Goal: Task Accomplishment & Management: Use online tool/utility

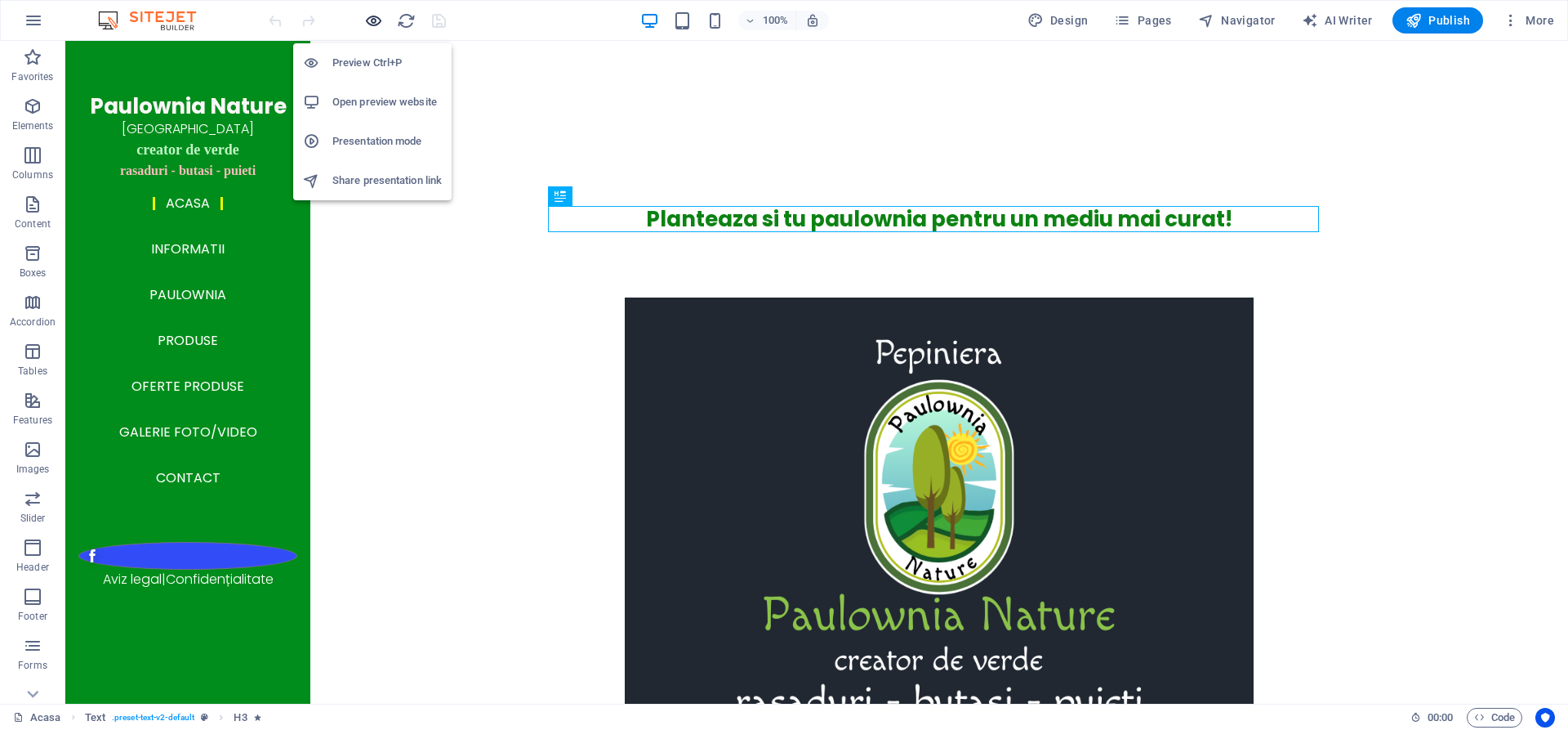
click at [374, 11] on icon "button" at bounding box center [373, 20] width 19 height 19
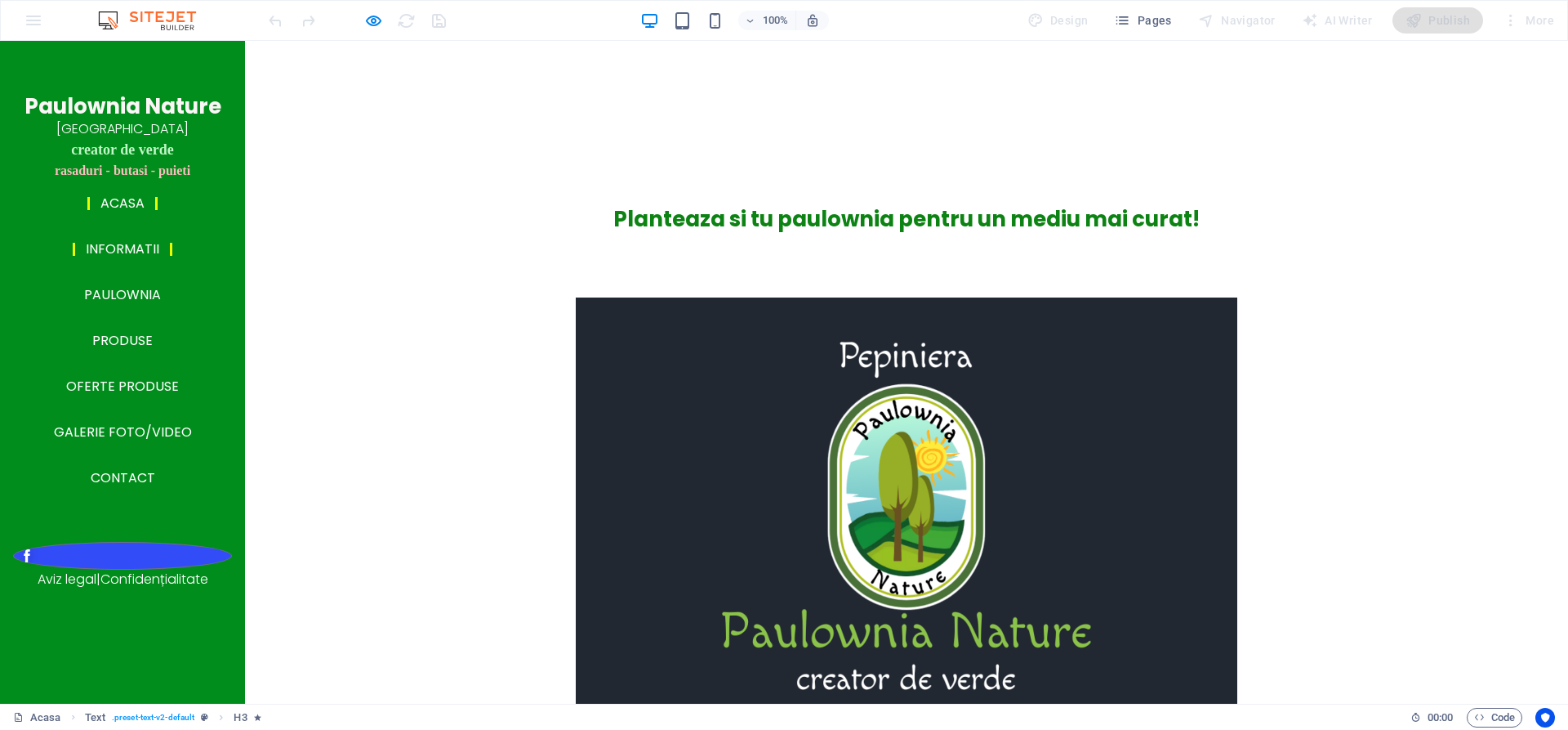
click at [106, 256] on link "Informatii" at bounding box center [123, 249] width 100 height 13
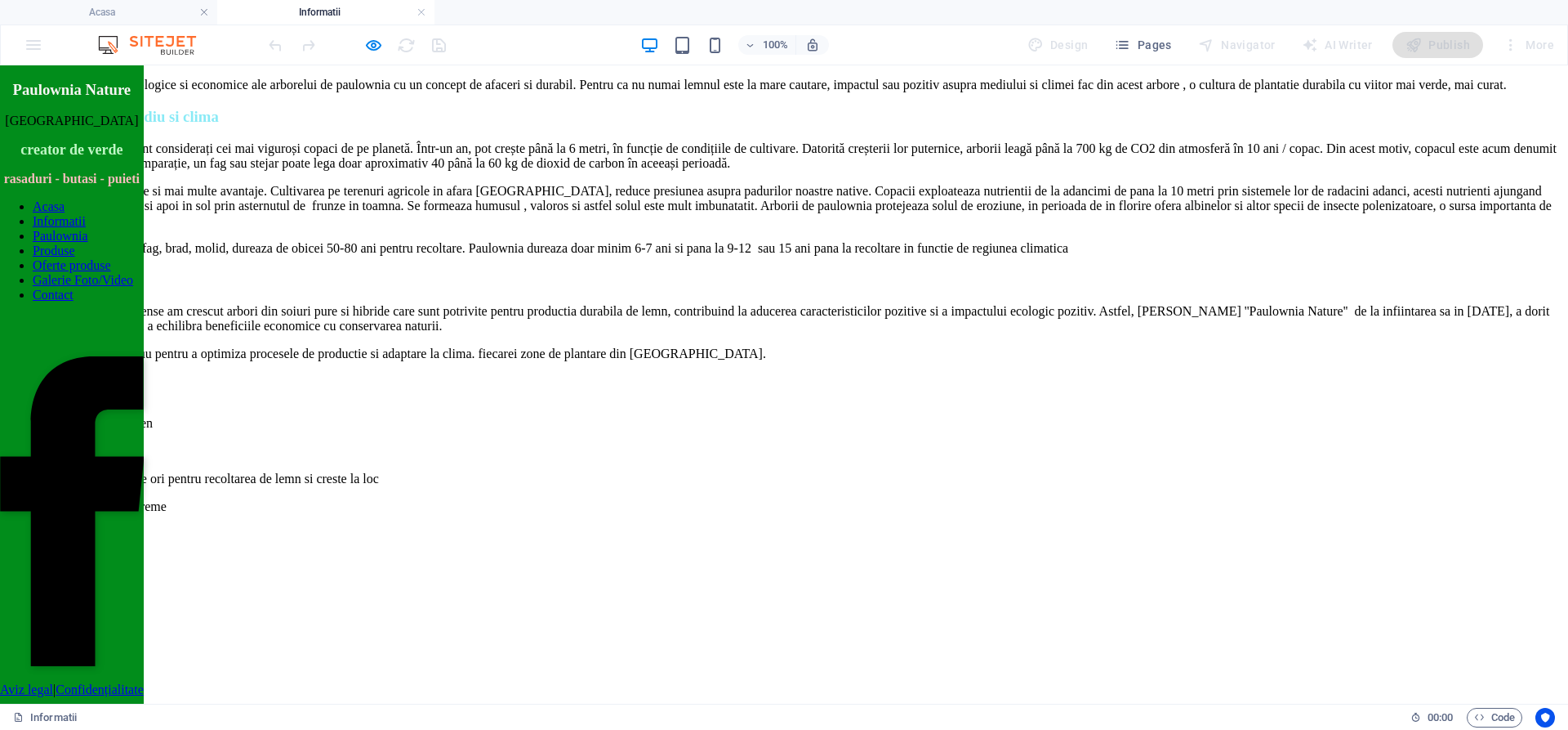
scroll to position [1143, 0]
click at [372, 40] on icon "button" at bounding box center [373, 45] width 19 height 19
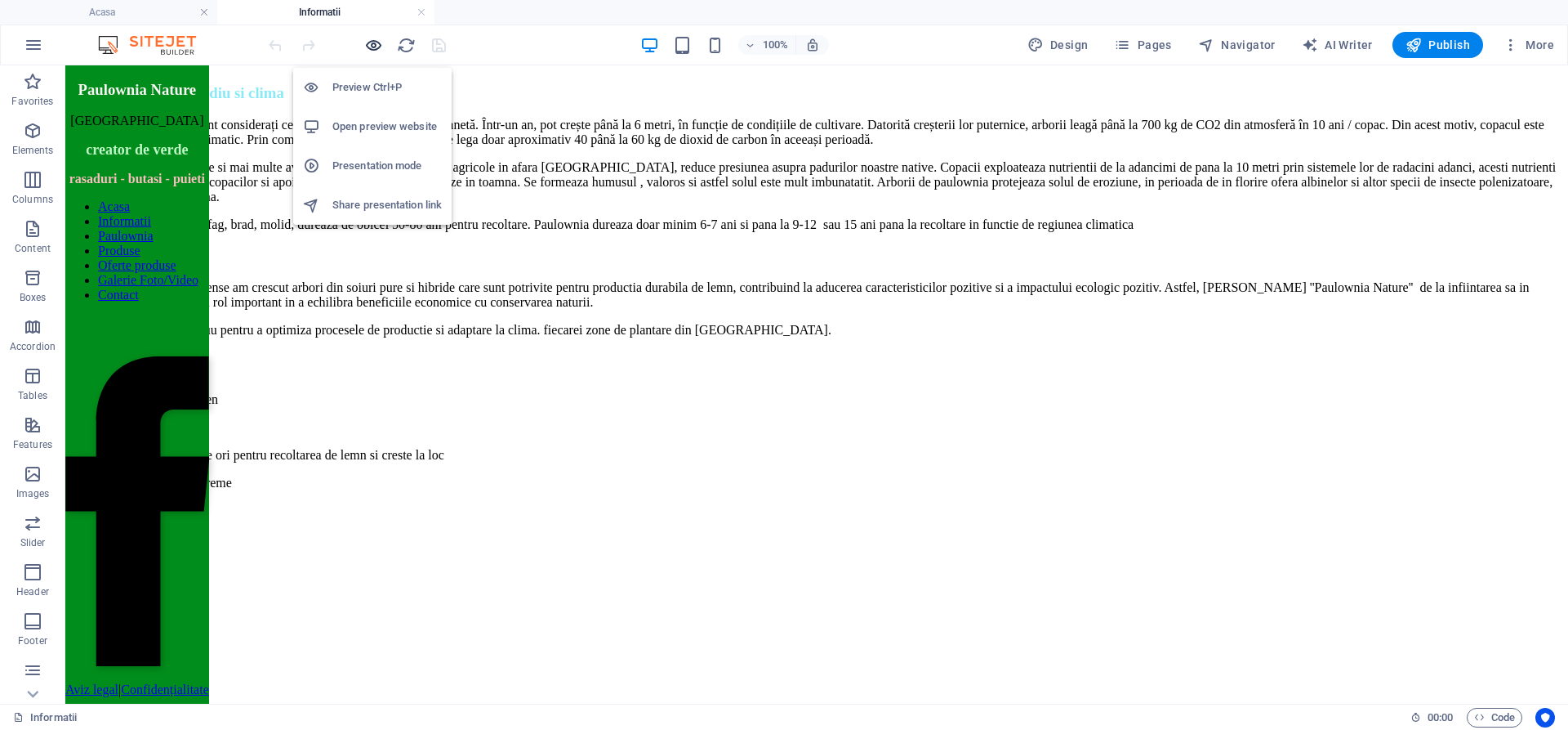
click at [372, 40] on icon "button" at bounding box center [373, 45] width 19 height 19
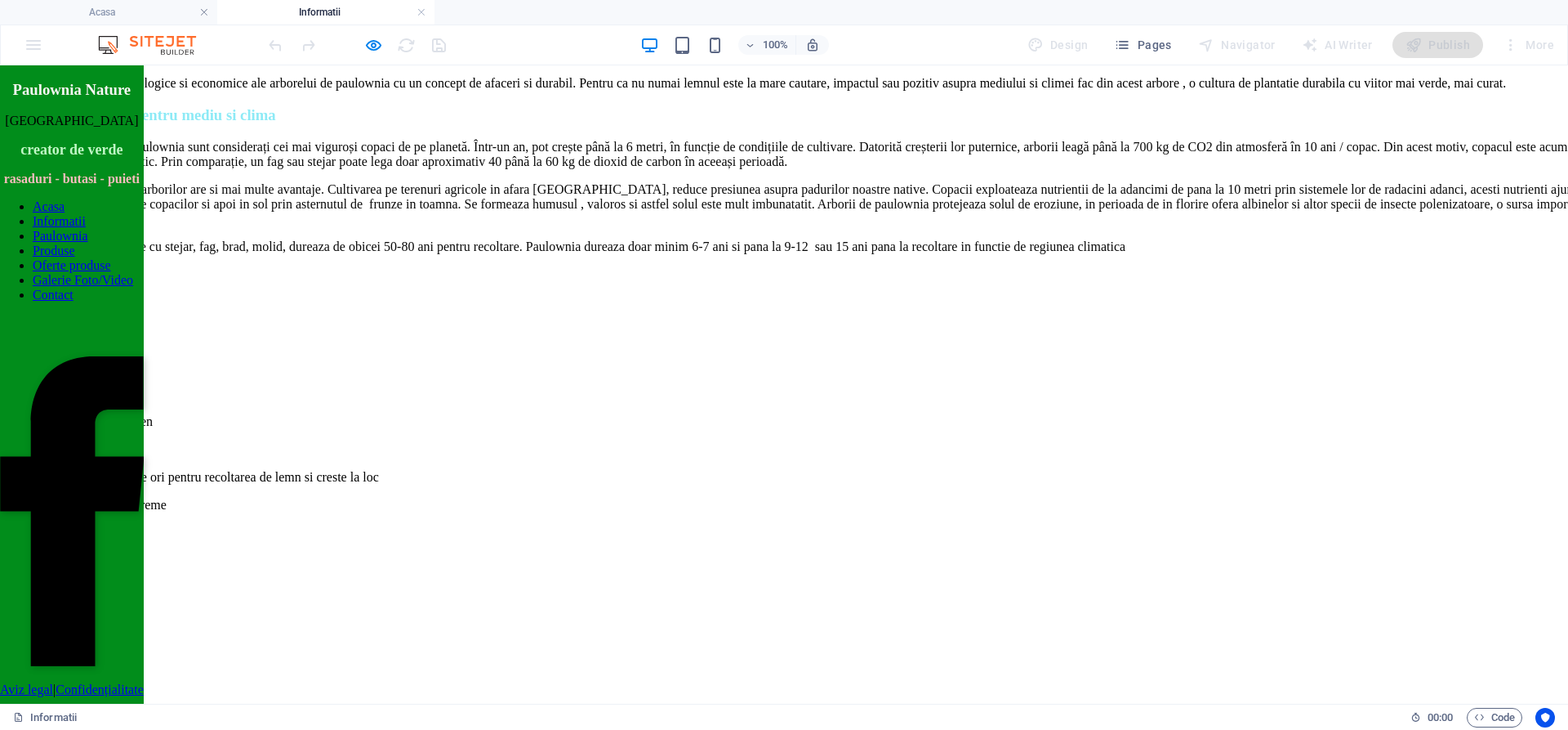
click at [75, 258] on link "Produse" at bounding box center [54, 251] width 43 height 14
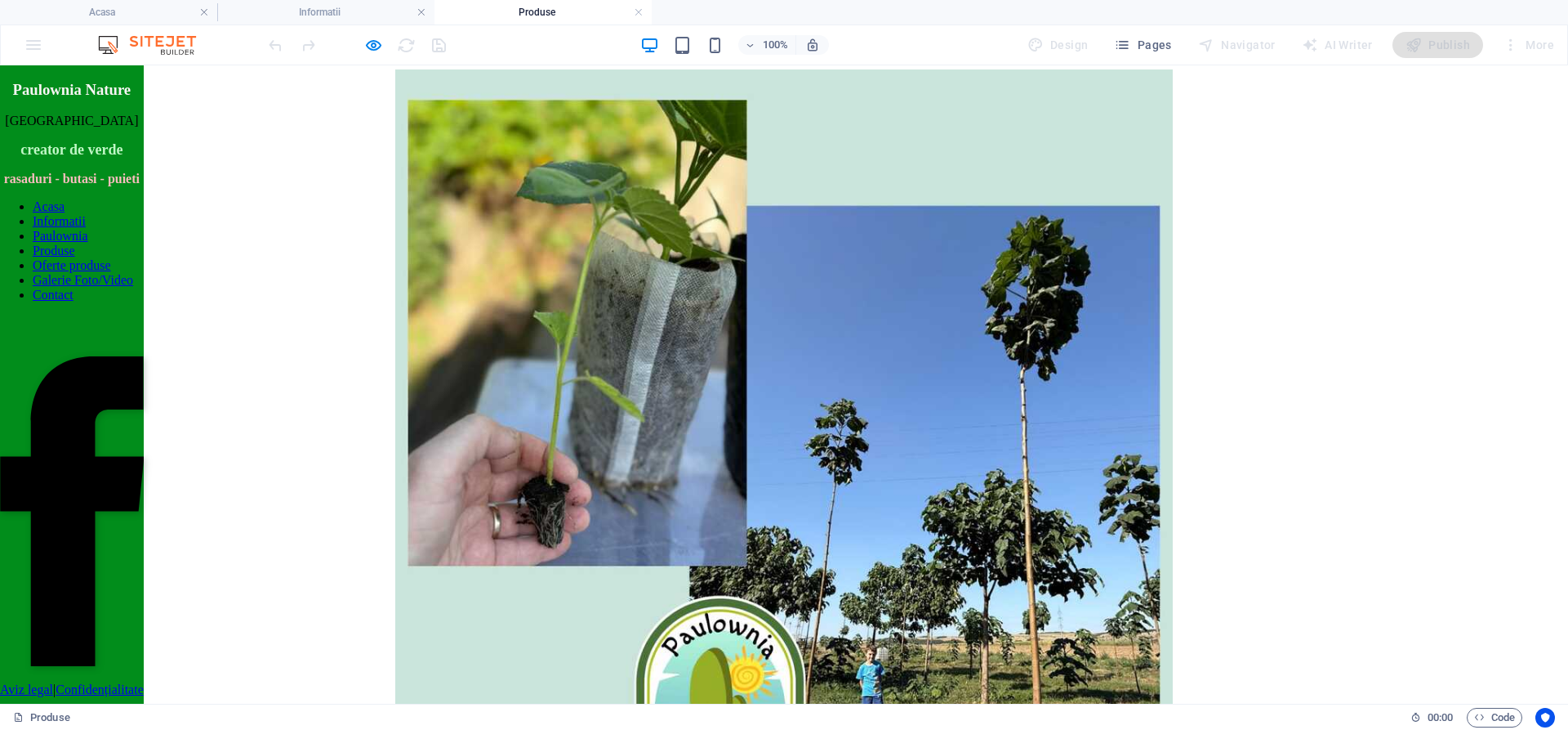
scroll to position [0, 0]
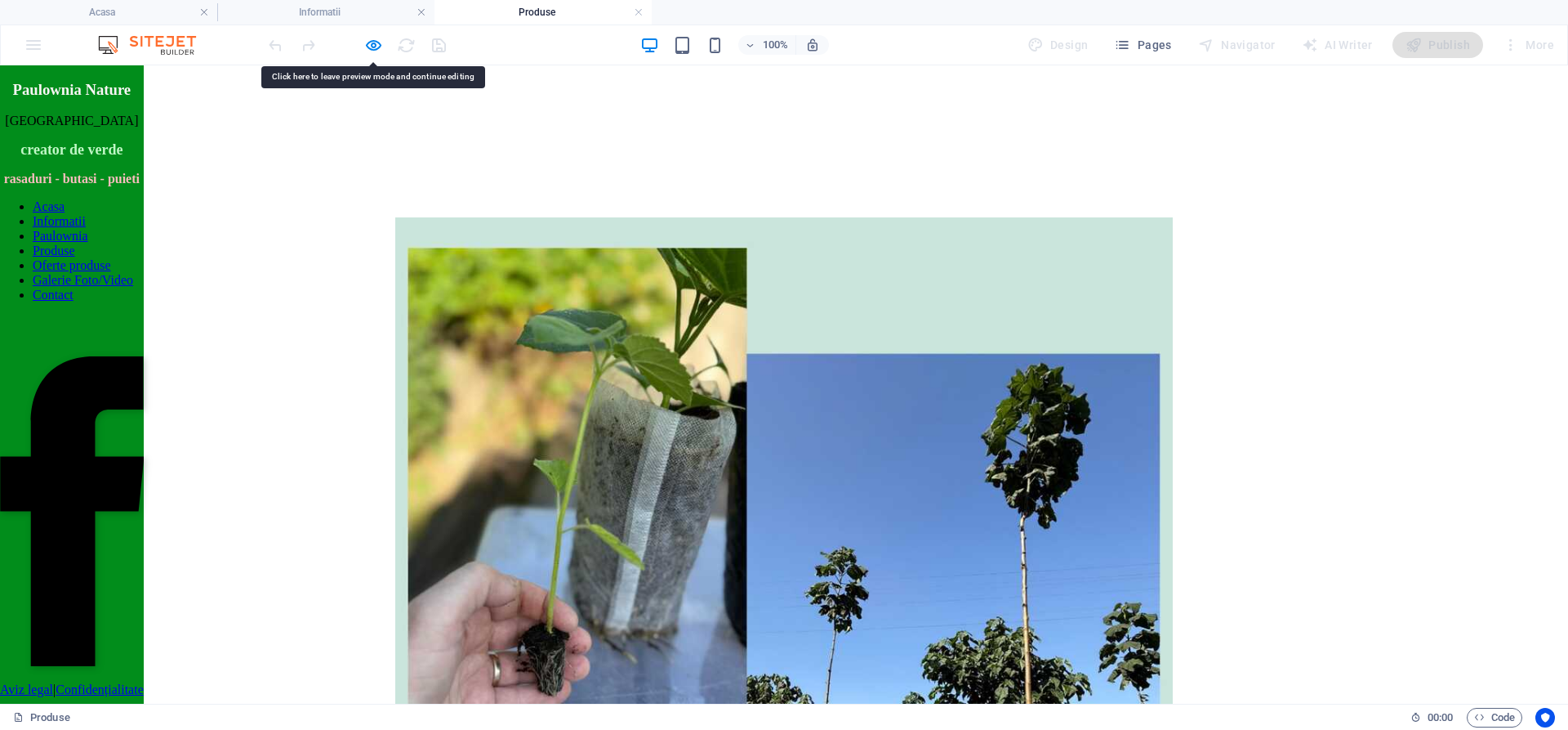
drag, startPoint x: 708, startPoint y: 162, endPoint x: 496, endPoint y: 236, distance: 224.5
click at [496, 236] on div at bounding box center [784, 538] width 1555 height 920
click at [372, 48] on icon "button" at bounding box center [373, 45] width 19 height 19
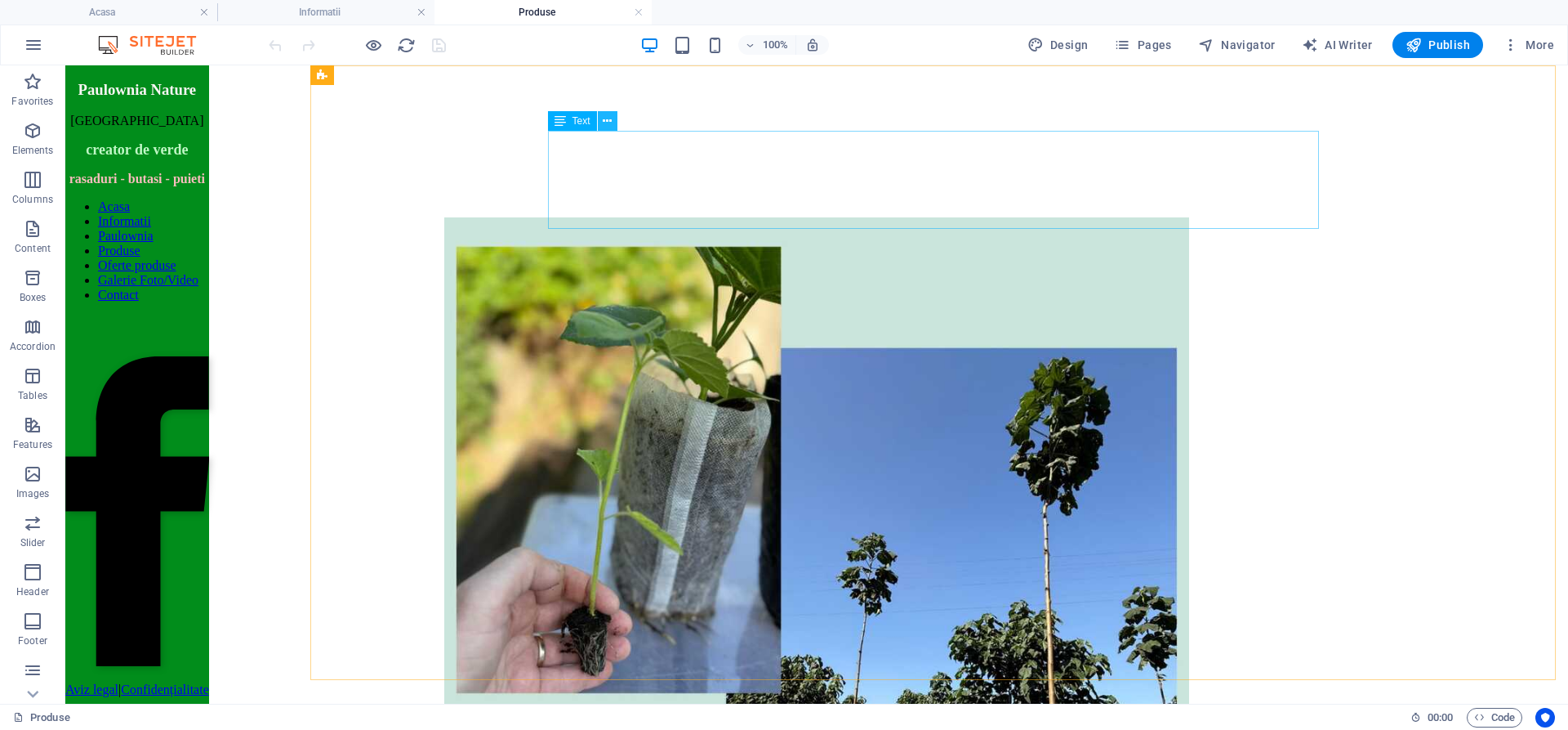
click at [607, 122] on icon at bounding box center [607, 121] width 9 height 17
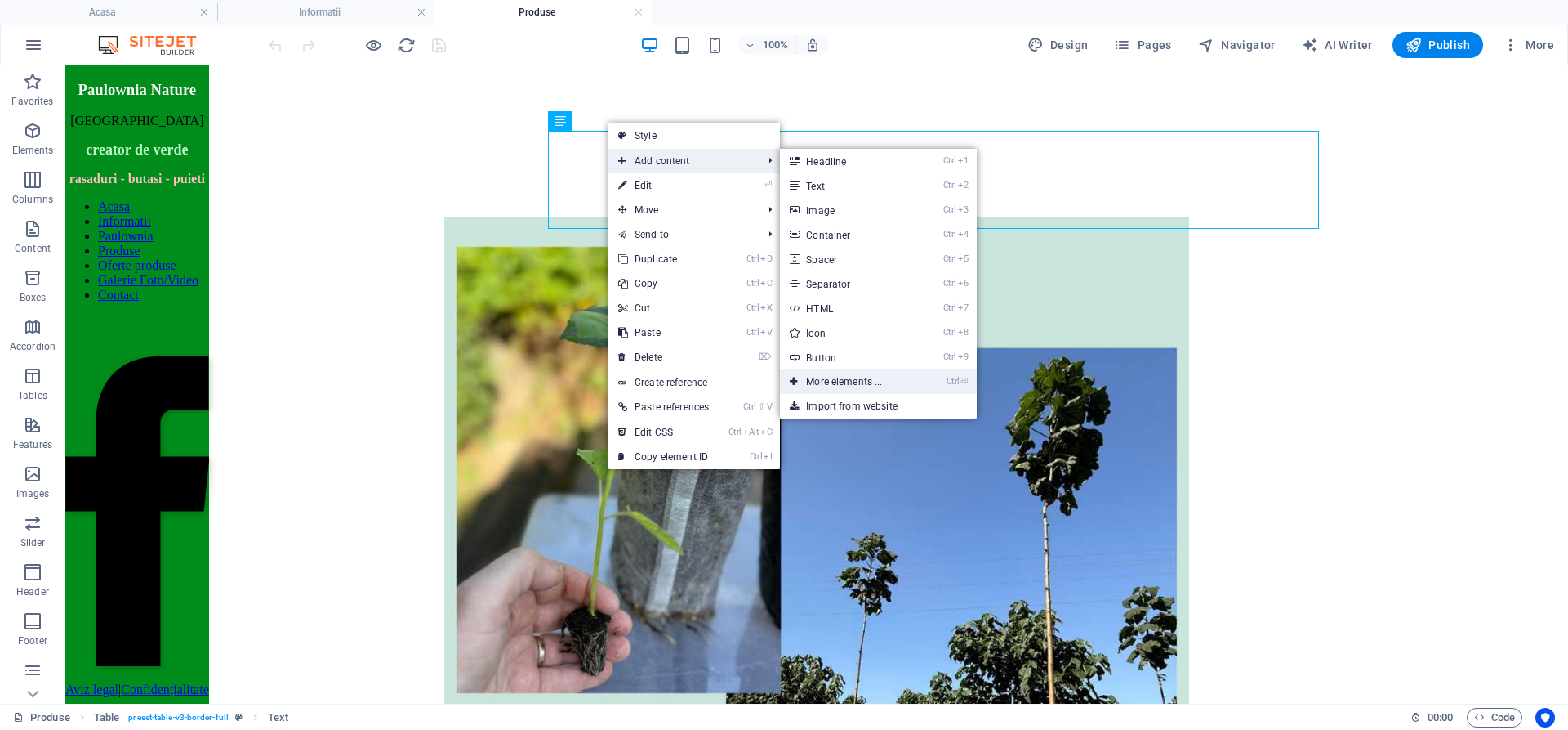
click at [868, 382] on link "Ctrl ⏎ More elements ..." at bounding box center [846, 381] width 135 height 25
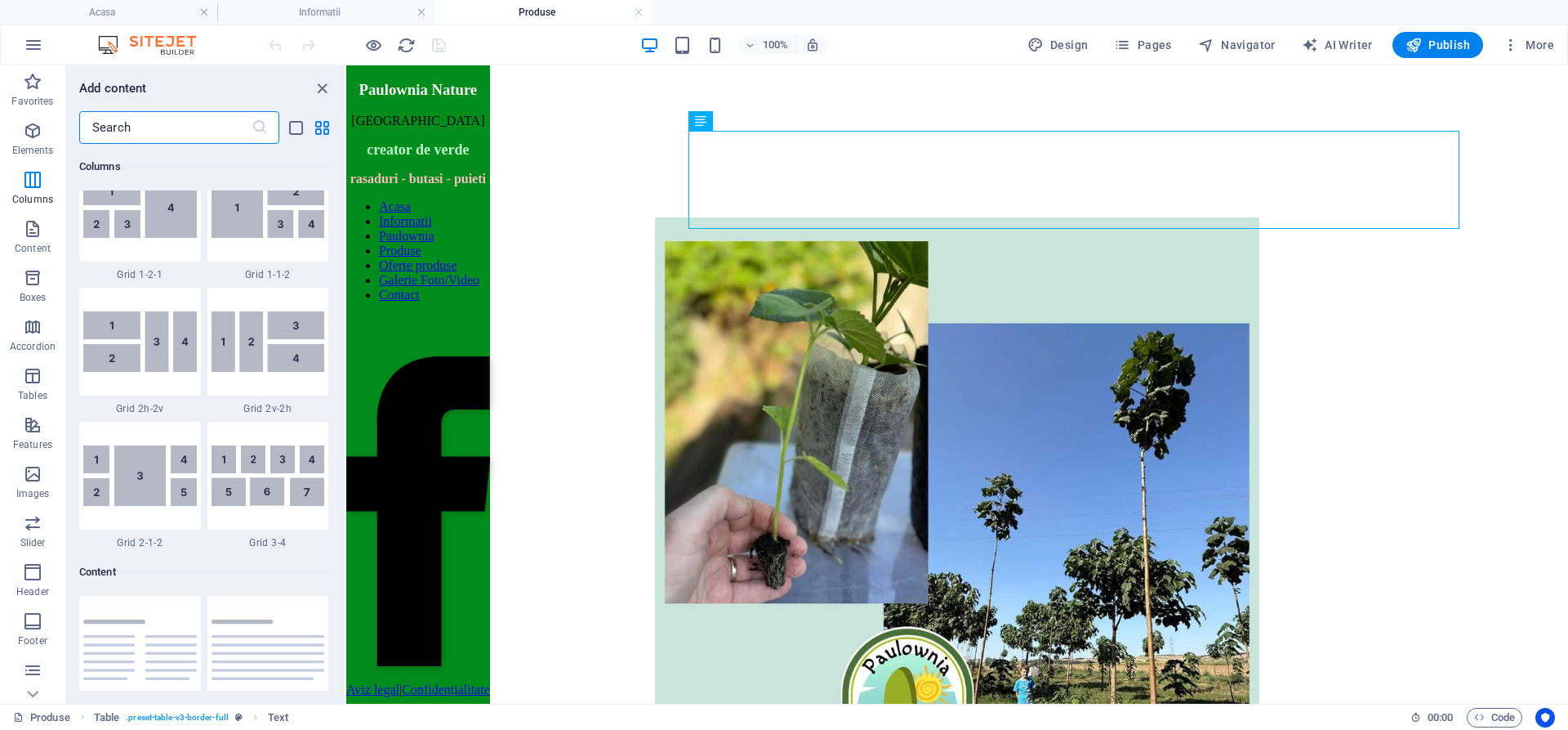
scroll to position [2380, 0]
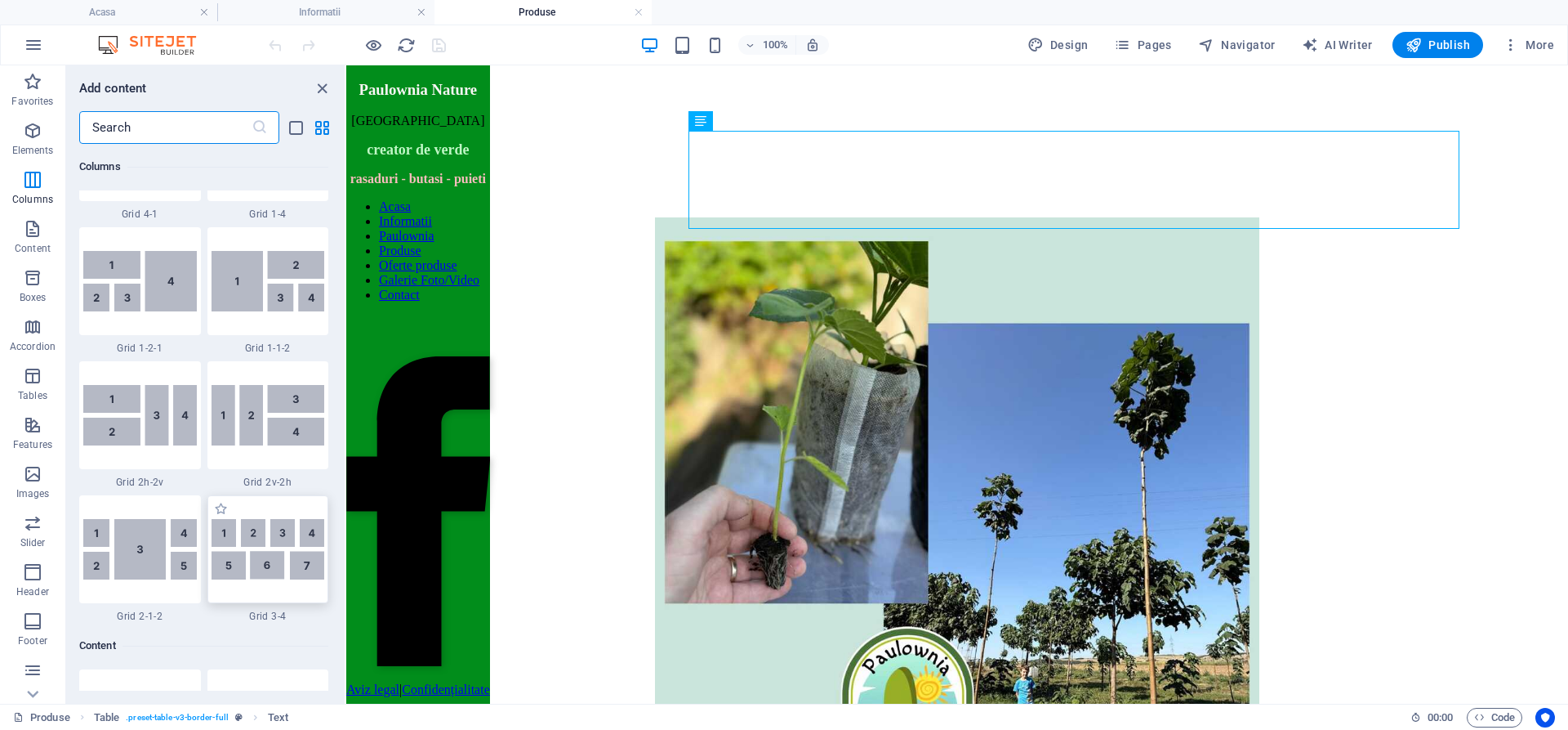
click at [271, 559] on img at bounding box center [268, 548] width 114 height 61
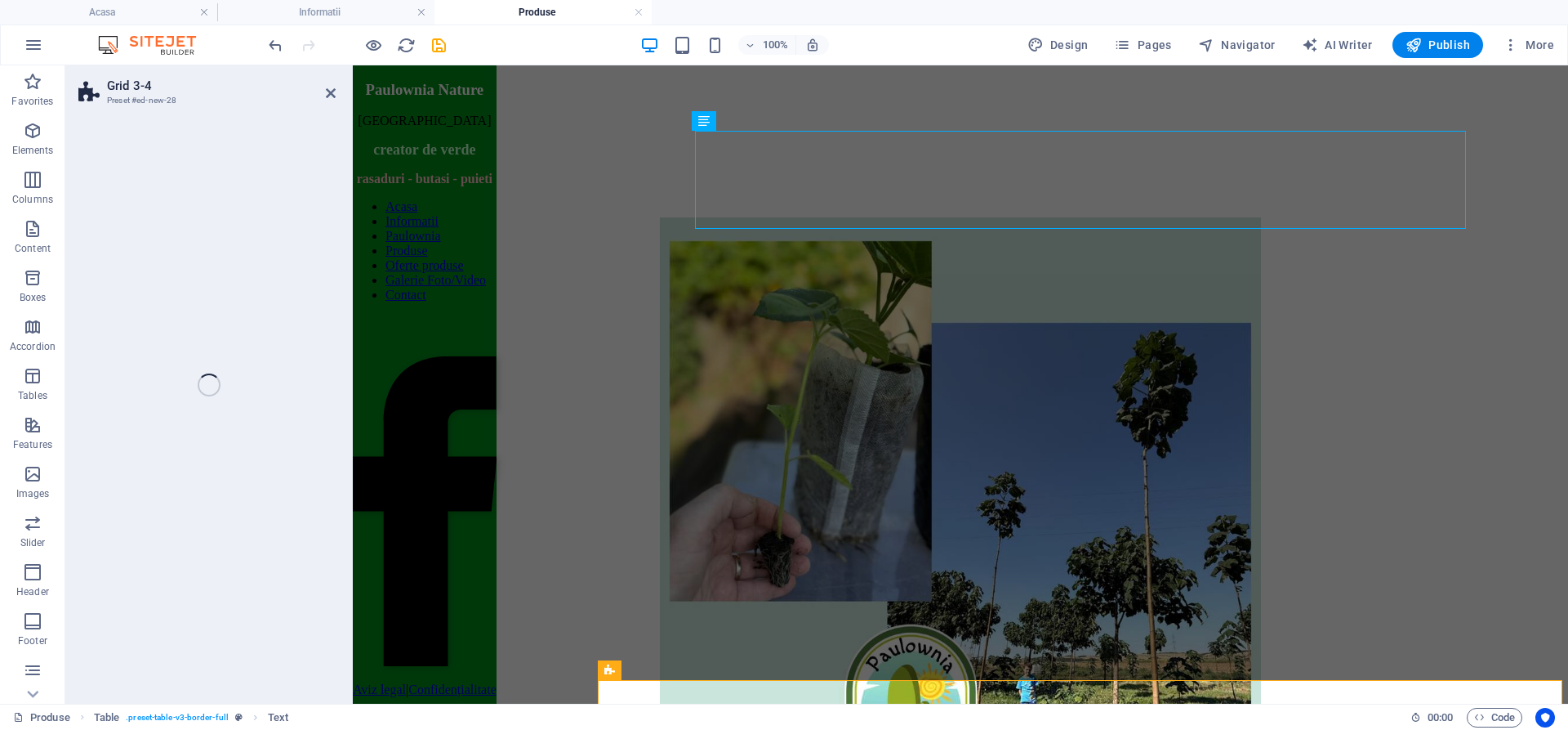
select select "rem"
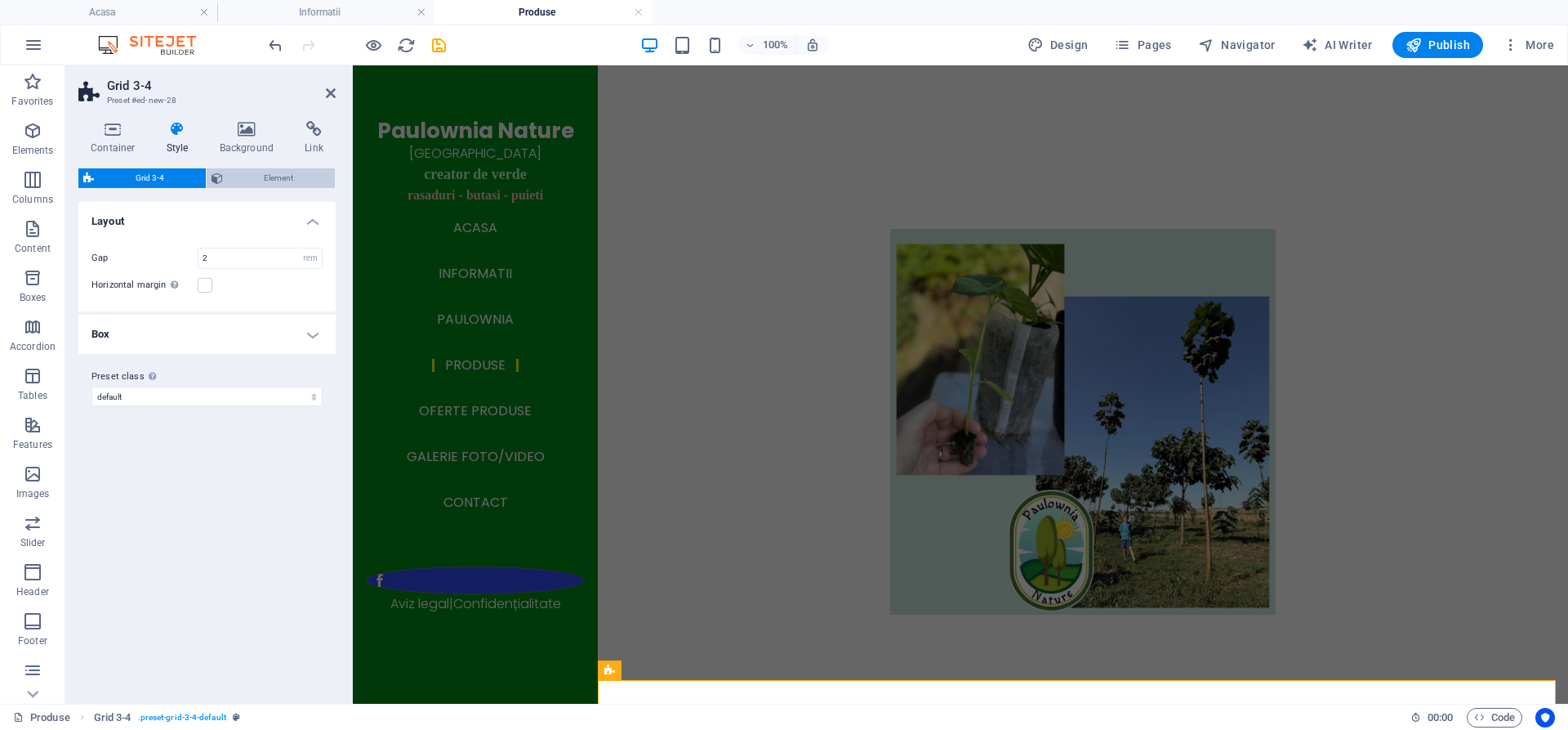
click at [259, 178] on span "Element" at bounding box center [278, 179] width 103 height 20
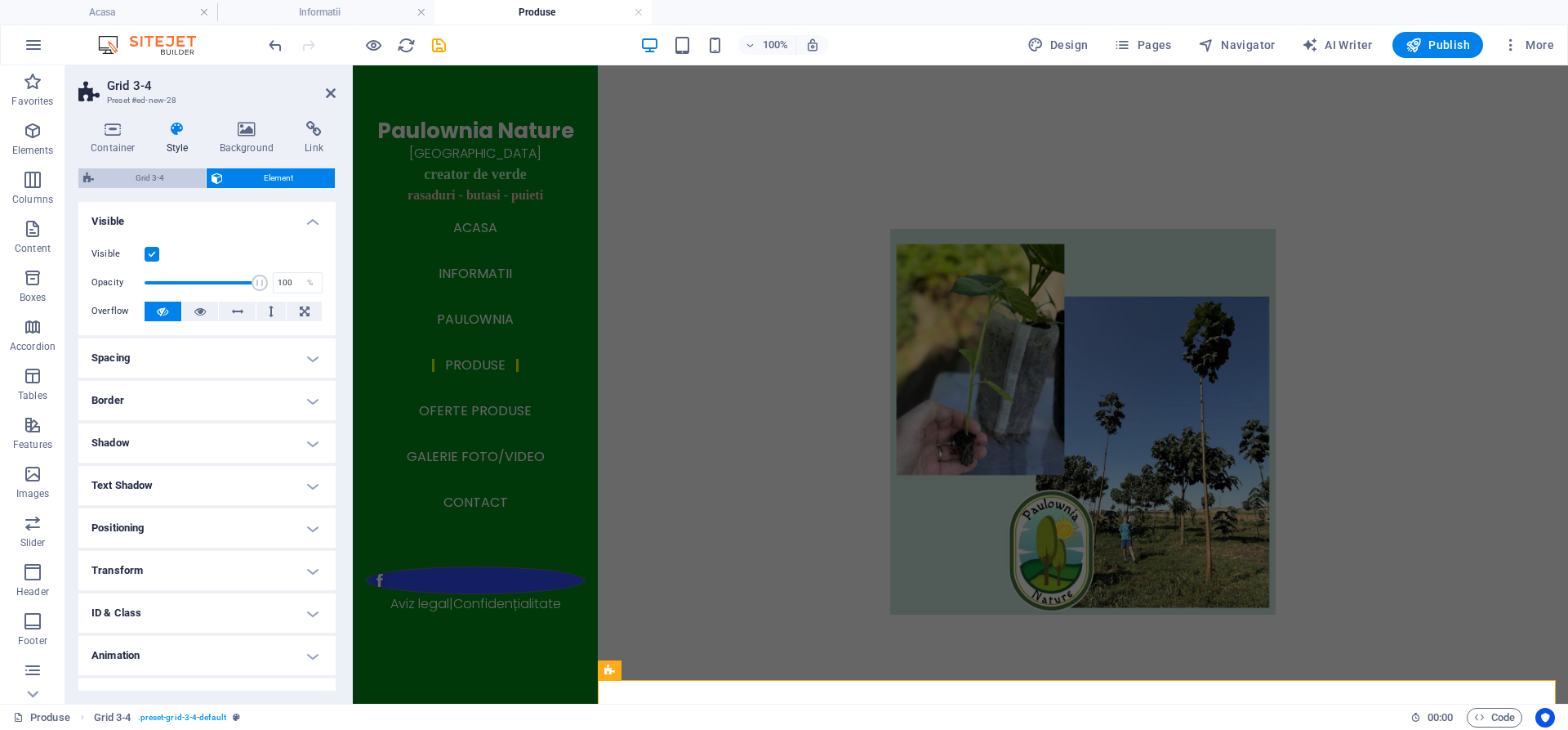
click at [172, 176] on span "Grid 3-4" at bounding box center [150, 179] width 102 height 20
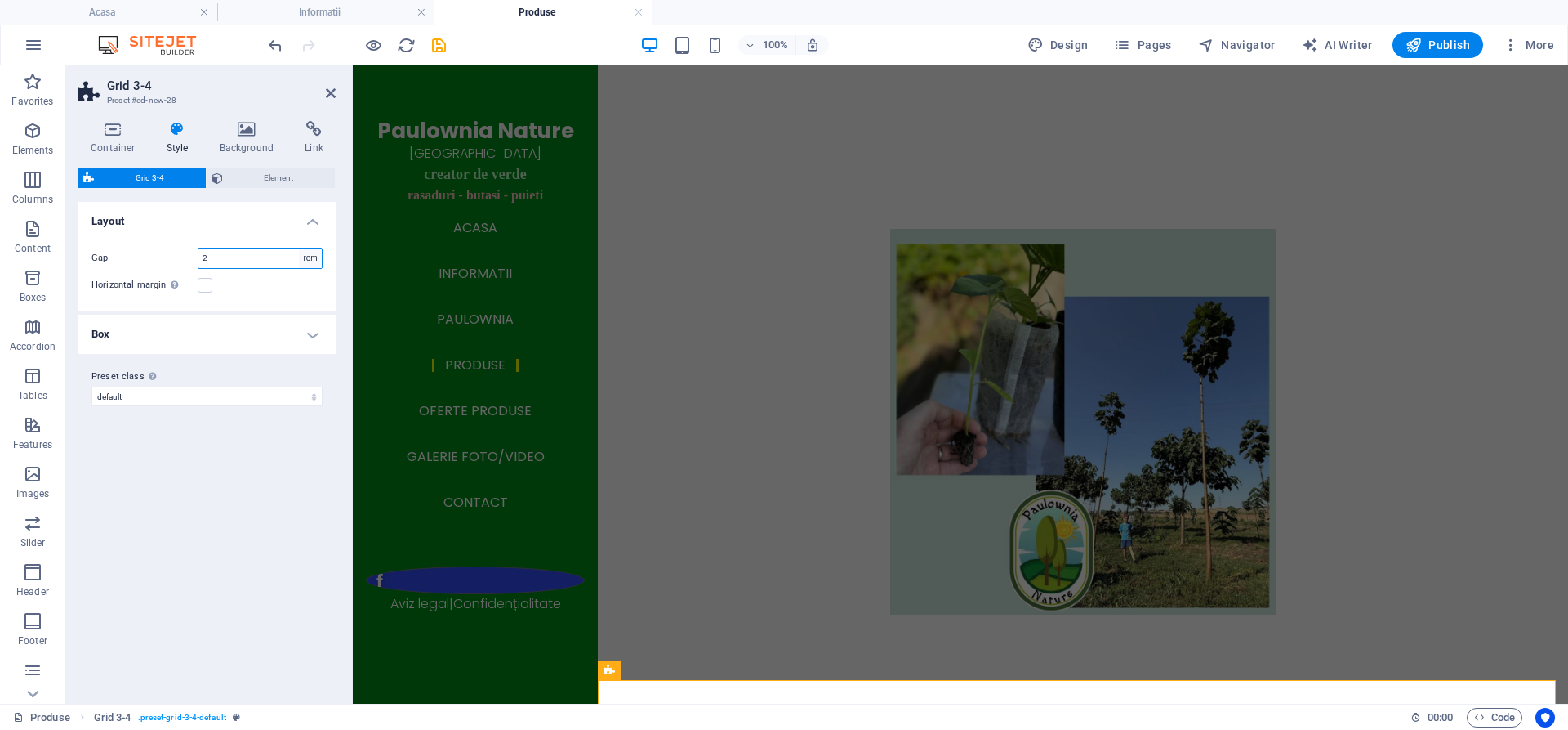
click at [312, 258] on select "px rem % vw vh" at bounding box center [309, 259] width 23 height 20
click at [256, 261] on input "2" at bounding box center [261, 259] width 124 height 20
type input "5"
type input "566"
click at [227, 467] on div "Variants Default Layout Gap 566 px rem % vw vh Horizontal margin Only if the co…" at bounding box center [208, 445] width 258 height 488
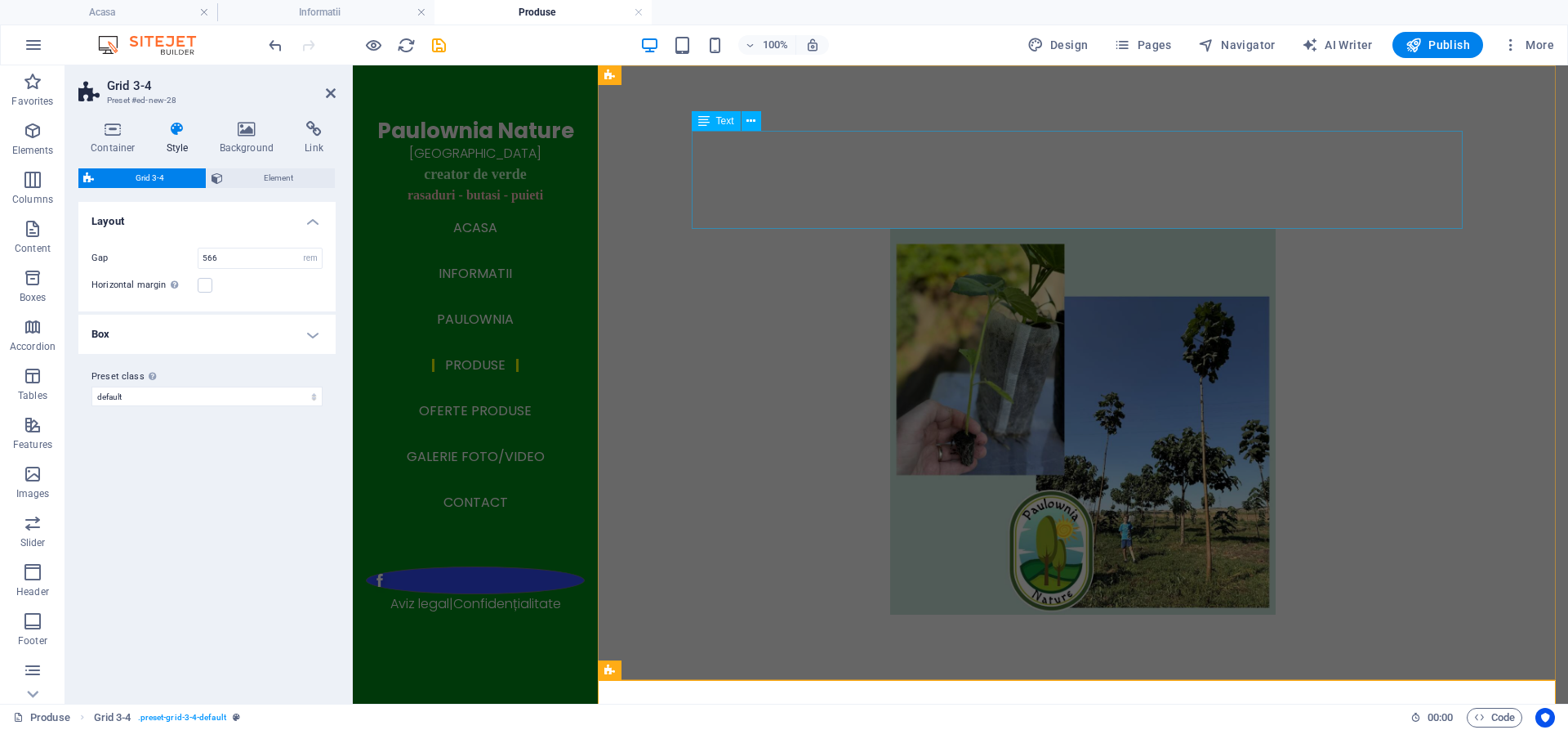
click at [886, 153] on div at bounding box center [1083, 180] width 771 height 98
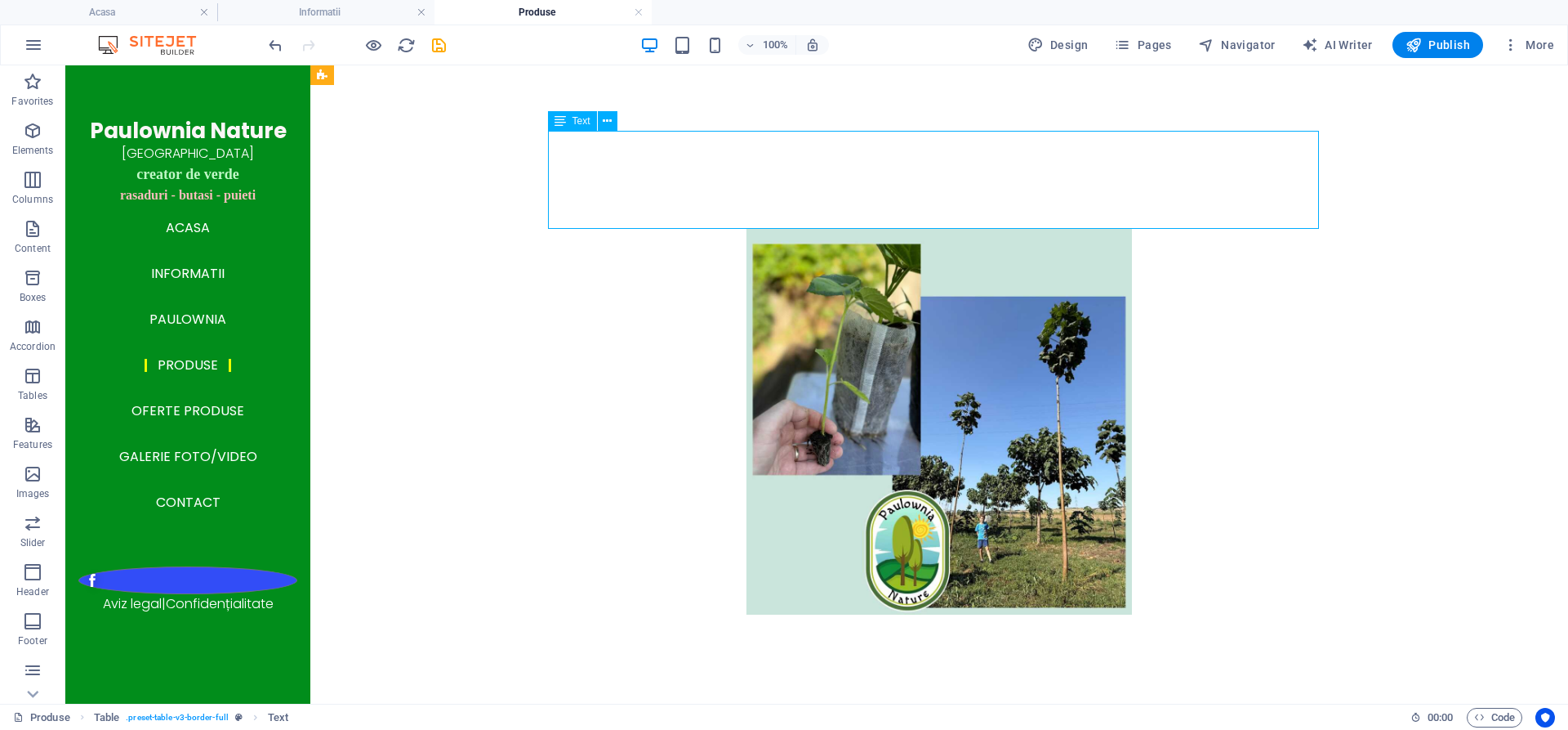
click at [717, 166] on div at bounding box center [939, 180] width 771 height 98
click at [717, 167] on div at bounding box center [939, 180] width 771 height 98
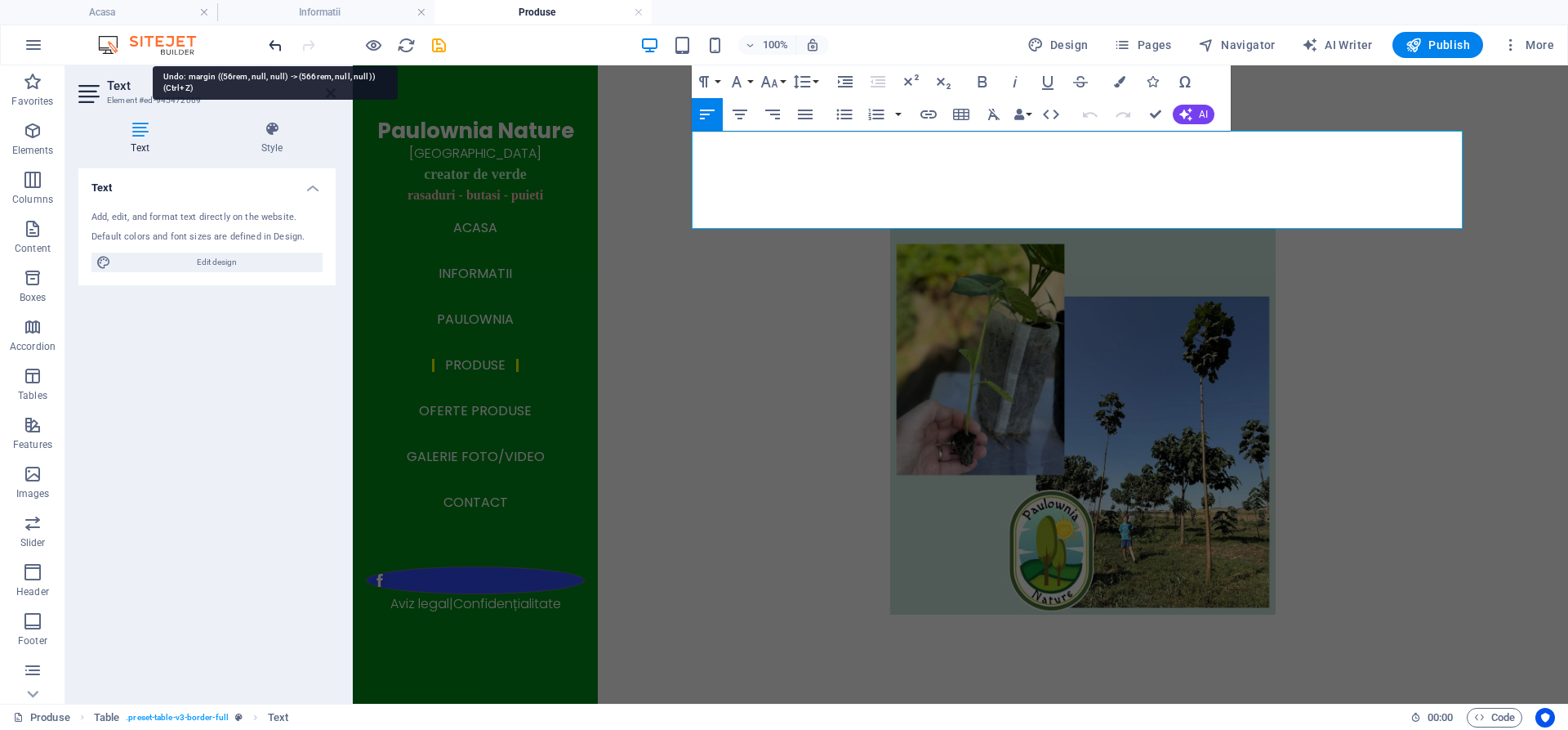
click at [275, 45] on icon "undo" at bounding box center [275, 45] width 19 height 19
click at [274, 41] on icon "undo" at bounding box center [275, 45] width 19 height 19
click at [267, 44] on icon "undo" at bounding box center [275, 45] width 19 height 19
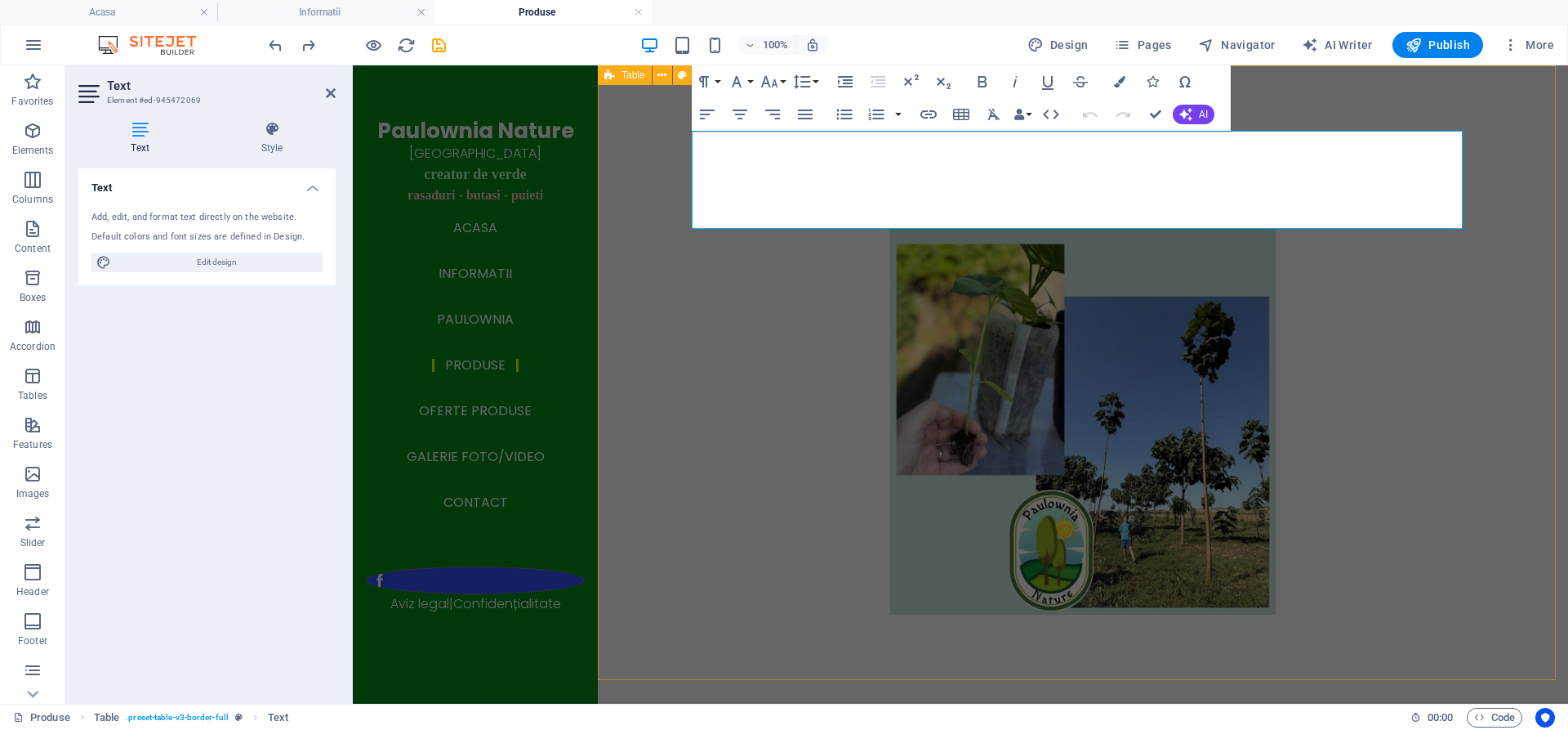
click at [650, 487] on div at bounding box center [1083, 371] width 970 height 614
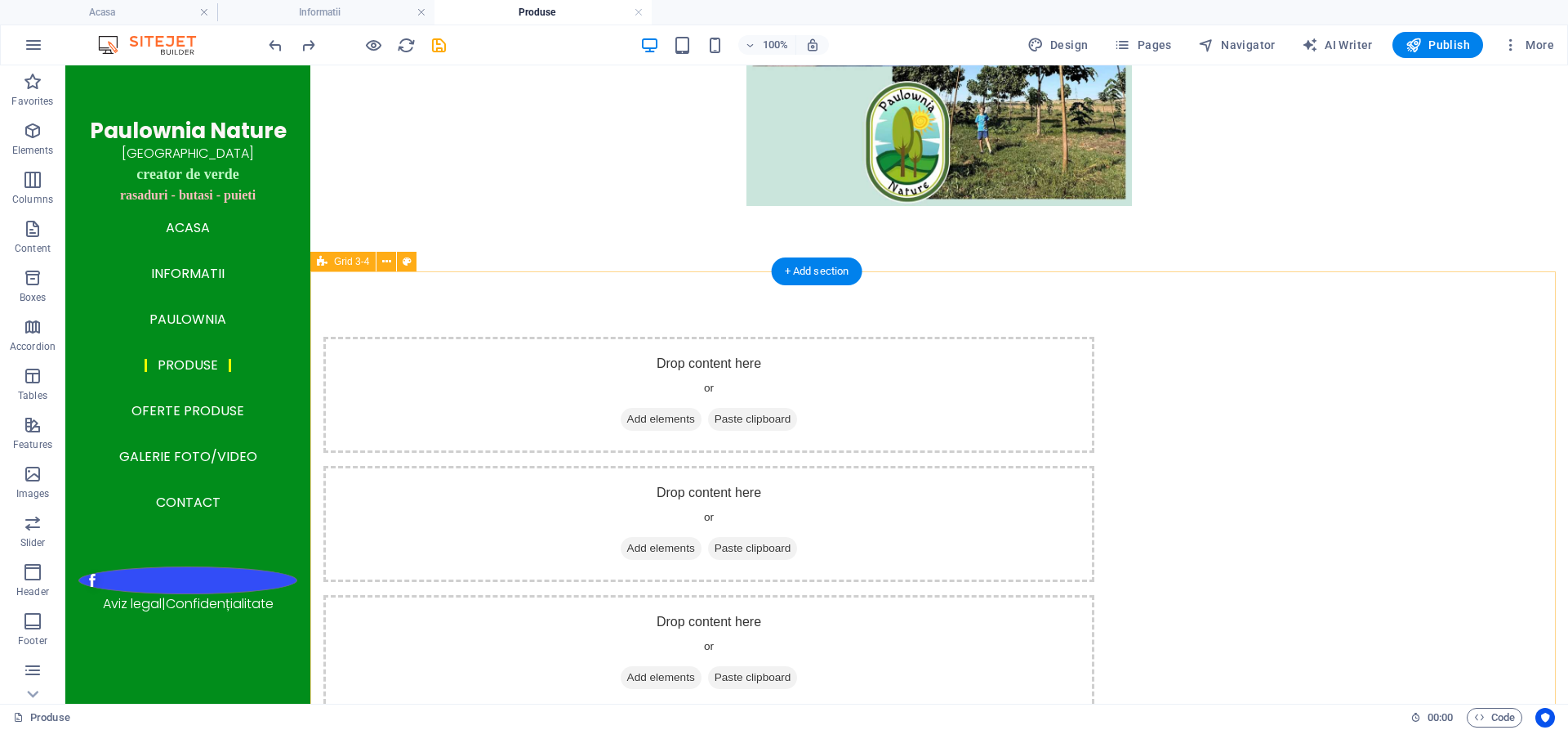
scroll to position [490, 0]
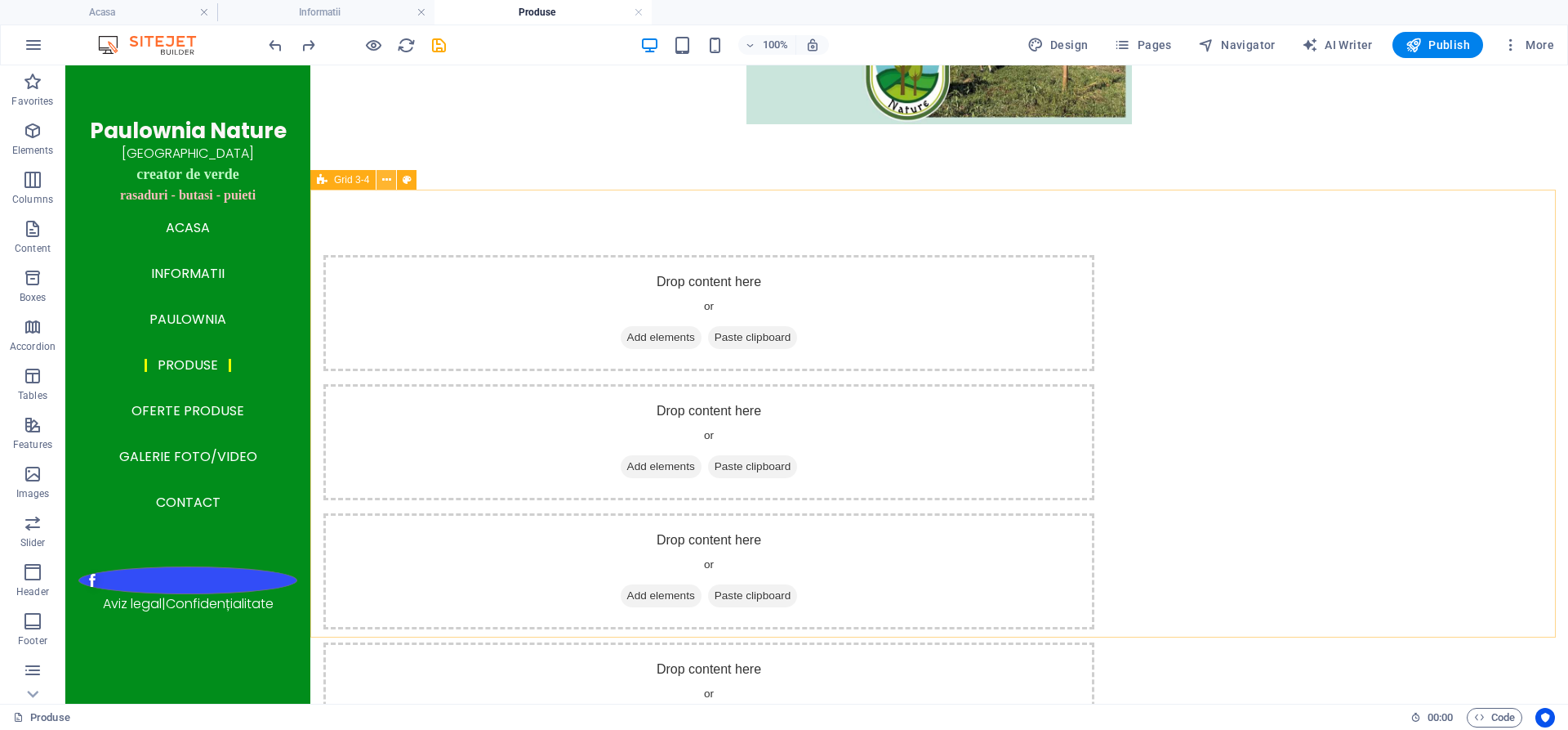
click at [388, 176] on icon at bounding box center [386, 180] width 9 height 17
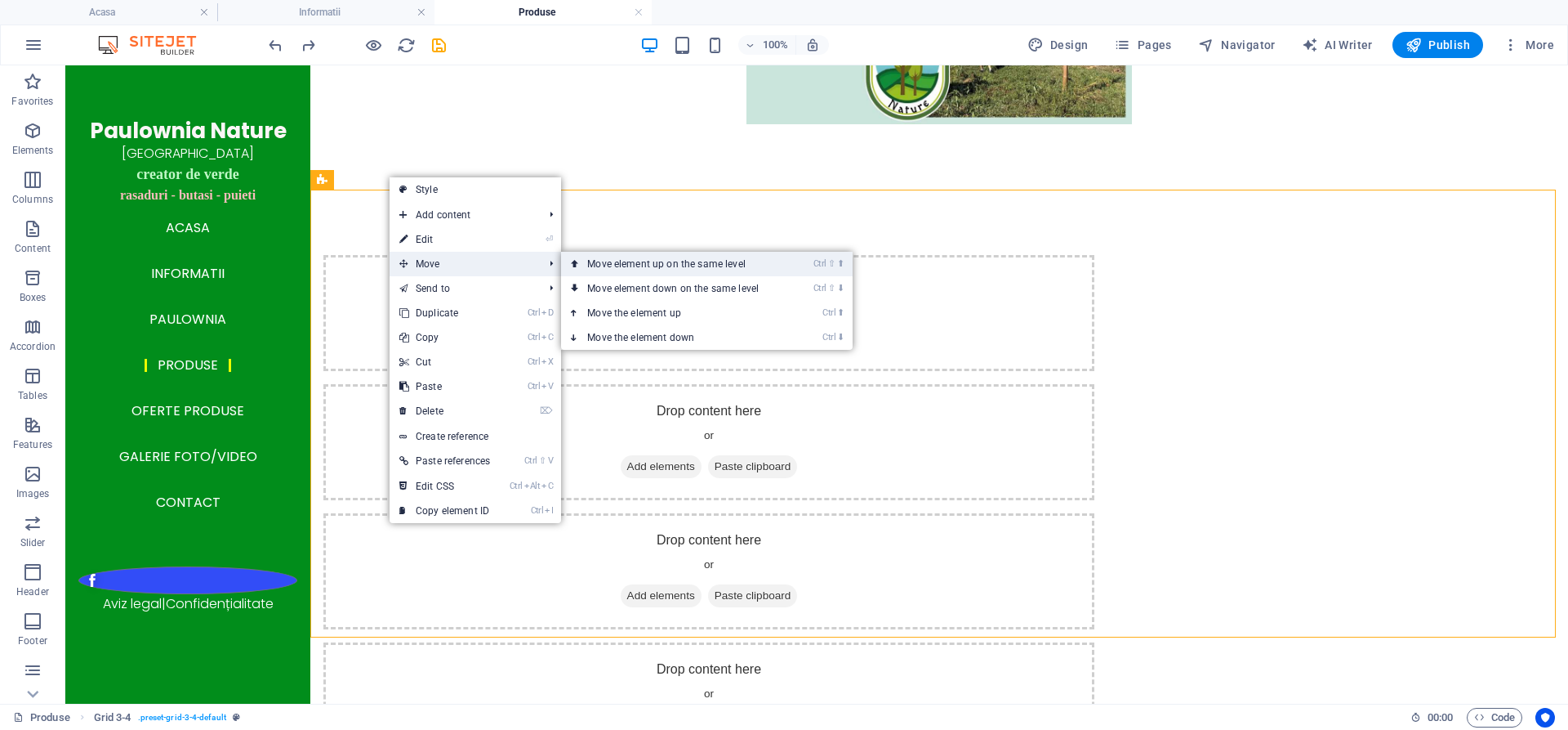
click at [638, 262] on link "Ctrl ⇧ ⬆ Move element up on the same level" at bounding box center [676, 264] width 231 height 25
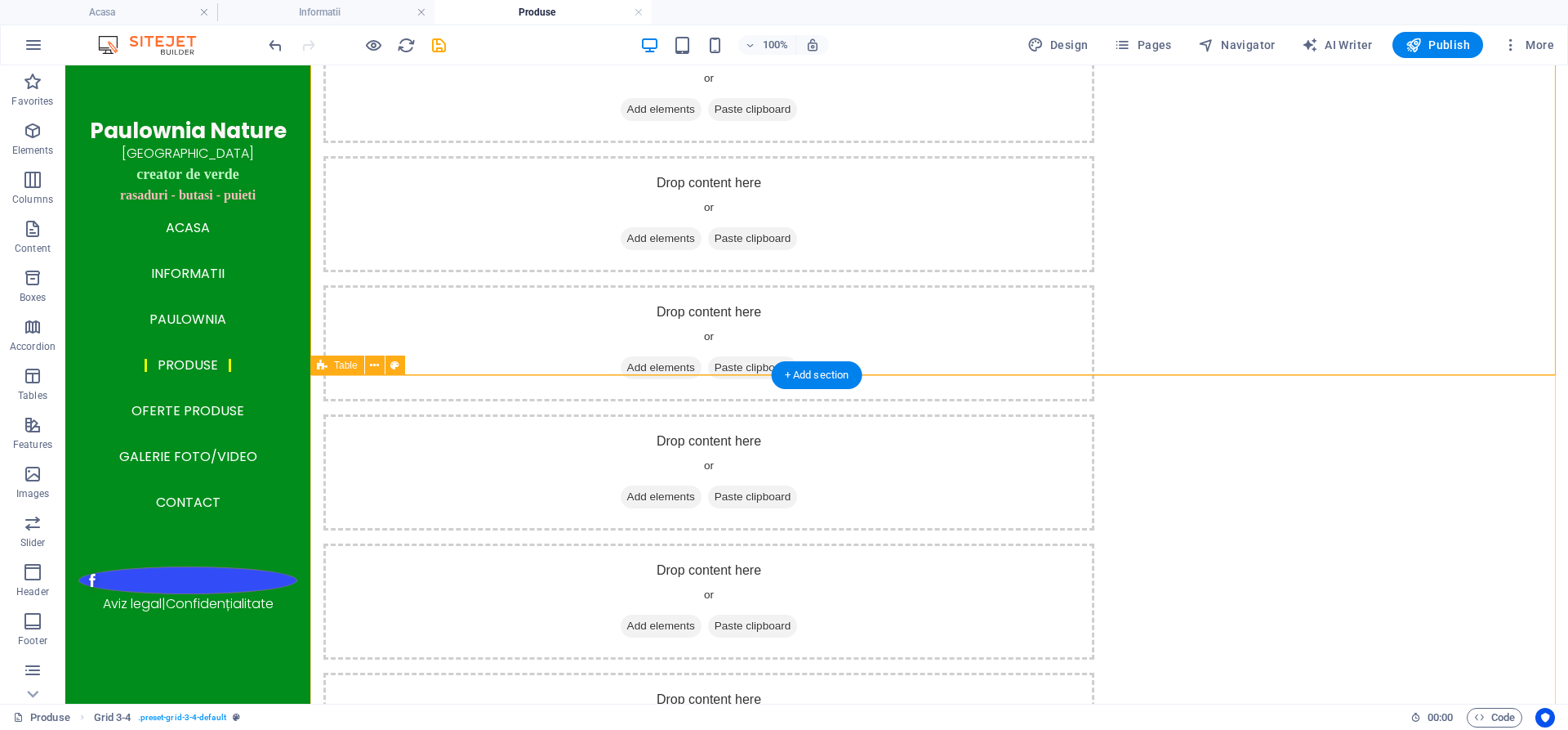
scroll to position [0, 0]
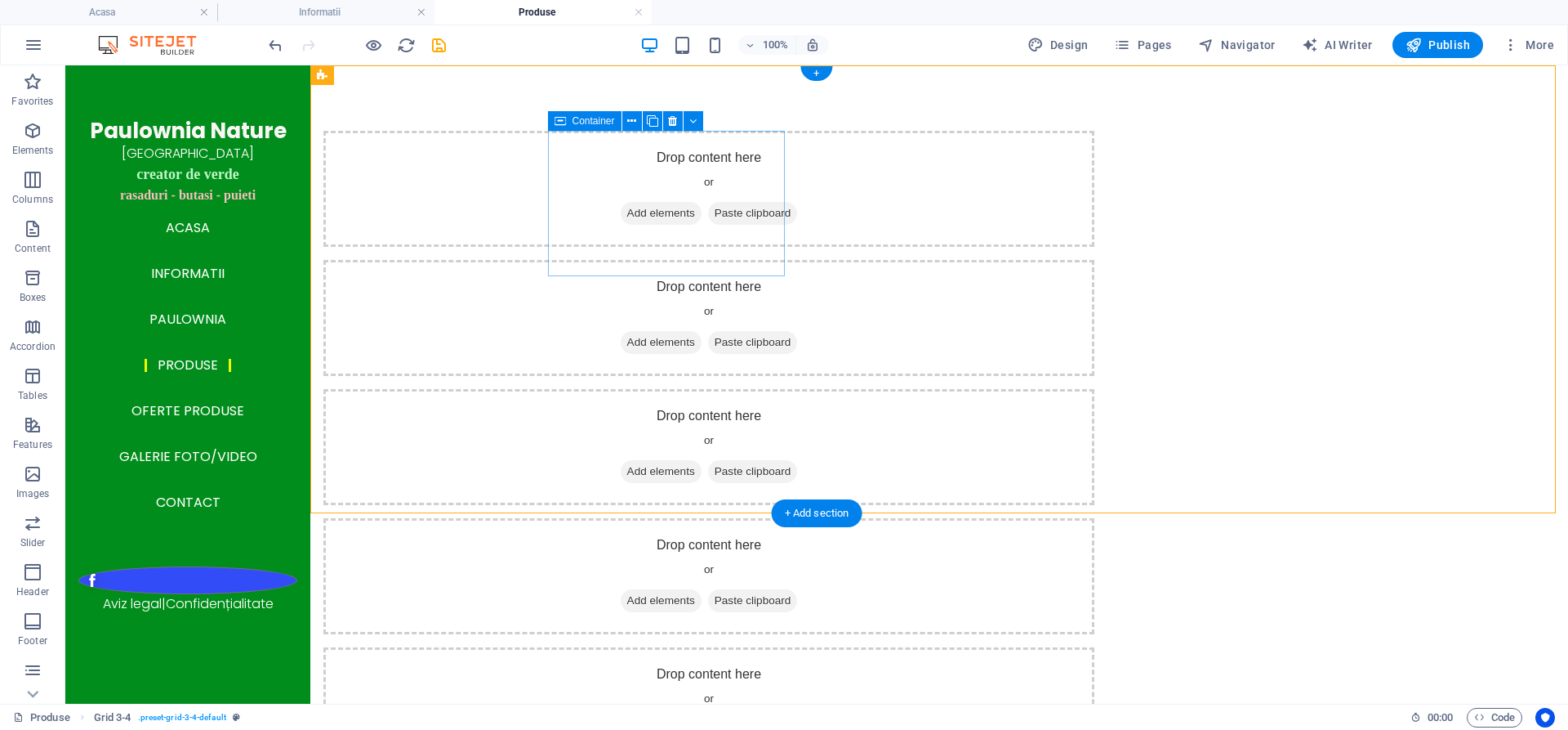
click at [676, 150] on div "Drop content here or Add elements Paste clipboard" at bounding box center [709, 189] width 771 height 116
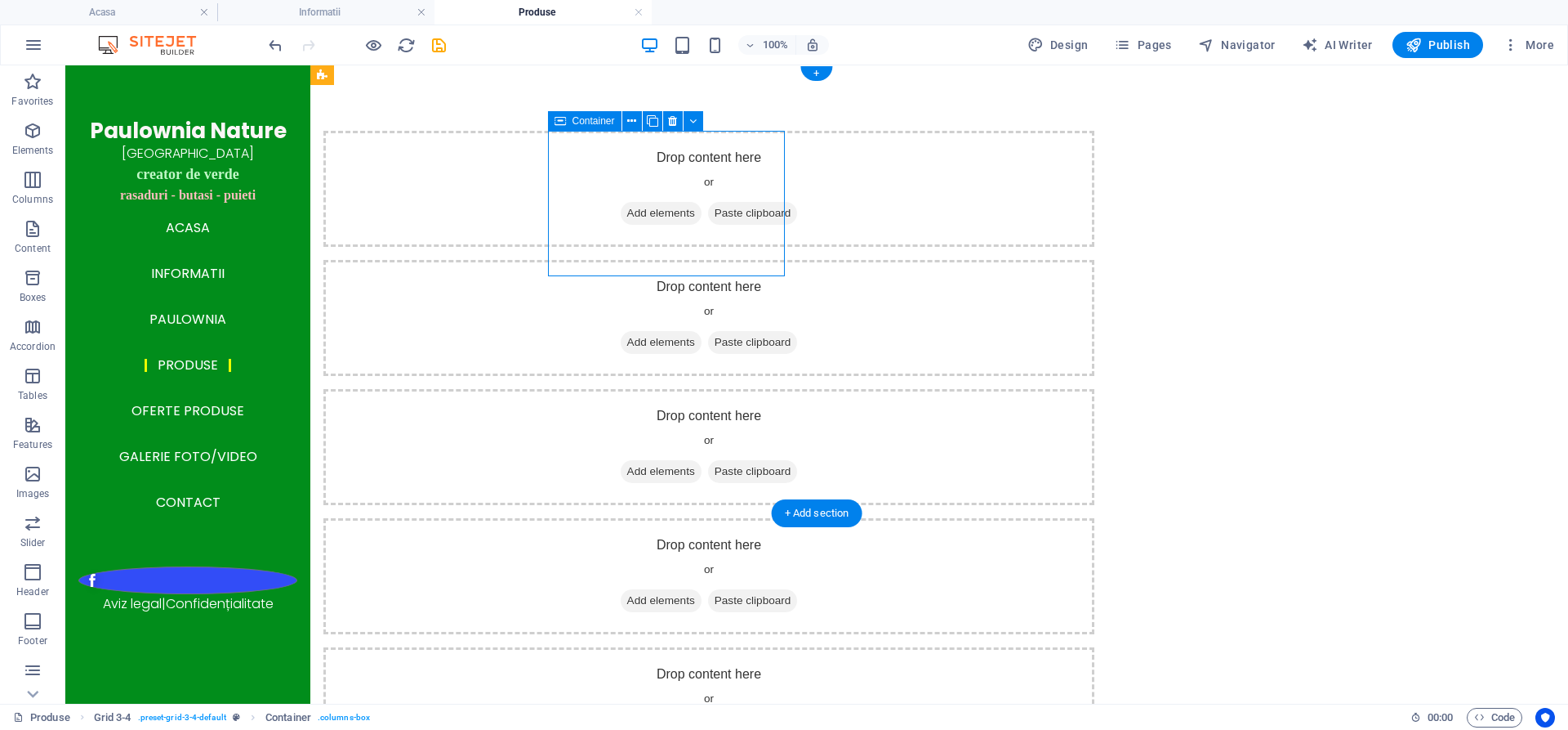
click at [664, 211] on span "Add elements" at bounding box center [661, 213] width 81 height 23
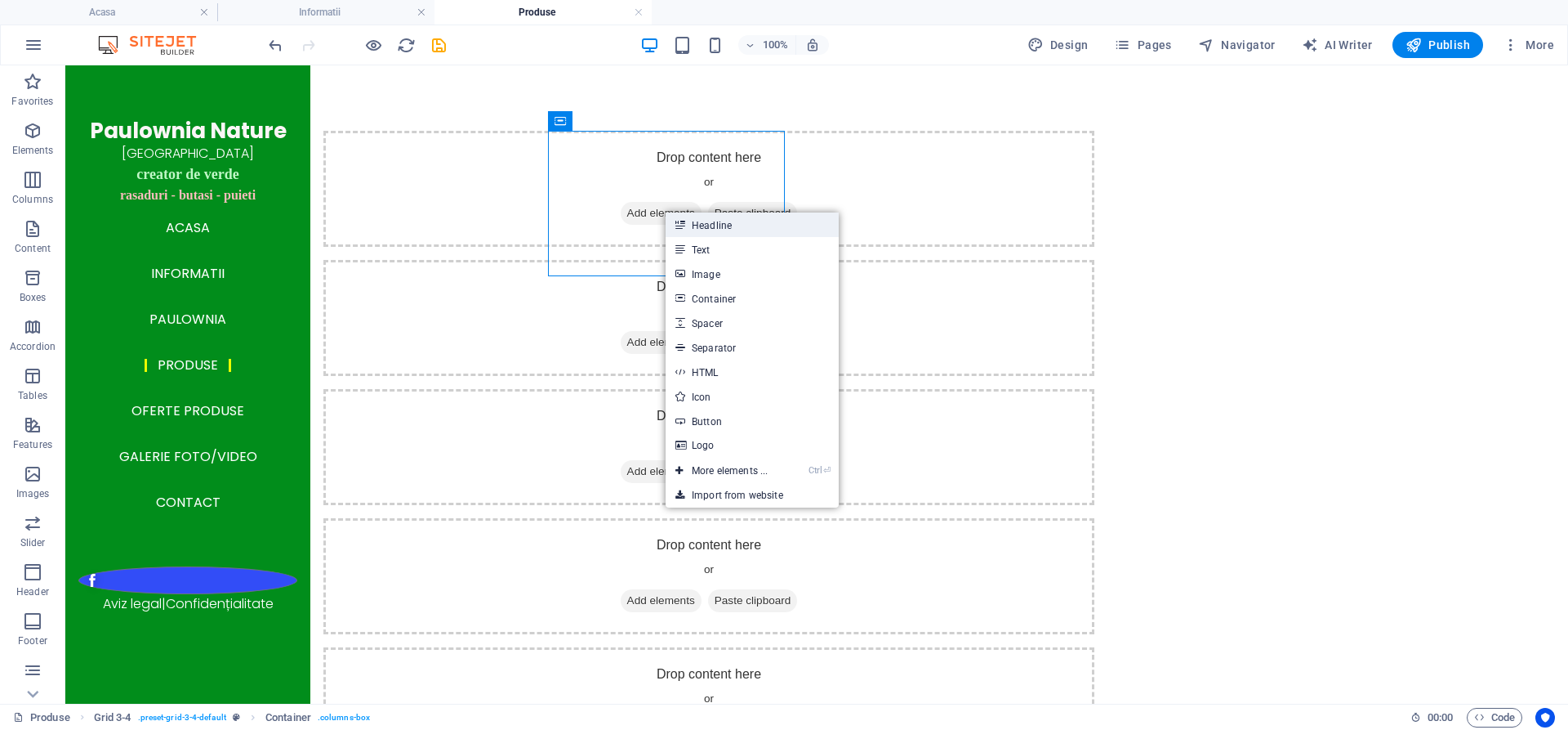
click at [717, 223] on link "Headline" at bounding box center [752, 225] width 173 height 25
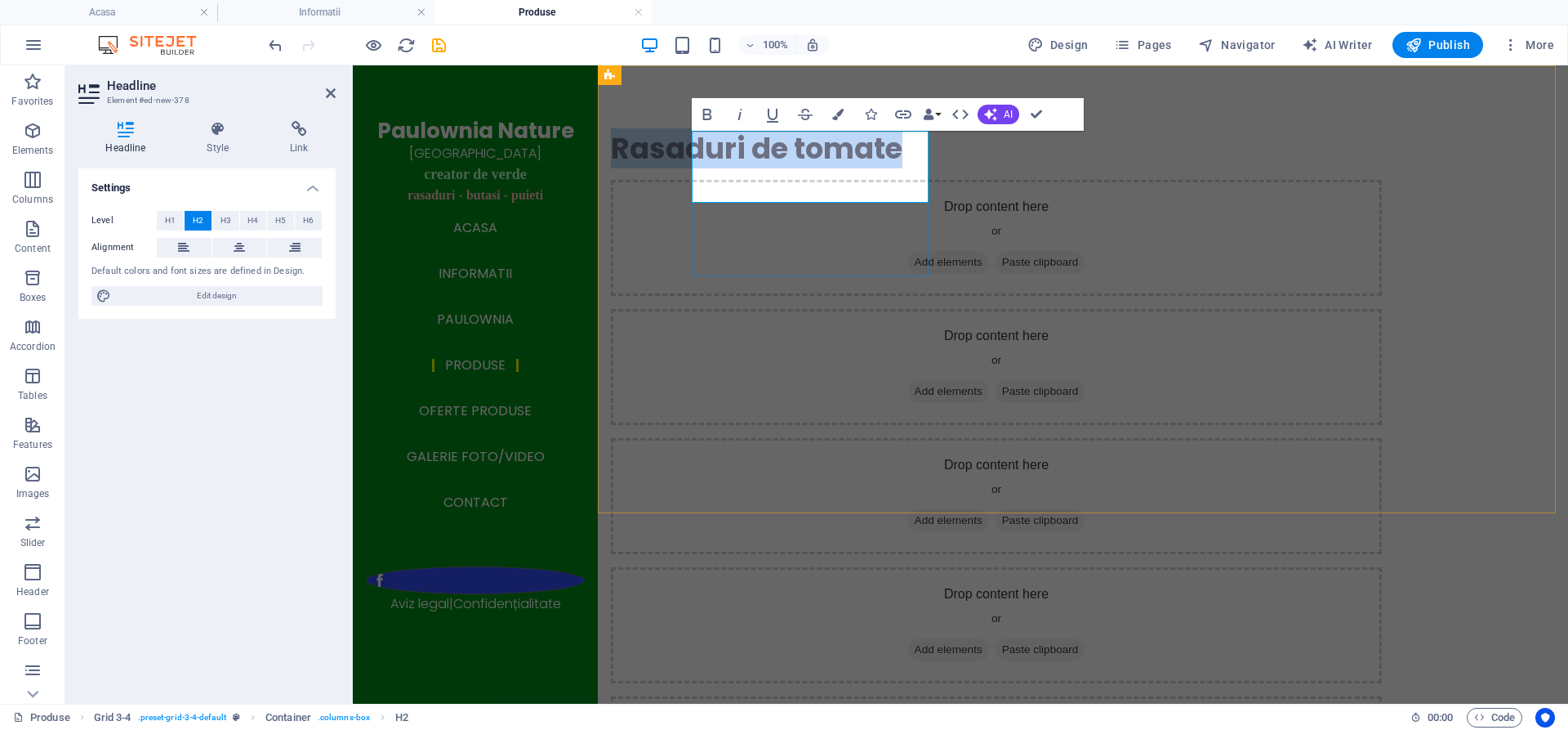
drag, startPoint x: 820, startPoint y: 187, endPoint x: 693, endPoint y: 153, distance: 131.5
click at [693, 153] on h2 "Rasaduri de tomate" at bounding box center [996, 149] width 771 height 36
drag, startPoint x: 397, startPoint y: 92, endPoint x: 240, endPoint y: 247, distance: 220.6
click at [240, 247] on icon at bounding box center [239, 248] width 11 height 20
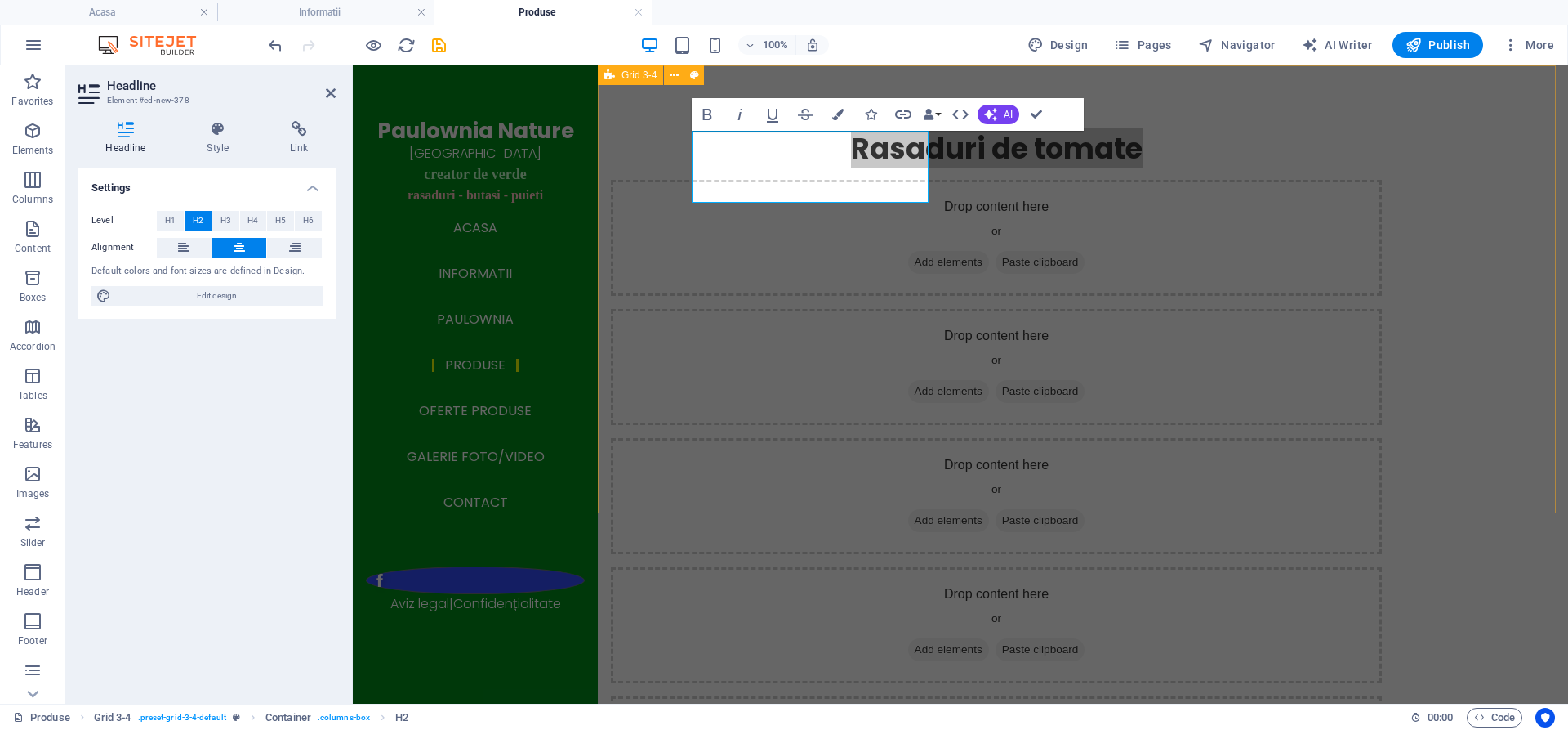
click at [631, 226] on div "Rasaduri de tomate Drop content here or Add elements Paste clipboard Drop conte…" at bounding box center [1083, 535] width 970 height 941
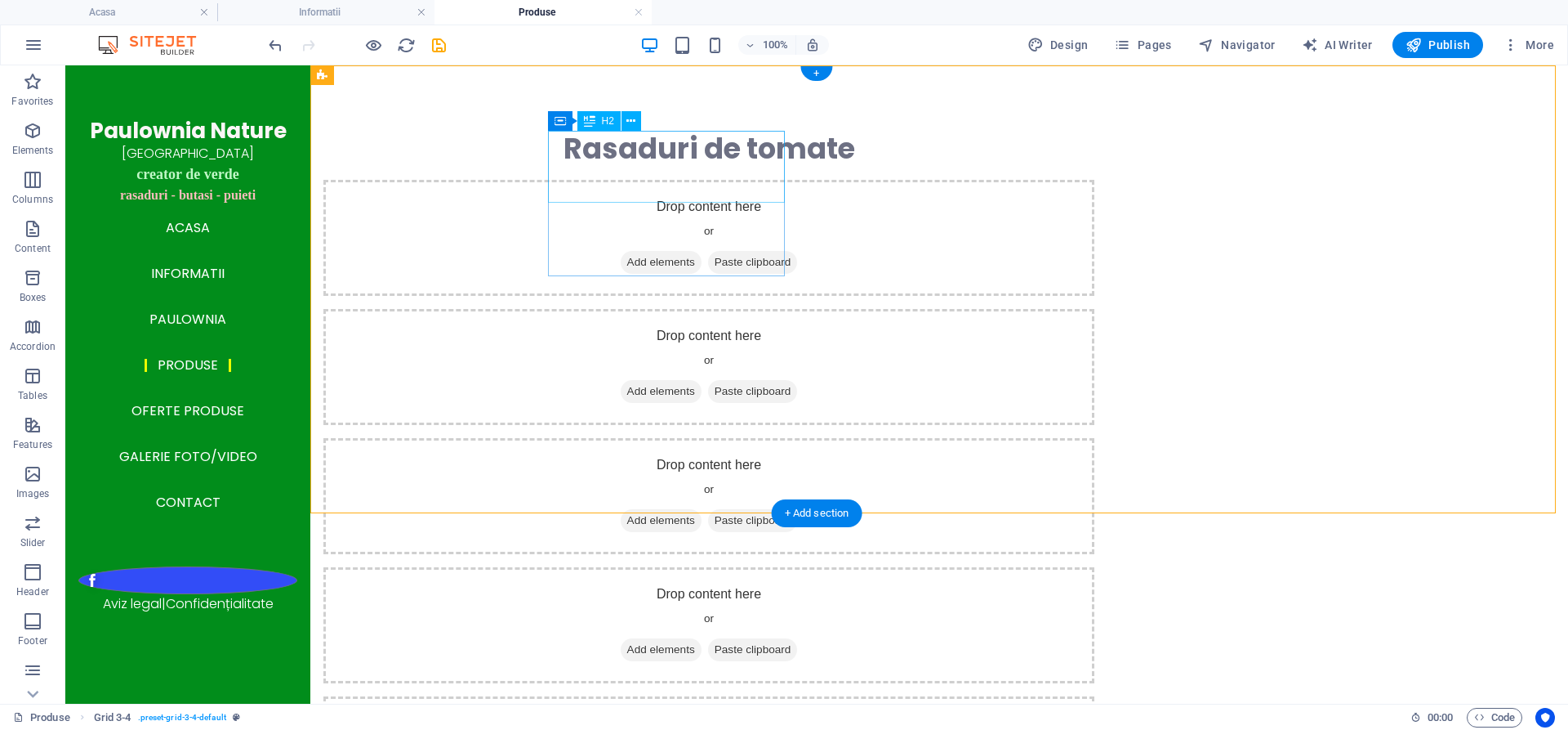
click at [647, 156] on div "Rasaduri de tomate" at bounding box center [709, 149] width 771 height 36
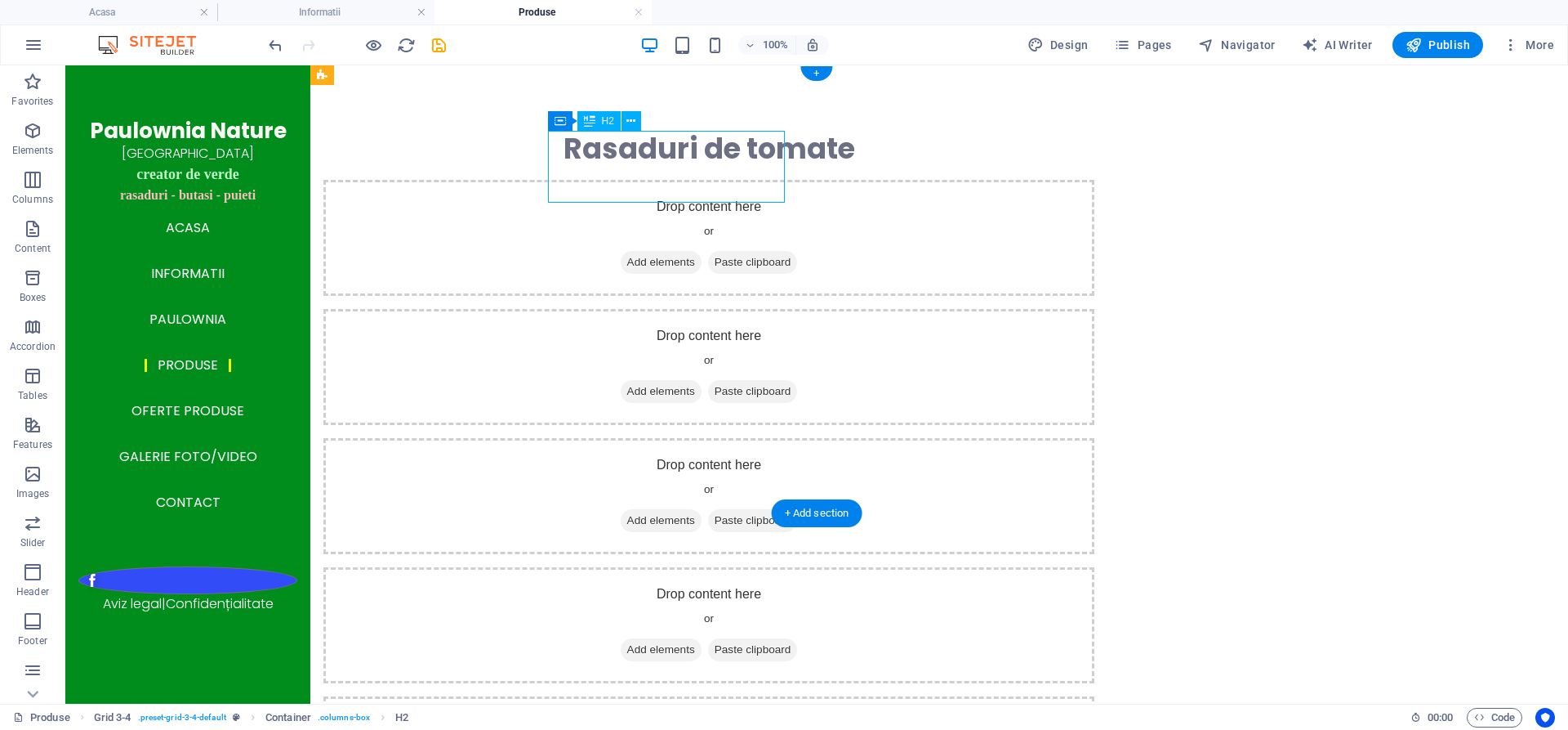
click at [647, 156] on div "Rasaduri de tomate" at bounding box center [709, 149] width 771 height 36
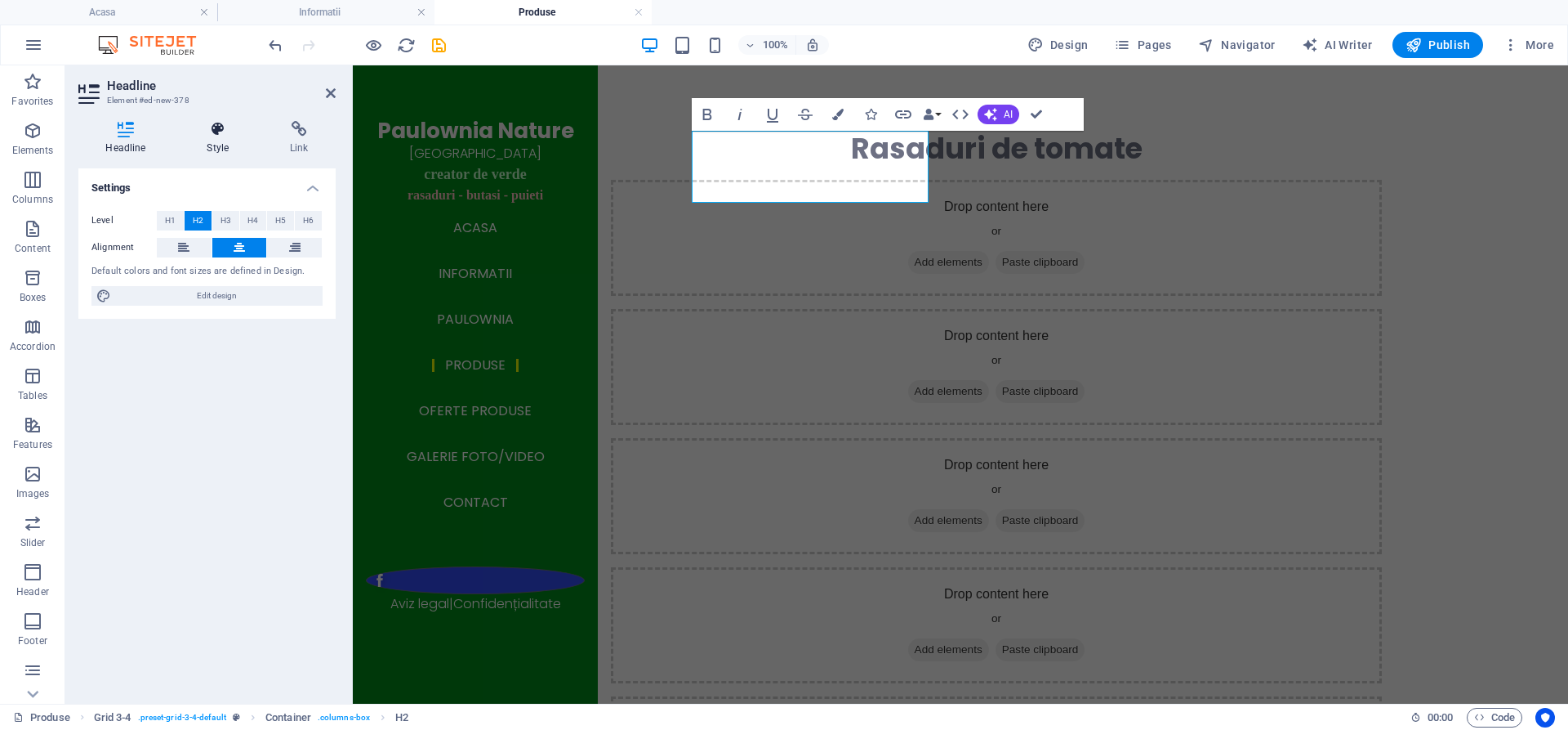
click at [221, 142] on h4 "Style" at bounding box center [221, 138] width 83 height 34
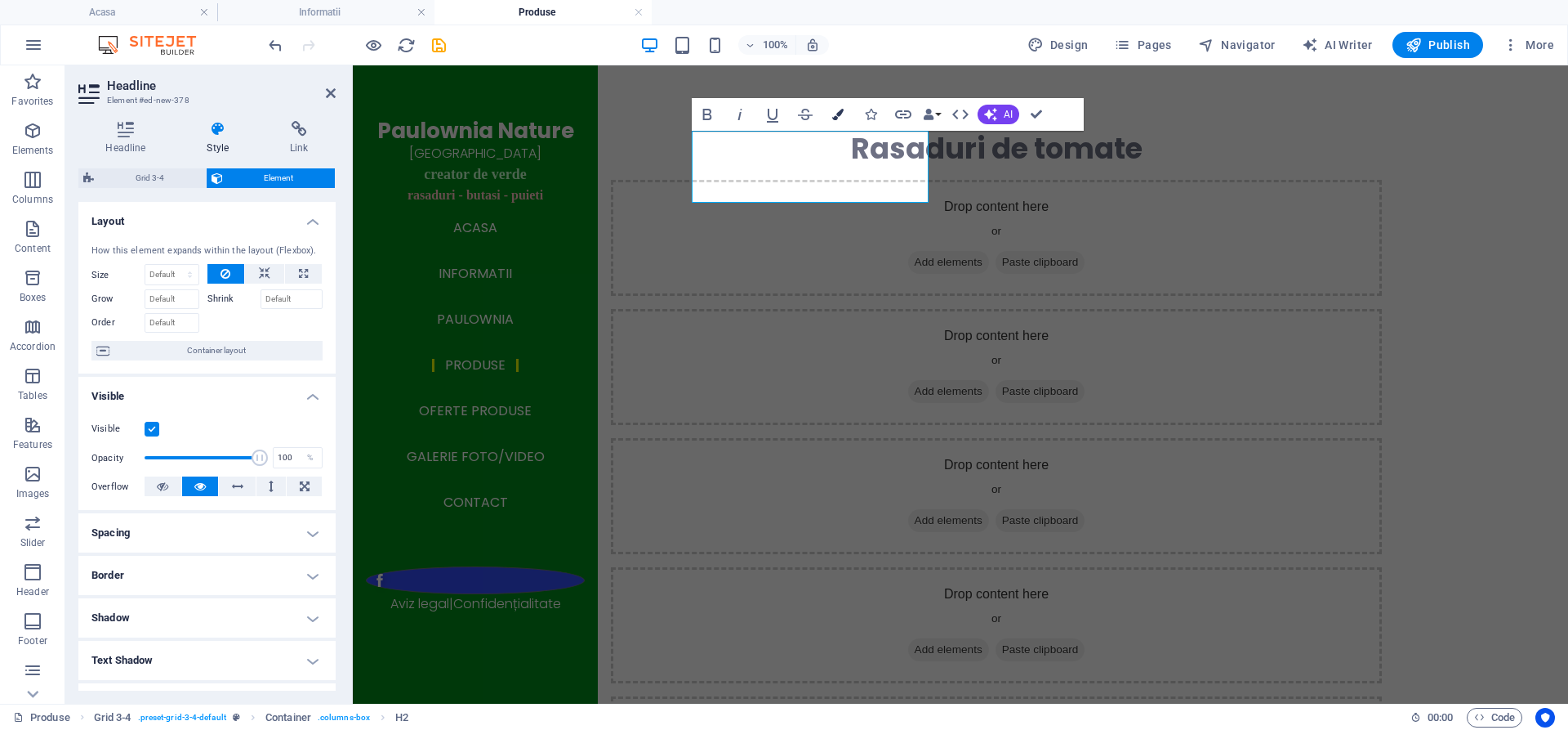
click at [839, 114] on icon "button" at bounding box center [837, 114] width 11 height 11
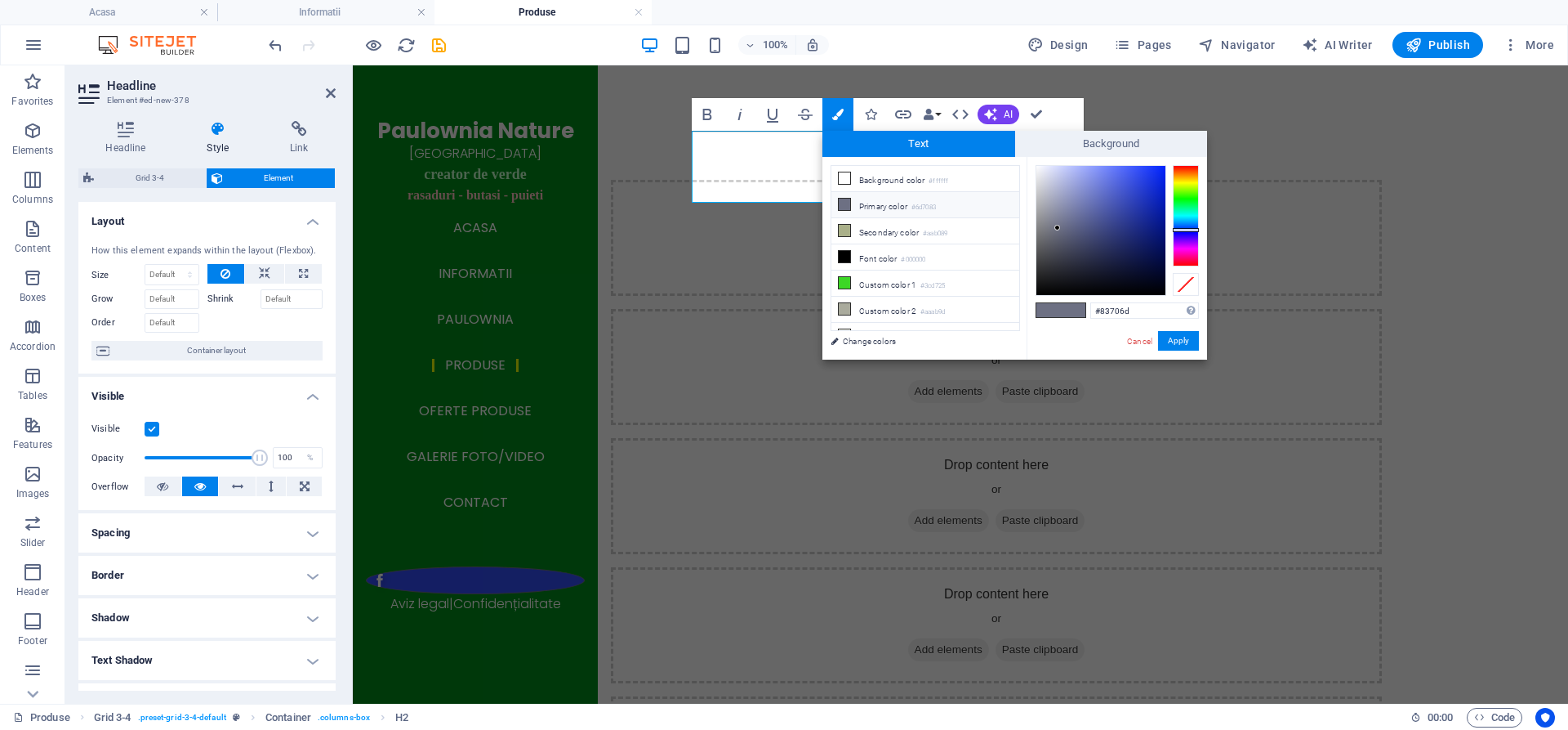
click at [1188, 168] on div at bounding box center [1186, 215] width 26 height 101
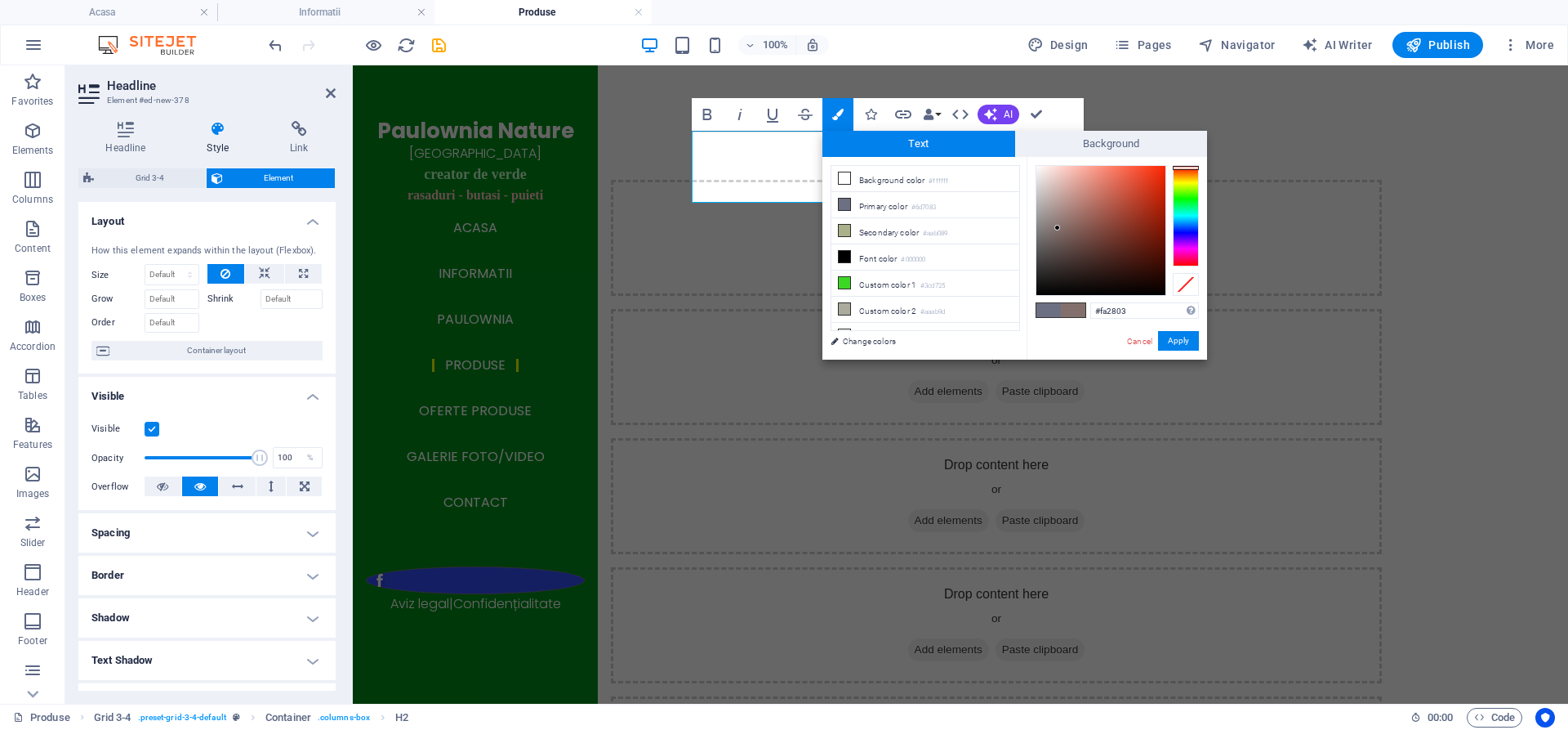
type input "#f92703"
click at [1163, 169] on div at bounding box center [1100, 230] width 129 height 129
click at [1182, 343] on button "Apply" at bounding box center [1178, 341] width 41 height 20
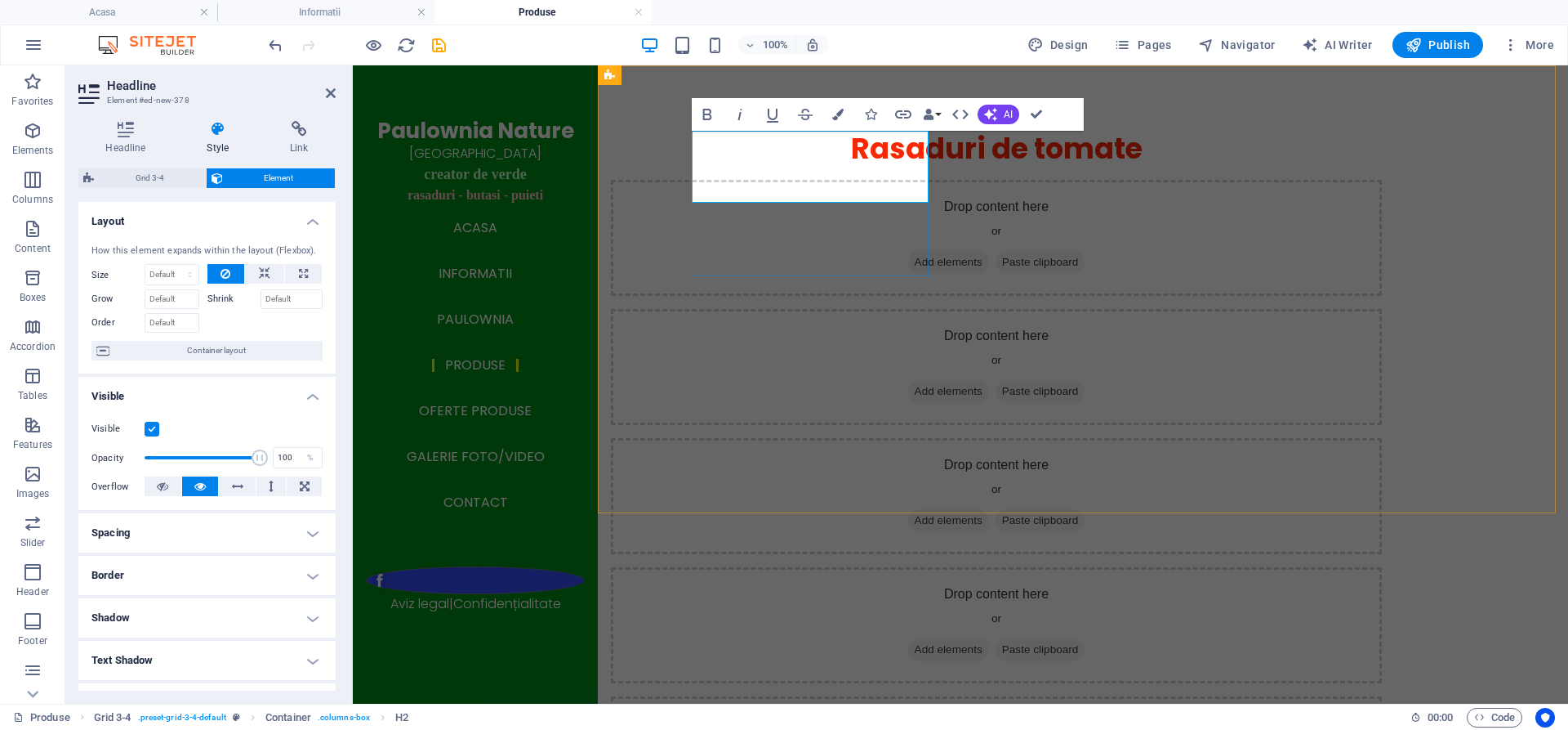
click at [872, 167] on div "Rasaduri de tomate" at bounding box center [996, 149] width 771 height 36
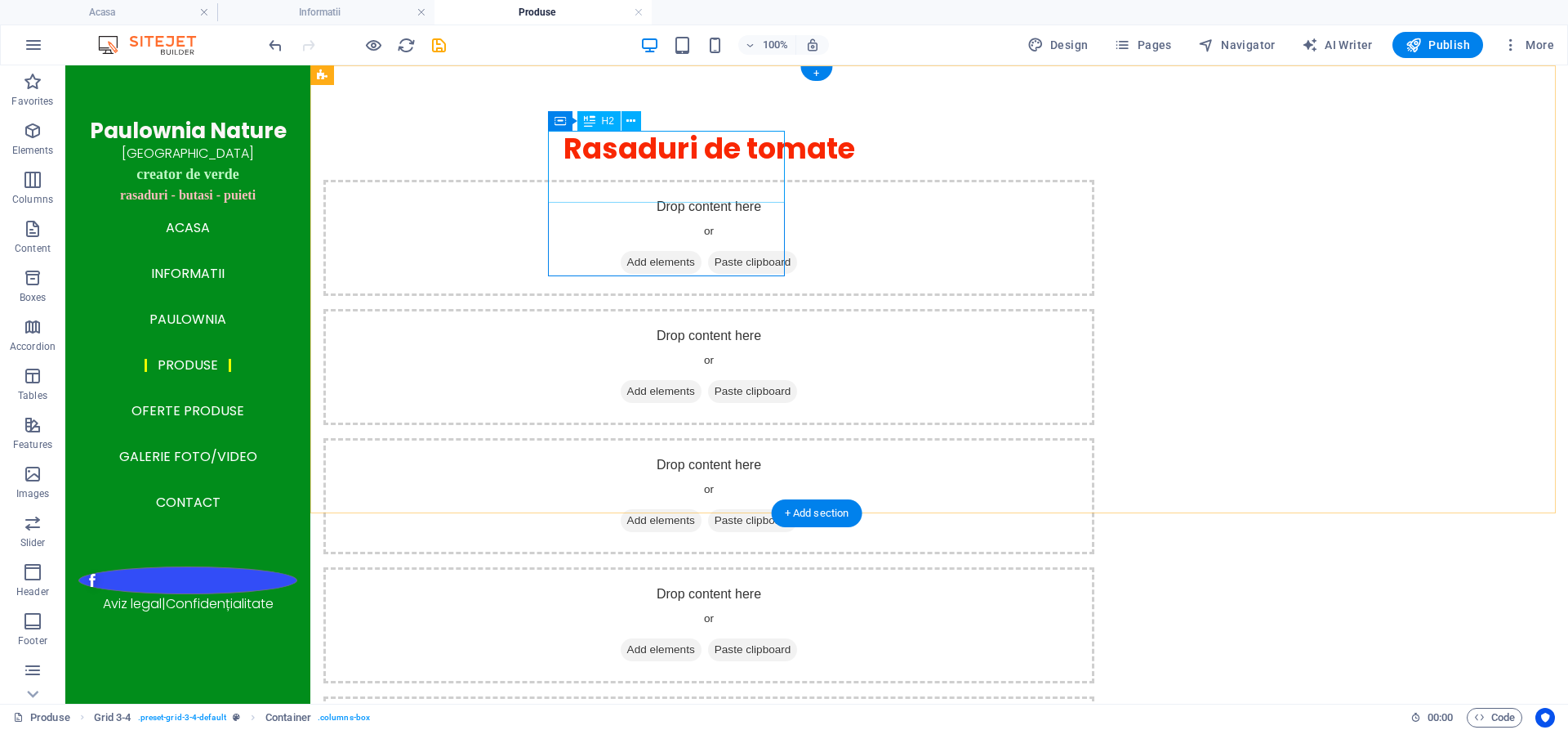
click at [658, 163] on div "Rasaduri de tomate" at bounding box center [709, 149] width 771 height 36
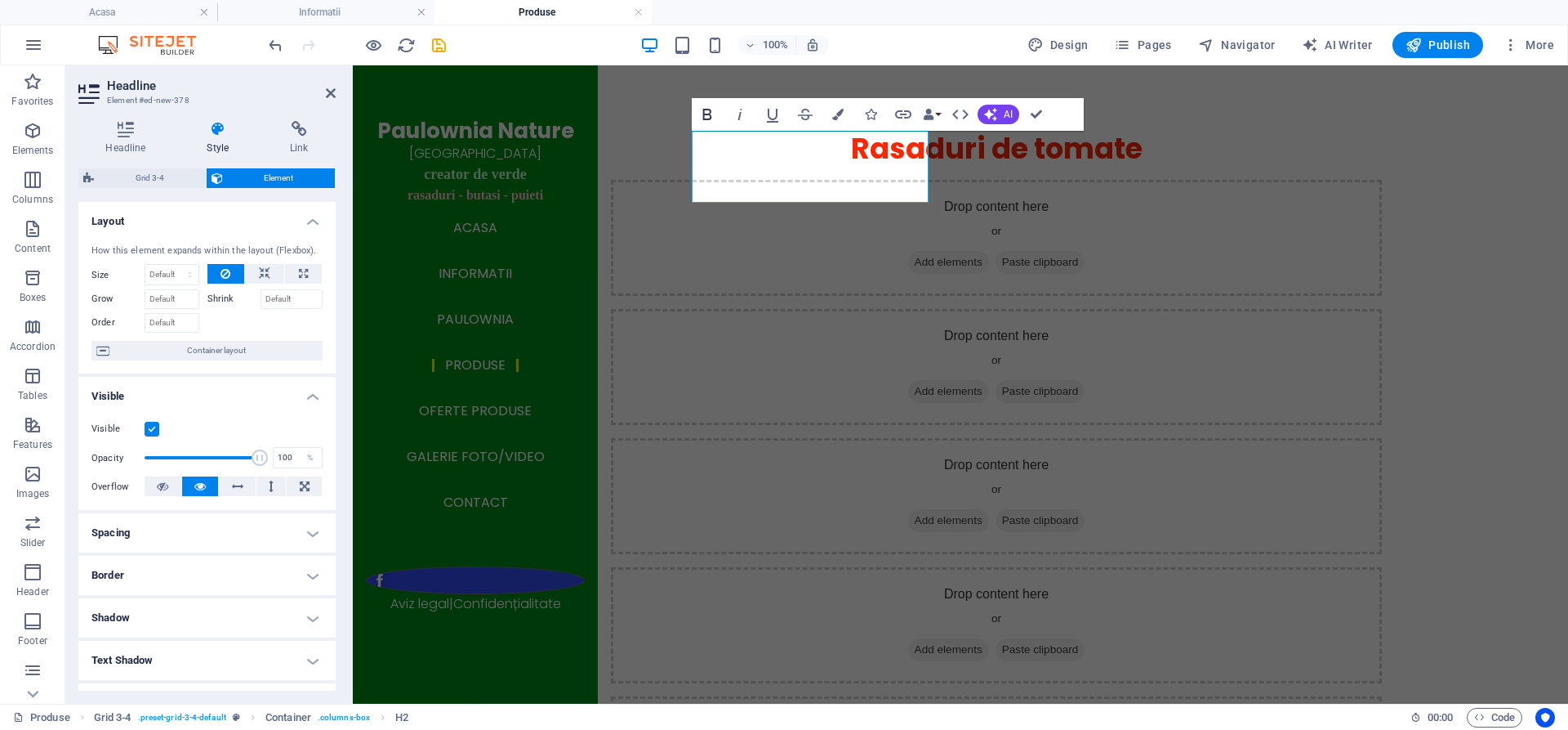
click at [705, 115] on icon "button" at bounding box center [707, 114] width 9 height 11
click at [706, 112] on icon "button" at bounding box center [708, 115] width 20 height 20
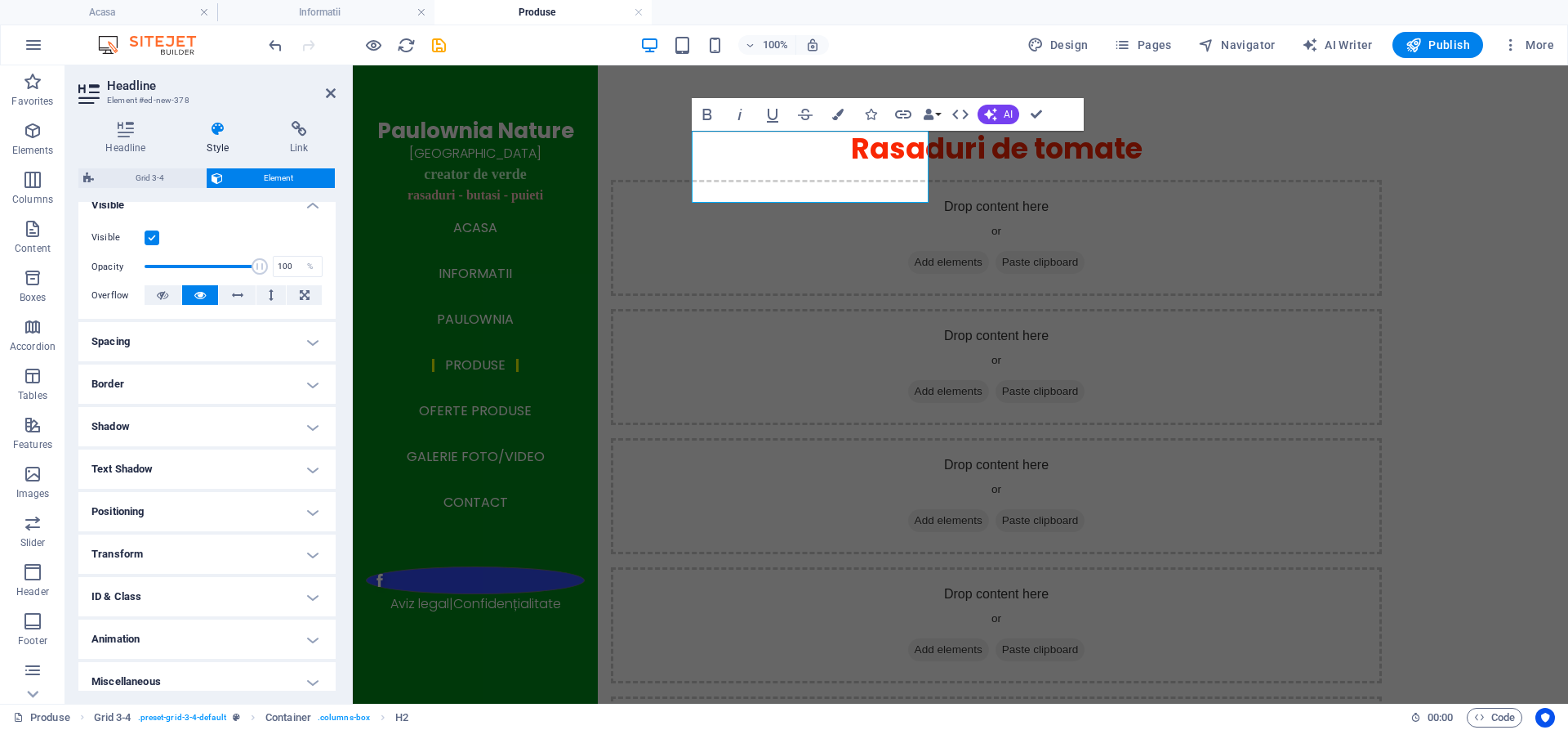
scroll to position [202, 0]
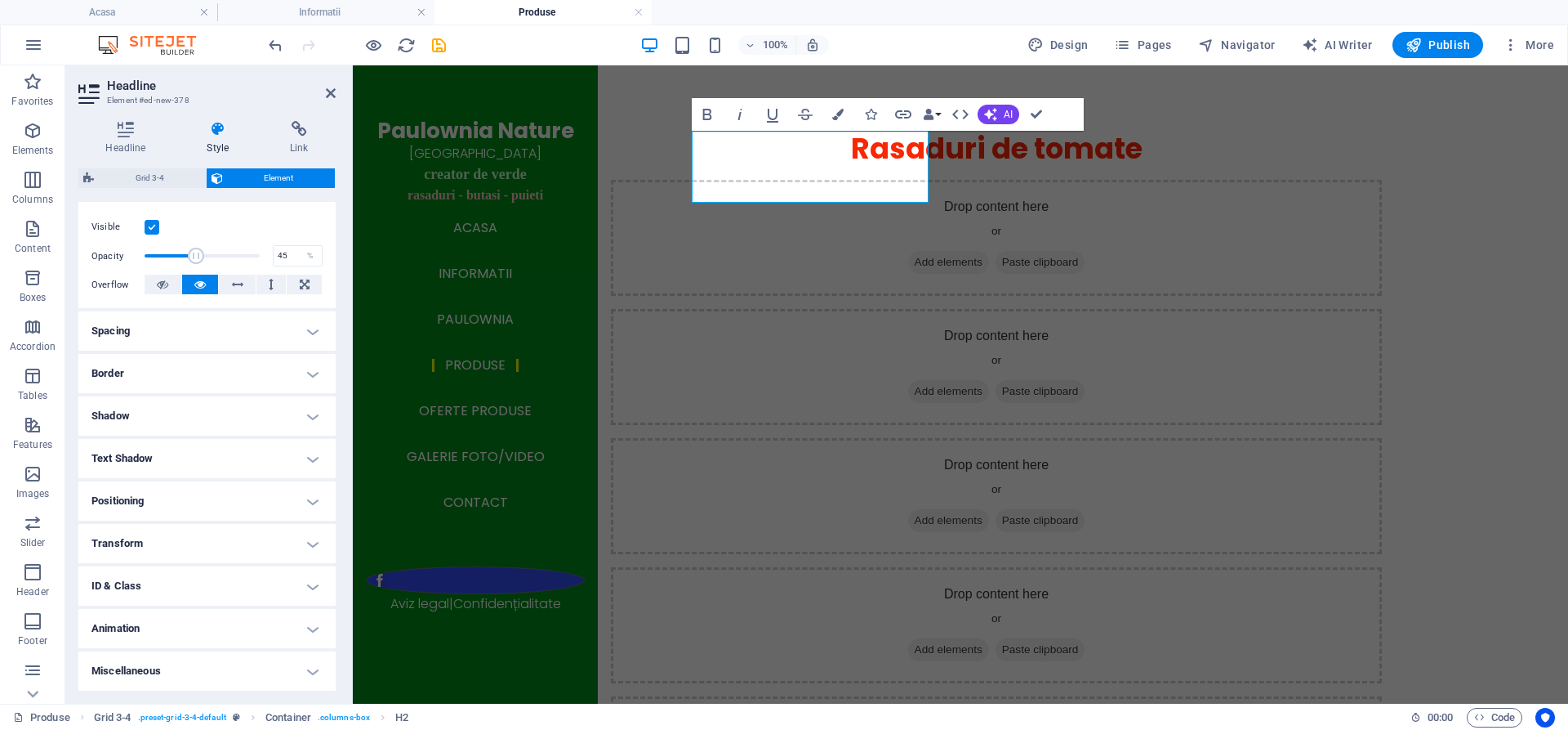
drag, startPoint x: 255, startPoint y: 254, endPoint x: 195, endPoint y: 255, distance: 60.0
click at [195, 255] on span at bounding box center [196, 256] width 16 height 16
type input "100"
drag, startPoint x: 195, startPoint y: 255, endPoint x: 270, endPoint y: 254, distance: 75.0
click at [270, 254] on div "Opacity 100 %" at bounding box center [208, 256] width 232 height 25
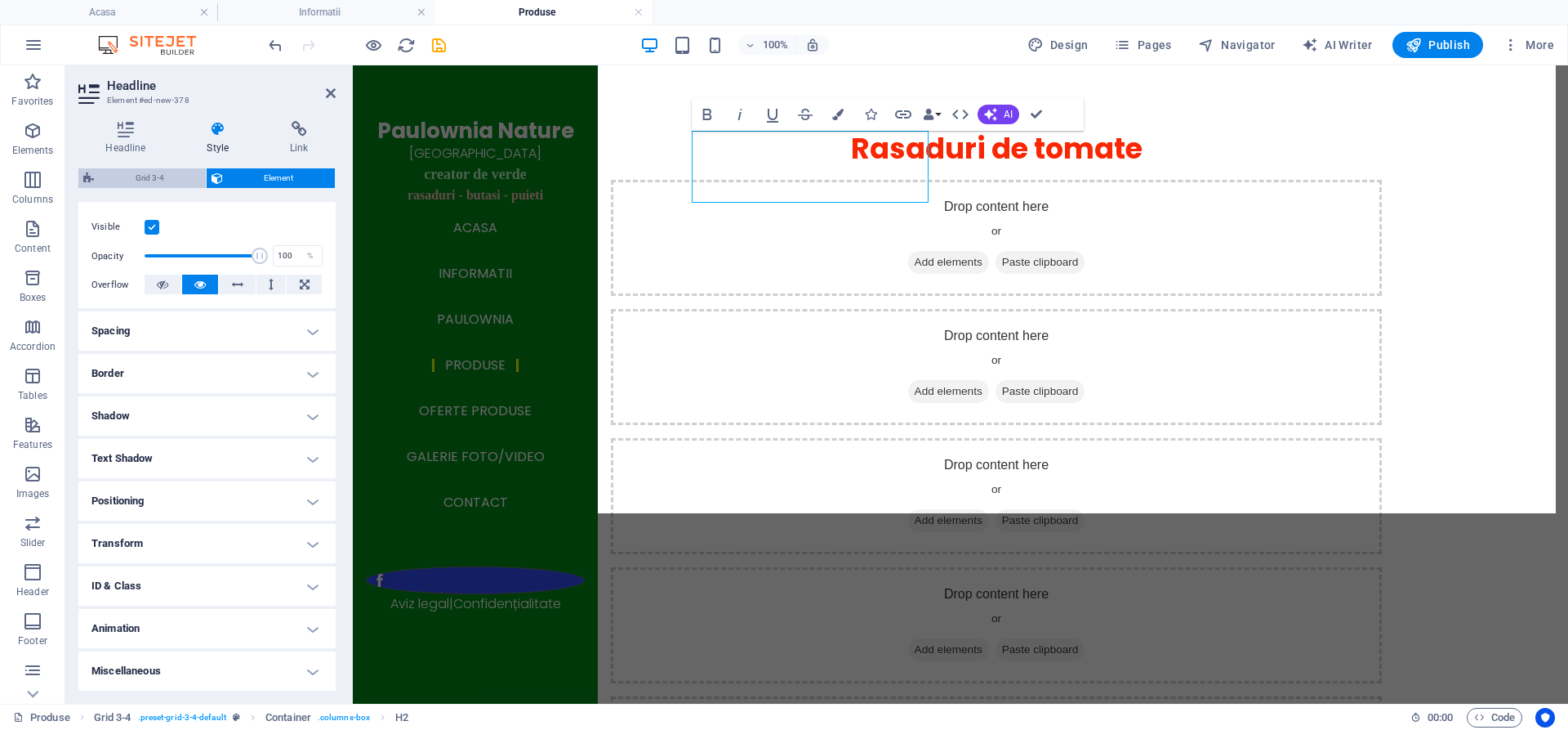
click at [150, 181] on span "Grid 3-4" at bounding box center [150, 179] width 102 height 20
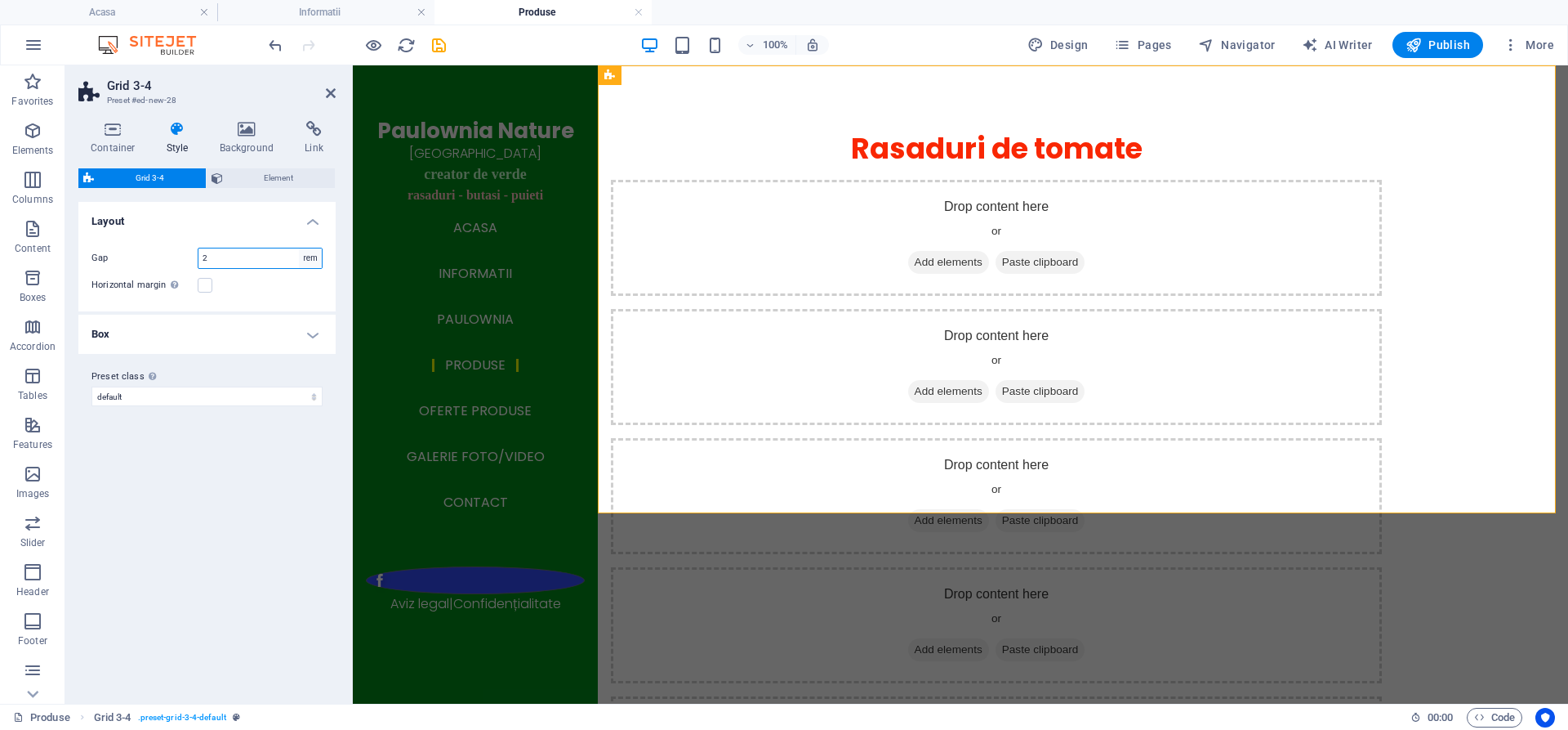
click at [312, 258] on select "px rem % vw vh" at bounding box center [309, 259] width 23 height 20
select select "%"
click at [298, 249] on select "px rem % vw vh" at bounding box center [309, 259] width 23 height 20
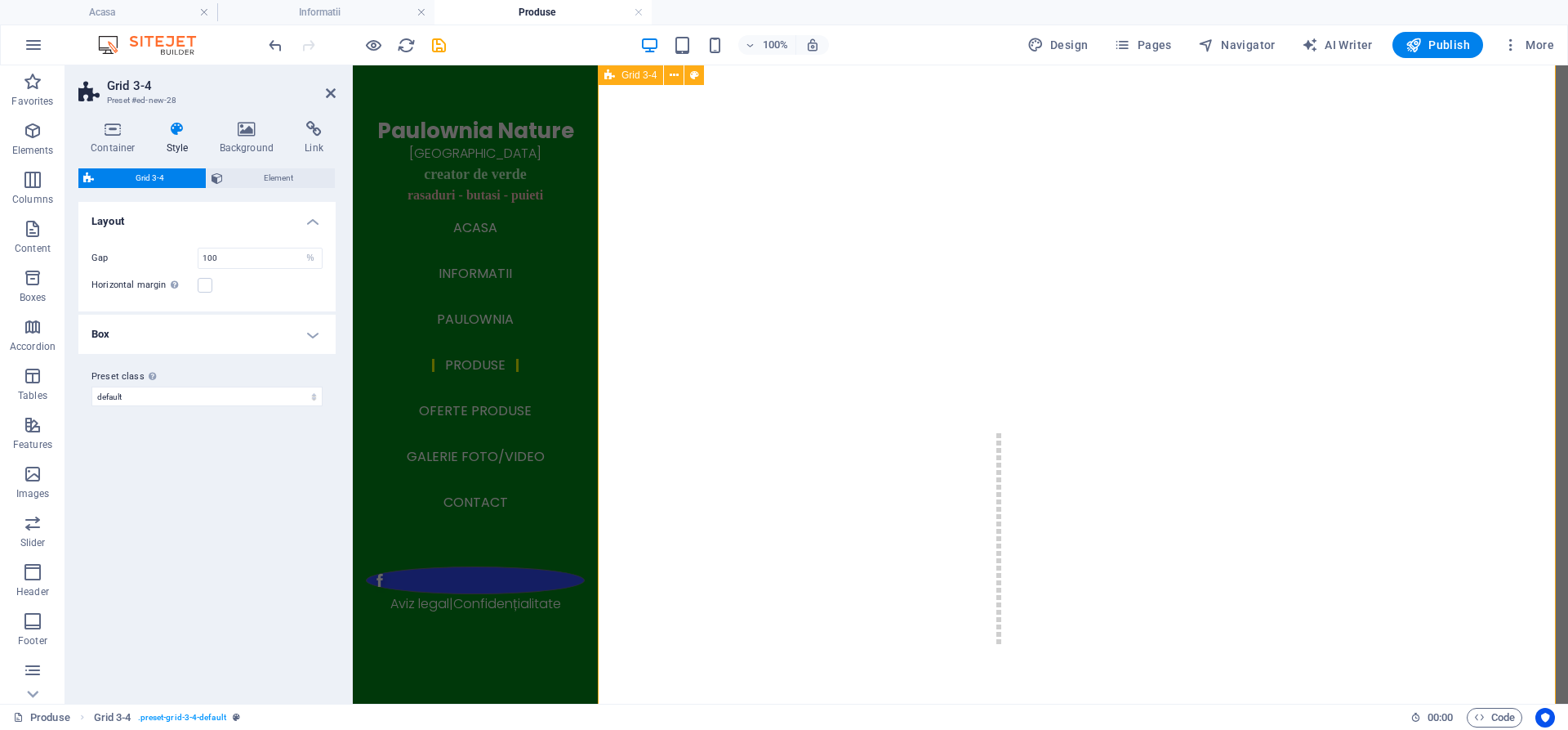
scroll to position [1471, 0]
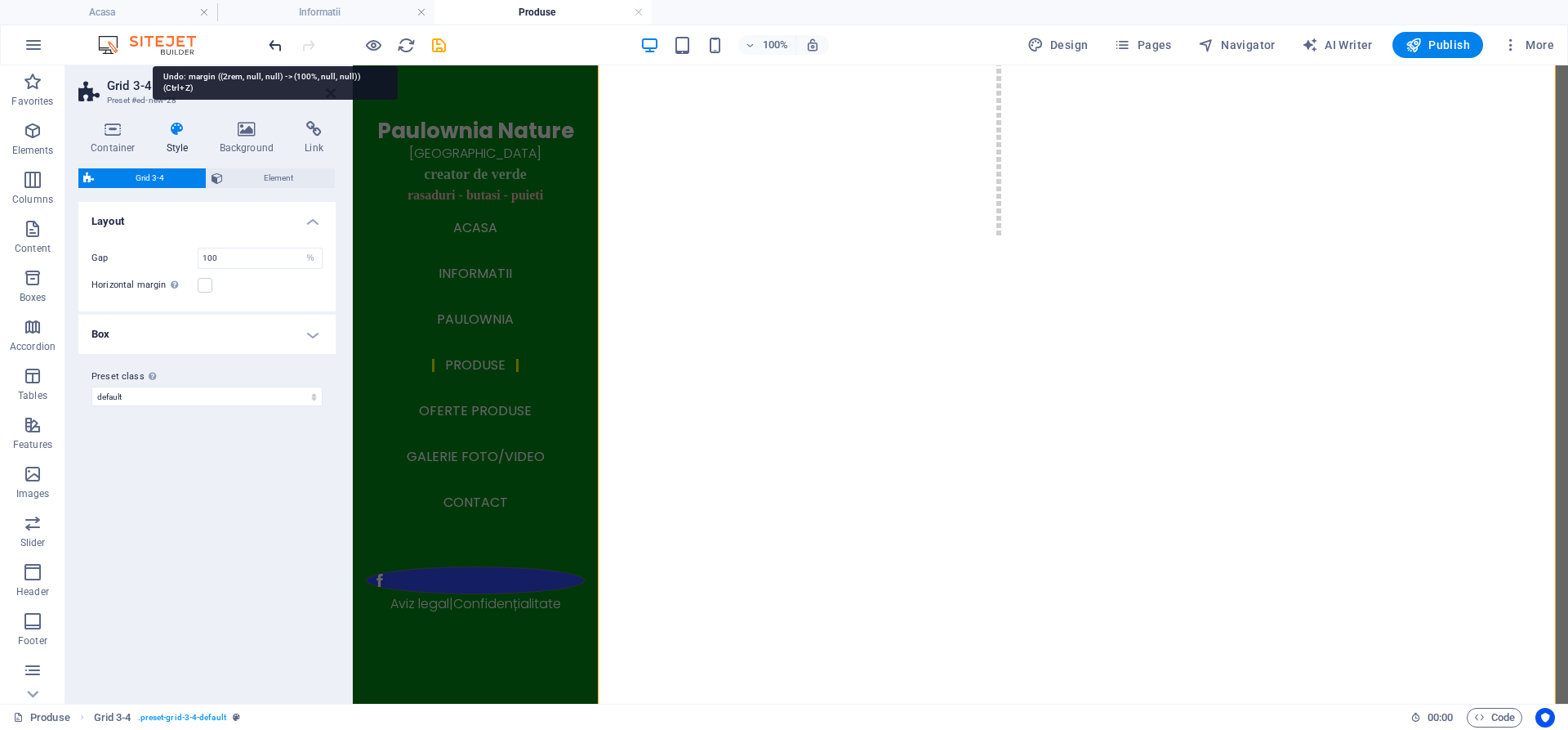
click at [272, 44] on icon "undo" at bounding box center [275, 45] width 19 height 19
type input "2"
select select "rem"
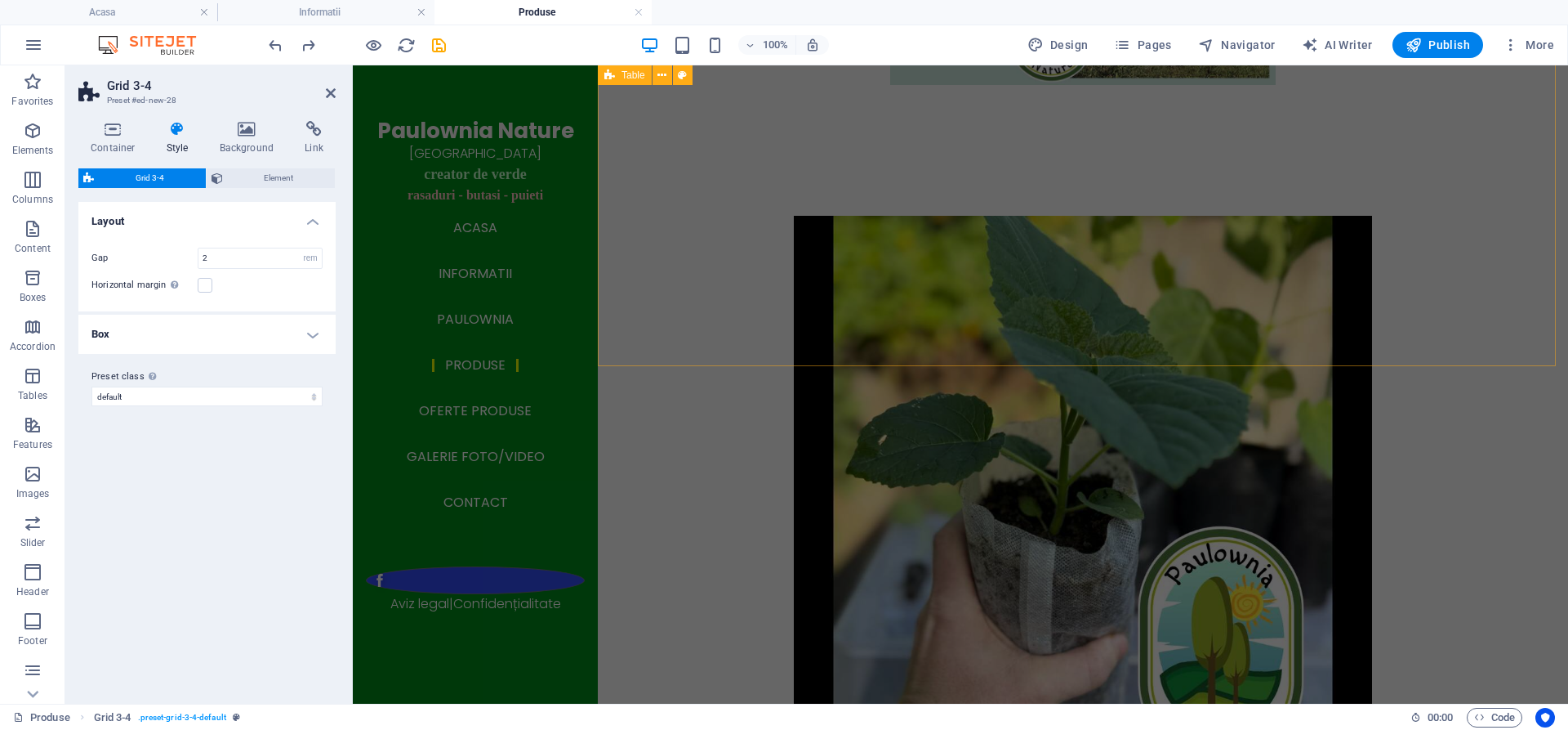
click at [673, 288] on div at bounding box center [1083, 505] width 970 height 709
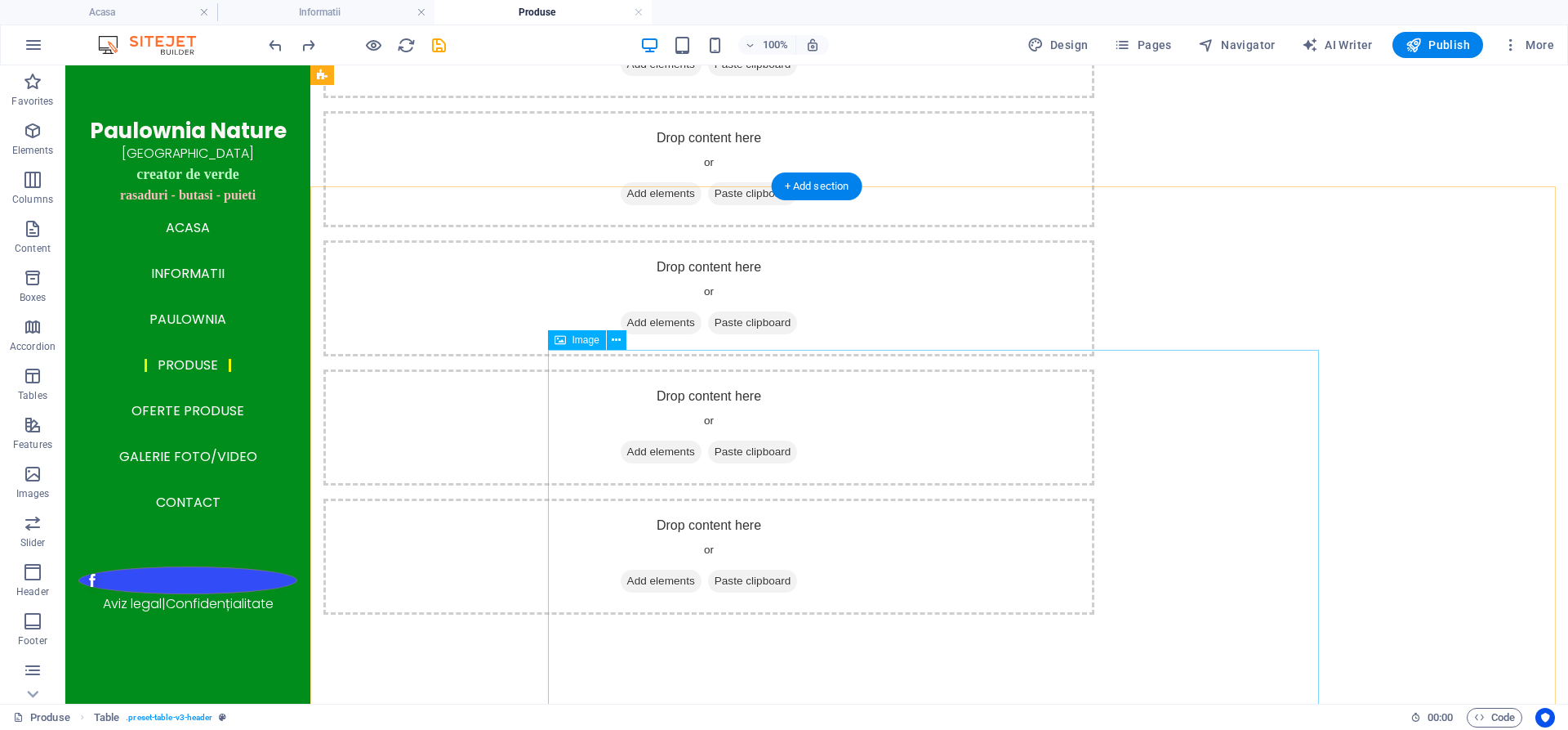
scroll to position [0, 0]
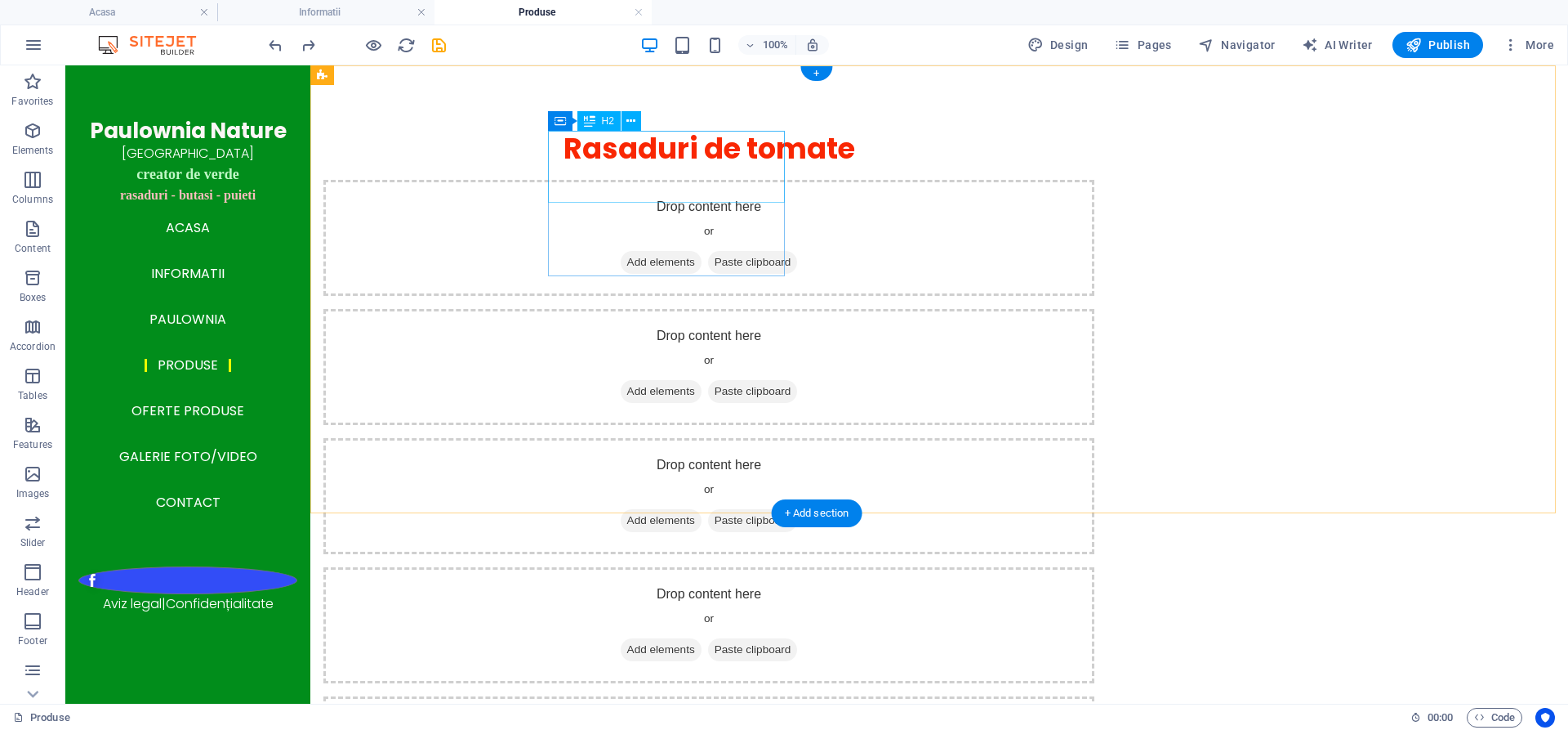
click at [628, 159] on div "Rasaduri de tomate" at bounding box center [709, 149] width 771 height 36
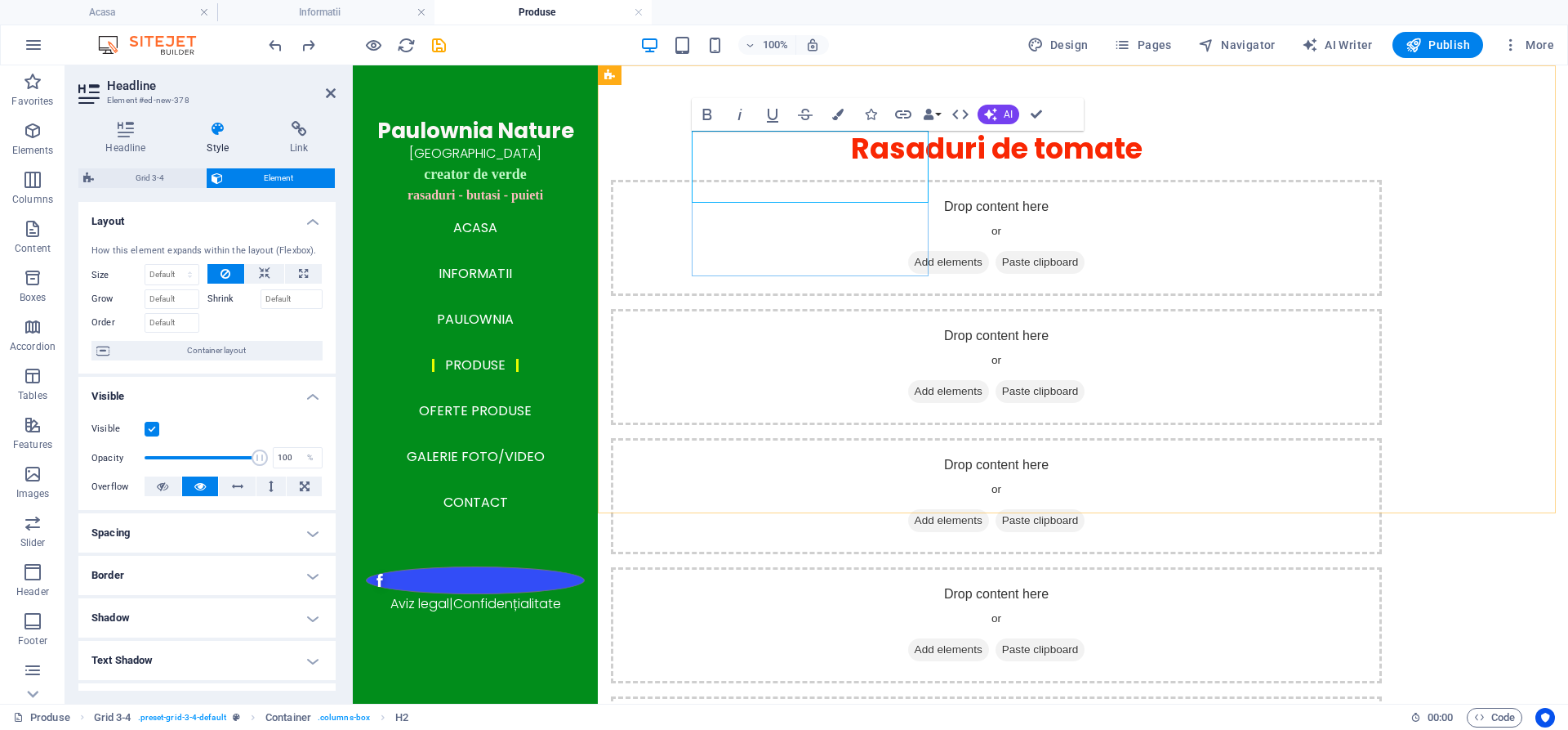
click at [850, 169] on span "Rasaduri de tomate" at bounding box center [996, 148] width 291 height 40
drag, startPoint x: 868, startPoint y: 179, endPoint x: 727, endPoint y: 147, distance: 144.6
click at [727, 147] on h2 "Rasaduri de tomate" at bounding box center [996, 149] width 771 height 36
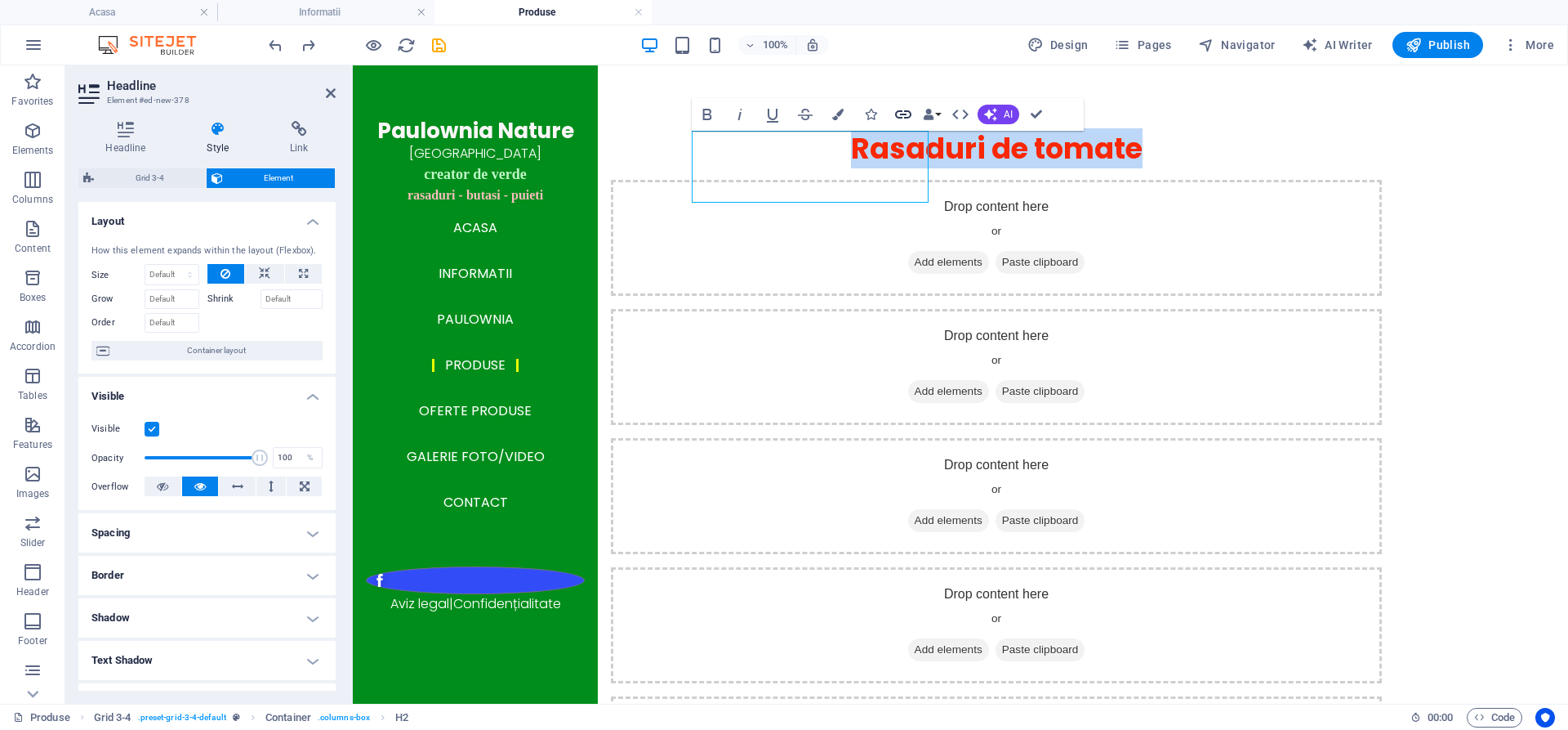
drag, startPoint x: 433, startPoint y: 81, endPoint x: 904, endPoint y: 115, distance: 472.2
click at [904, 115] on icon "button" at bounding box center [903, 114] width 16 height 8
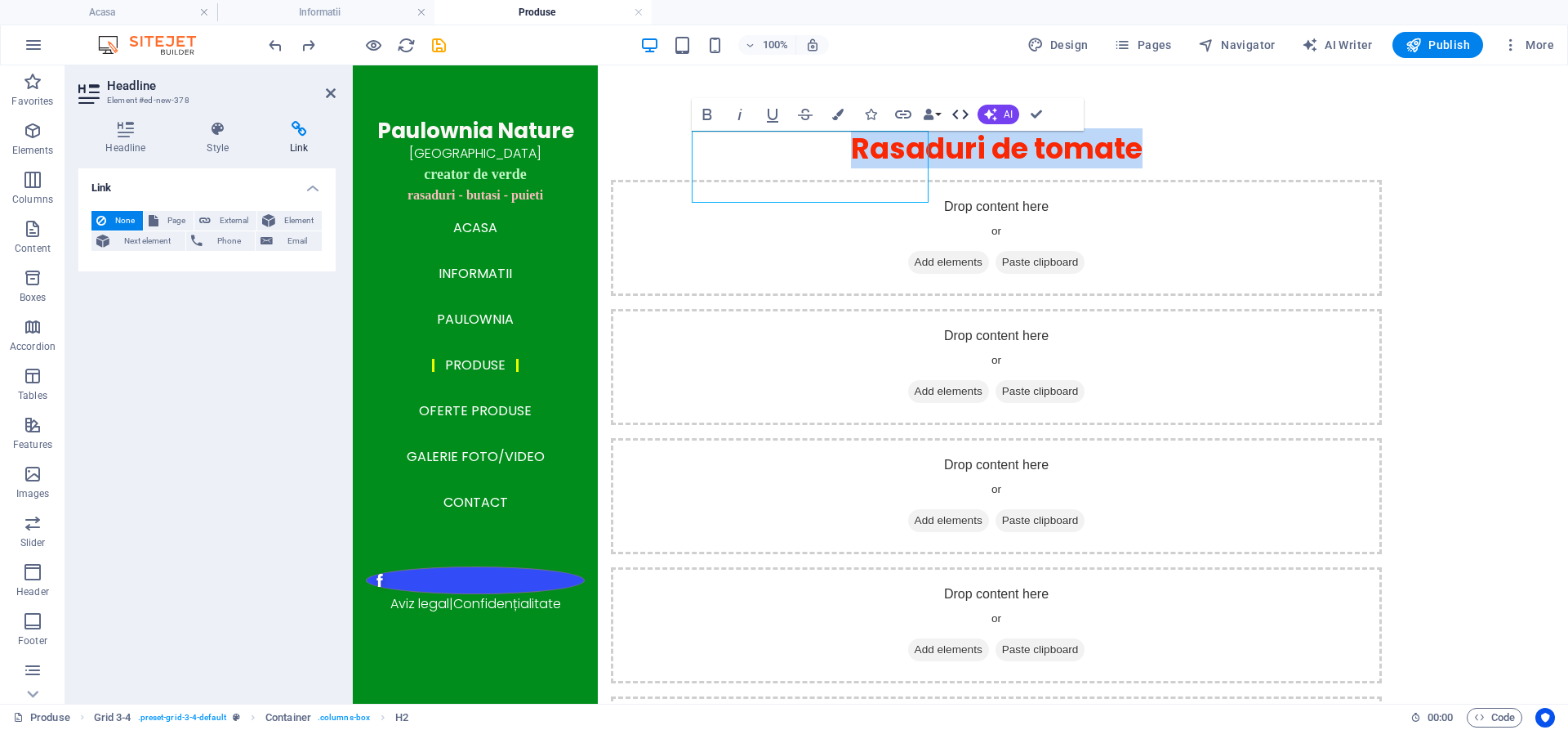
click at [963, 113] on icon "button" at bounding box center [960, 115] width 20 height 20
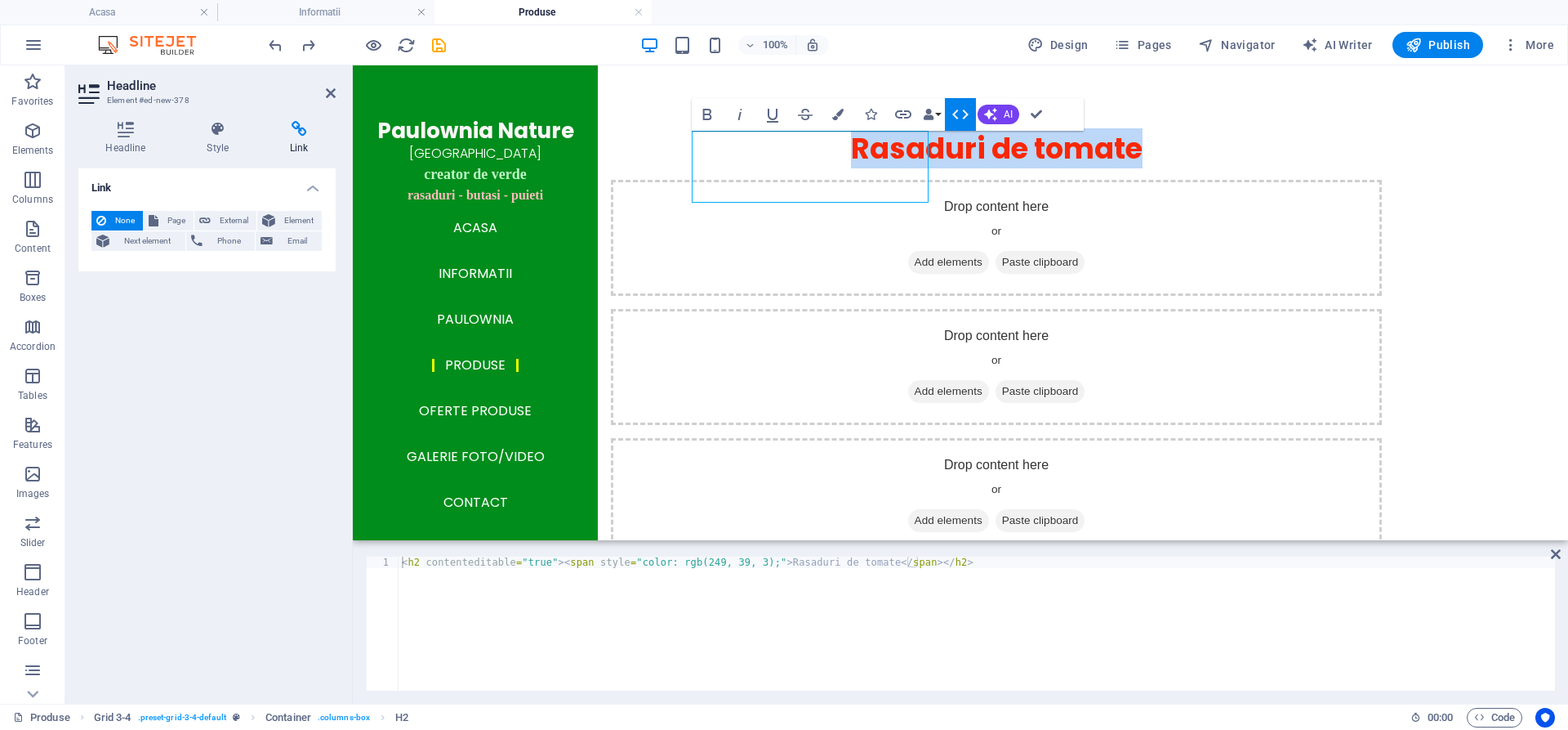
click at [946, 114] on button "HTML" at bounding box center [960, 114] width 31 height 33
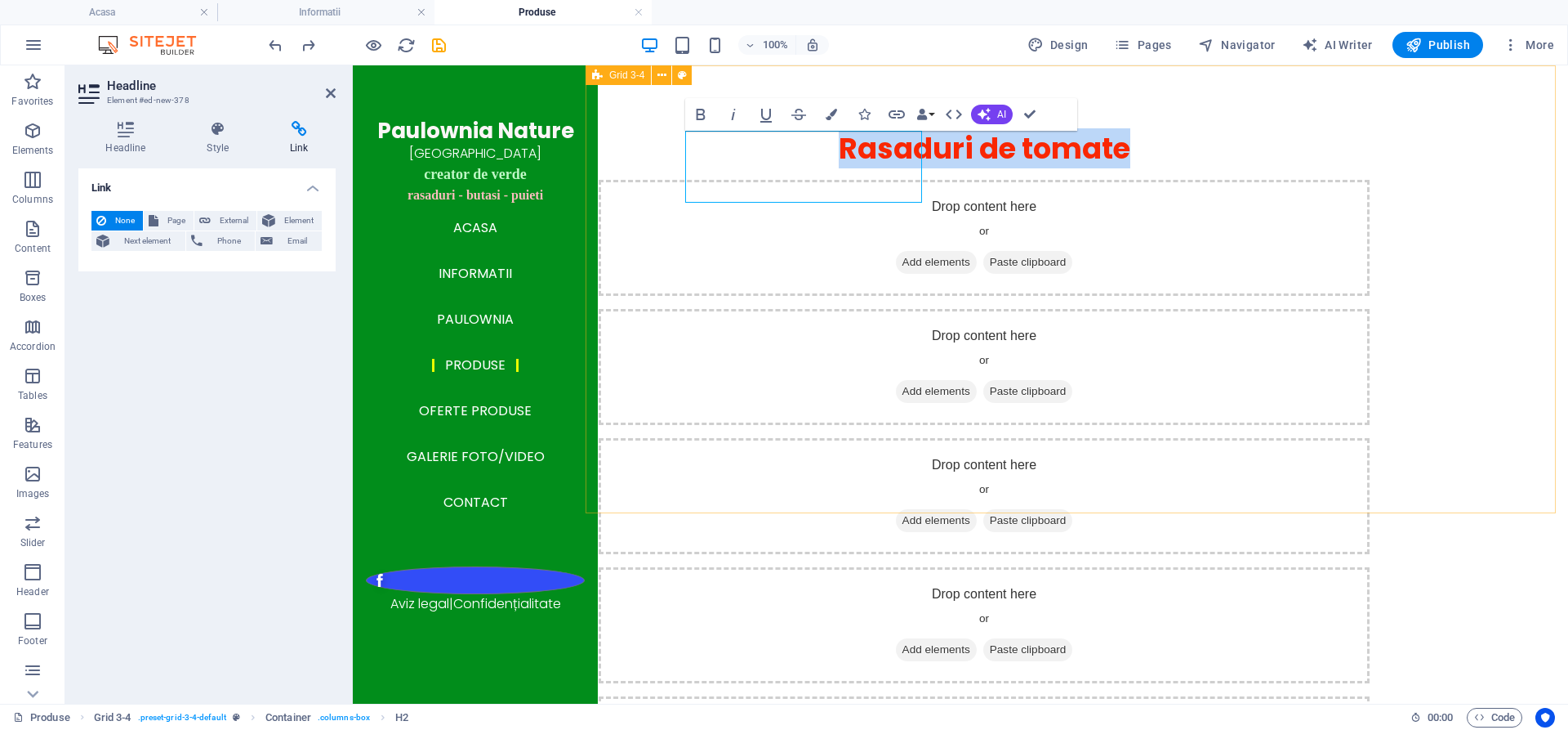
click at [653, 248] on div "Rasaduri de tomate Drop content here or Add elements Paste clipboard Drop conte…" at bounding box center [1077, 535] width 982 height 941
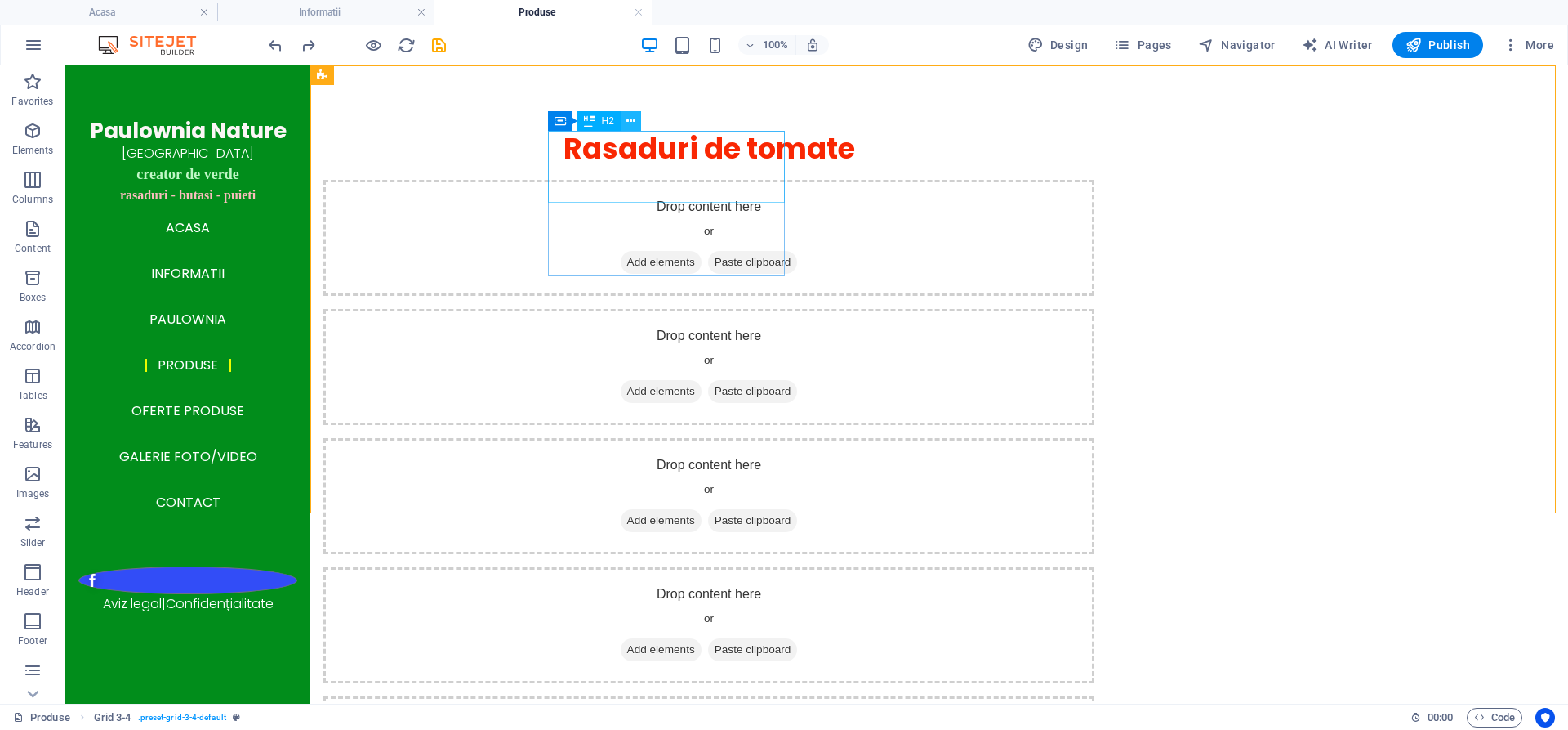
click at [631, 123] on icon at bounding box center [630, 121] width 9 height 17
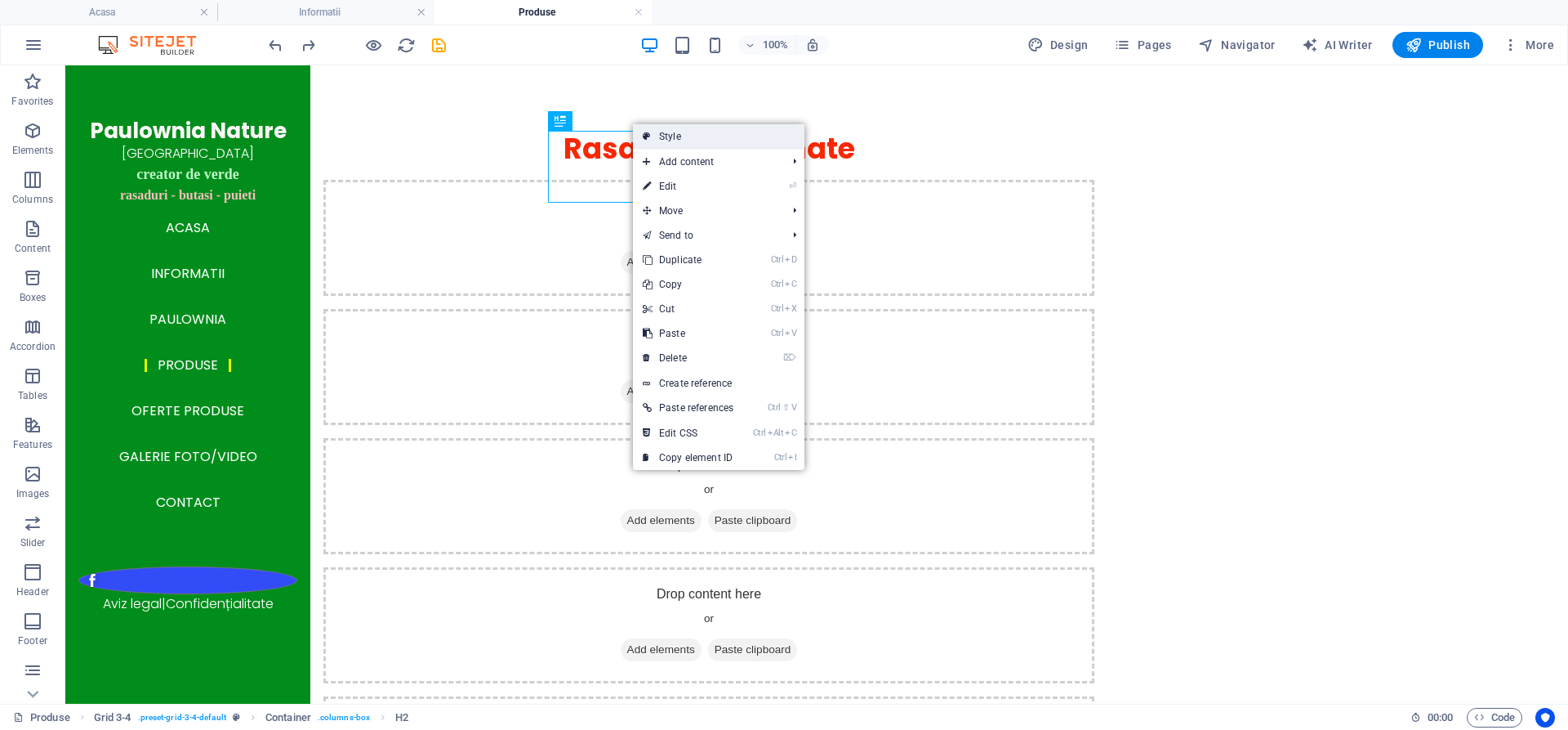
click at [667, 141] on link "Style" at bounding box center [719, 136] width 172 height 25
select select "rem"
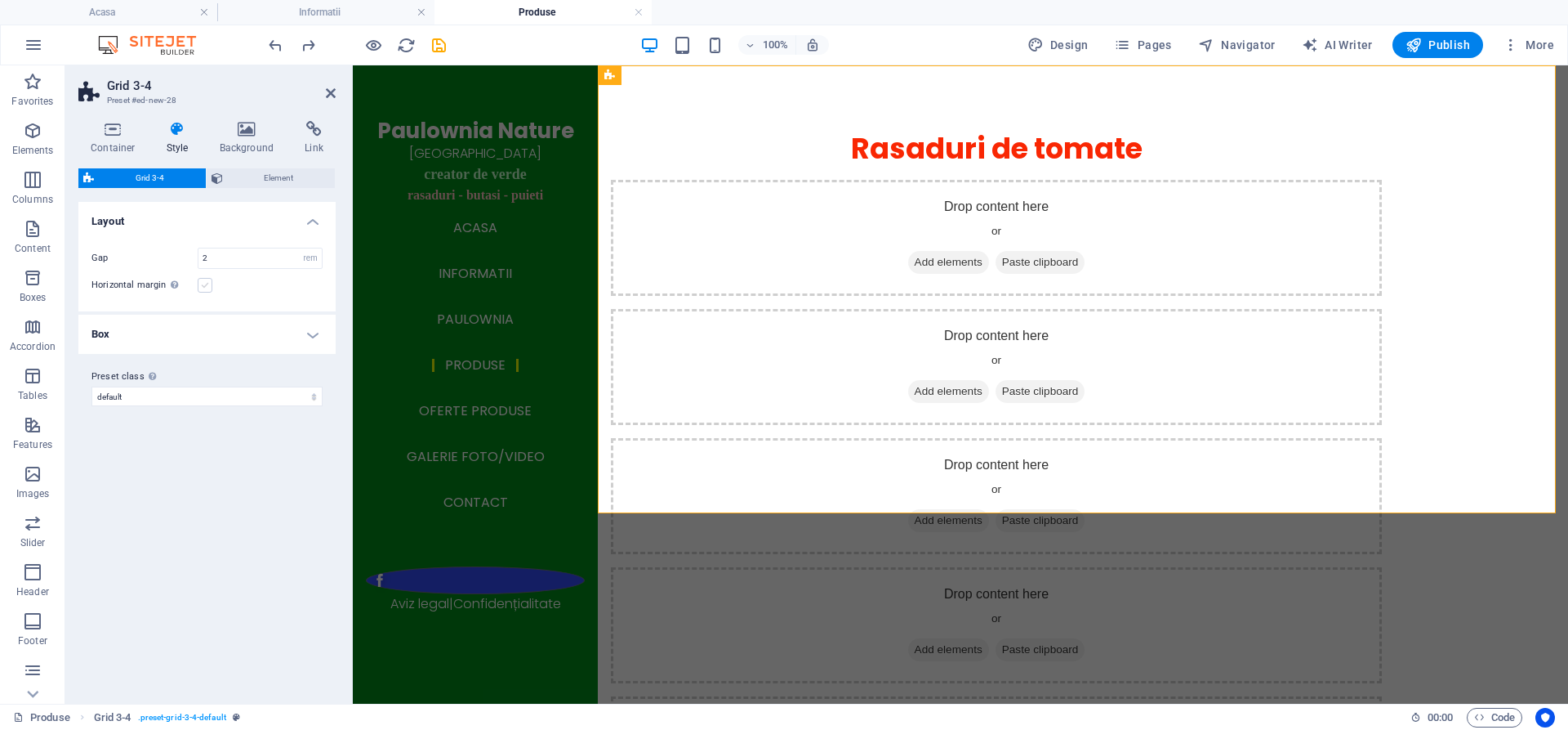
click at [205, 287] on label at bounding box center [205, 285] width 15 height 15
click at [0, 0] on input "Horizontal margin Only if the containers "Content width" is not set to "Default"" at bounding box center [0, 0] width 0 height 0
click at [205, 287] on label at bounding box center [205, 285] width 15 height 15
click at [0, 0] on input "Horizontal margin Only if the containers "Content width" is not set to "Default"" at bounding box center [0, 0] width 0 height 0
click at [246, 132] on icon at bounding box center [247, 129] width 79 height 16
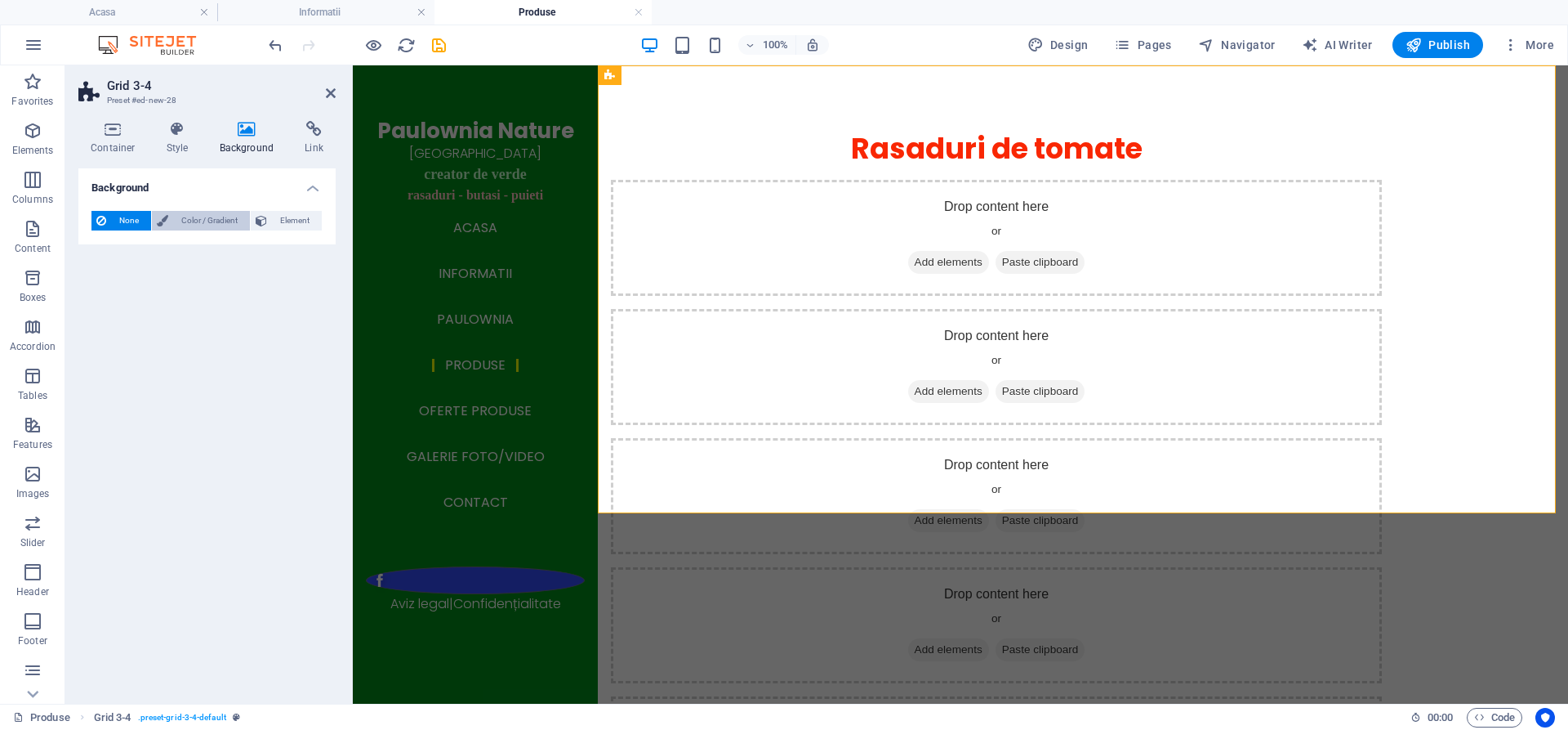
click at [213, 220] on span "Color / Gradient" at bounding box center [209, 221] width 72 height 20
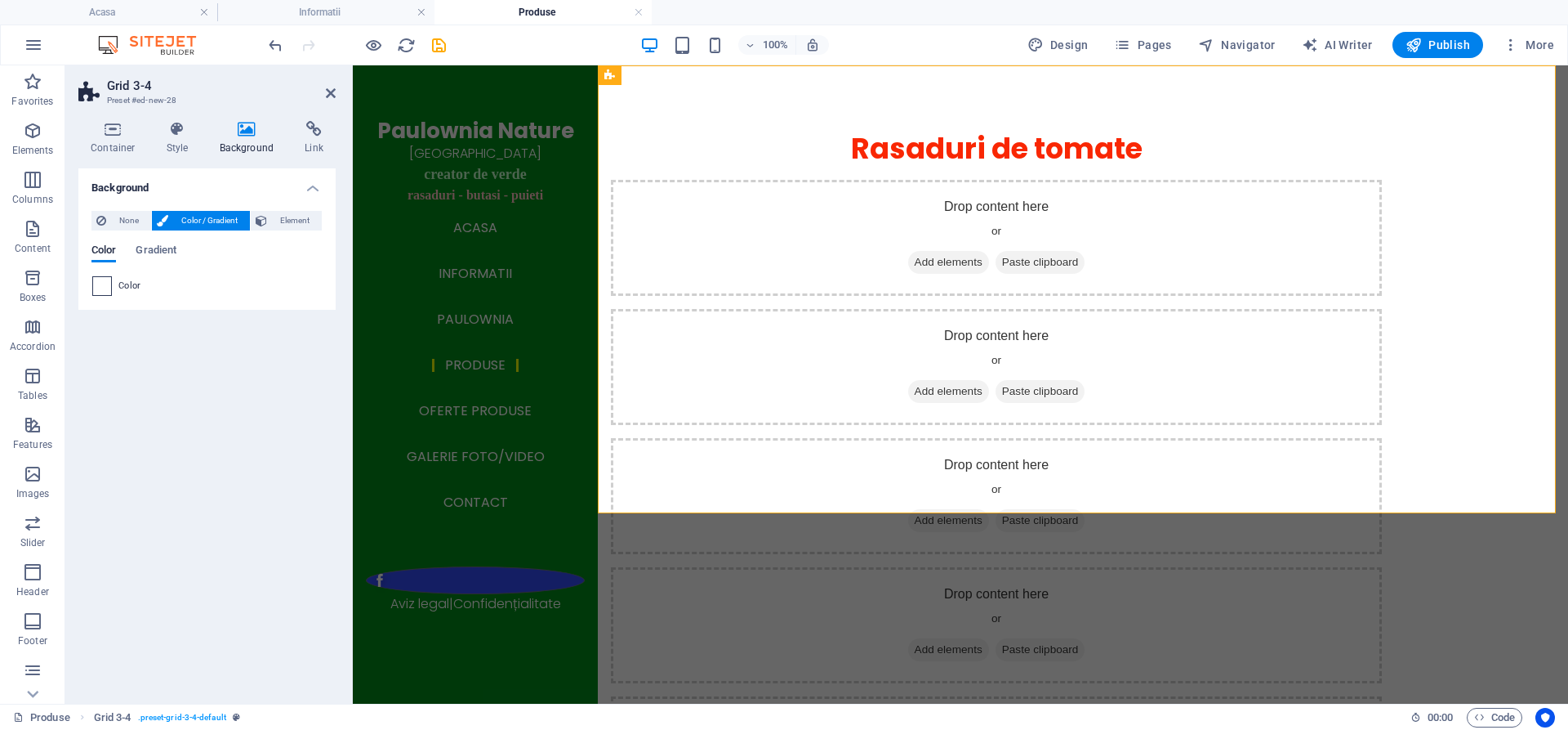
click at [102, 289] on span at bounding box center [102, 286] width 18 height 18
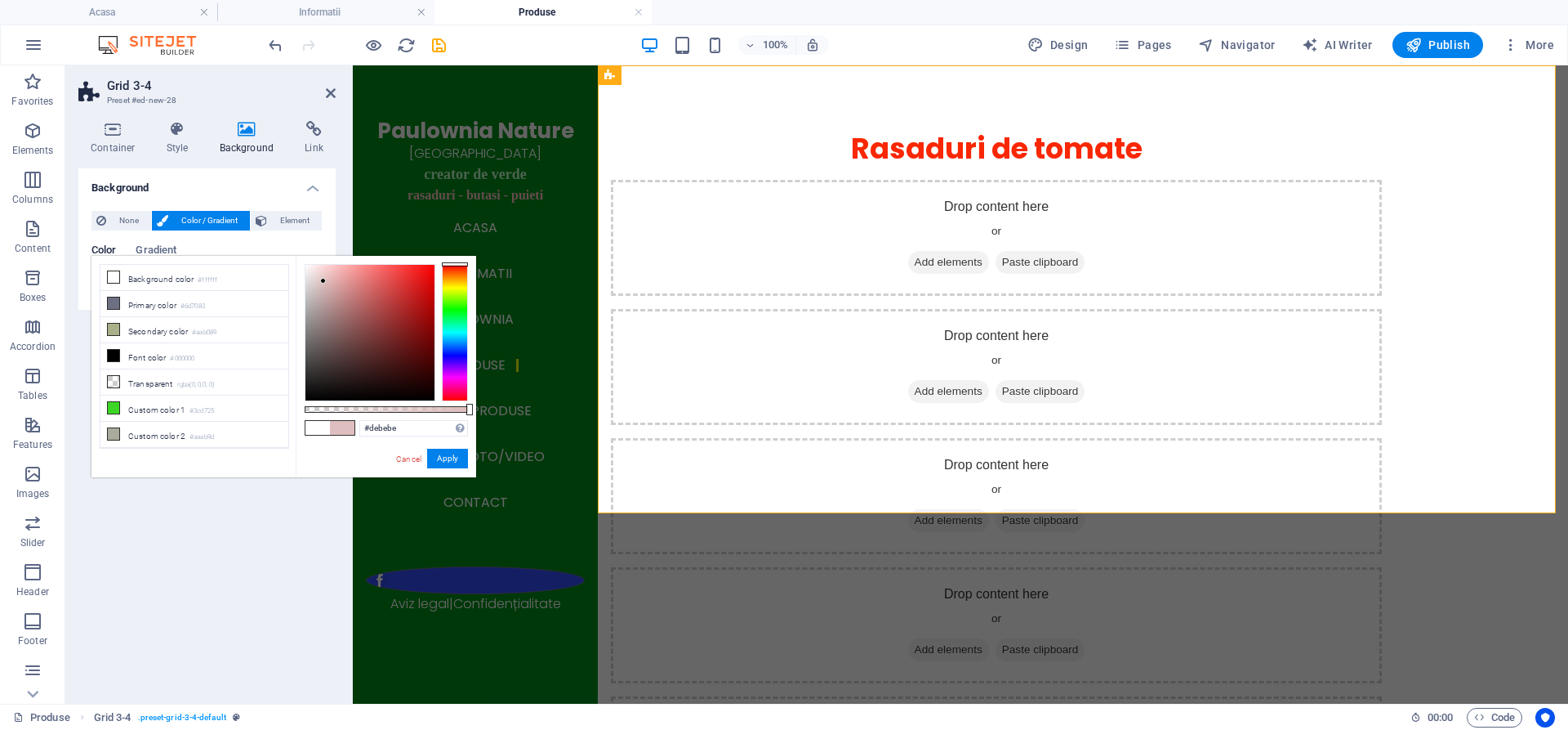
click at [323, 281] on div at bounding box center [369, 333] width 129 height 136
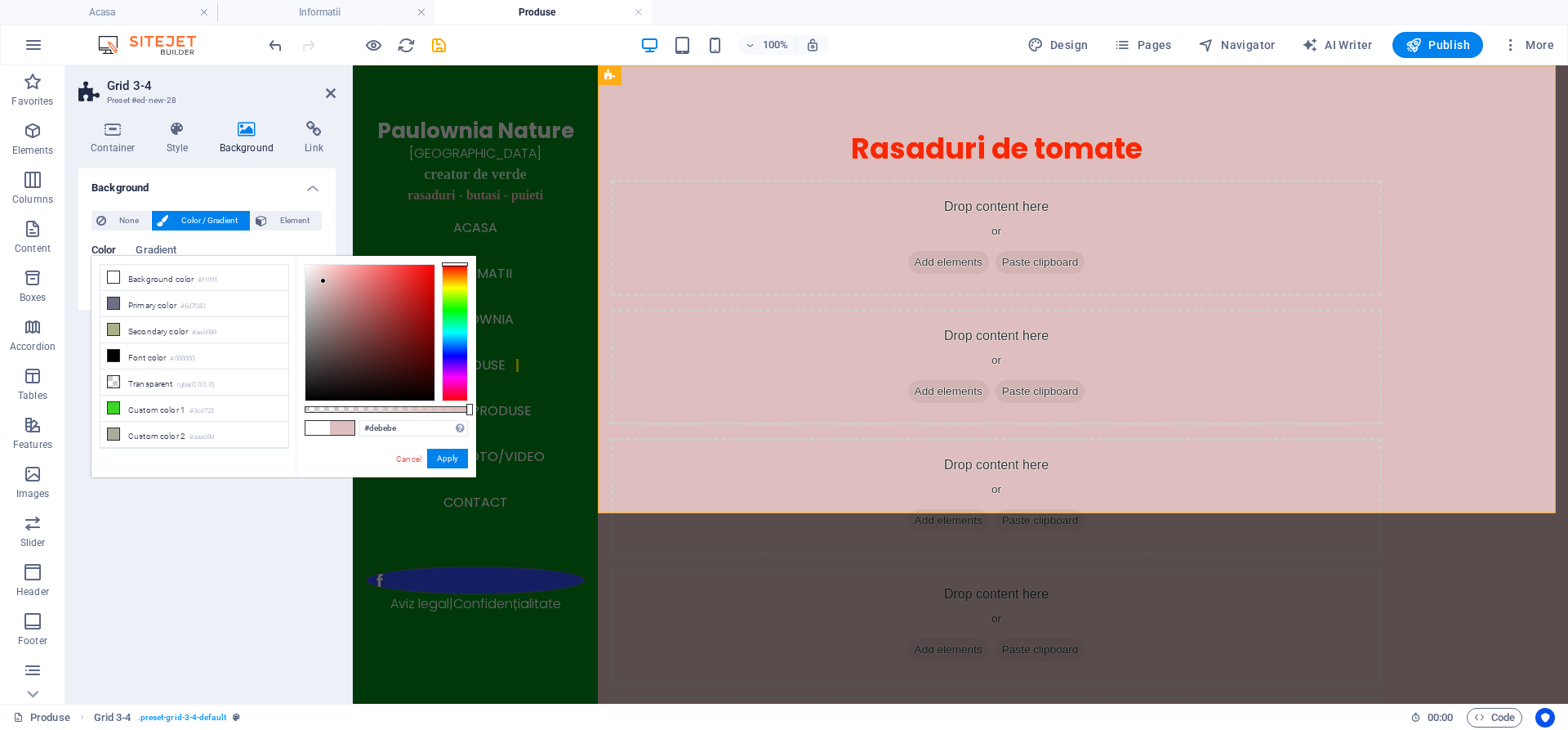
type input "#bfdebe"
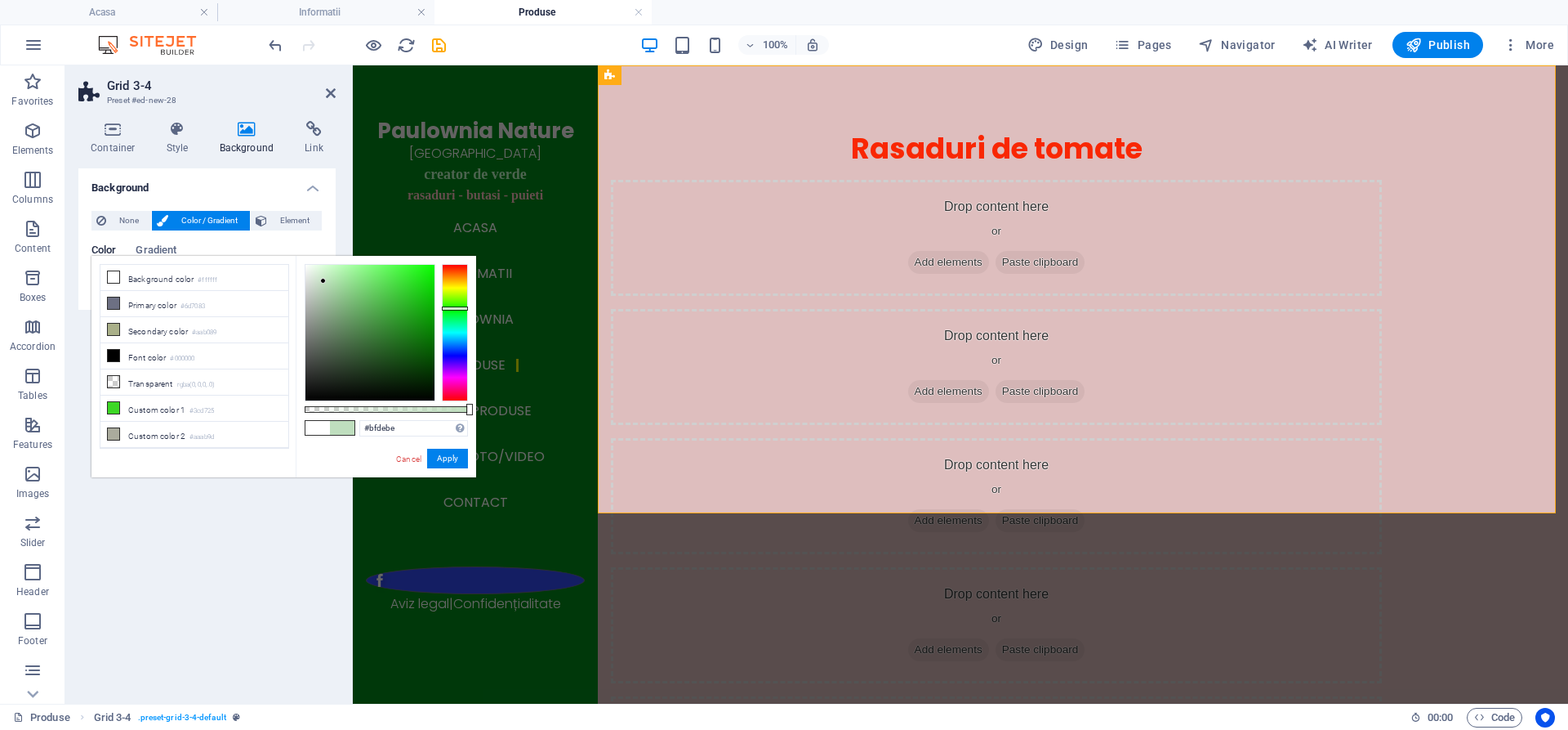
click at [455, 308] on div at bounding box center [455, 332] width 26 height 137
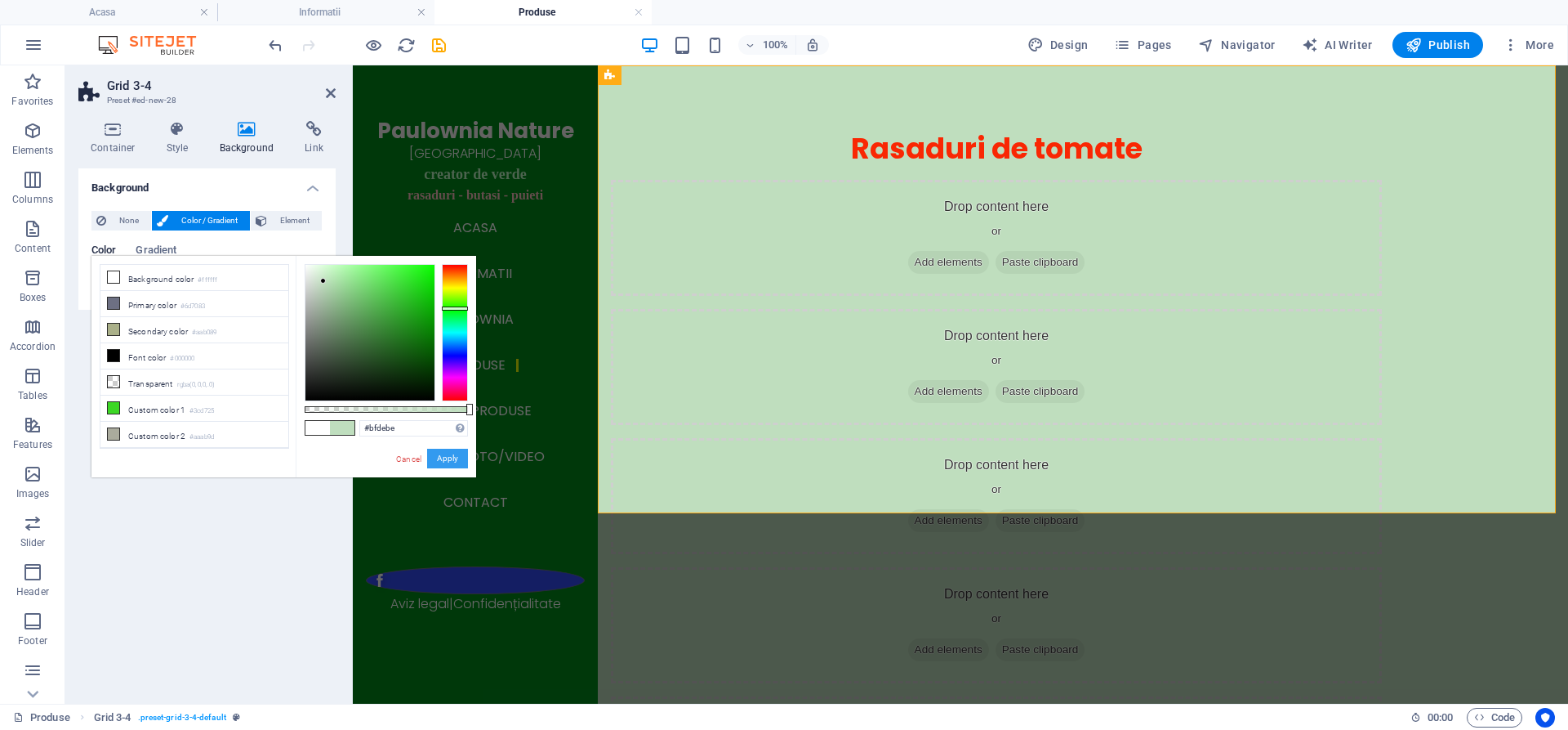
click at [451, 458] on button "Apply" at bounding box center [447, 458] width 41 height 20
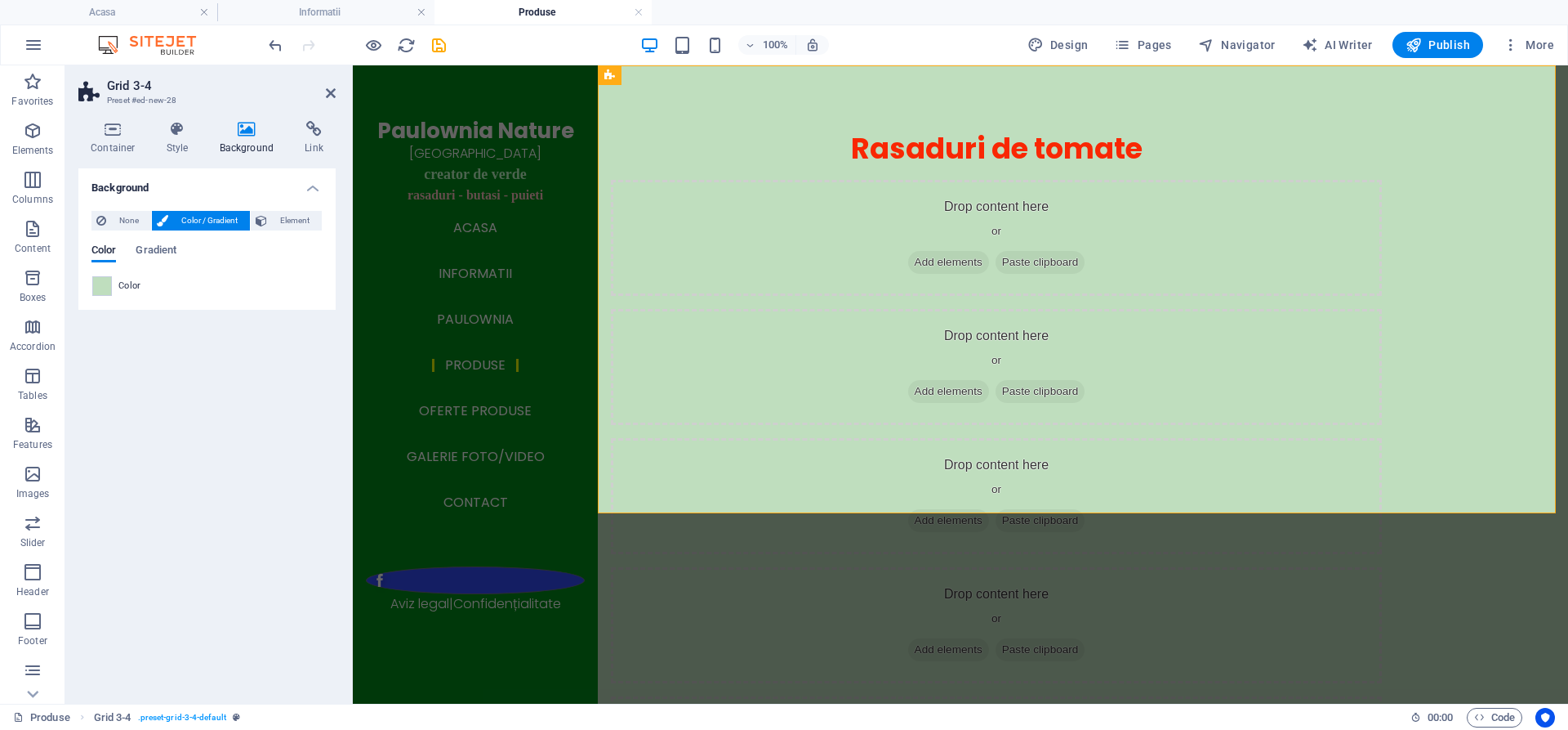
click at [248, 349] on div "Background None Color / Gradient Element Stretch background to full-width Color…" at bounding box center [208, 429] width 258 height 522
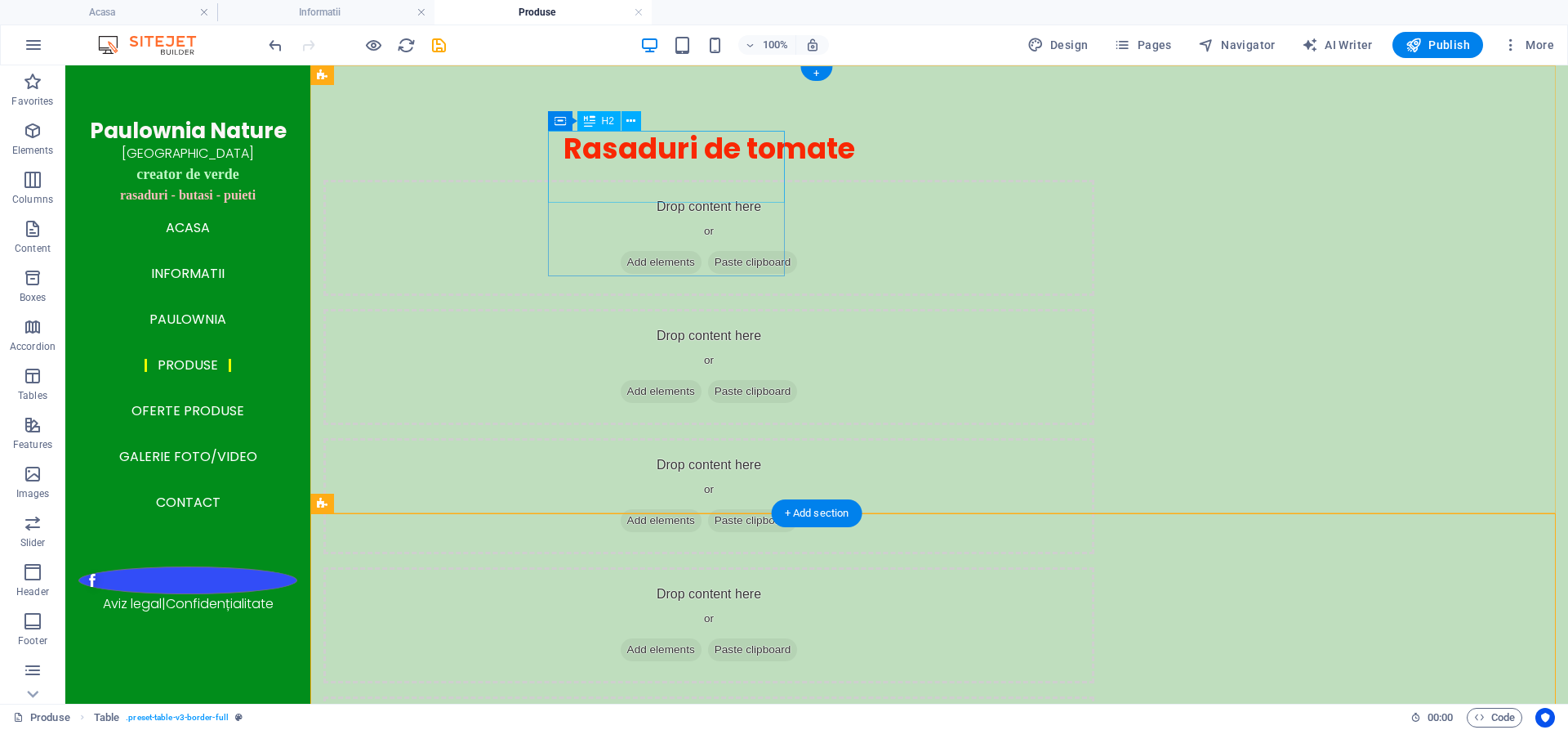
click at [603, 146] on div "Rasaduri de tomate" at bounding box center [709, 149] width 771 height 36
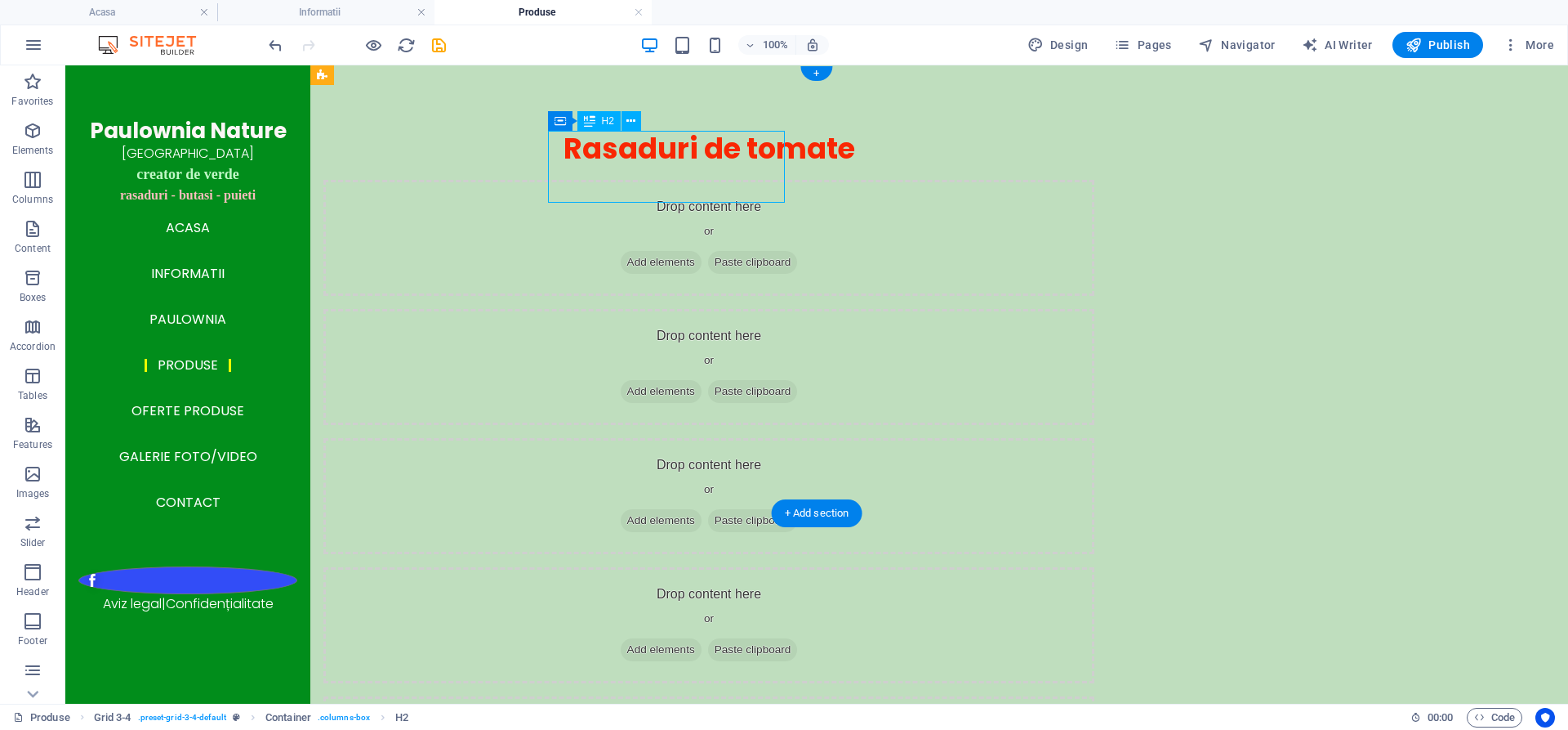
click at [603, 146] on div "Rasaduri de tomate" at bounding box center [709, 149] width 771 height 36
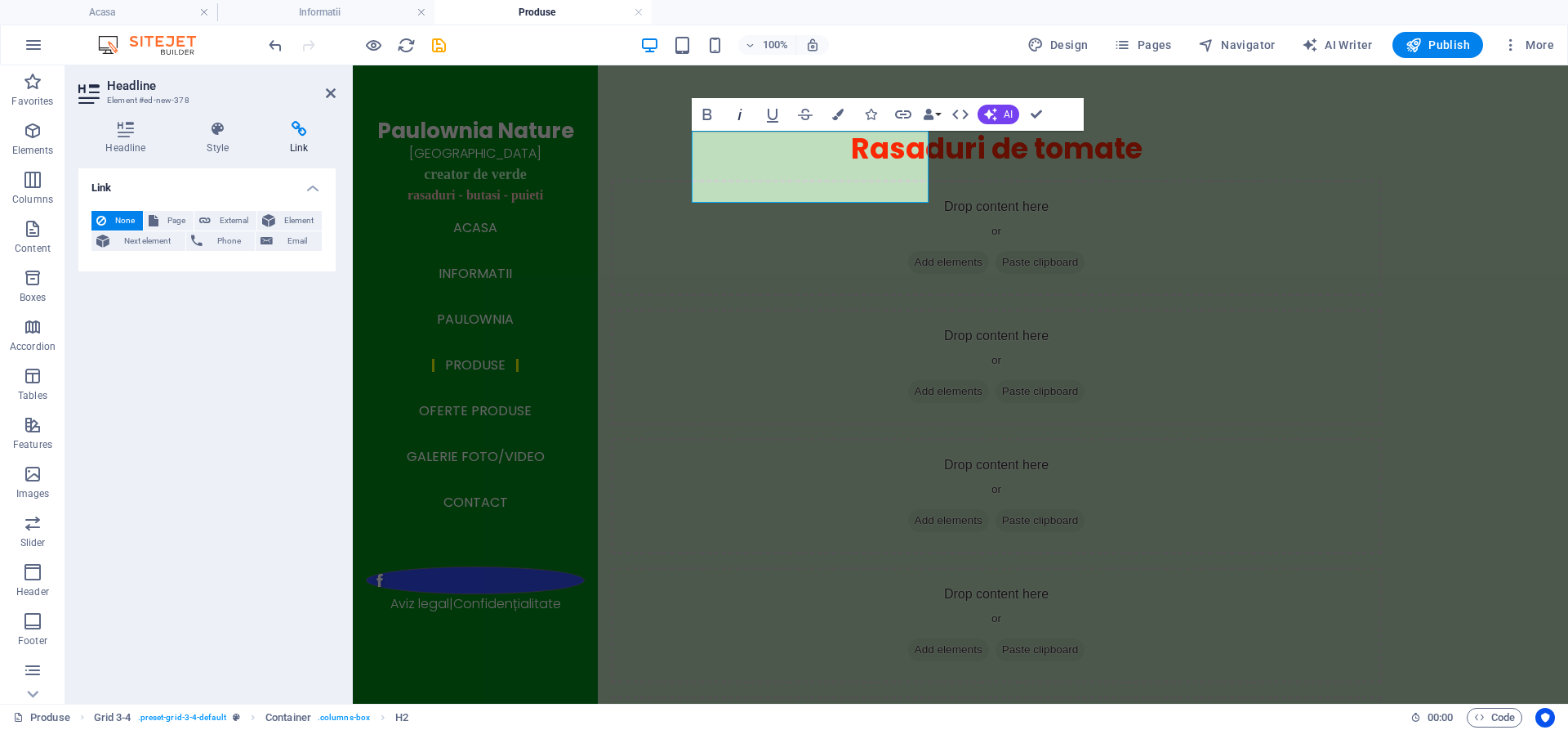
click at [741, 115] on icon "button" at bounding box center [740, 115] width 20 height 20
click at [712, 115] on icon "button" at bounding box center [708, 115] width 20 height 20
click at [775, 114] on icon "button" at bounding box center [773, 115] width 20 height 20
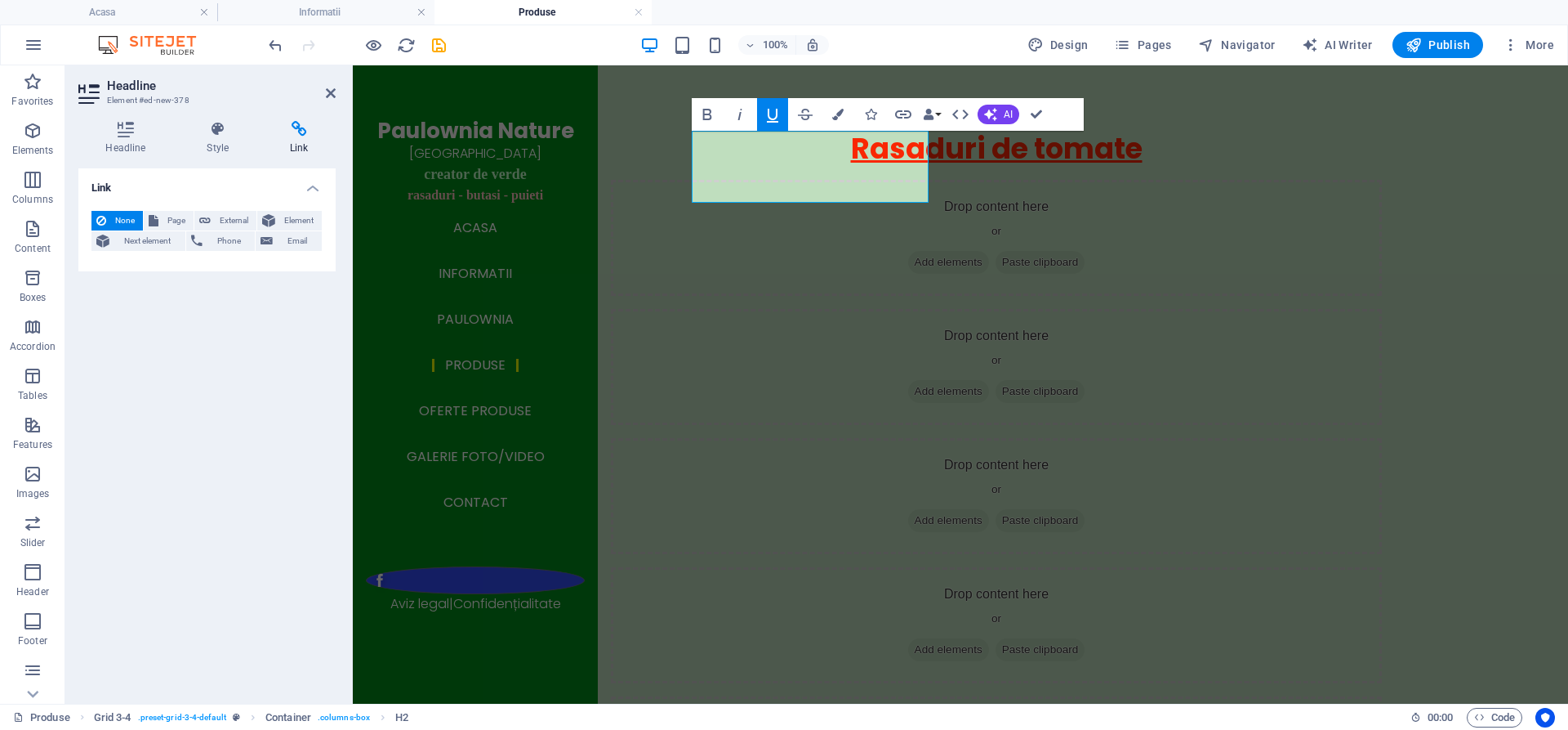
click at [775, 114] on icon "button" at bounding box center [773, 115] width 20 height 20
click at [805, 114] on icon "button" at bounding box center [805, 115] width 20 height 20
click at [869, 114] on icon "button" at bounding box center [869, 114] width 11 height 11
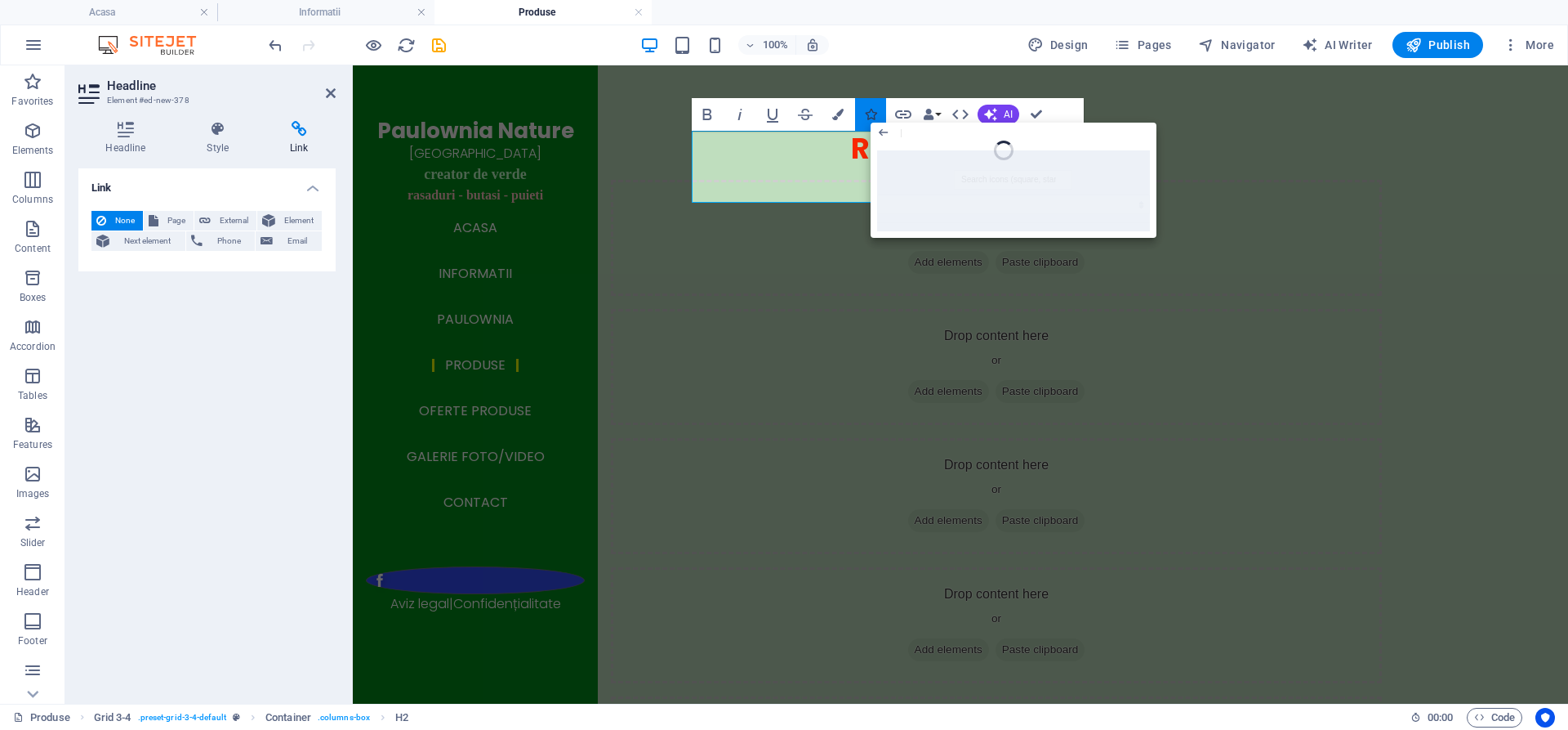
click at [869, 114] on icon "button" at bounding box center [869, 114] width 11 height 11
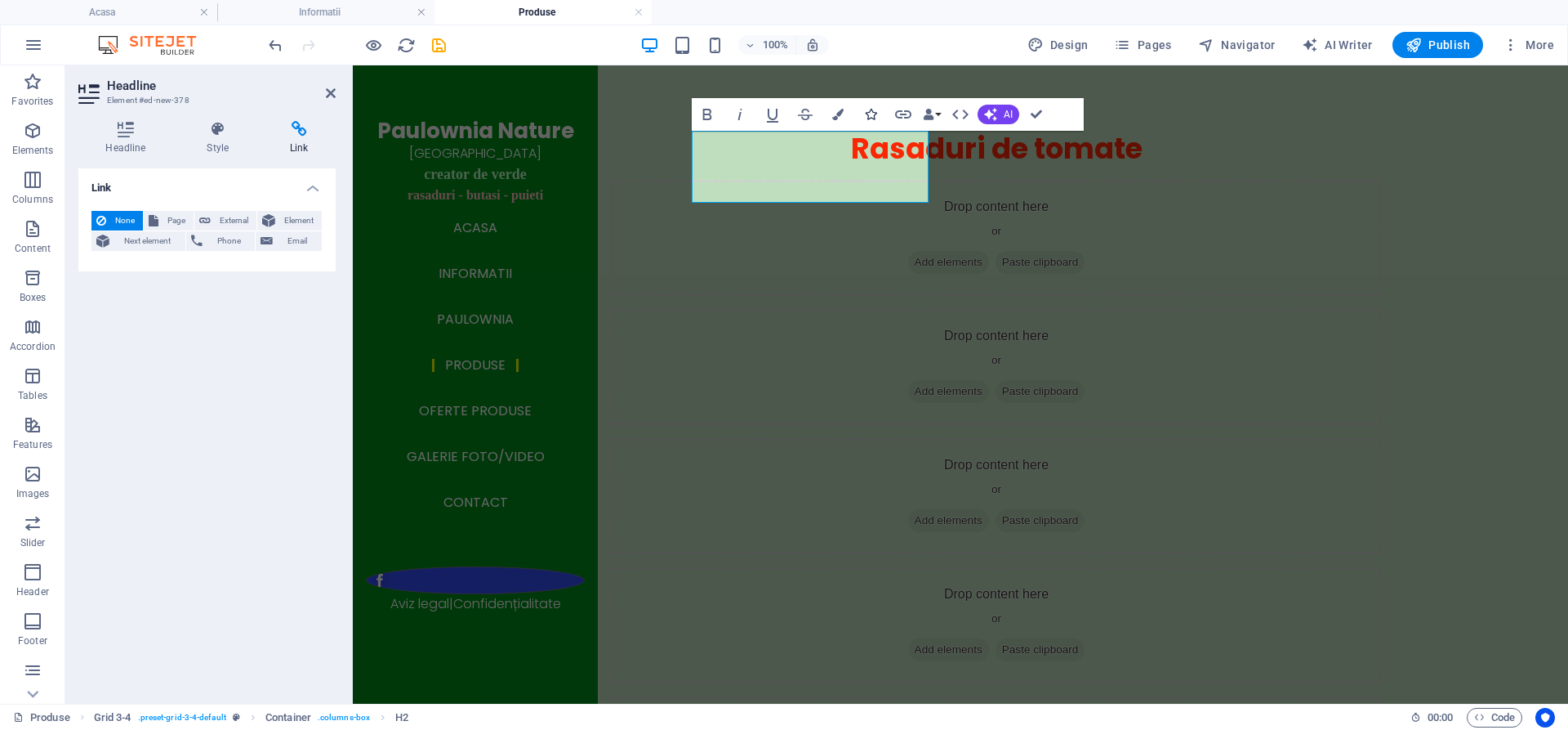
click at [873, 114] on icon "button" at bounding box center [869, 114] width 11 height 11
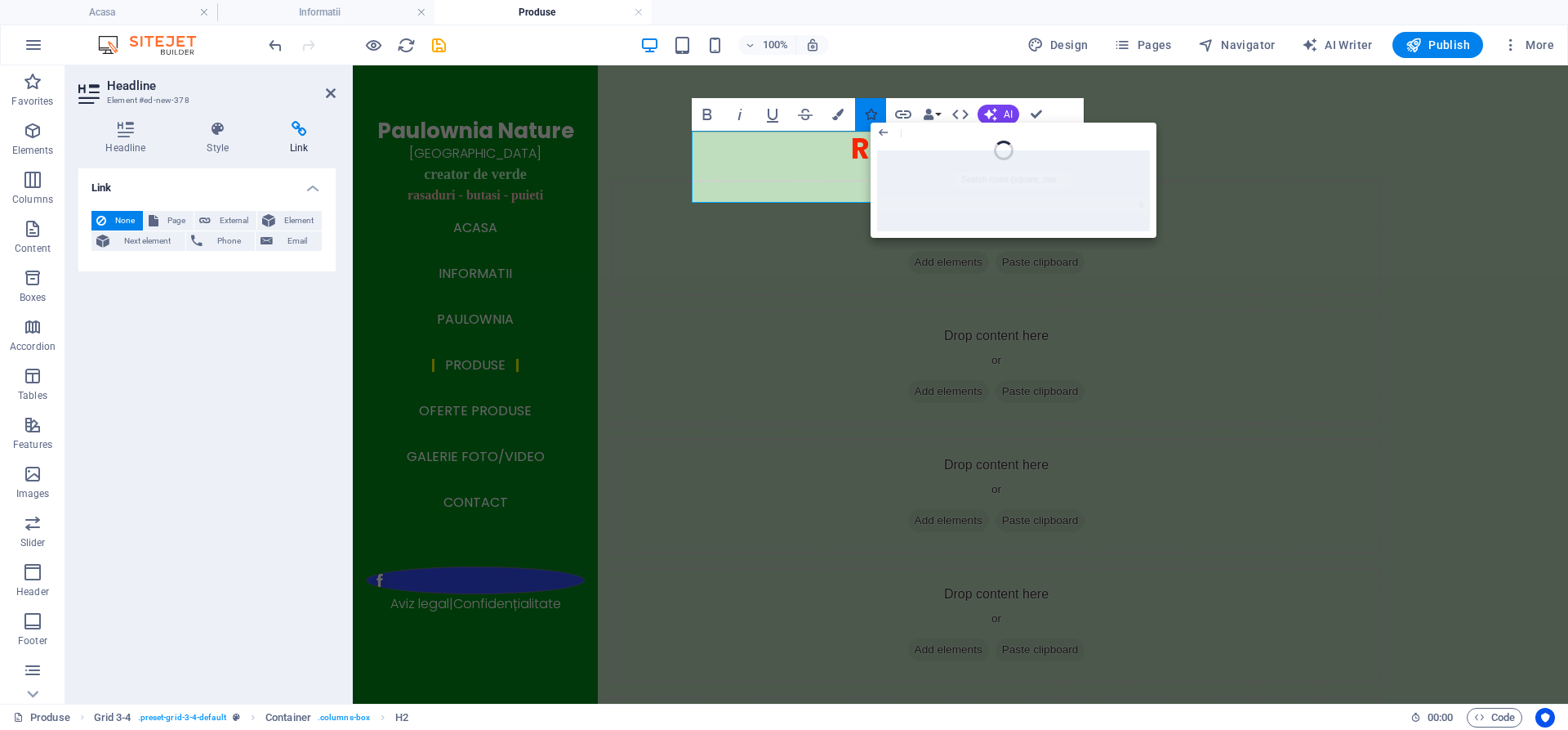
click at [873, 114] on icon "button" at bounding box center [869, 114] width 11 height 11
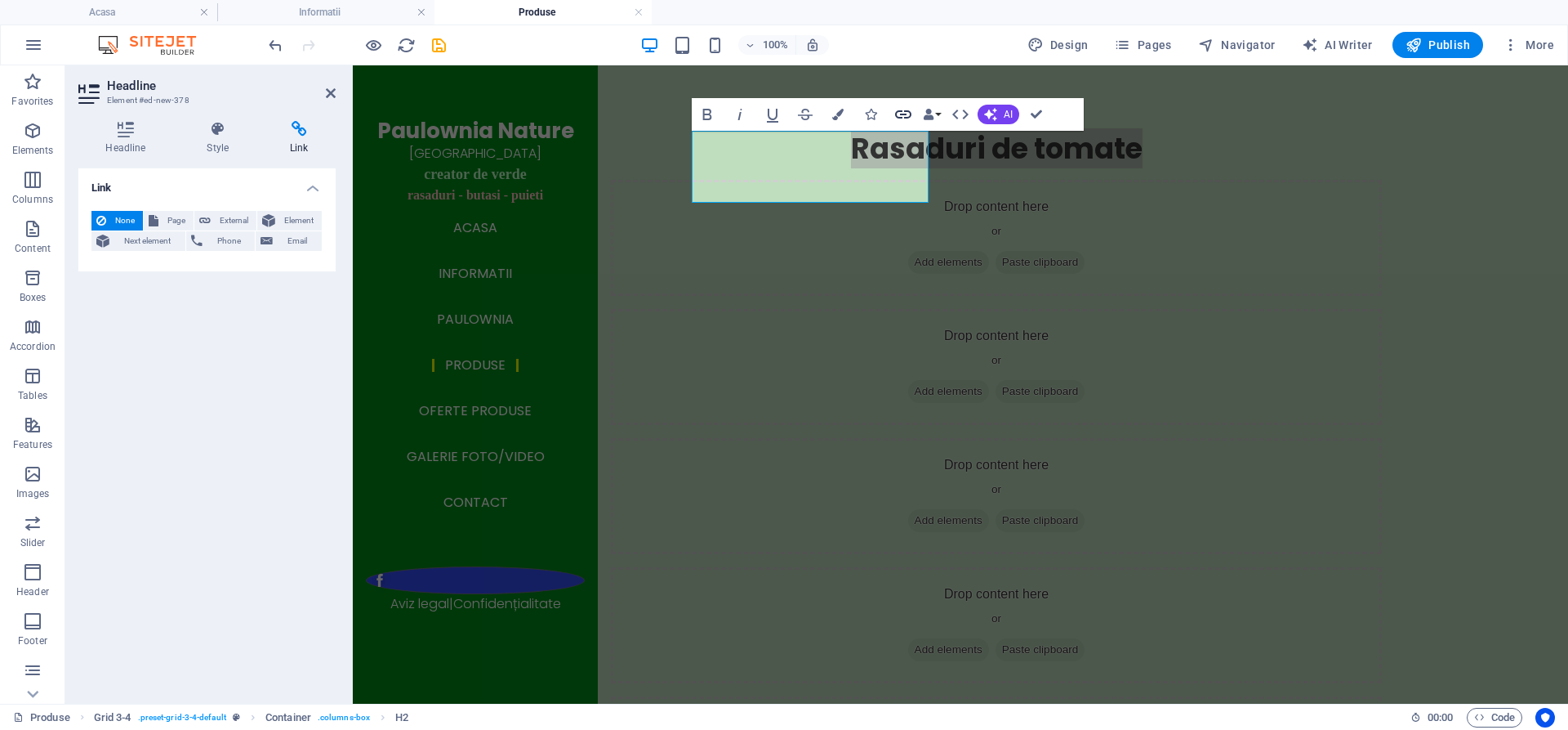
click at [900, 121] on icon "button" at bounding box center [903, 115] width 20 height 20
click at [119, 134] on icon at bounding box center [126, 129] width 95 height 16
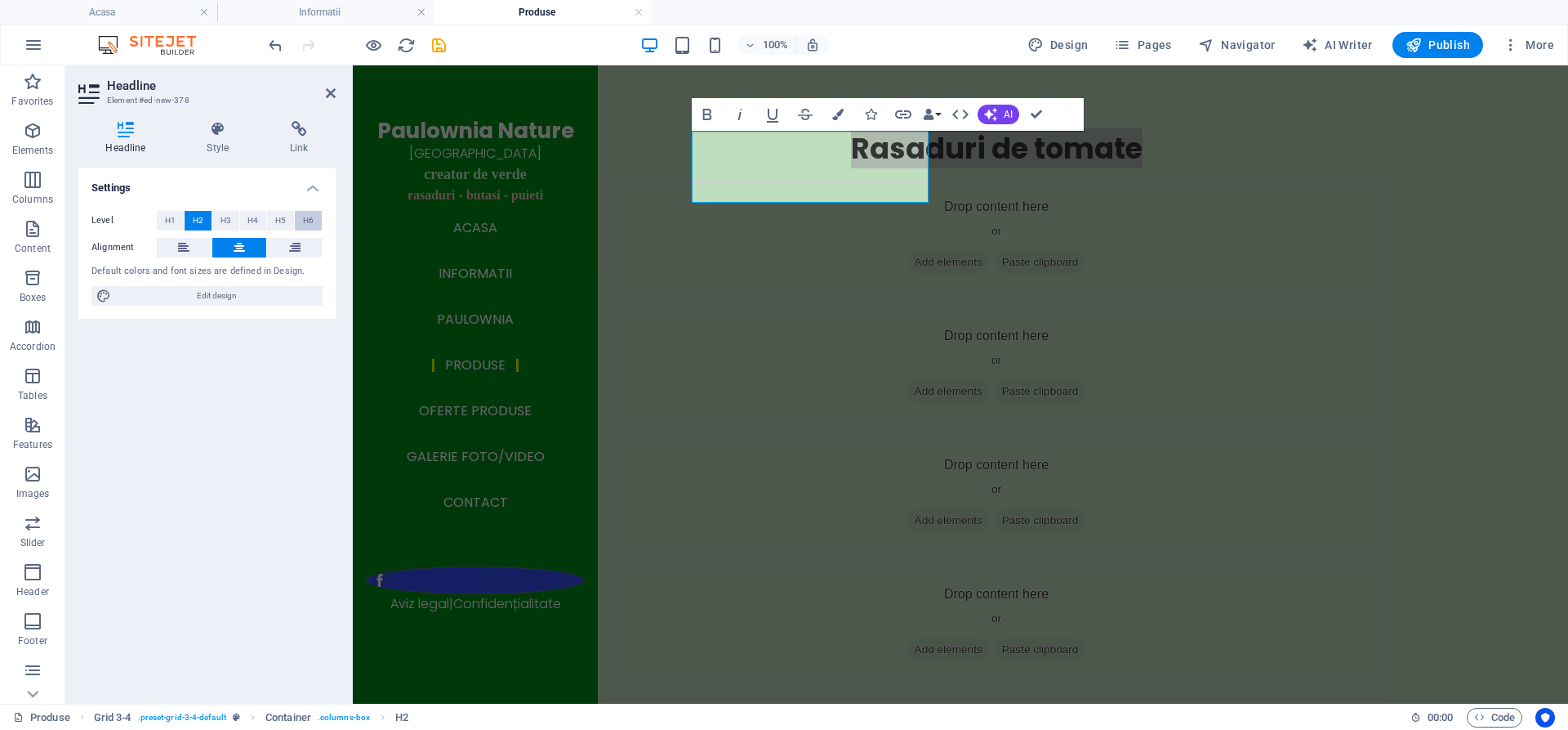
click at [307, 220] on span "H6" at bounding box center [308, 221] width 11 height 20
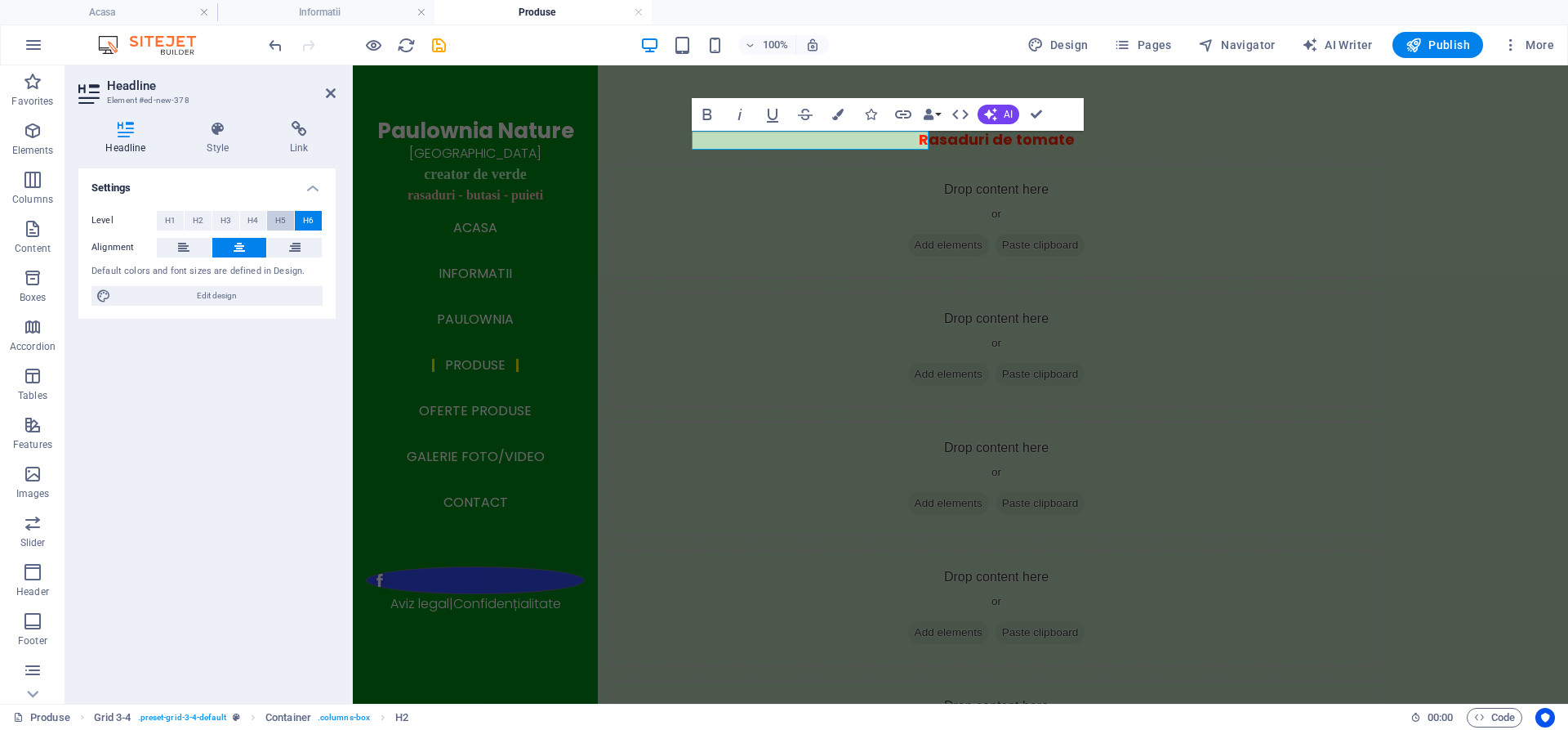
click at [283, 222] on span "H5" at bounding box center [280, 221] width 11 height 20
click at [726, 151] on div "Rasaduri de tomate" at bounding box center [996, 141] width 771 height 20
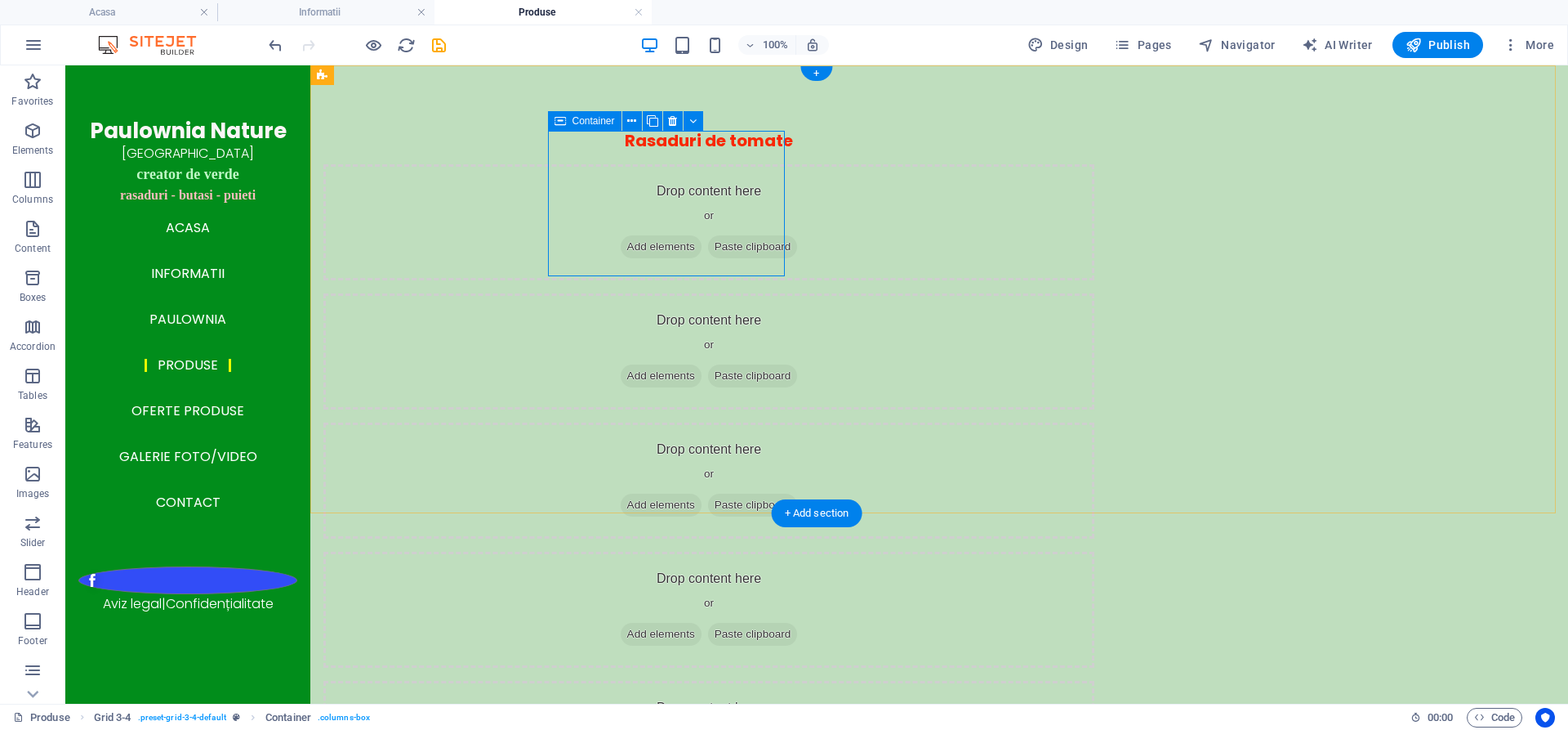
click at [629, 151] on div "Rasaduri de tomate" at bounding box center [709, 141] width 771 height 20
click at [624, 151] on div "Rasaduri de tomate" at bounding box center [709, 141] width 771 height 20
click at [694, 151] on div "Rasaduri de tomate" at bounding box center [709, 141] width 771 height 20
click at [702, 236] on span "Add elements" at bounding box center [661, 247] width 81 height 23
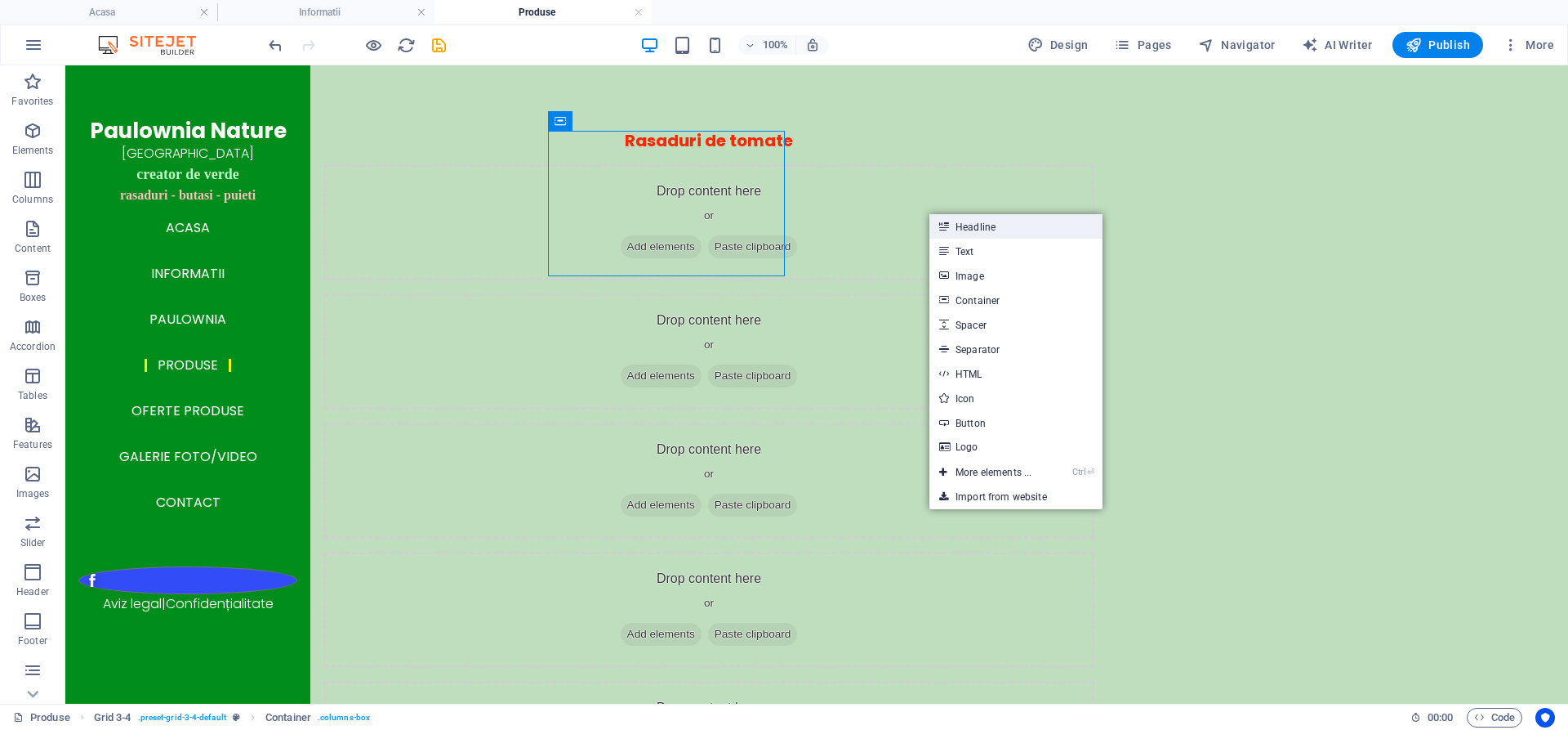
click at [972, 225] on link "Headline" at bounding box center [1015, 226] width 173 height 25
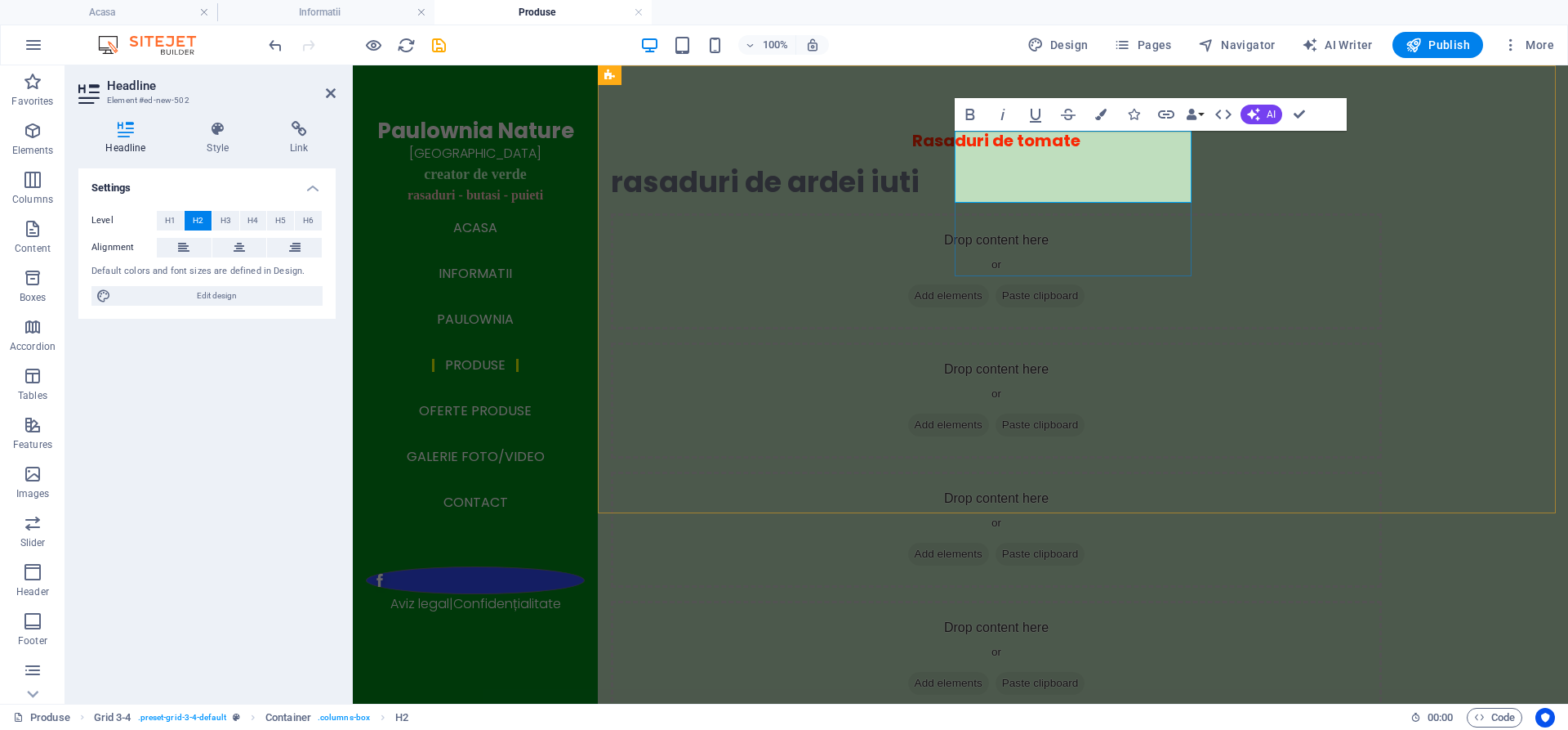
click at [963, 164] on h2 "rasaduri de ardei iuti" at bounding box center [996, 182] width 771 height 36
drag, startPoint x: 1084, startPoint y: 182, endPoint x: 960, endPoint y: 160, distance: 125.9
click at [960, 164] on h2 "Rasaduri de ardei iuti" at bounding box center [996, 182] width 771 height 36
click at [1098, 113] on icon "button" at bounding box center [1100, 114] width 11 height 11
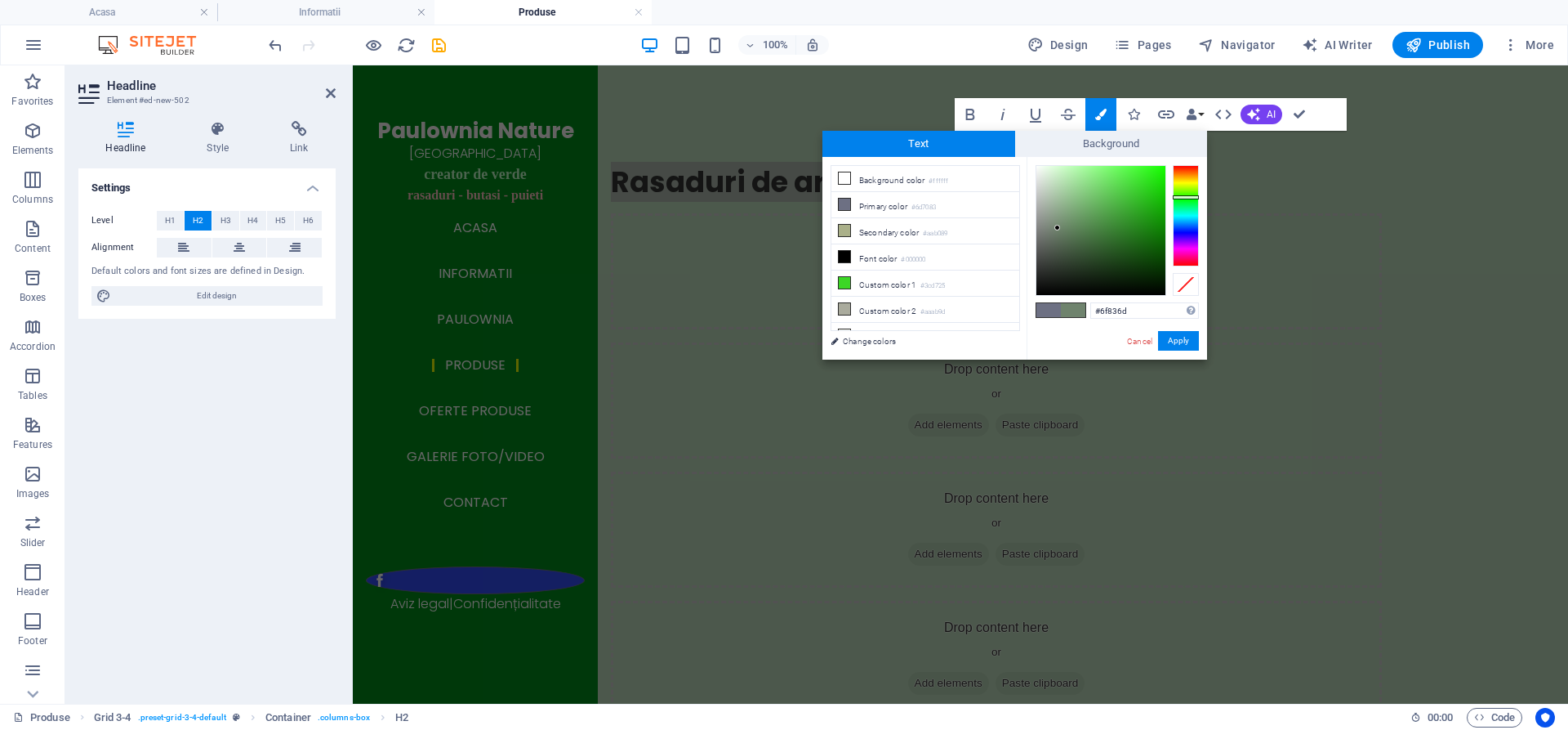
click at [1186, 197] on div at bounding box center [1186, 215] width 26 height 101
type input "#138b09"
click at [1156, 224] on div at bounding box center [1100, 230] width 129 height 129
click at [1183, 342] on button "Apply" at bounding box center [1178, 341] width 41 height 20
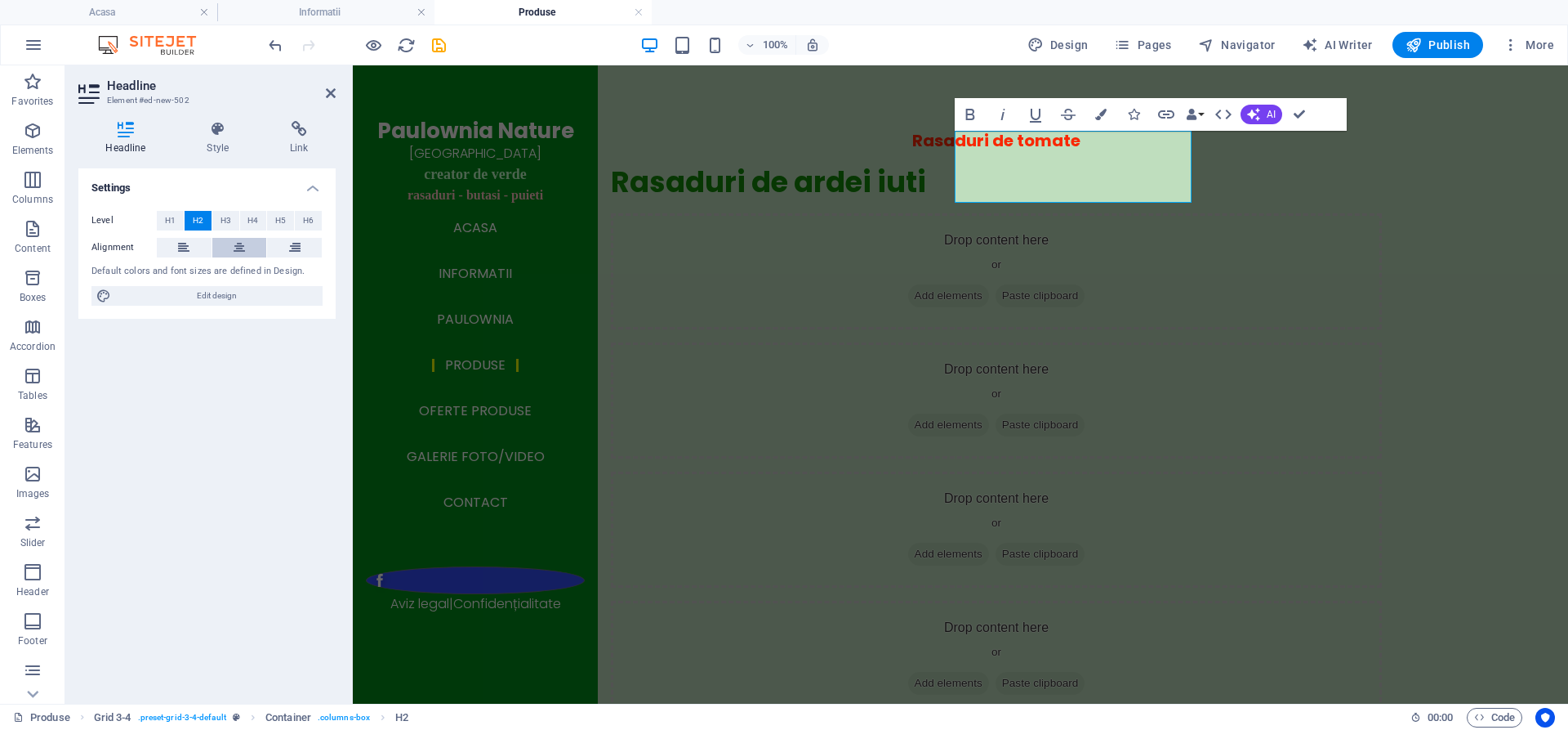
click at [235, 244] on icon at bounding box center [239, 248] width 11 height 20
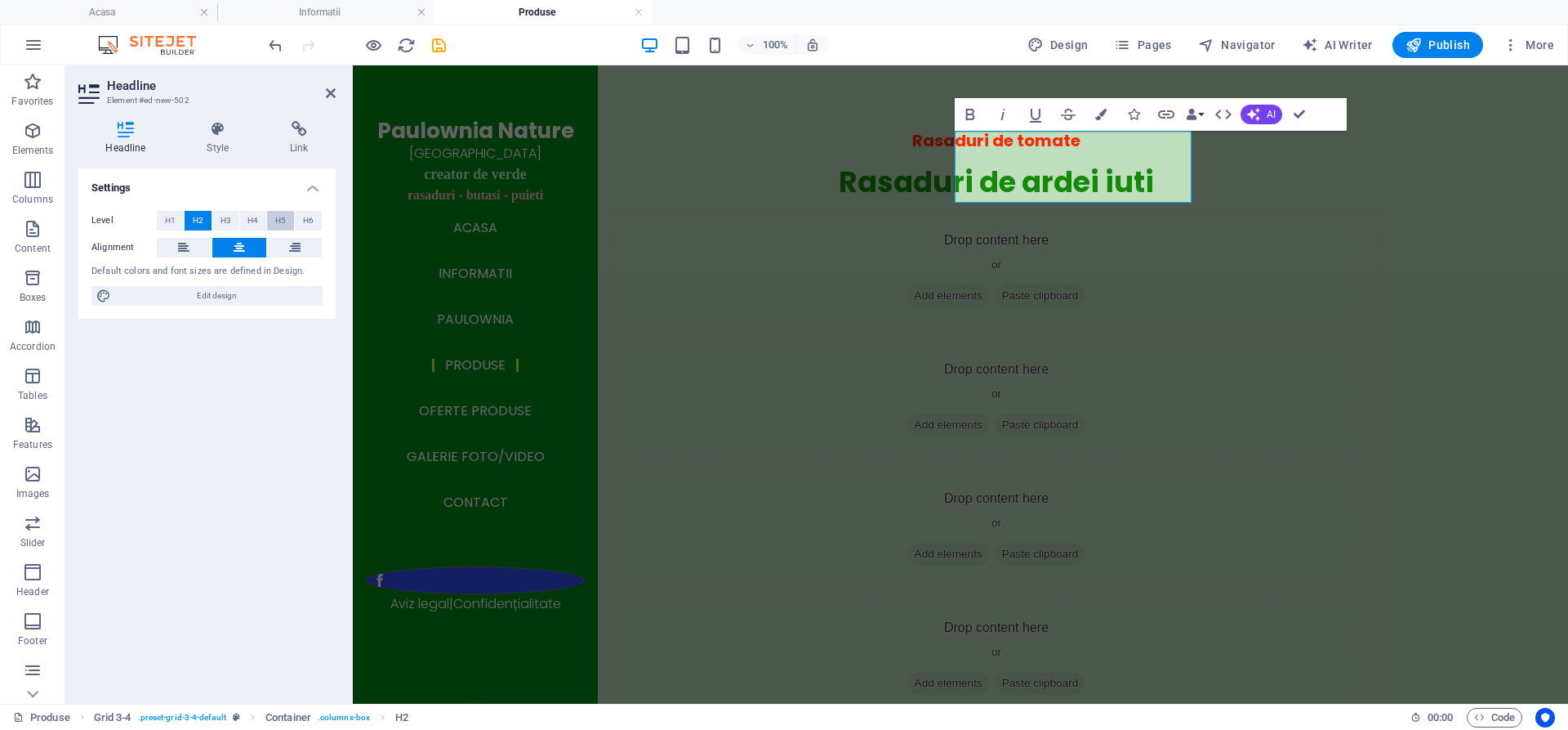
click at [277, 221] on span "H5" at bounding box center [280, 221] width 11 height 20
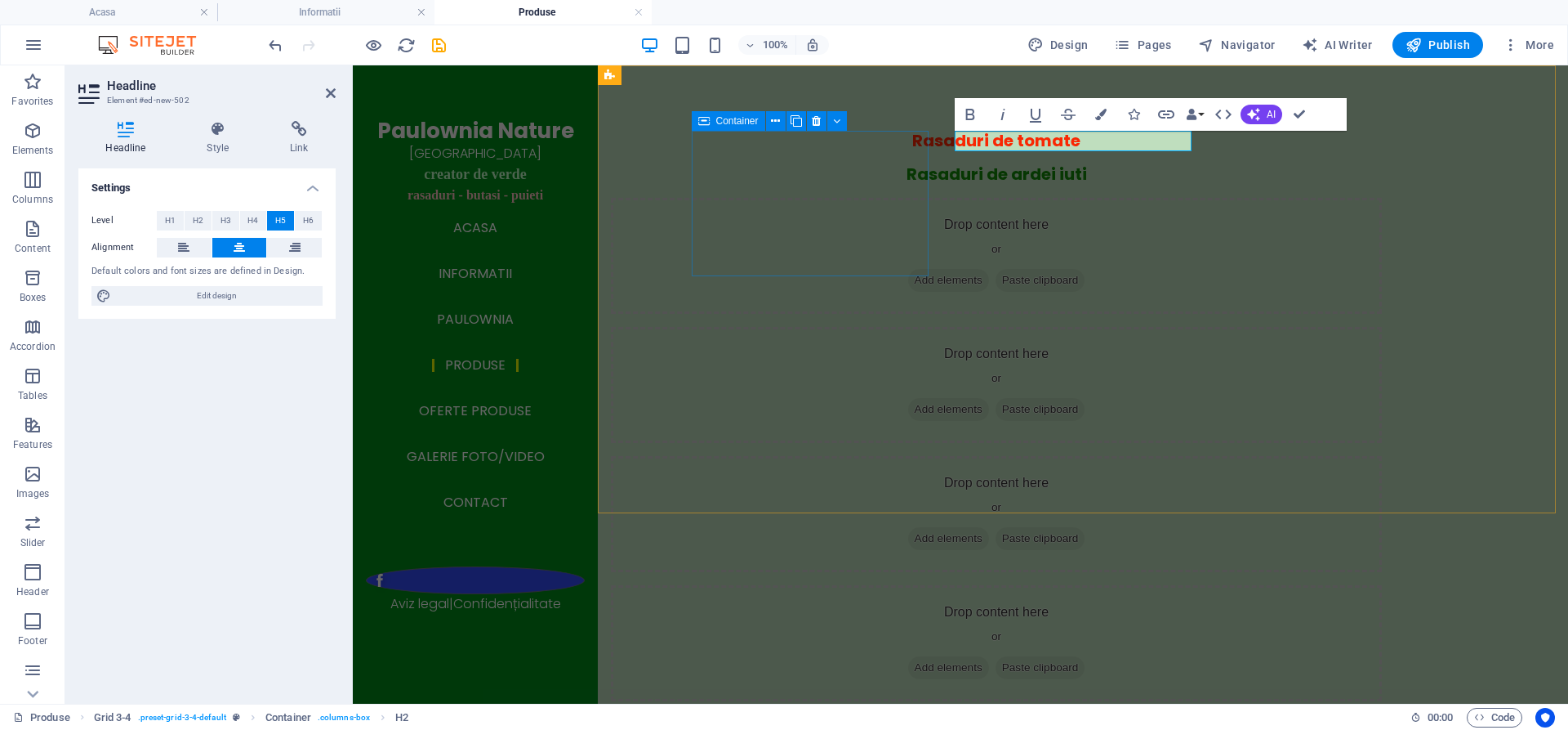
click at [713, 151] on div "Rasaduri de tomate" at bounding box center [996, 141] width 771 height 20
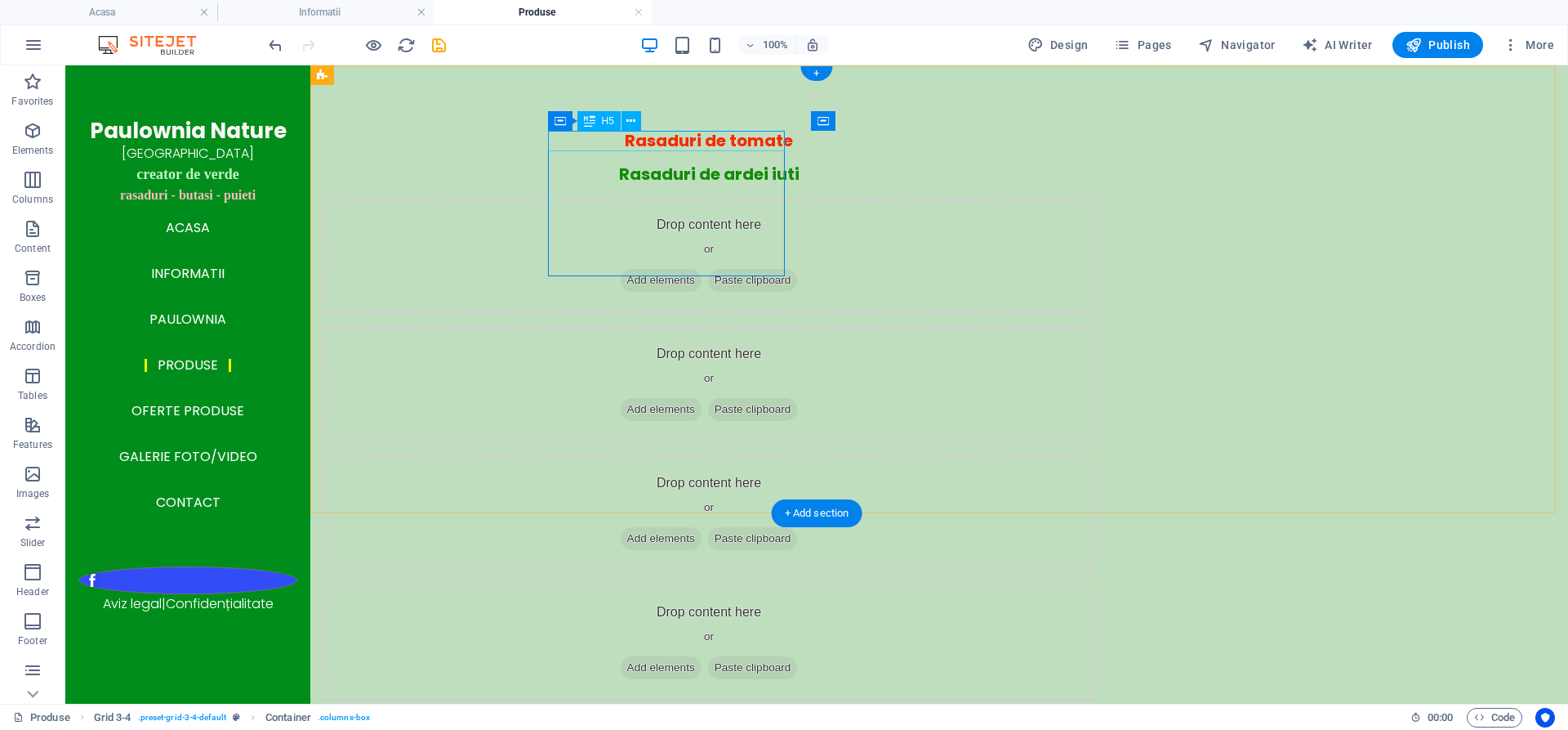
click at [679, 142] on div "Rasaduri de tomate" at bounding box center [709, 141] width 771 height 20
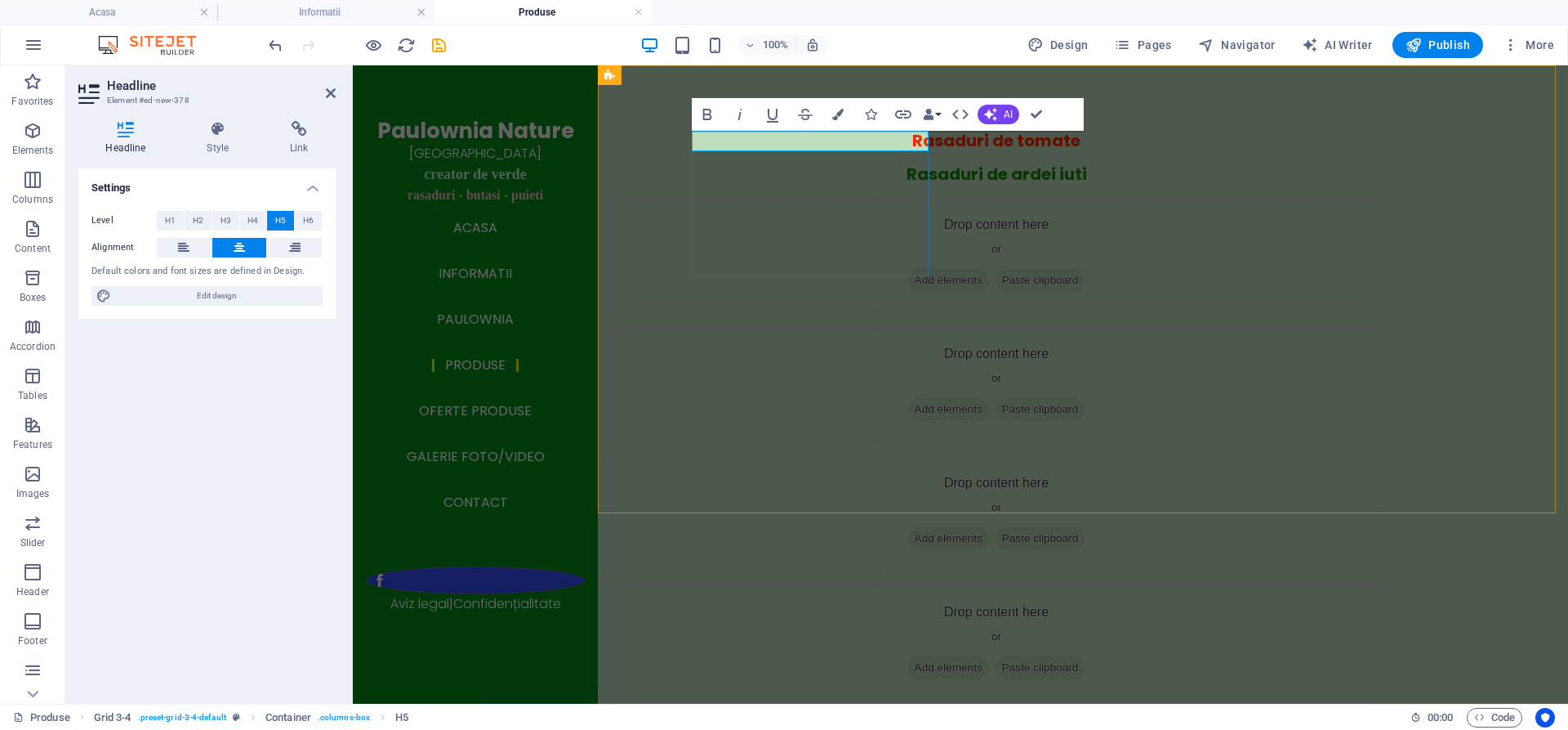
click at [912, 139] on span "Rasaduri de tomate" at bounding box center [996, 140] width 169 height 23
click at [1077, 164] on div "Rasaduri de ardei iuti" at bounding box center [996, 174] width 771 height 20
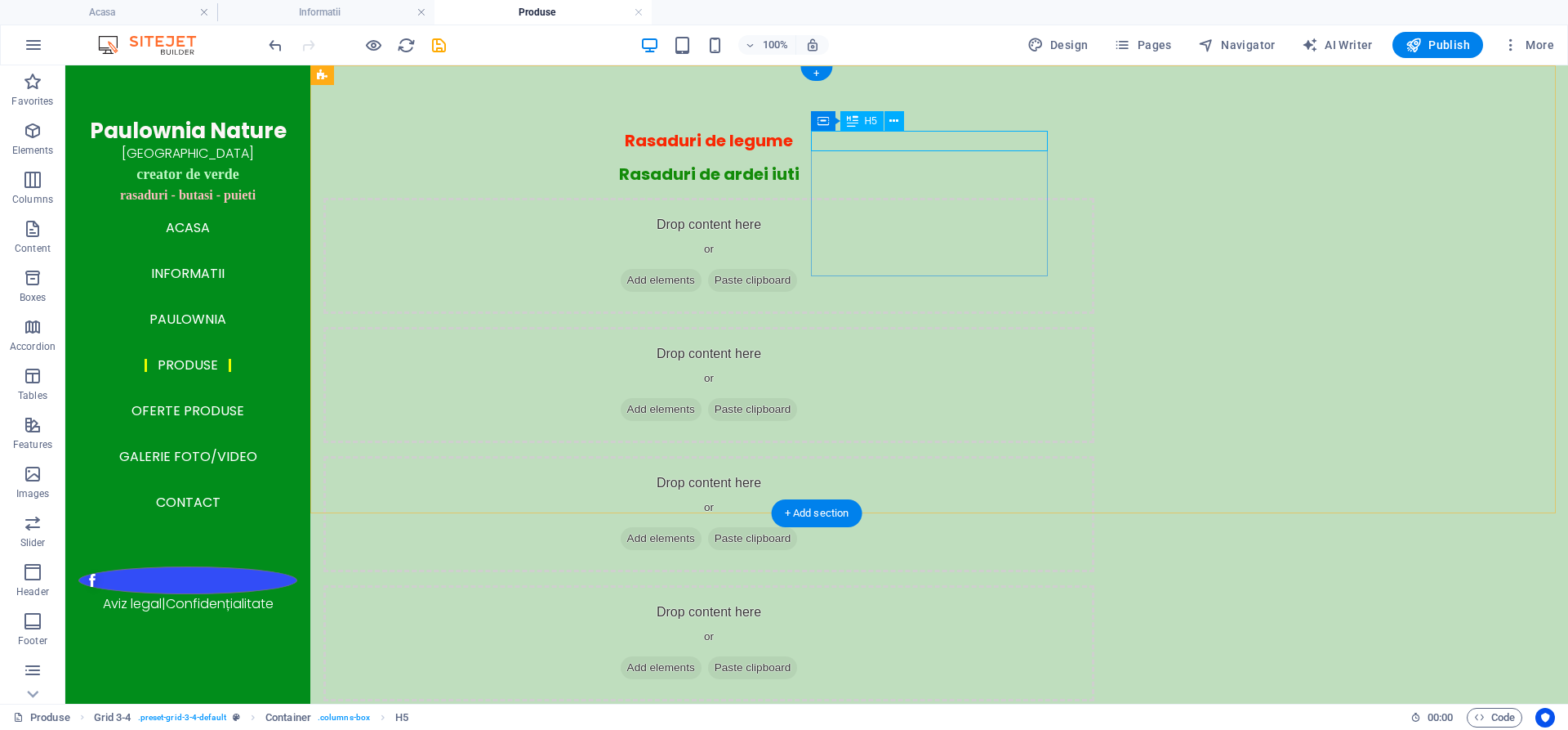
click at [1019, 164] on div "Rasaduri de ardei iuti" at bounding box center [709, 174] width 771 height 20
click at [636, 397] on span "Add elements" at bounding box center [661, 408] width 81 height 23
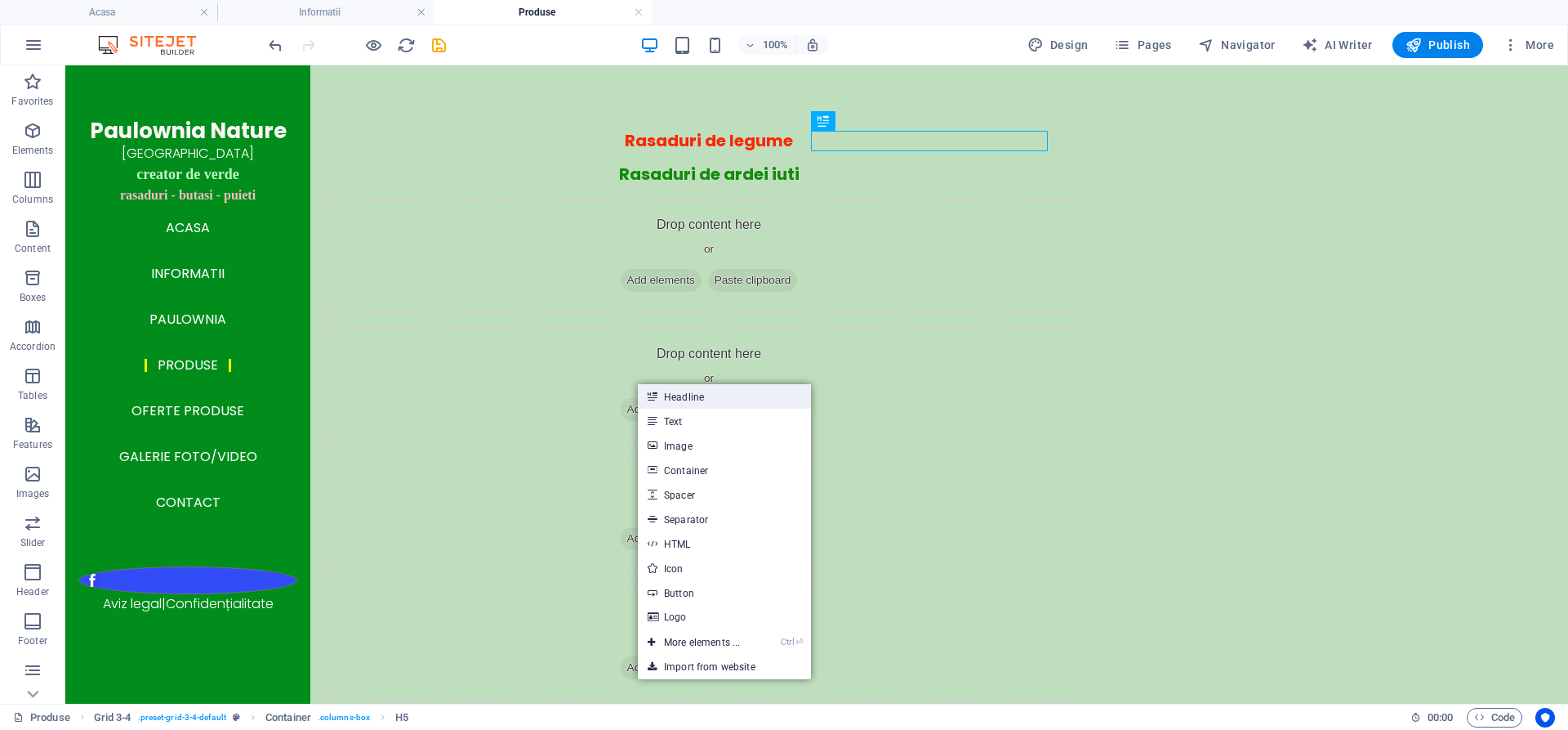
click at [686, 394] on link "Headline" at bounding box center [724, 396] width 173 height 25
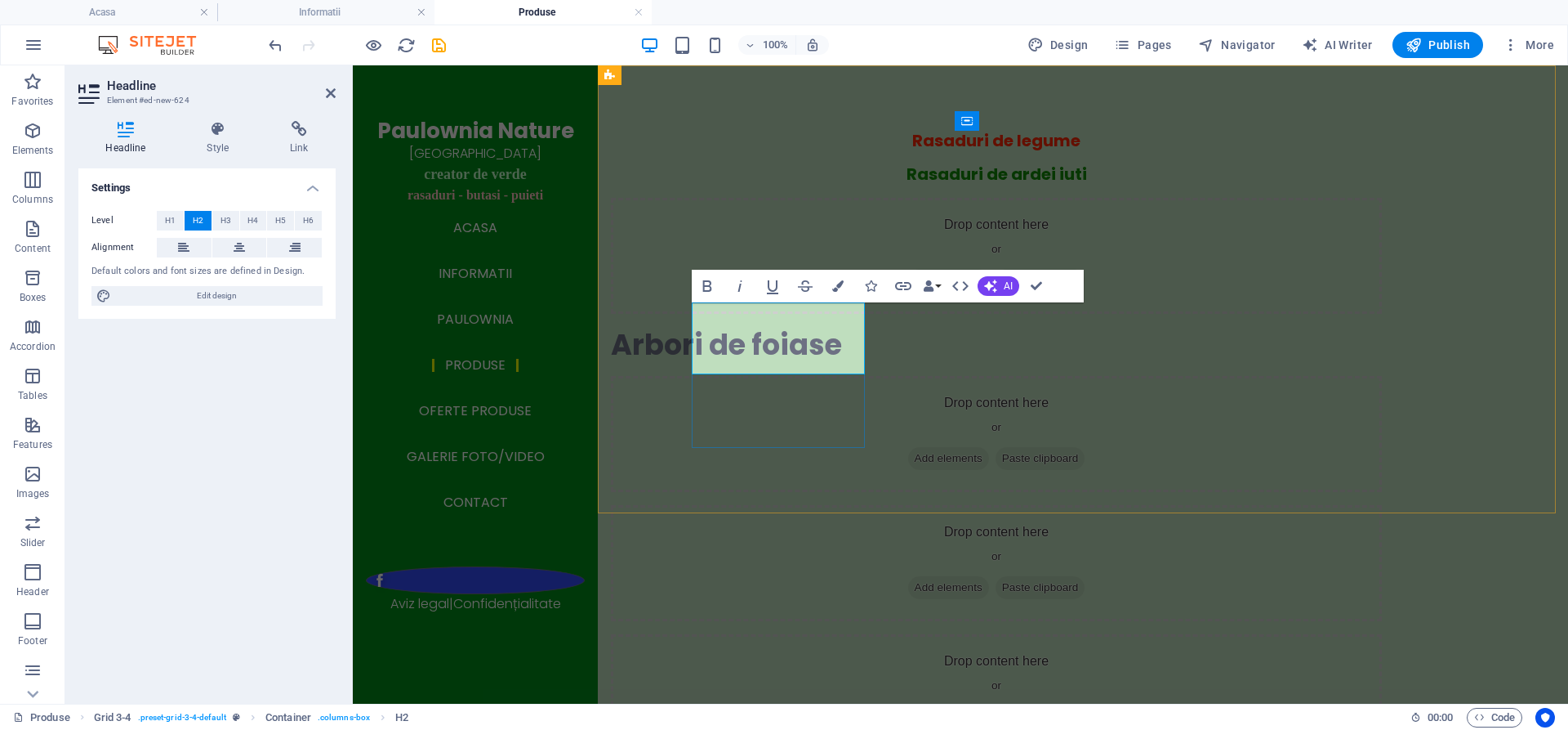
click at [725, 356] on h2 "Arbori de foiase" at bounding box center [996, 345] width 771 height 36
click at [236, 250] on icon at bounding box center [239, 248] width 11 height 20
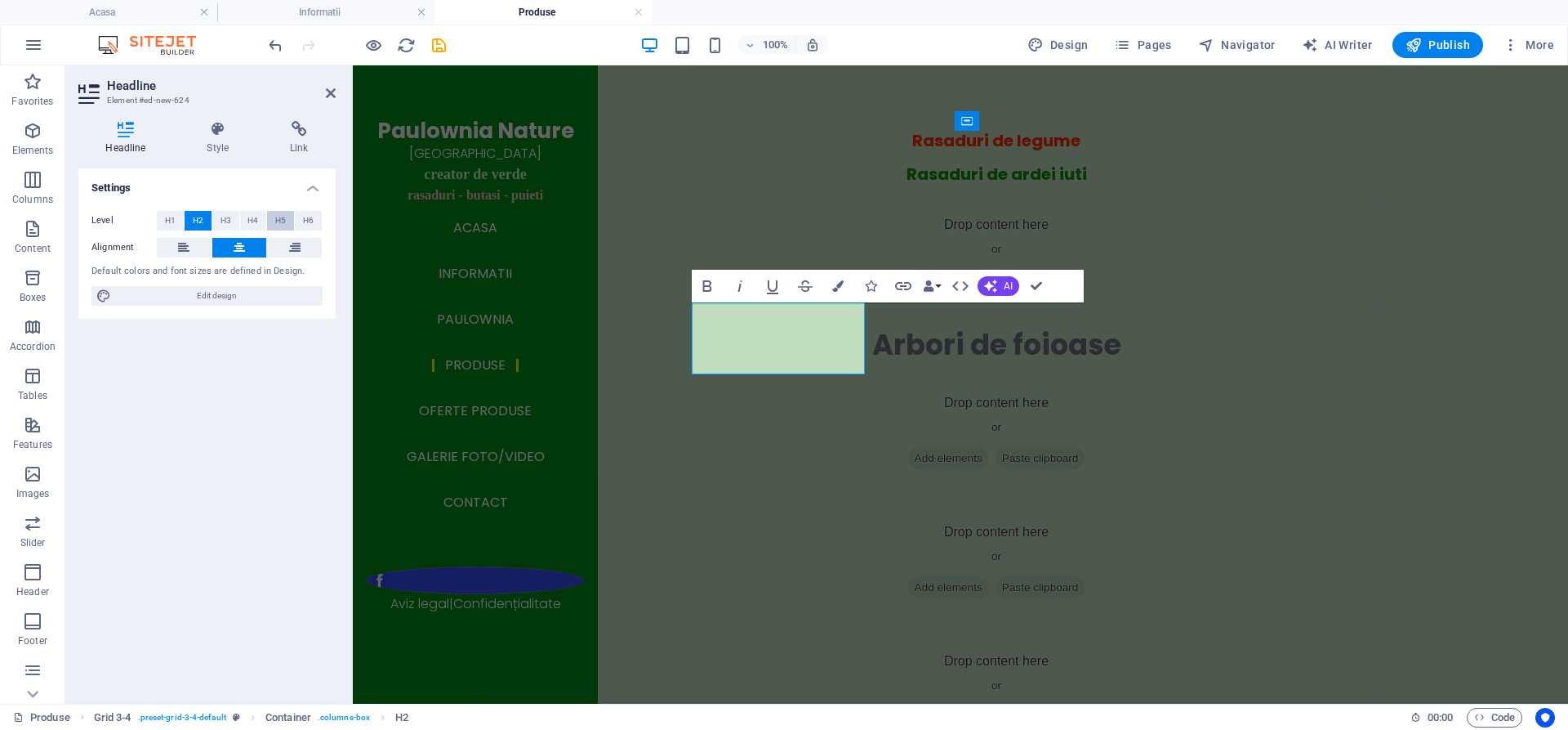
click at [277, 218] on span "H5" at bounding box center [280, 221] width 11 height 20
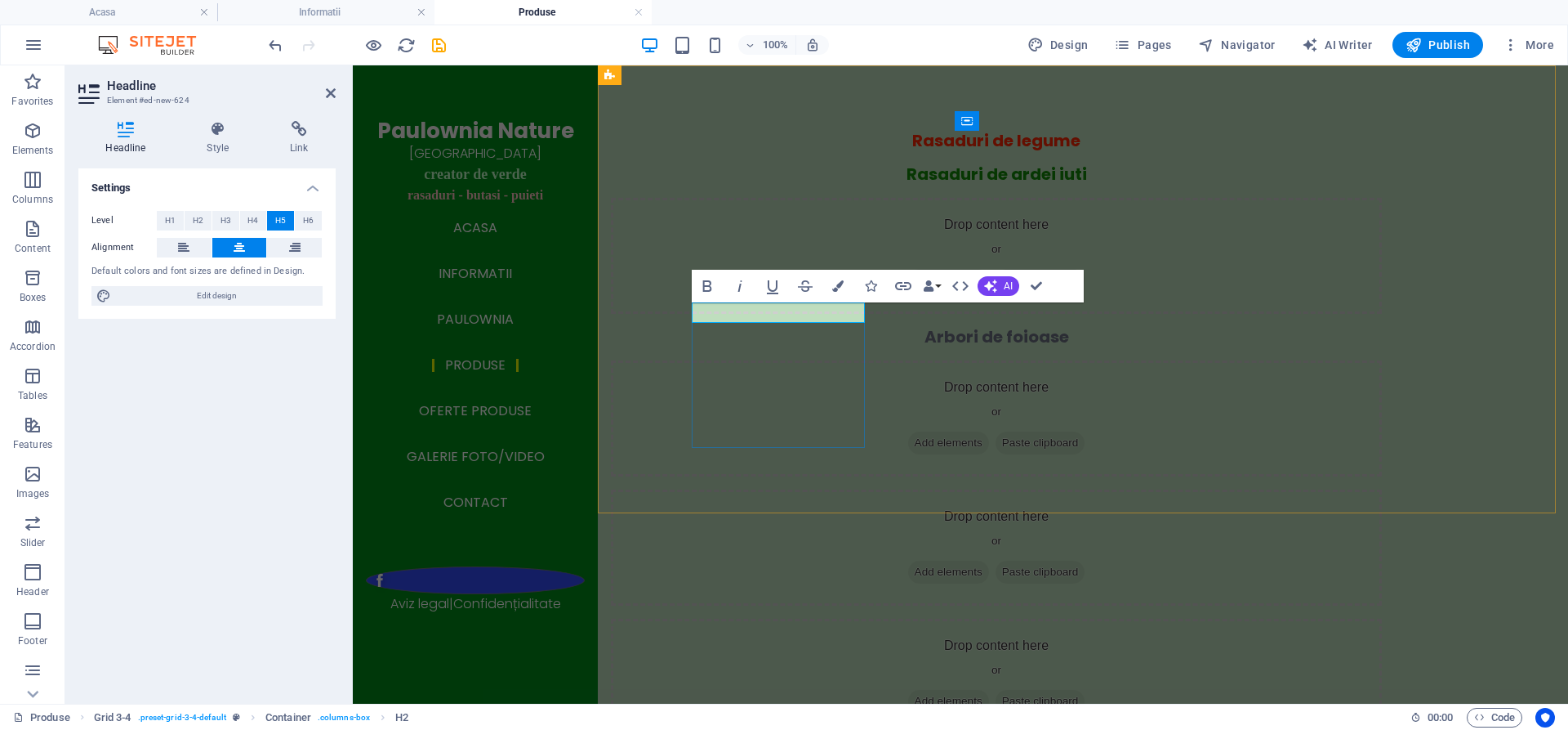
click at [855, 327] on h5 "Arbori de foioase" at bounding box center [996, 337] width 771 height 20
drag, startPoint x: 853, startPoint y: 313, endPoint x: 712, endPoint y: 316, distance: 141.0
click at [712, 327] on h5 "Arbori de foioase" at bounding box center [996, 337] width 771 height 20
click at [835, 286] on icon "button" at bounding box center [837, 286] width 11 height 11
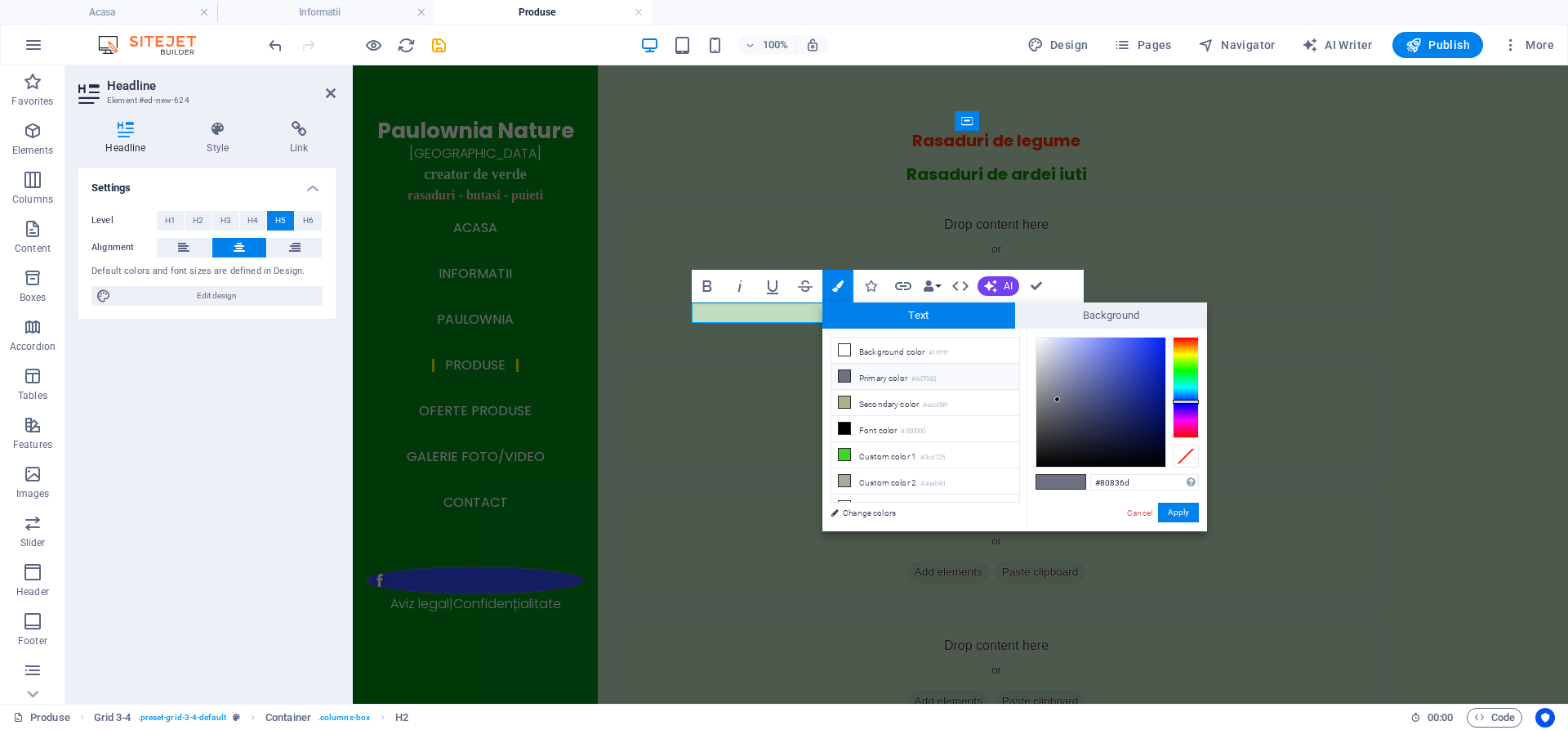
click at [1185, 356] on div at bounding box center [1186, 386] width 26 height 101
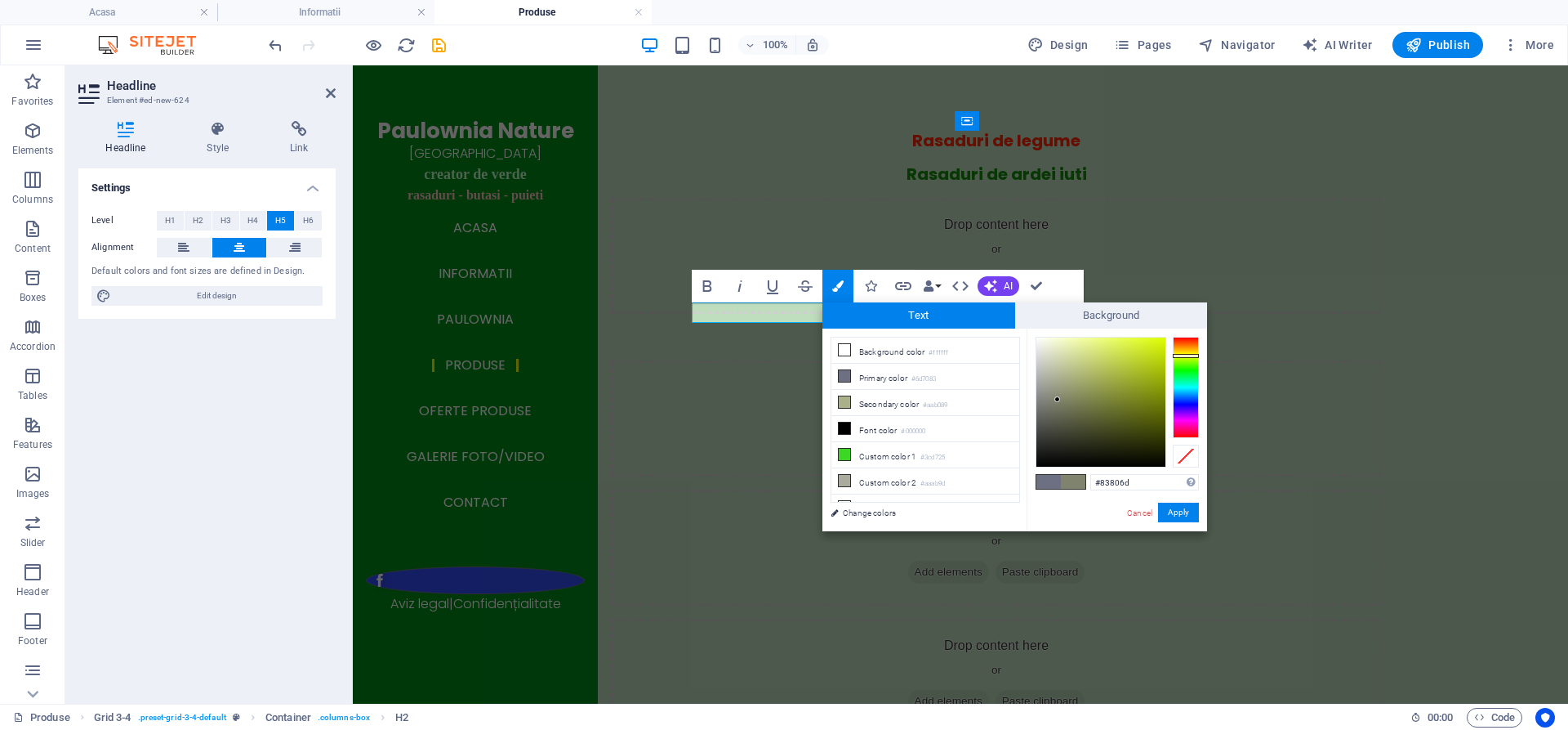
click at [1189, 352] on div at bounding box center [1186, 386] width 26 height 101
type input "#f5da09"
click at [1160, 342] on div at bounding box center [1100, 401] width 129 height 129
click at [1182, 513] on button "Apply" at bounding box center [1178, 512] width 41 height 20
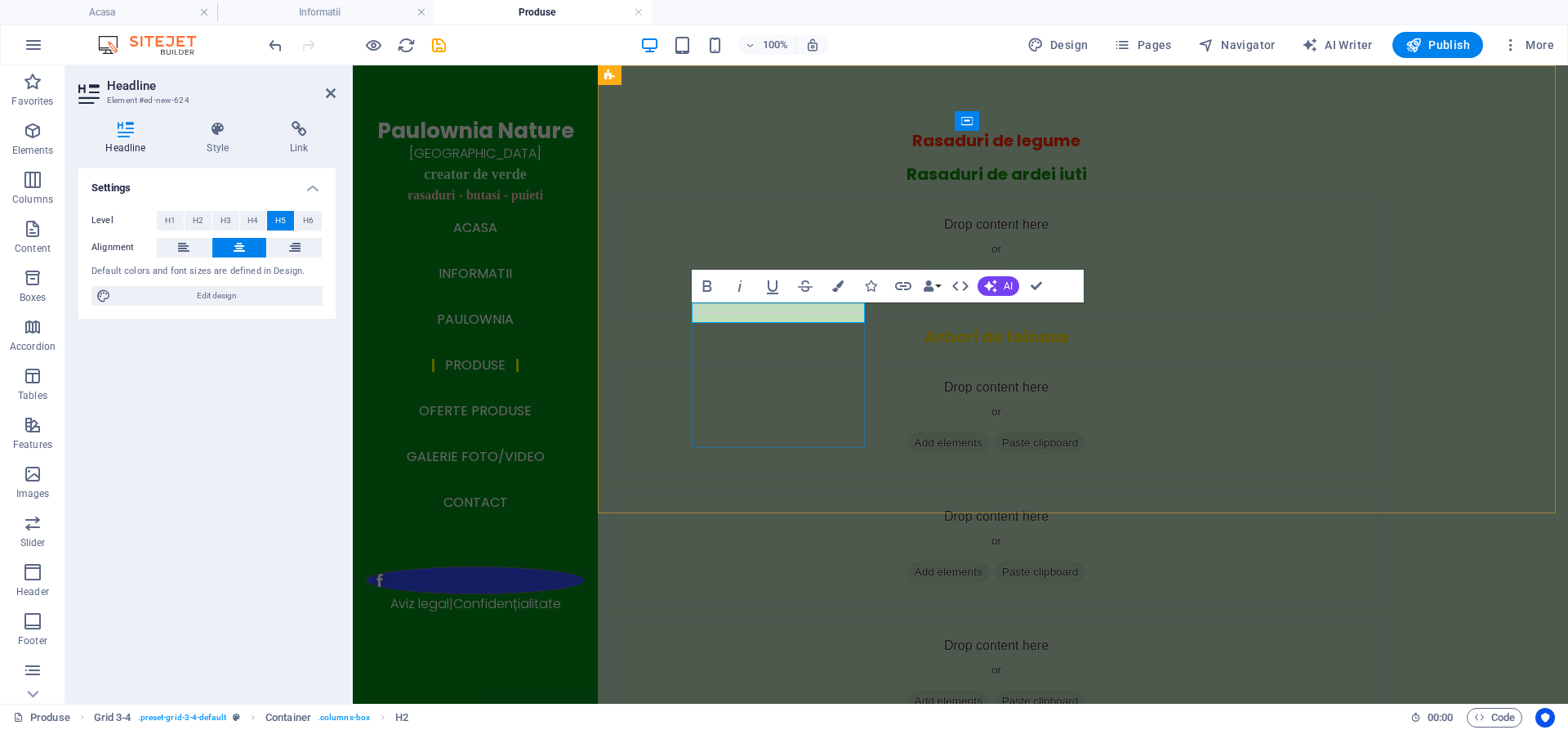
click at [784, 348] on div "Arbori de foioase" at bounding box center [996, 337] width 771 height 20
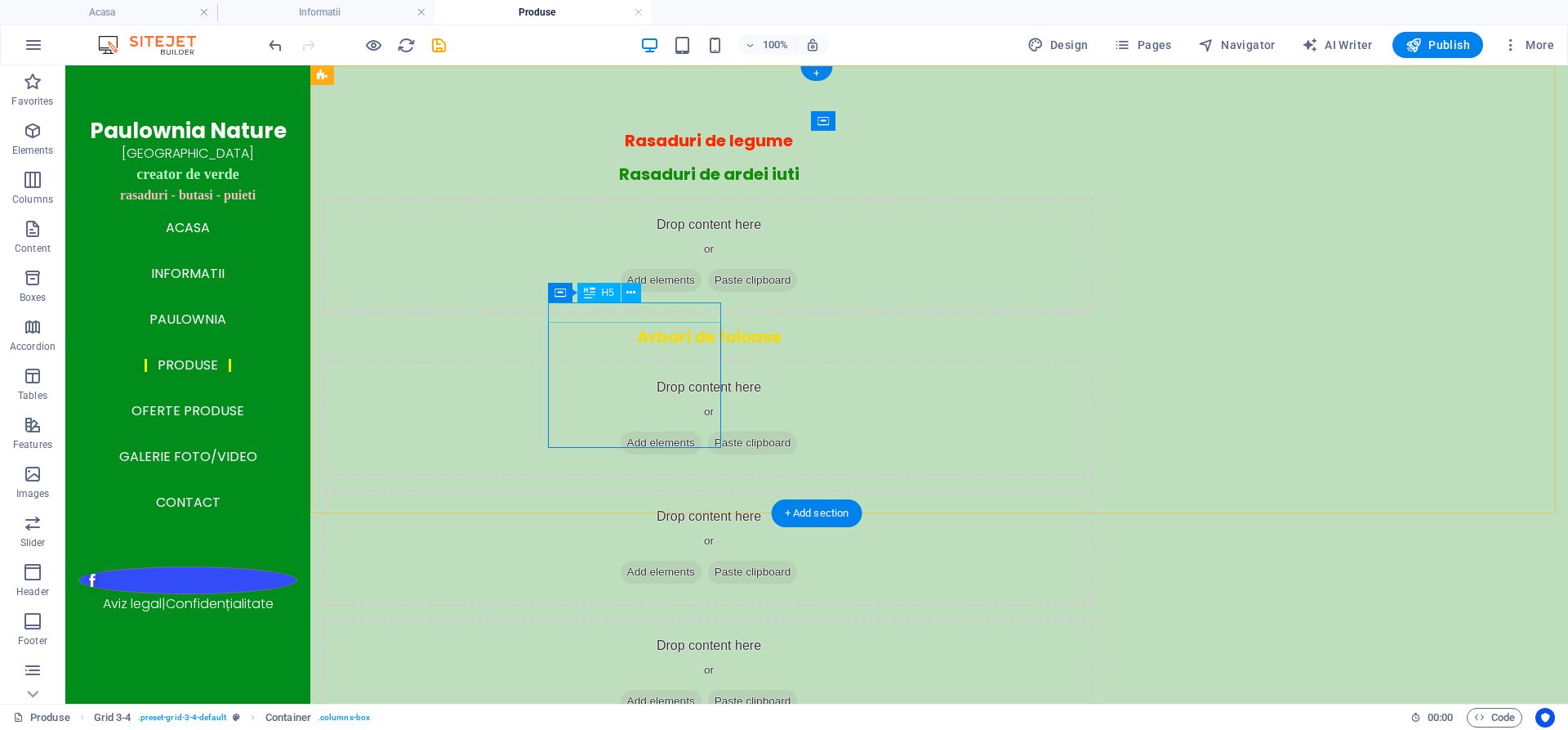
click at [676, 327] on div "Arbori de foioase" at bounding box center [709, 337] width 771 height 20
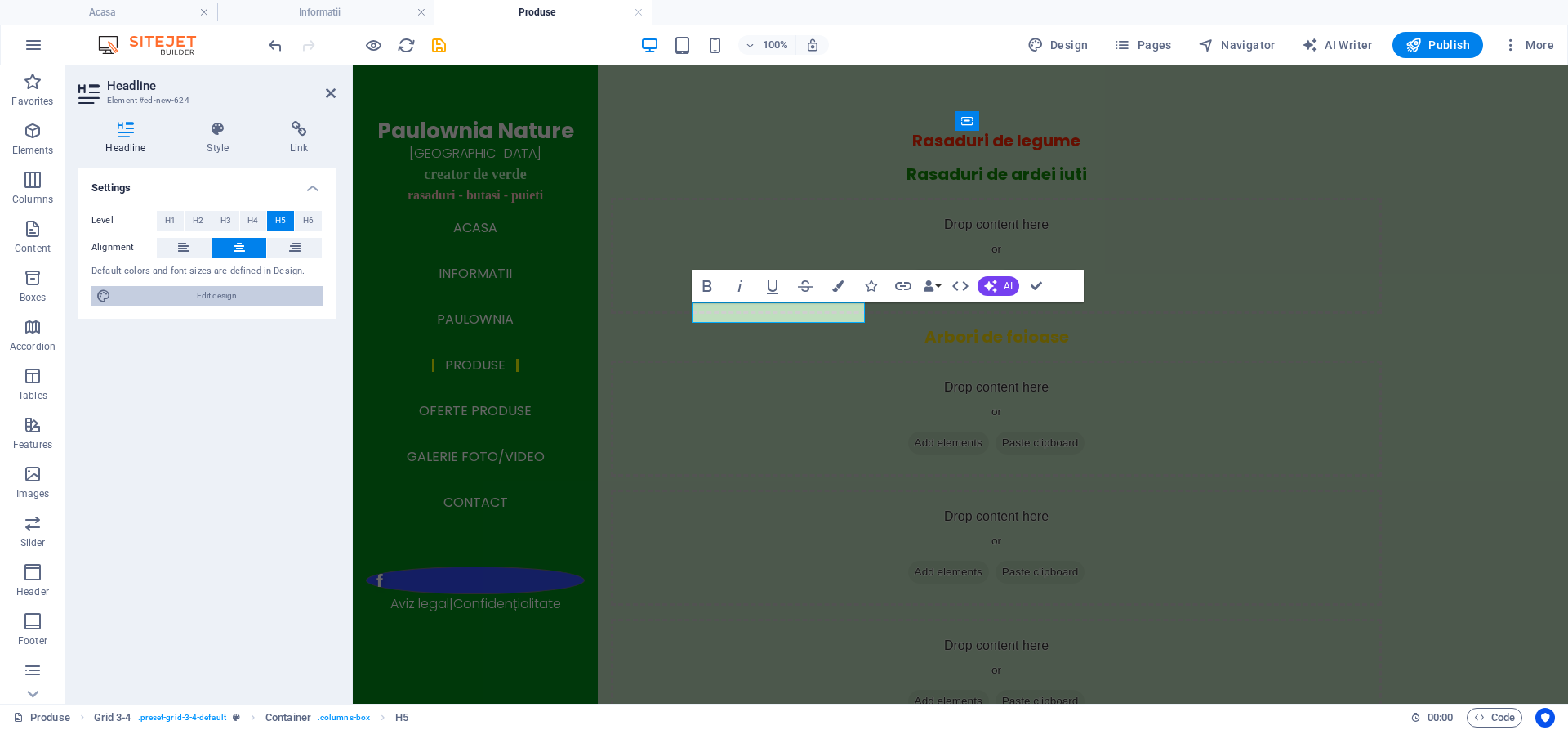
click at [197, 296] on span "Edit design" at bounding box center [217, 296] width 202 height 20
select select "px"
select select "300"
select select "px"
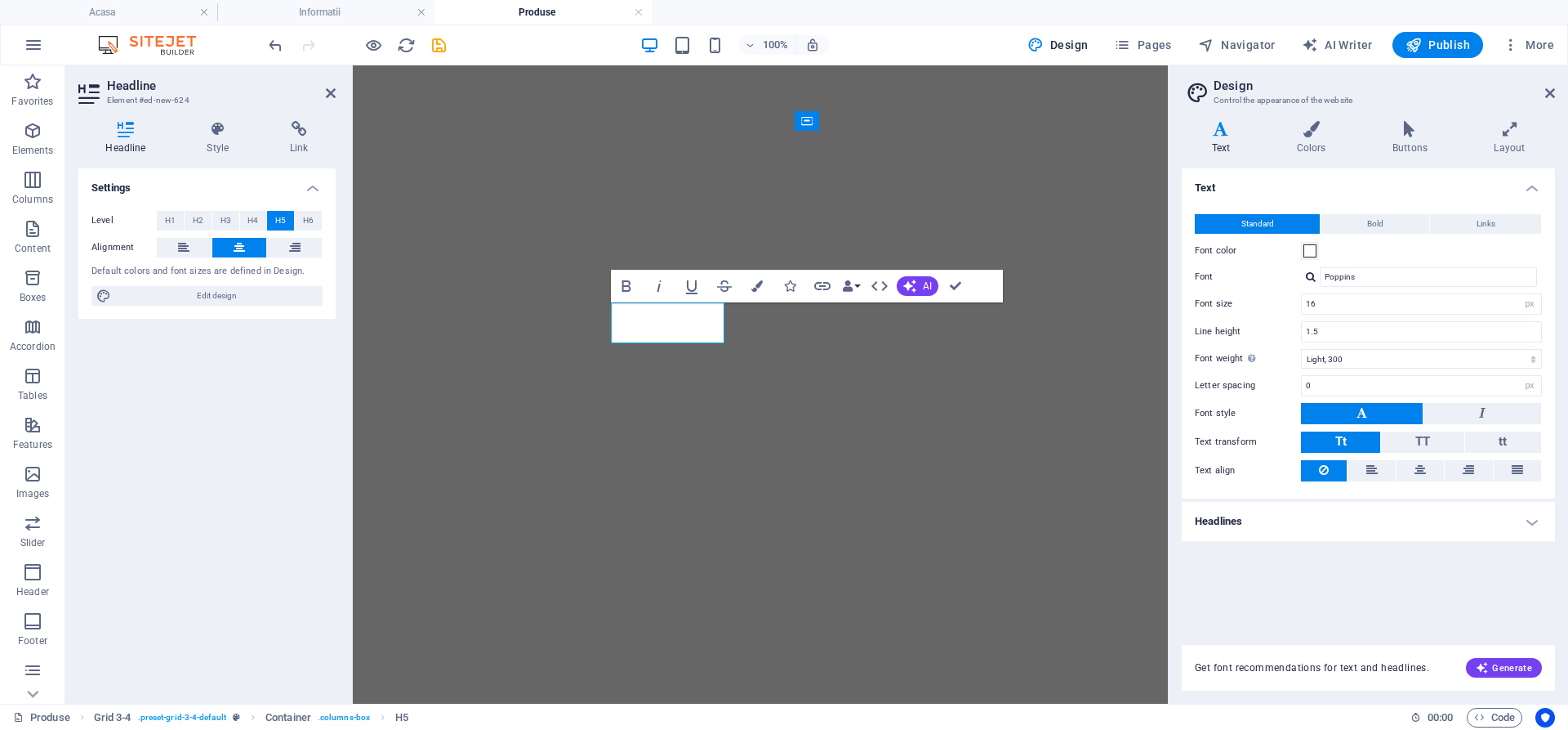
select select "px"
select select "300"
select select "px"
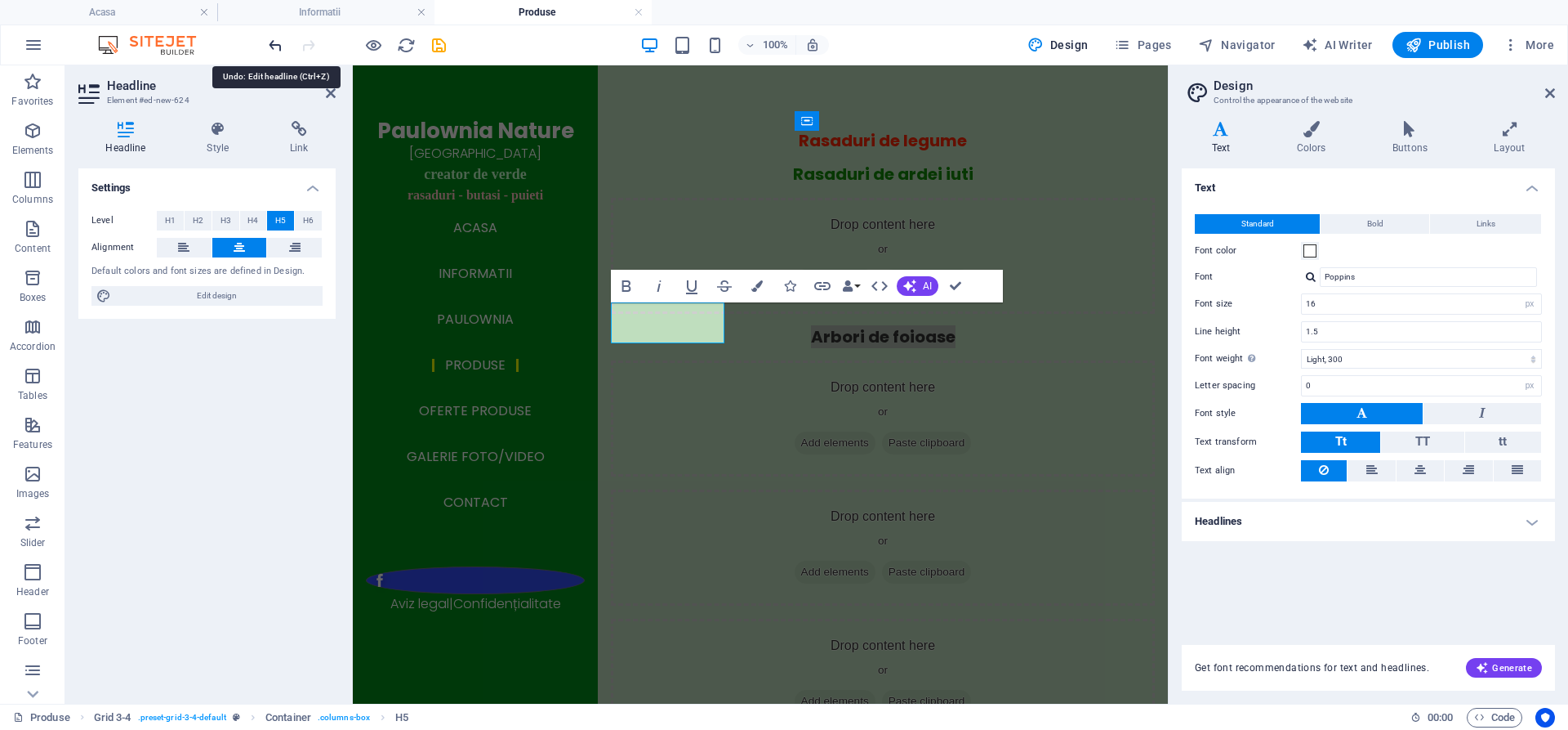
click at [269, 48] on icon "undo" at bounding box center [275, 45] width 19 height 19
click at [655, 348] on div "New headline" at bounding box center [882, 337] width 544 height 20
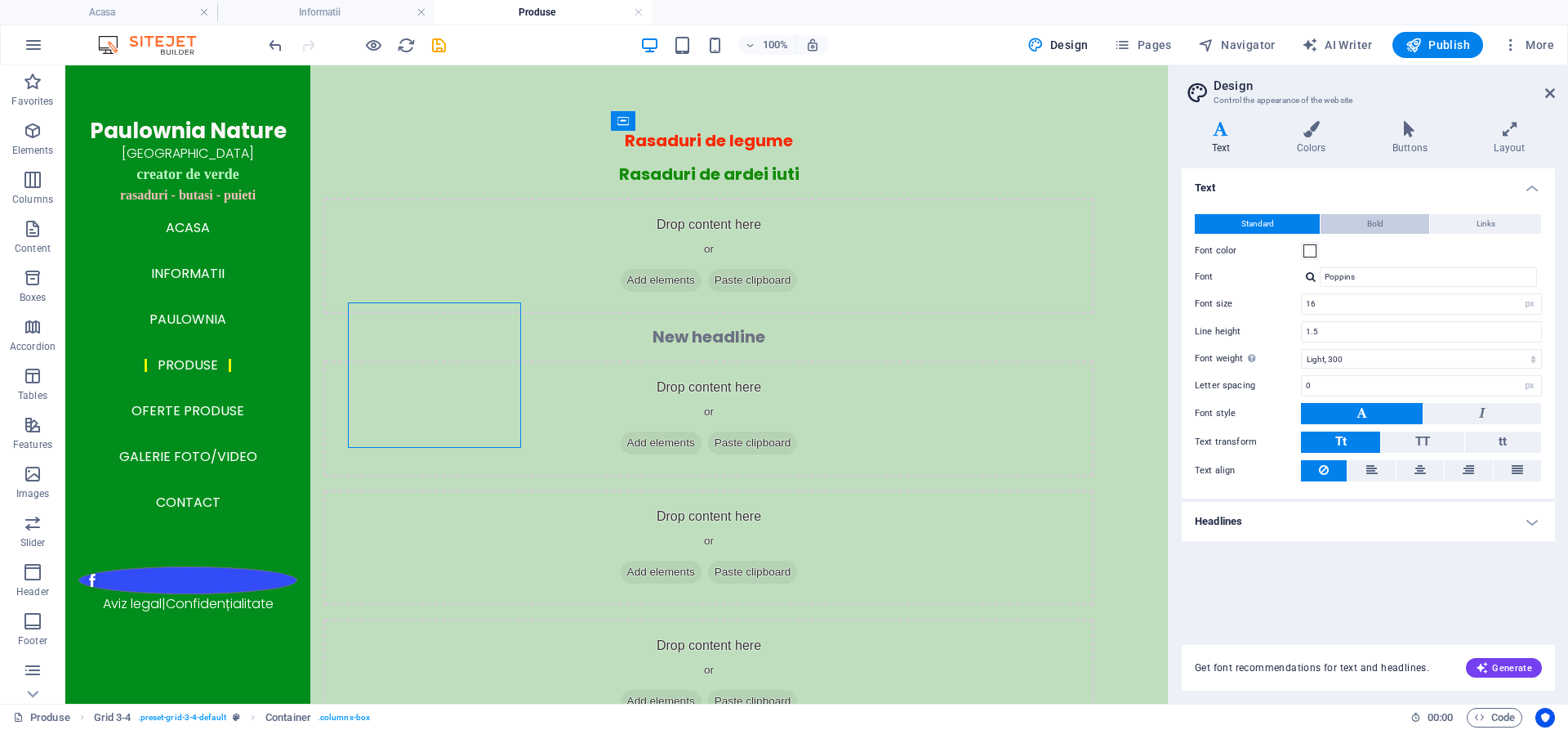
click at [1376, 224] on span "Bold" at bounding box center [1374, 224] width 16 height 20
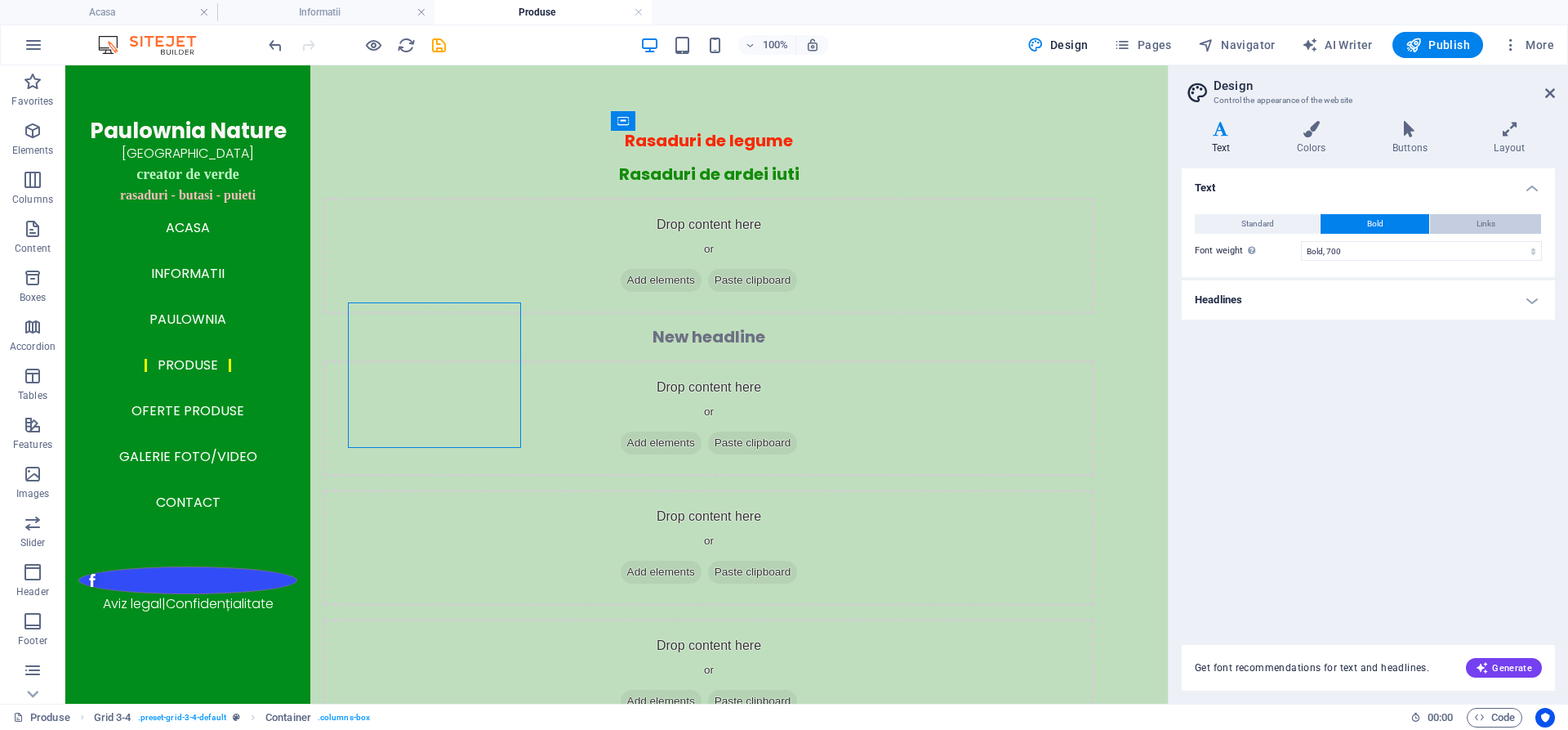
click at [1459, 227] on button "Links" at bounding box center [1484, 224] width 111 height 20
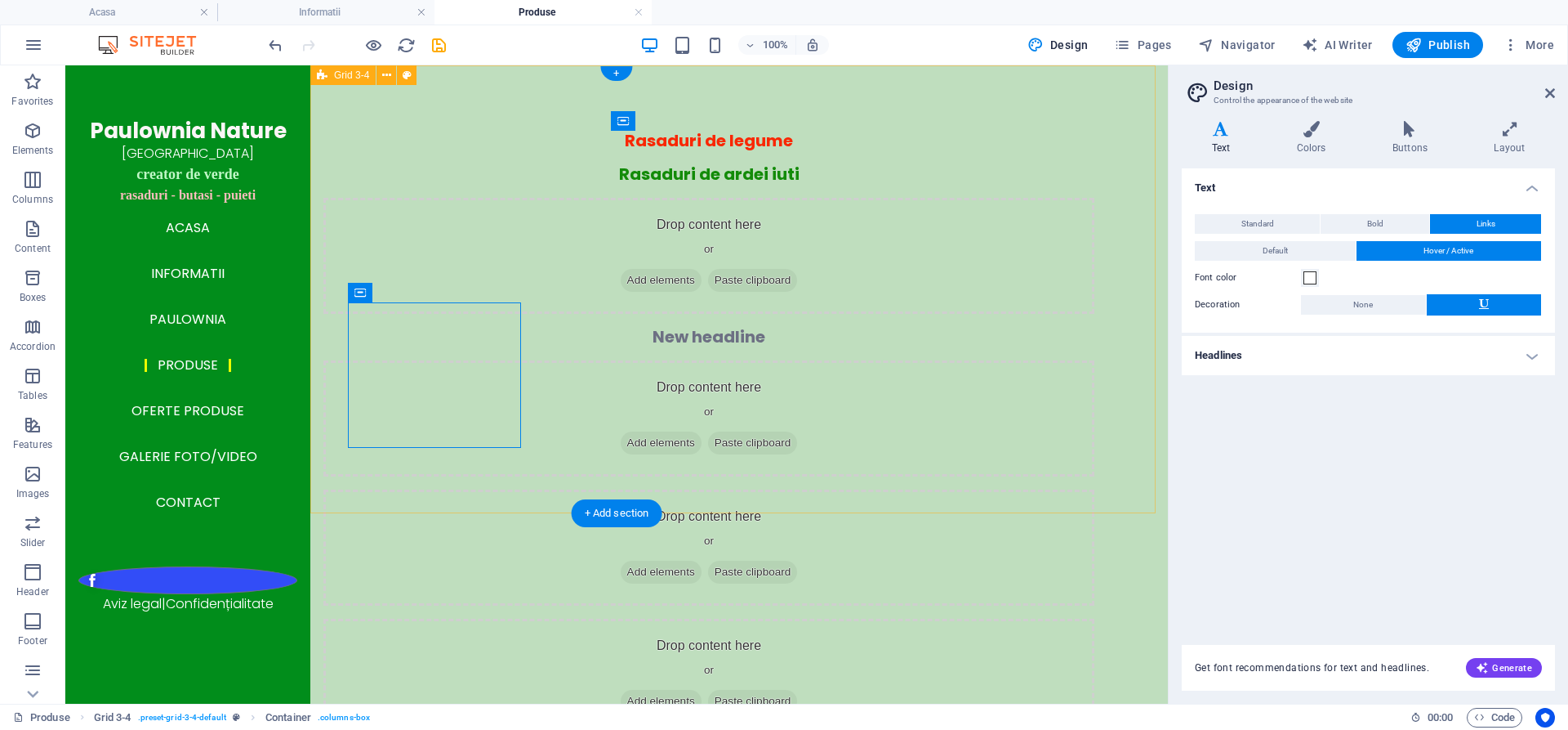
click at [418, 457] on div "Rasaduri de legume Rasaduri de ardei iuti Drop content here or Add elements Pas…" at bounding box center [739, 431] width 857 height 734
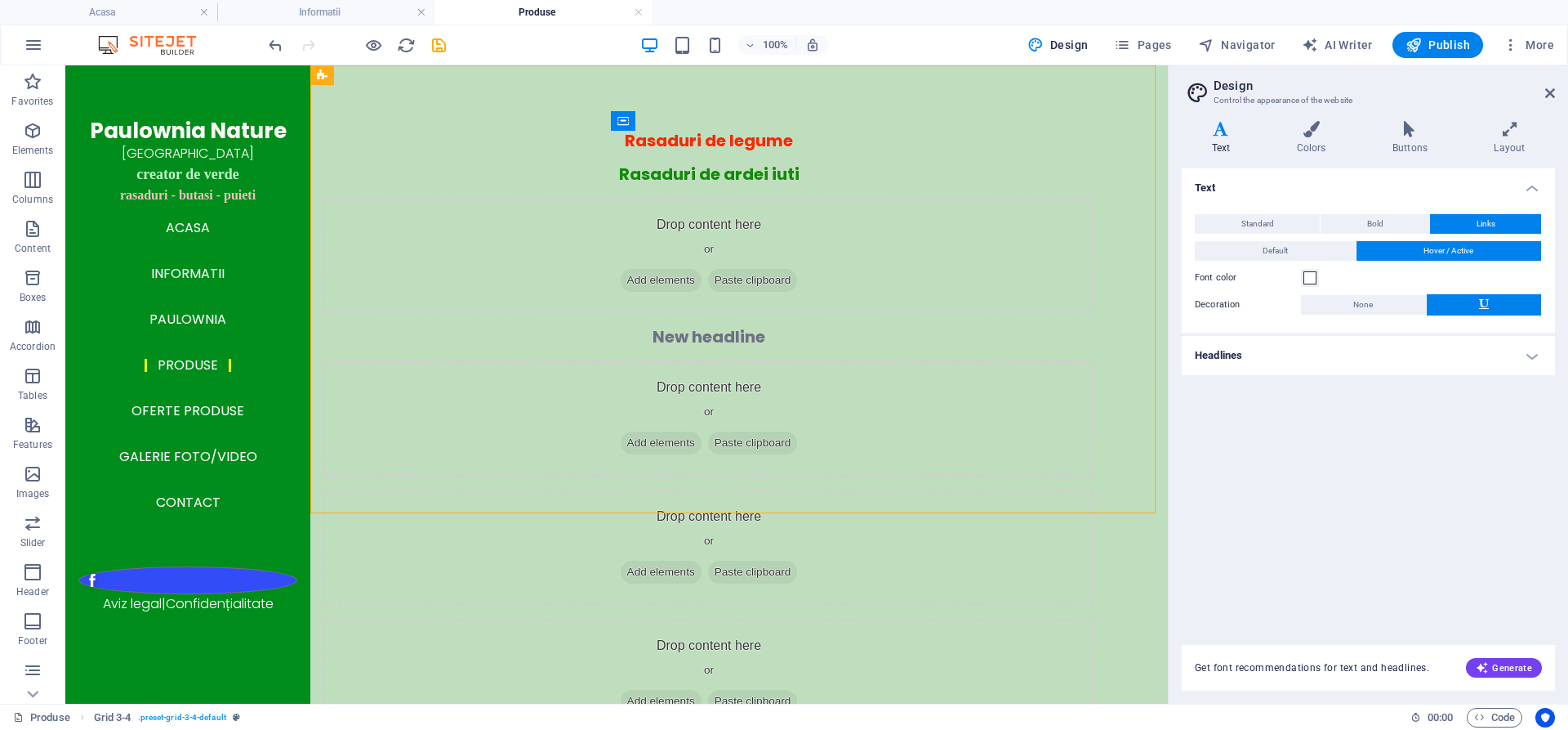
click at [1224, 128] on icon at bounding box center [1221, 129] width 79 height 16
click at [1551, 93] on icon at bounding box center [1550, 93] width 10 height 13
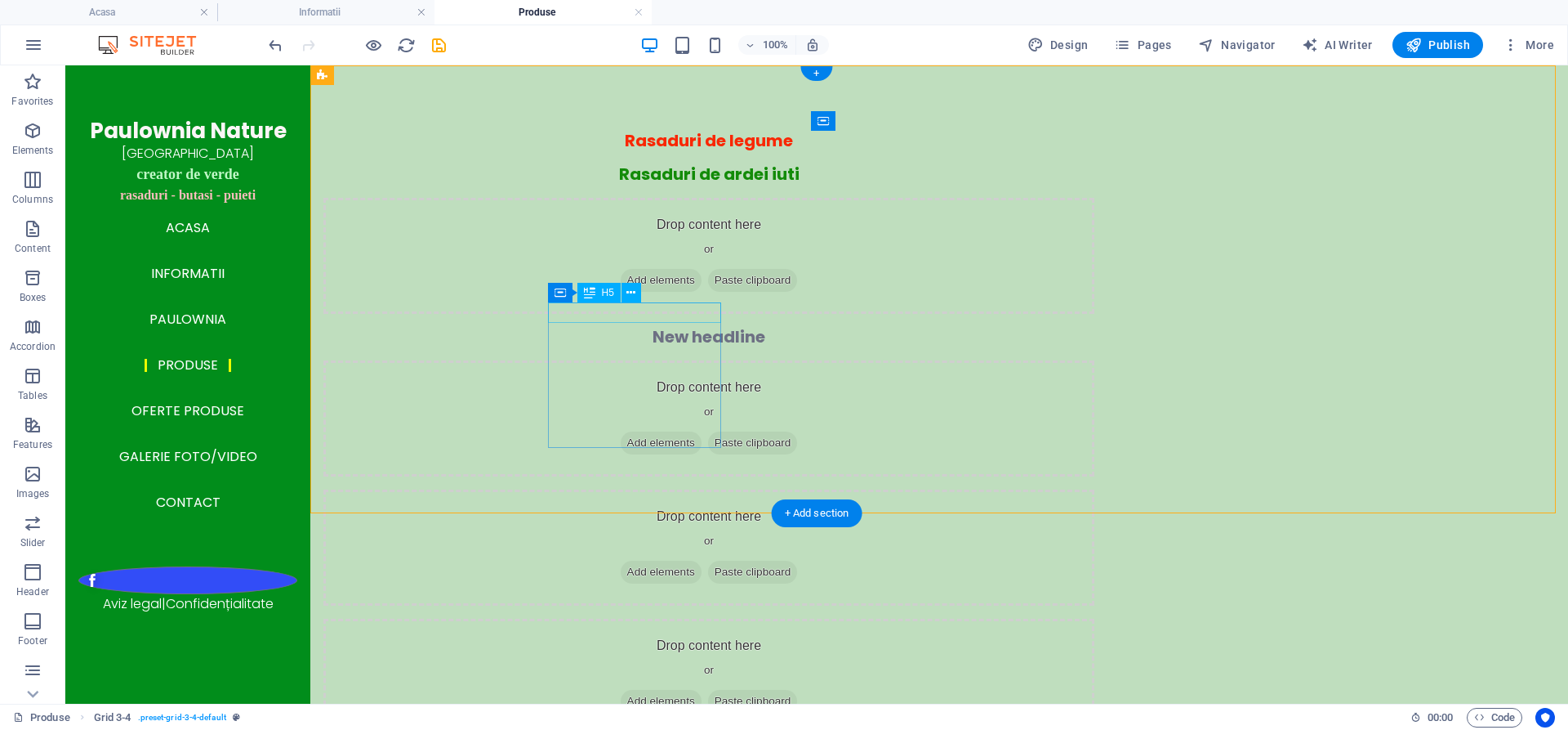
click at [622, 327] on div "New headline" at bounding box center [709, 337] width 771 height 20
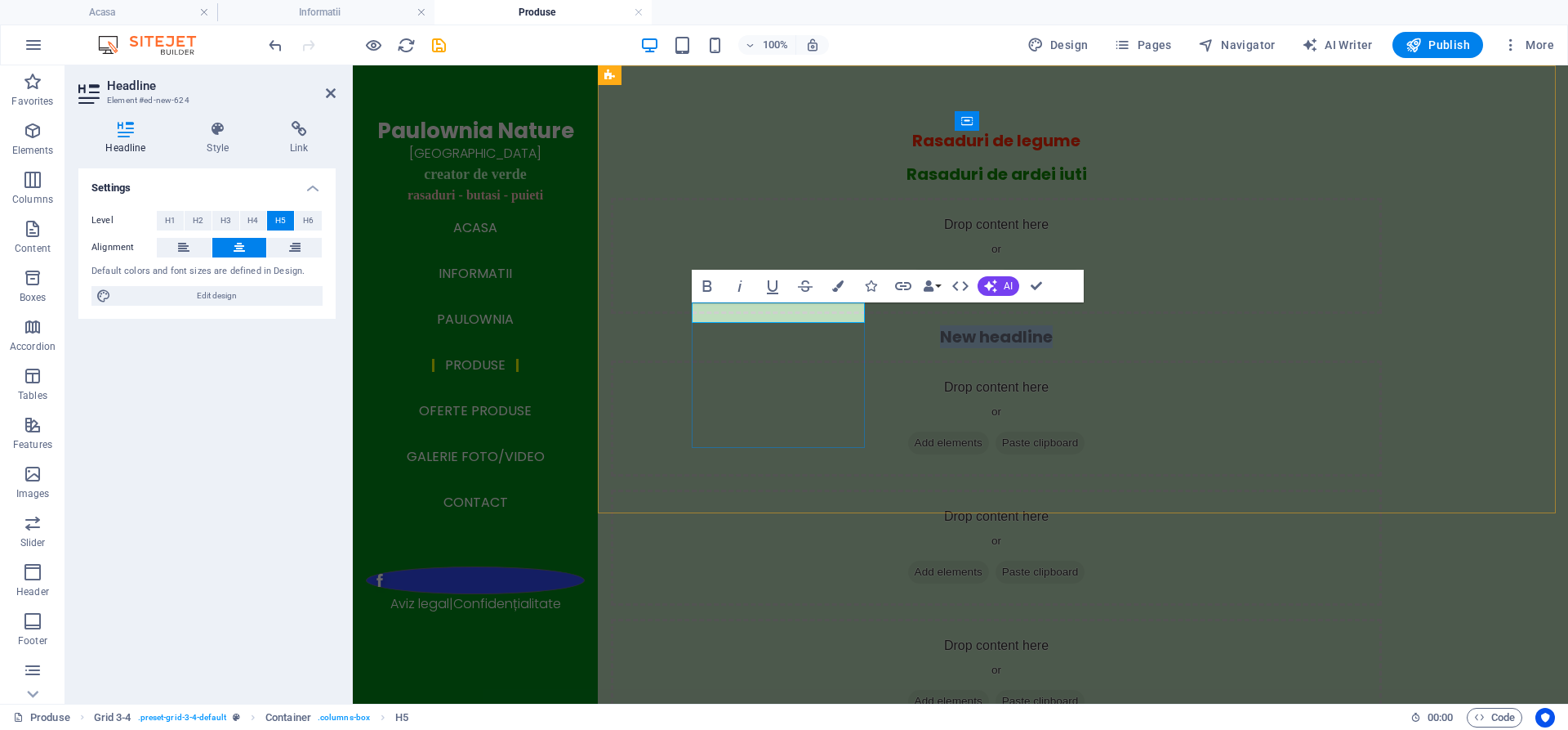
drag, startPoint x: 835, startPoint y: 311, endPoint x: 721, endPoint y: 311, distance: 114.0
click at [721, 327] on h5 "New headline" at bounding box center [996, 337] width 771 height 20
click at [836, 283] on icon "button" at bounding box center [837, 286] width 11 height 11
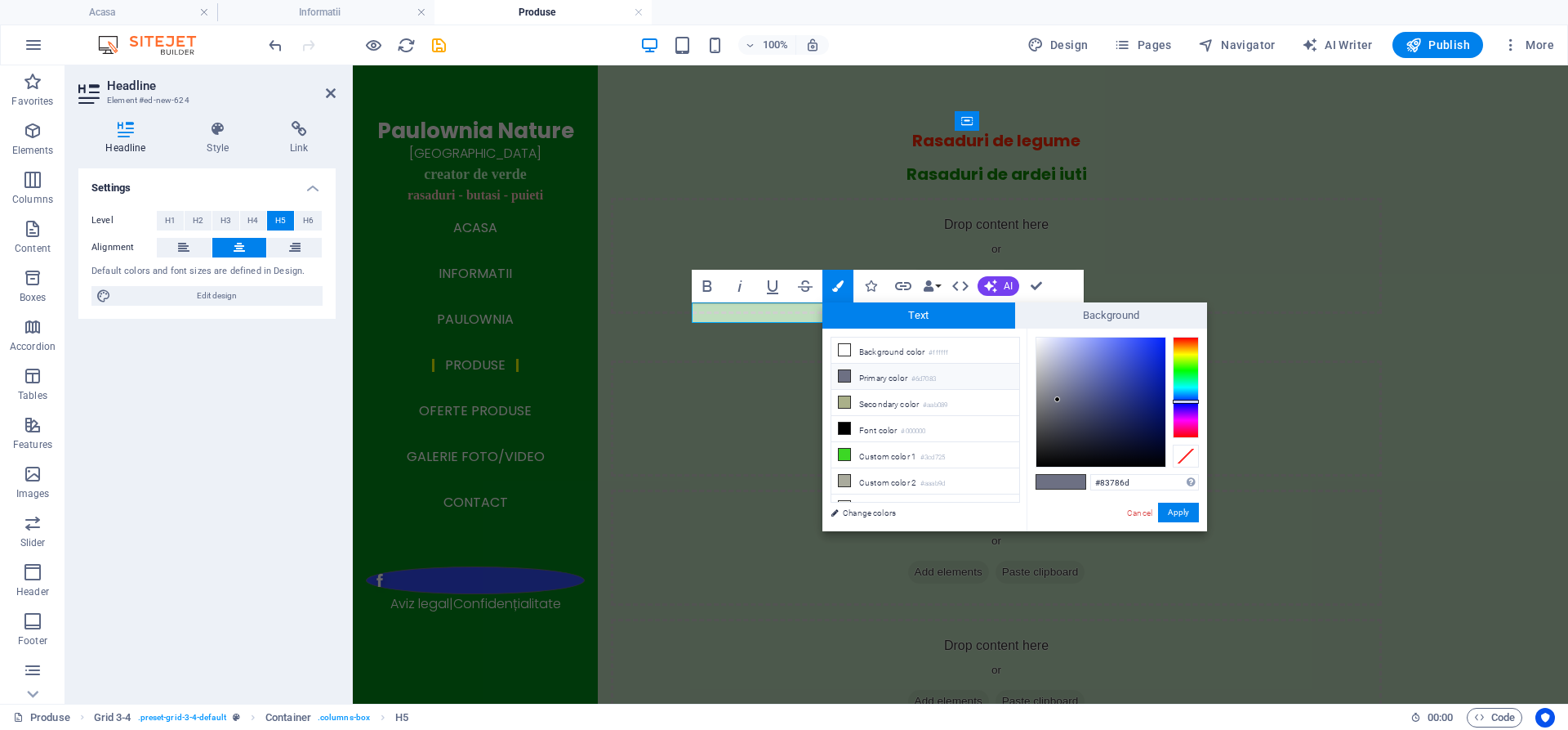
click at [1186, 345] on div at bounding box center [1186, 386] width 26 height 101
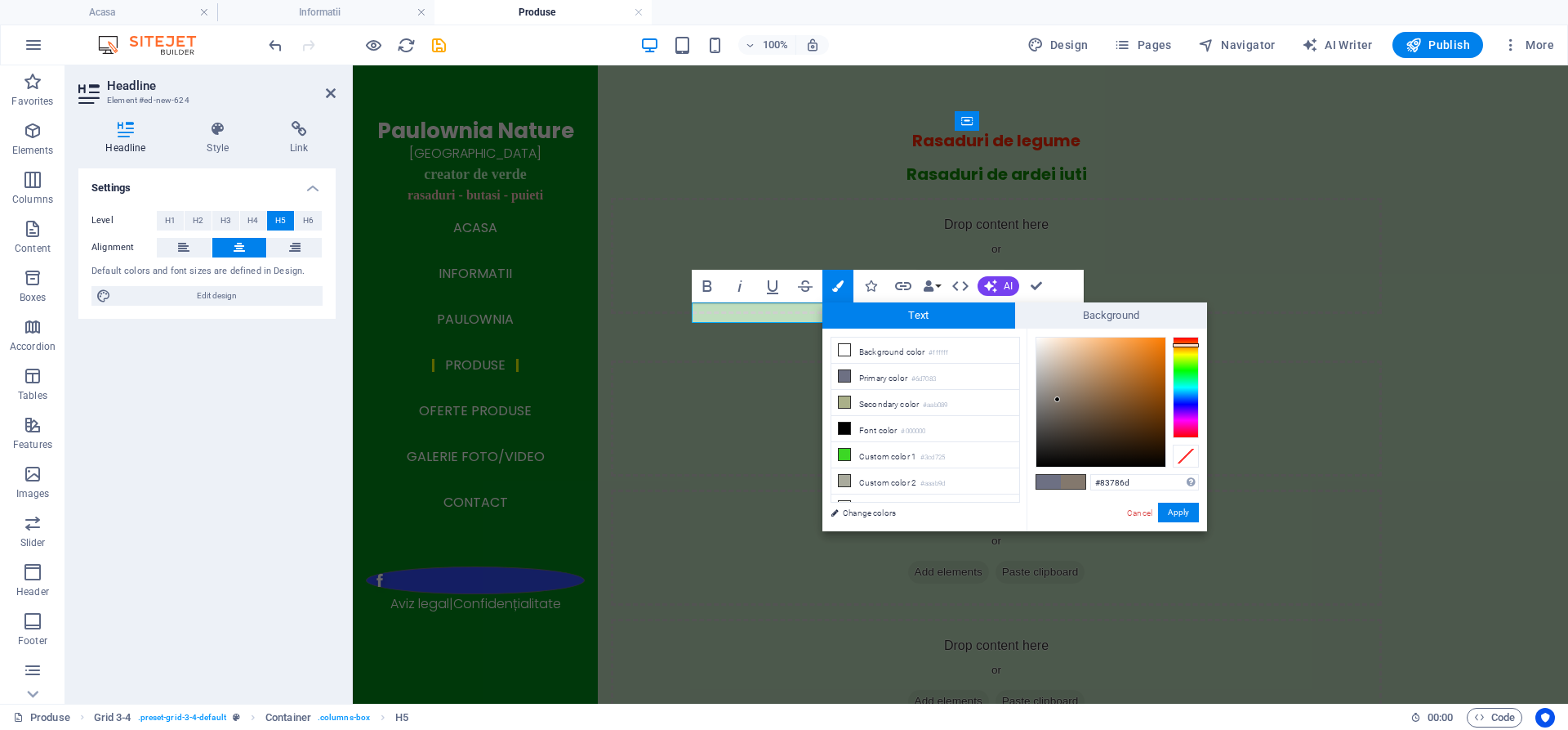
type input "#fd7e03"
click at [1163, 338] on div at bounding box center [1100, 401] width 129 height 129
click at [1180, 508] on button "Apply" at bounding box center [1178, 512] width 41 height 20
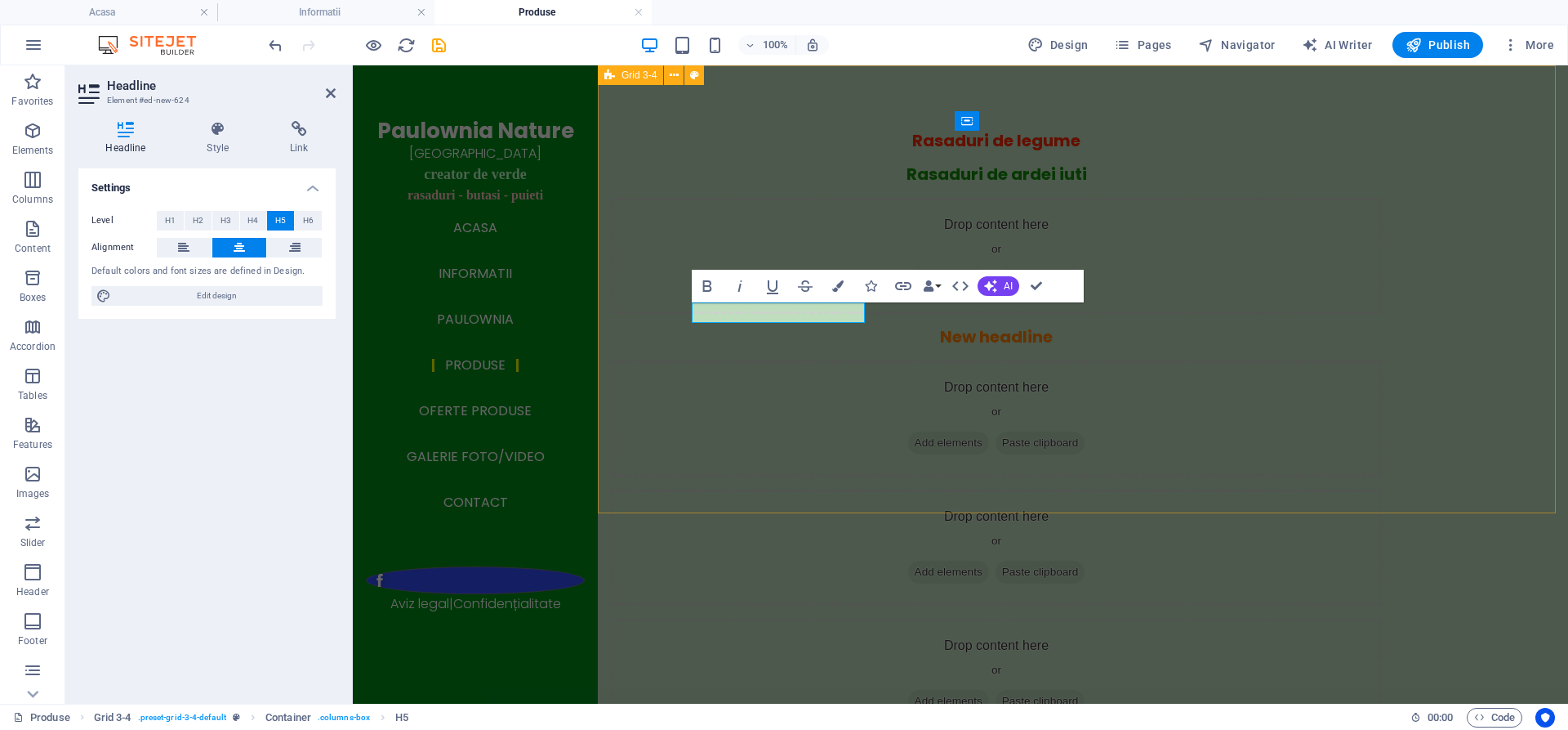
click at [829, 467] on div "Rasaduri de legume Rasaduri de ardei iuti Drop content here or Add elements Pas…" at bounding box center [1083, 431] width 970 height 734
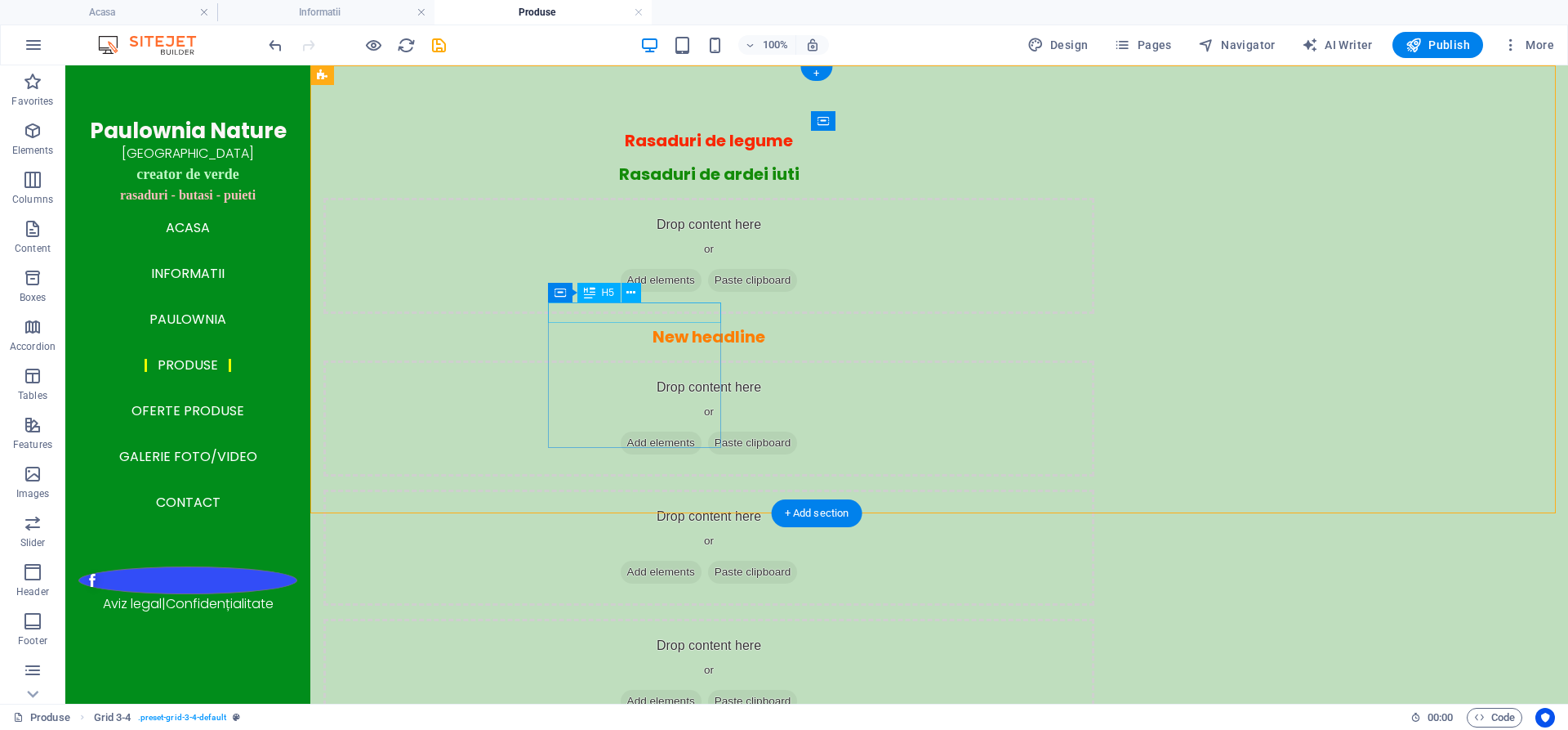
click at [642, 327] on div "New headline" at bounding box center [709, 337] width 771 height 20
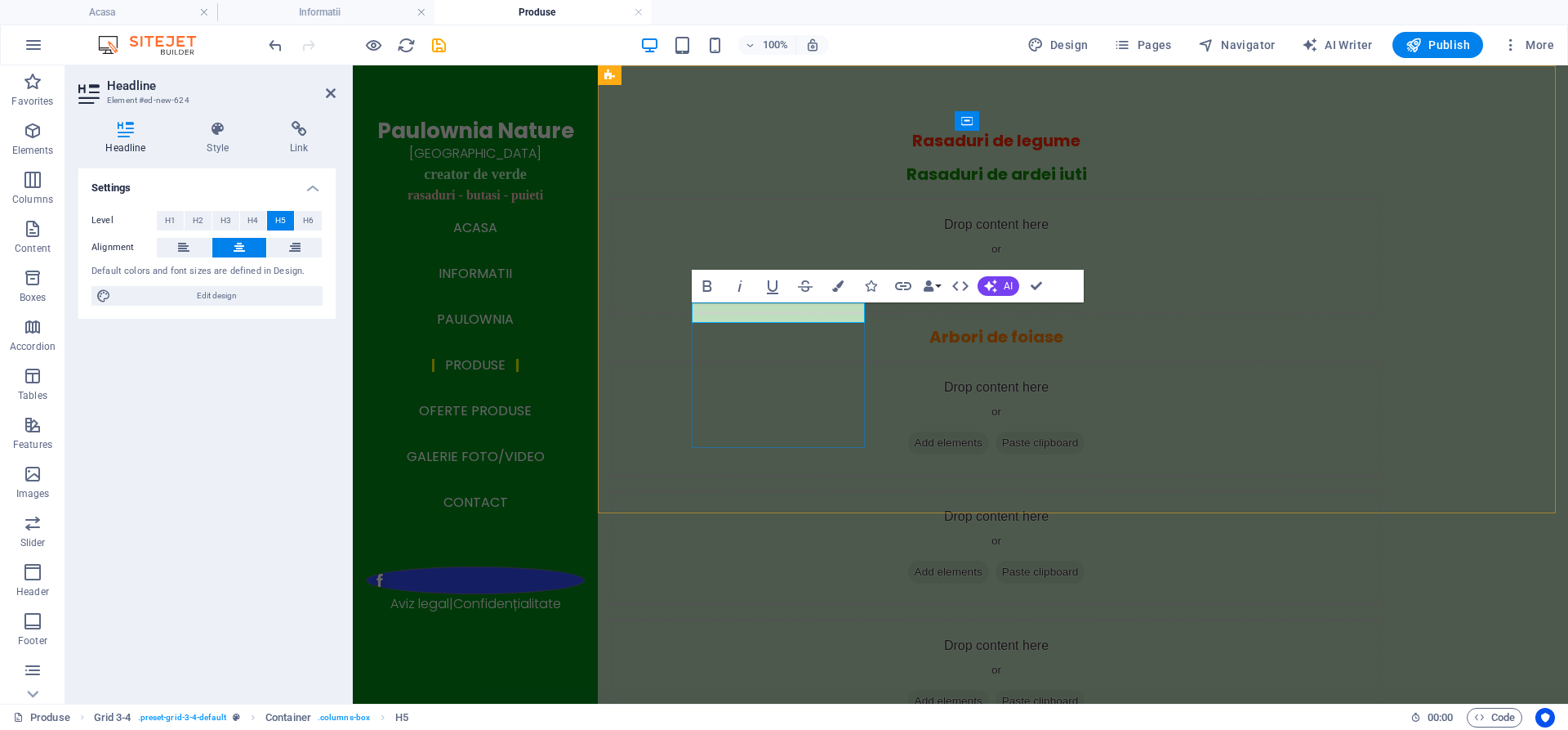
click at [929, 326] on span "Arbori de foiase" at bounding box center [996, 337] width 134 height 23
click at [1066, 349] on div "Rasaduri de legume Rasaduri de ardei iuti Drop content here or Add elements Pas…" at bounding box center [1083, 431] width 970 height 734
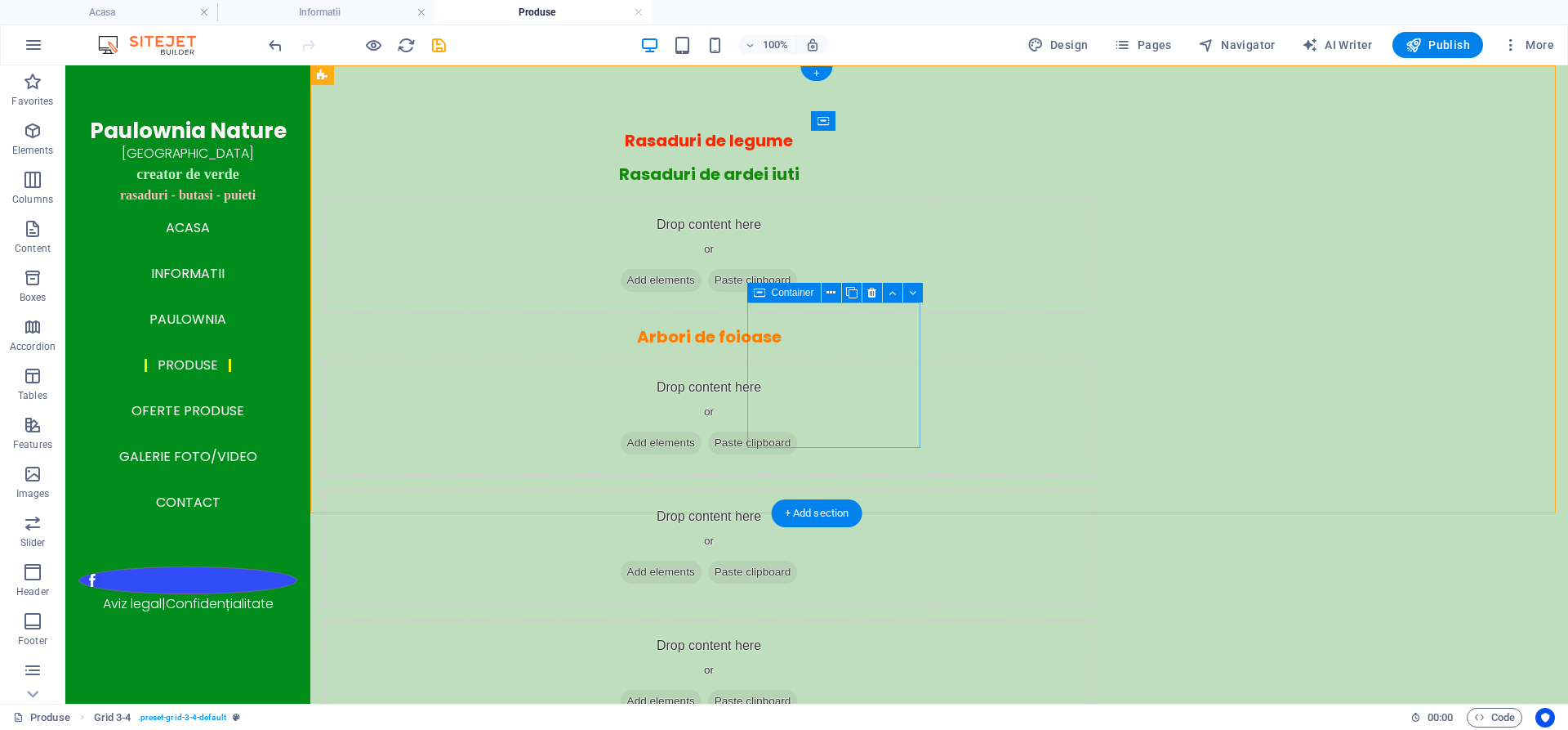
click at [702, 431] on span "Add elements" at bounding box center [661, 442] width 81 height 23
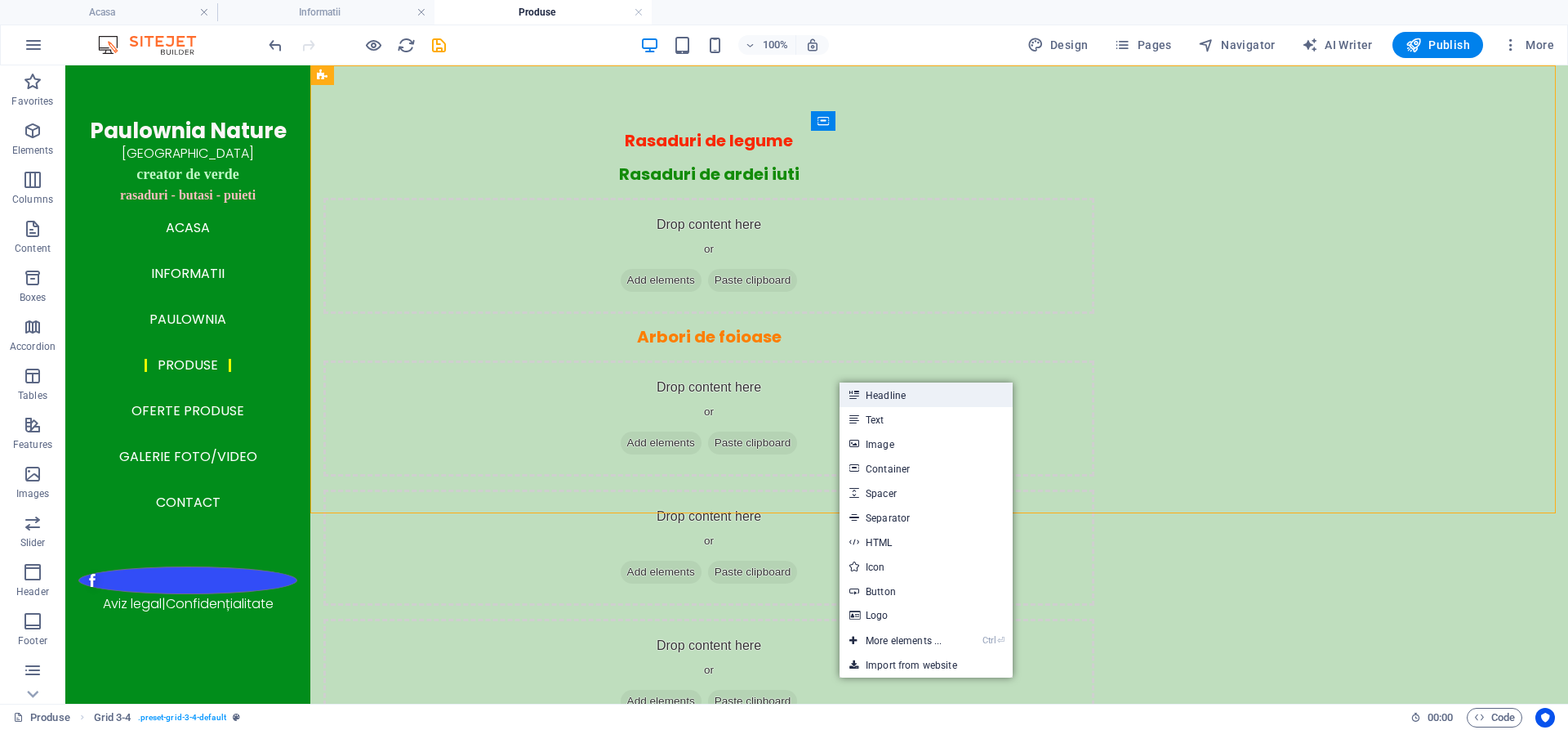
click at [884, 390] on link "Headline" at bounding box center [925, 394] width 173 height 25
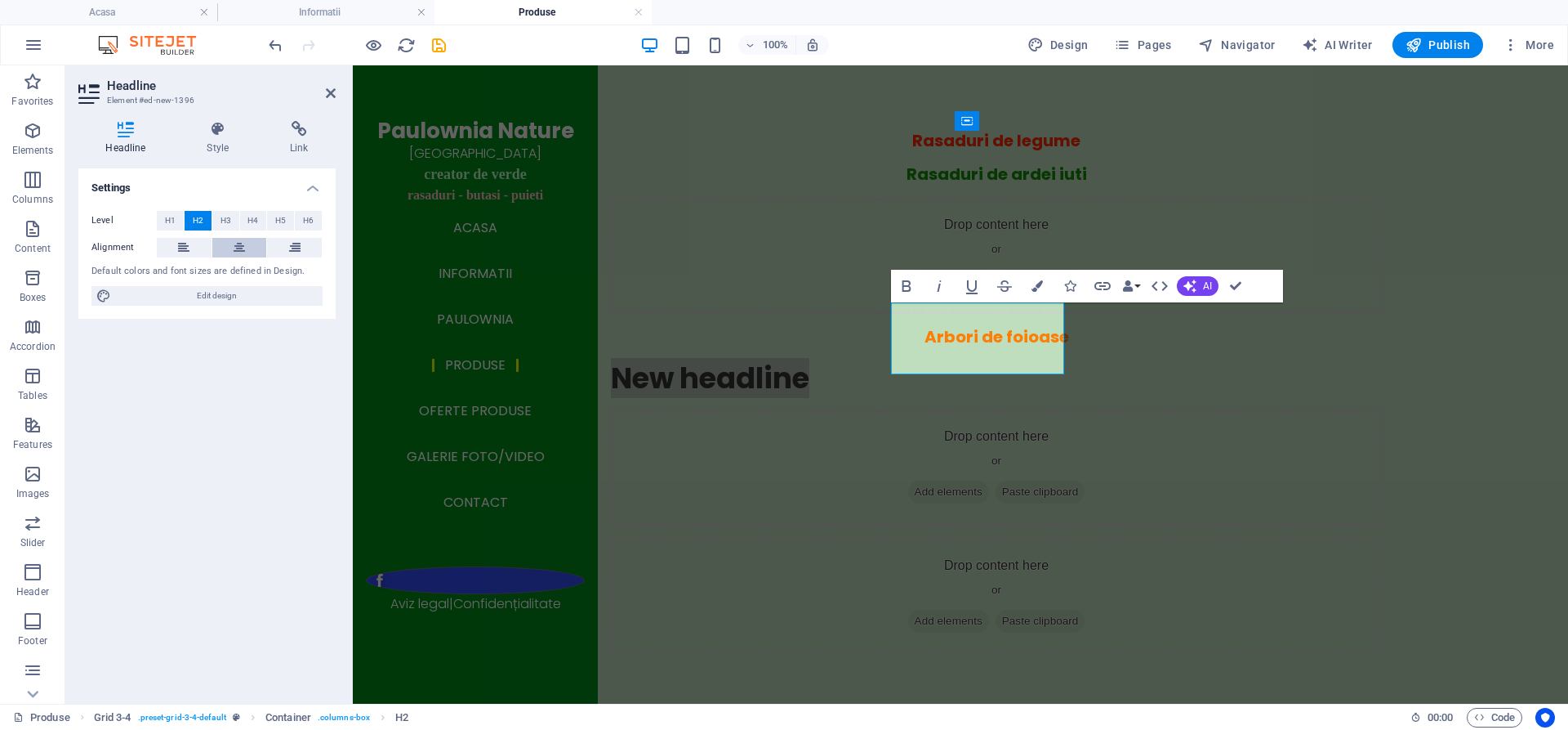
click at [248, 246] on button at bounding box center [240, 248] width 55 height 20
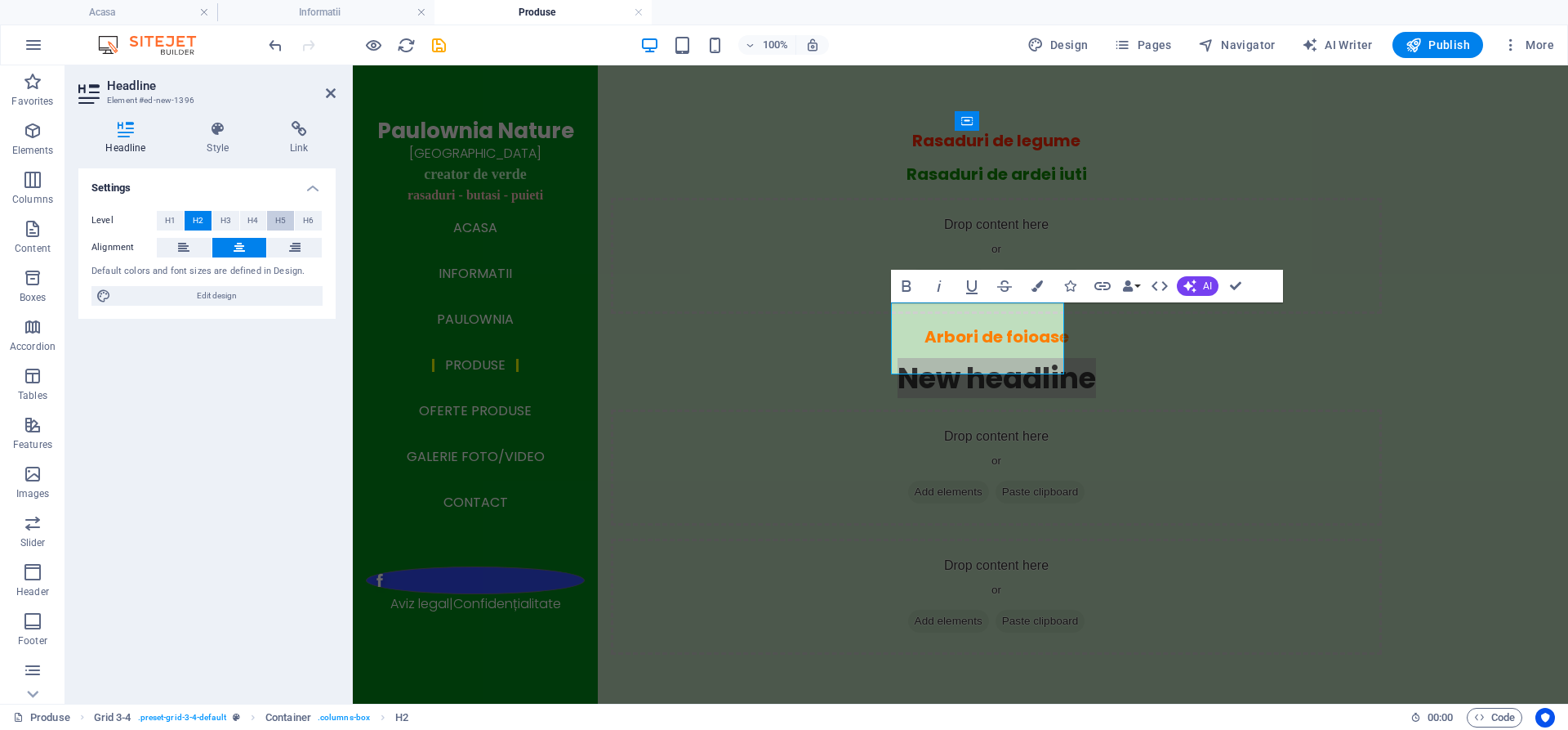
click at [276, 221] on span "H5" at bounding box center [280, 221] width 11 height 20
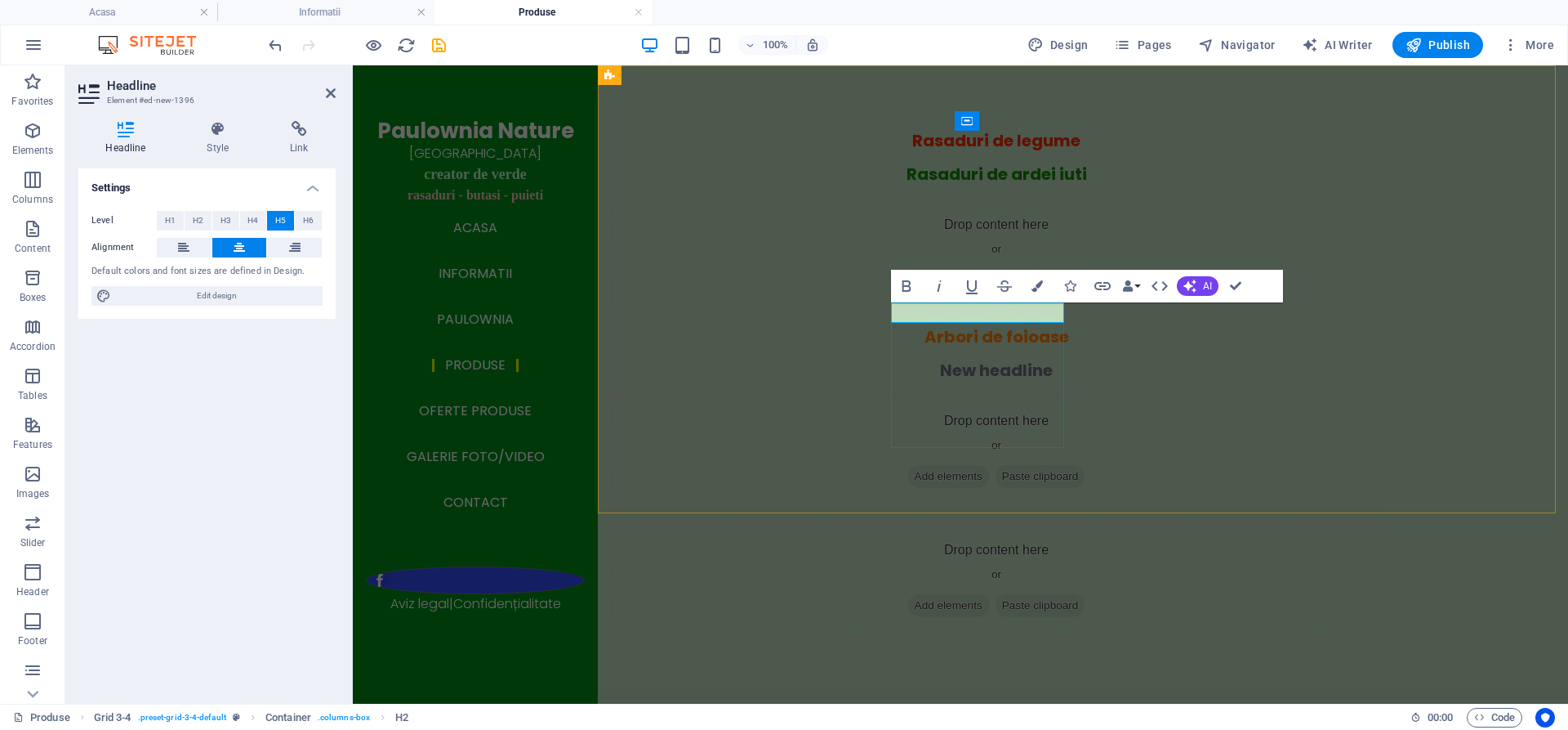
click at [993, 361] on h5 "New headline" at bounding box center [996, 370] width 771 height 20
click at [1027, 361] on h5 "New headline" at bounding box center [996, 370] width 771 height 20
drag, startPoint x: 1035, startPoint y: 308, endPoint x: 921, endPoint y: 314, distance: 114.2
click at [921, 361] on h5 "New headline" at bounding box center [996, 370] width 771 height 20
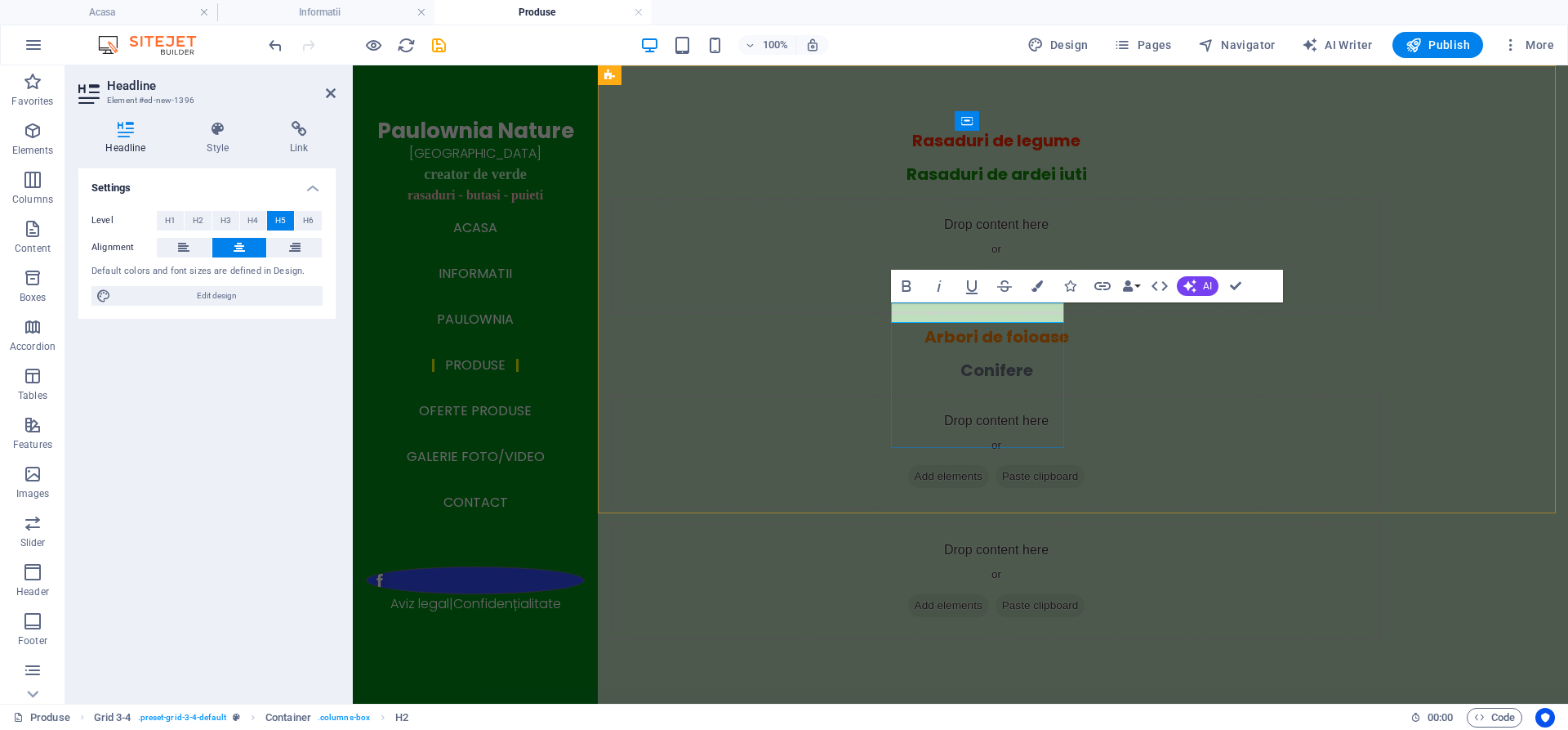
click at [949, 373] on div "Conifere" at bounding box center [996, 370] width 771 height 20
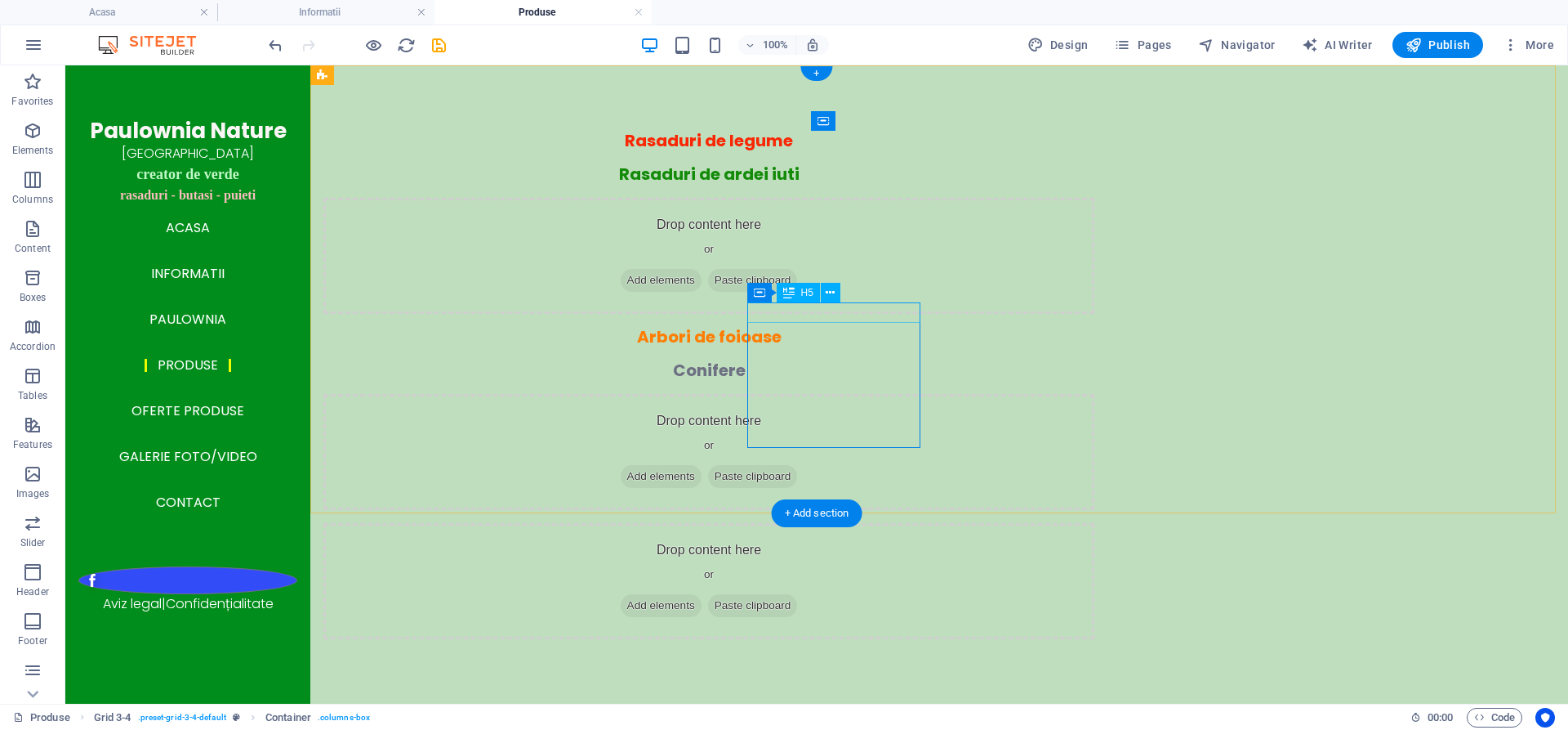
click at [850, 361] on div "Conifere" at bounding box center [709, 370] width 771 height 20
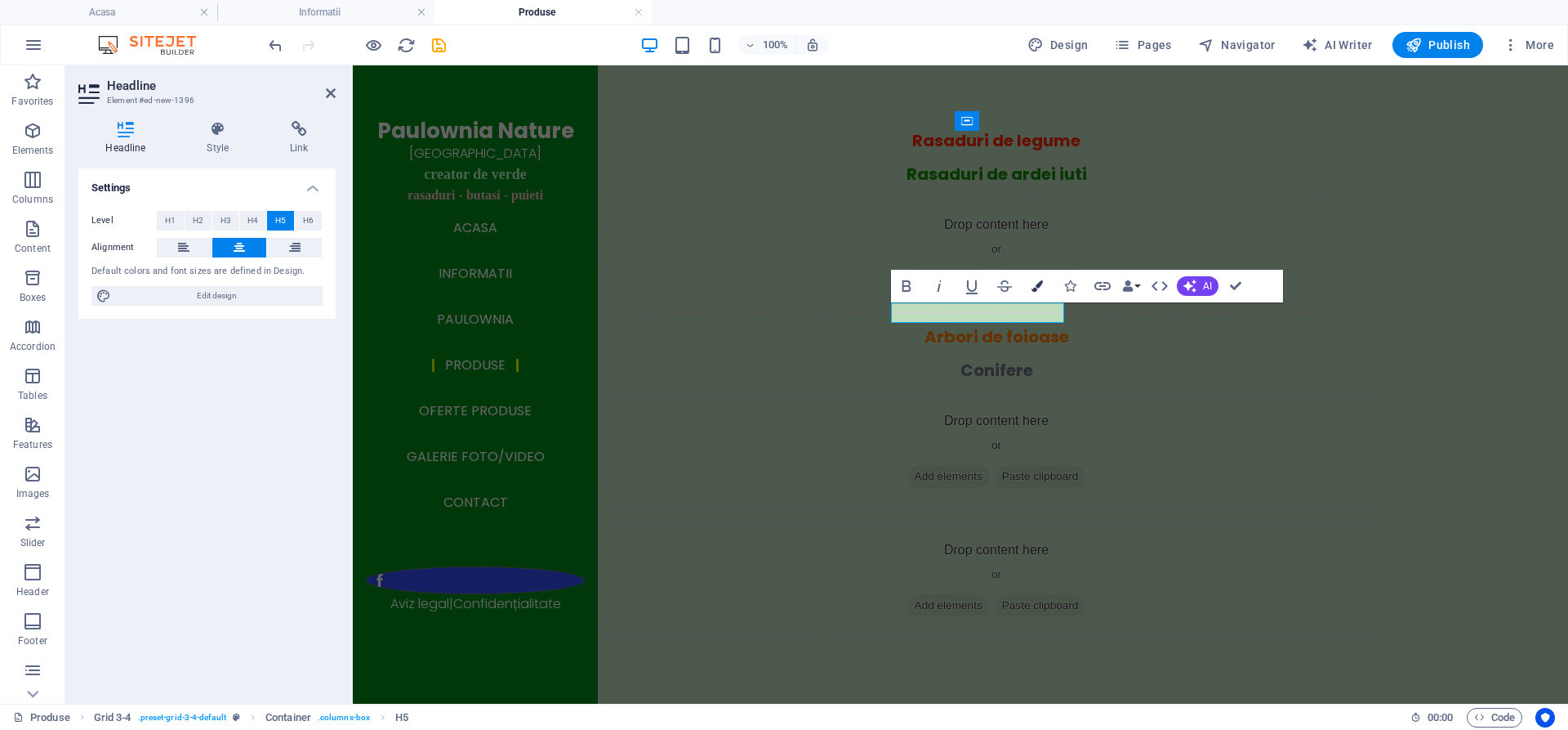
click at [1031, 291] on icon "button" at bounding box center [1036, 286] width 11 height 11
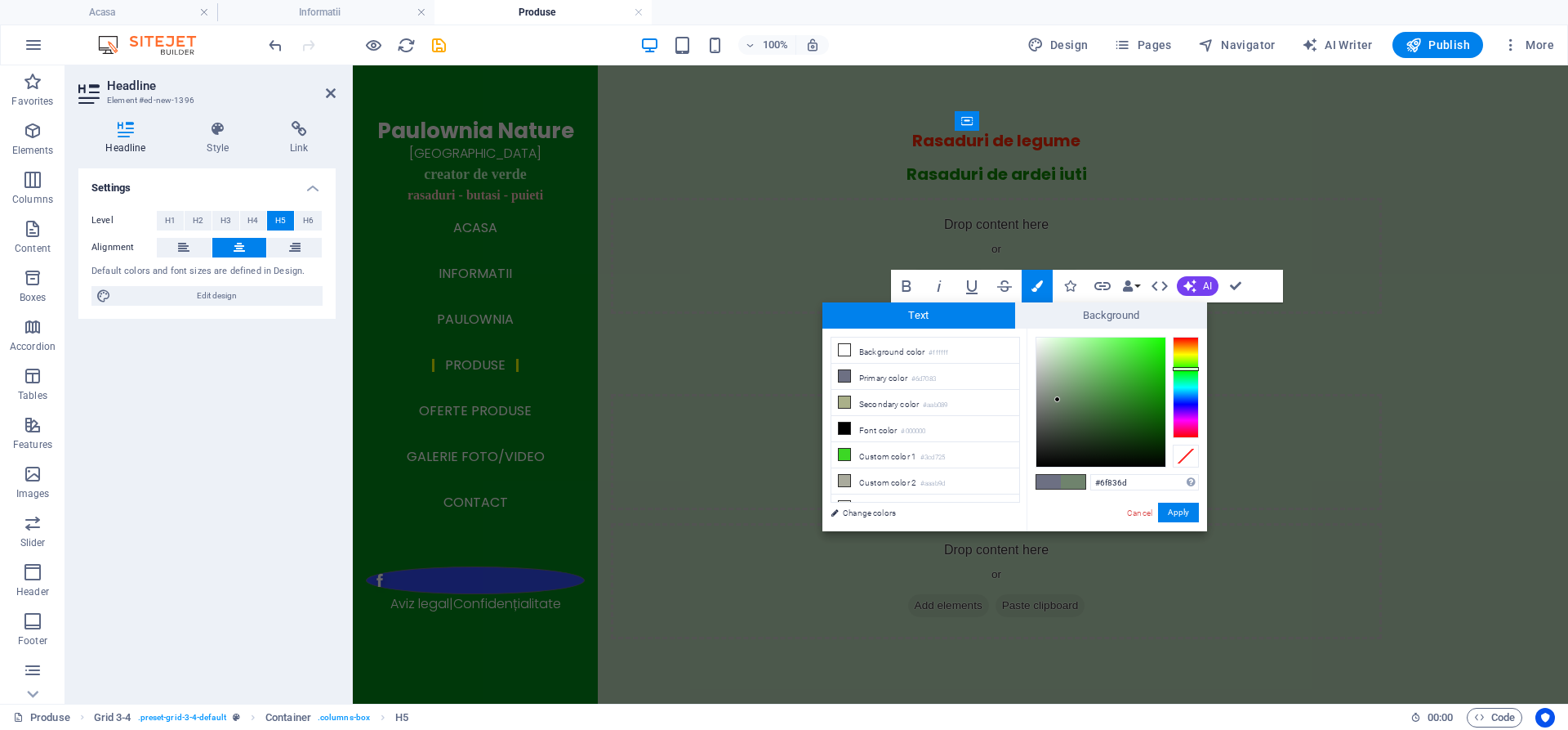
click at [1188, 368] on div at bounding box center [1186, 386] width 26 height 101
type input "#2fd320"
click at [1145, 359] on div at bounding box center [1100, 401] width 129 height 129
click at [1187, 507] on button "Apply" at bounding box center [1178, 512] width 41 height 20
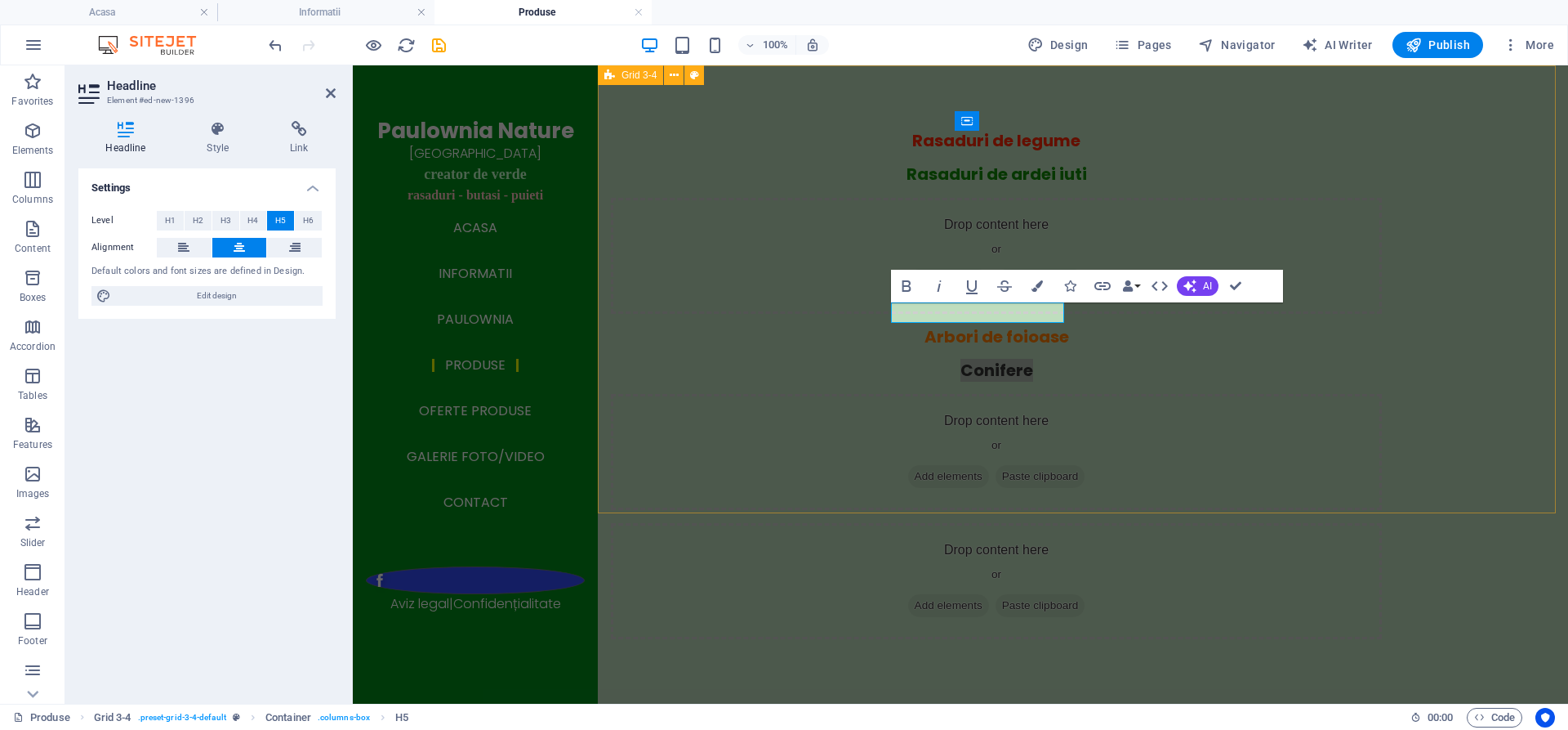
click at [967, 447] on div "Rasaduri de legume Rasaduri de ardei iuti Drop content here or Add elements Pas…" at bounding box center [1083, 384] width 970 height 639
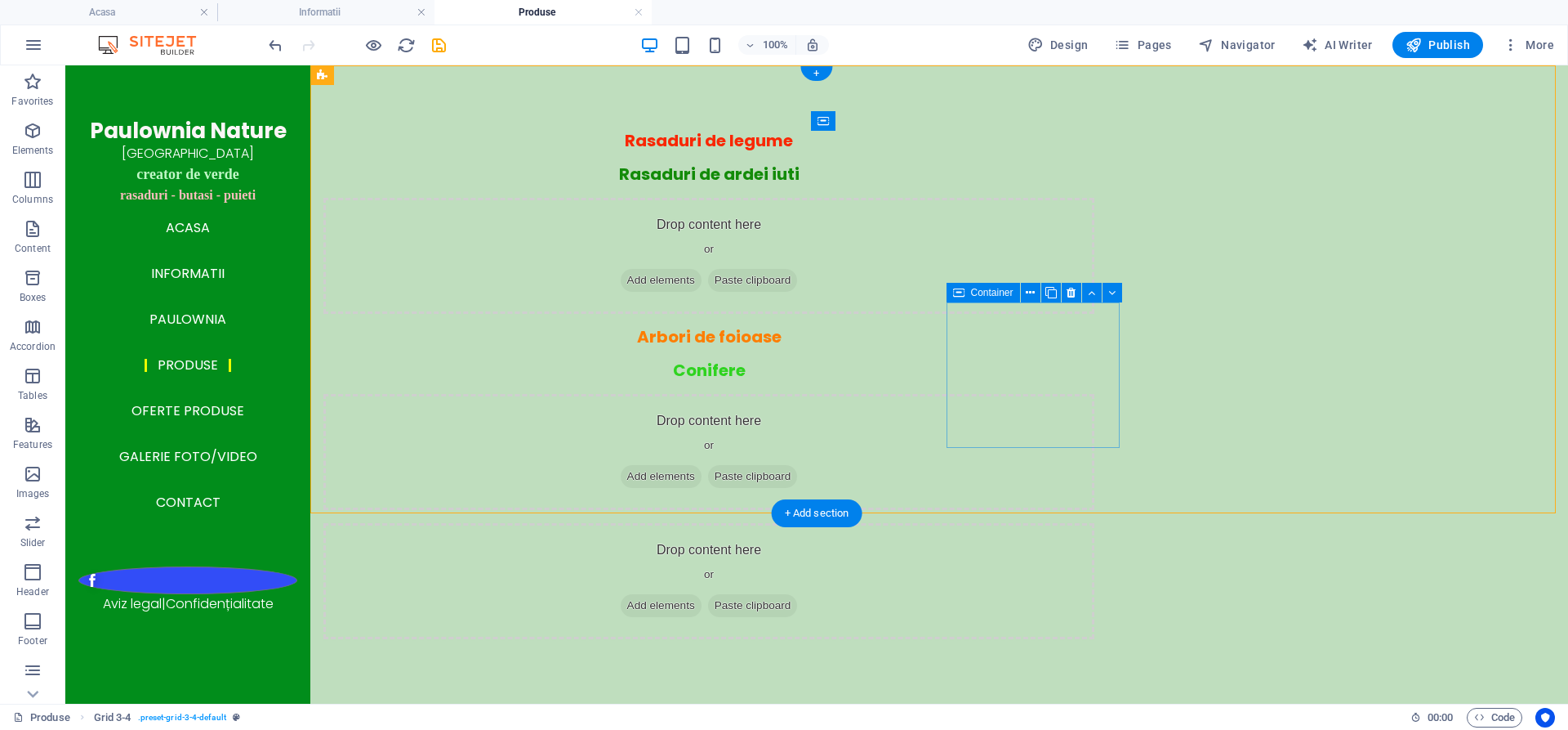
click at [702, 464] on span "Add elements" at bounding box center [661, 475] width 81 height 23
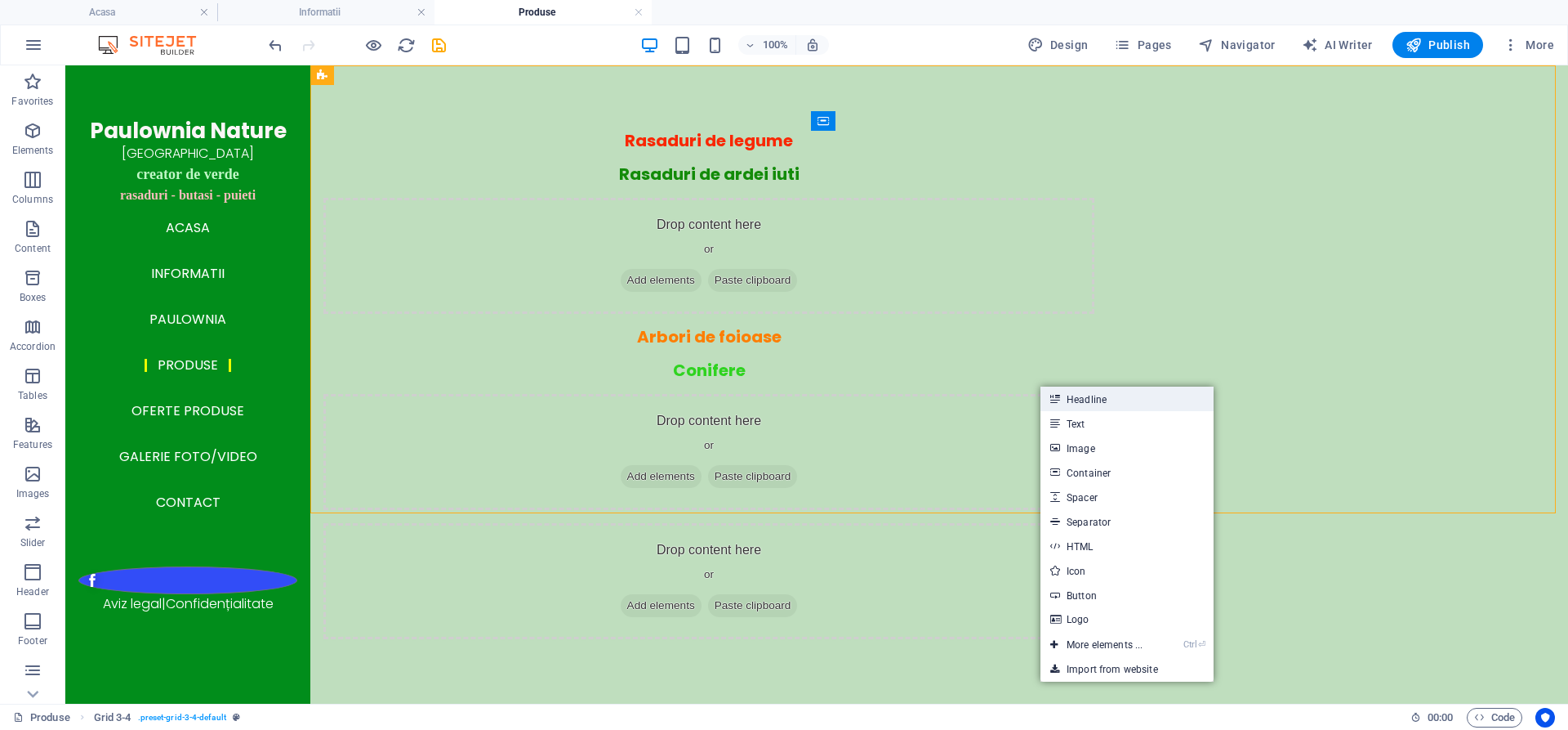
click at [1088, 402] on link "Headline" at bounding box center [1126, 398] width 173 height 25
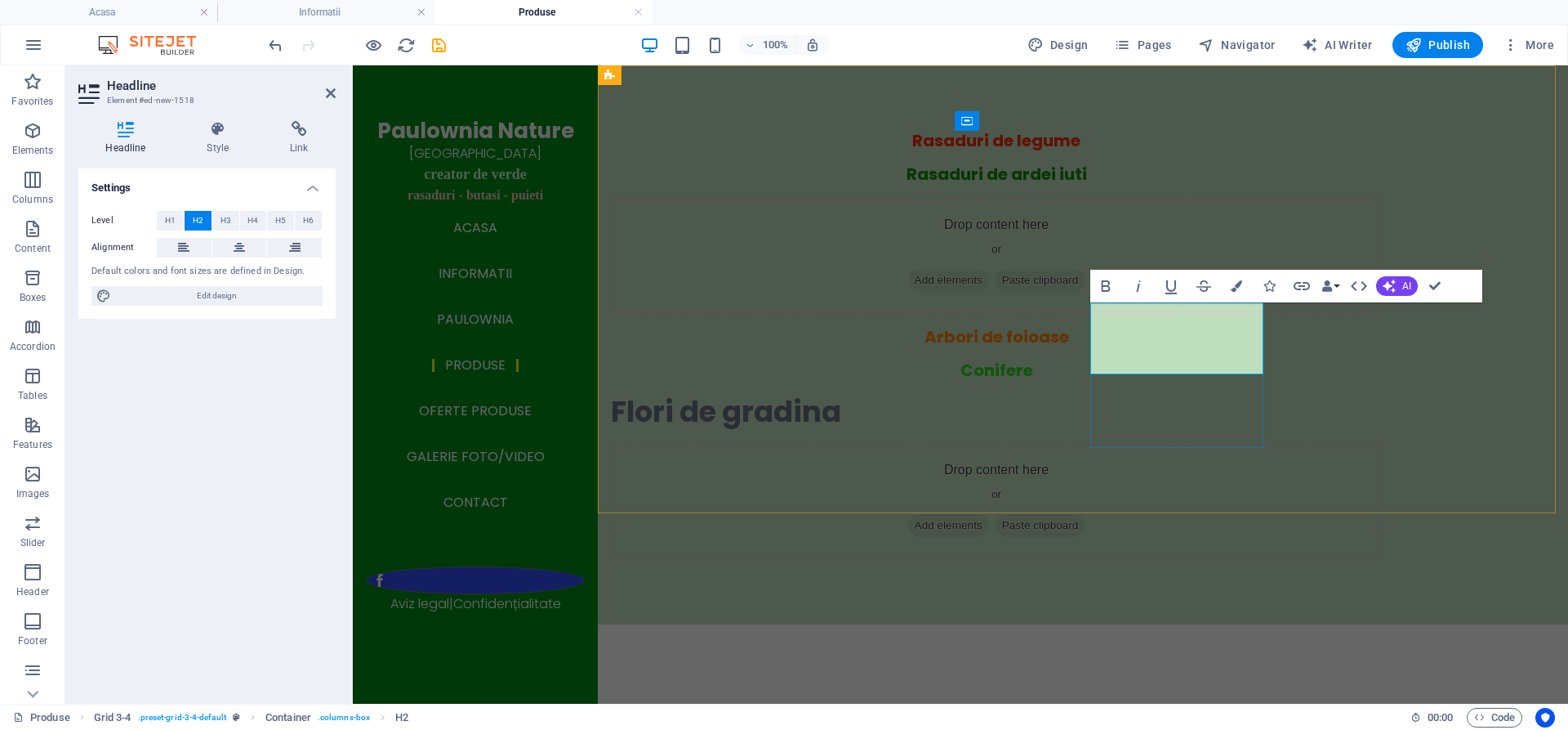
click at [1206, 393] on h2 "Flori de gradina" at bounding box center [996, 411] width 771 height 36
click at [240, 253] on icon at bounding box center [239, 248] width 11 height 20
click at [278, 223] on span "H5" at bounding box center [280, 221] width 11 height 20
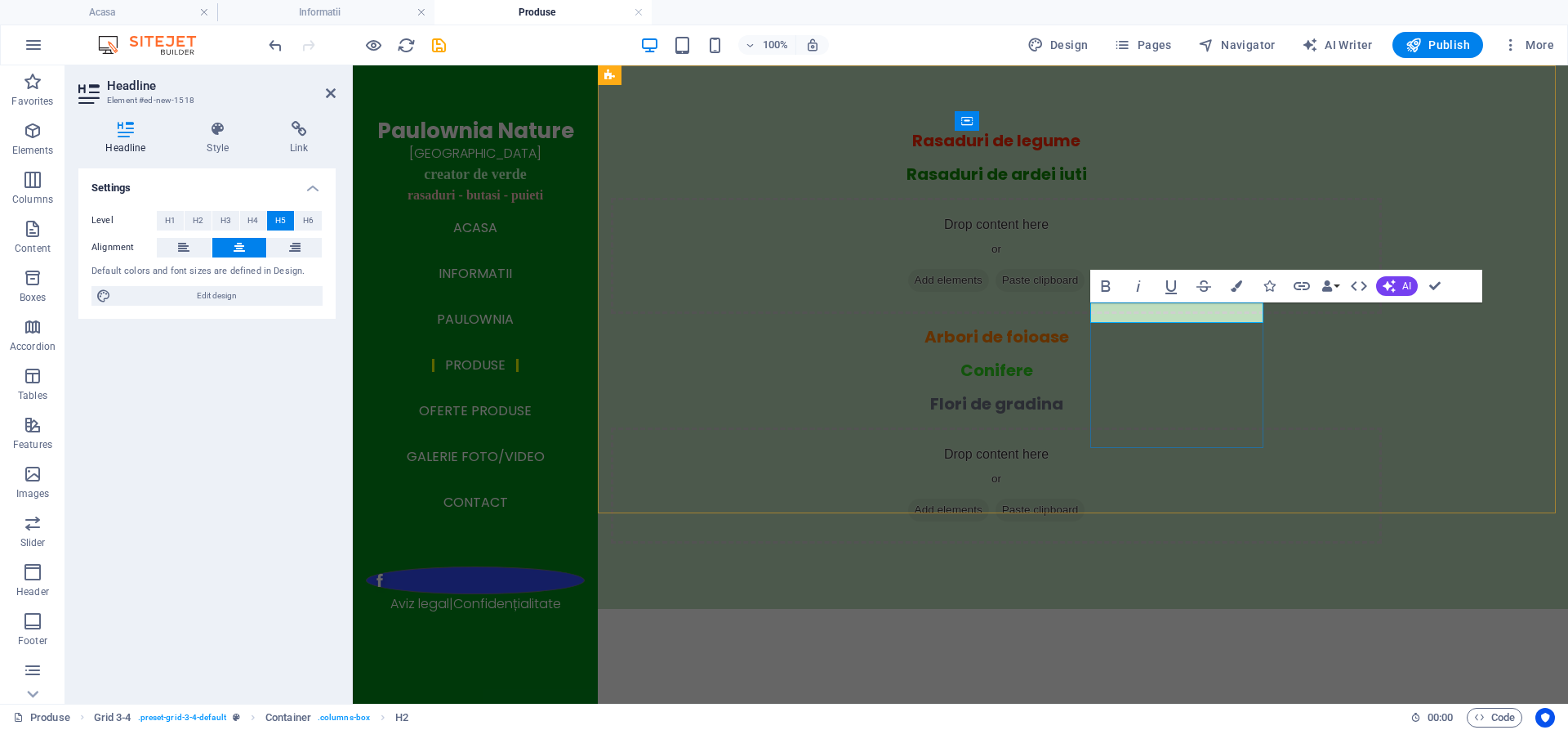
click at [1241, 393] on h5 "Flori de gradina" at bounding box center [996, 403] width 771 height 20
drag, startPoint x: 1242, startPoint y: 315, endPoint x: 1115, endPoint y: 314, distance: 127.0
click at [1115, 393] on h5 "Flori de gradina" at bounding box center [996, 403] width 771 height 20
click at [1236, 285] on icon "button" at bounding box center [1236, 286] width 11 height 11
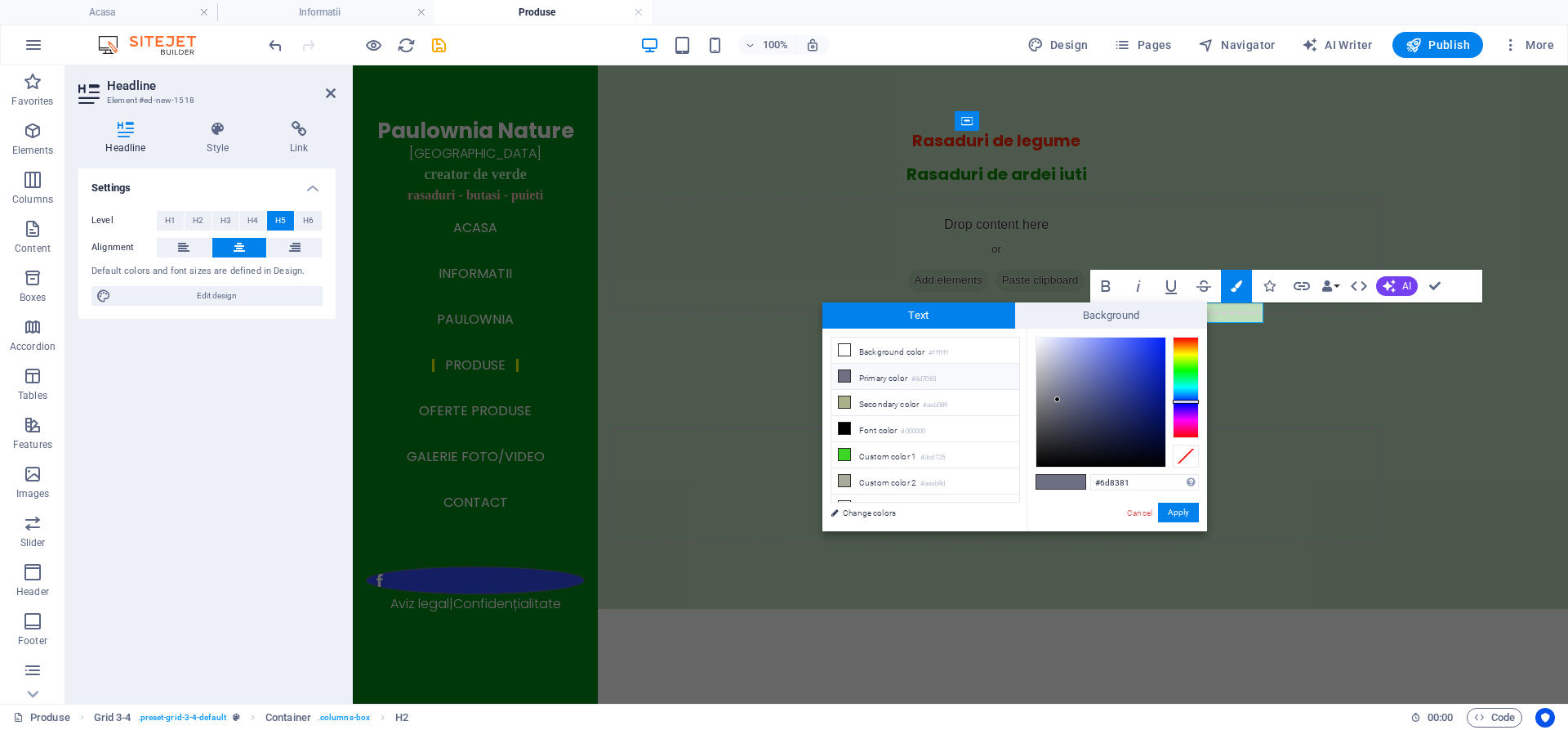
click at [1187, 384] on div at bounding box center [1186, 386] width 26 height 101
click at [1187, 398] on div at bounding box center [1186, 386] width 26 height 101
click at [1187, 419] on div at bounding box center [1186, 386] width 26 height 101
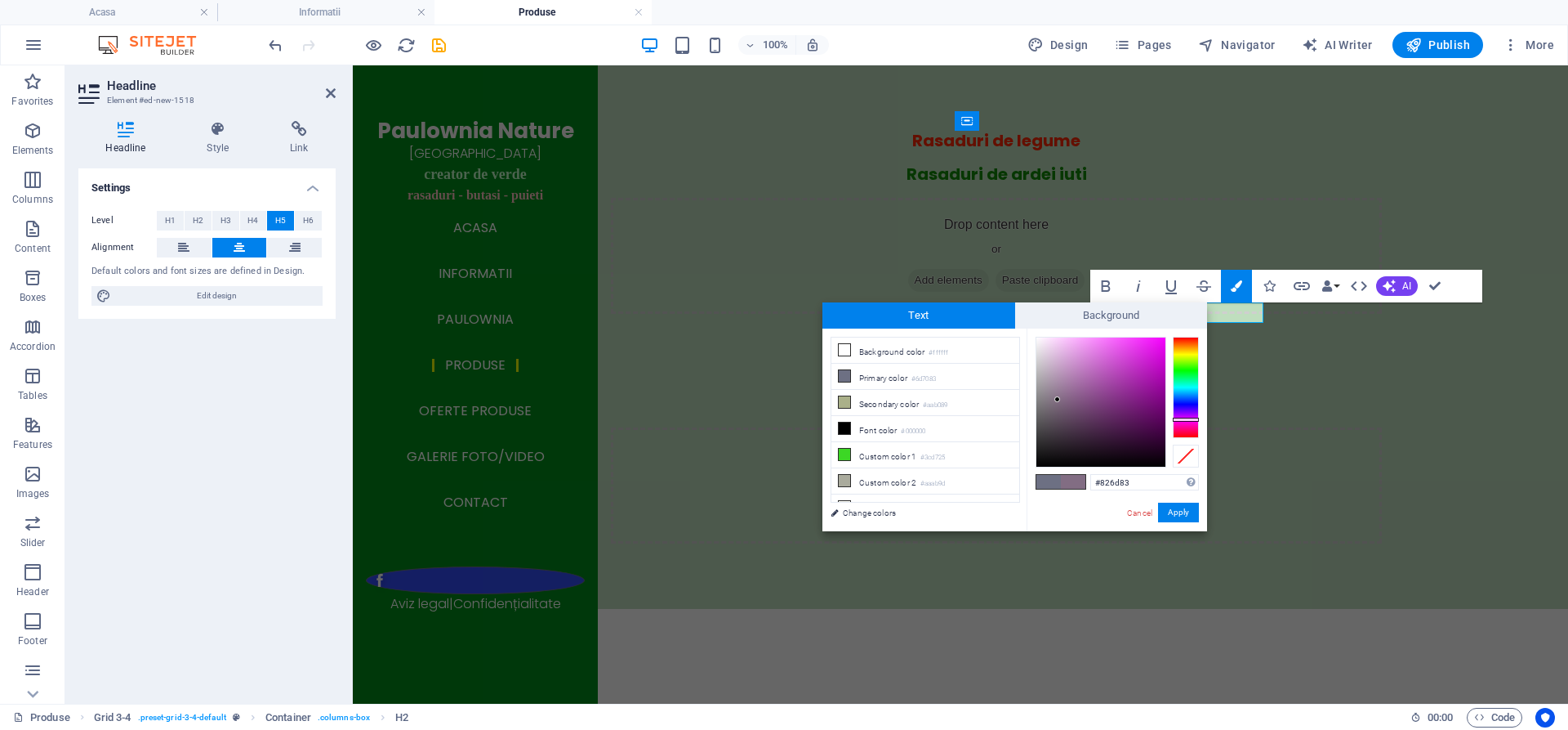
type input "#ef06f7"
click at [1161, 341] on div at bounding box center [1100, 401] width 129 height 129
click at [1183, 507] on button "Apply" at bounding box center [1178, 512] width 41 height 20
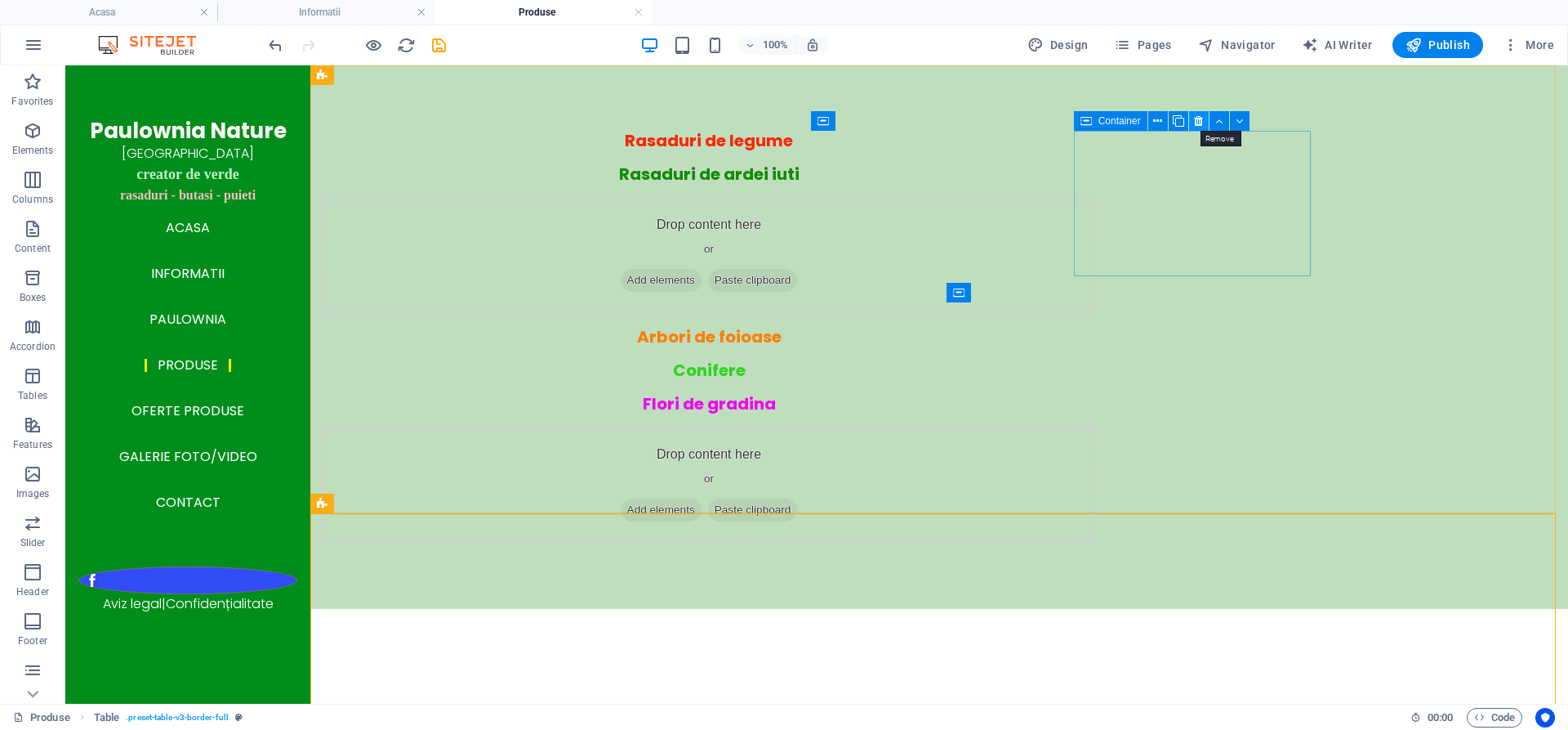
click at [1197, 122] on icon at bounding box center [1198, 121] width 9 height 17
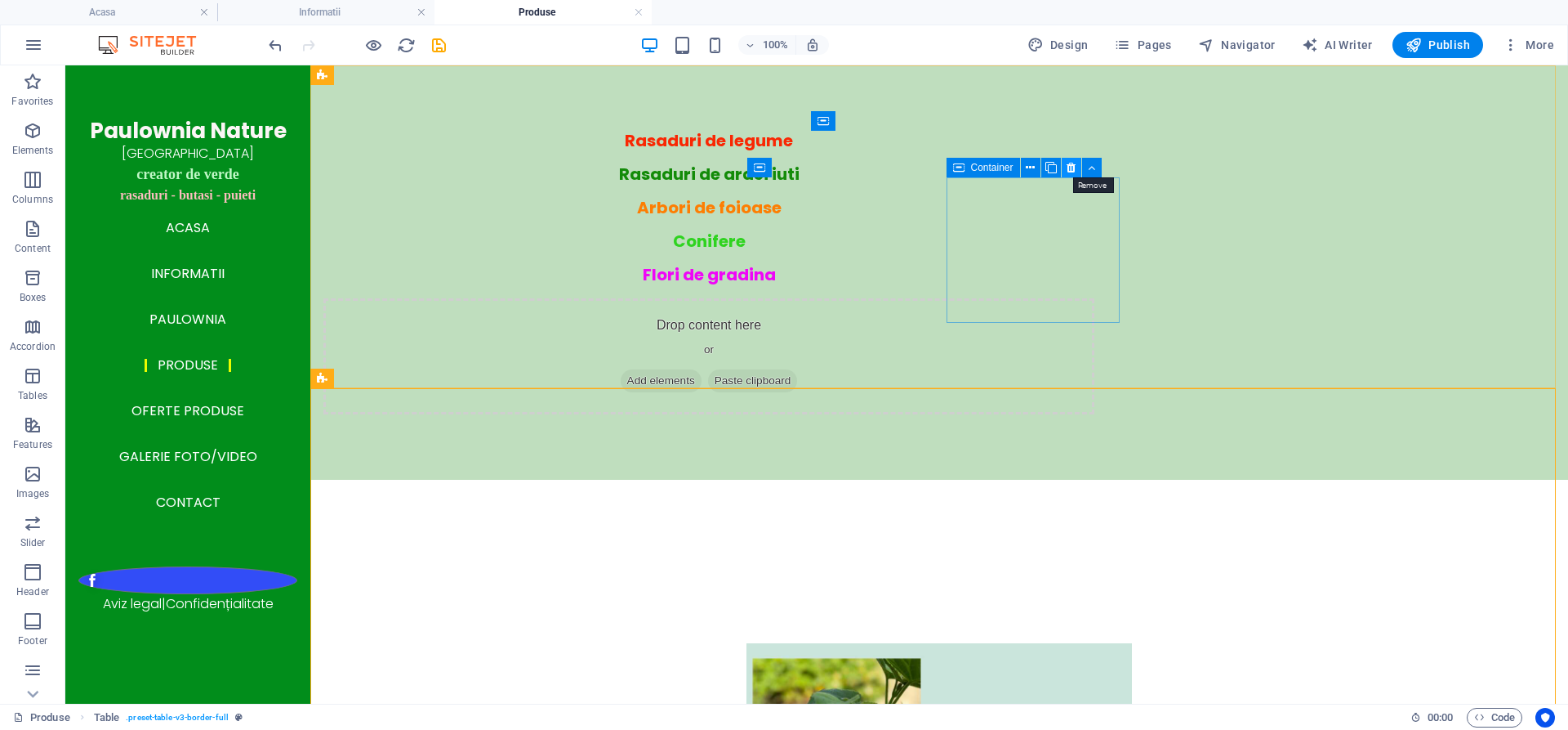
click at [1072, 164] on icon at bounding box center [1070, 168] width 9 height 17
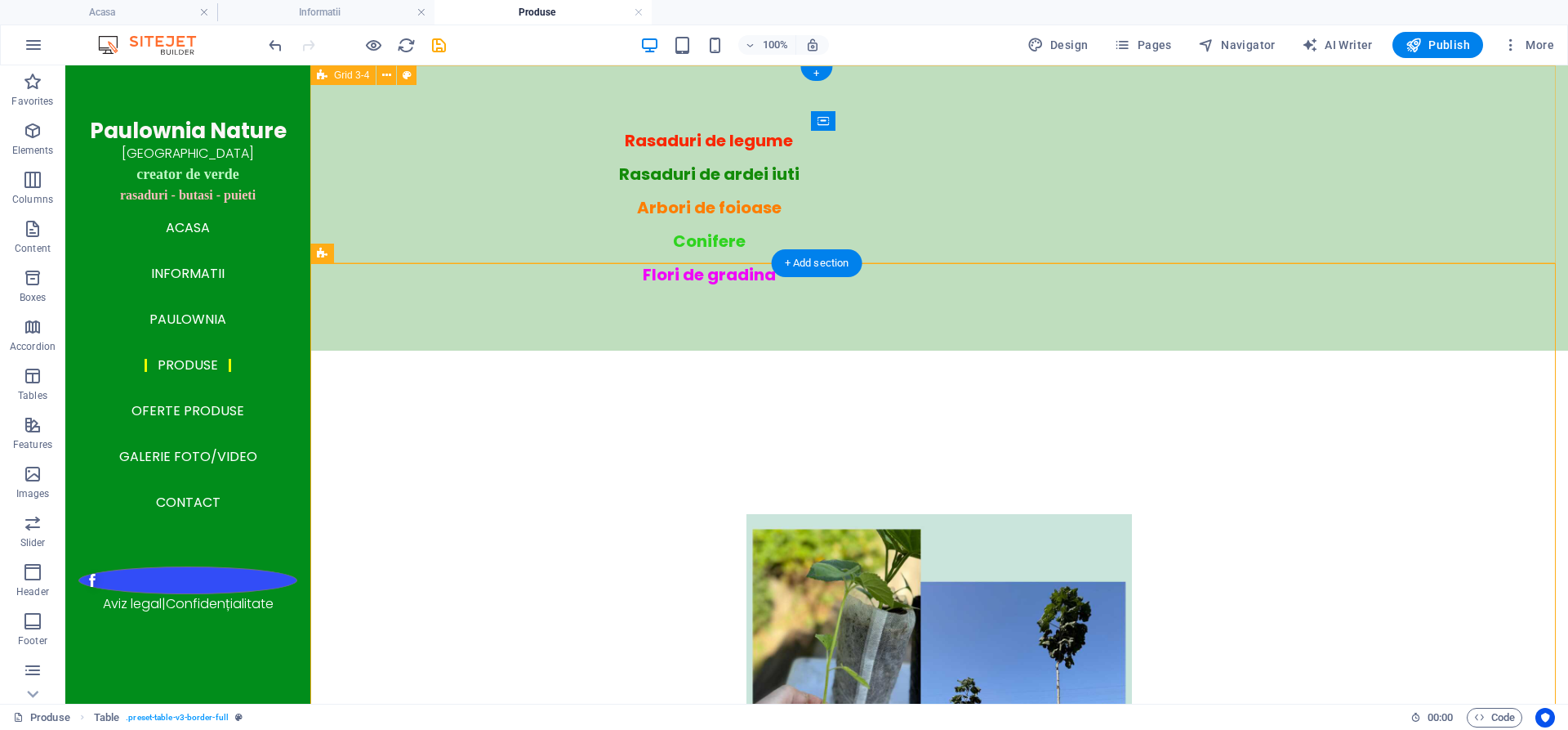
click at [655, 159] on div "Rasaduri de legume Rasaduri de ardei iuti Arbori de foioase Conifere Flori de g…" at bounding box center [939, 208] width 1258 height 286
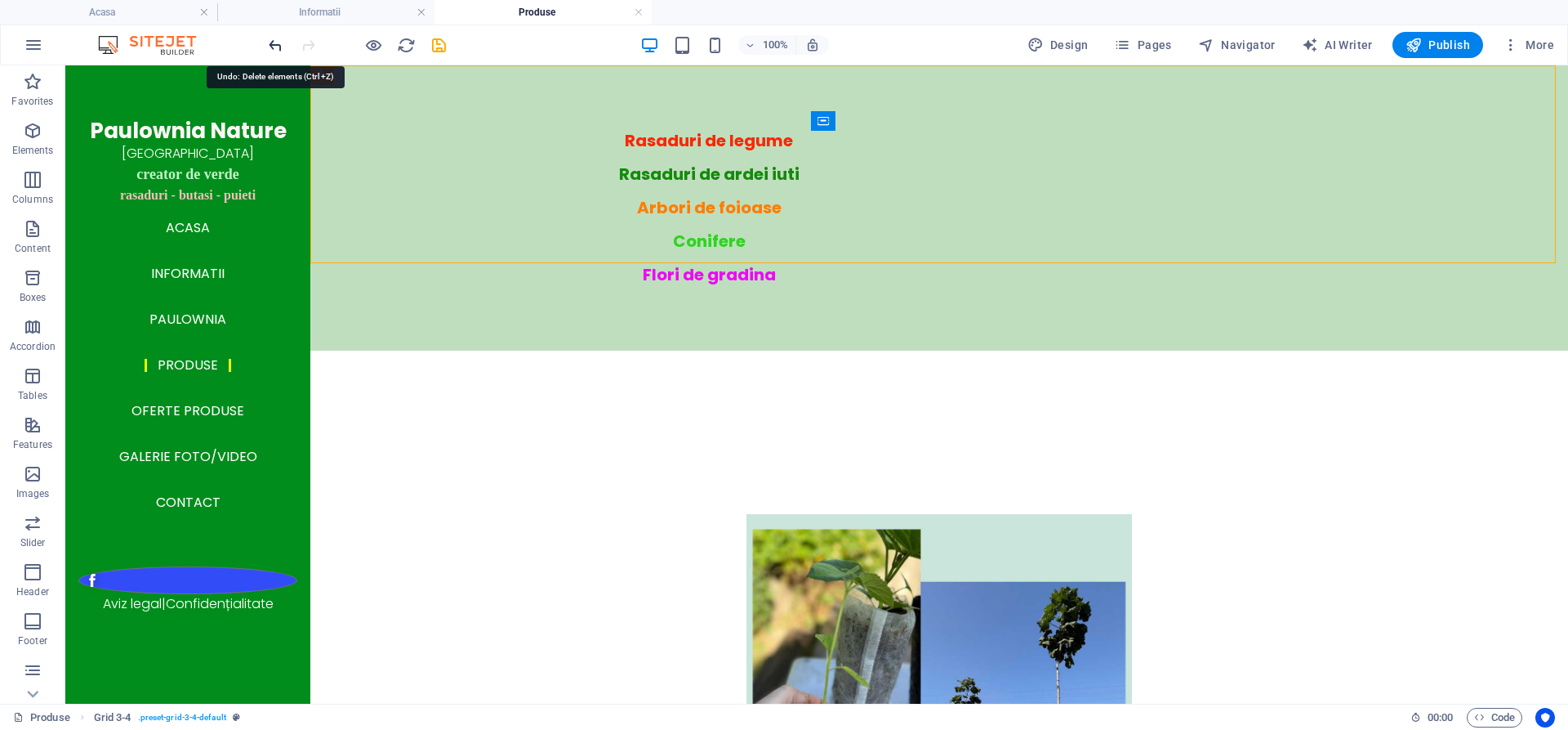
click at [272, 47] on icon "undo" at bounding box center [275, 45] width 19 height 19
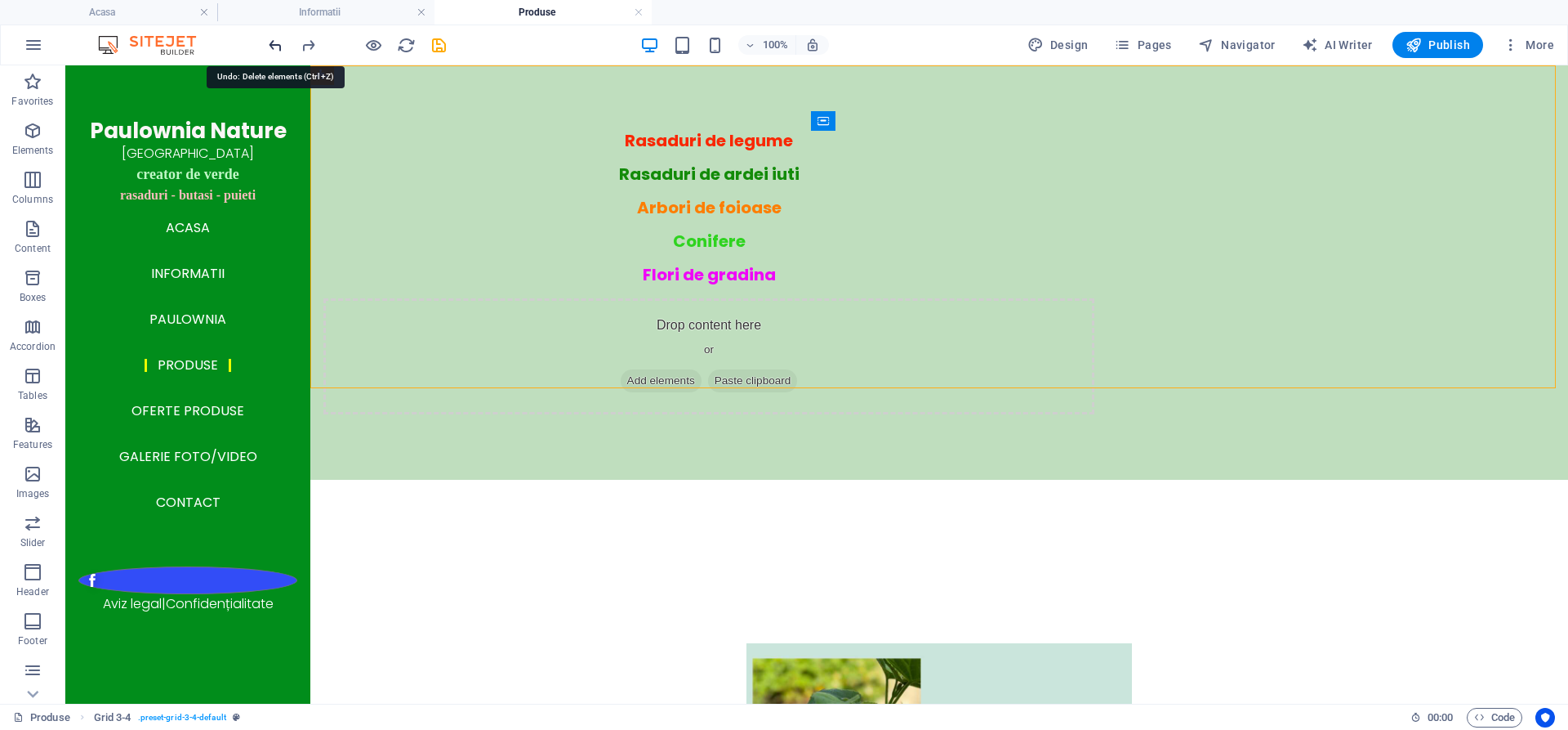
click at [272, 47] on icon "undo" at bounding box center [275, 45] width 19 height 19
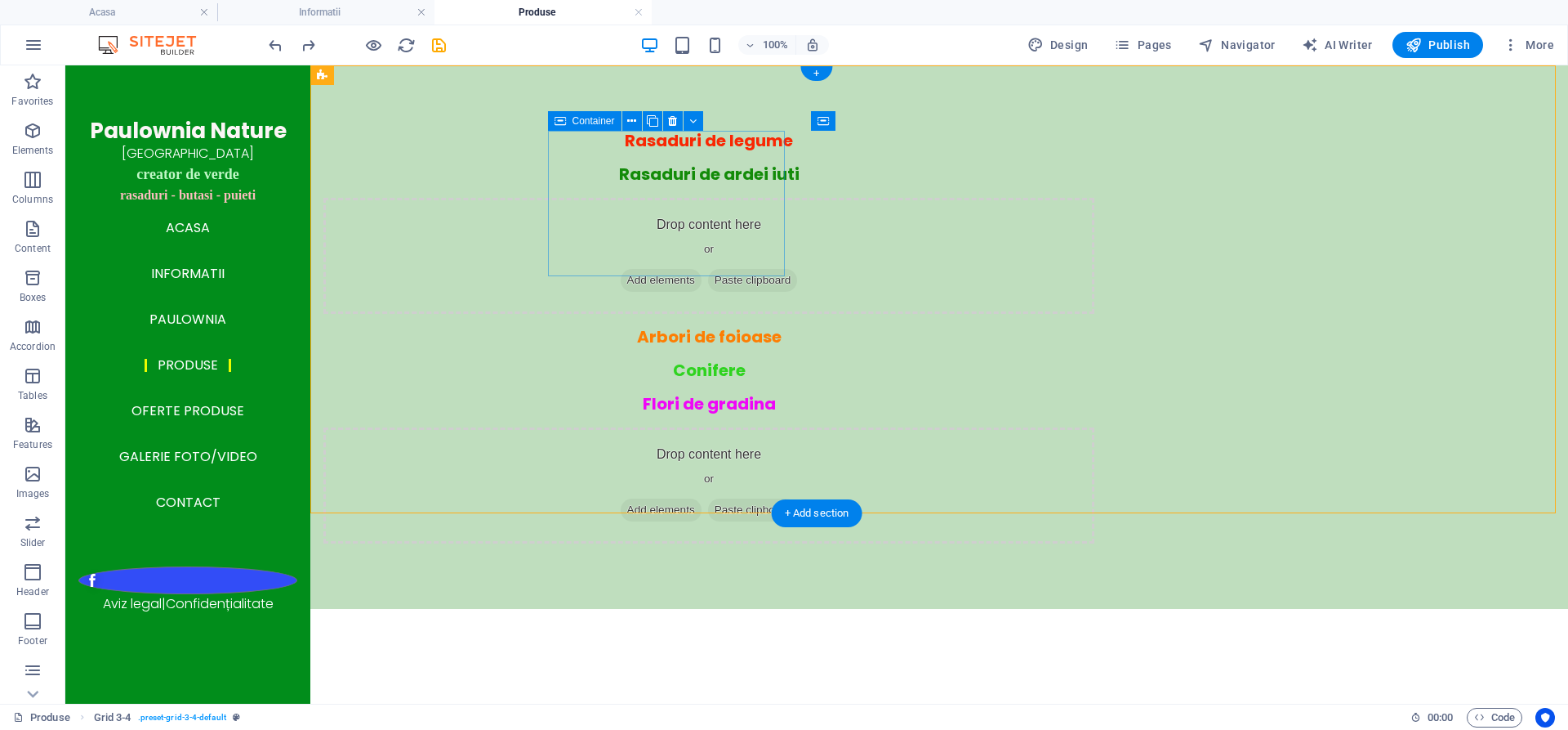
click at [628, 151] on div "Rasaduri de legume" at bounding box center [709, 141] width 771 height 20
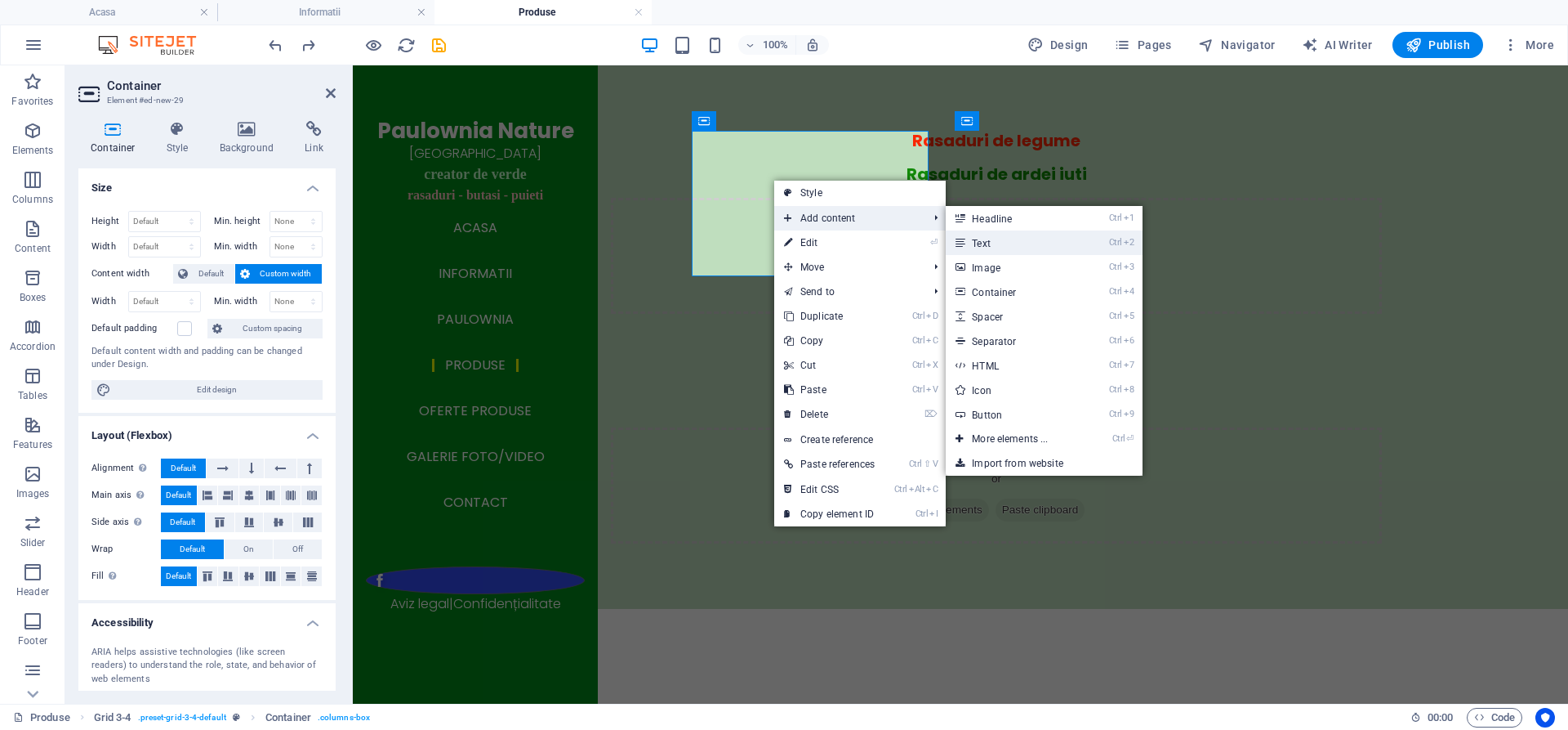
click at [994, 245] on link "Ctrl 2 Text" at bounding box center [1012, 243] width 135 height 25
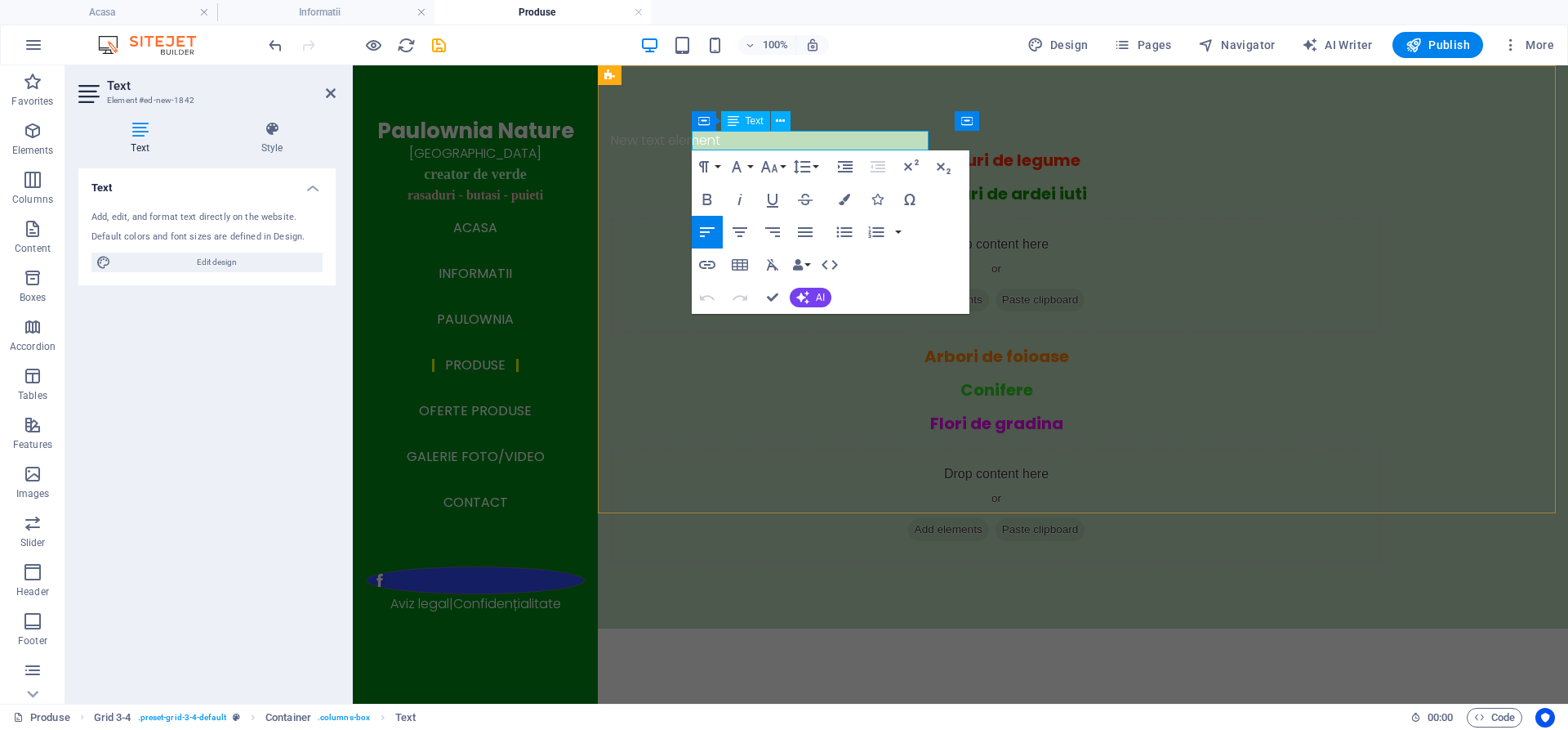
click at [834, 134] on p "New text element" at bounding box center [996, 141] width 771 height 20
click at [824, 141] on p "New text element" at bounding box center [996, 141] width 771 height 20
drag, startPoint x: 824, startPoint y: 141, endPoint x: 689, endPoint y: 142, distance: 135.0
click at [689, 142] on div "New text element Rasaduri de legume Rasaduri de ardei iuti Drop content here or…" at bounding box center [1083, 347] width 970 height 563
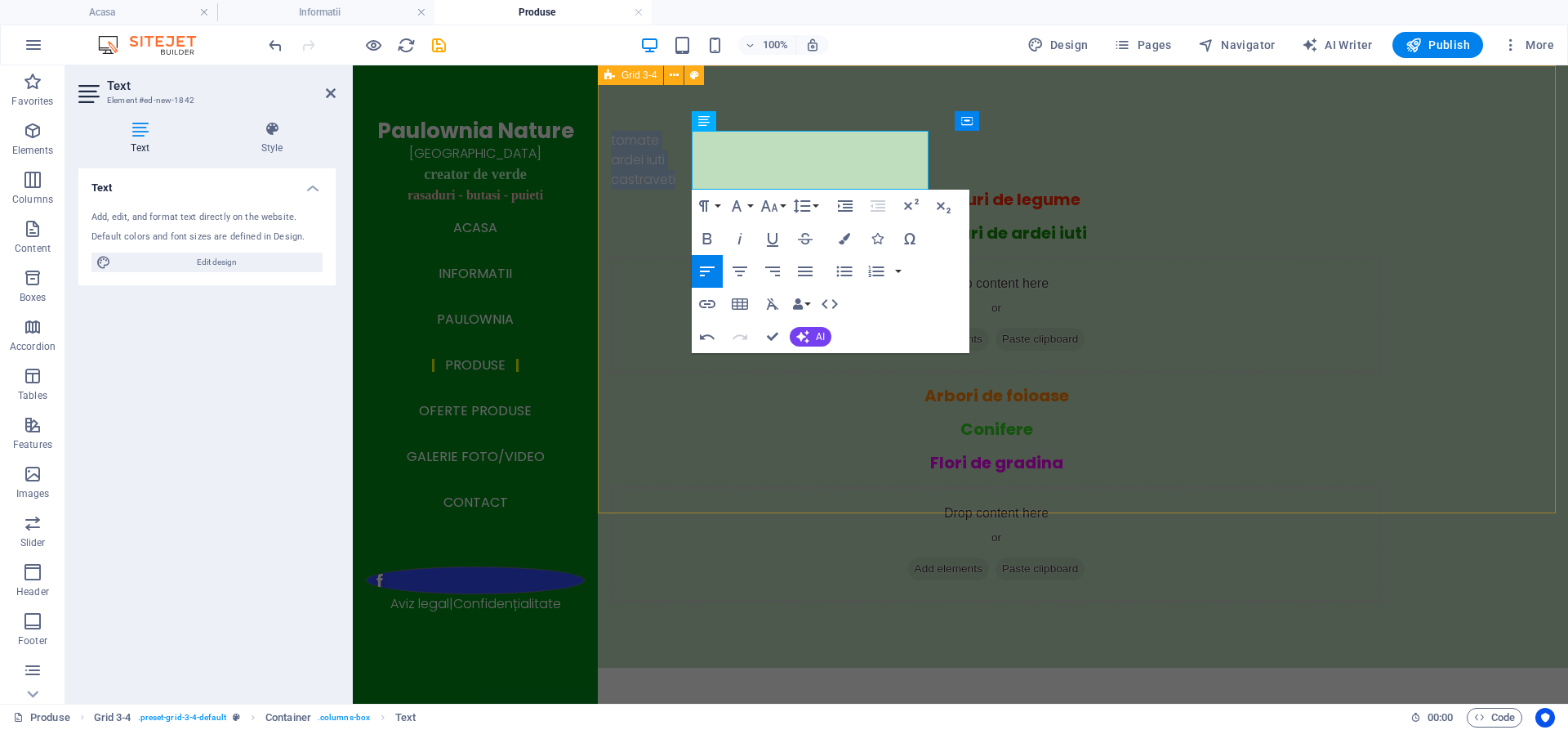
drag, startPoint x: 773, startPoint y: 182, endPoint x: 689, endPoint y: 139, distance: 94.4
click at [689, 139] on div "tomate ardei iuti castraveti Rasaduri de legume Rasaduri de ardei iuti Drop con…" at bounding box center [1083, 365] width 970 height 602
click at [840, 238] on icon "button" at bounding box center [843, 238] width 11 height 11
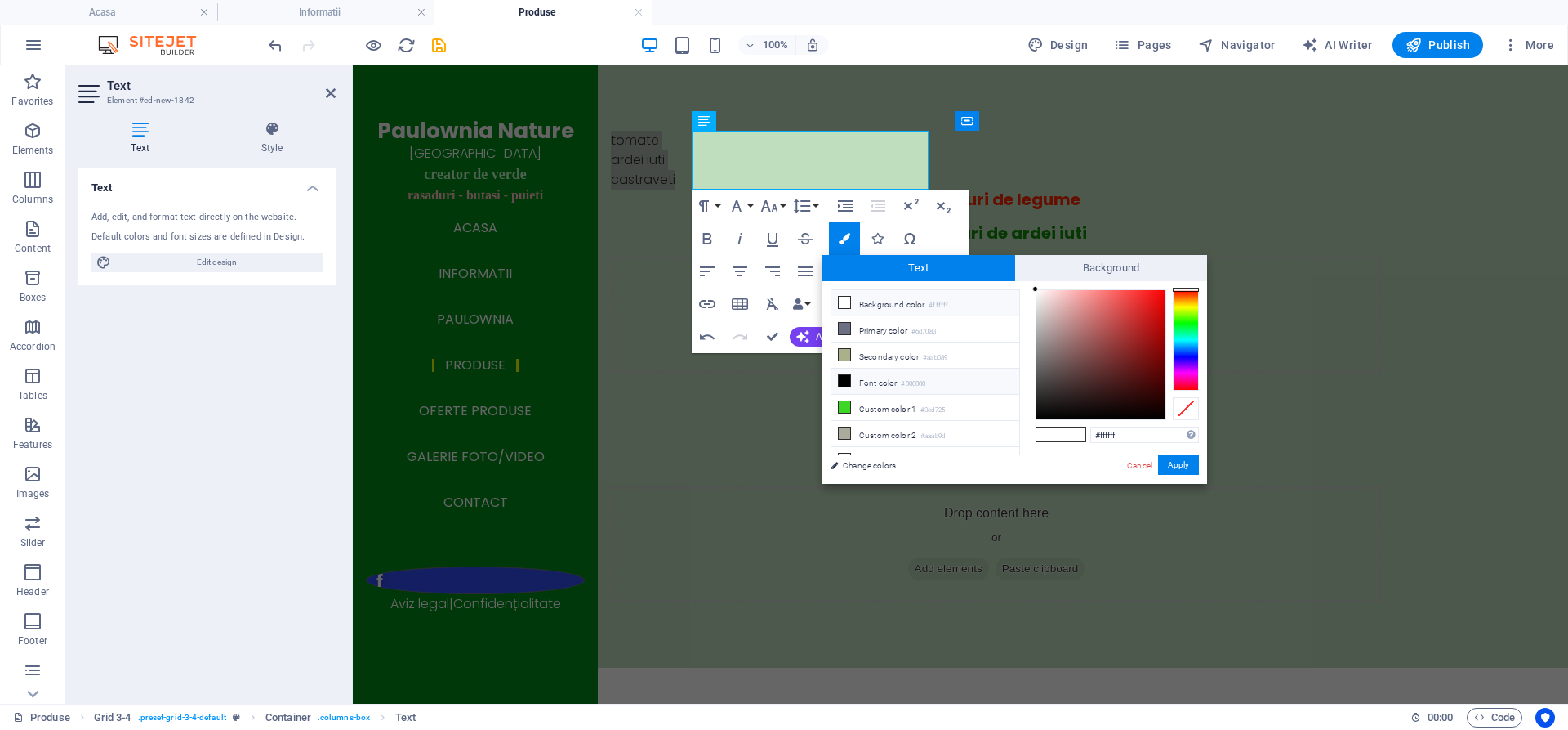
click at [845, 378] on icon at bounding box center [843, 380] width 11 height 11
type input "#000000"
click at [1172, 463] on button "Apply" at bounding box center [1178, 465] width 41 height 20
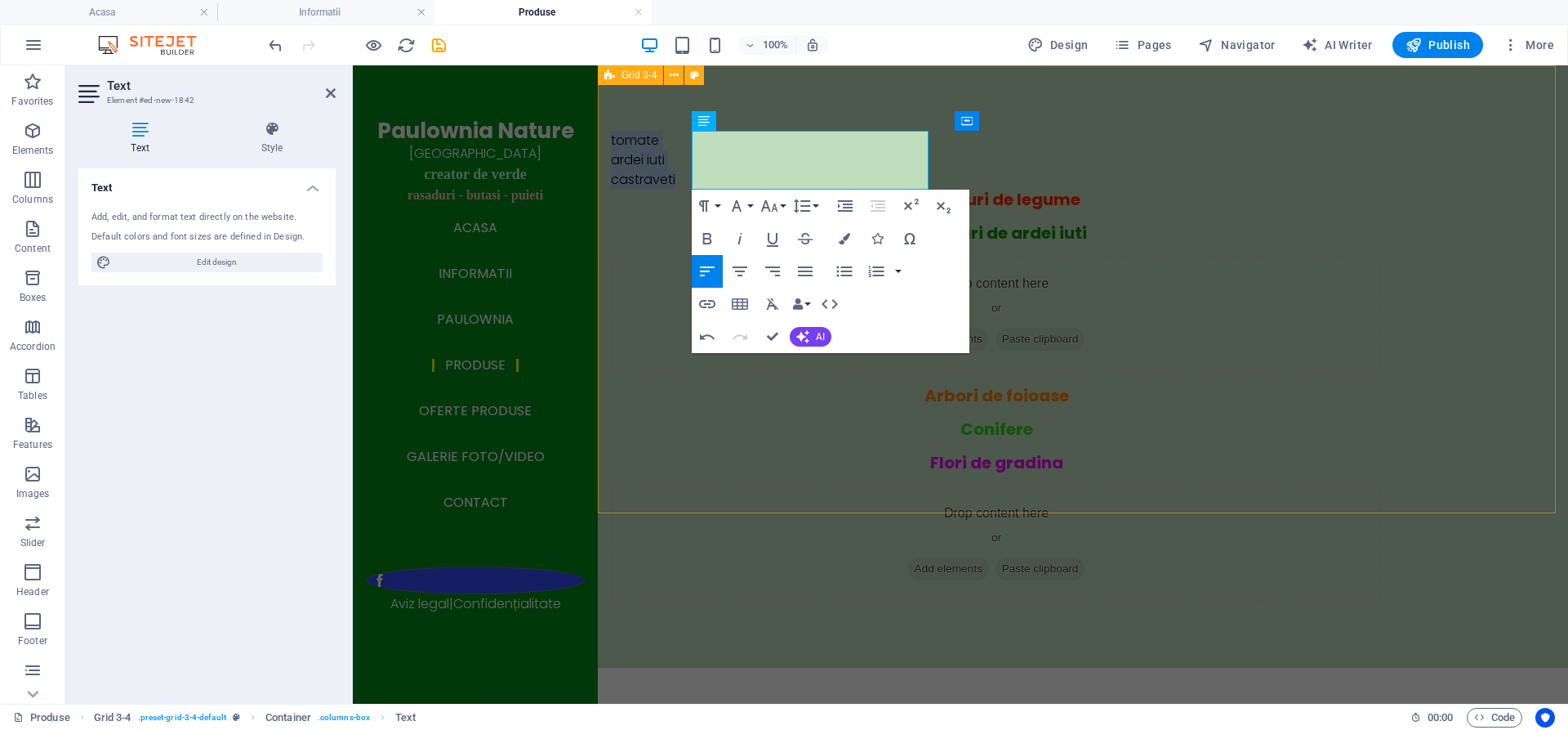
click at [931, 455] on div "tomate ardei iuti castraveti Rasaduri de legume Rasaduri de ardei iuti Drop con…" at bounding box center [1083, 365] width 970 height 602
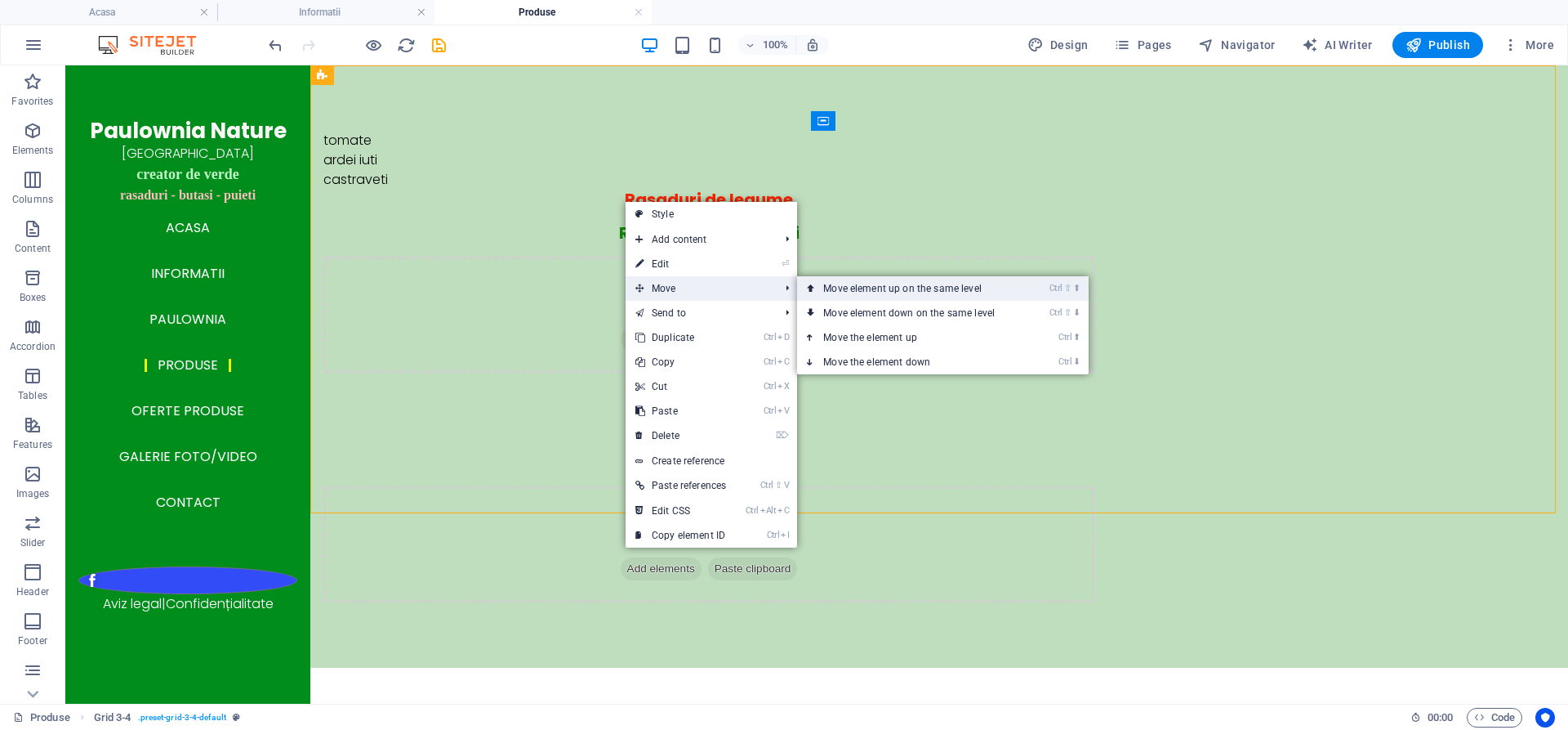
click at [837, 290] on link "Ctrl ⇧ ⬆ Move element up on the same level" at bounding box center [911, 289] width 231 height 25
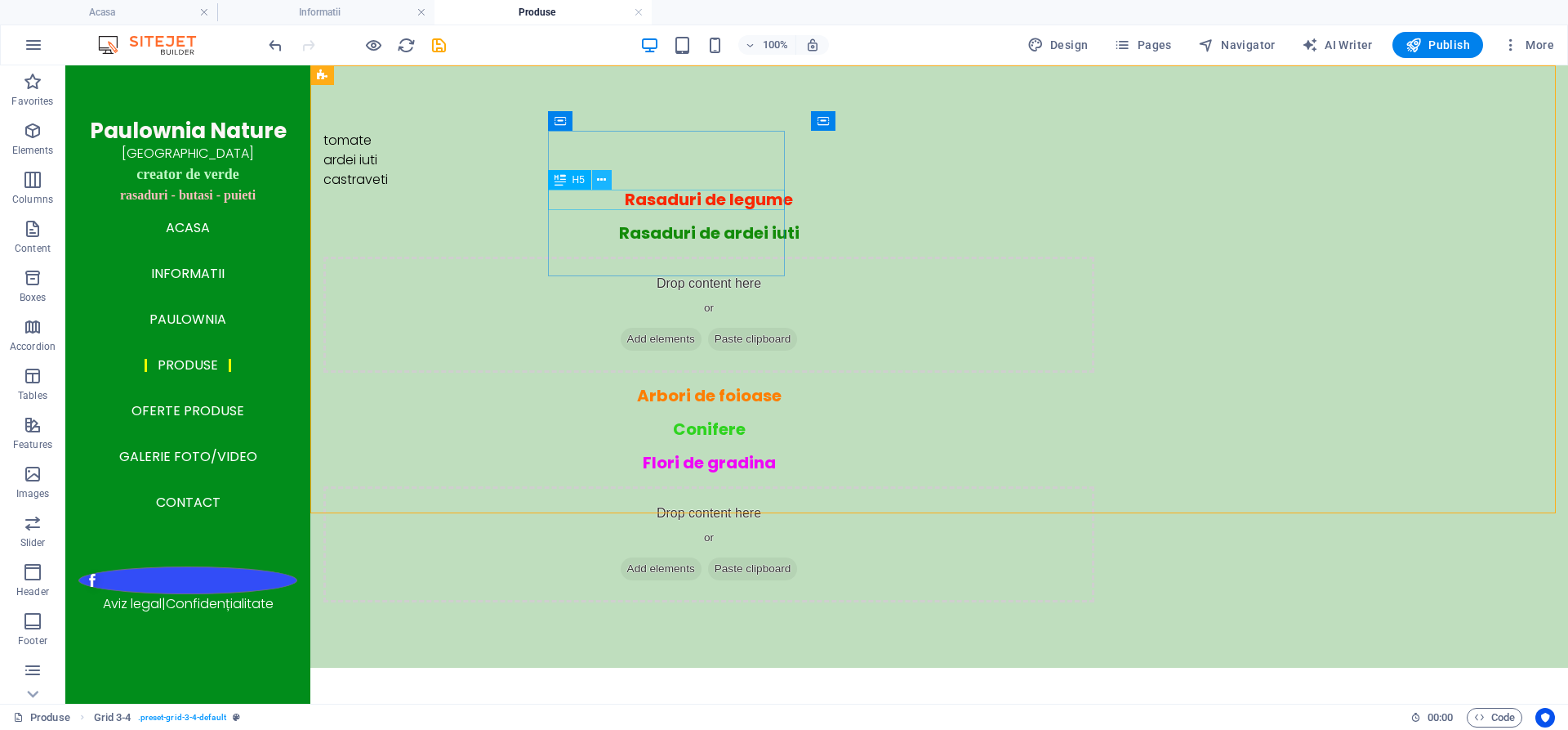
click at [603, 181] on icon at bounding box center [601, 180] width 9 height 17
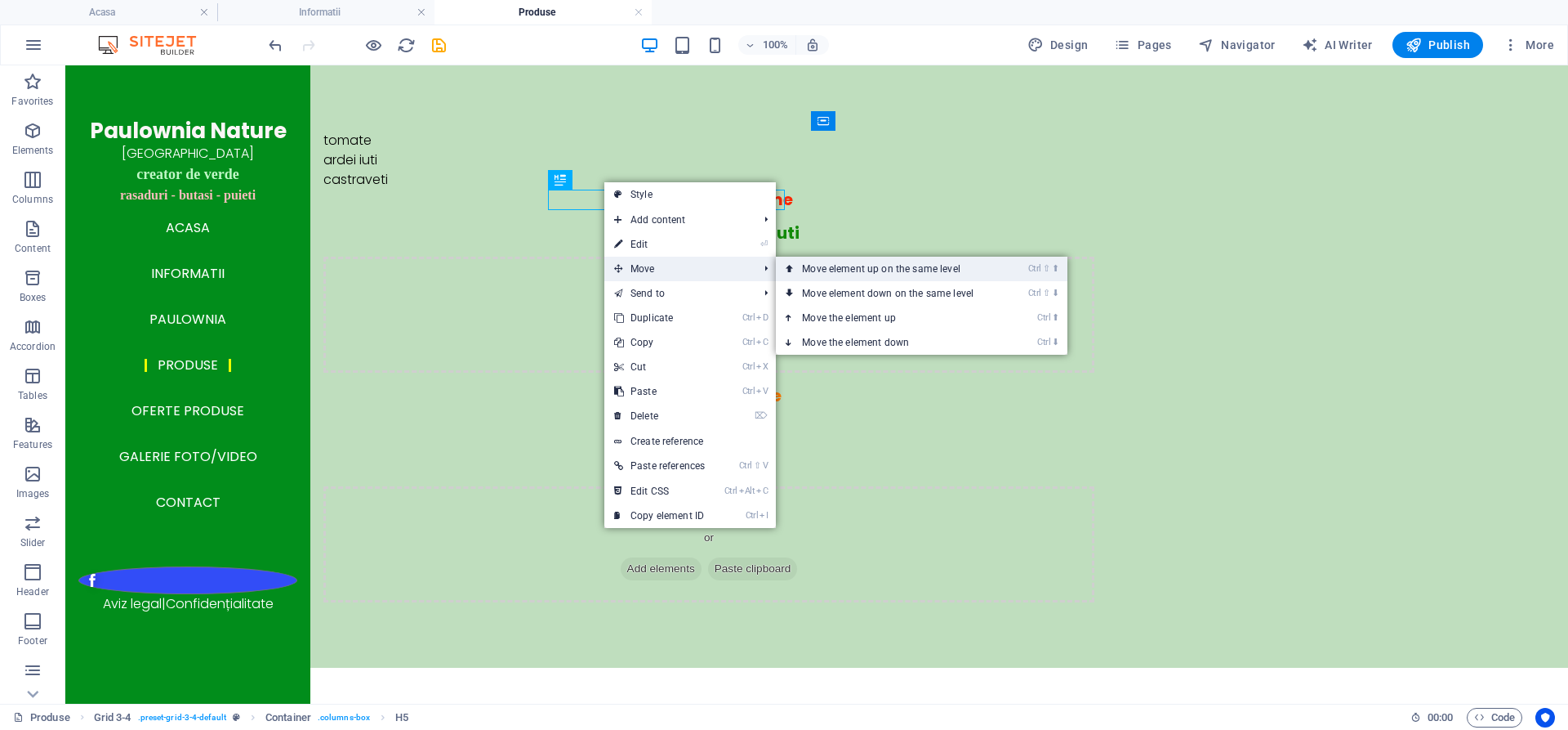
click at [810, 268] on link "Ctrl ⇧ ⬆ Move element up on the same level" at bounding box center [890, 269] width 231 height 25
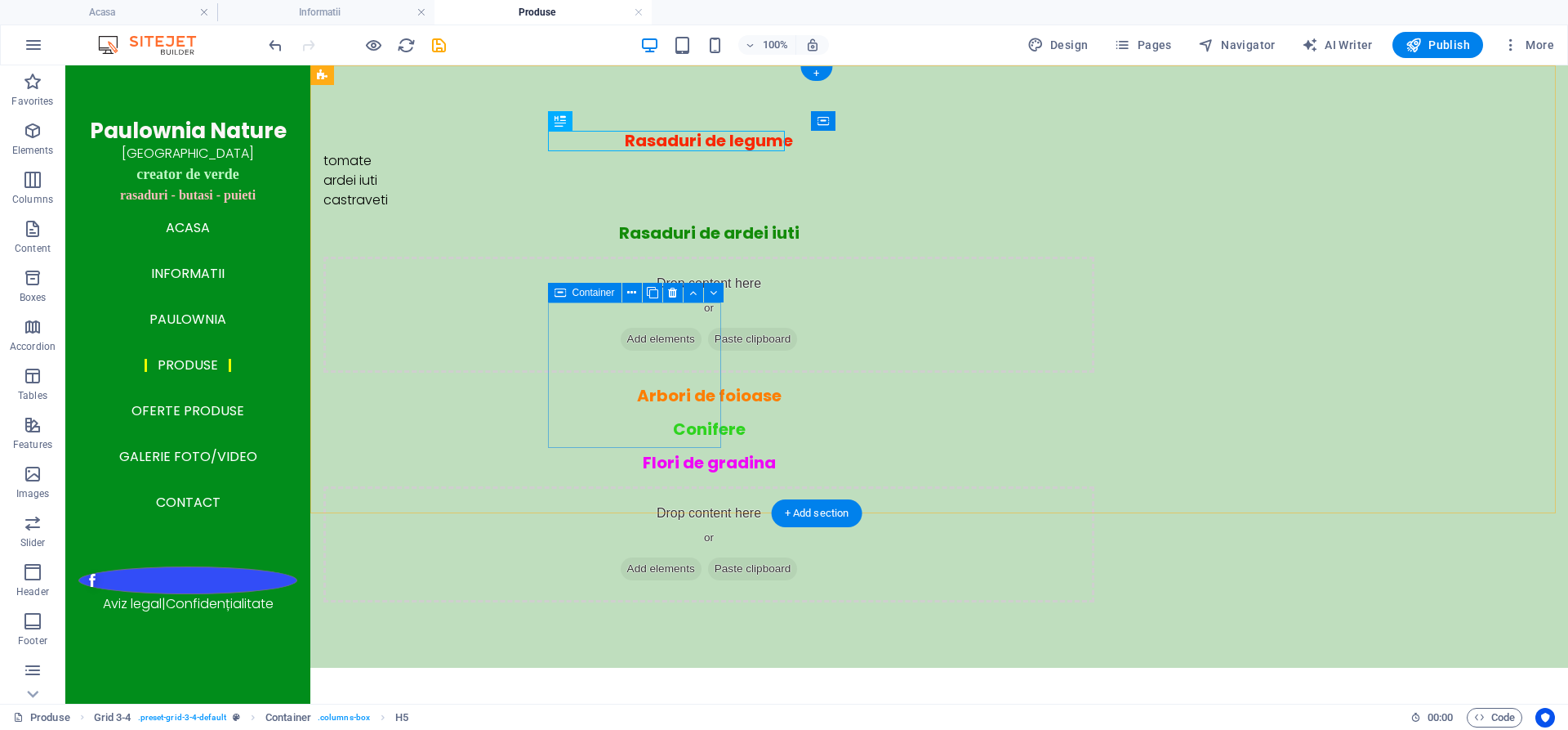
click at [588, 385] on div "Arbori de foioase" at bounding box center [709, 395] width 771 height 20
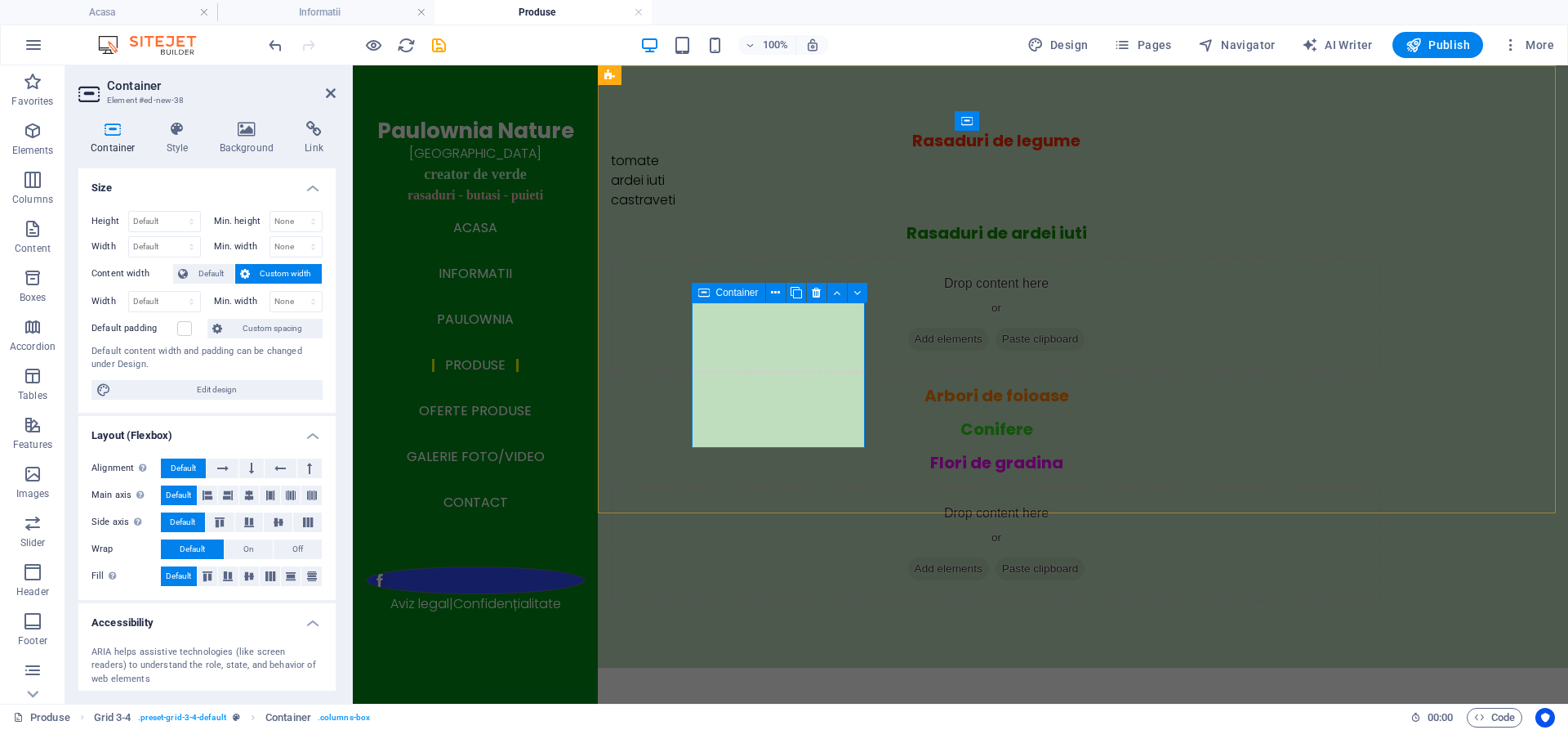
click at [748, 385] on div "Arbori de foioase" at bounding box center [996, 395] width 771 height 20
click at [654, 293] on div "Rasaduri de legume tomate ardei iuti castraveti Rasaduri de ardei iuti Drop con…" at bounding box center [1083, 365] width 970 height 602
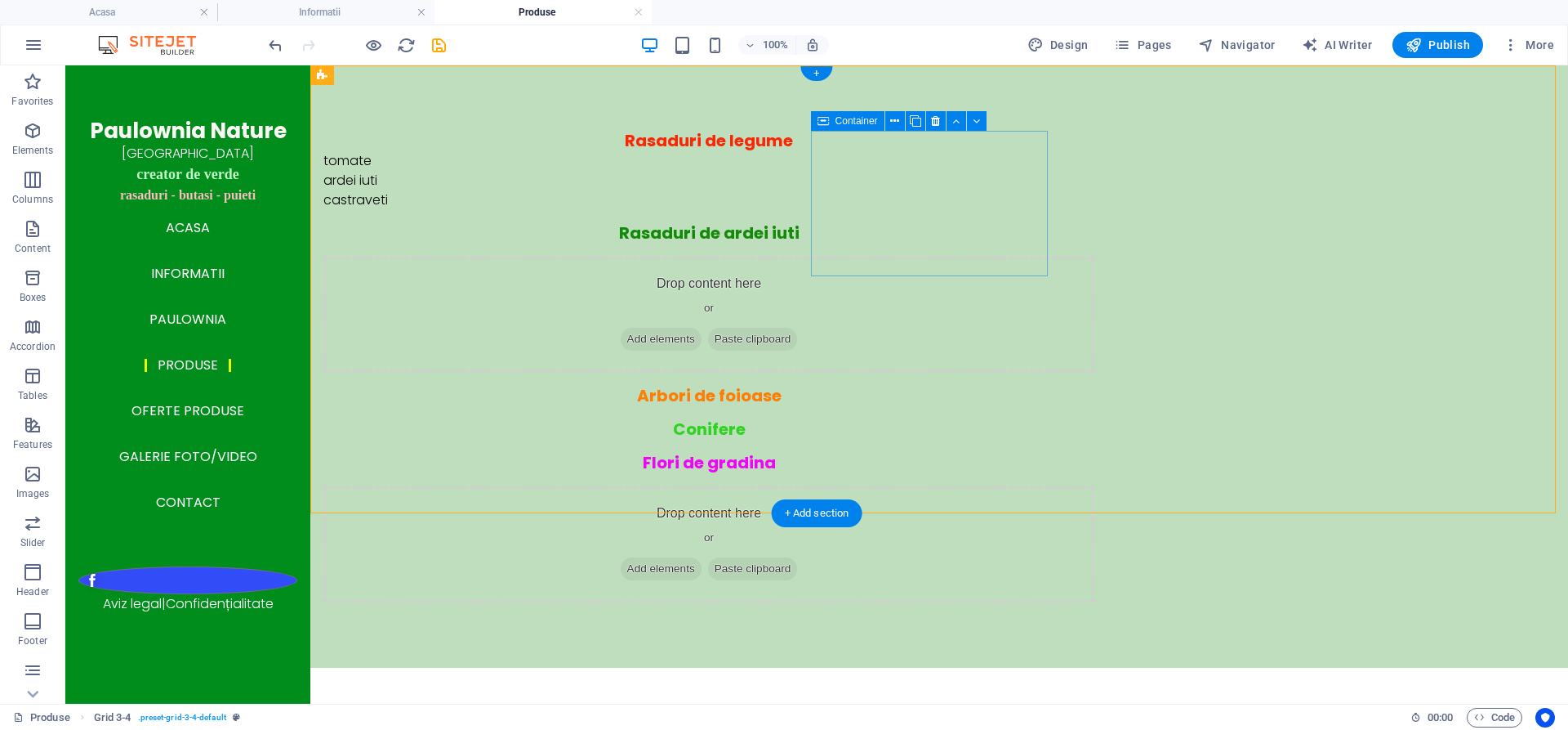
click at [882, 223] on div "Rasaduri de ardei iuti" at bounding box center [709, 233] width 771 height 20
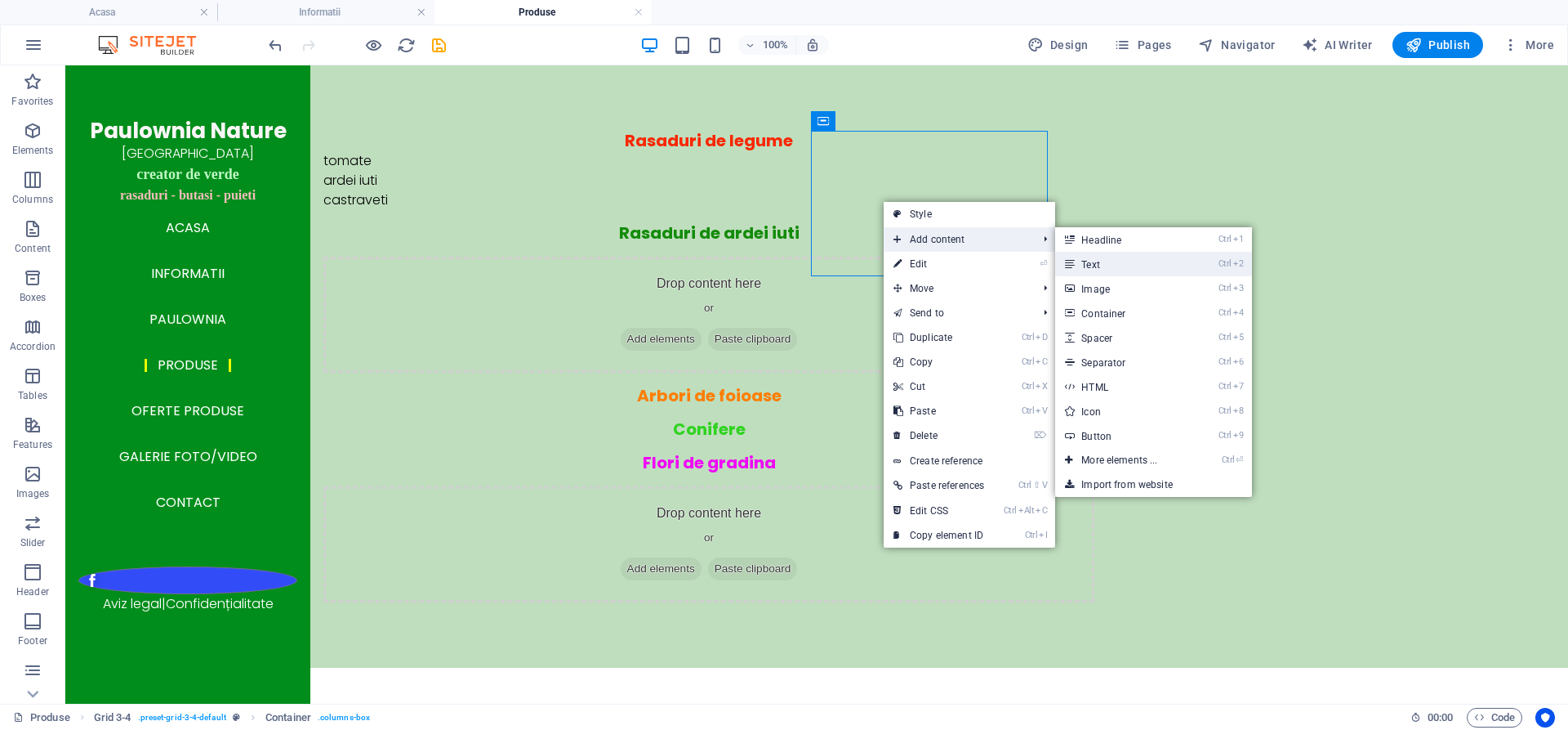
click at [1098, 262] on link "Ctrl 2 Text" at bounding box center [1122, 264] width 135 height 25
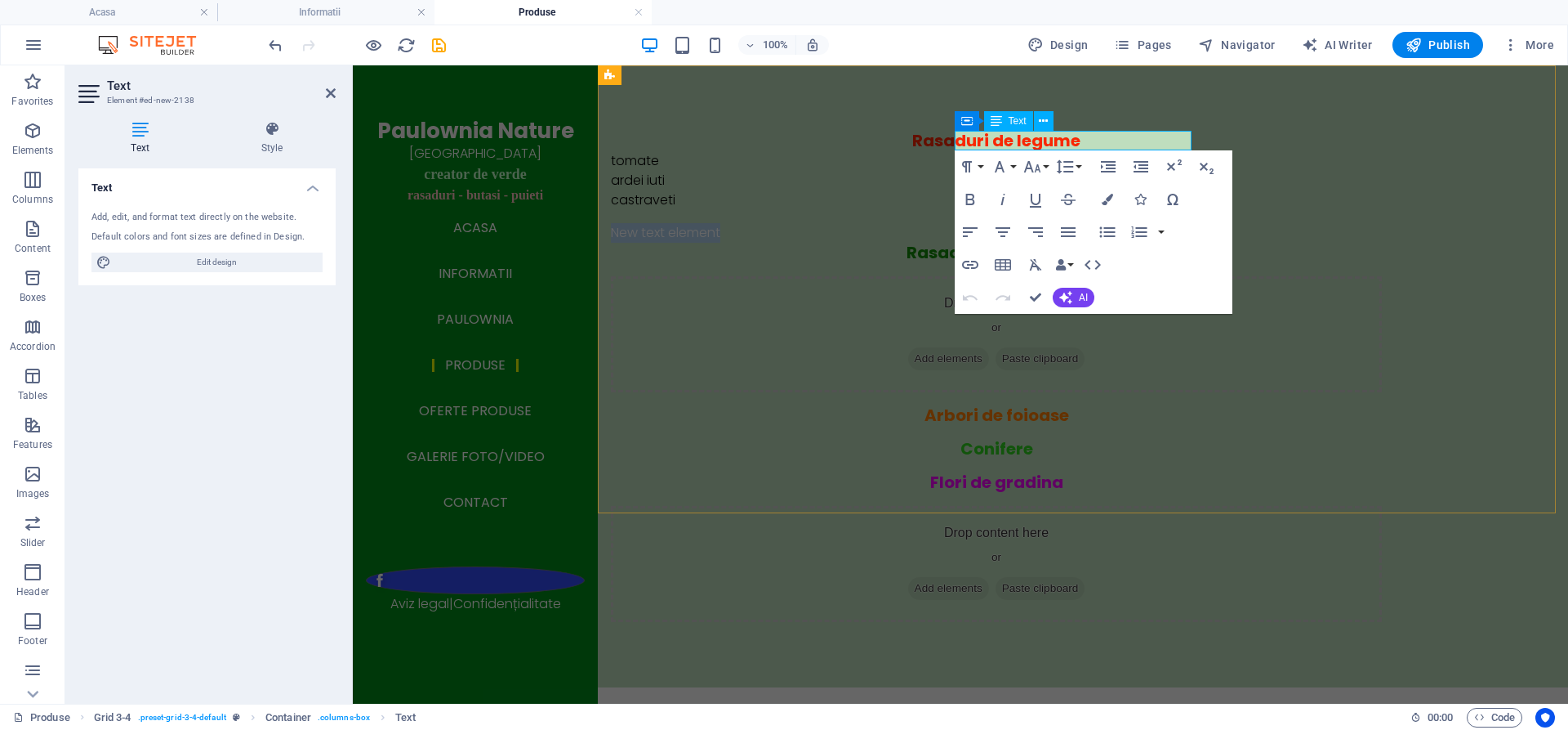
click at [1076, 223] on p "New text element" at bounding box center [996, 233] width 771 height 20
drag, startPoint x: 1079, startPoint y: 137, endPoint x: 954, endPoint y: 143, distance: 125.1
click at [954, 223] on p "New text element" at bounding box center [996, 233] width 771 height 20
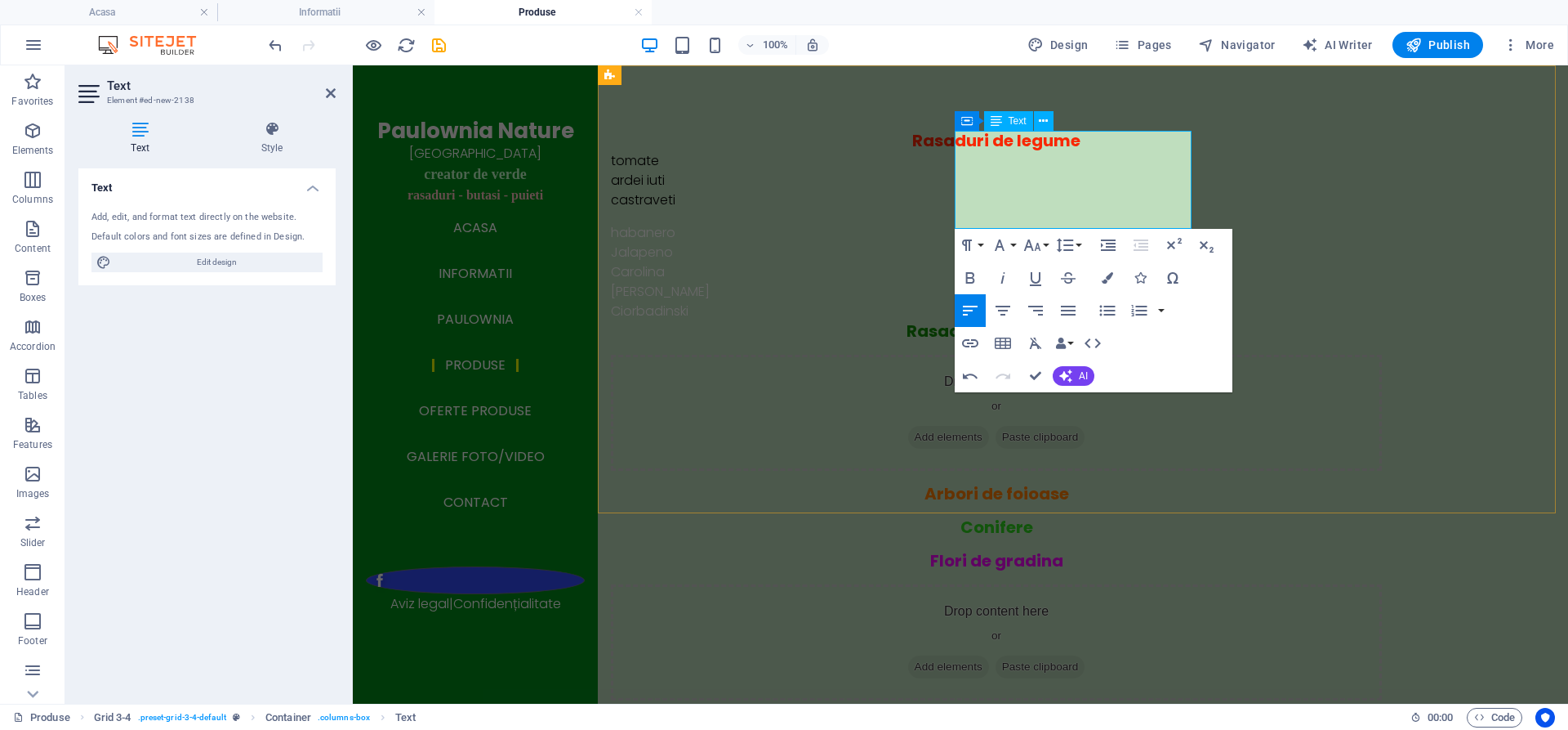
click at [1072, 282] on p "[PERSON_NAME]" at bounding box center [996, 292] width 771 height 20
click at [1057, 302] on p "Ciorbadinski" at bounding box center [996, 312] width 771 height 20
drag, startPoint x: 1039, startPoint y: 223, endPoint x: 950, endPoint y: 141, distance: 121.0
click at [950, 141] on div "Rasaduri de legume tomate ardei iuti castraveti habanero Jalapeno [PERSON_NAME]…" at bounding box center [1083, 414] width 970 height 700
click at [1103, 282] on icon "button" at bounding box center [1107, 277] width 11 height 11
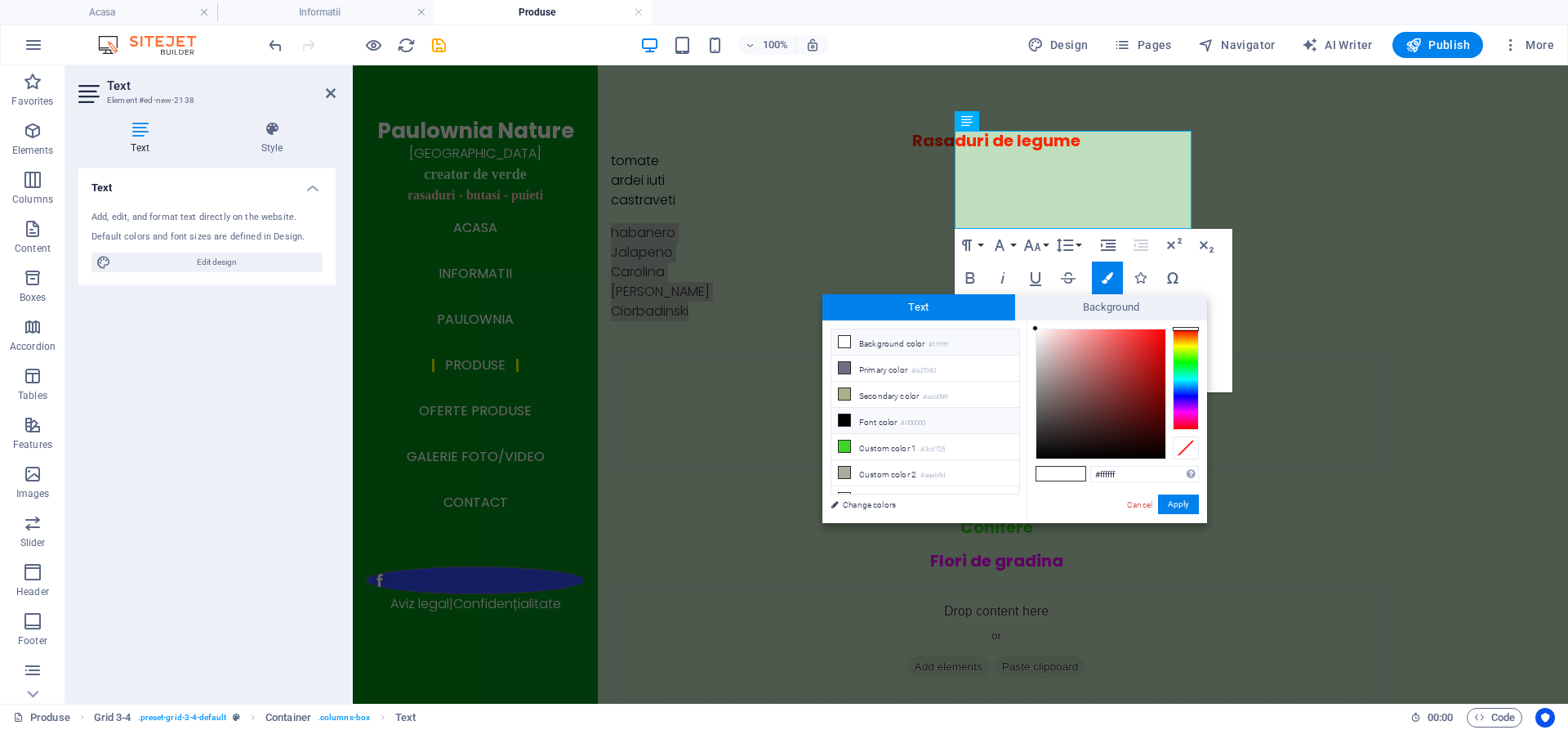
click at [841, 415] on icon at bounding box center [843, 419] width 11 height 11
type input "#000000"
click at [1183, 502] on button "Apply" at bounding box center [1178, 504] width 41 height 20
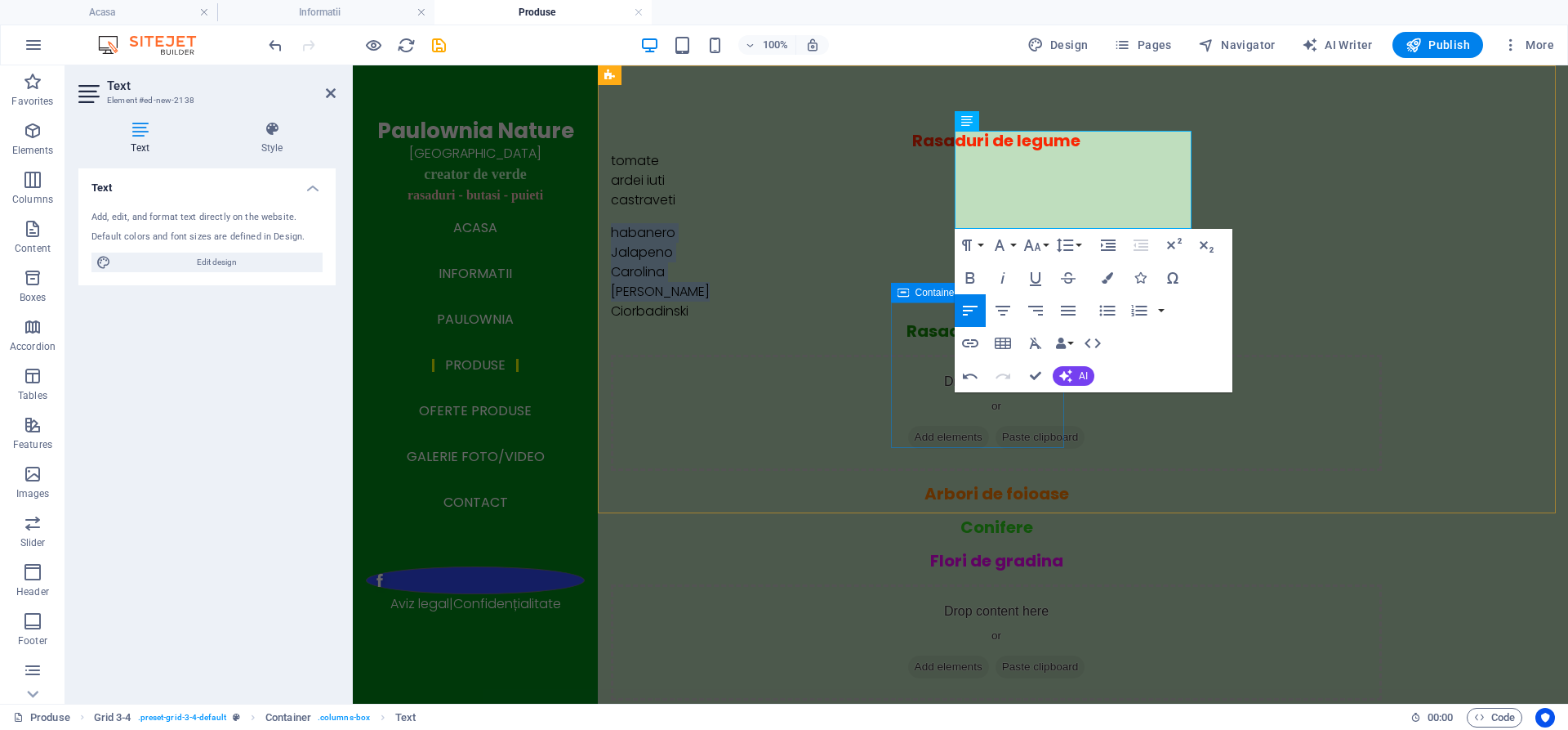
click at [1023, 517] on div "Conifere" at bounding box center [996, 527] width 771 height 20
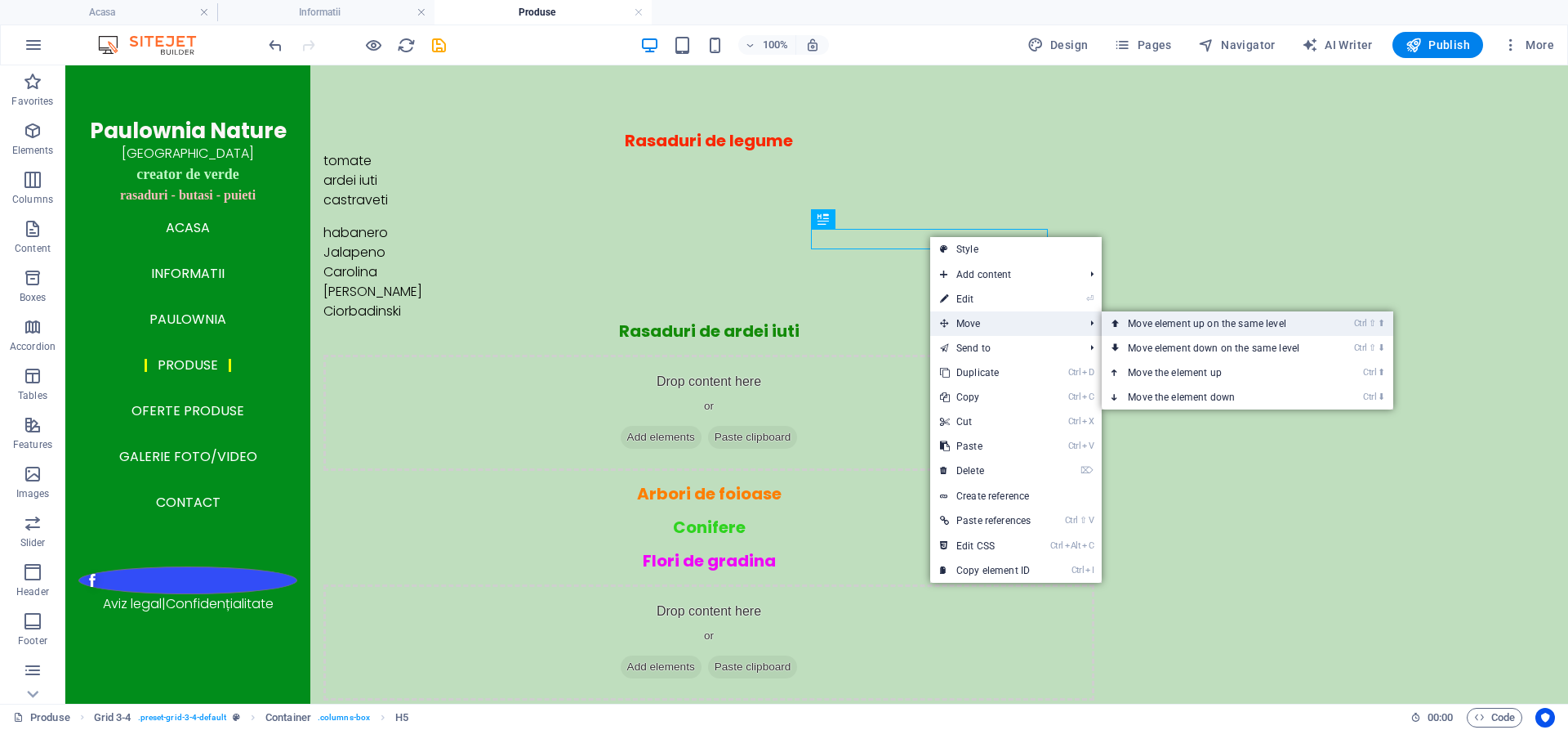
click at [1139, 323] on link "Ctrl ⇧ ⬆ Move element up on the same level" at bounding box center [1217, 324] width 231 height 25
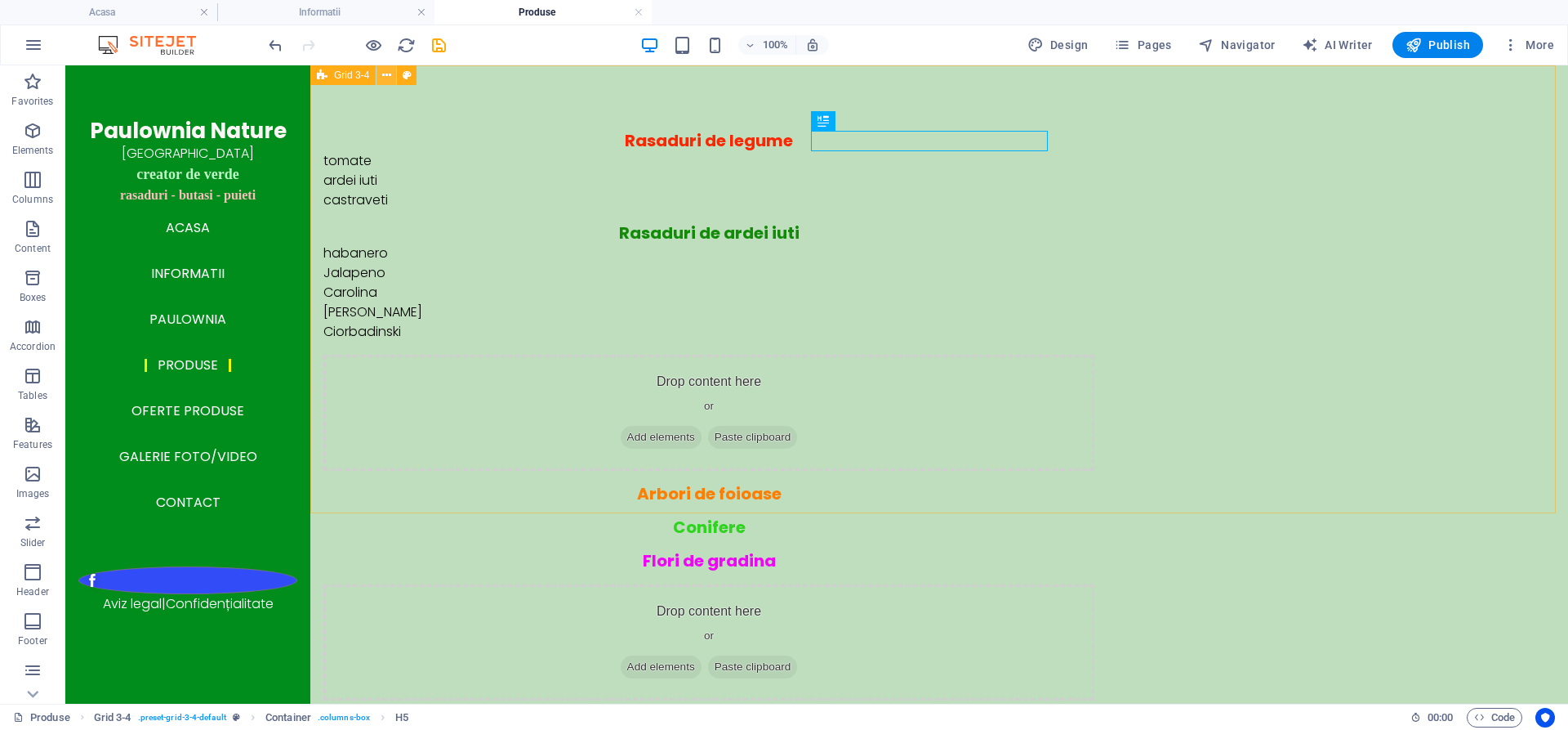
click at [384, 71] on icon at bounding box center [386, 75] width 9 height 17
click at [1152, 45] on span "Pages" at bounding box center [1142, 45] width 57 height 16
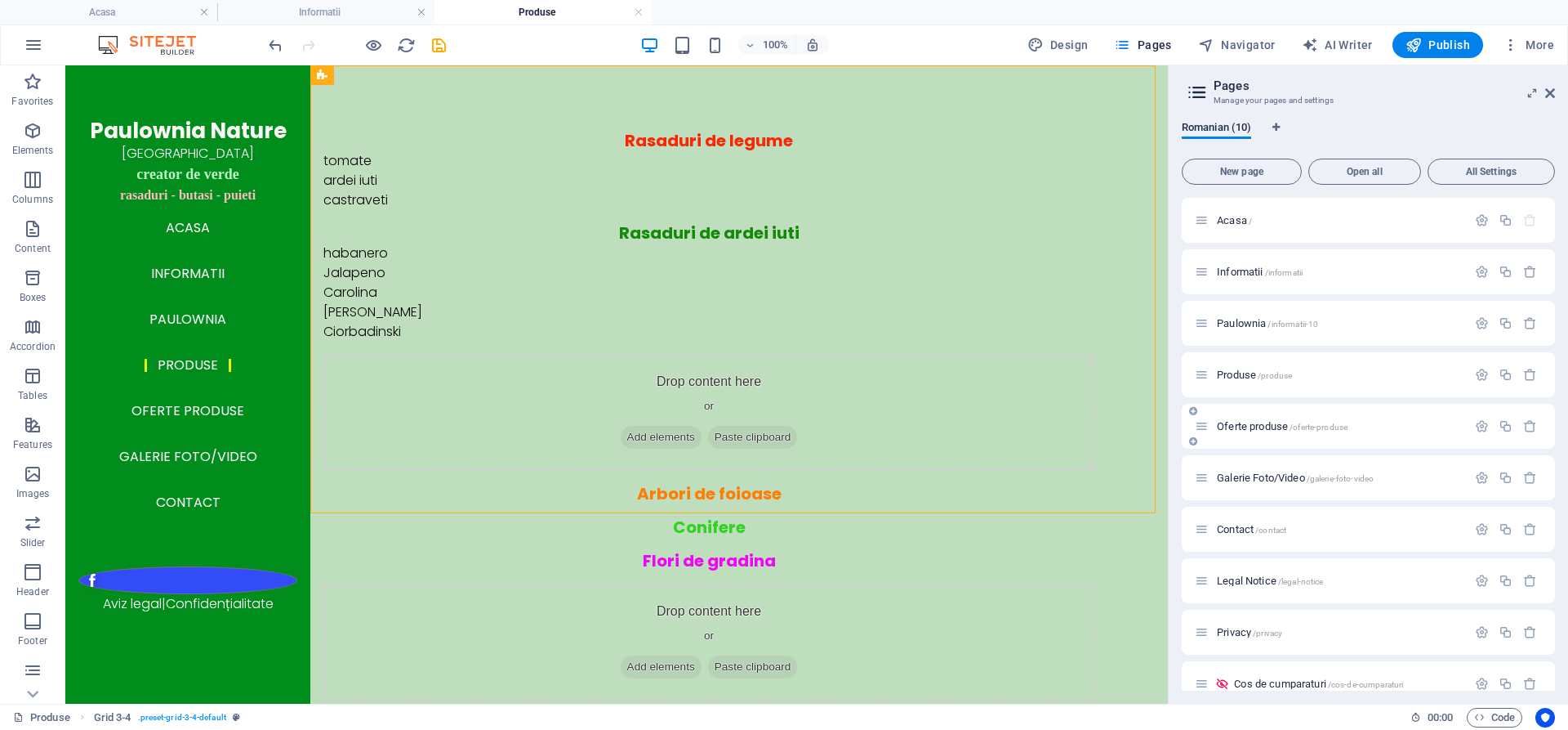
scroll to position [22, 0]
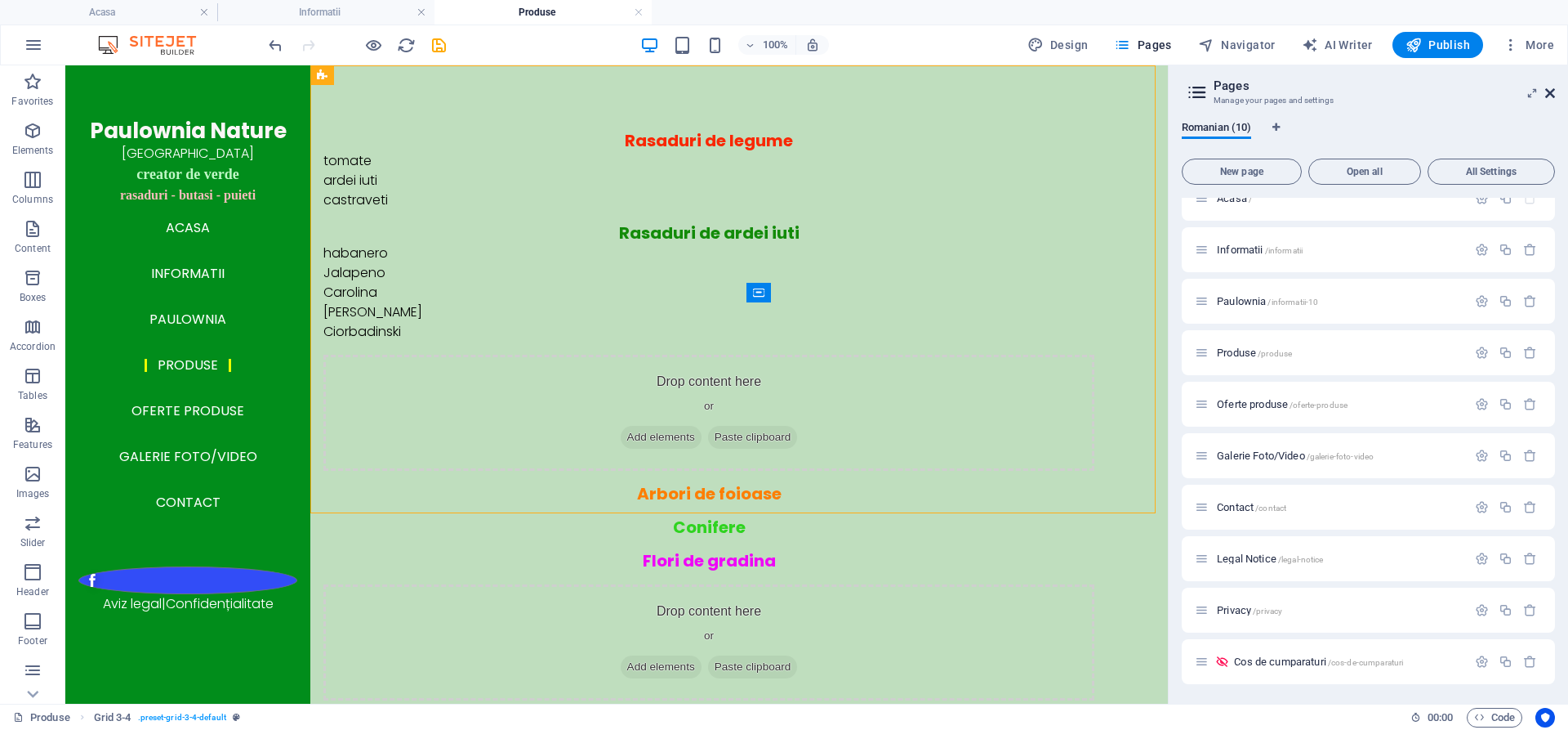
click at [1552, 92] on icon at bounding box center [1550, 93] width 10 height 13
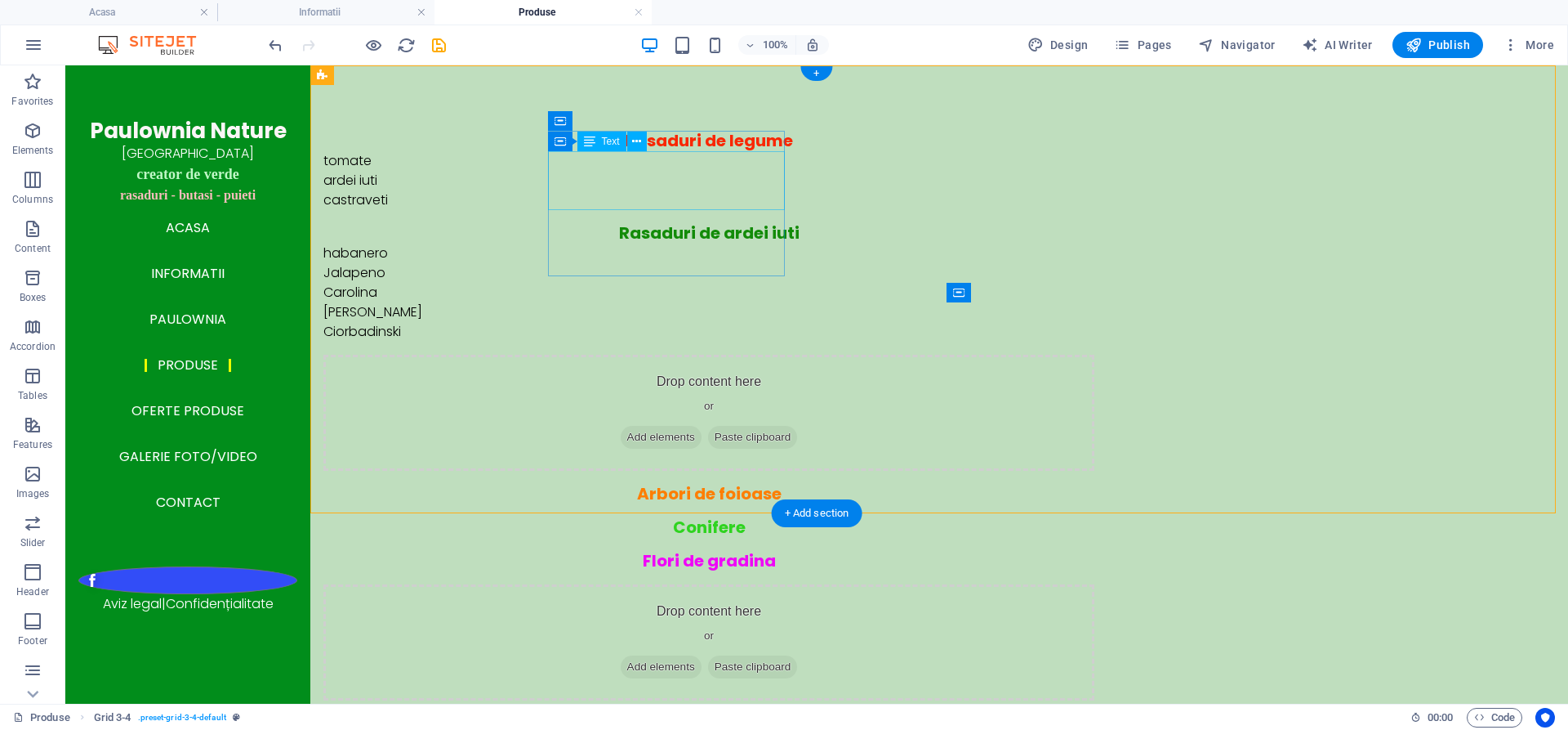
click at [581, 178] on div "tomate ardei iuti castraveti" at bounding box center [709, 180] width 771 height 59
click at [294, 178] on div "Paulownia Nature ROMANIA creator de verde rasaduri - butasi - puieti" at bounding box center [188, 162] width 219 height 88
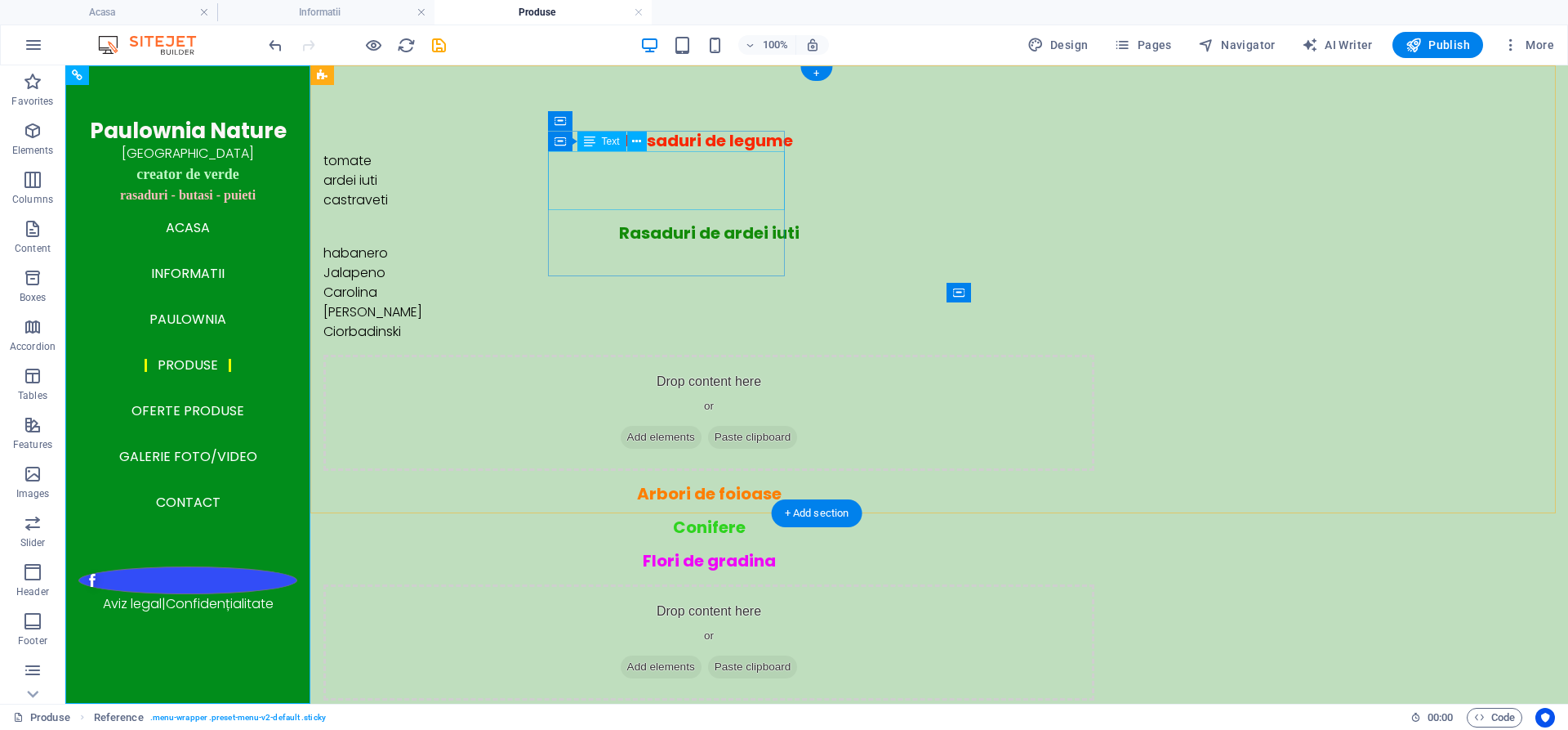
click at [600, 176] on div "tomate ardei iuti castraveti" at bounding box center [709, 180] width 771 height 59
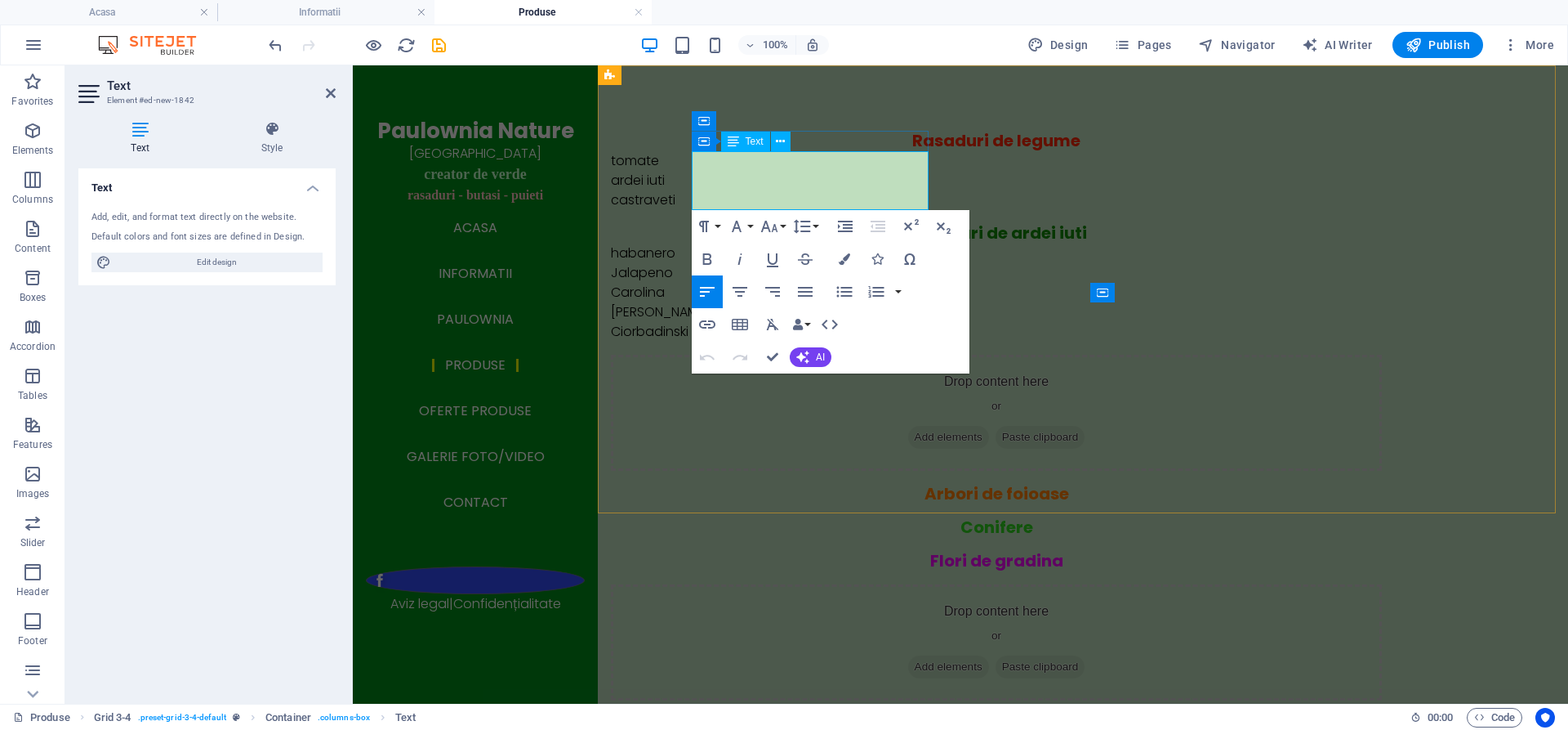
click at [752, 180] on p "tomate ardei iuti" at bounding box center [996, 170] width 771 height 39
click at [900, 517] on div "Conifere" at bounding box center [996, 527] width 771 height 20
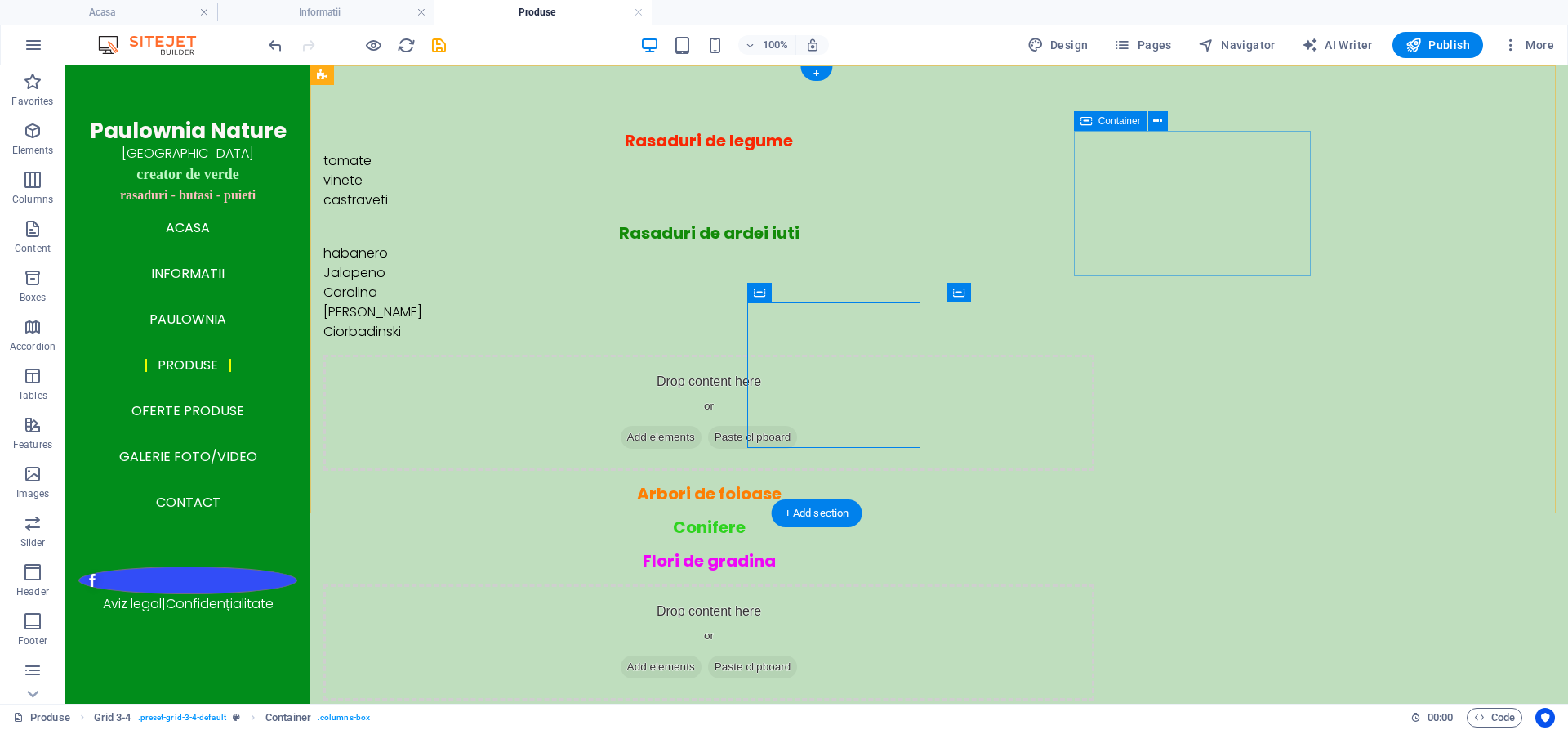
click at [702, 425] on span "Add elements" at bounding box center [661, 436] width 81 height 23
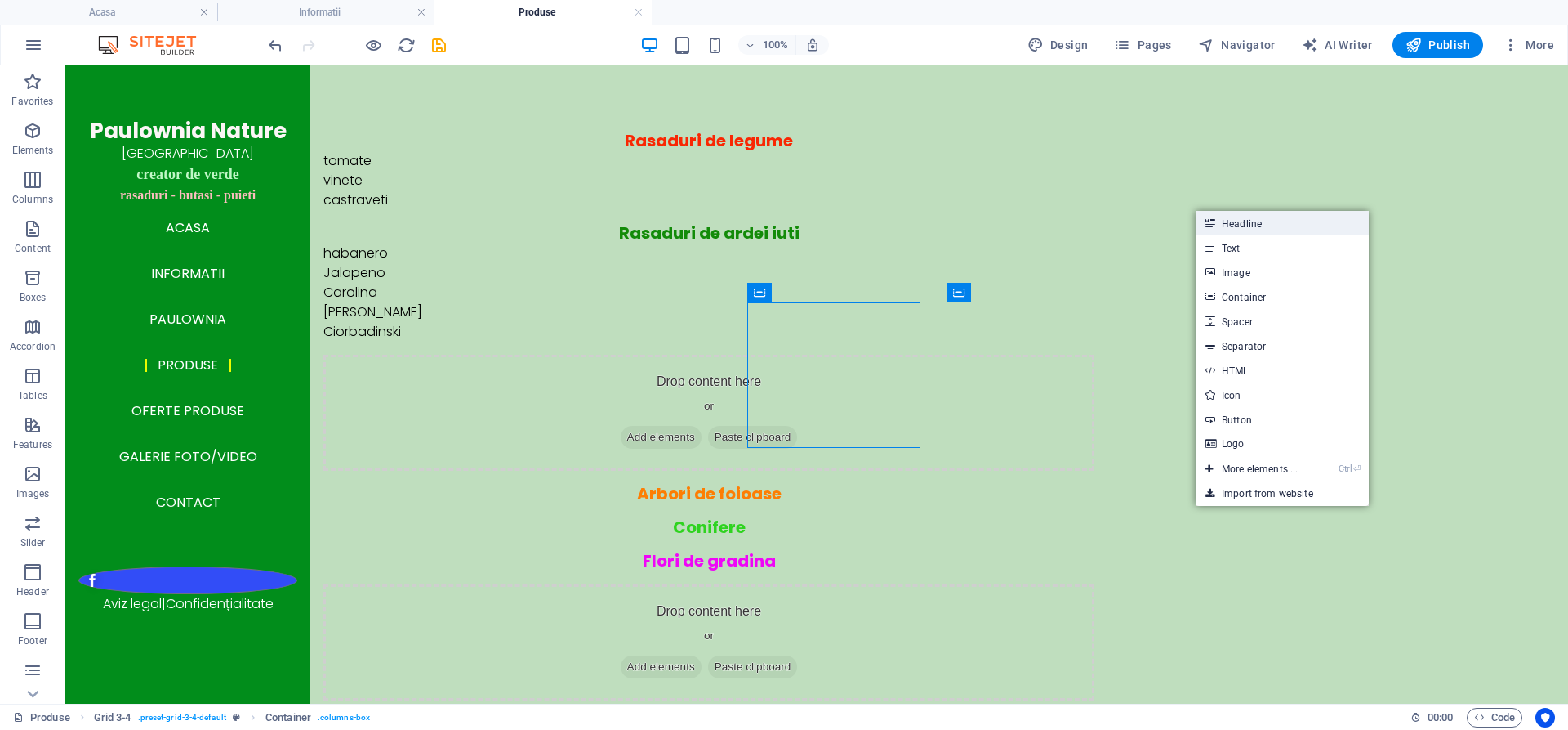
click at [1237, 221] on link "Headline" at bounding box center [1282, 223] width 173 height 25
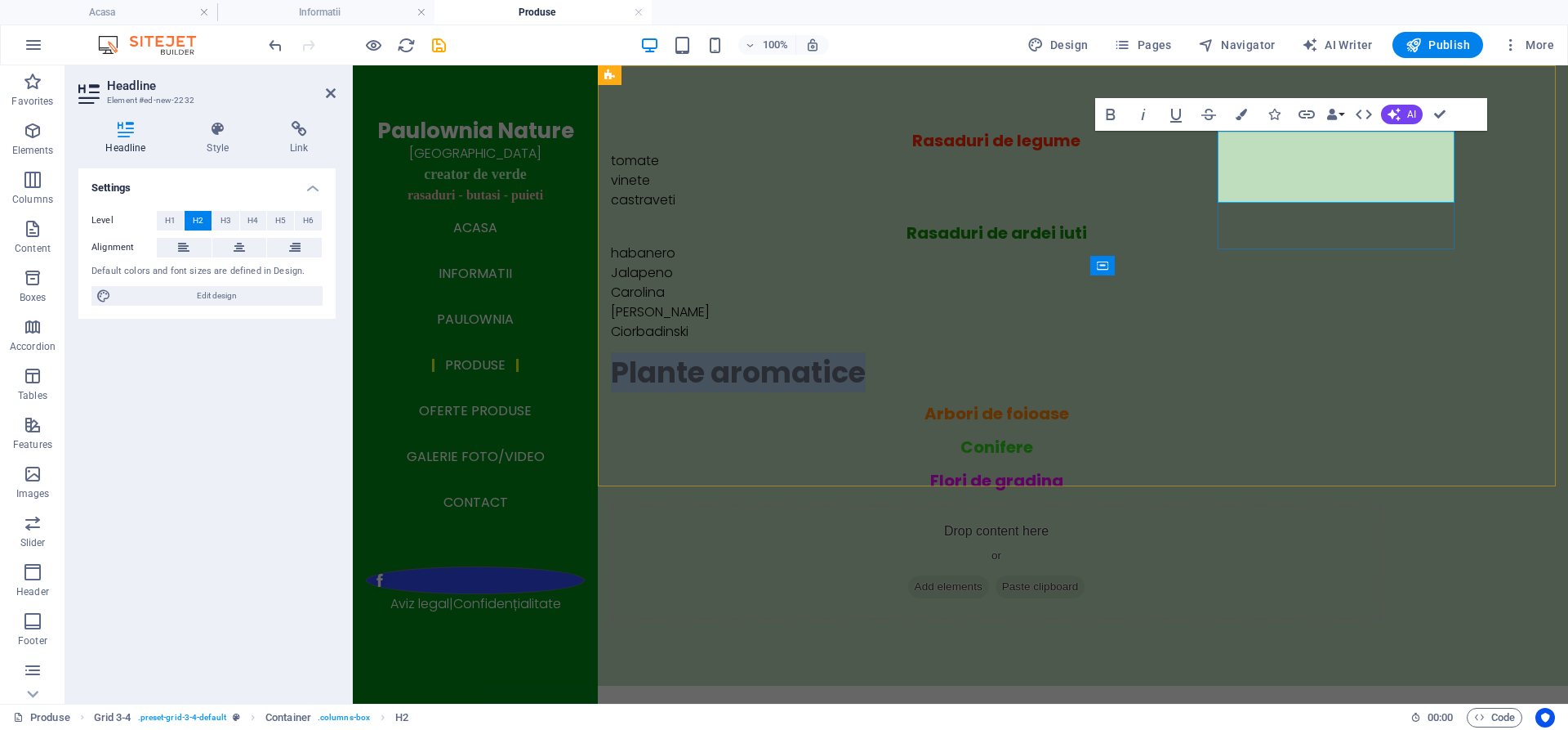
drag, startPoint x: 1375, startPoint y: 188, endPoint x: 1219, endPoint y: 159, distance: 158.7
click at [1219, 355] on h2 "Plante aromatice" at bounding box center [996, 372] width 771 height 36
click at [1237, 114] on icon "button" at bounding box center [1241, 114] width 11 height 11
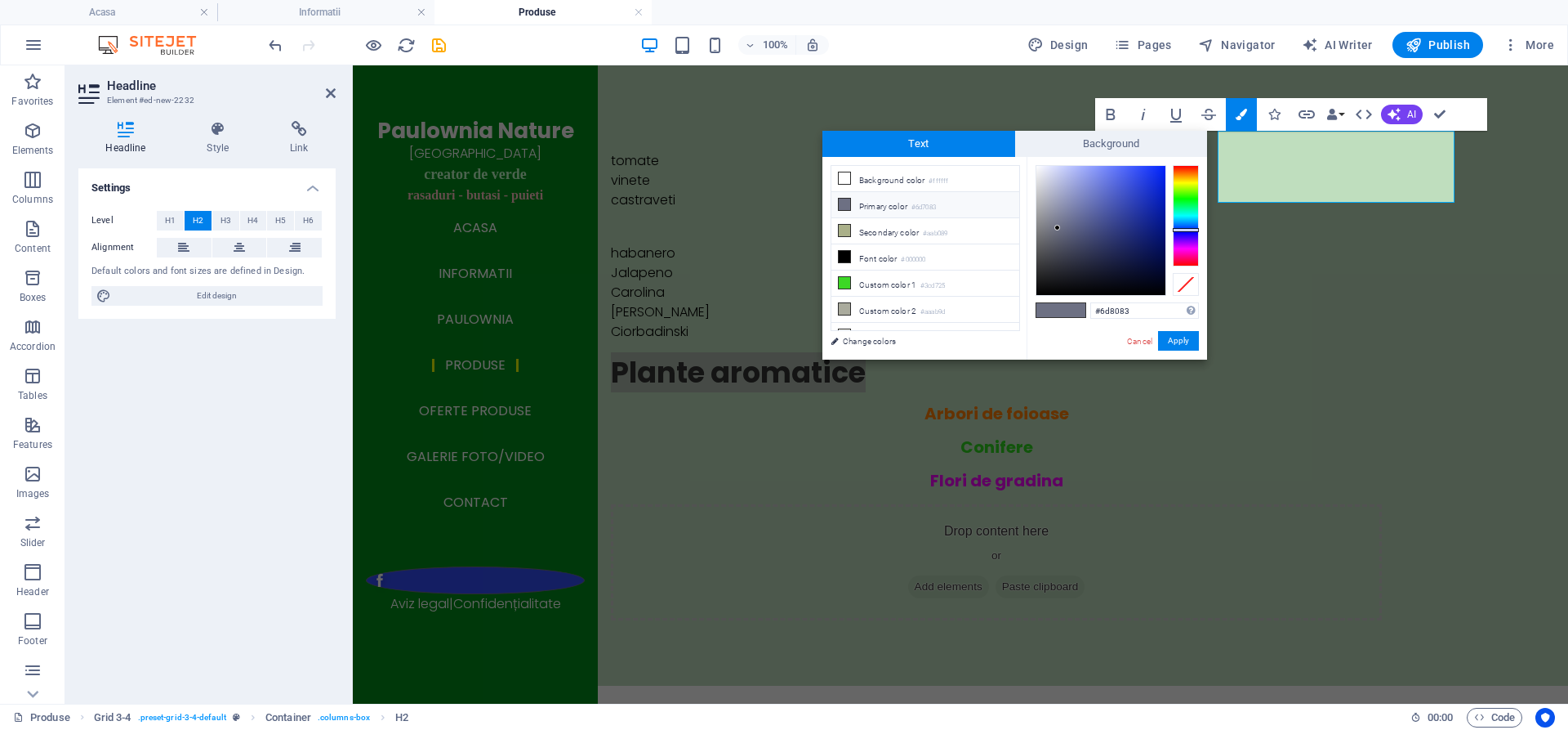
click at [1188, 218] on div at bounding box center [1186, 215] width 26 height 101
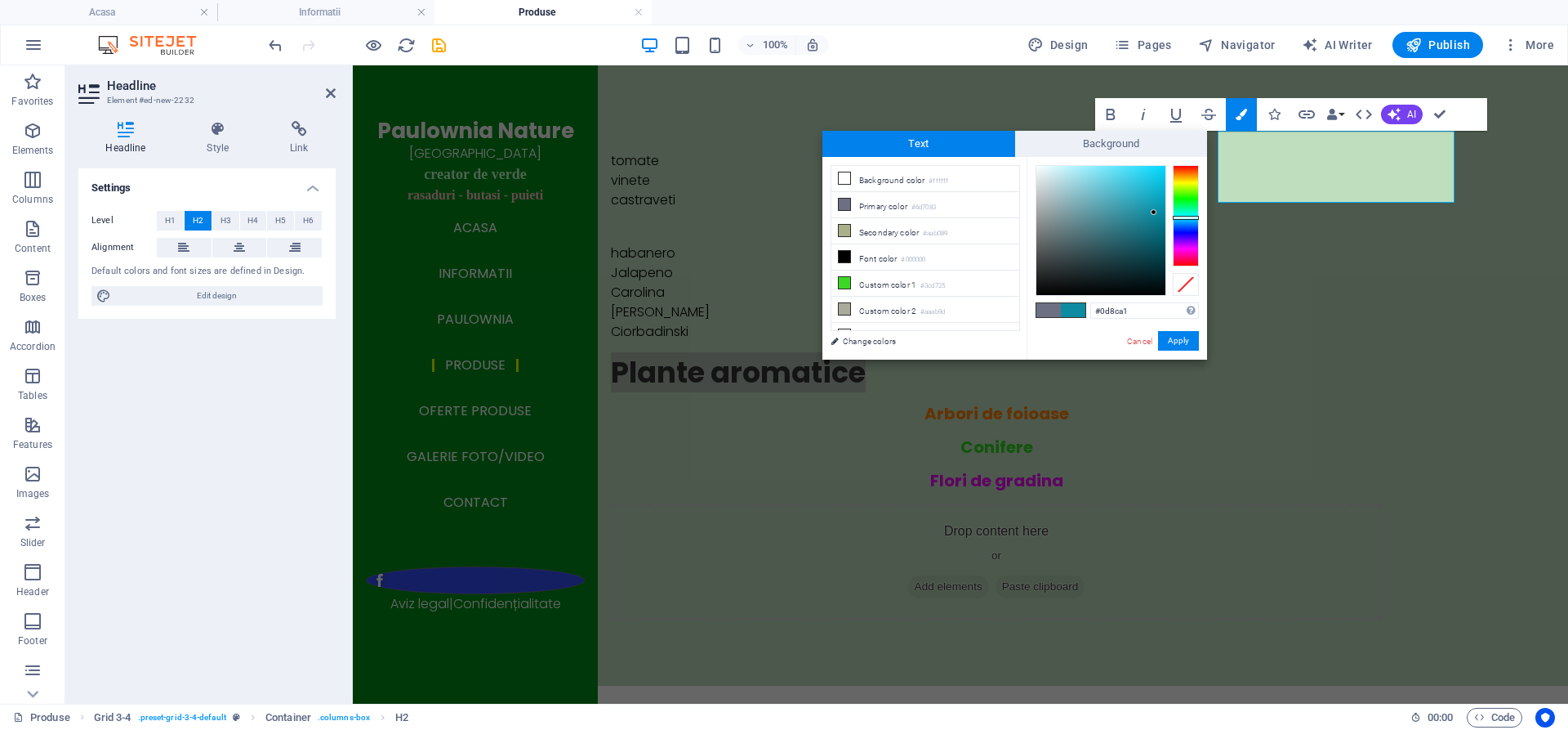
click at [1154, 213] on div at bounding box center [1100, 230] width 129 height 129
click at [1184, 228] on div at bounding box center [1186, 215] width 26 height 101
click at [1091, 169] on div at bounding box center [1100, 230] width 129 height 129
click at [1101, 169] on div at bounding box center [1100, 230] width 129 height 129
click at [1114, 172] on div at bounding box center [1100, 230] width 129 height 129
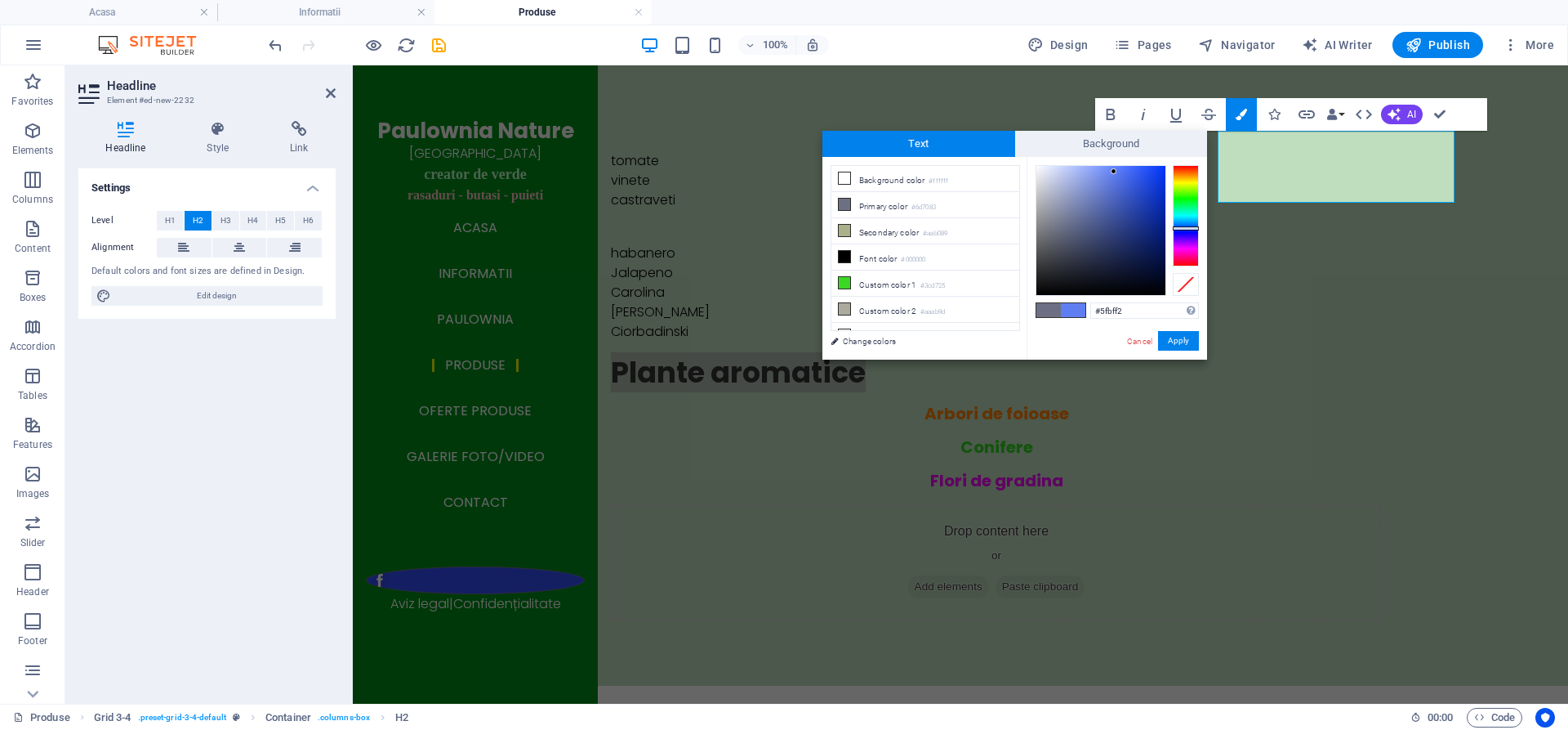
click at [1182, 221] on div at bounding box center [1186, 215] width 26 height 101
click at [1091, 171] on div at bounding box center [1100, 230] width 129 height 129
click at [1113, 171] on div at bounding box center [1100, 230] width 129 height 129
type input "#53bcf4"
click at [1120, 171] on div at bounding box center [1100, 230] width 129 height 129
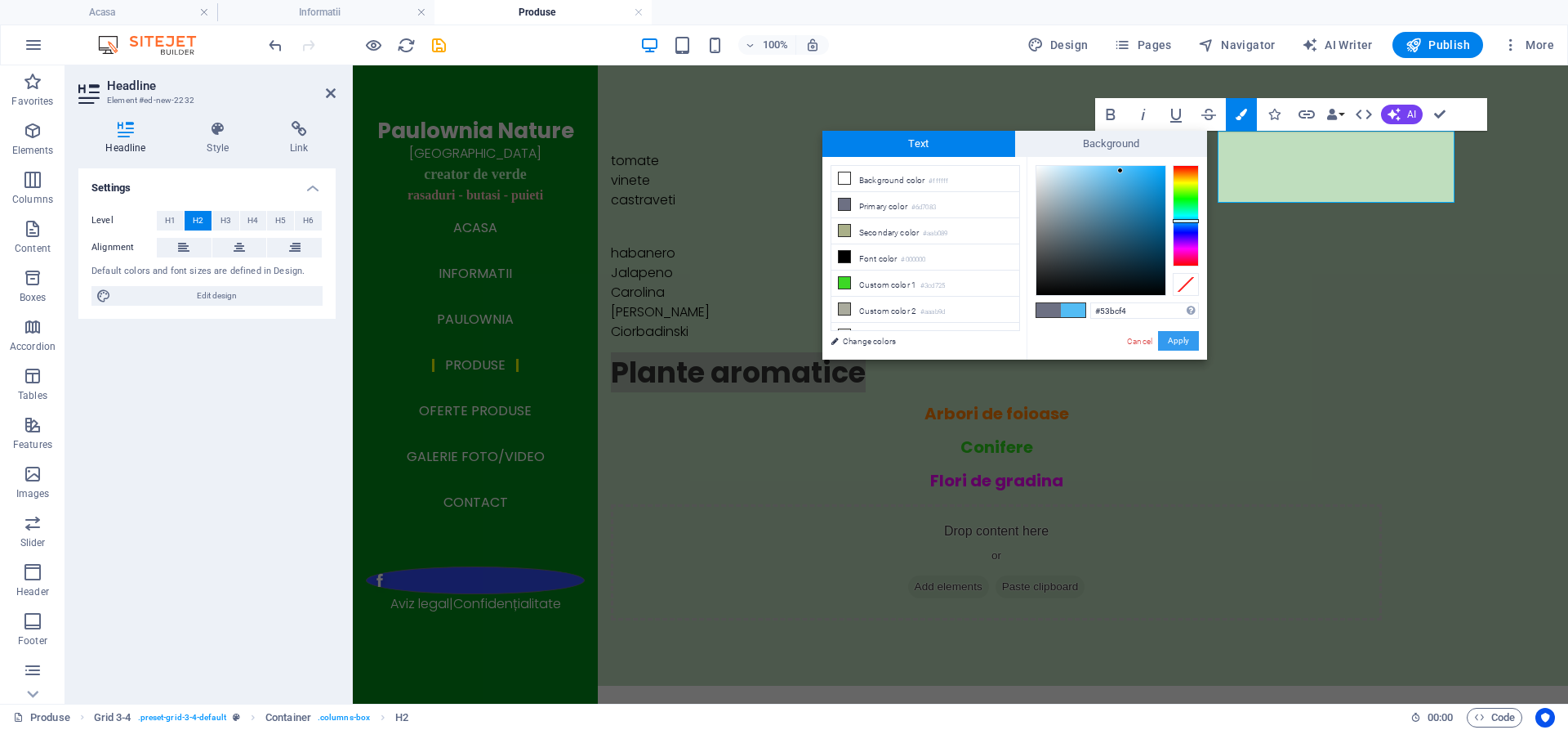
click at [1175, 344] on button "Apply" at bounding box center [1178, 341] width 41 height 20
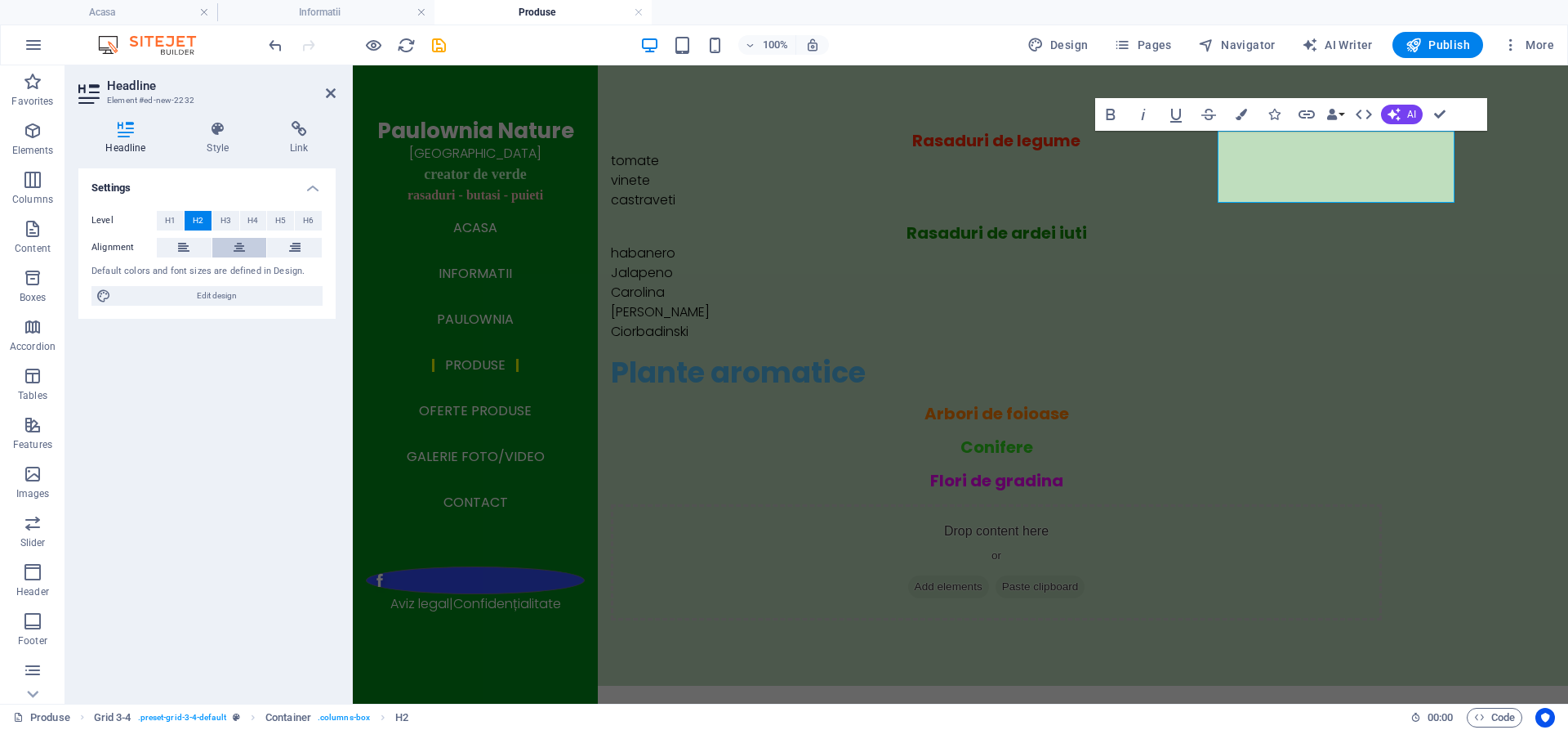
click at [236, 248] on icon at bounding box center [239, 248] width 11 height 20
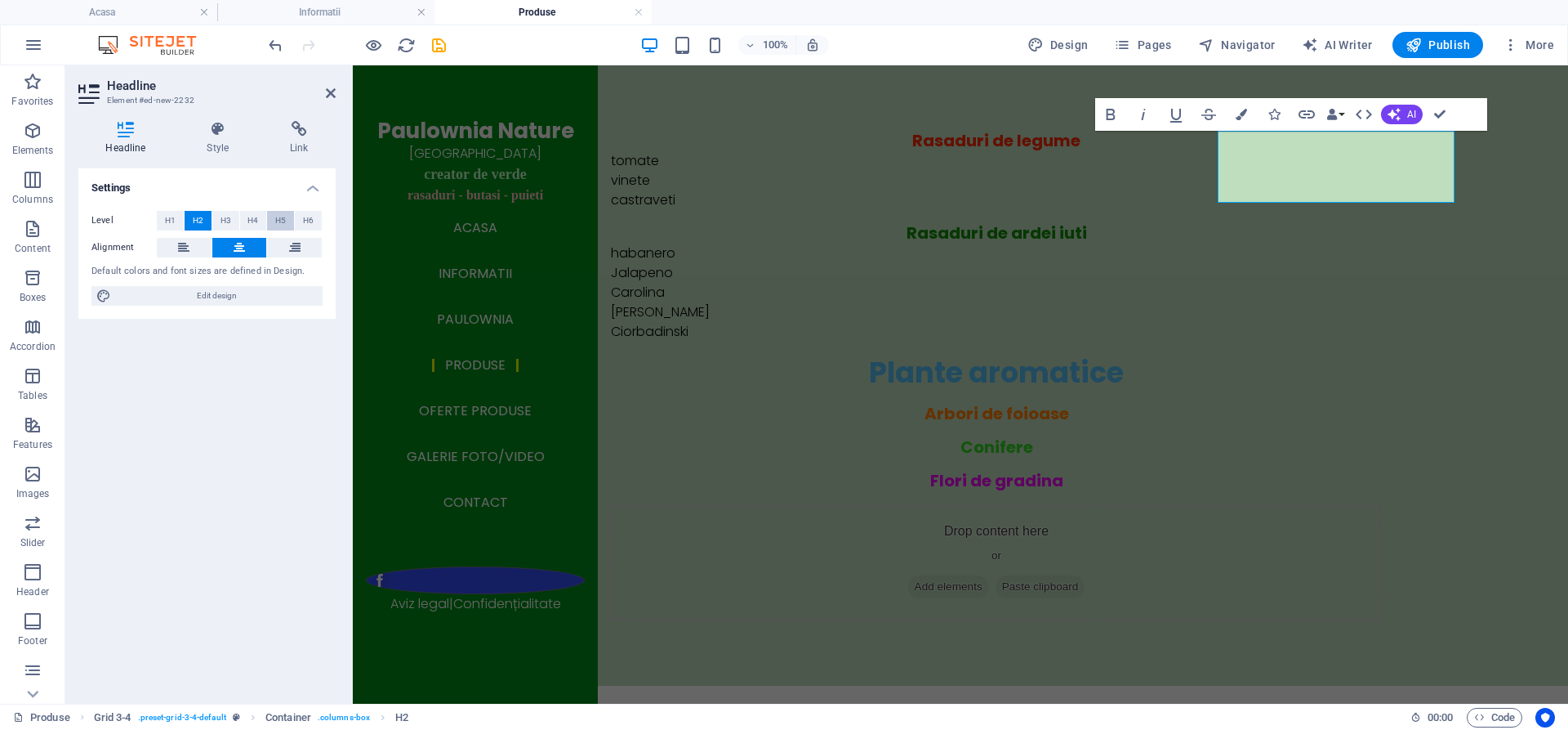
click at [276, 224] on span "H5" at bounding box center [280, 221] width 11 height 20
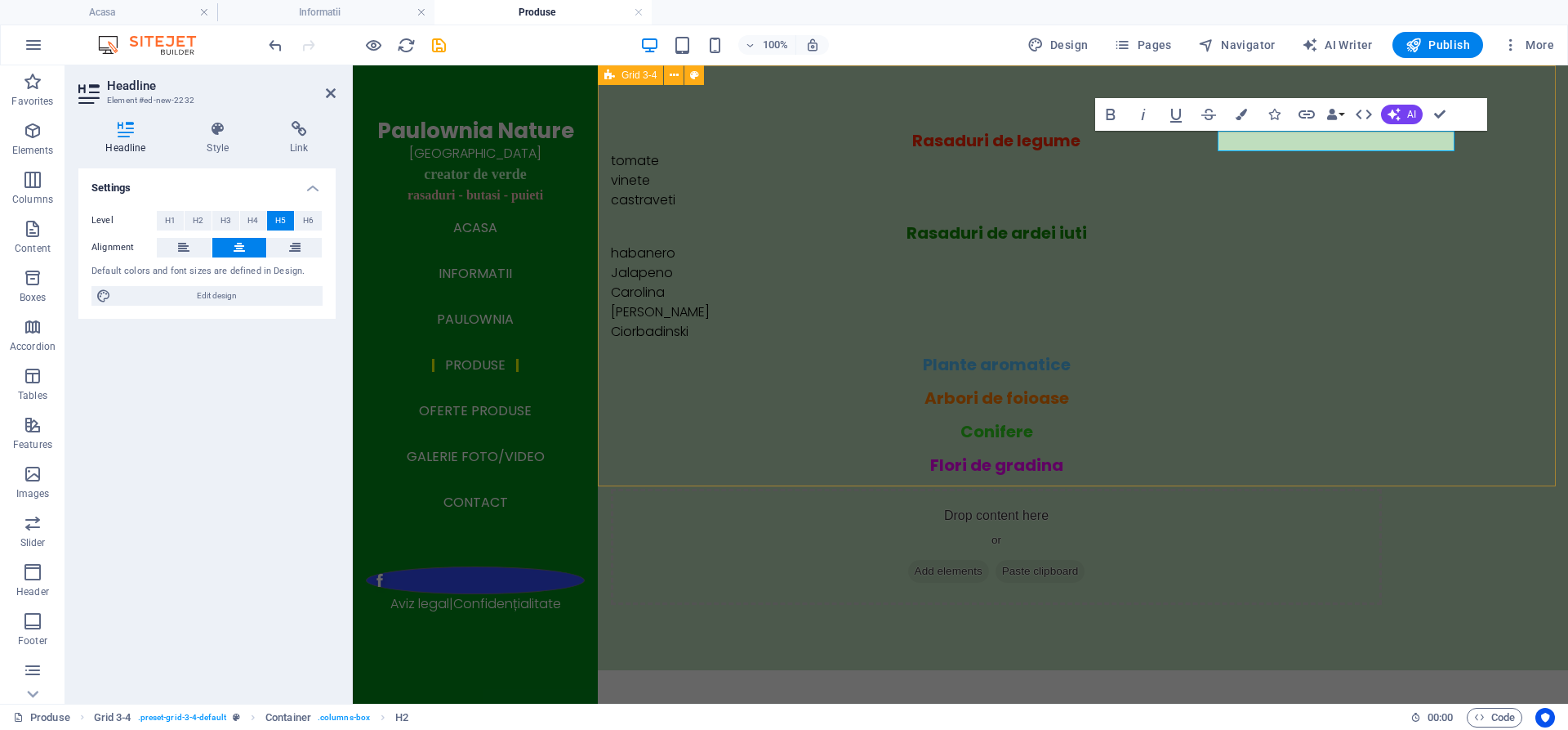
click at [981, 423] on div "Rasaduri de legume tomate vinete castraveti Rasaduri de ardei iuti habanero Jal…" at bounding box center [1083, 366] width 970 height 604
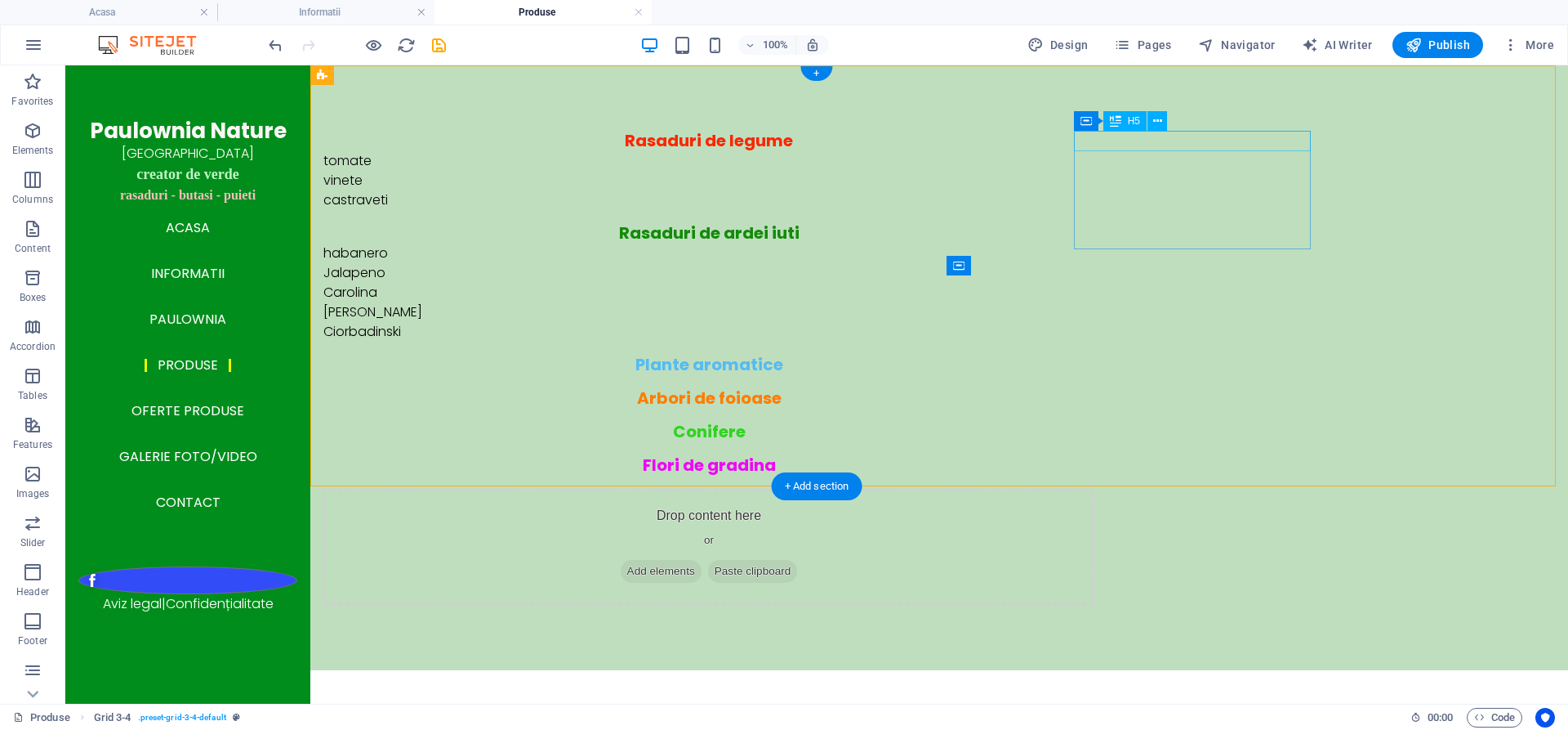
click at [1094, 355] on div "Plante aromatice" at bounding box center [709, 365] width 771 height 20
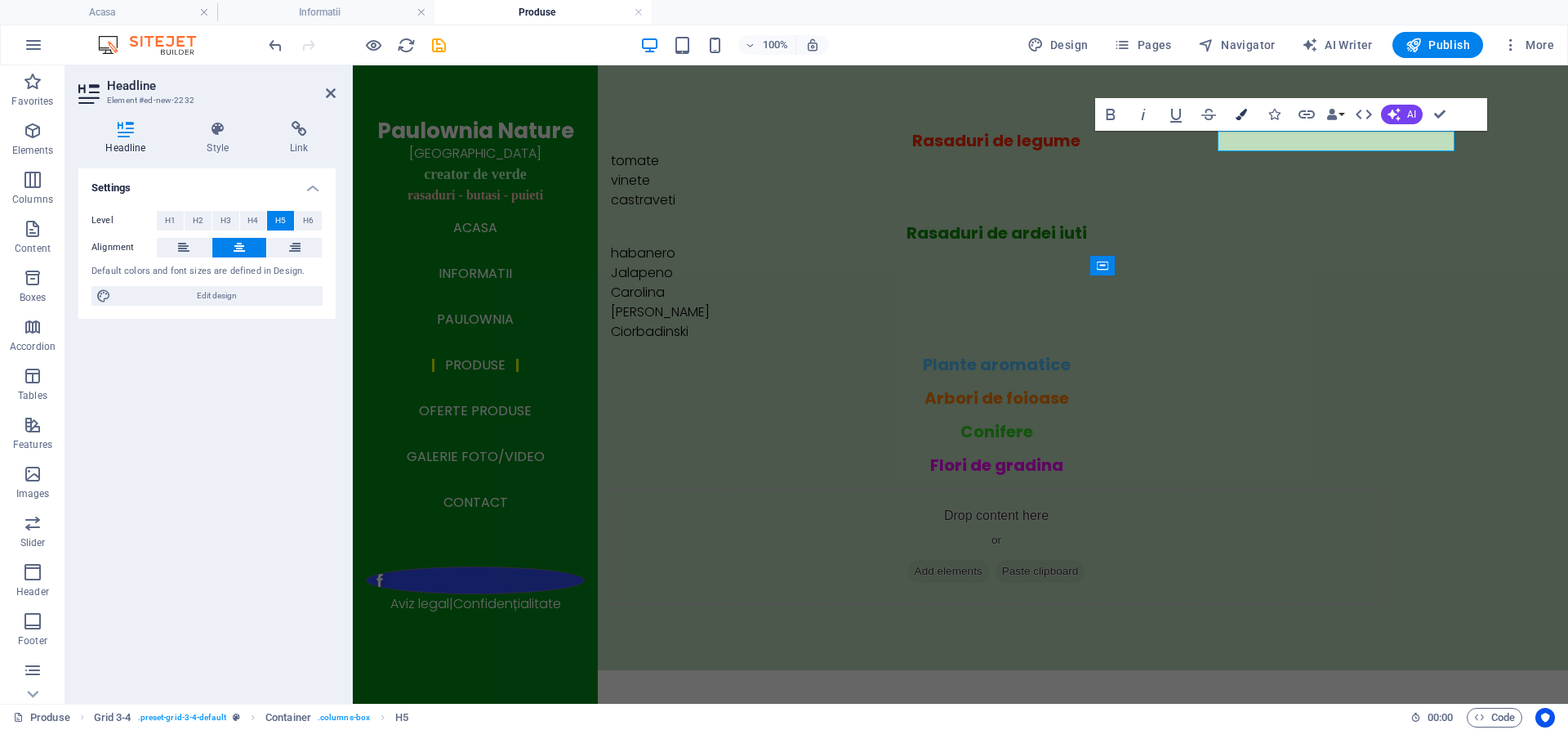
click at [1242, 113] on icon "button" at bounding box center [1241, 114] width 11 height 11
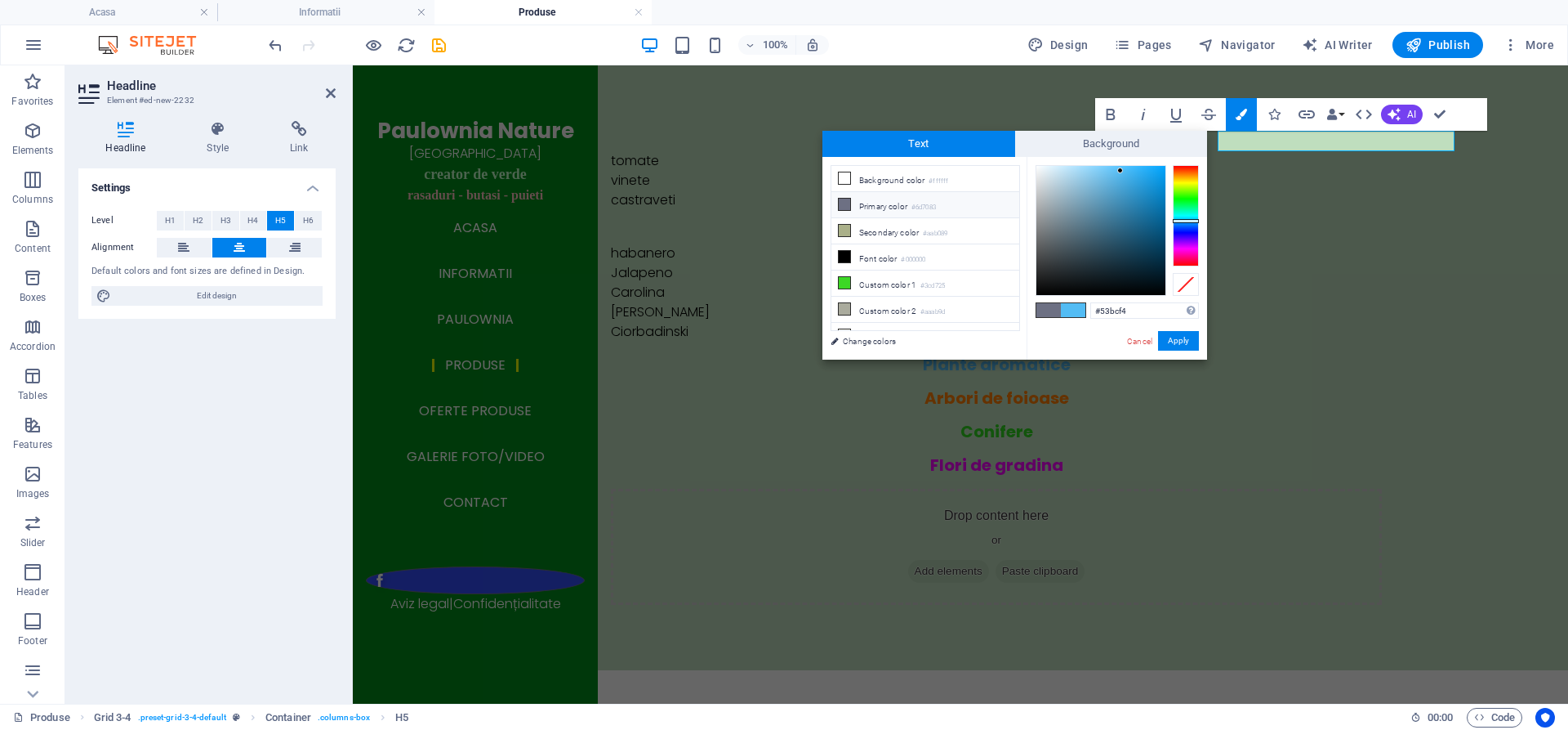
type input "#086190"
click at [1157, 222] on div at bounding box center [1100, 230] width 129 height 129
click at [1178, 340] on button "Apply" at bounding box center [1178, 341] width 41 height 20
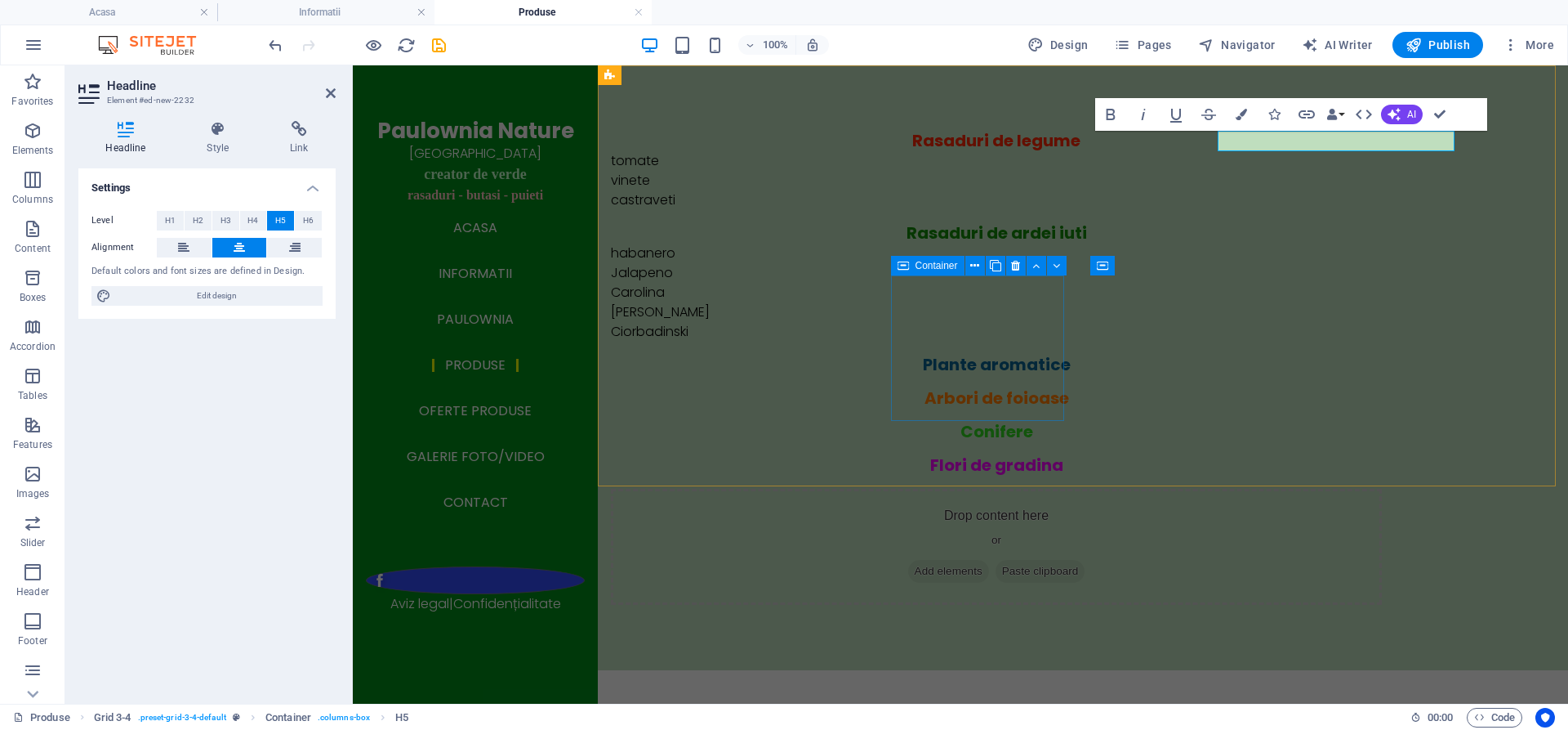
click at [868, 399] on div "Rasaduri de legume tomate vinete castraveti Rasaduri de ardei iuti habanero Jal…" at bounding box center [1083, 366] width 970 height 604
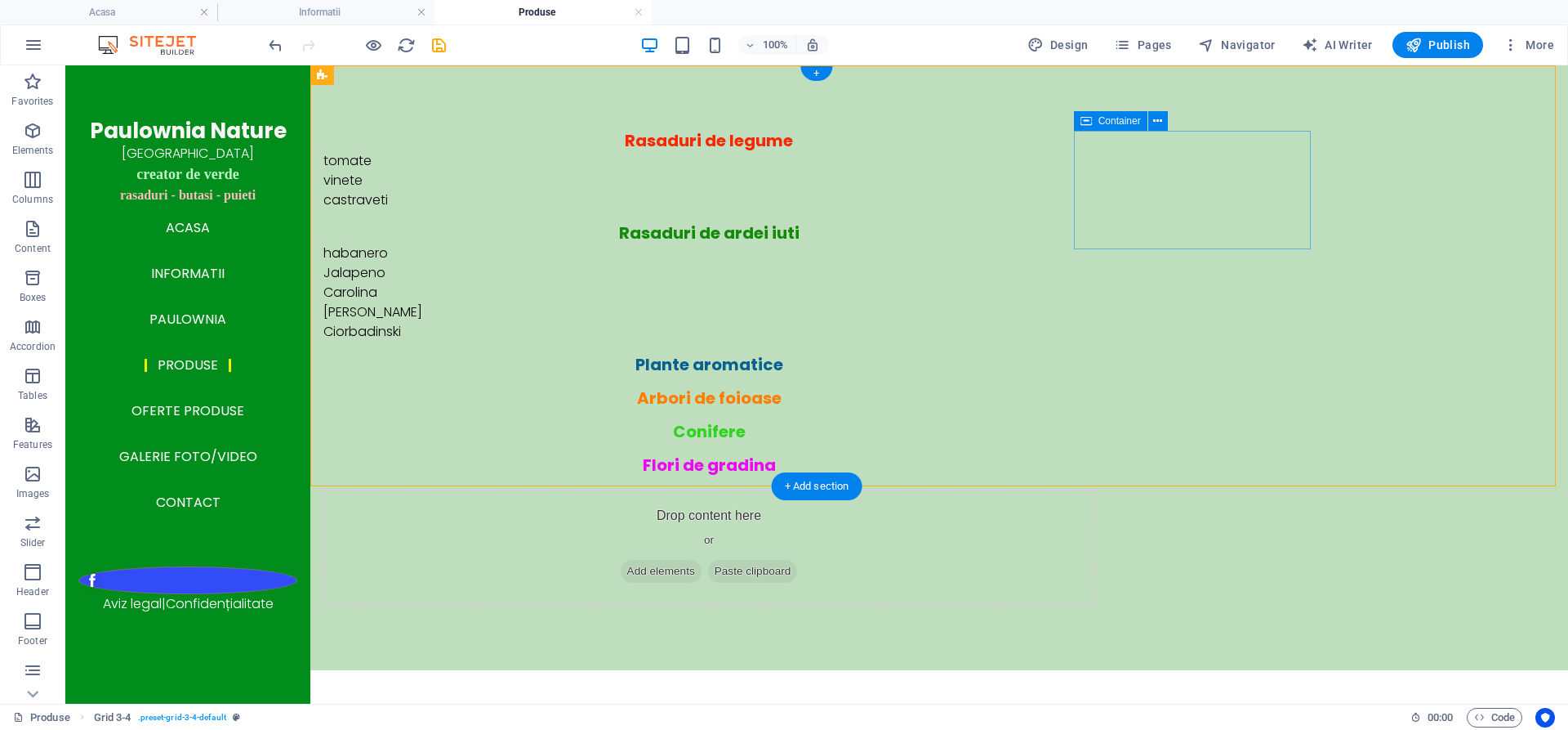
click at [1094, 355] on div "Plante aromatice" at bounding box center [709, 365] width 771 height 20
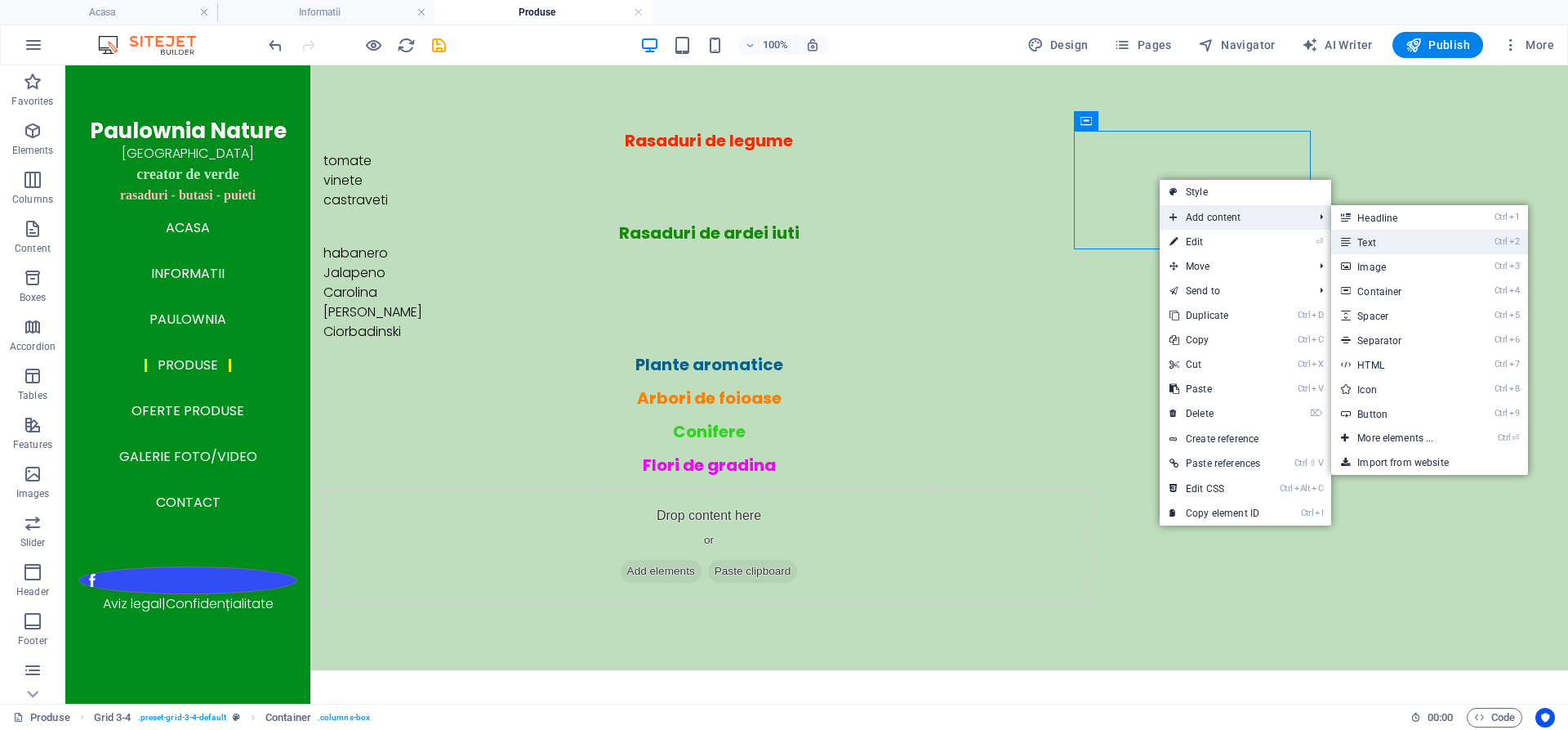
click at [1357, 245] on link "Ctrl 2 Text" at bounding box center [1397, 242] width 135 height 25
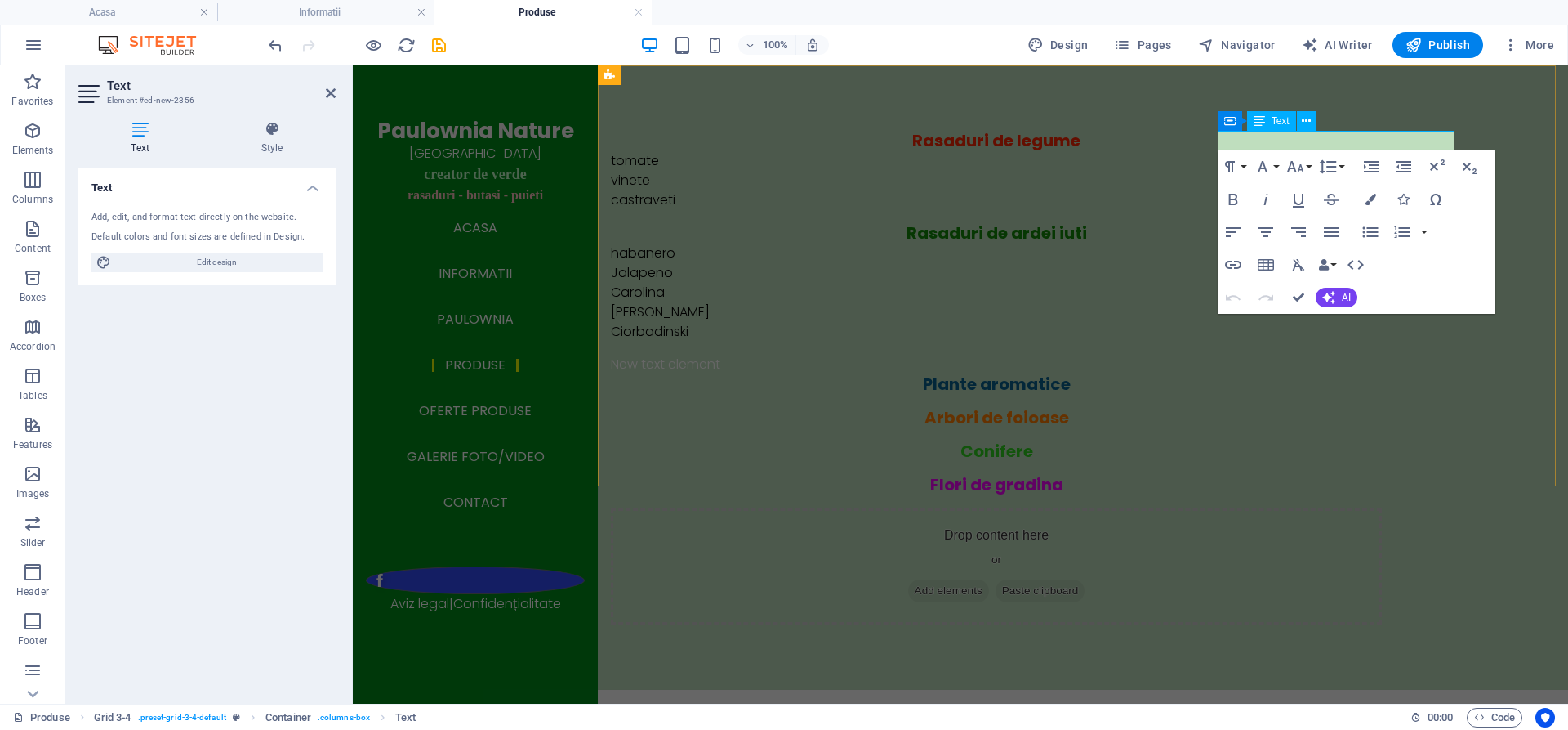
click at [1339, 355] on p "New text element" at bounding box center [996, 365] width 771 height 20
drag, startPoint x: 1339, startPoint y: 139, endPoint x: 1280, endPoint y: 142, distance: 59.1
click at [1265, 355] on p "New text element" at bounding box center [996, 365] width 771 height 20
click at [1336, 355] on p "New text element" at bounding box center [996, 365] width 771 height 20
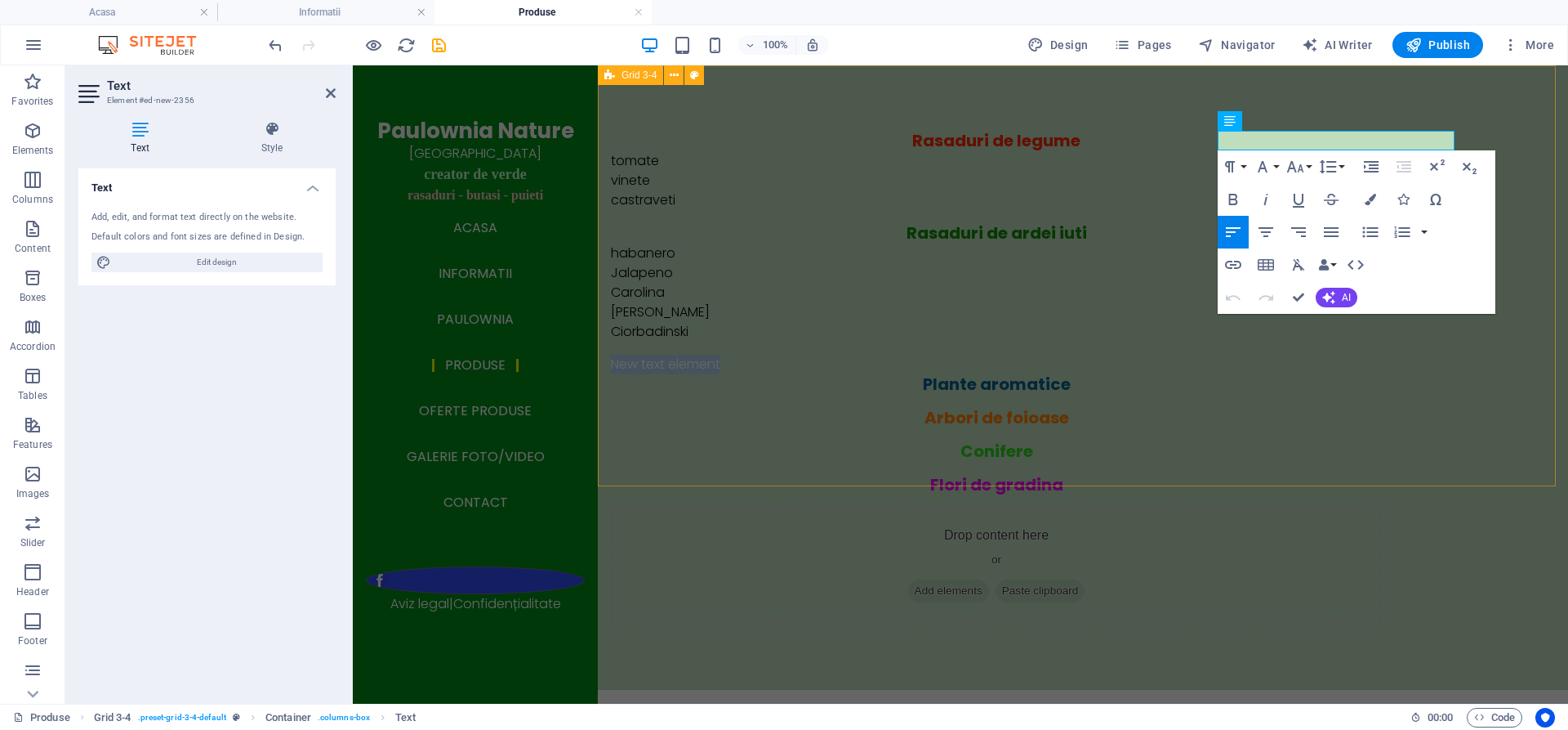
drag, startPoint x: 1333, startPoint y: 140, endPoint x: 1213, endPoint y: 145, distance: 120.1
click at [1213, 145] on div "Rasaduri de legume tomate vinete castraveti Rasaduri de ardei iuti habanero Jal…" at bounding box center [1083, 376] width 970 height 624
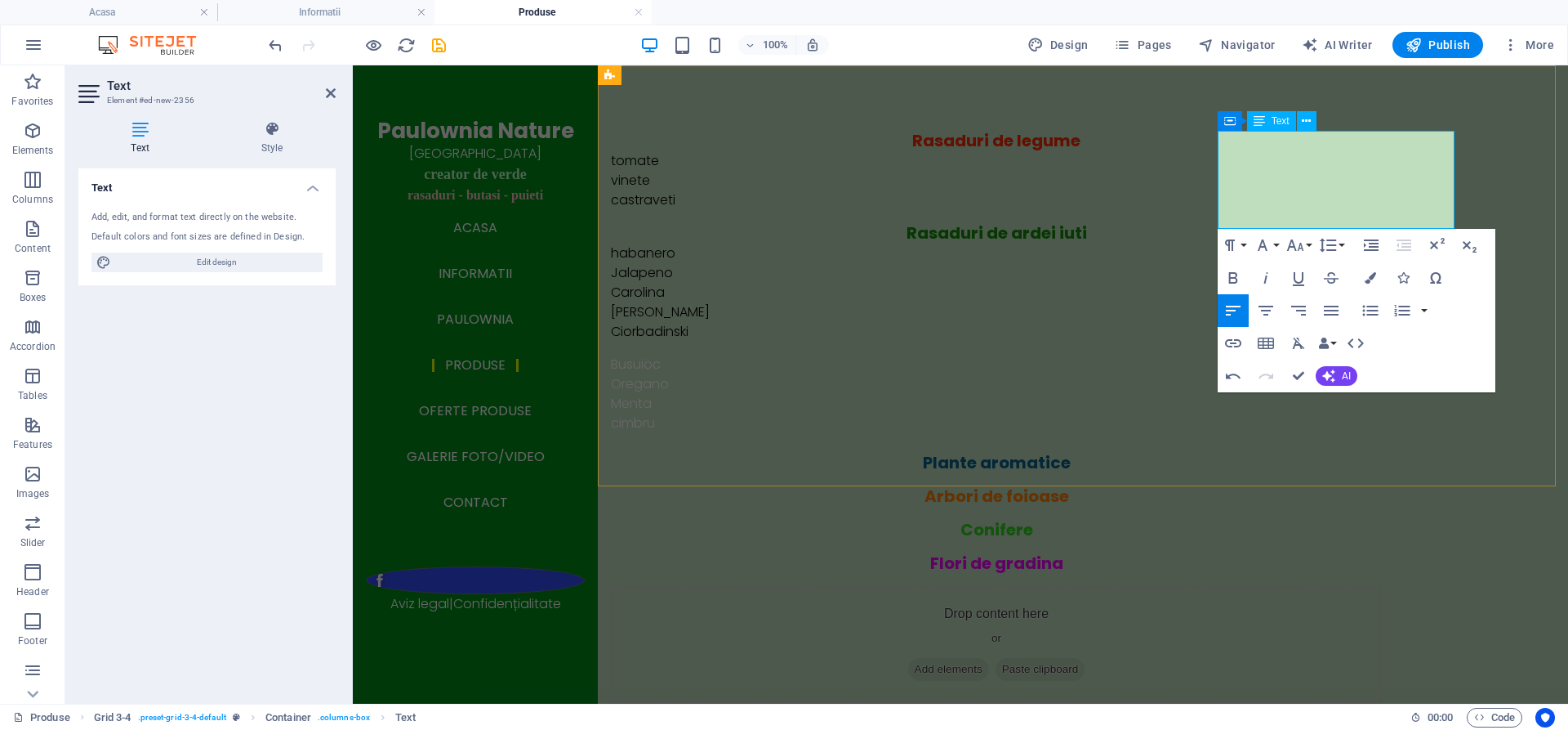
click at [1224, 413] on p "cimbru" at bounding box center [996, 423] width 771 height 20
click at [1294, 413] on p "Cimbru" at bounding box center [996, 423] width 771 height 20
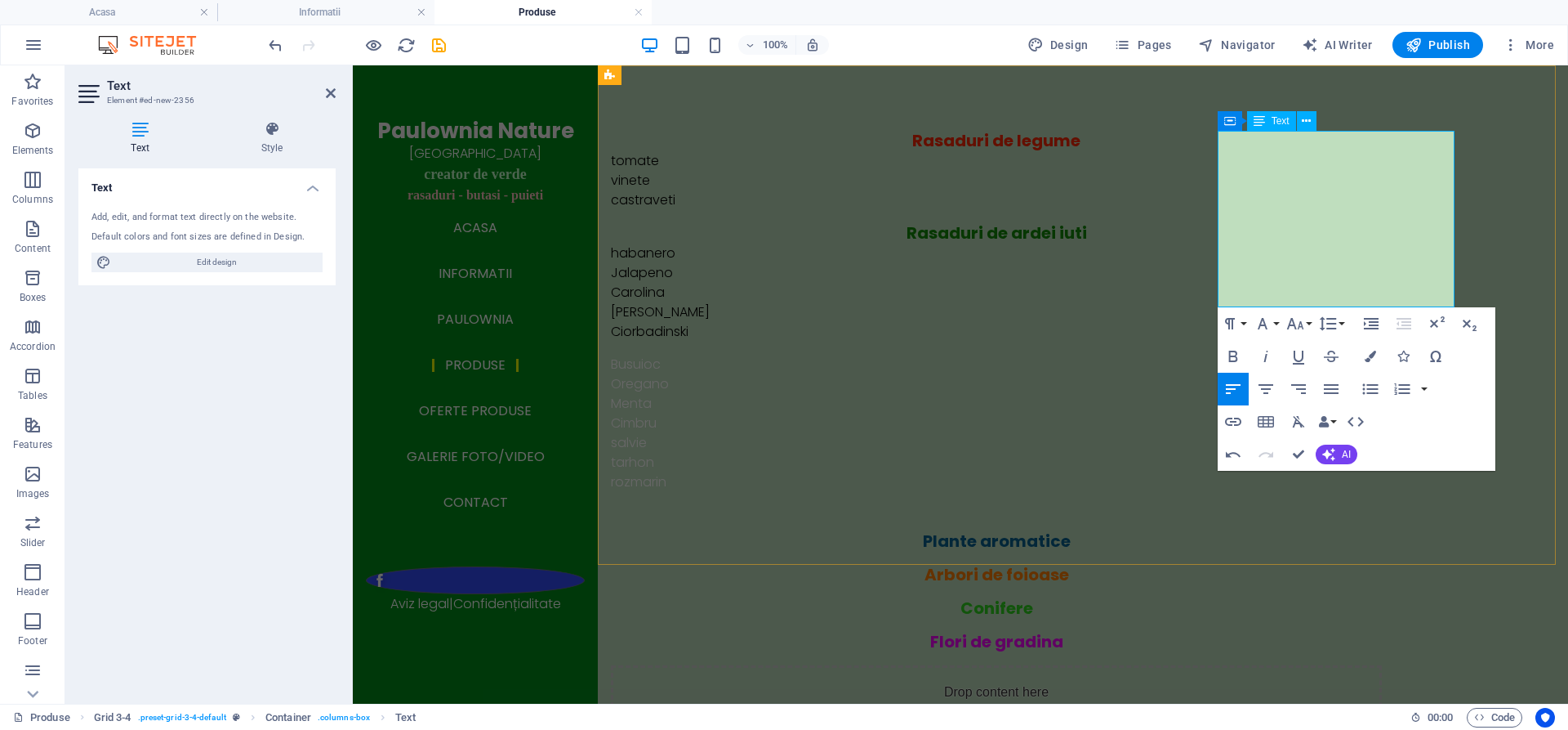
drag, startPoint x: 1224, startPoint y: 217, endPoint x: 1251, endPoint y: 212, distance: 27.5
click at [1224, 433] on p "salvie" at bounding box center [996, 443] width 771 height 20
drag, startPoint x: 1227, startPoint y: 238, endPoint x: 1268, endPoint y: 241, distance: 41.1
click at [1226, 452] on p "tarhon" at bounding box center [996, 462] width 771 height 20
click at [1232, 472] on p "rozmarin" at bounding box center [996, 482] width 771 height 20
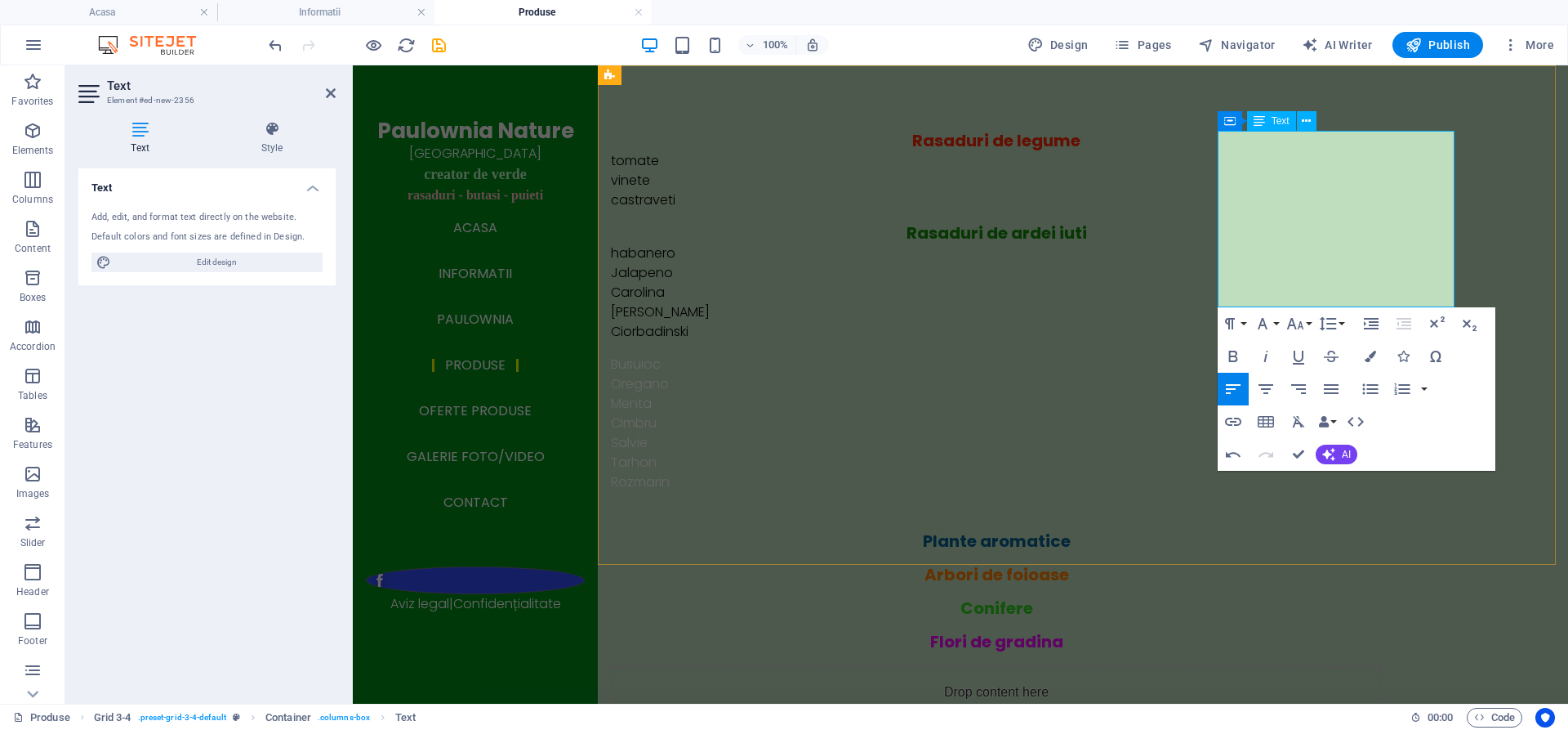
click at [1277, 472] on p "Rozmarin" at bounding box center [996, 482] width 771 height 20
drag, startPoint x: 1296, startPoint y: 263, endPoint x: 1217, endPoint y: 142, distance: 144.5
click at [1217, 355] on div "Busuioc Oregano Menta Cimbru Salvie Tarhon Rozmarin" at bounding box center [996, 442] width 771 height 177
click at [1370, 353] on icon "button" at bounding box center [1369, 356] width 11 height 11
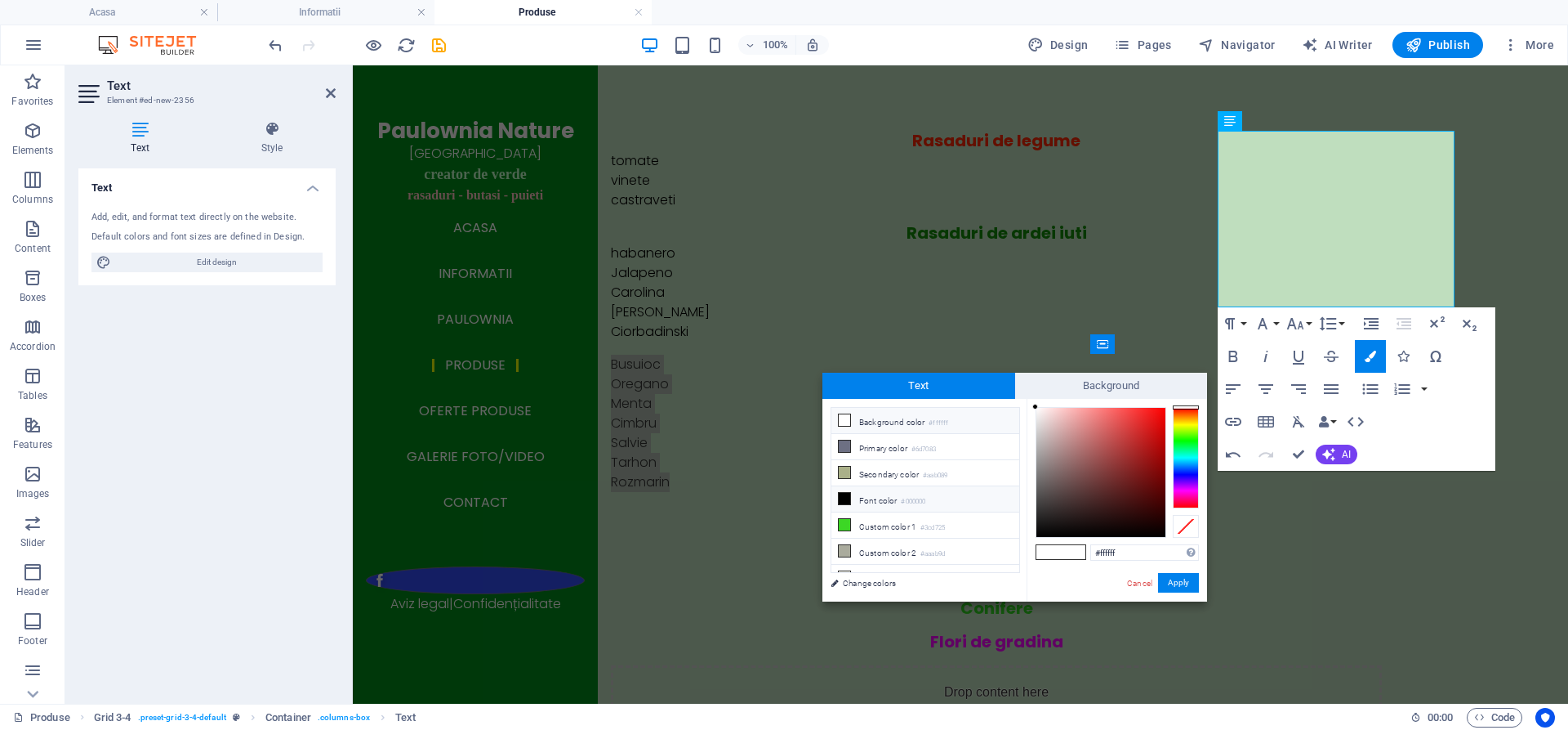
click at [866, 496] on li "Font color #000000" at bounding box center [925, 499] width 188 height 26
type input "#000000"
click at [1188, 583] on button "Apply" at bounding box center [1178, 582] width 41 height 20
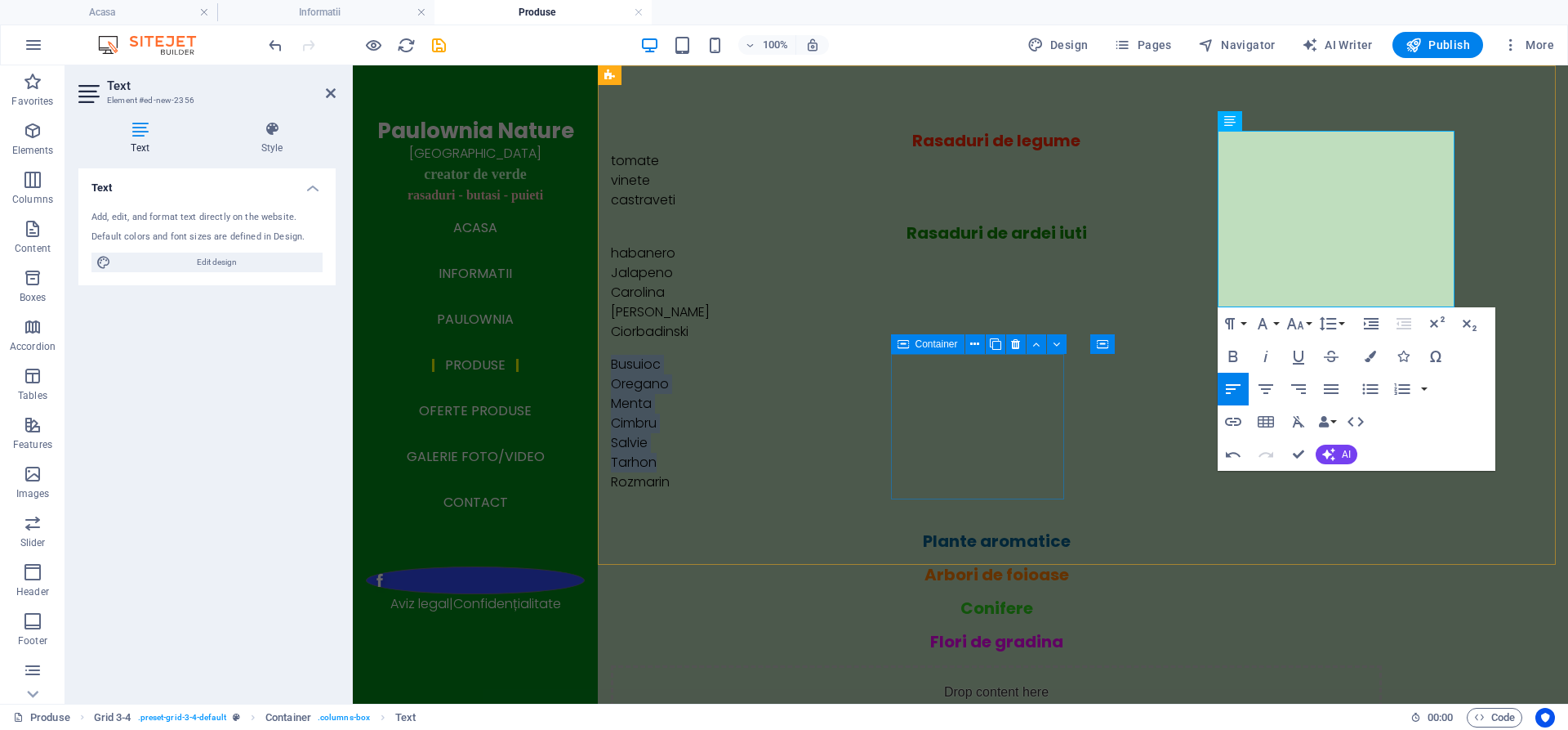
click at [990, 598] on div "Conifere" at bounding box center [996, 608] width 771 height 20
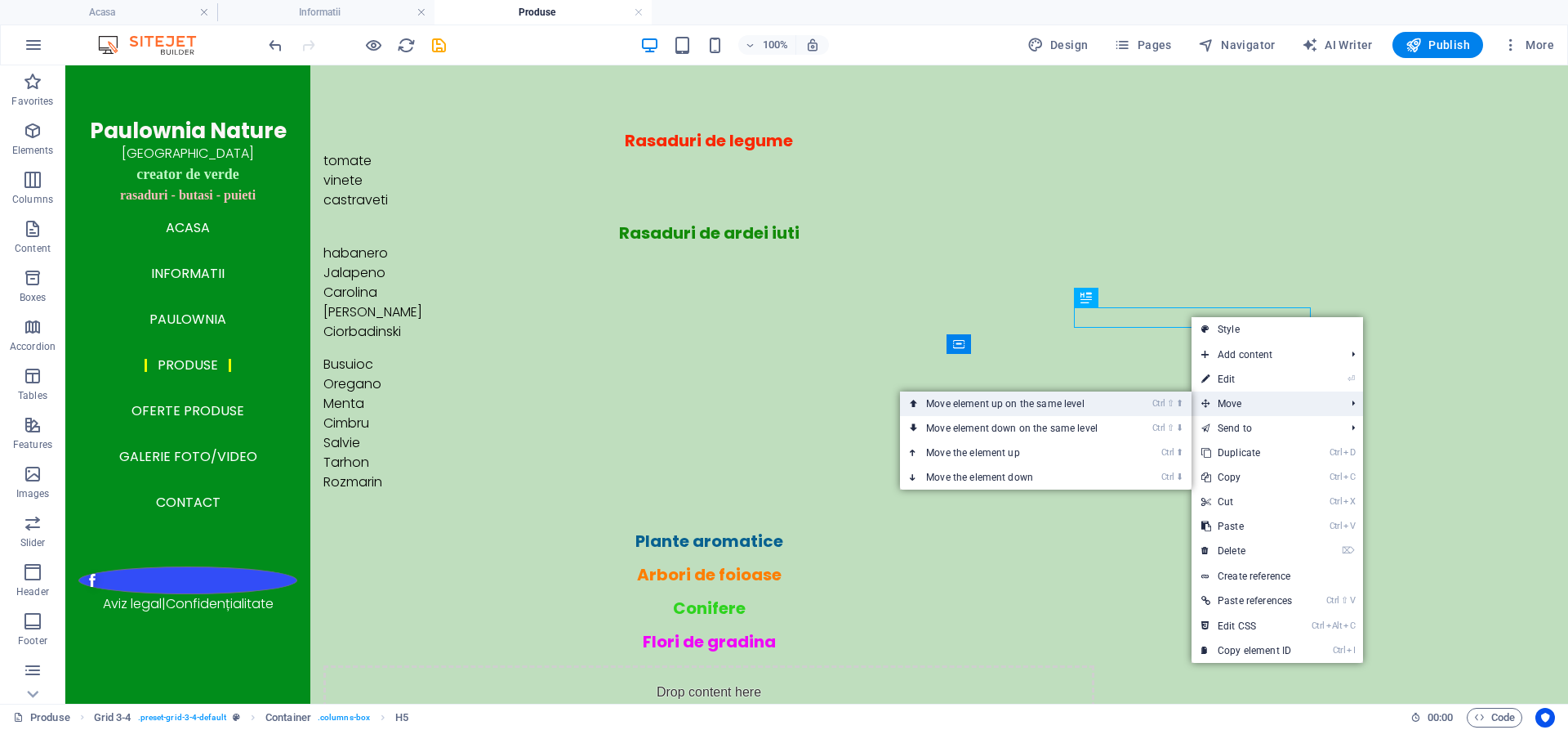
click at [1158, 397] on icon "Ctrl" at bounding box center [1158, 402] width 13 height 11
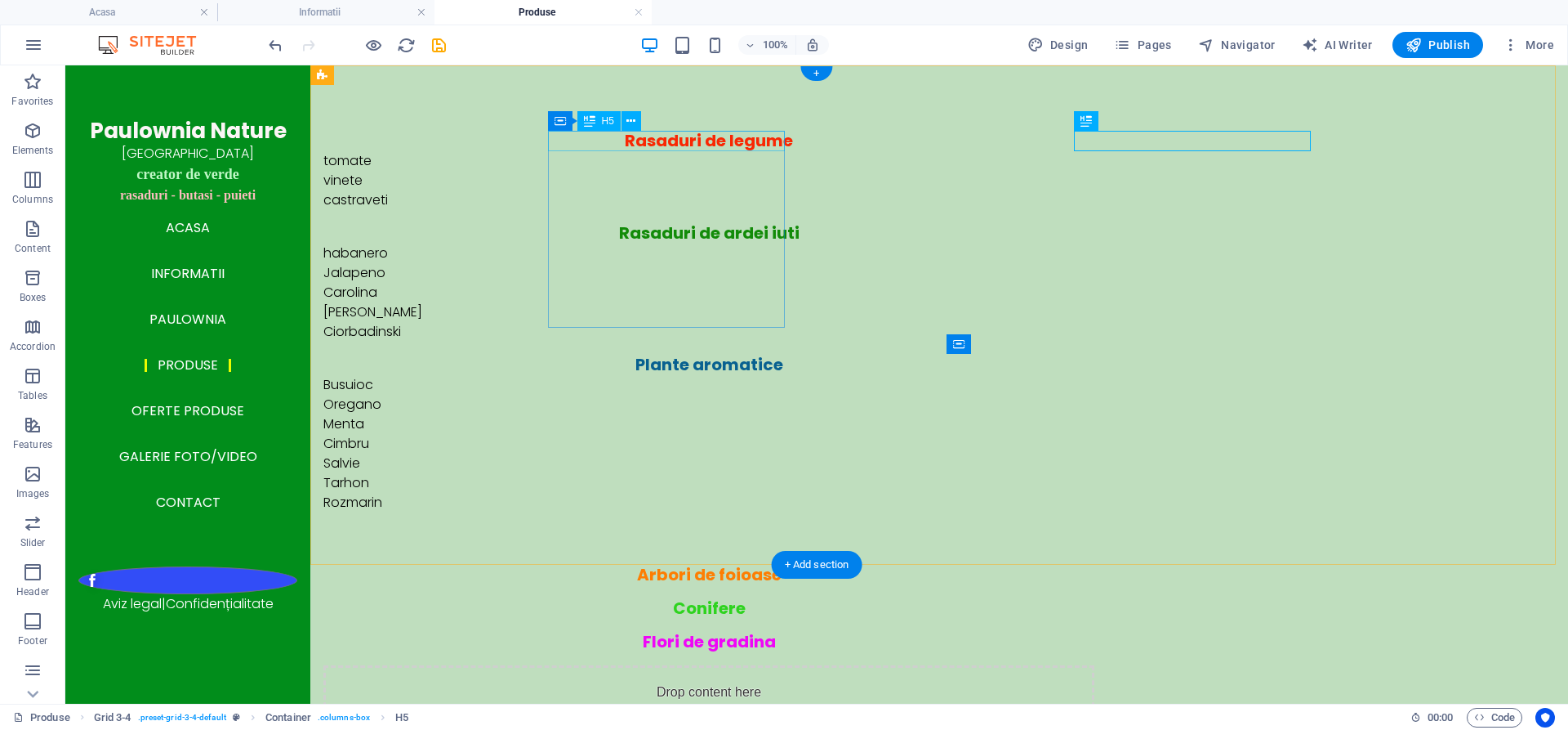
click at [618, 140] on div "Rasaduri de legume" at bounding box center [709, 141] width 771 height 20
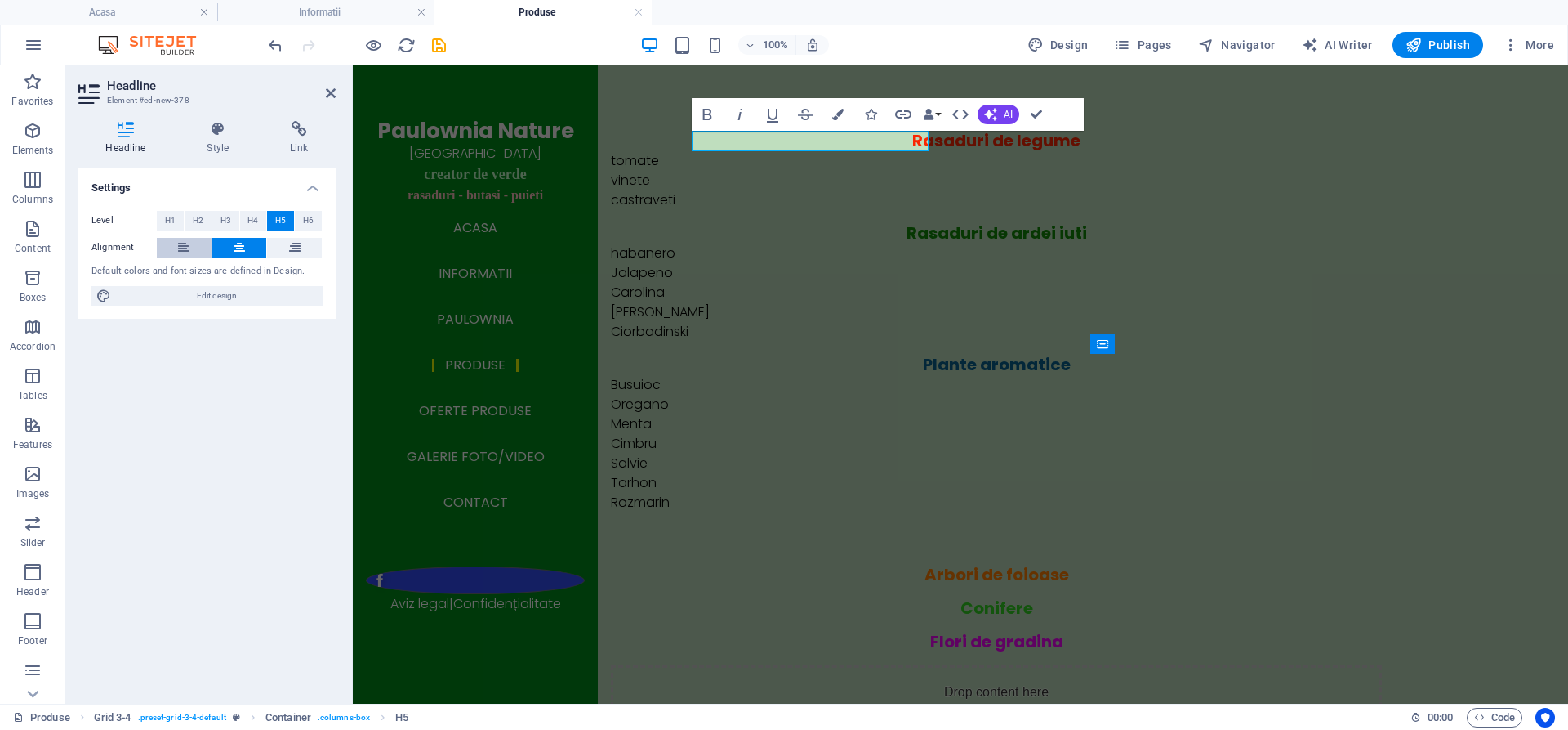
click at [177, 245] on button at bounding box center [184, 248] width 55 height 20
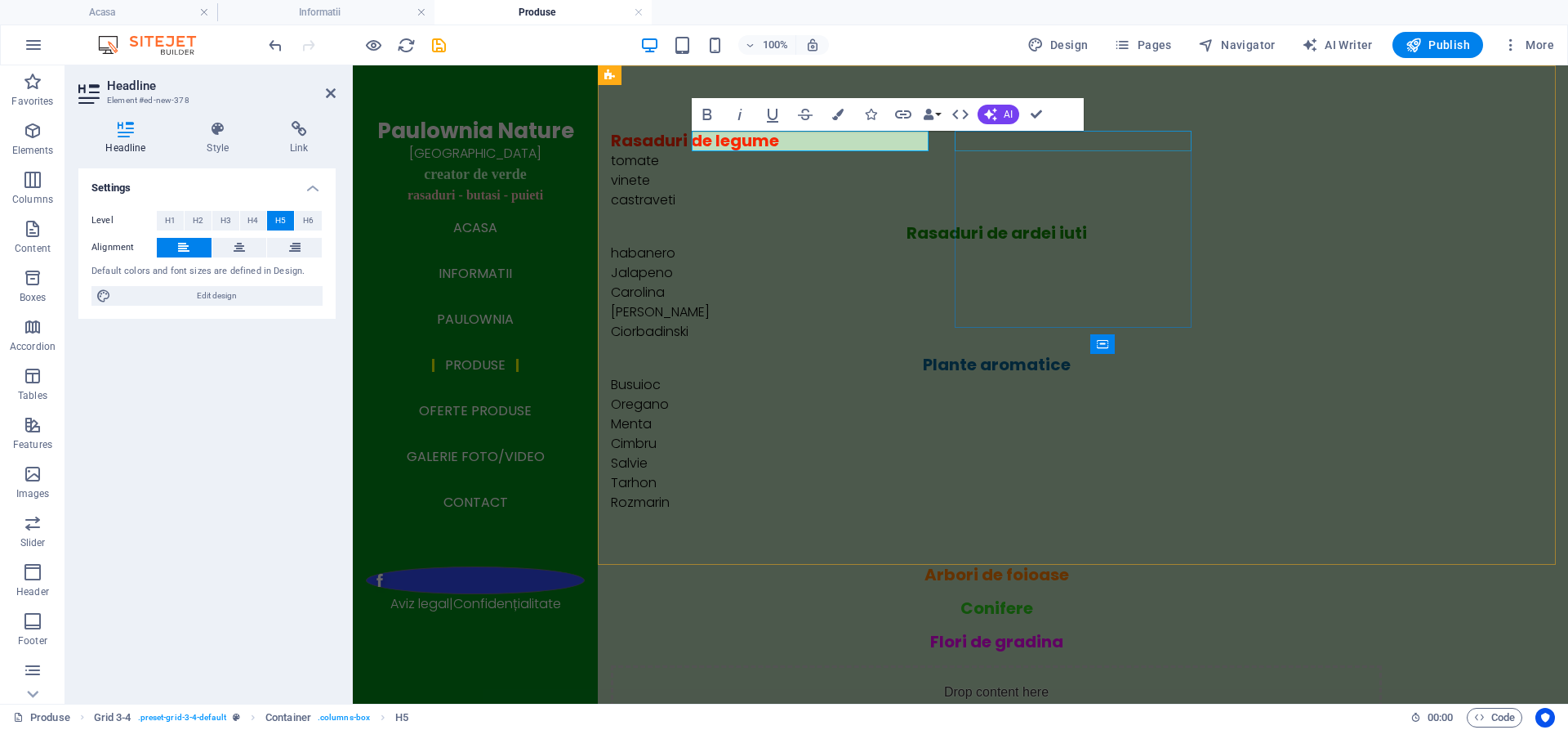
click at [1010, 223] on div "Rasaduri de ardei iuti" at bounding box center [996, 233] width 771 height 20
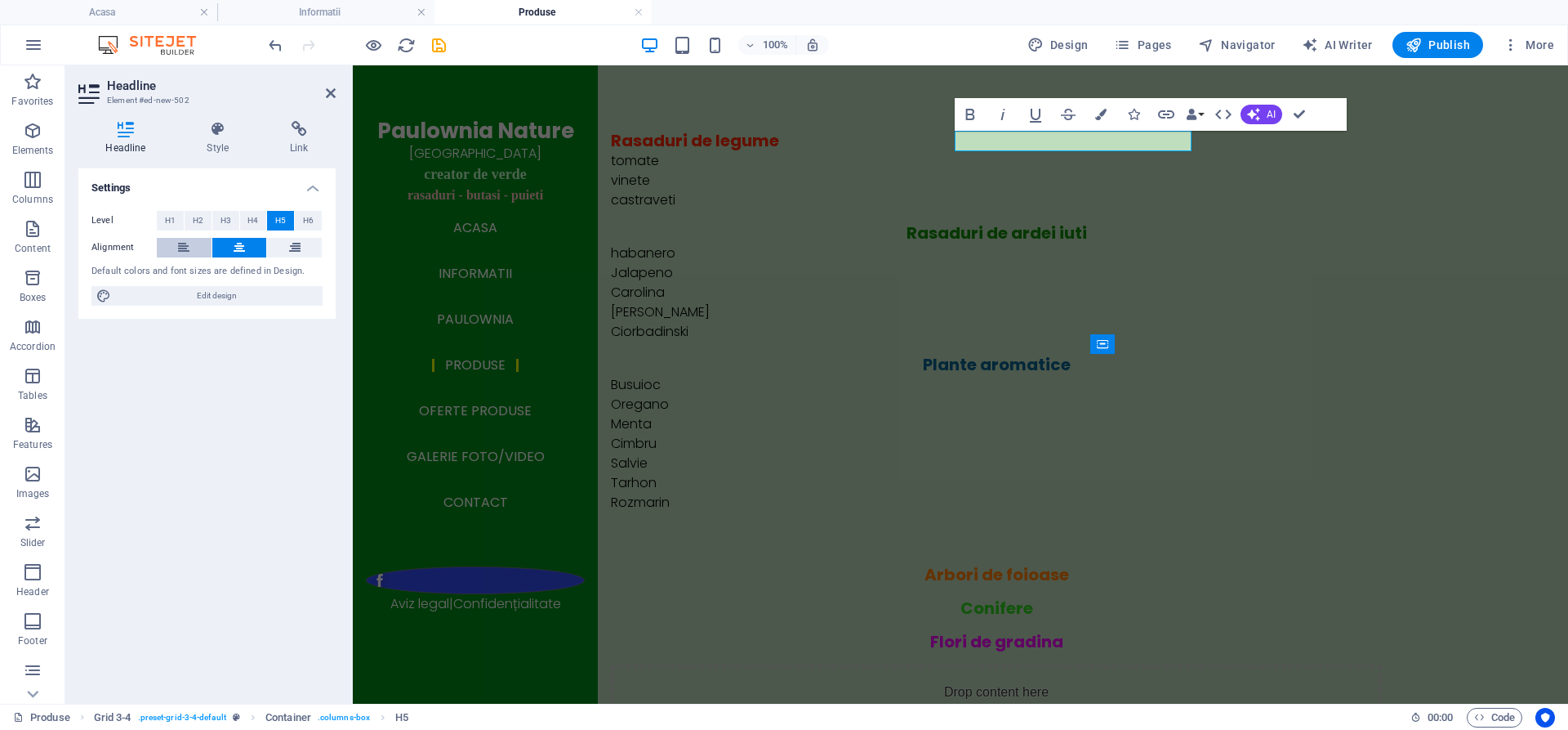
click at [180, 248] on icon at bounding box center [183, 248] width 11 height 20
click at [1282, 355] on div "Plante aromatice" at bounding box center [996, 365] width 771 height 20
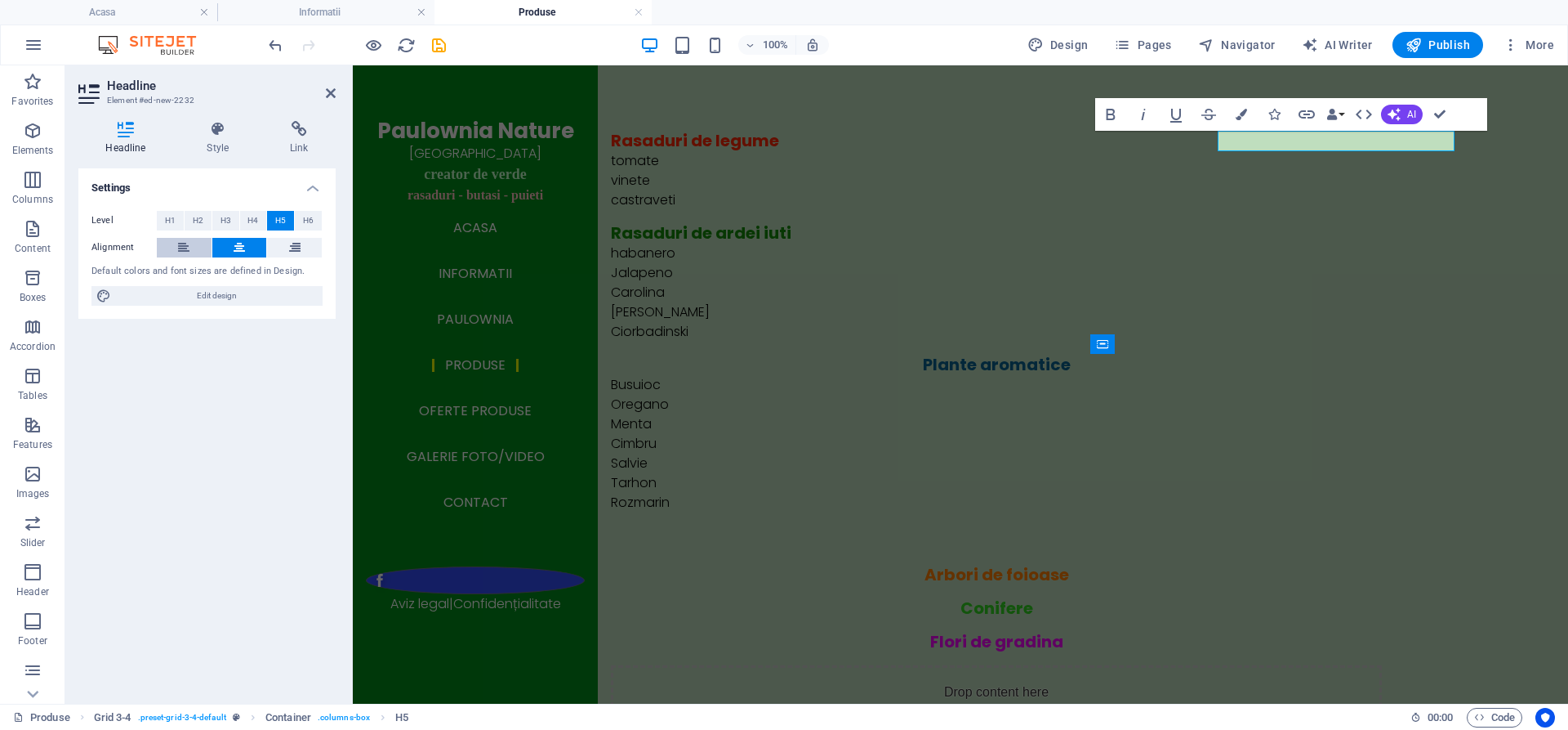
click at [185, 244] on icon at bounding box center [183, 248] width 11 height 20
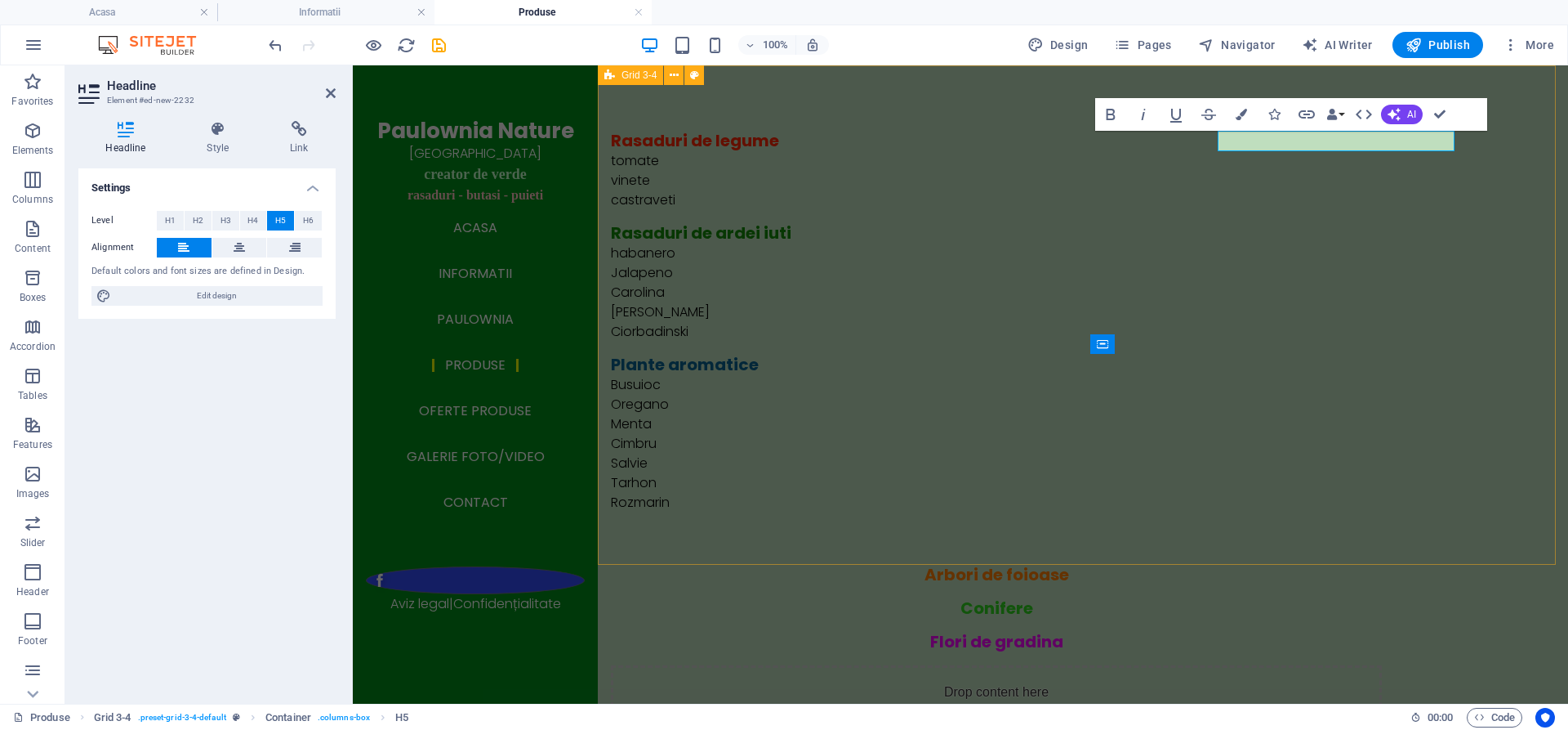
click at [644, 233] on div "Rasaduri de legume tomate vinete castraveti Rasaduri de ardei iuti habanero Jal…" at bounding box center [1083, 455] width 970 height 781
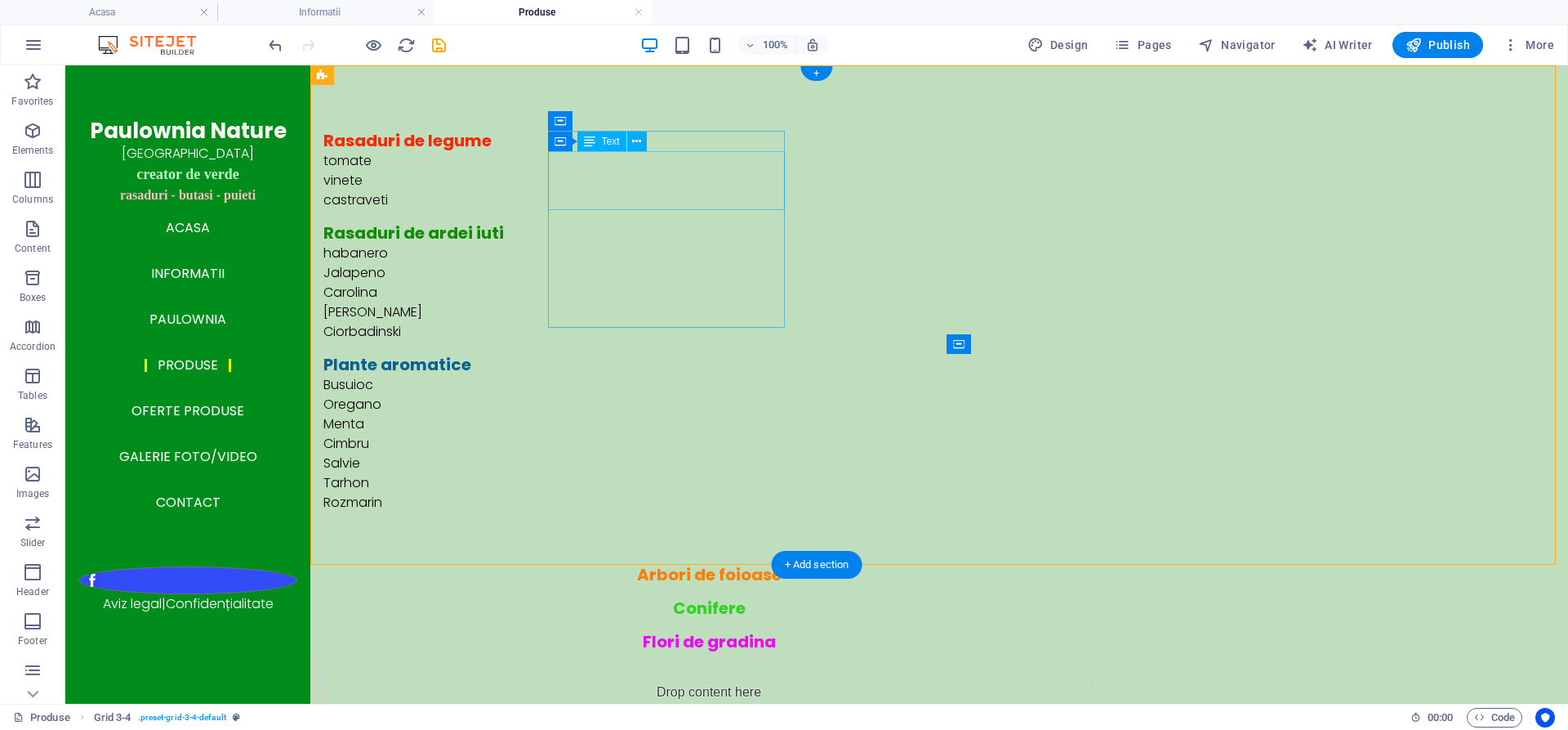
click at [569, 161] on div "tomate vinete castraveti" at bounding box center [709, 180] width 771 height 59
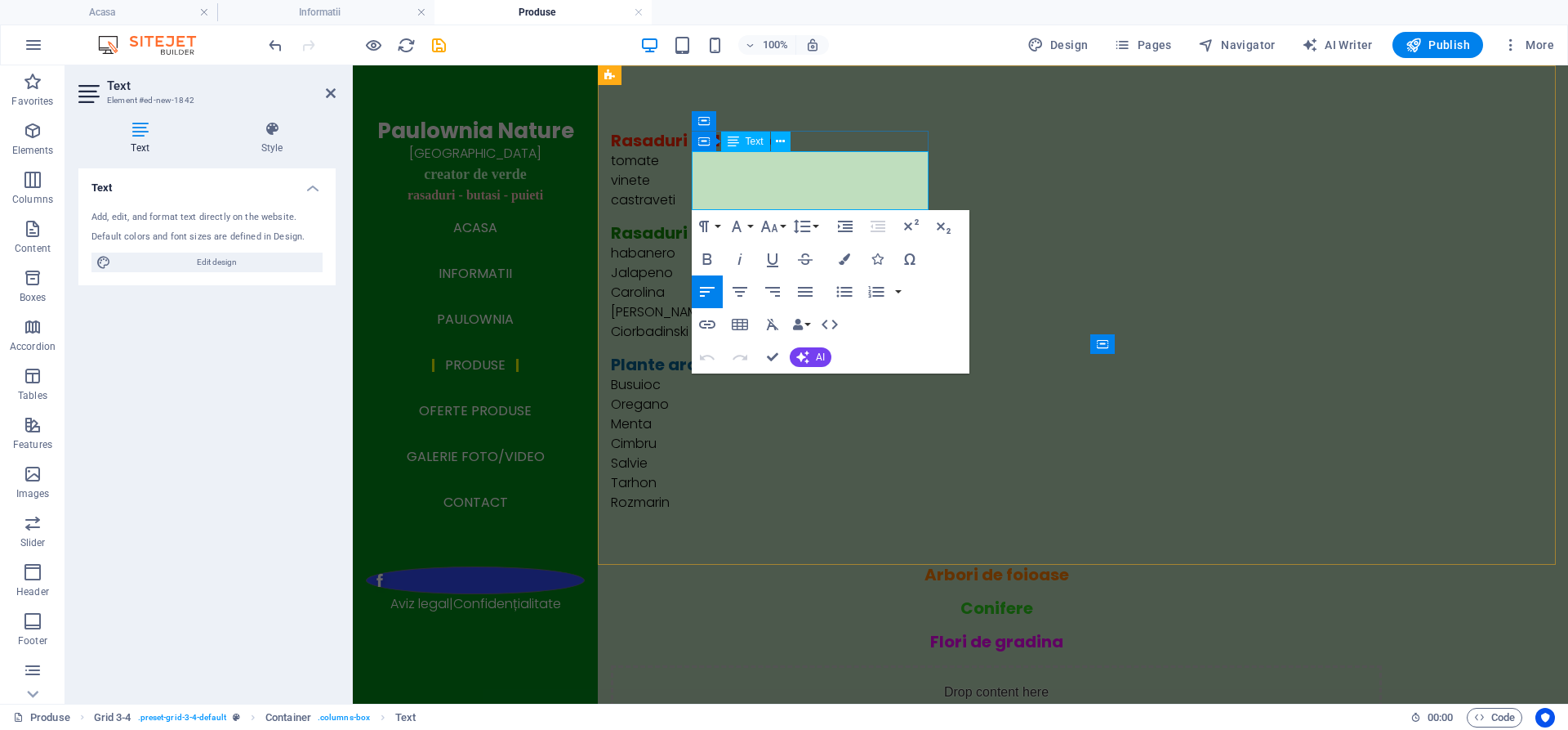
click at [659, 157] on span "tomate" at bounding box center [635, 160] width 48 height 19
click at [650, 177] on span "vinete" at bounding box center [630, 180] width 39 height 19
click at [676, 203] on span "castraveti" at bounding box center [643, 200] width 65 height 19
click at [933, 598] on div "Conifere" at bounding box center [996, 608] width 771 height 20
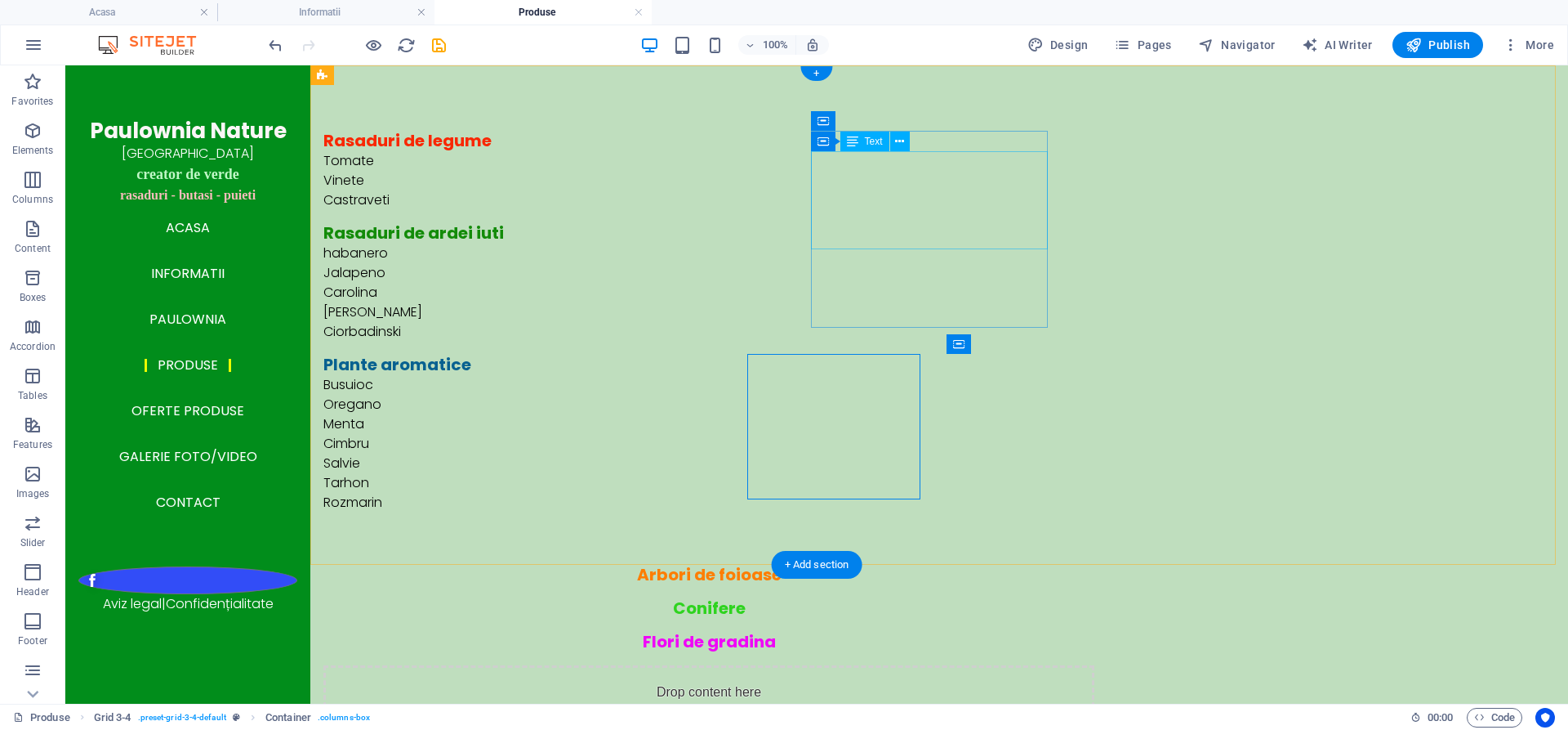
click at [817, 244] on div "habanero Jalapeno [PERSON_NAME]" at bounding box center [709, 293] width 771 height 98
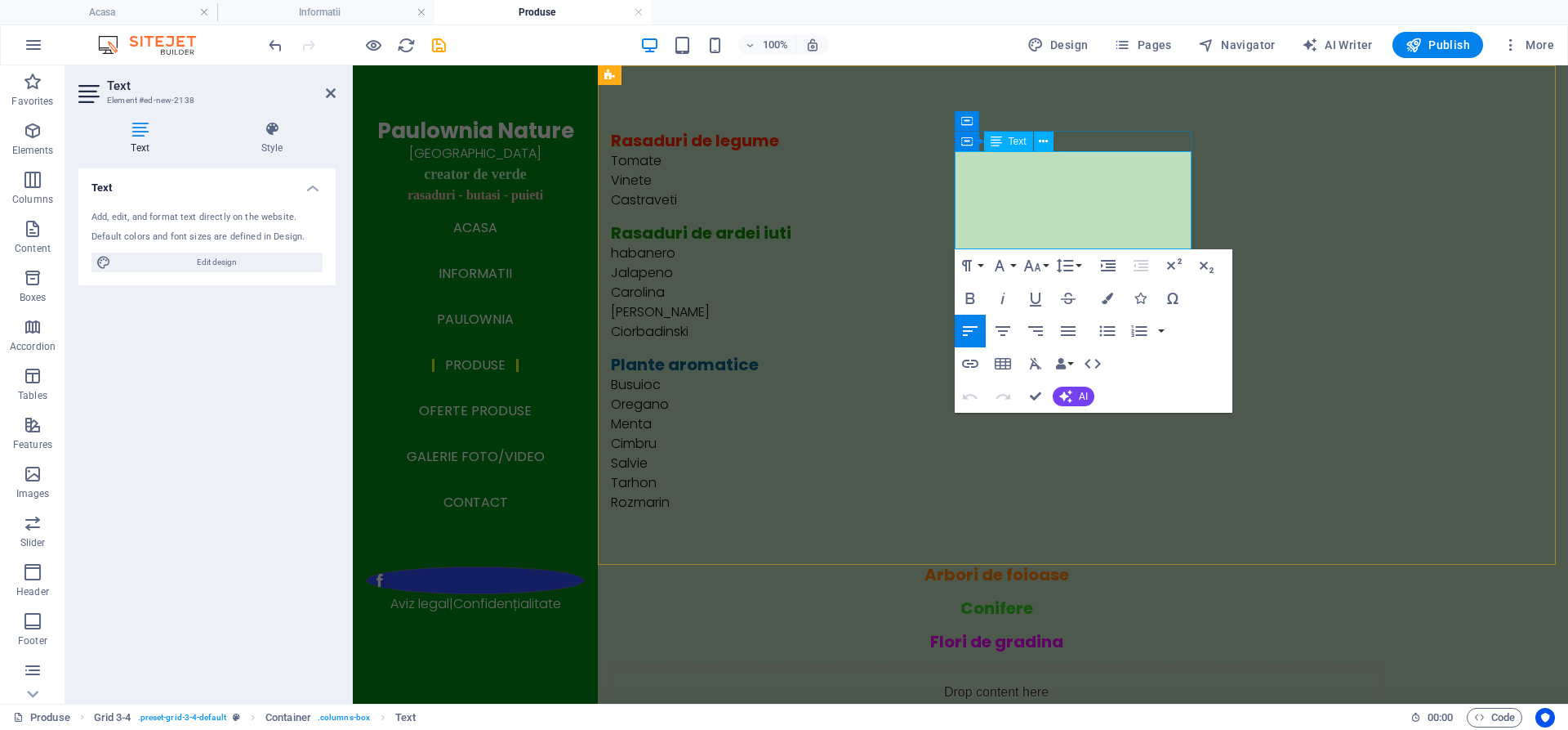
click at [676, 244] on span "habanero" at bounding box center [643, 253] width 65 height 19
click at [781, 564] on div "Arbori de foioase" at bounding box center [996, 574] width 771 height 20
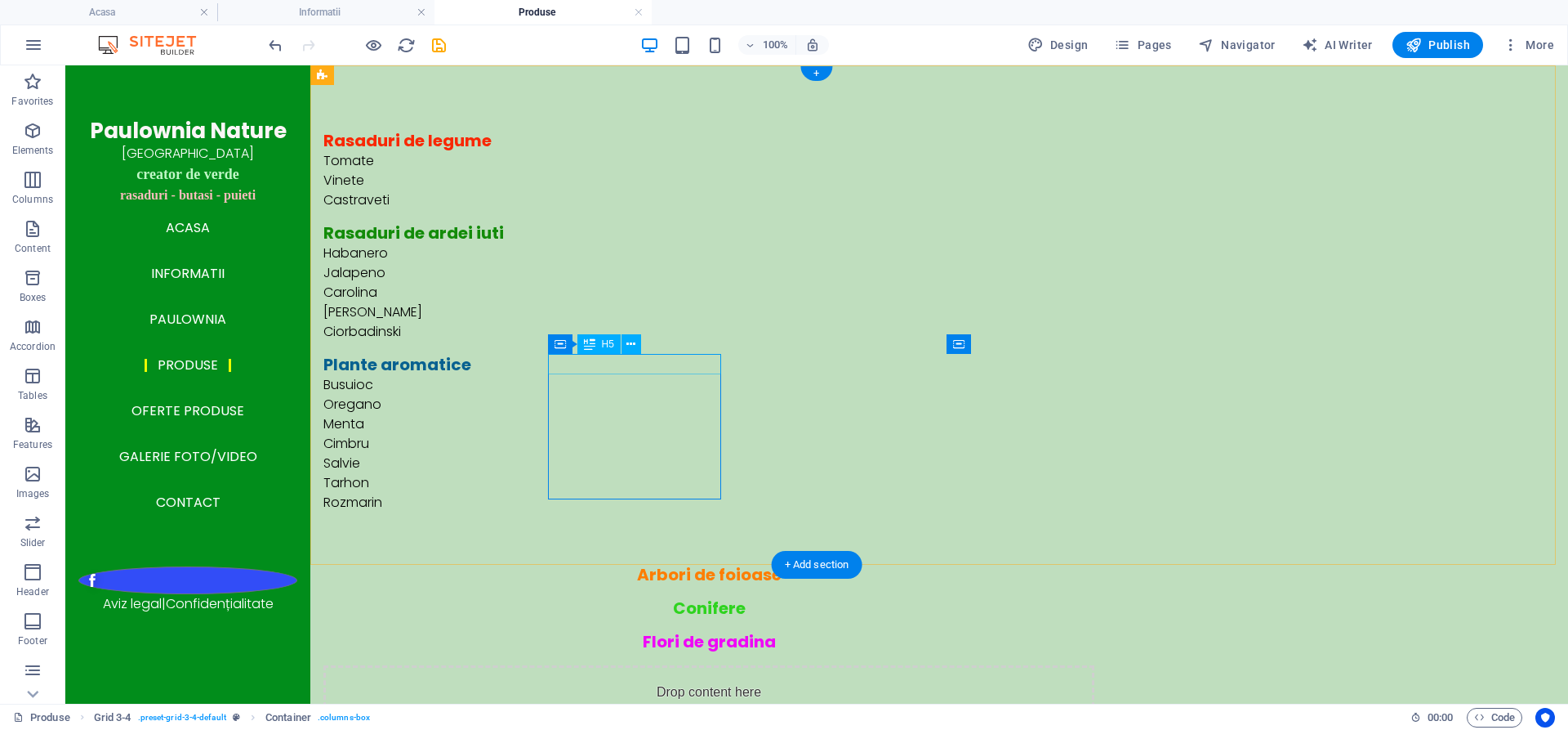
click at [563, 564] on div "Arbori de foioase" at bounding box center [709, 574] width 771 height 20
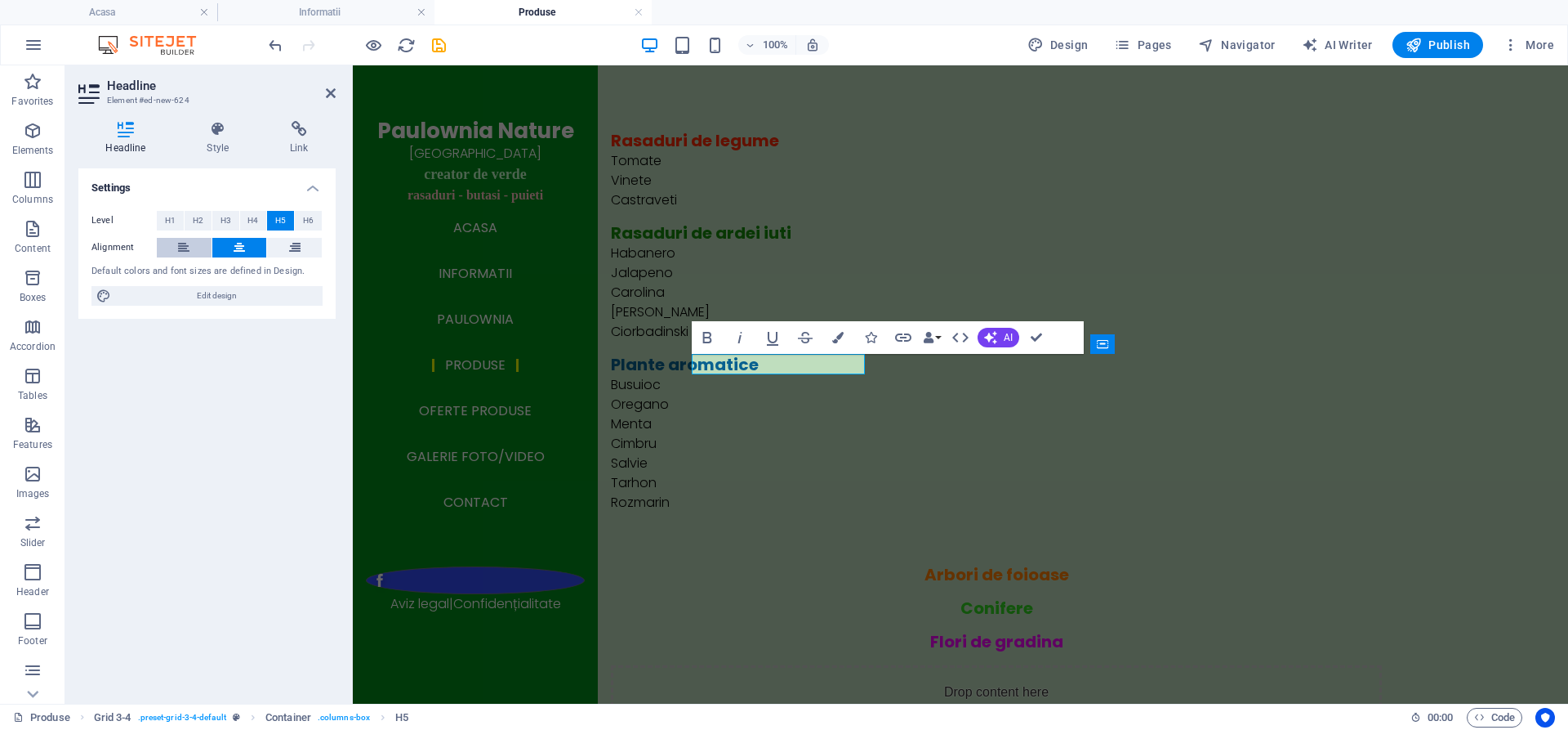
click at [184, 244] on icon at bounding box center [183, 248] width 11 height 20
click at [967, 598] on div "Conifere" at bounding box center [996, 608] width 771 height 20
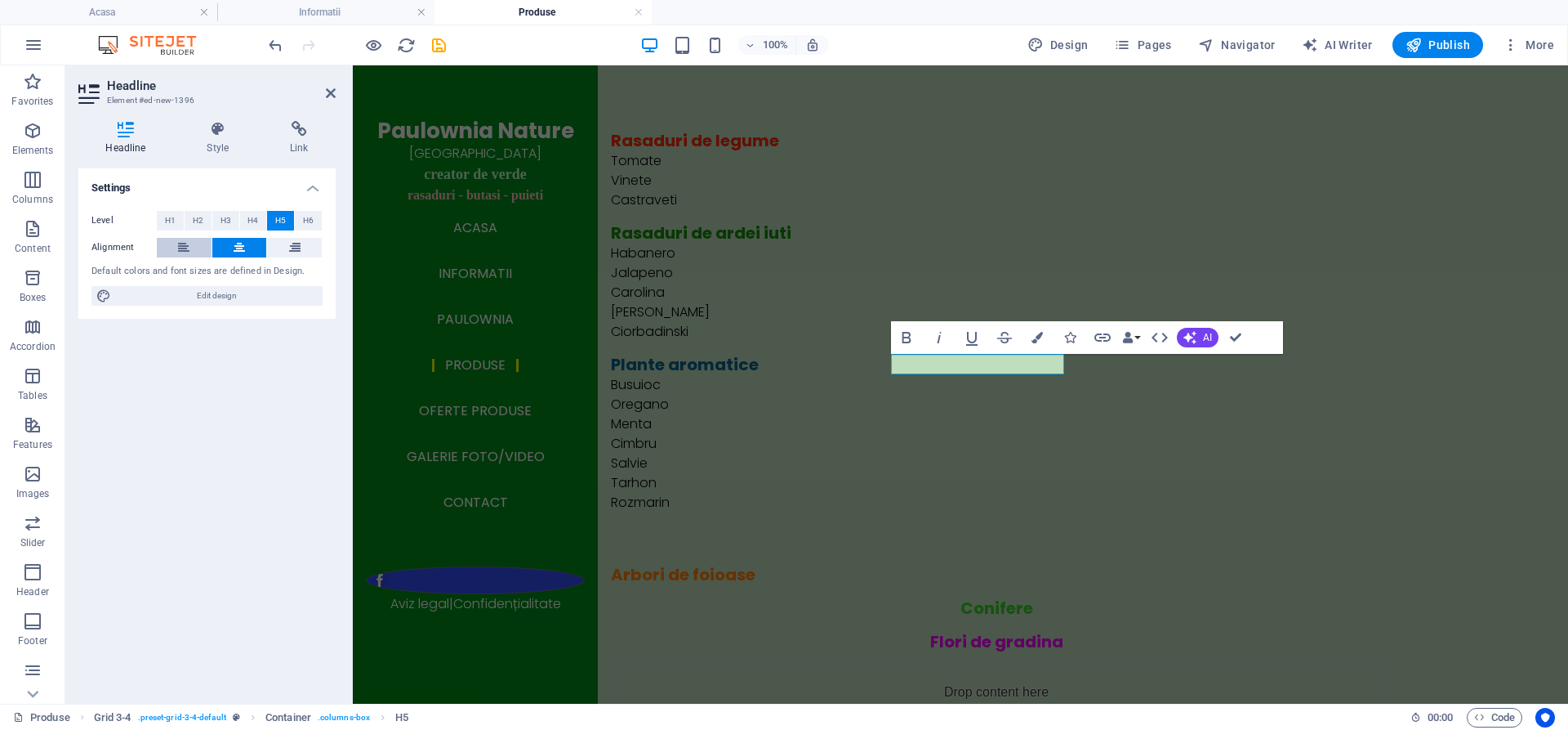
click at [181, 246] on icon at bounding box center [183, 248] width 11 height 20
click at [1121, 631] on div "Flori de gradina" at bounding box center [996, 641] width 771 height 20
click at [1122, 631] on div "Flori de gradina" at bounding box center [996, 641] width 771 height 20
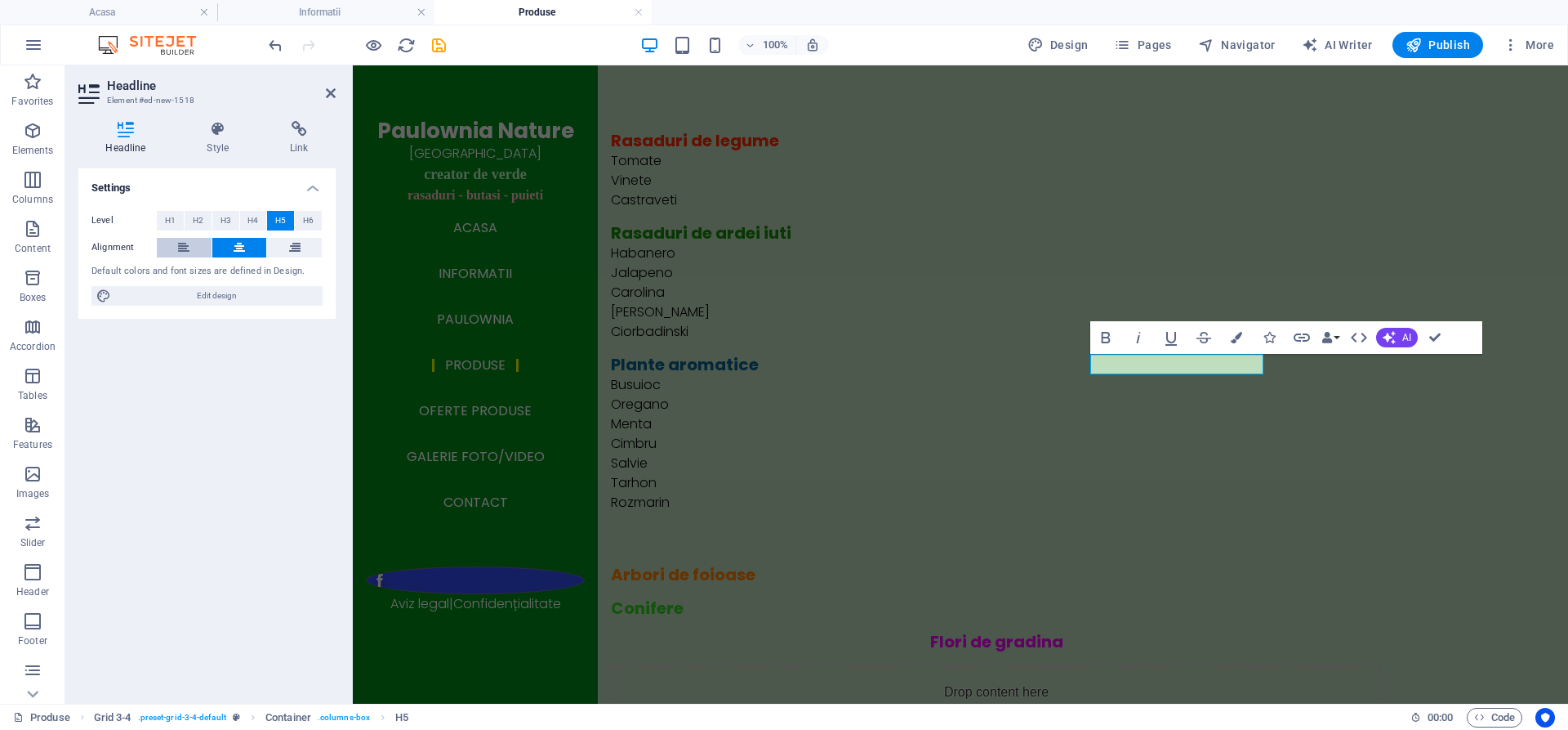
click at [182, 245] on icon at bounding box center [183, 248] width 11 height 20
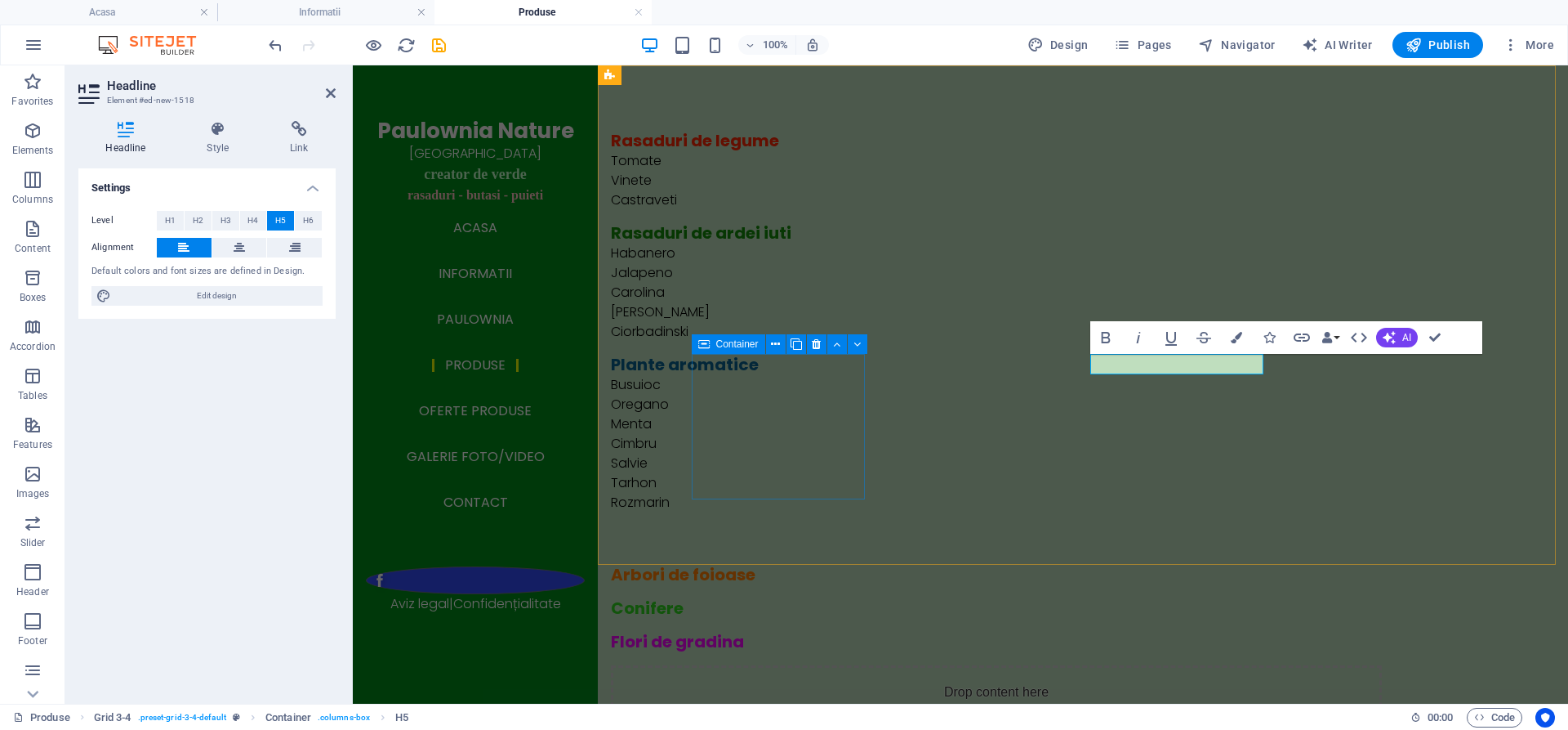
click at [751, 564] on div "Arbori de foioase" at bounding box center [996, 574] width 771 height 20
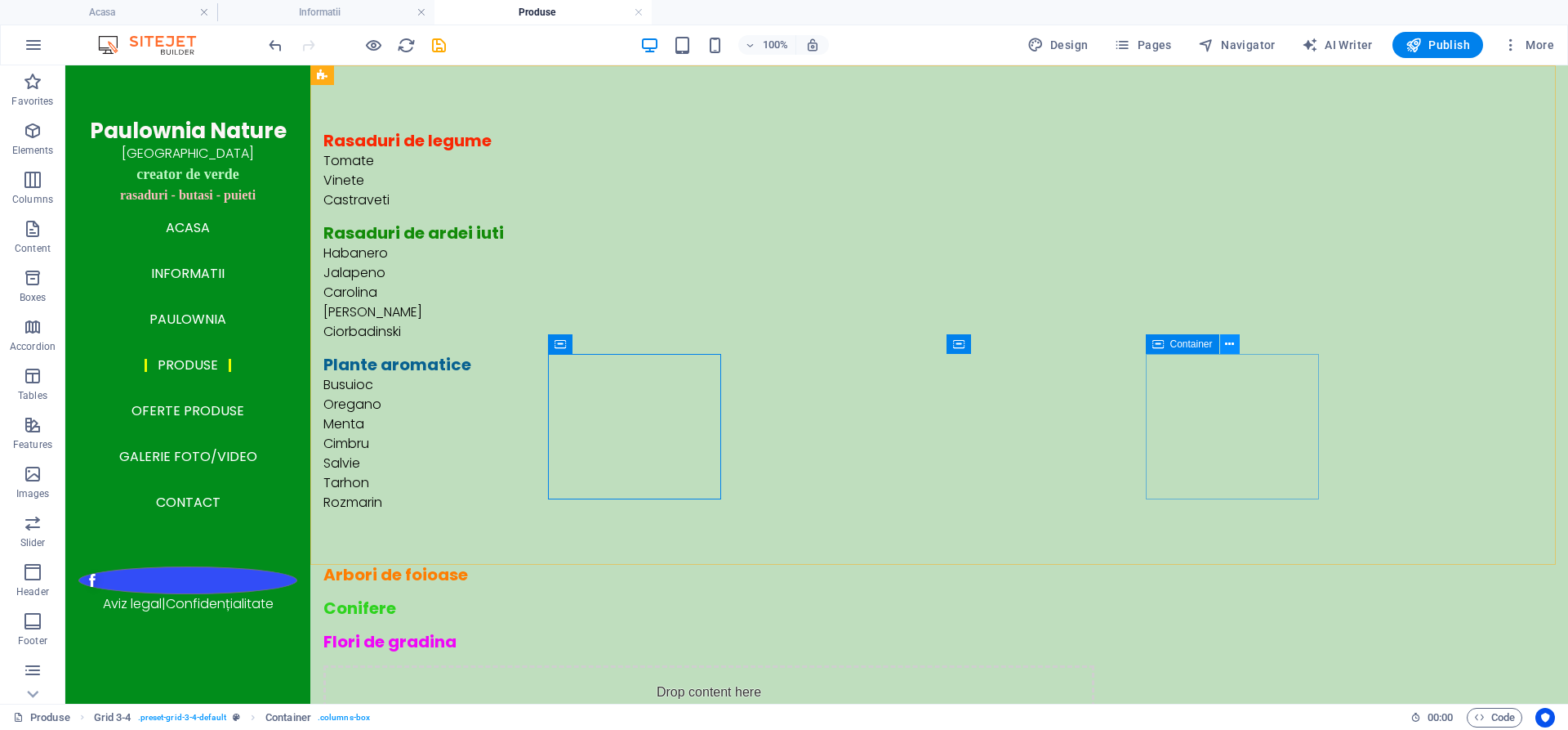
click at [1230, 342] on icon at bounding box center [1229, 344] width 9 height 17
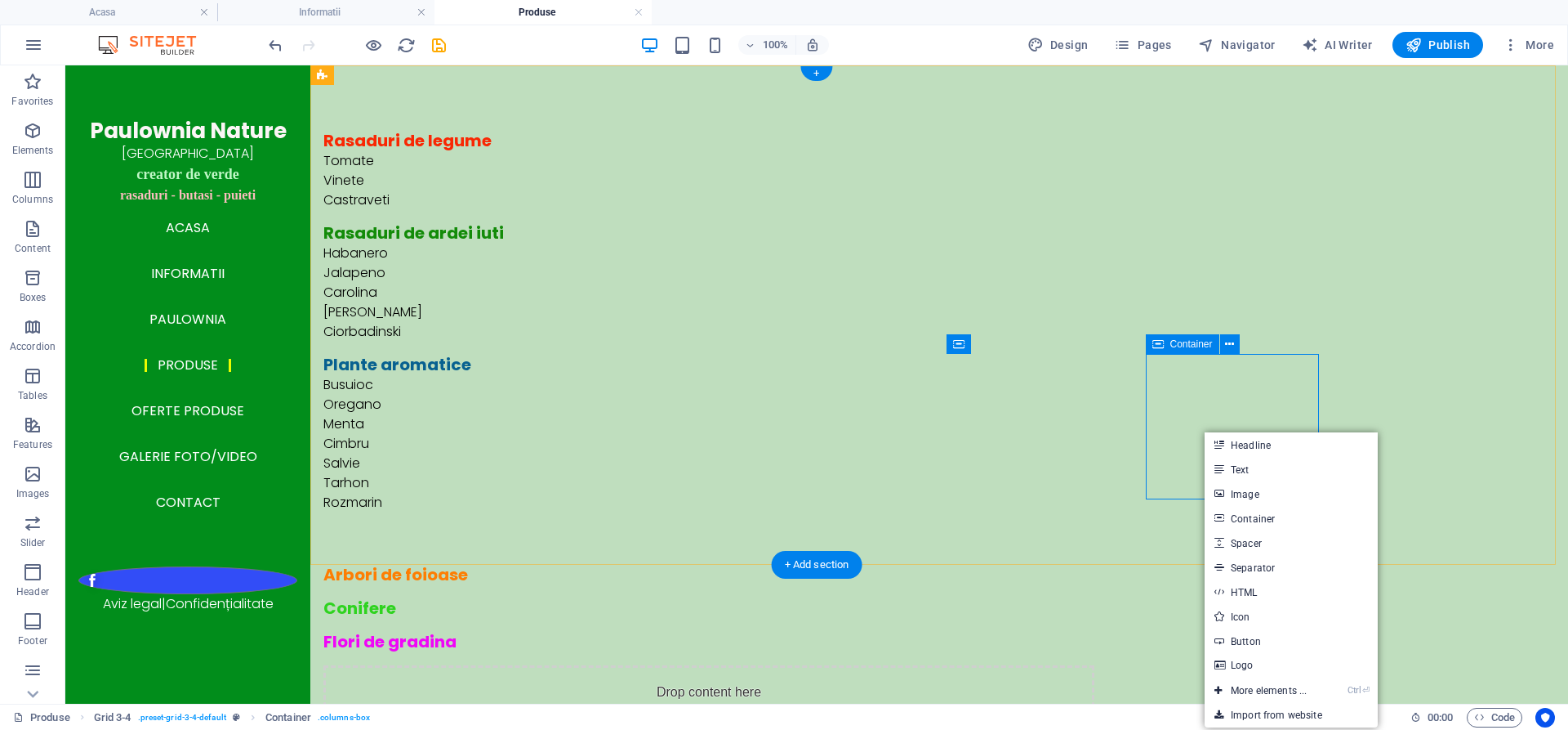
click at [1094, 665] on div "Drop content here or Add elements Paste clipboard" at bounding box center [709, 723] width 771 height 116
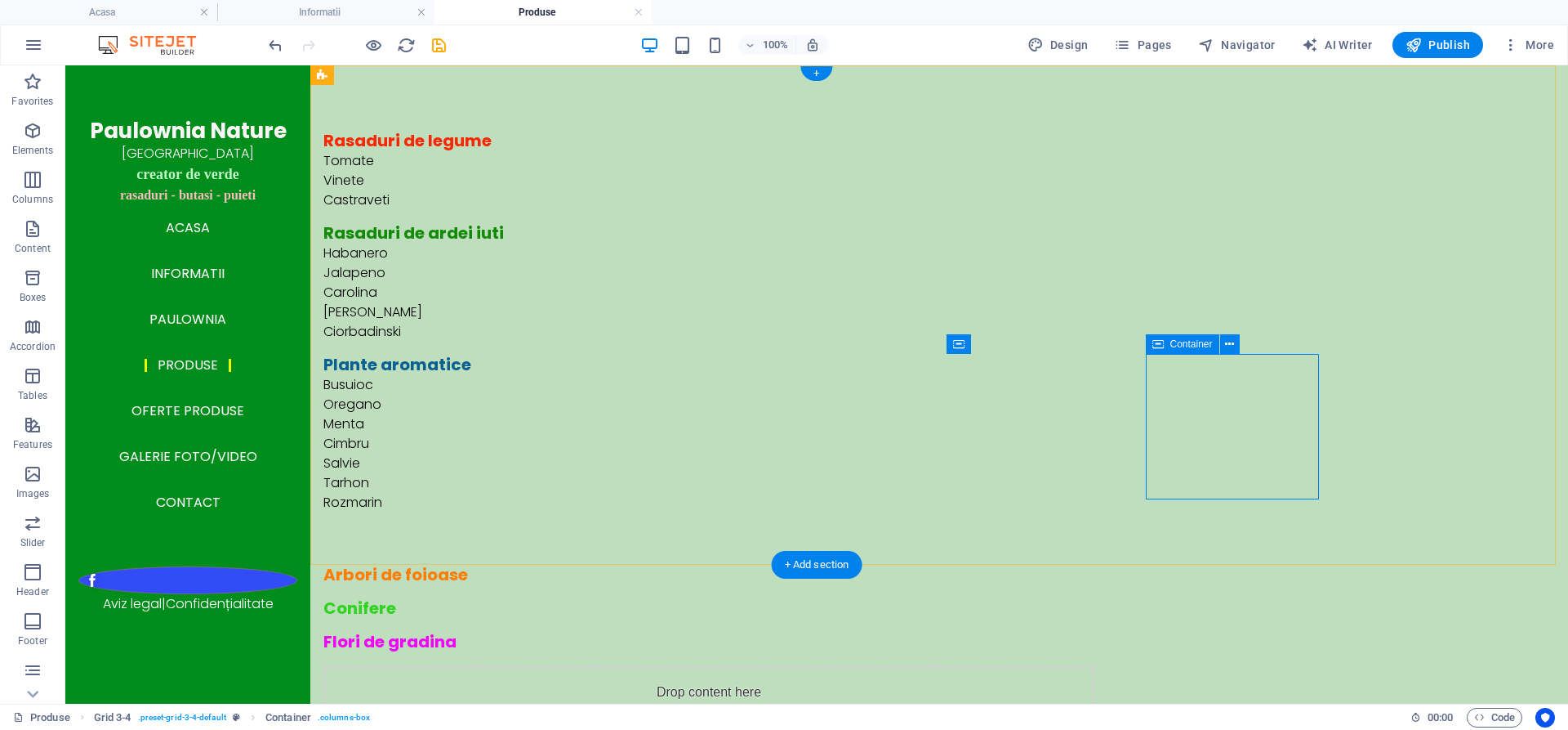
click at [1094, 665] on div "Drop content here or Add elements Paste clipboard" at bounding box center [709, 723] width 771 height 116
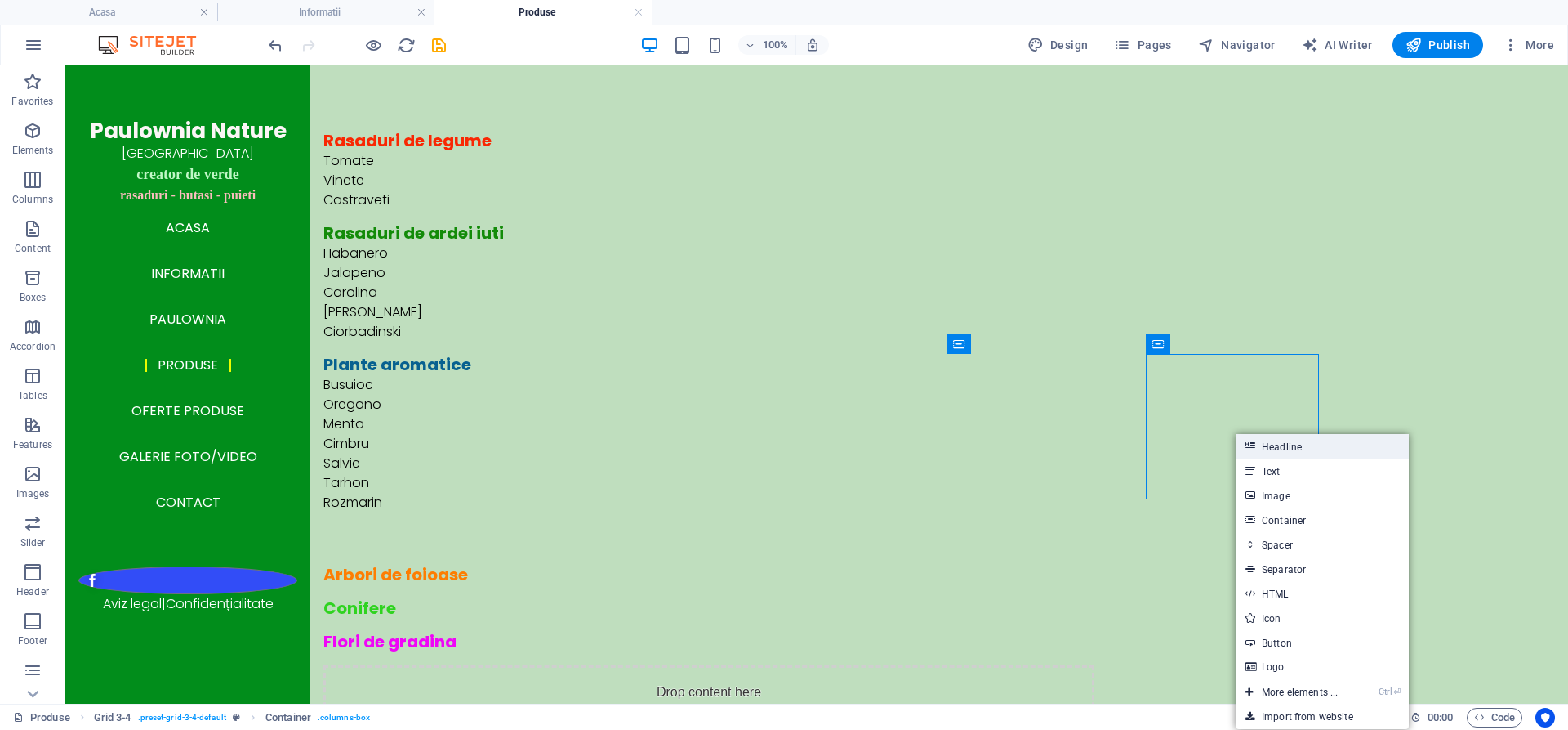
click at [1273, 443] on link "Headline" at bounding box center [1321, 445] width 173 height 25
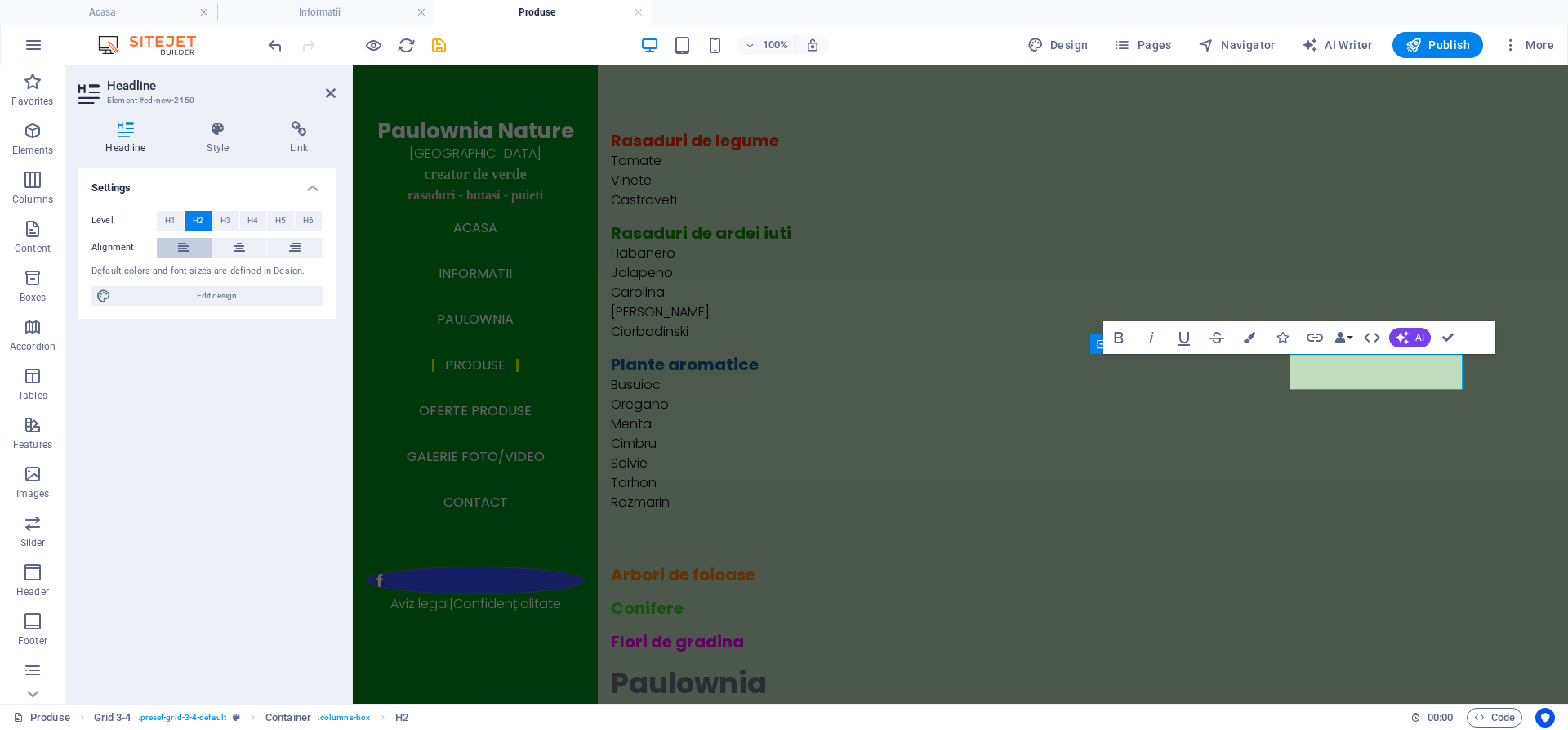
click at [178, 248] on button at bounding box center [184, 248] width 55 height 20
click at [273, 221] on button "H5" at bounding box center [280, 221] width 27 height 20
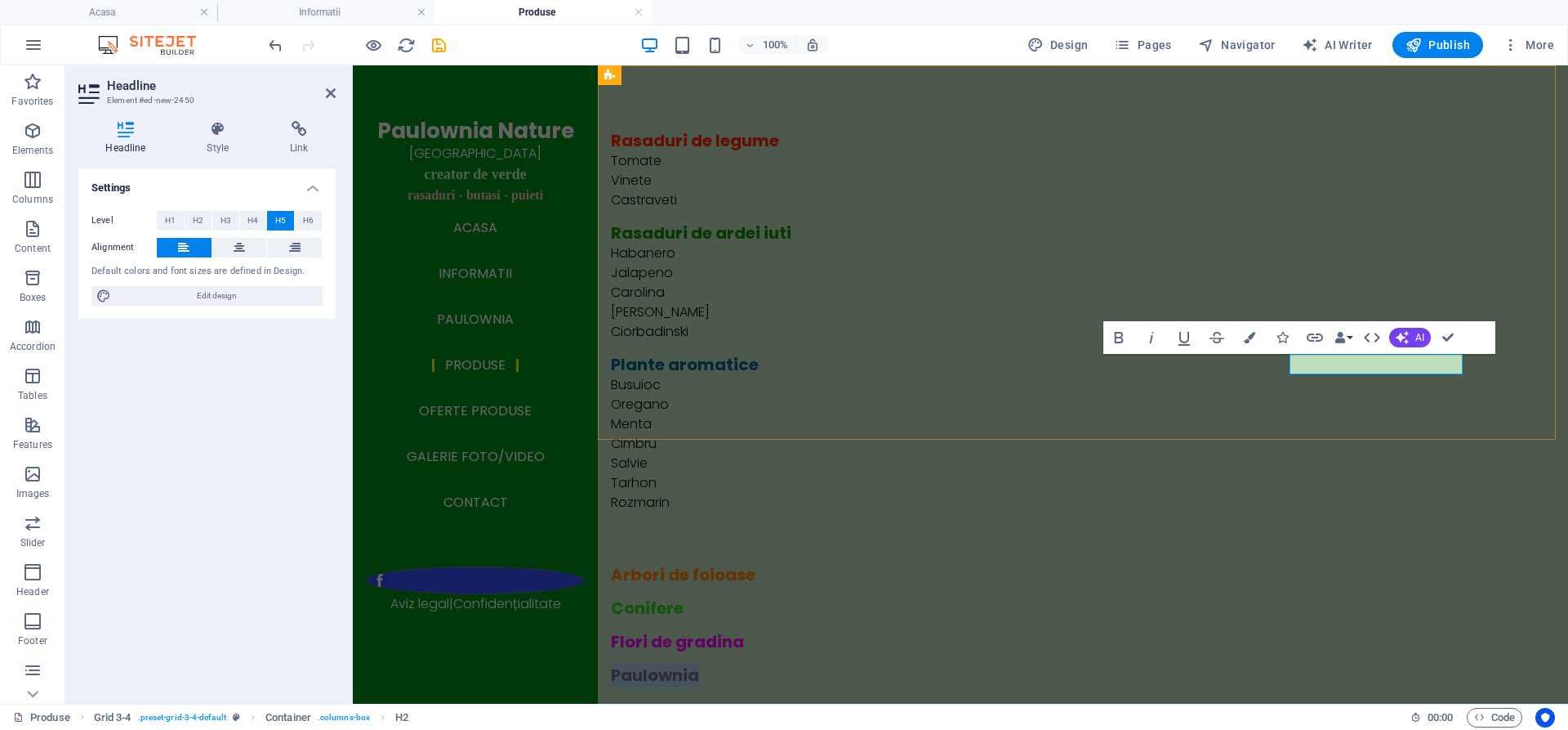
drag, startPoint x: 1388, startPoint y: 362, endPoint x: 1292, endPoint y: 364, distance: 96.0
click at [1292, 665] on h5 "Paulownia" at bounding box center [996, 675] width 771 height 20
click at [1252, 337] on icon "button" at bounding box center [1249, 337] width 11 height 11
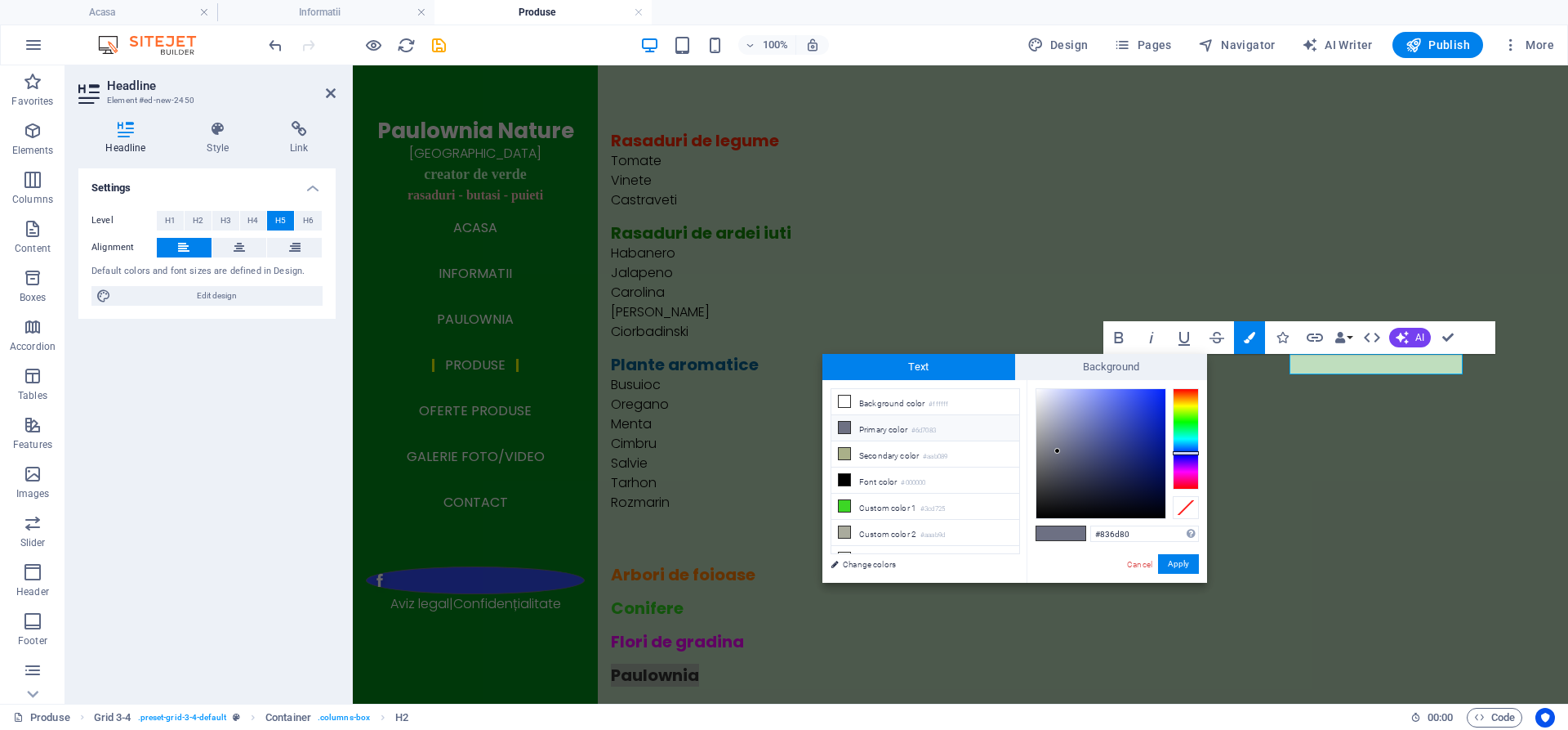
click at [1186, 473] on div at bounding box center [1186, 438] width 26 height 101
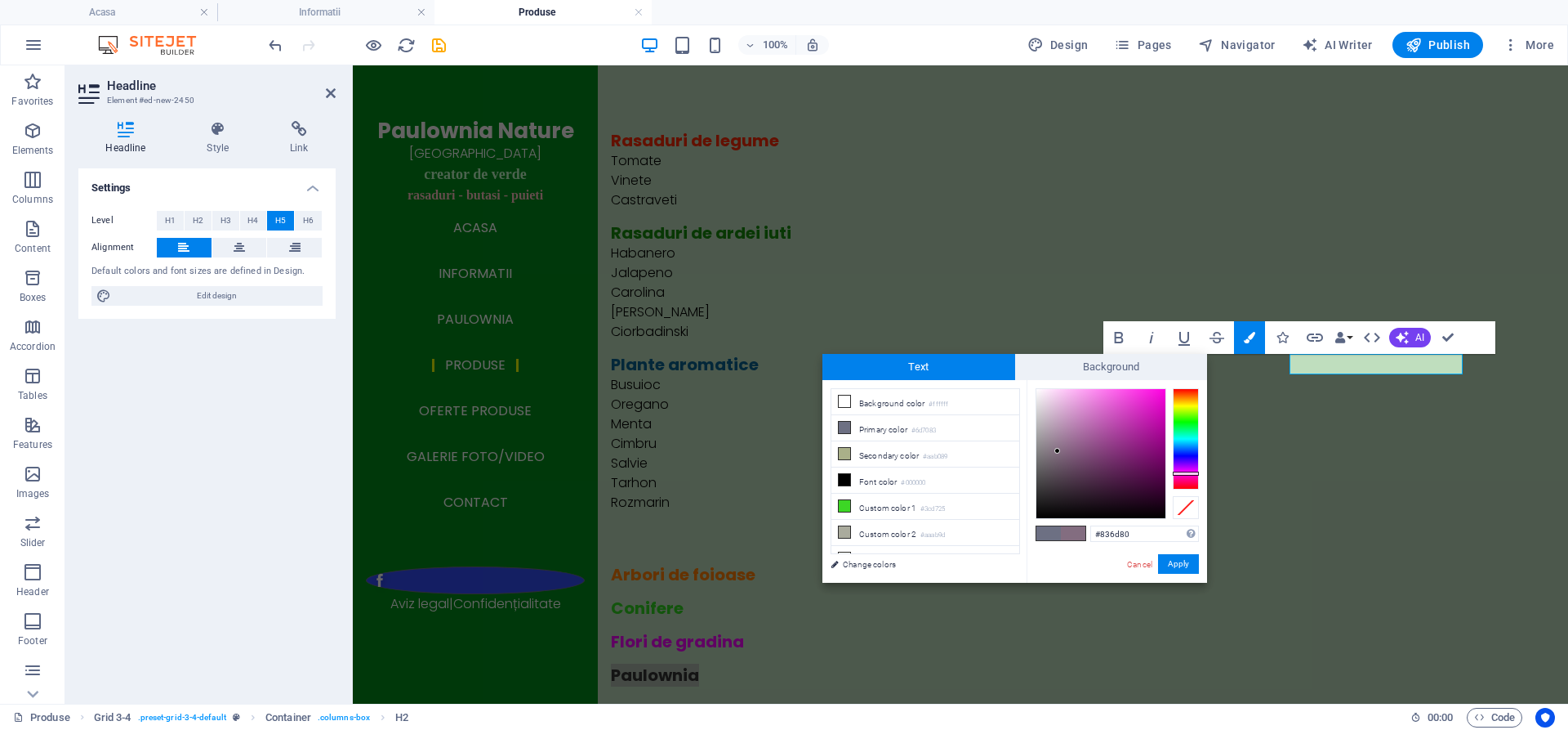
type input "#f54fe2"
click at [1123, 393] on div at bounding box center [1100, 452] width 129 height 129
click at [1180, 563] on button "Apply" at bounding box center [1178, 564] width 41 height 20
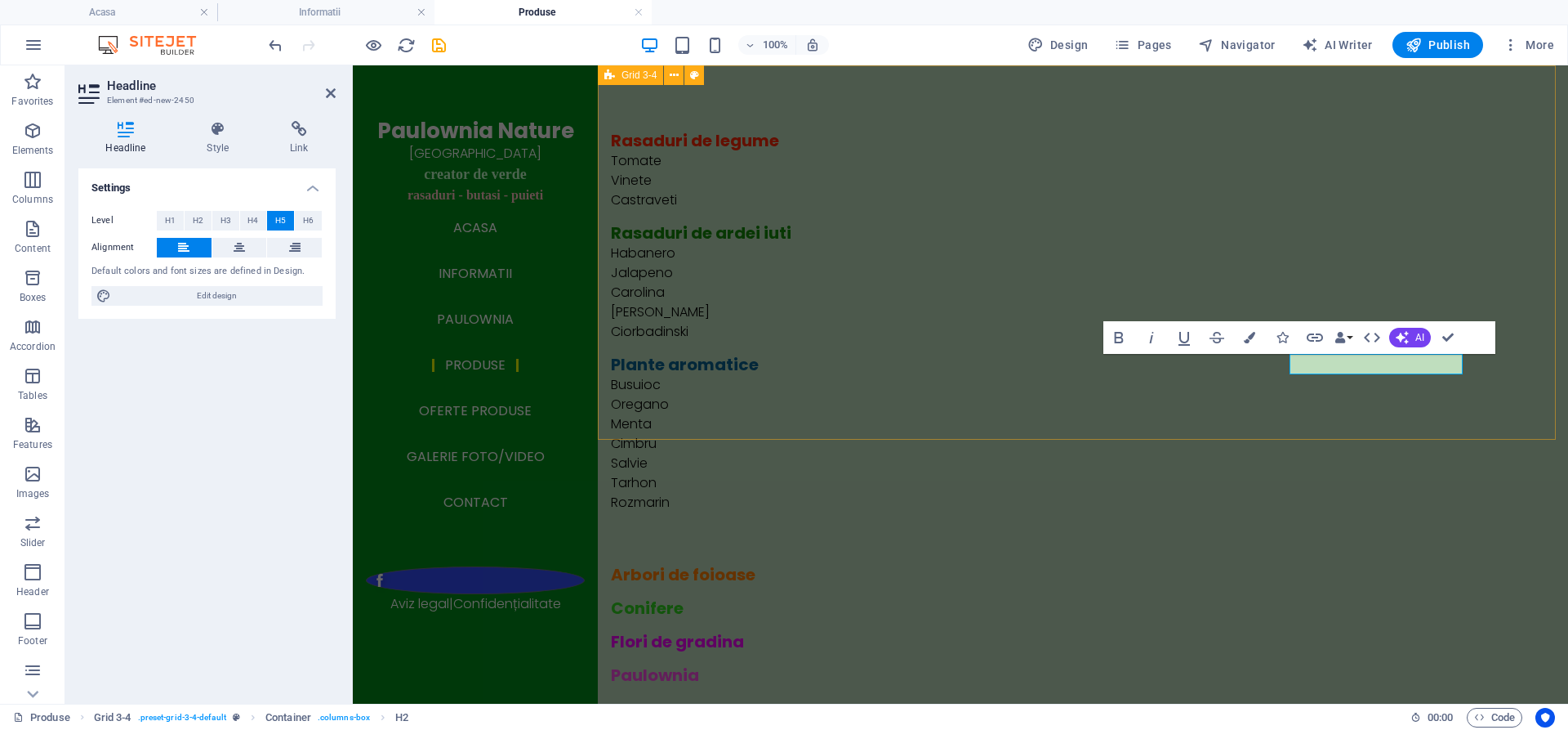
click at [1242, 408] on div "Rasaduri de legume Tomate Vinete Castraveti Rasaduri de ardei iuti Habanero Jal…" at bounding box center [1083, 407] width 970 height 685
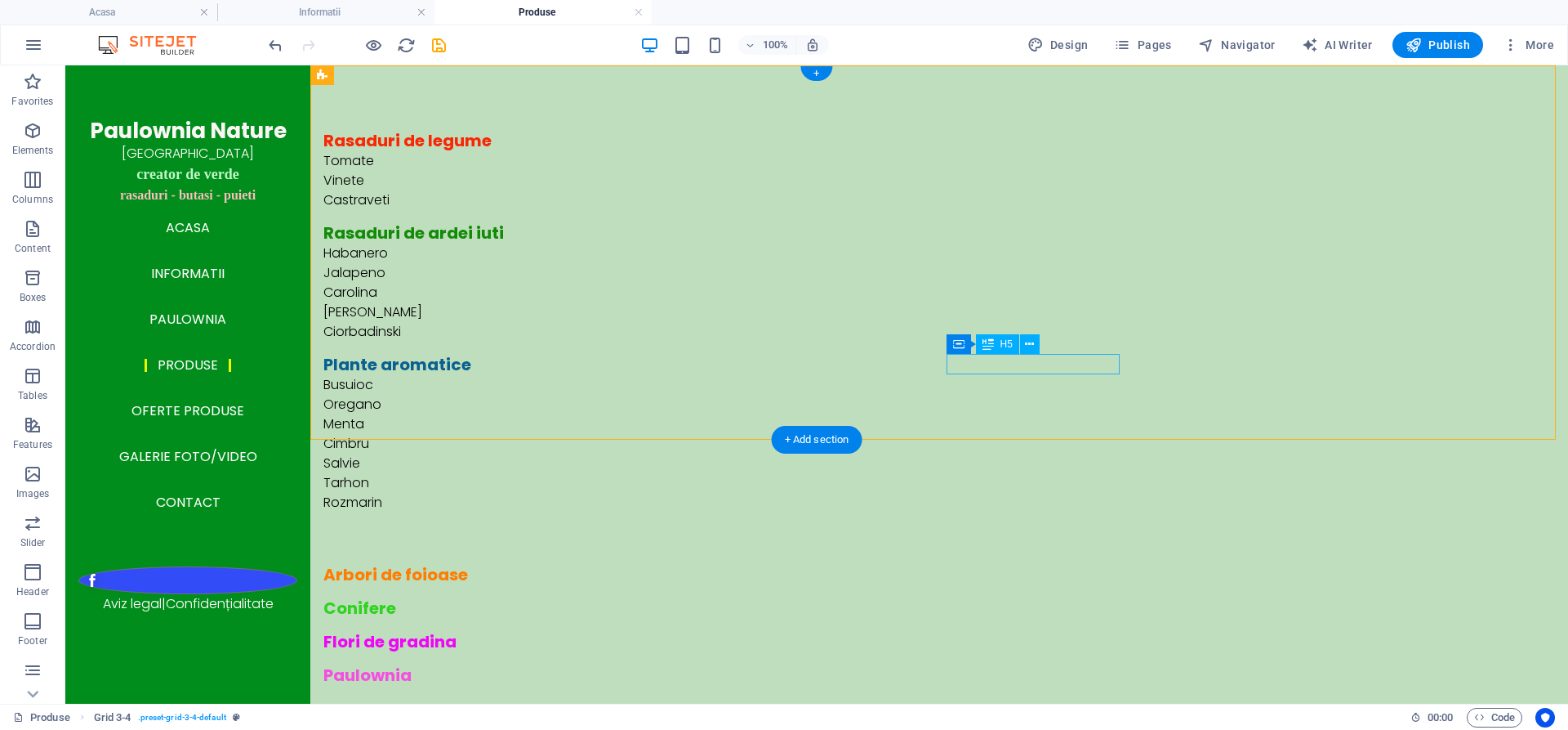
click at [1039, 631] on div "Flori de gradina" at bounding box center [709, 641] width 771 height 20
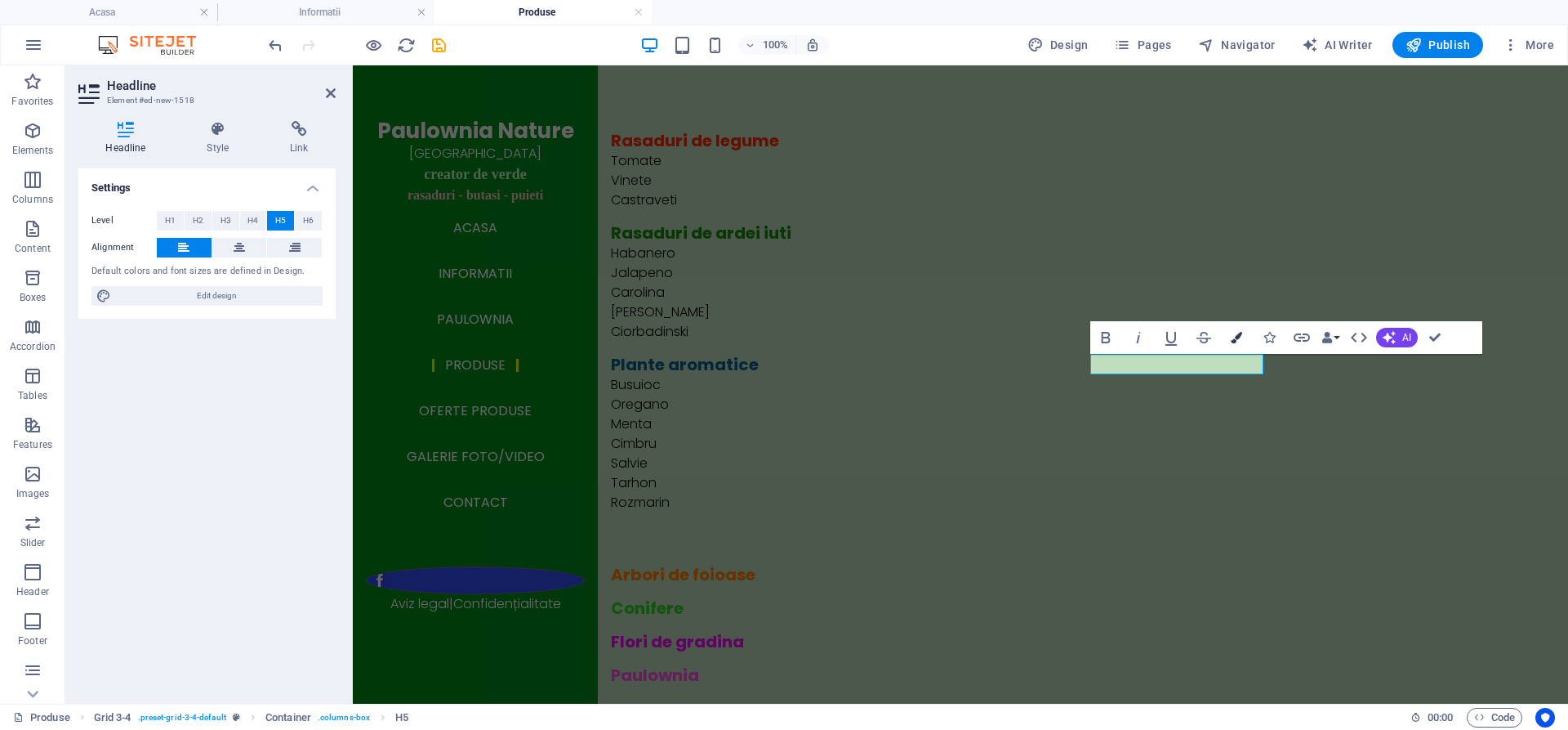
click at [1237, 340] on icon "button" at bounding box center [1236, 337] width 11 height 11
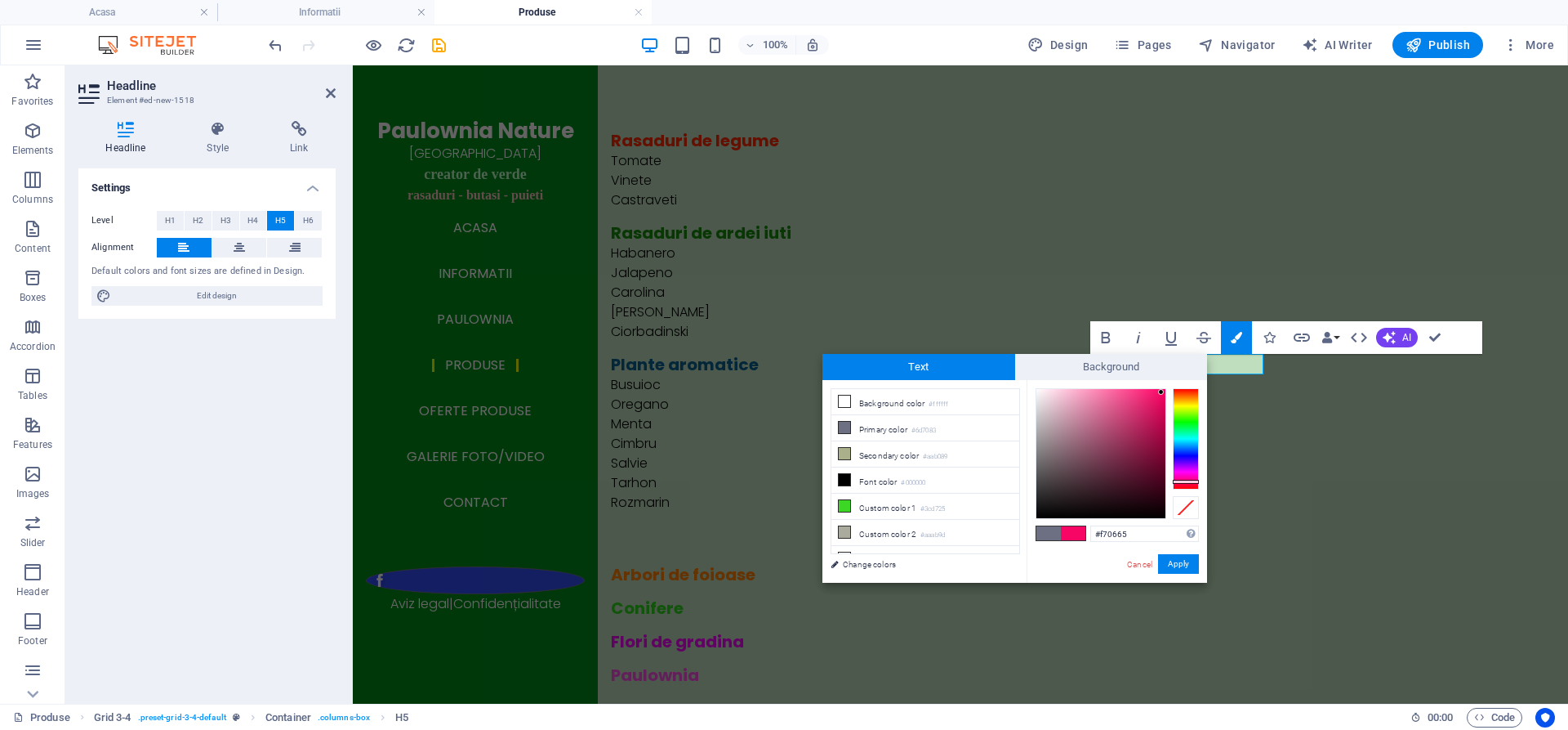
click at [1179, 481] on div at bounding box center [1186, 438] width 26 height 101
click at [1188, 476] on div at bounding box center [1186, 438] width 26 height 101
click at [1188, 439] on div at bounding box center [1186, 438] width 26 height 101
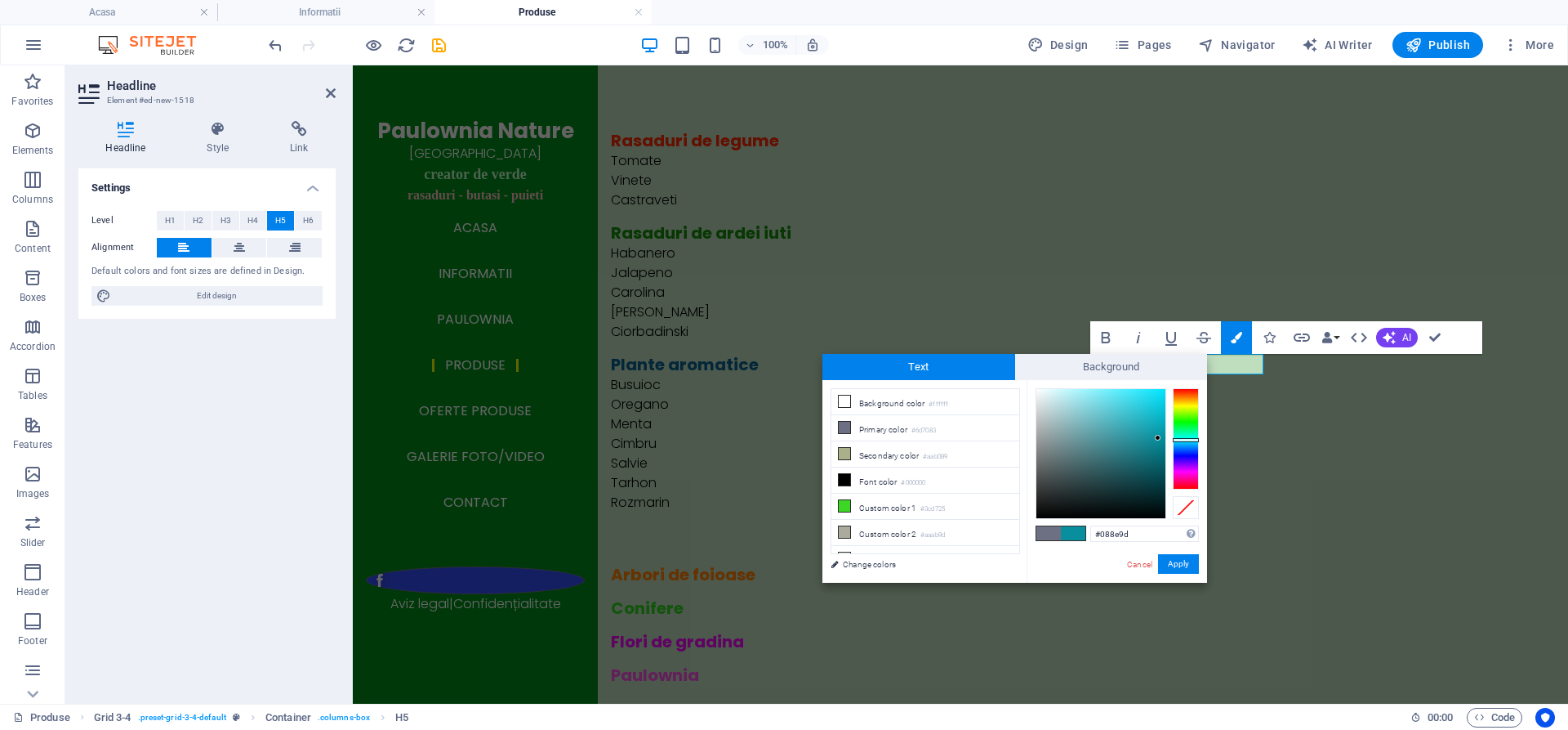
click at [1158, 437] on div at bounding box center [1100, 452] width 129 height 129
type input "#0998a8"
click at [1158, 432] on div at bounding box center [1100, 452] width 129 height 129
click at [1174, 563] on button "Apply" at bounding box center [1178, 564] width 41 height 20
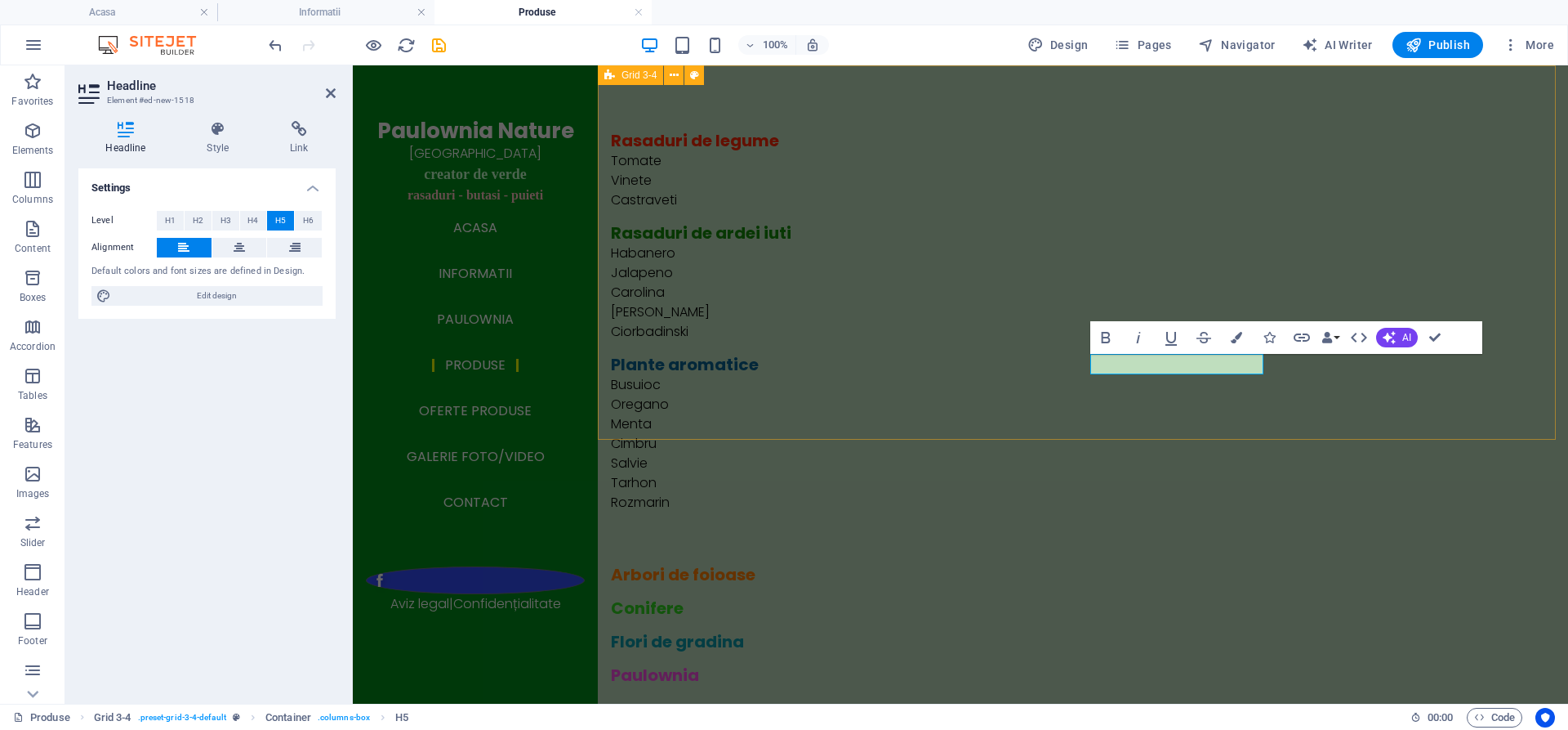
click at [1027, 420] on div "Rasaduri de legume Tomate Vinete Castraveti Rasaduri de ardei iuti Habanero Jal…" at bounding box center [1083, 407] width 970 height 685
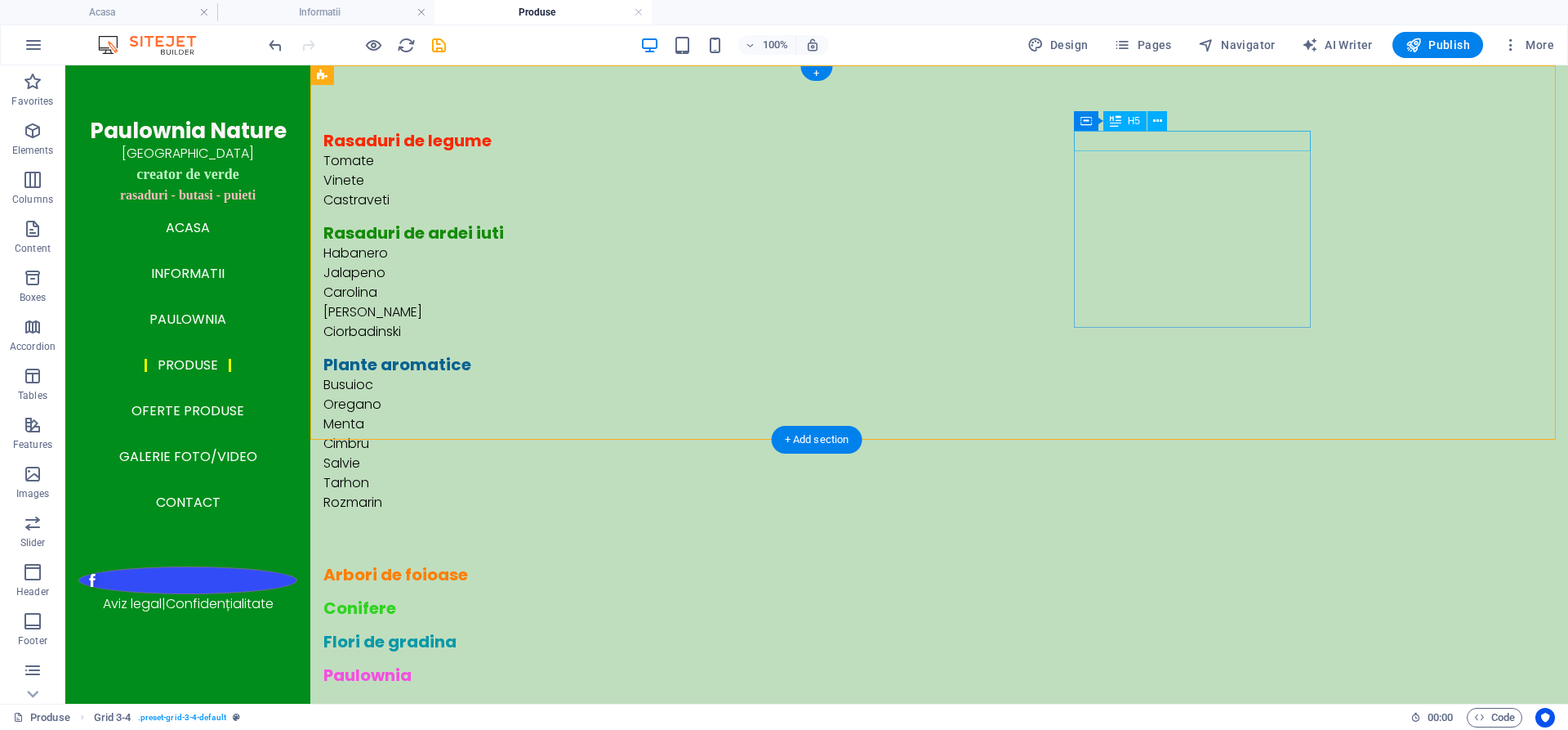
click at [1094, 355] on div "Plante aromatice" at bounding box center [709, 365] width 771 height 20
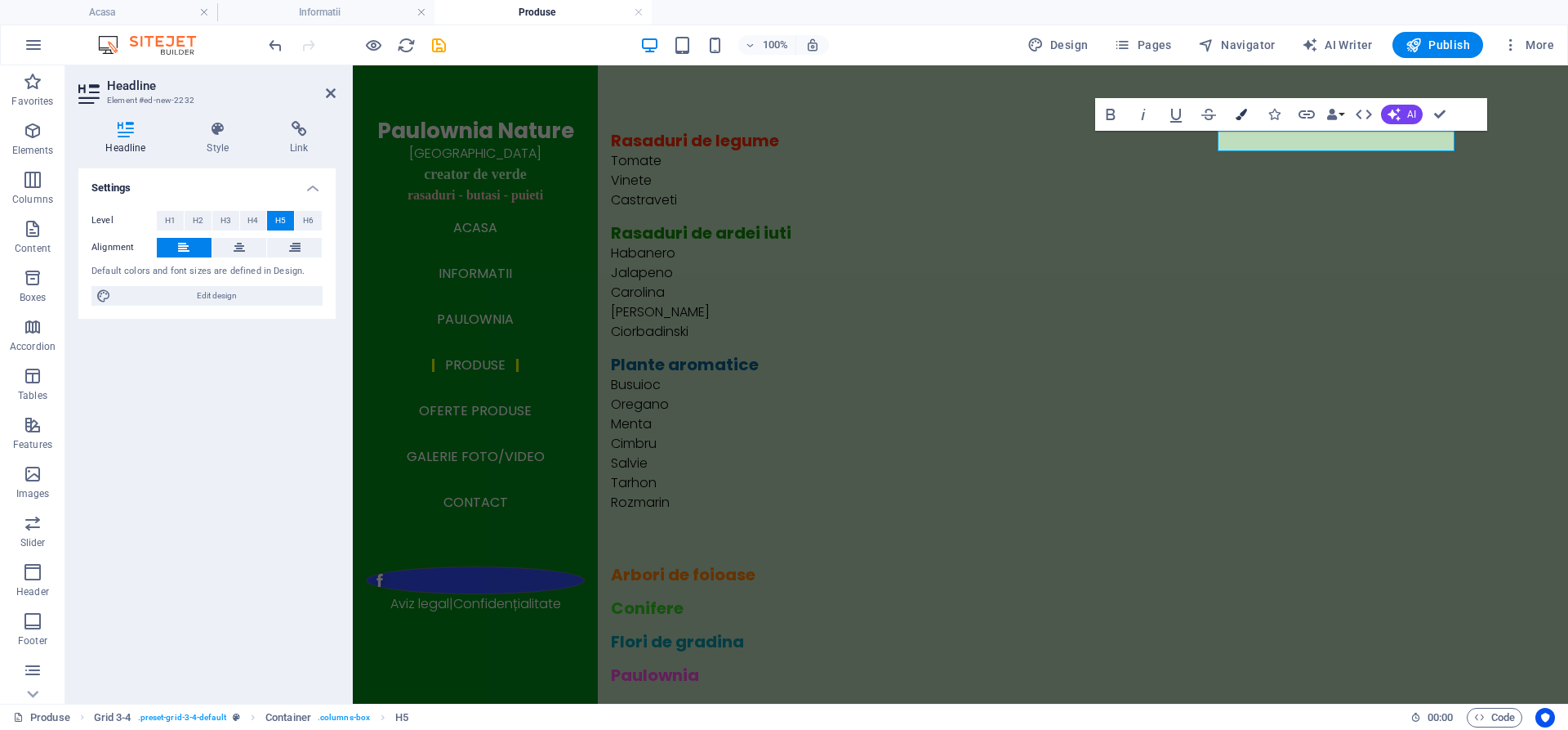
click at [1241, 117] on icon "button" at bounding box center [1241, 114] width 11 height 11
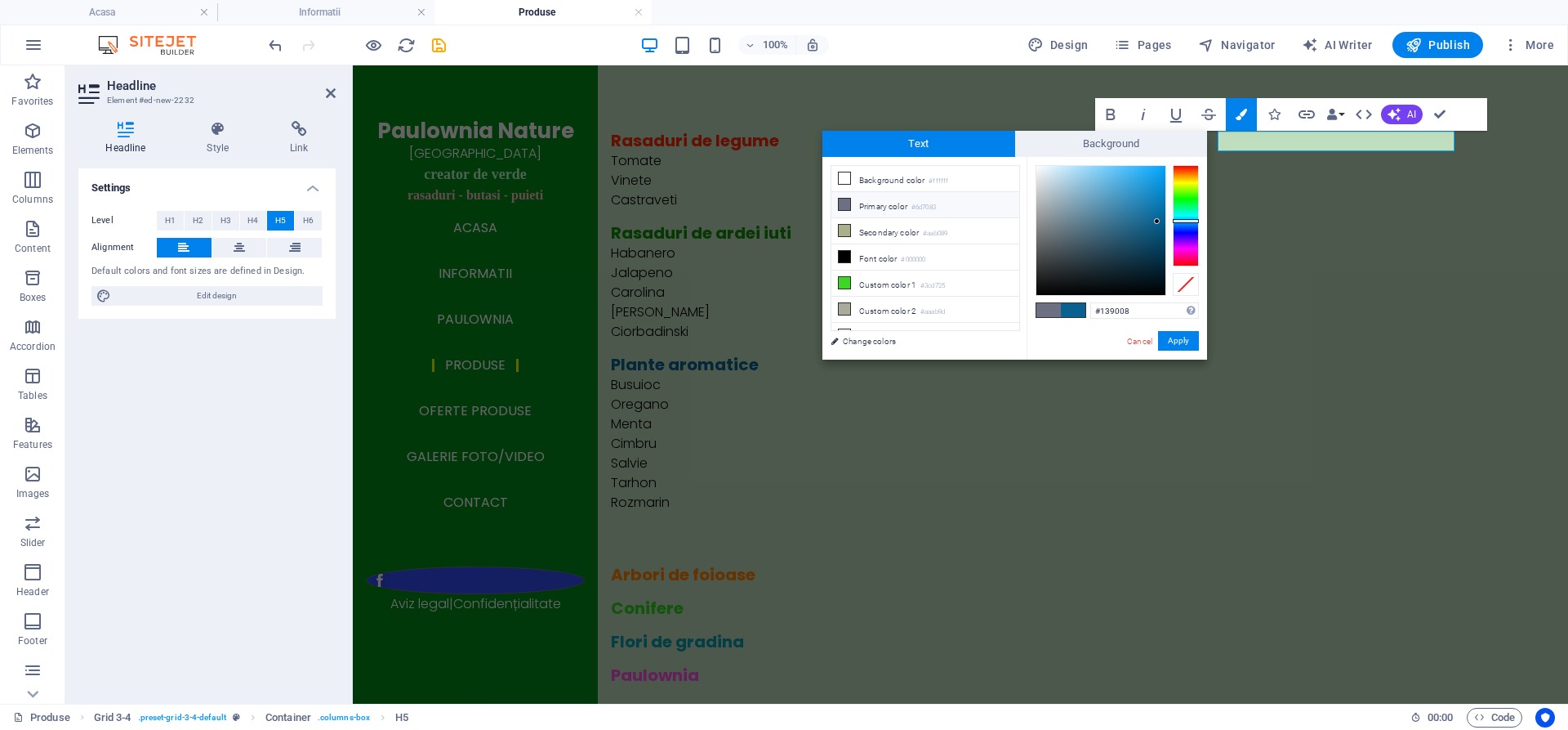
click at [1185, 197] on div at bounding box center [1186, 215] width 26 height 101
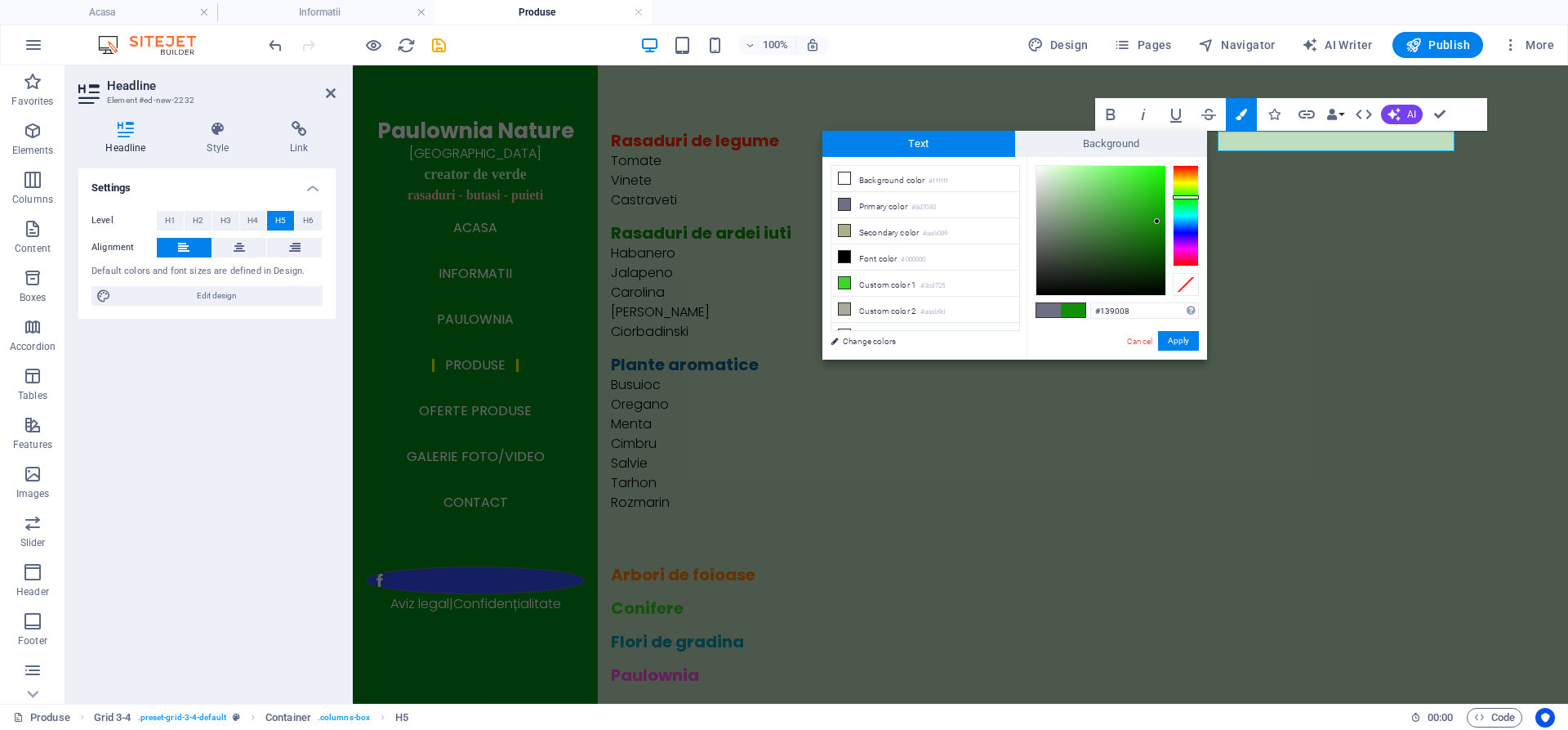
type input "#1ec80f"
click at [1155, 193] on div at bounding box center [1100, 230] width 129 height 129
click at [1185, 341] on button "Apply" at bounding box center [1178, 341] width 41 height 20
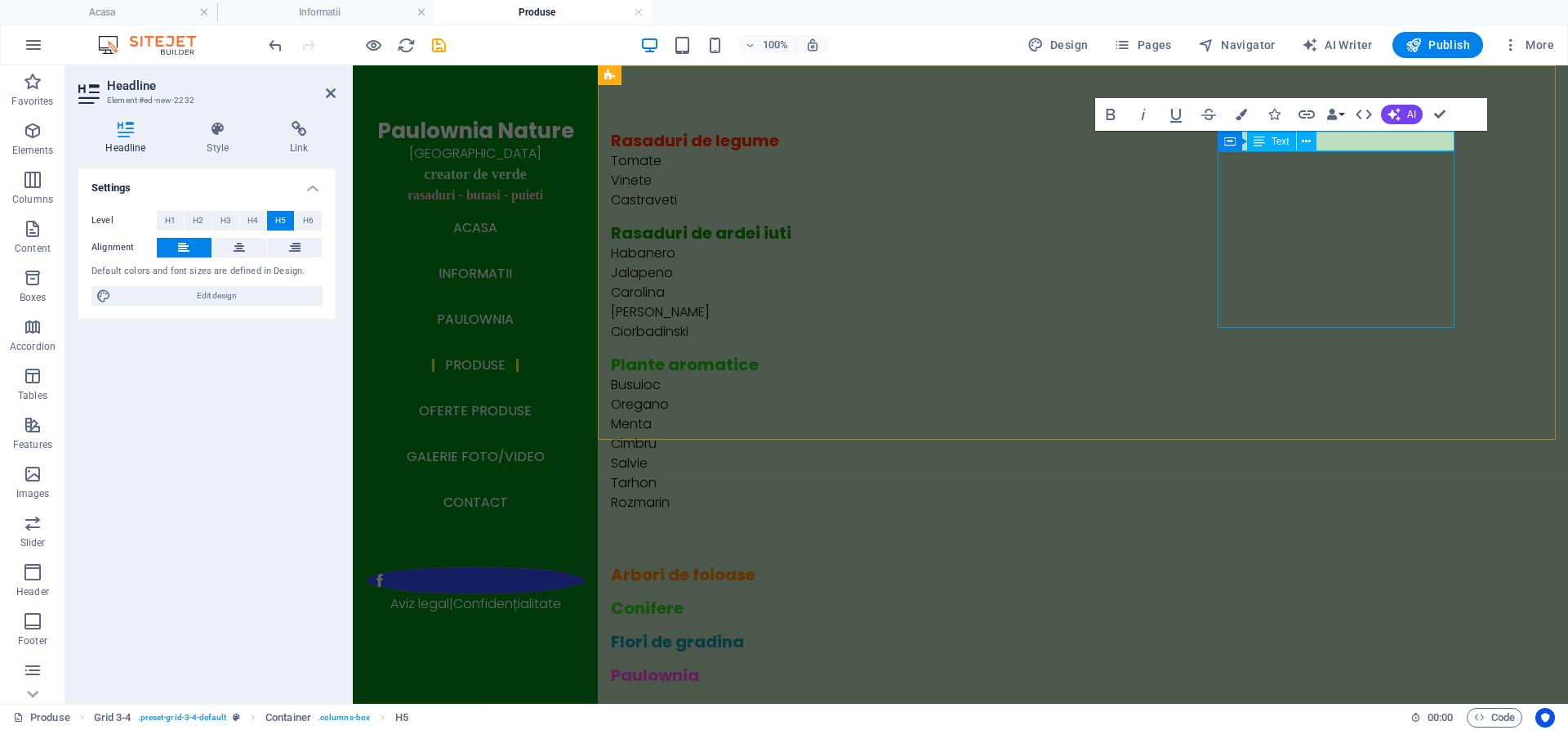
click at [1362, 375] on div "Busuioc Oregano Menta Cimbru Salvie Tarhon Rozmarin" at bounding box center [996, 463] width 771 height 177
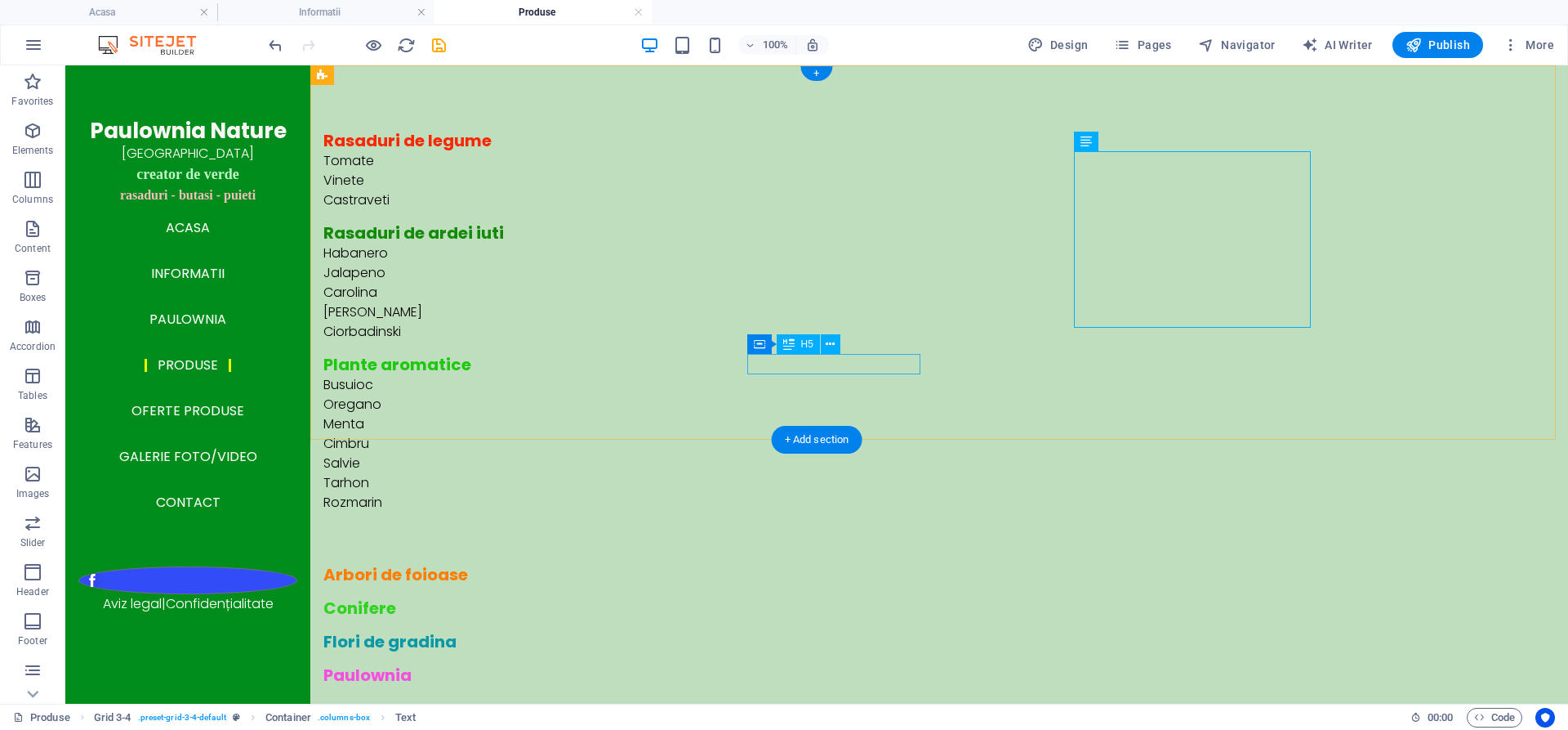
click at [781, 598] on div "Conifere" at bounding box center [709, 608] width 771 height 20
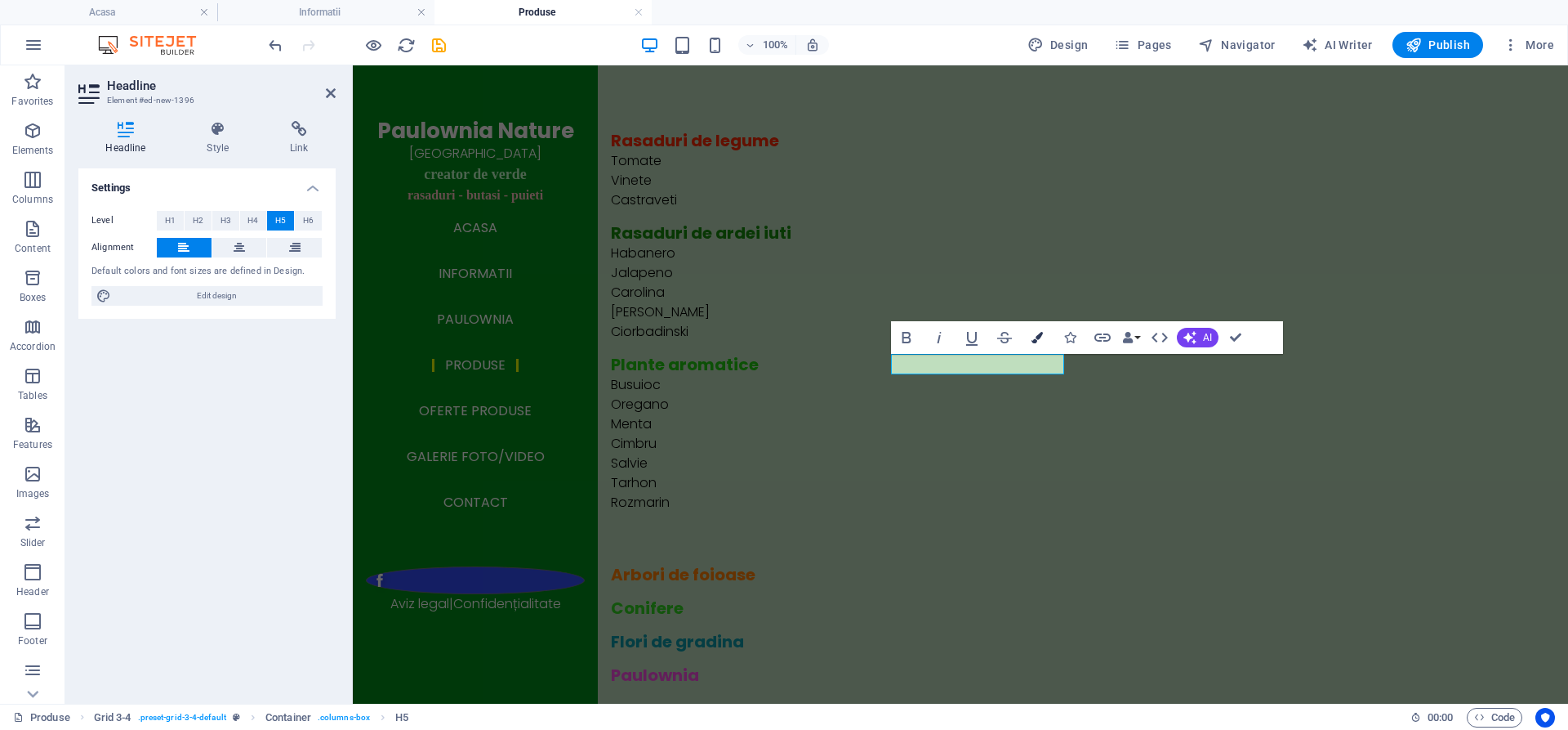
click at [1036, 341] on icon "button" at bounding box center [1036, 337] width 11 height 11
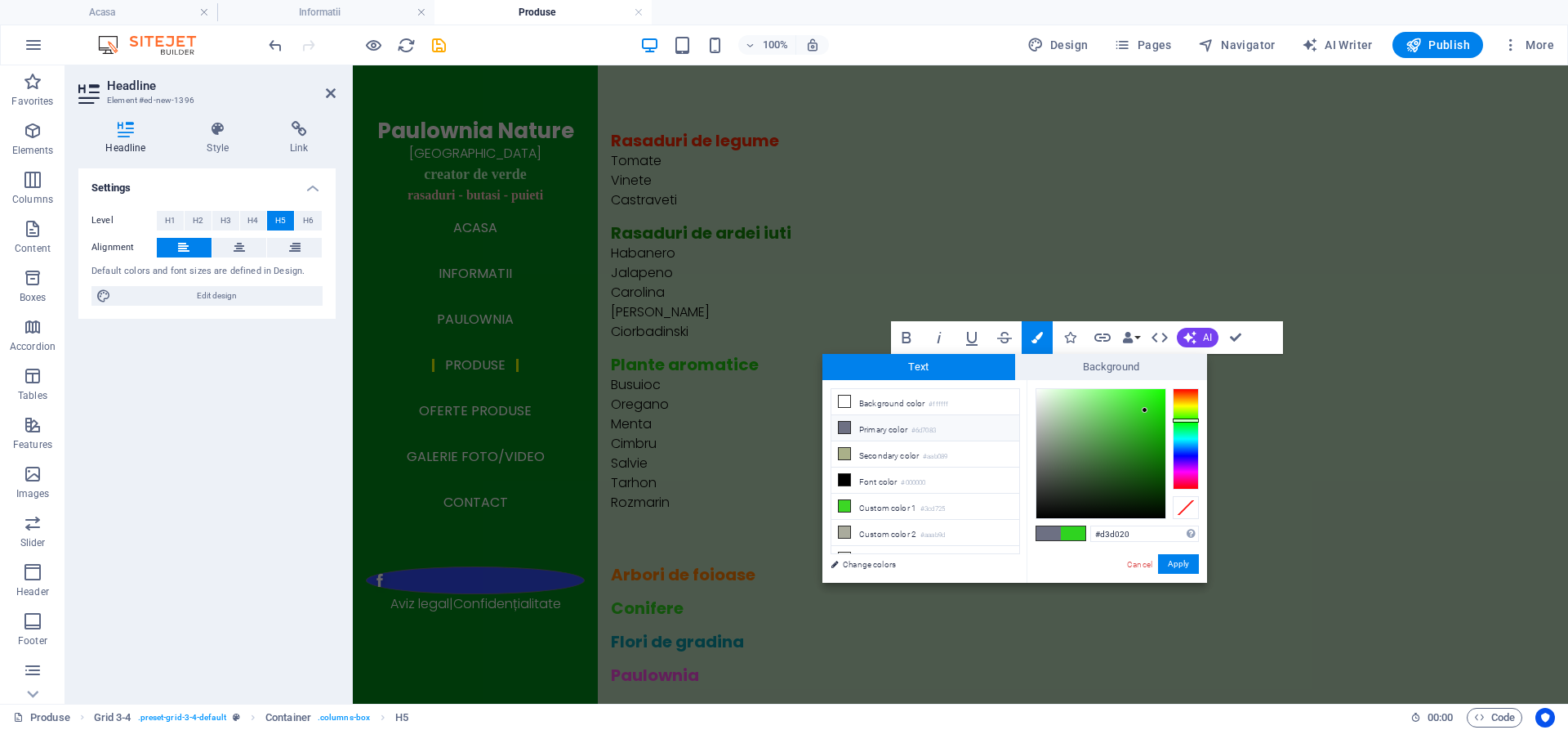
click at [1193, 404] on div at bounding box center [1186, 438] width 26 height 101
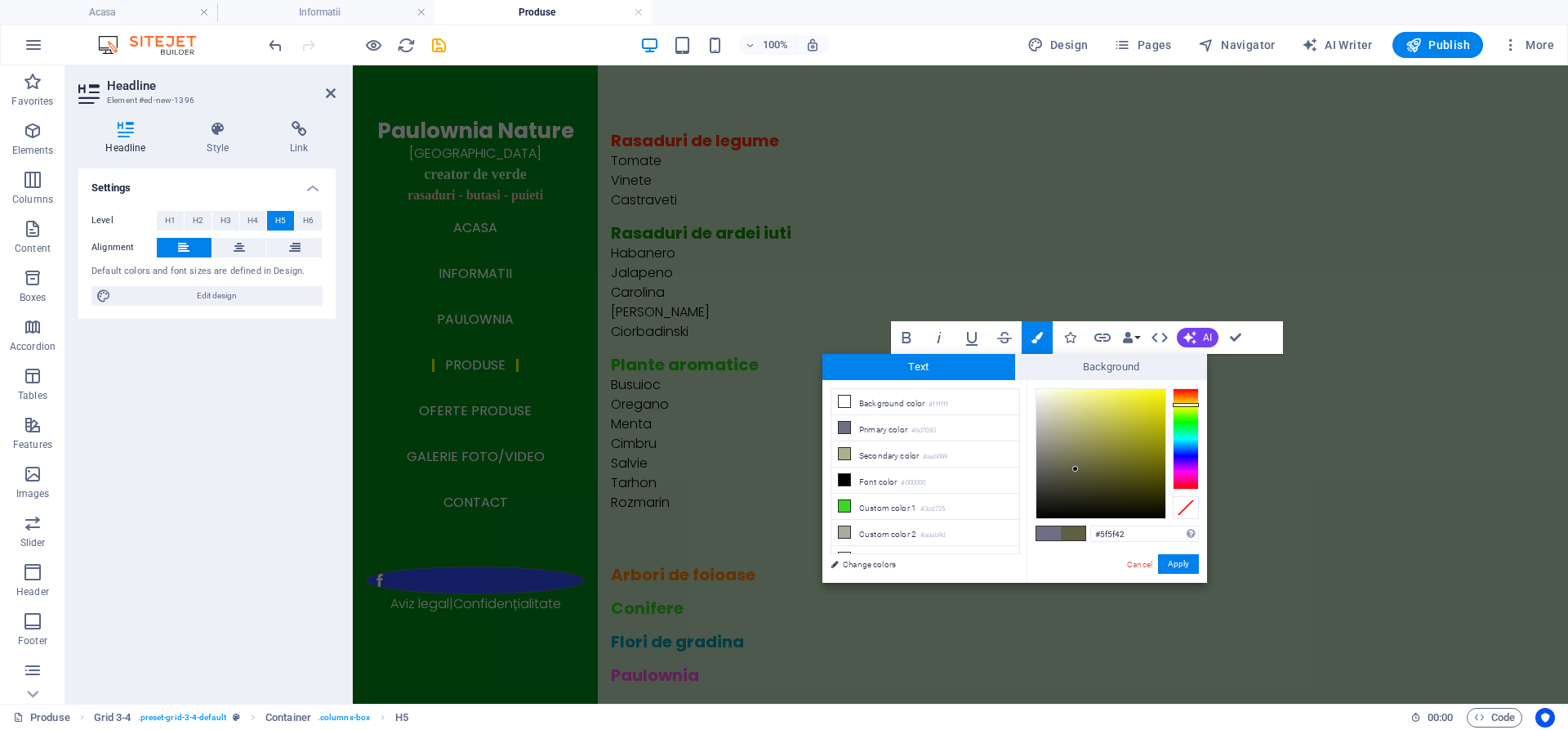
click at [1075, 469] on div at bounding box center [1100, 452] width 129 height 129
type input "#6f6f49"
click at [1080, 460] on div at bounding box center [1100, 452] width 129 height 129
click at [1177, 560] on button "Apply" at bounding box center [1178, 564] width 41 height 20
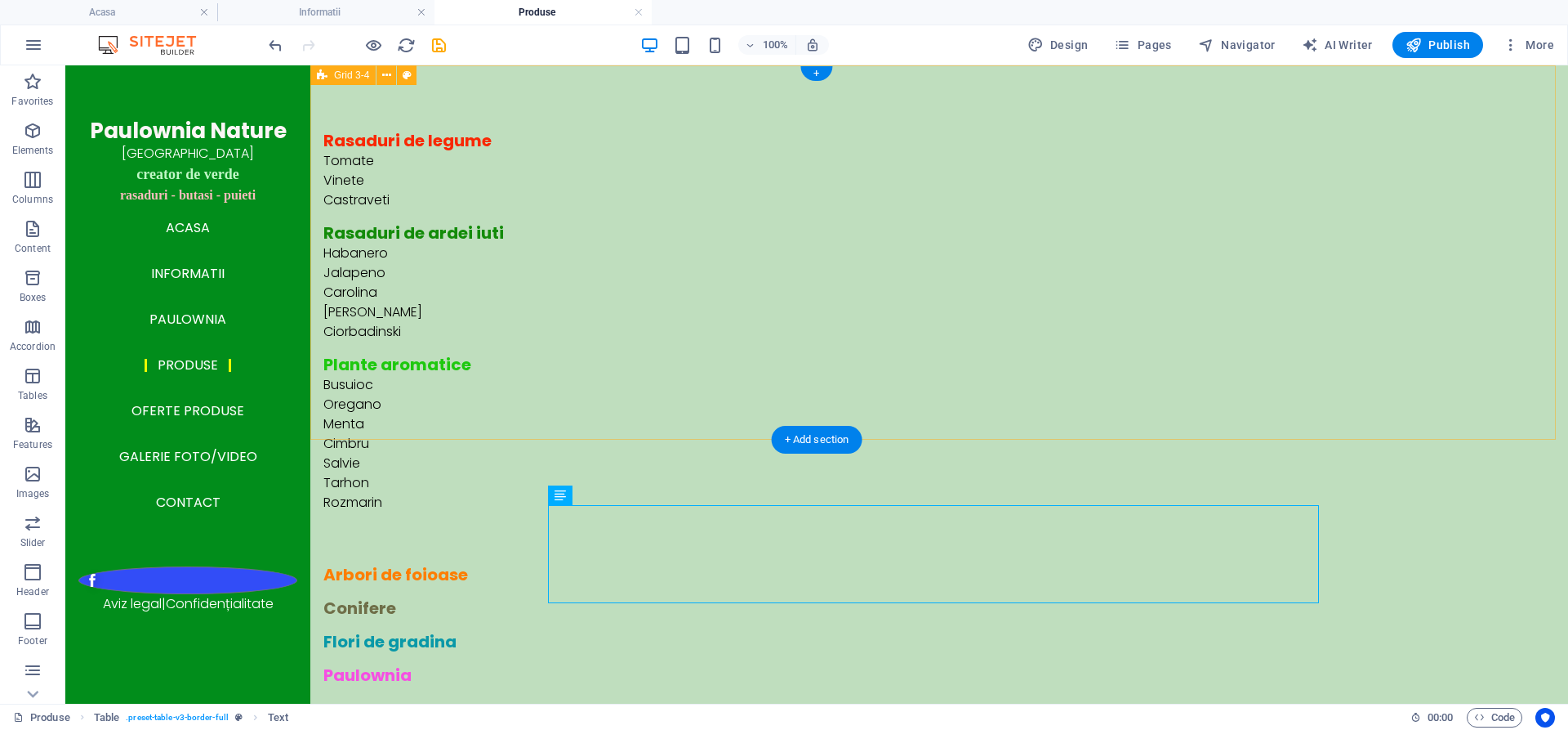
click at [590, 404] on div "Rasaduri de legume Tomate Vinete Castraveti Rasaduri de ardei iuti Habanero Jal…" at bounding box center [939, 407] width 1258 height 685
click at [605, 564] on div "Arbori de foioase" at bounding box center [709, 574] width 771 height 20
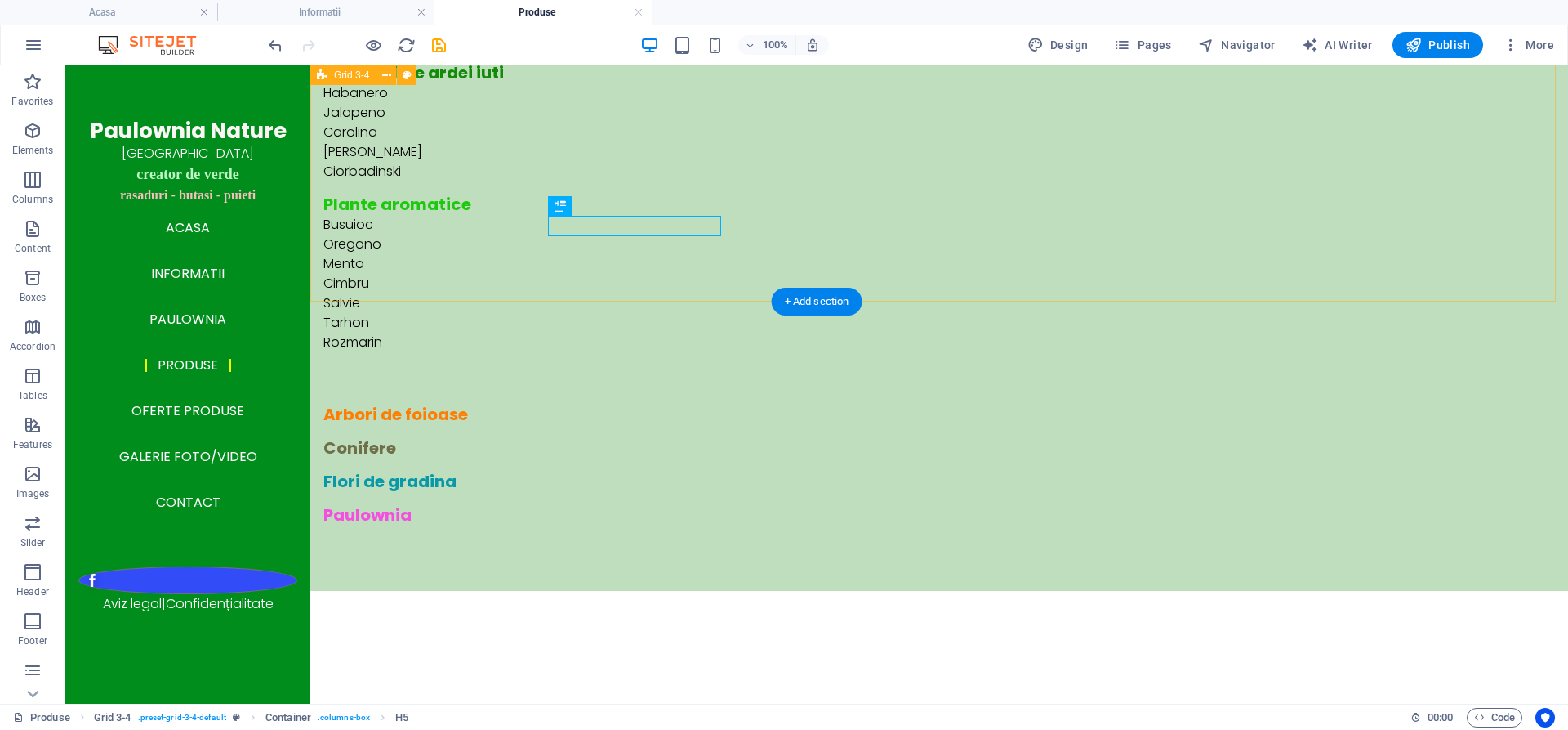
scroll to position [164, 0]
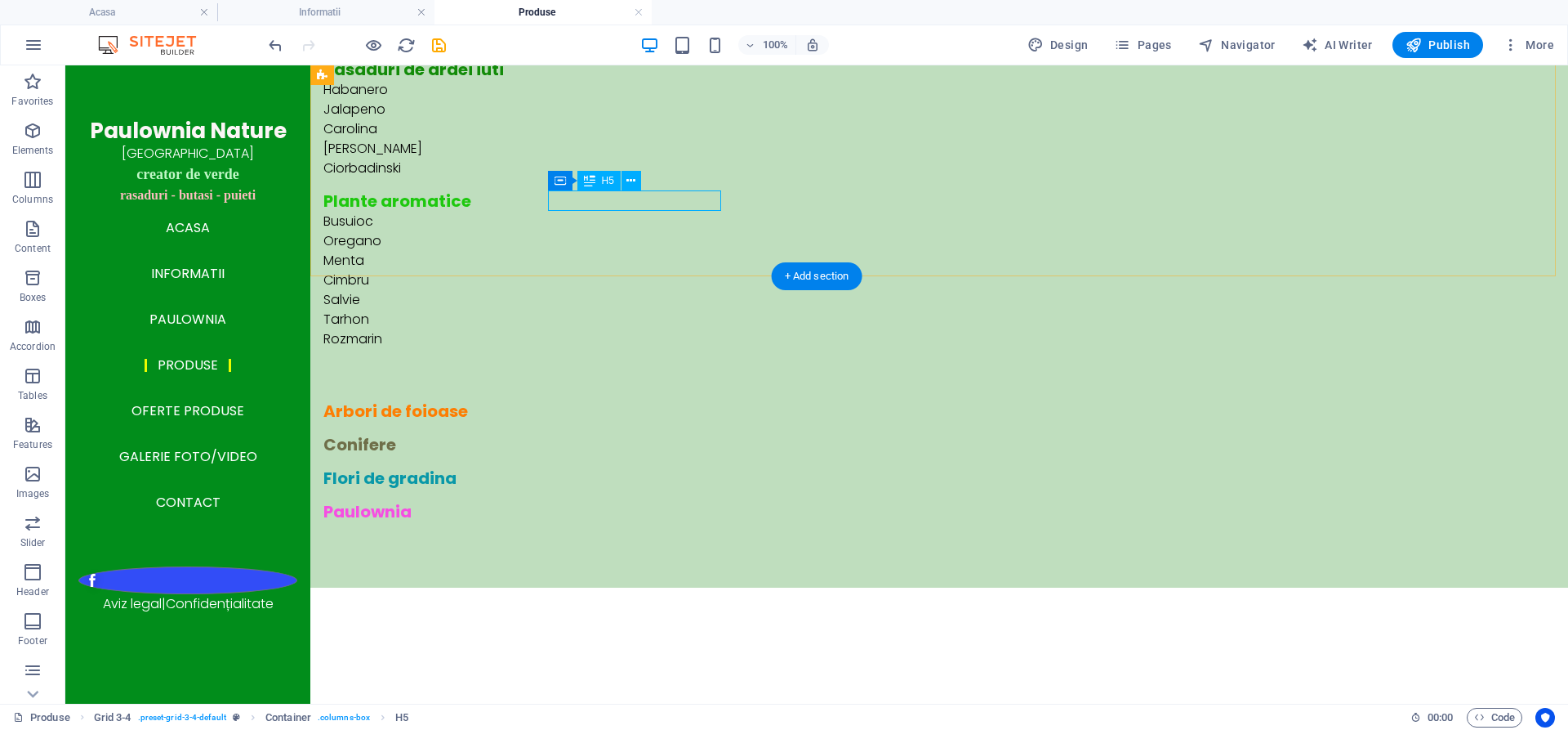
click at [629, 401] on div "Arbori de foioase" at bounding box center [709, 411] width 771 height 20
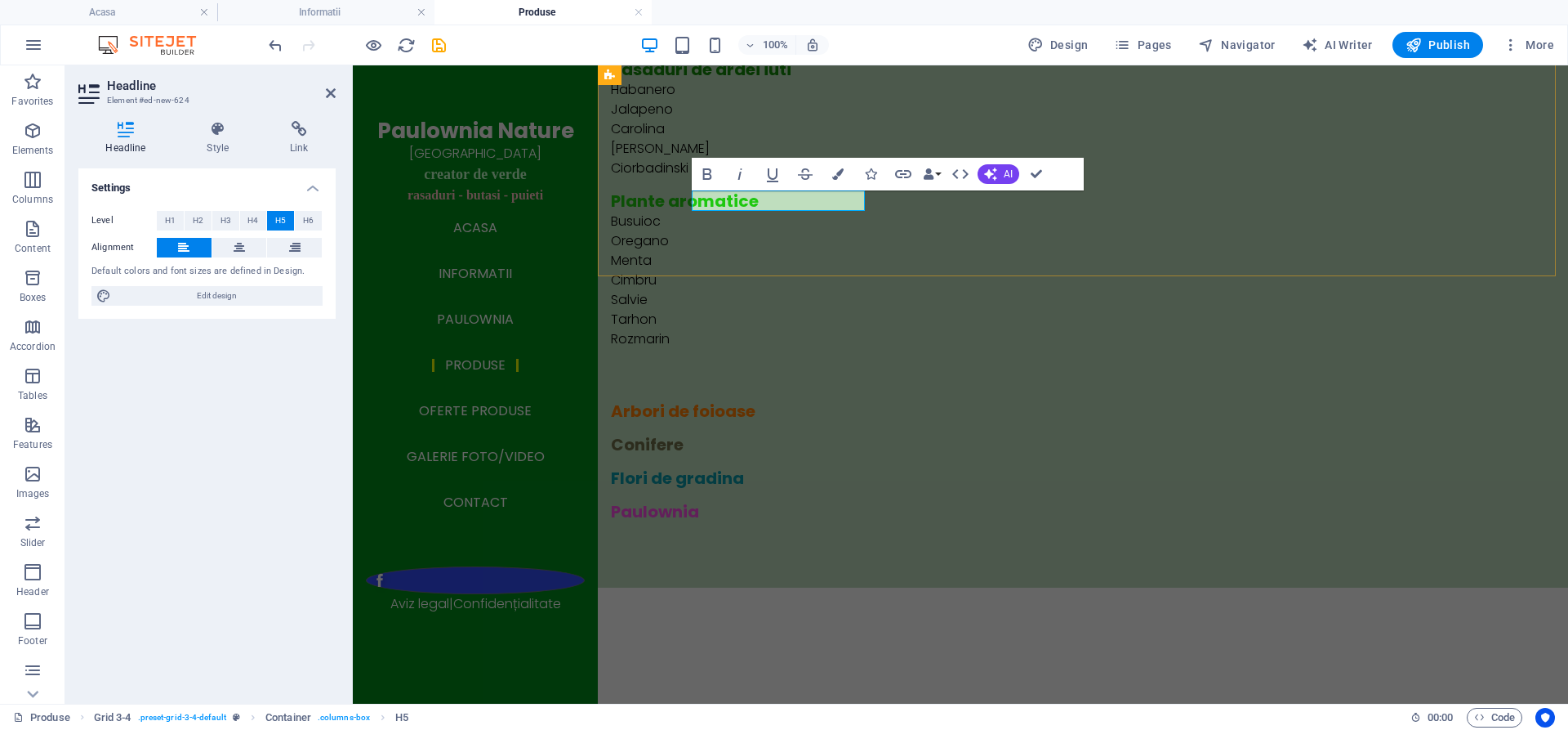
click at [850, 401] on h5 "Arbori de foioase" at bounding box center [996, 411] width 771 height 20
click at [834, 227] on div "Rasaduri de legume Tomate Vinete Castraveti Rasaduri de ardei iuti Habanero Jal…" at bounding box center [1083, 245] width 970 height 685
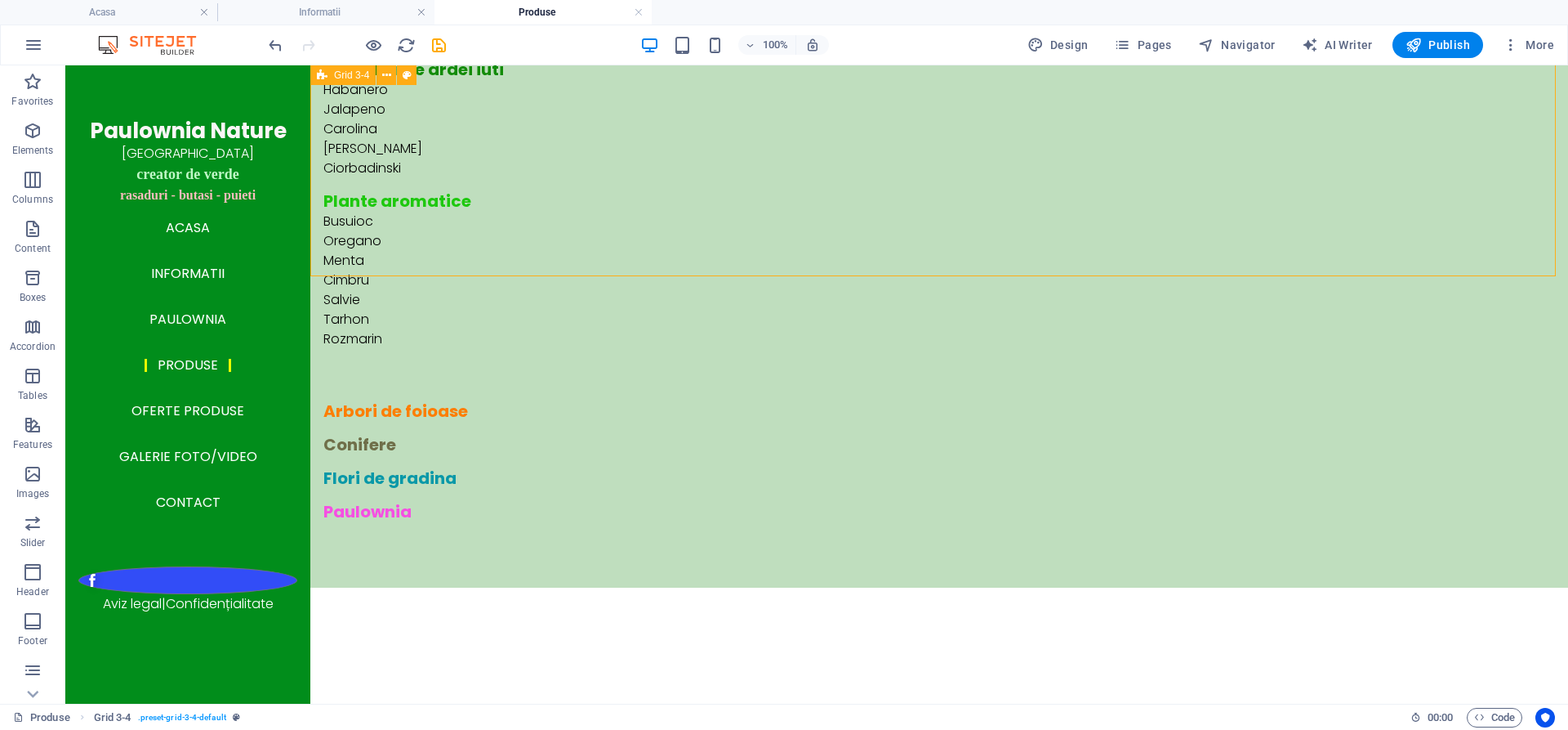
scroll to position [0, 0]
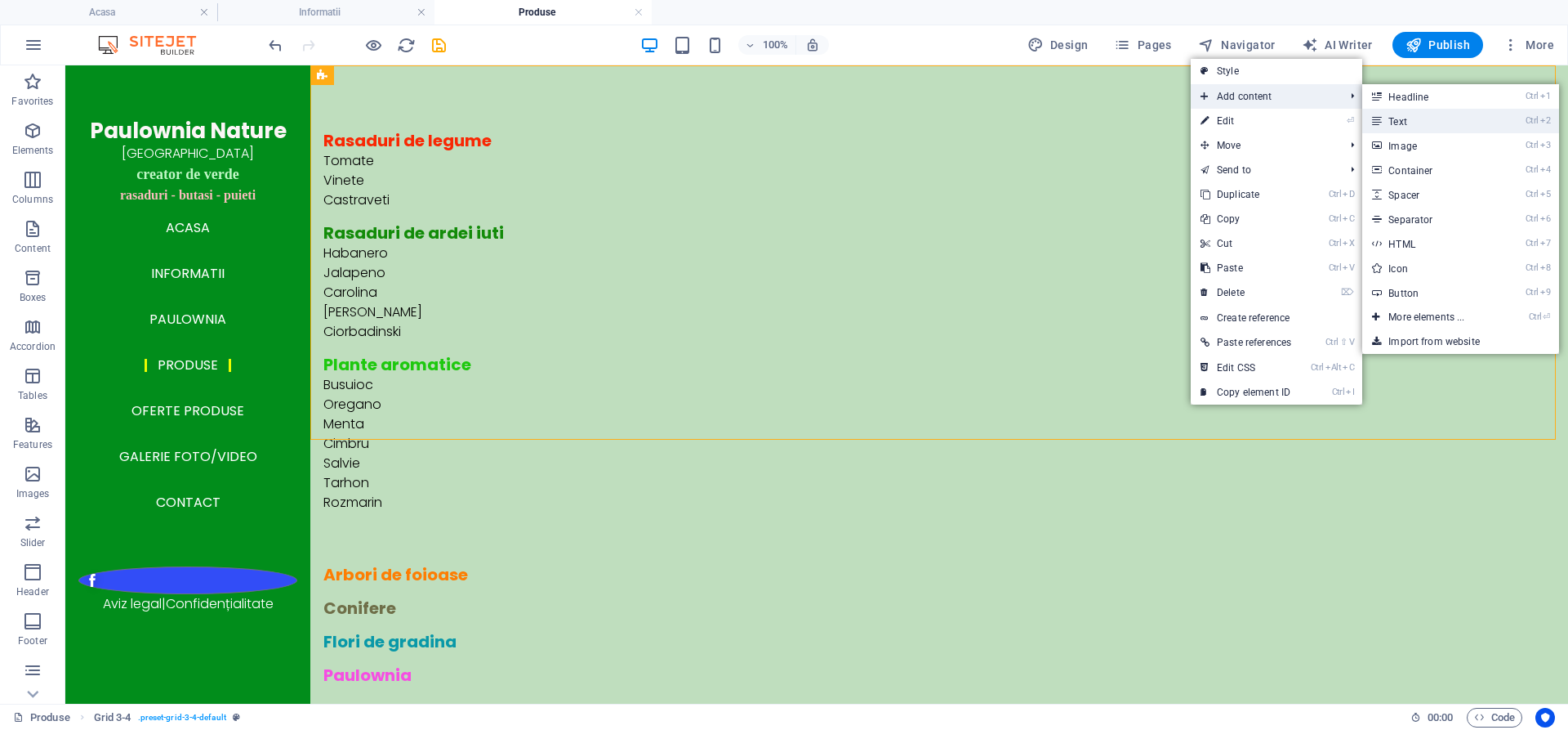
click at [1389, 120] on link "Ctrl 2 Text" at bounding box center [1429, 121] width 135 height 25
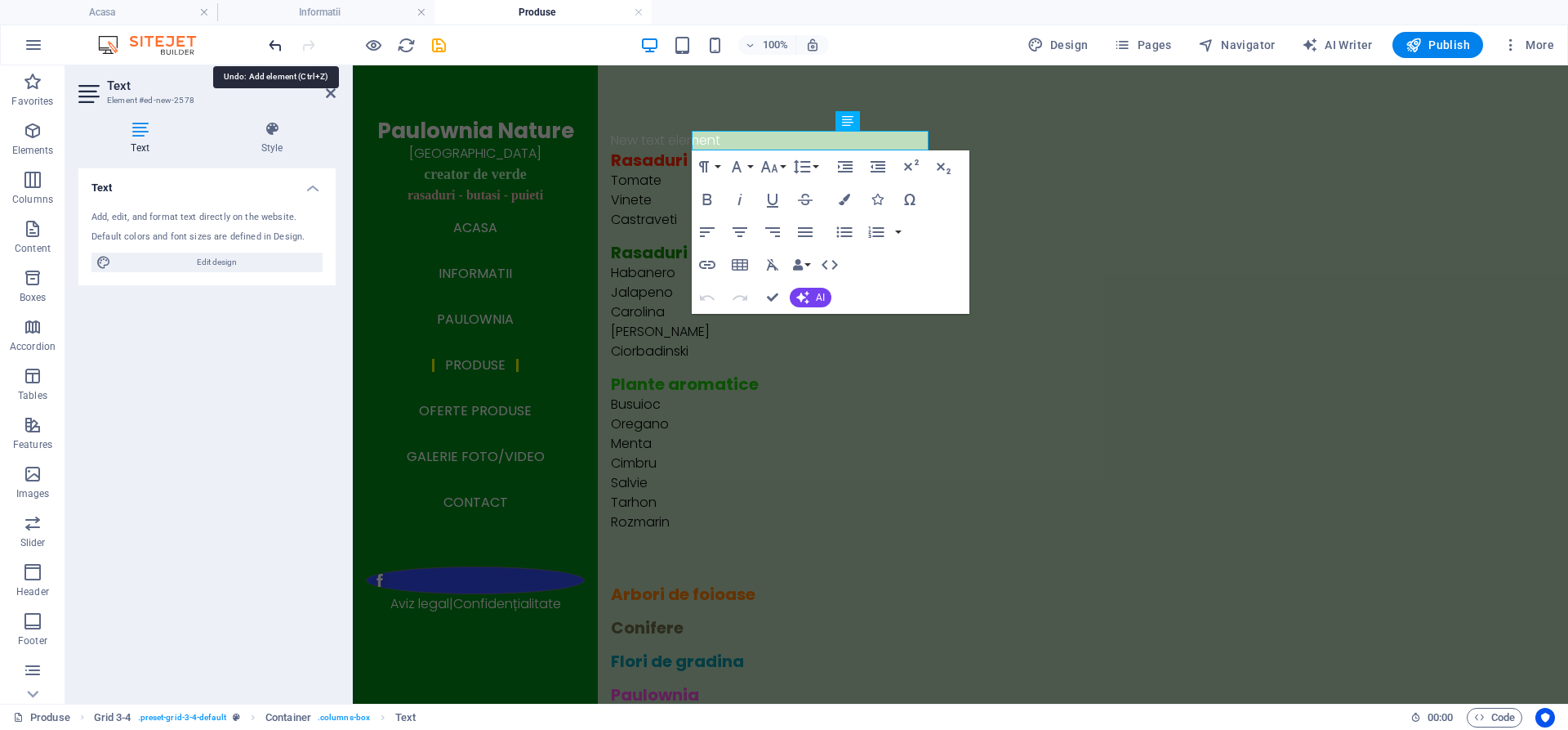
click at [269, 47] on icon "undo" at bounding box center [275, 45] width 19 height 19
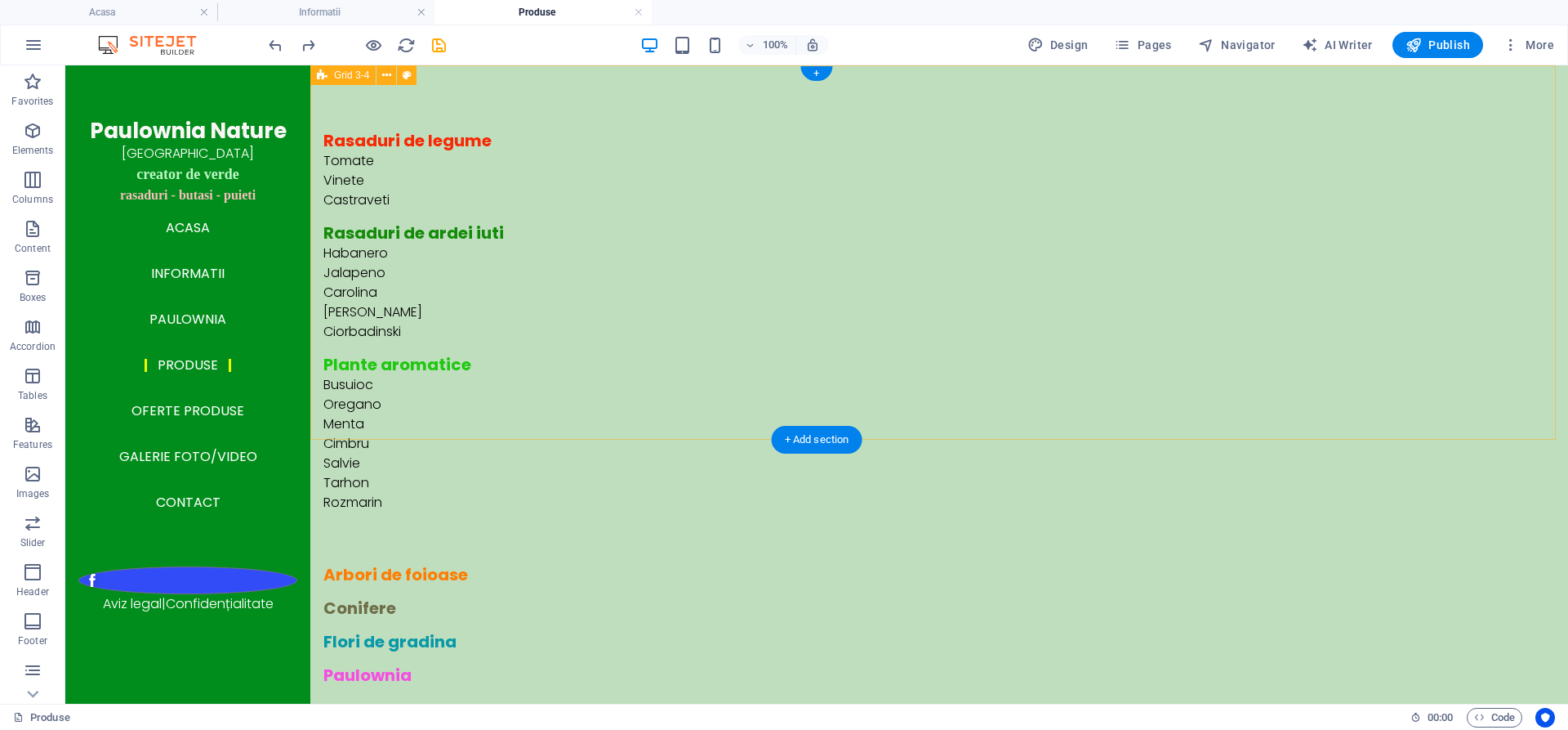
click at [601, 387] on div "Rasaduri de legume Tomate Vinete Castraveti Rasaduri de ardei iuti Habanero Jal…" at bounding box center [939, 407] width 1258 height 685
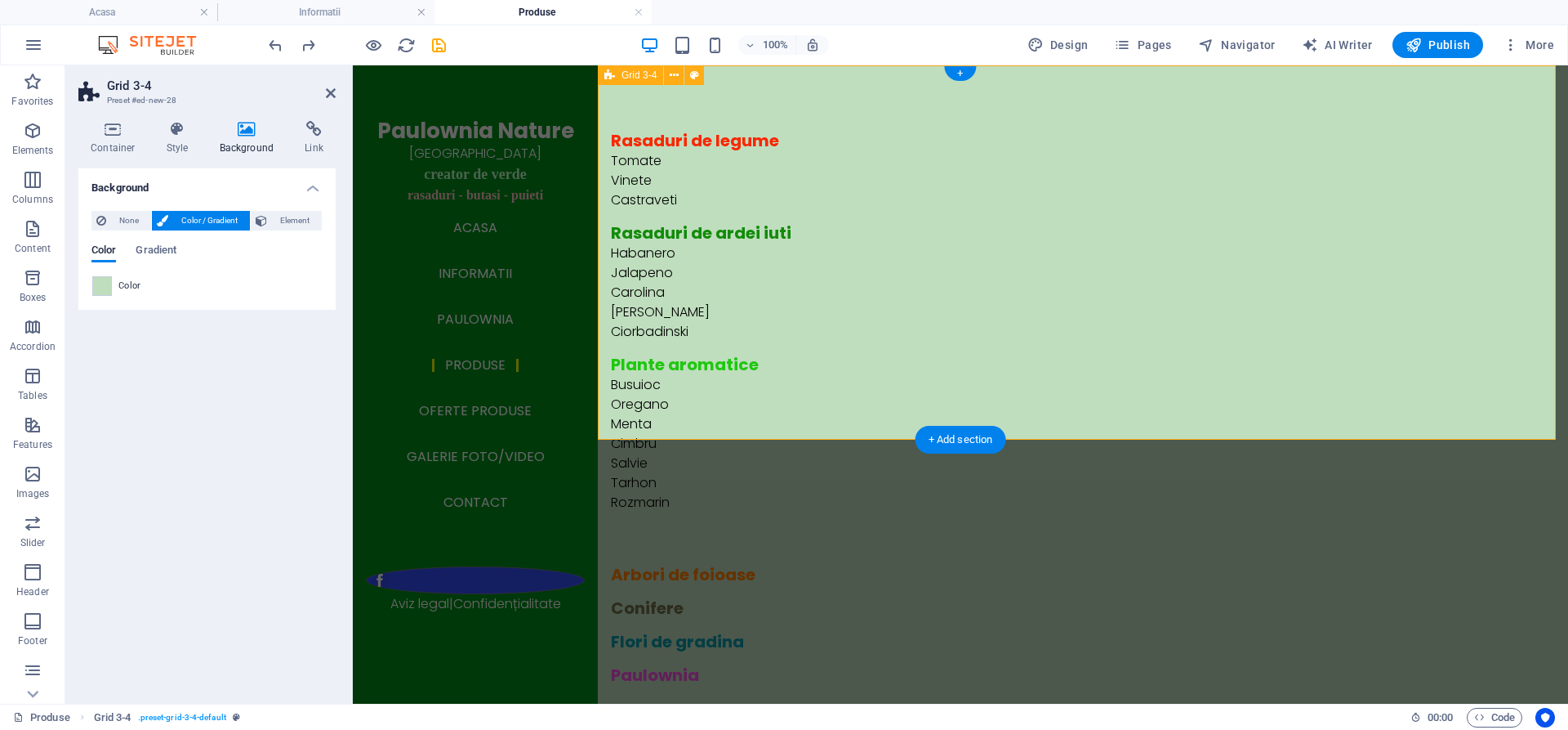
click at [601, 387] on div "Rasaduri de legume Tomate Vinete Castraveti Rasaduri de ardei iuti Habanero Jal…" at bounding box center [1083, 407] width 970 height 685
click at [777, 407] on div "Rasaduri de legume Tomate Vinete Castraveti Rasaduri de ardei iuti Habanero Jal…" at bounding box center [1083, 407] width 970 height 685
click at [792, 564] on div "Arbori de foioase" at bounding box center [996, 574] width 771 height 20
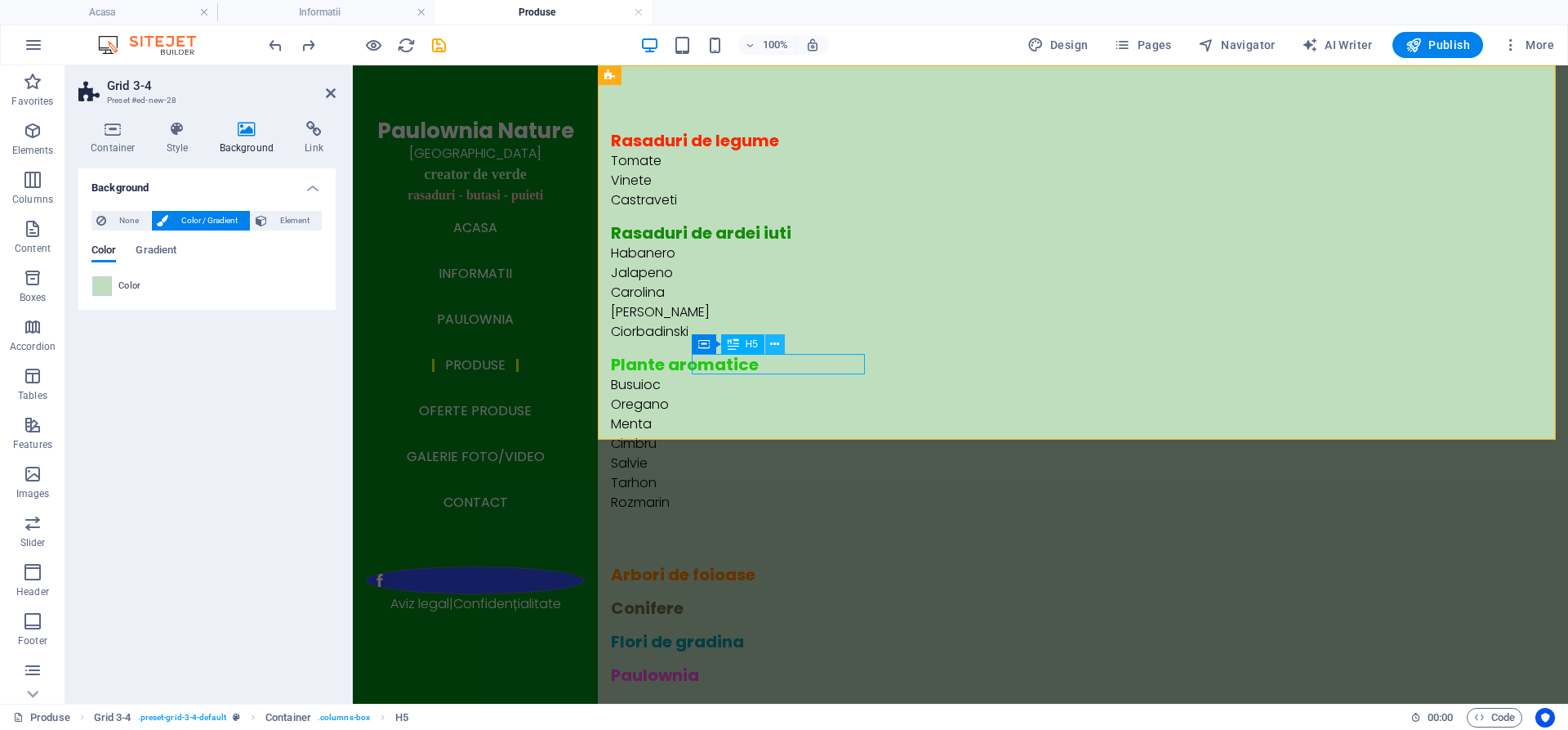
click at [774, 342] on icon at bounding box center [774, 344] width 9 height 17
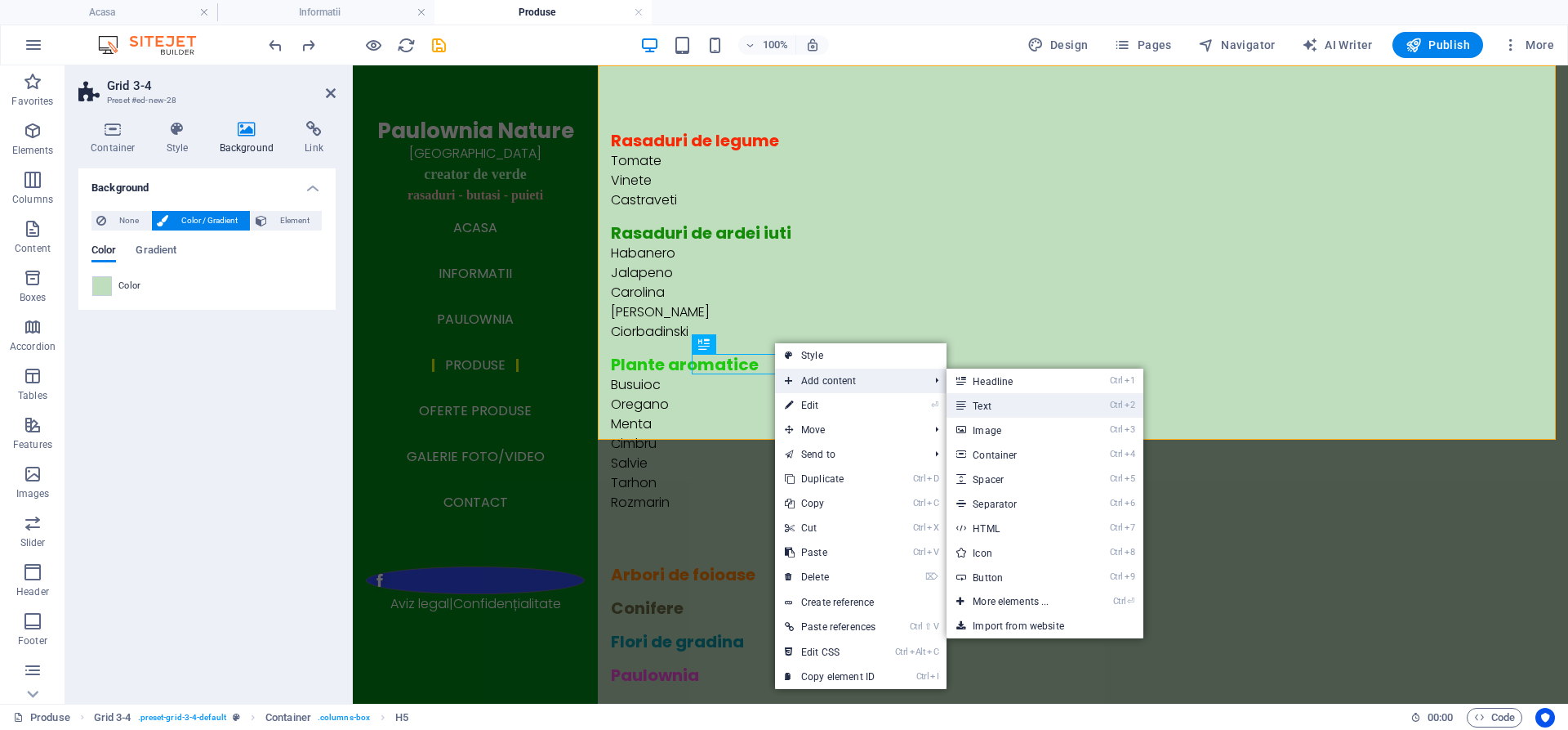
click at [993, 404] on link "Ctrl 2 Text" at bounding box center [1013, 405] width 135 height 25
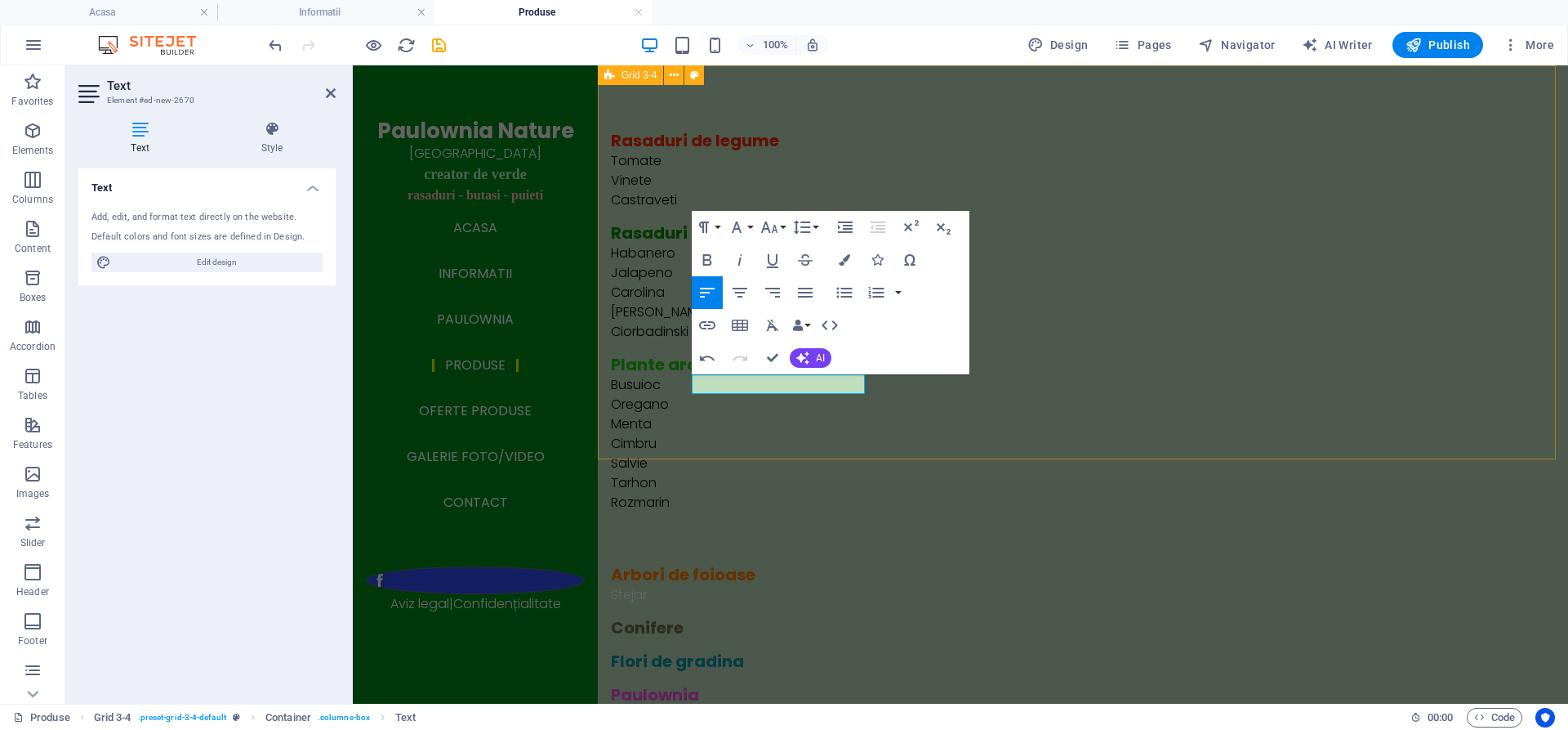
click at [976, 406] on div "Rasaduri de legume Tomate Vinete Castraveti Rasaduri de ardei iuti Habanero Jal…" at bounding box center [1083, 417] width 970 height 705
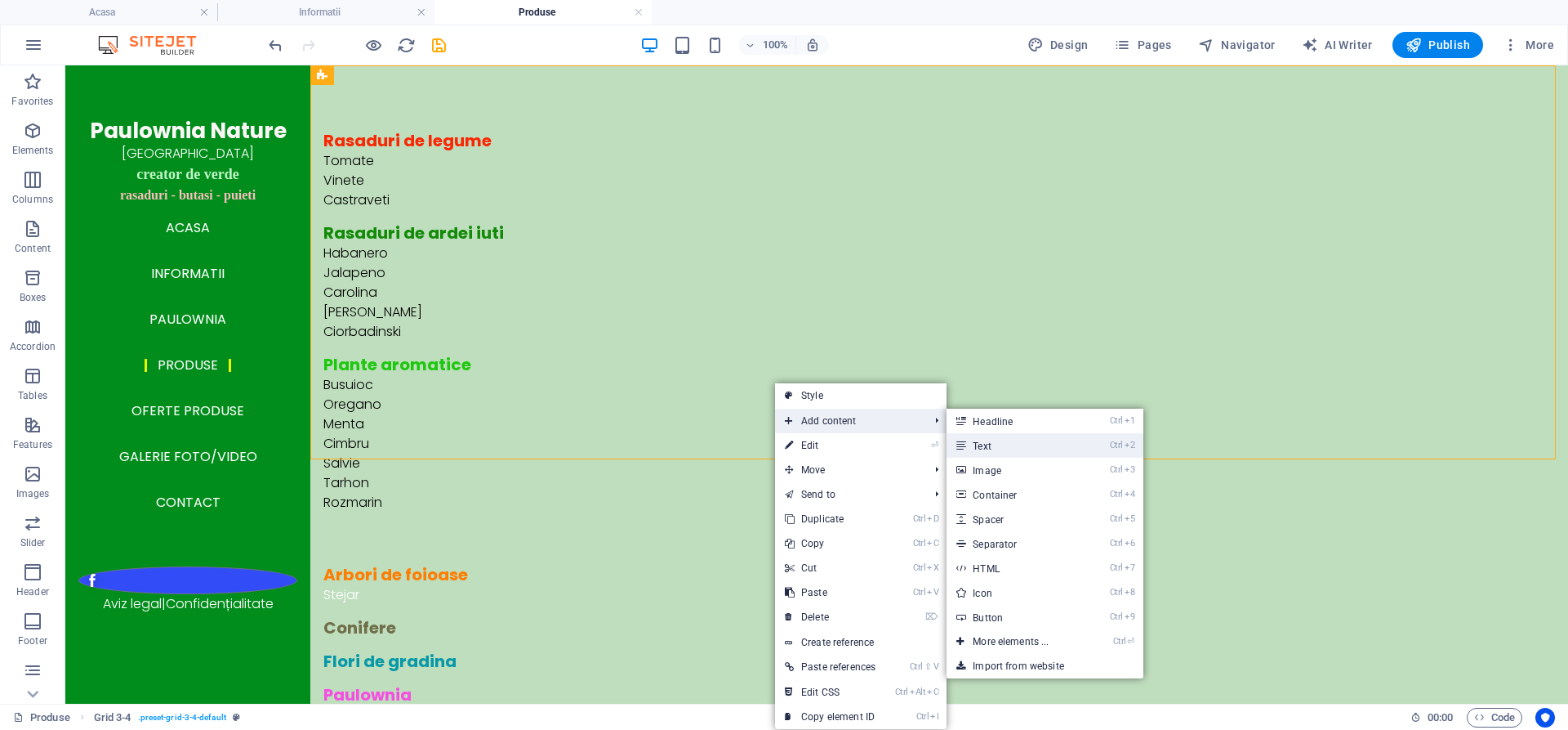
click at [975, 442] on link "Ctrl 2 Text" at bounding box center [1013, 445] width 135 height 25
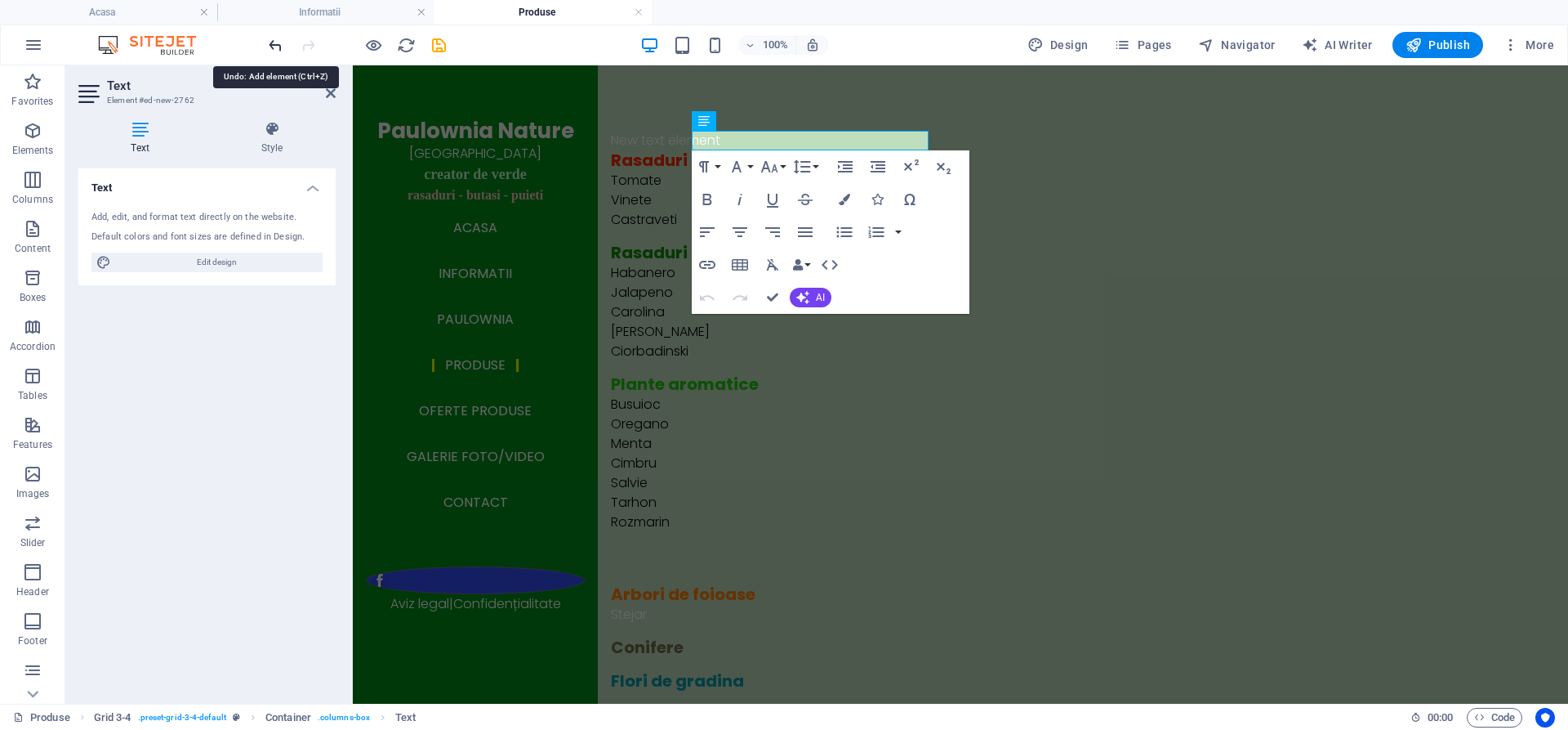
click at [270, 44] on icon "undo" at bounding box center [275, 45] width 19 height 19
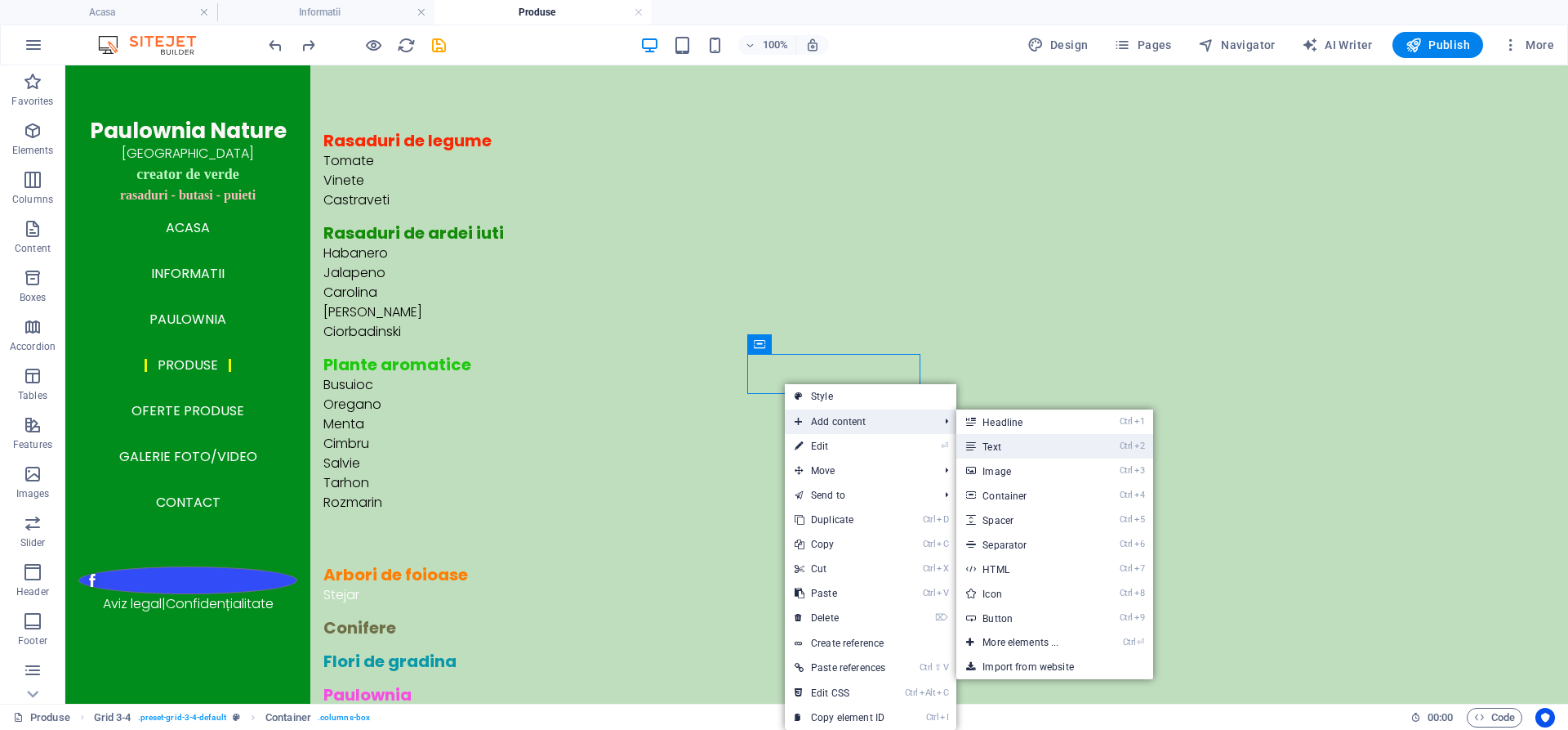
click at [1012, 442] on link "Ctrl 2 Text" at bounding box center [1023, 445] width 135 height 25
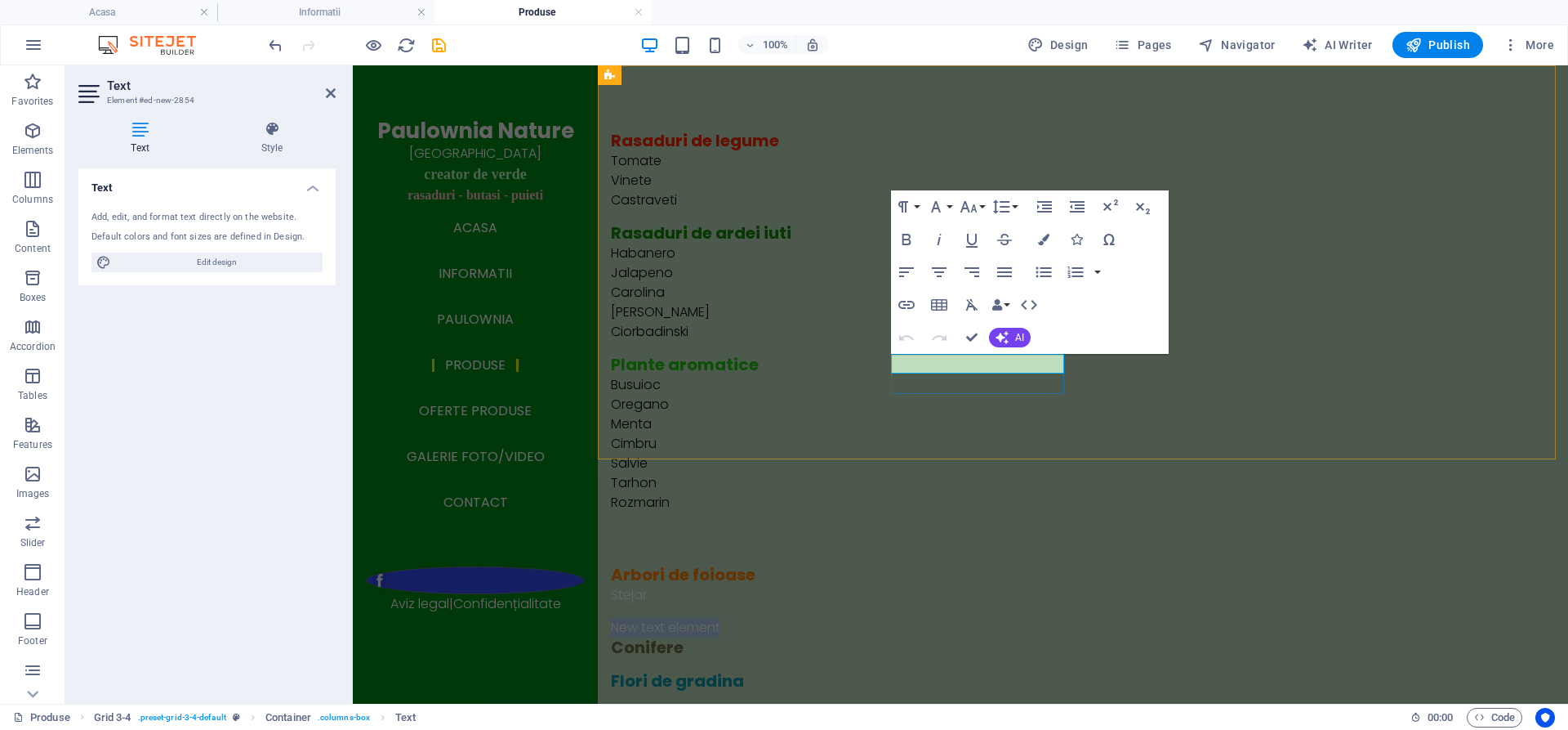
click at [1007, 617] on p "New text element" at bounding box center [996, 627] width 771 height 20
drag, startPoint x: 1007, startPoint y: 365, endPoint x: 890, endPoint y: 362, distance: 117.0
click at [890, 617] on p "New text element" at bounding box center [996, 627] width 771 height 20
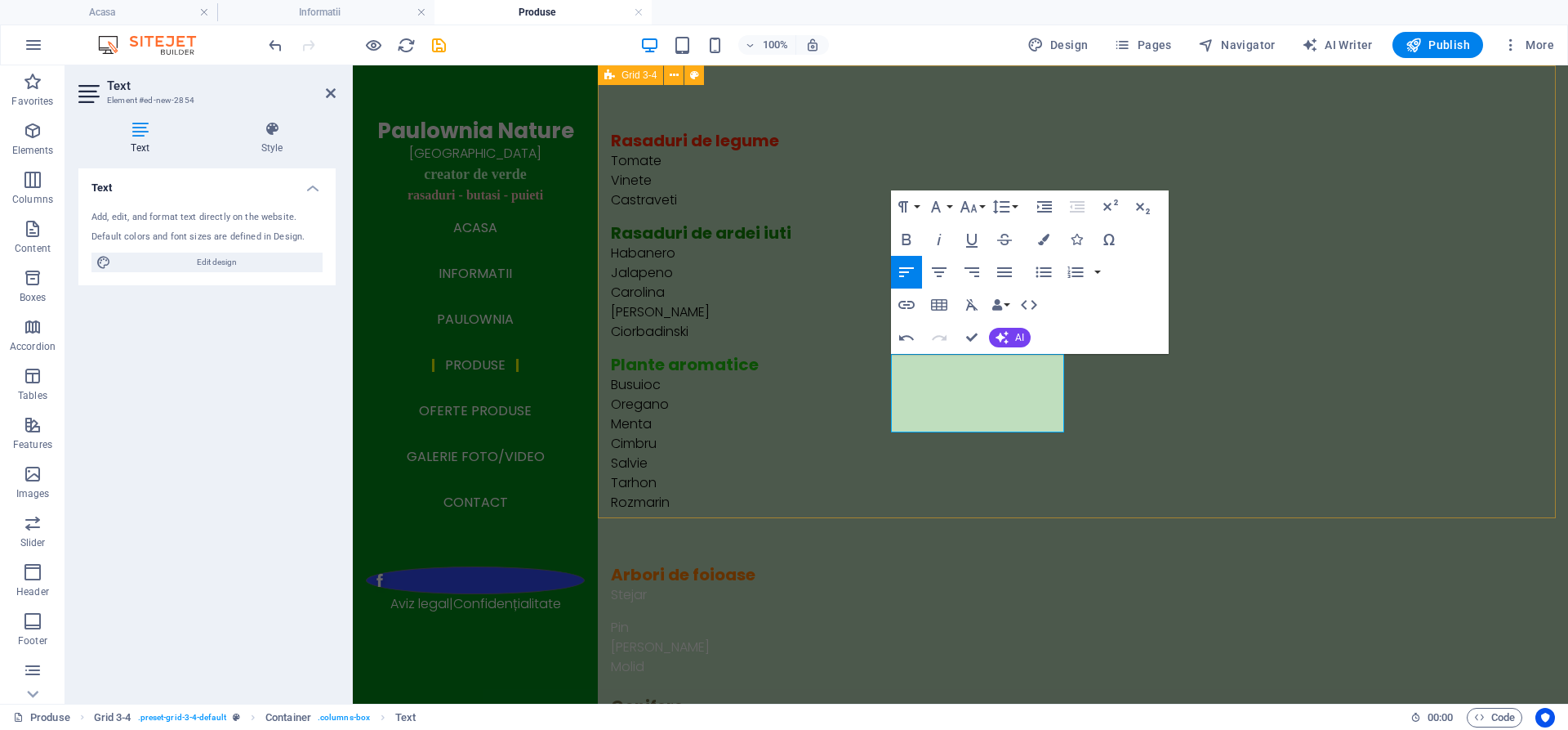
click at [1022, 472] on div "Rasaduri de legume Tomate Vinete Castraveti Rasaduri de ardei iuti Habanero Jal…" at bounding box center [1083, 456] width 970 height 784
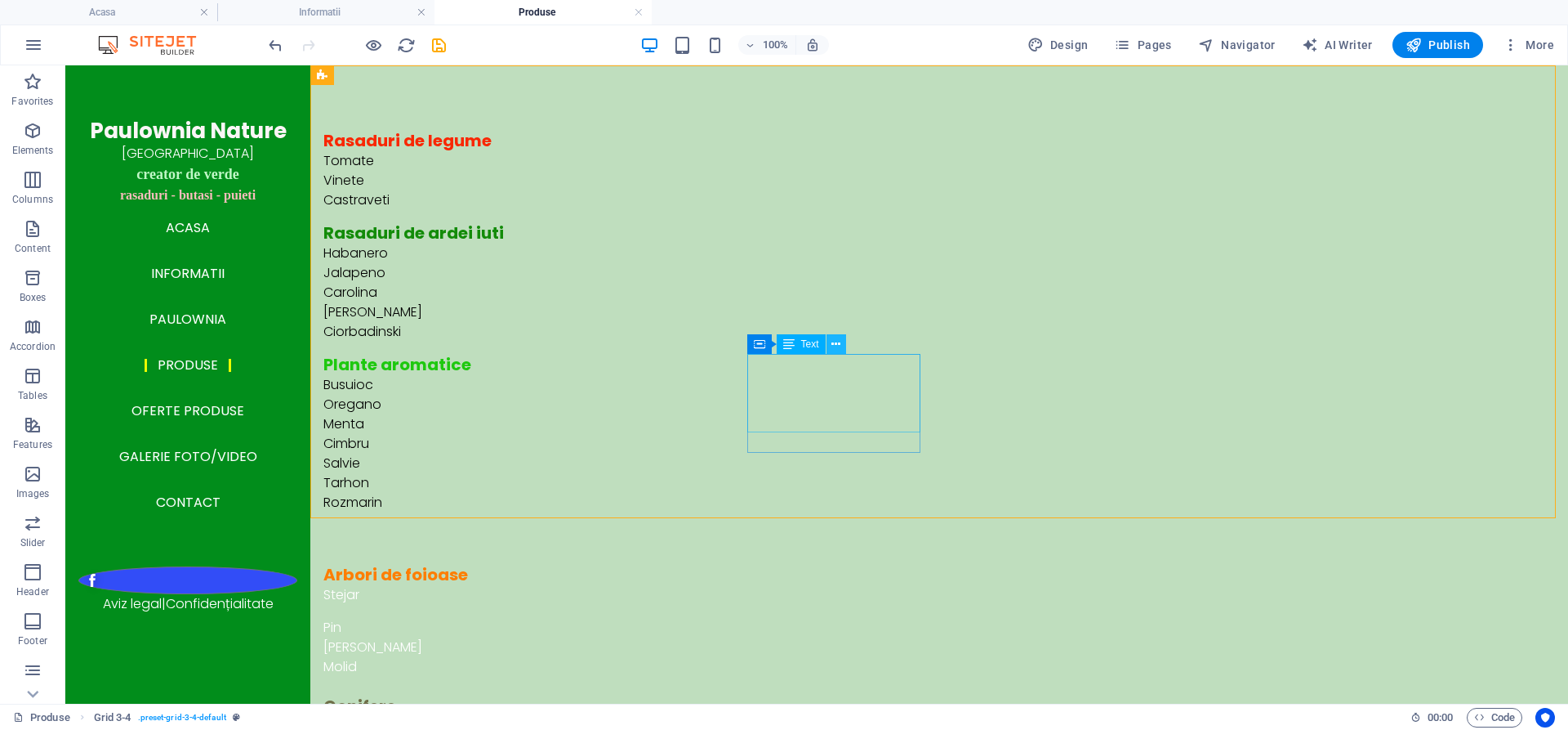
click at [837, 343] on icon at bounding box center [835, 344] width 9 height 17
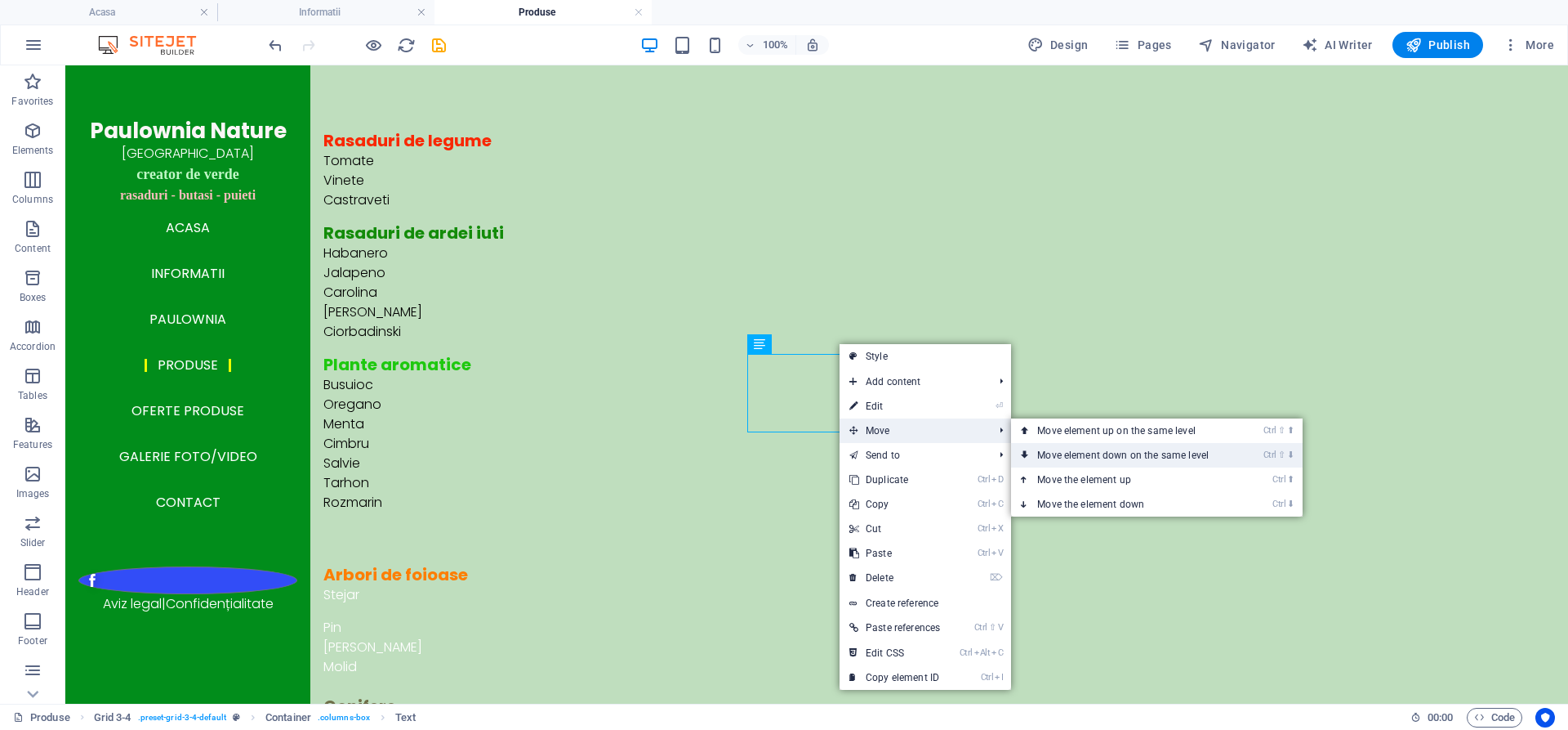
click at [1038, 450] on link "Ctrl ⇧ ⬇ Move element down on the same level" at bounding box center [1126, 454] width 231 height 25
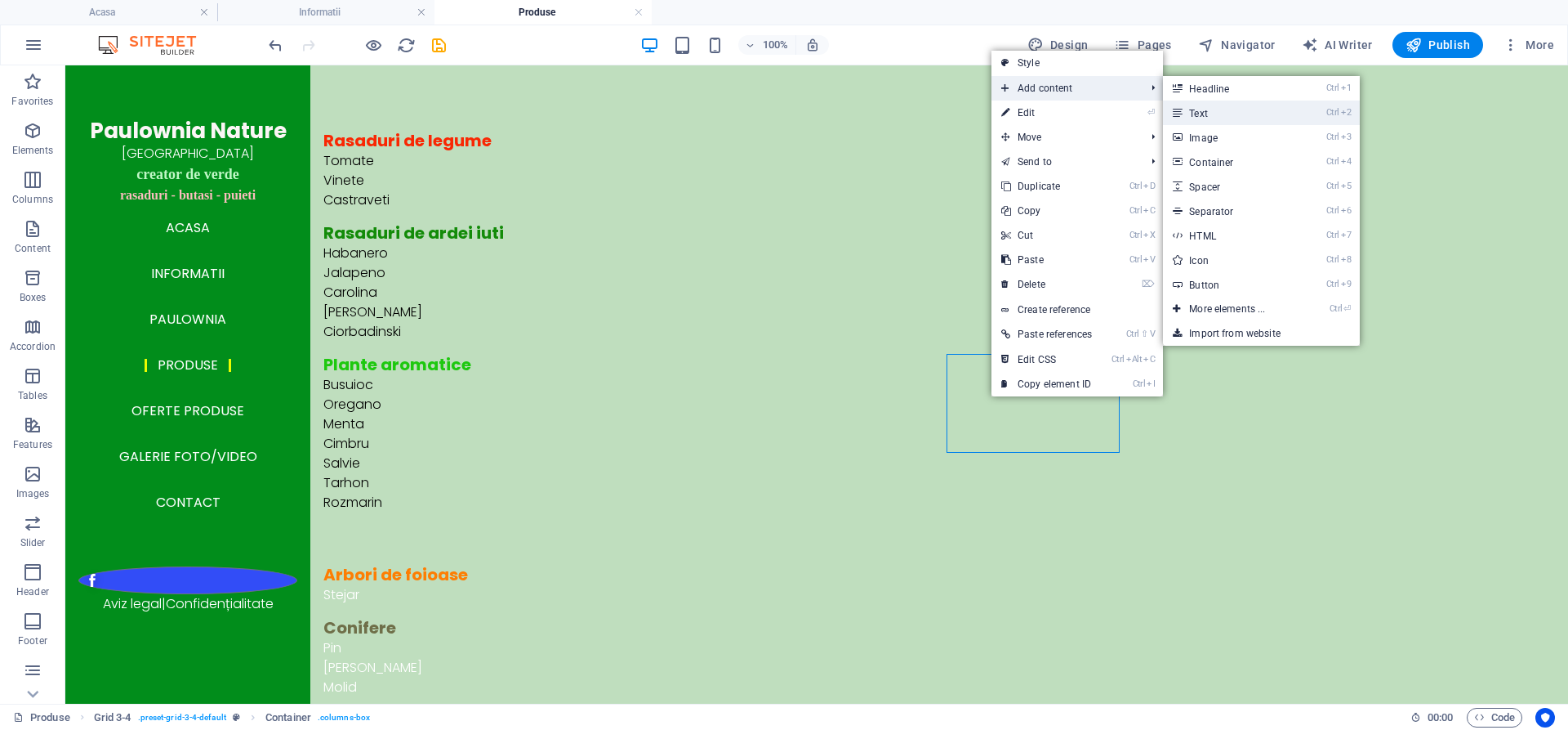
click at [1208, 115] on link "Ctrl 2 Text" at bounding box center [1230, 113] width 135 height 25
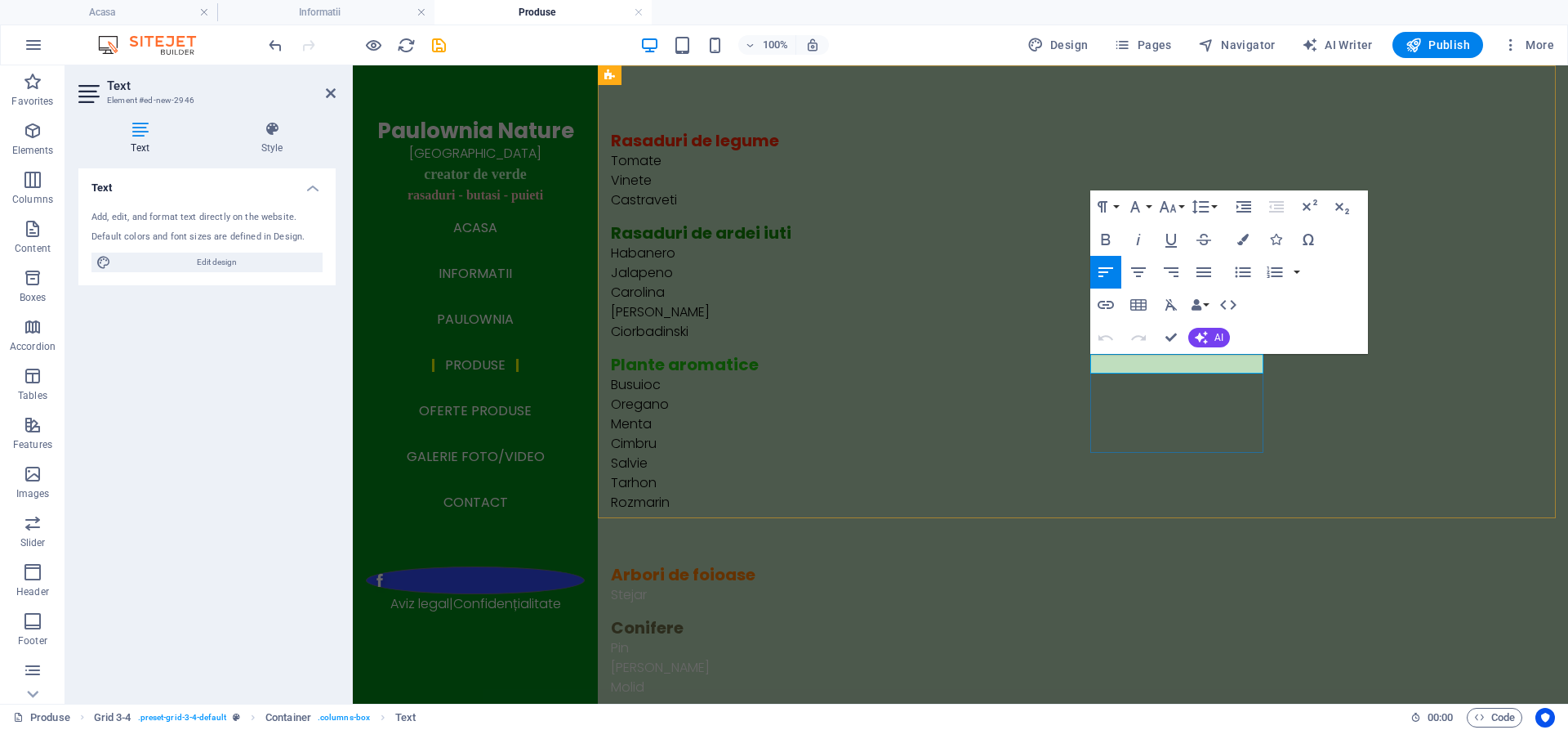
click at [1212, 729] on p "New text element" at bounding box center [996, 740] width 771 height 20
drag, startPoint x: 1212, startPoint y: 366, endPoint x: 1089, endPoint y: 363, distance: 123.0
click at [1089, 729] on p "New text element" at bounding box center [996, 740] width 771 height 20
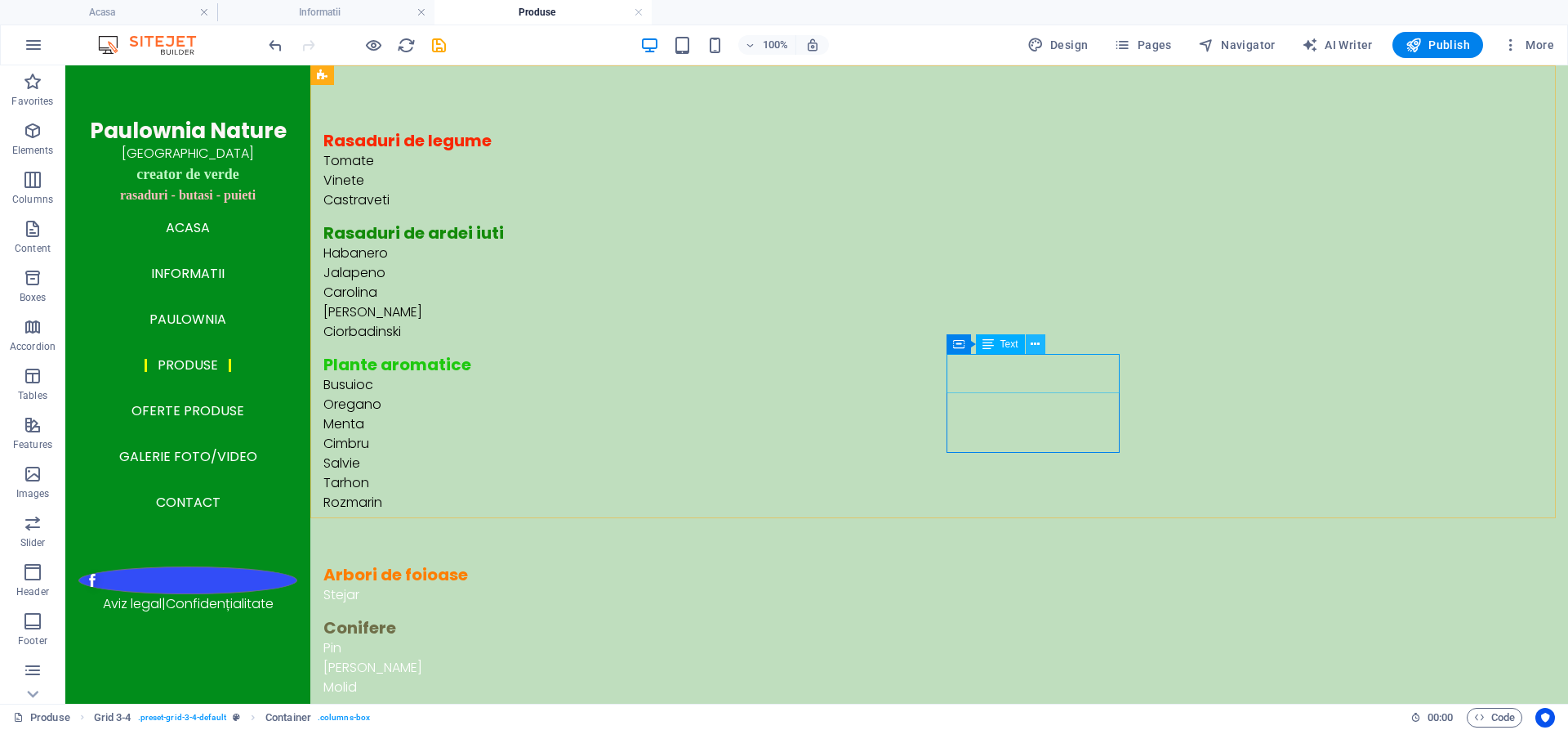
click at [1036, 340] on icon at bounding box center [1034, 344] width 9 height 17
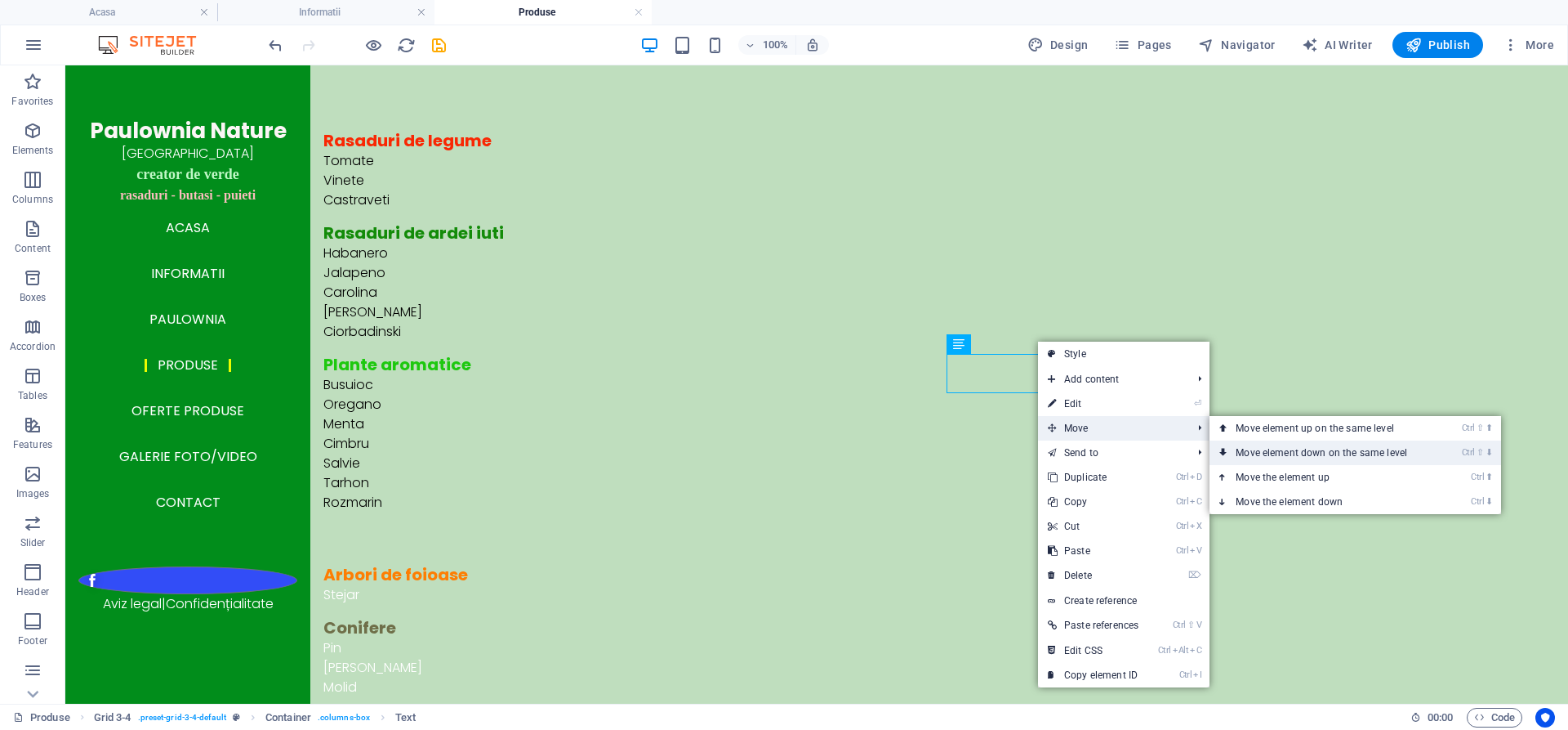
click at [1246, 450] on link "Ctrl ⇧ ⬇ Move element down on the same level" at bounding box center [1324, 452] width 231 height 25
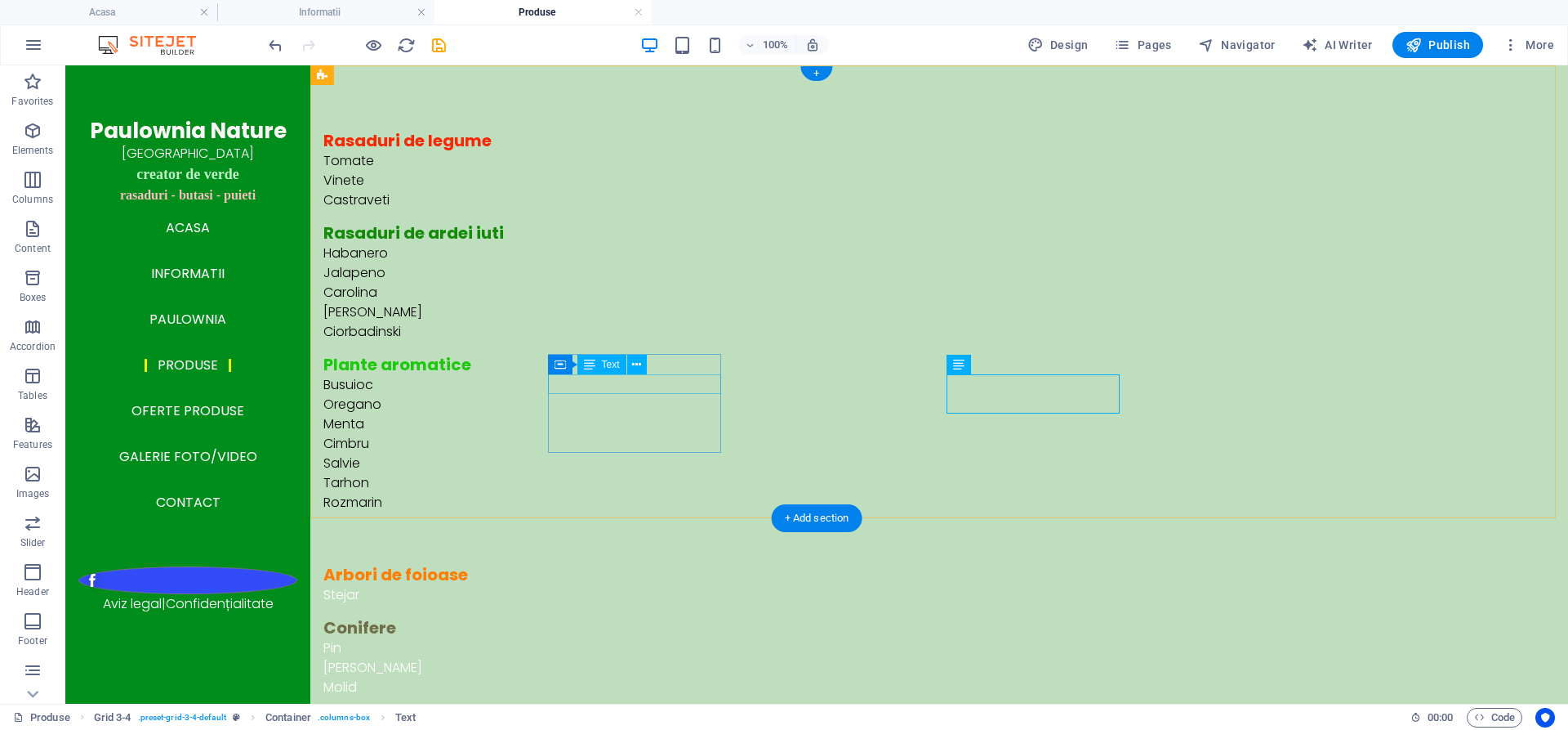
click at [573, 585] on div "Stejar" at bounding box center [709, 595] width 771 height 20
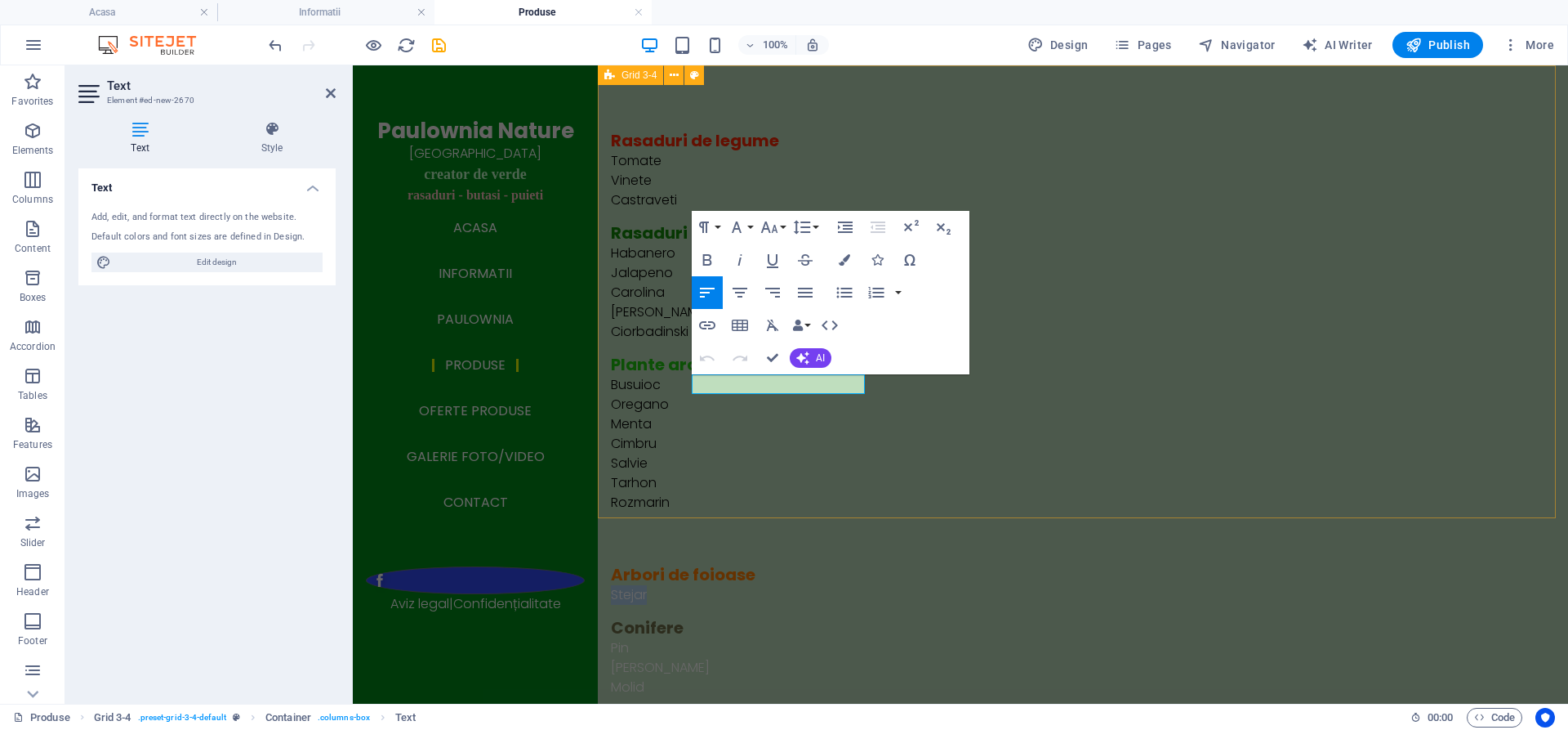
drag, startPoint x: 759, startPoint y: 385, endPoint x: 689, endPoint y: 385, distance: 70.0
click at [689, 385] on div "Rasaduri de legume Tomate Vinete Castraveti Rasaduri de ardei iuti Habanero Jal…" at bounding box center [1083, 476] width 970 height 823
click at [842, 260] on icon "button" at bounding box center [843, 259] width 11 height 11
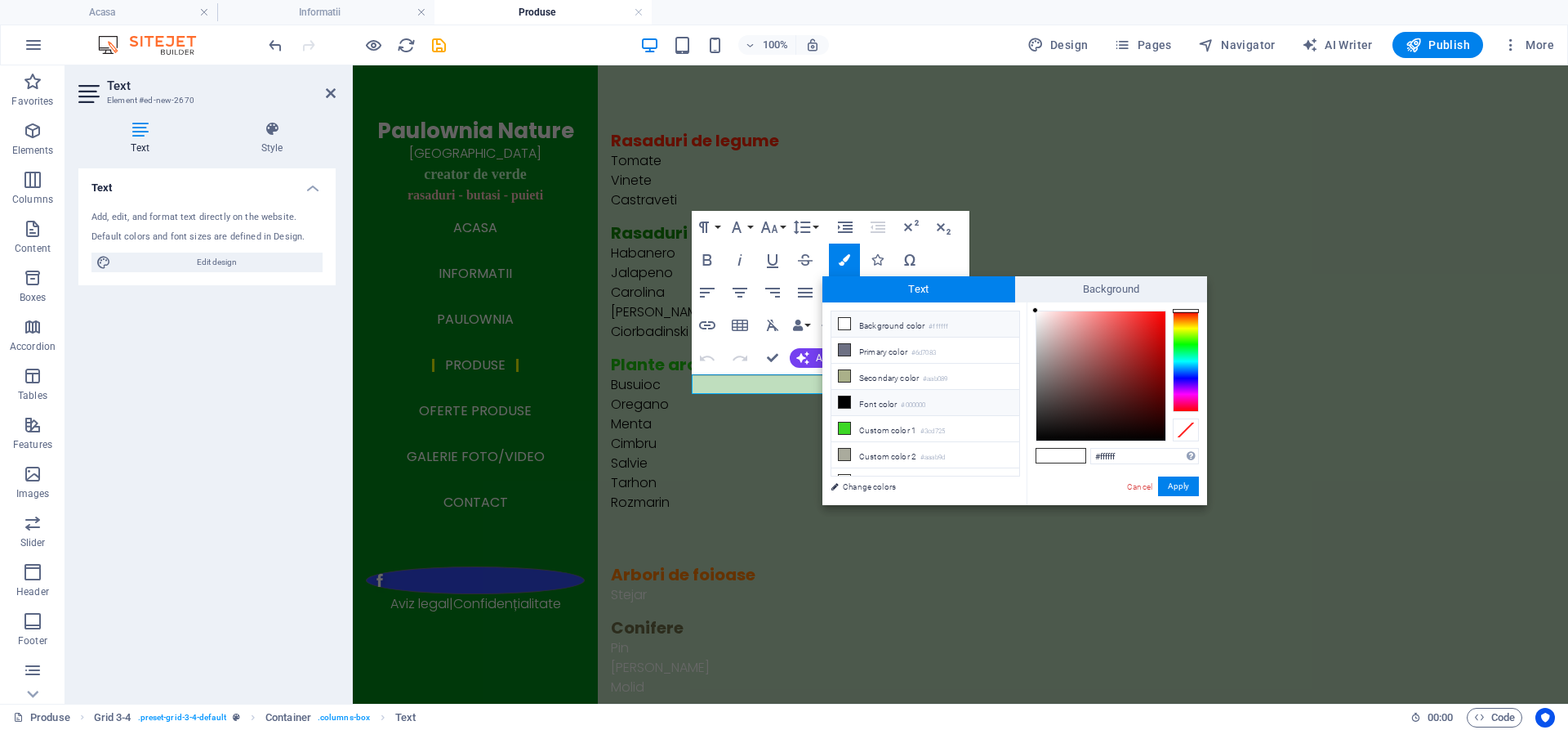
click at [842, 397] on icon at bounding box center [843, 401] width 11 height 11
type input "#000000"
click at [1174, 487] on button "Apply" at bounding box center [1178, 486] width 41 height 20
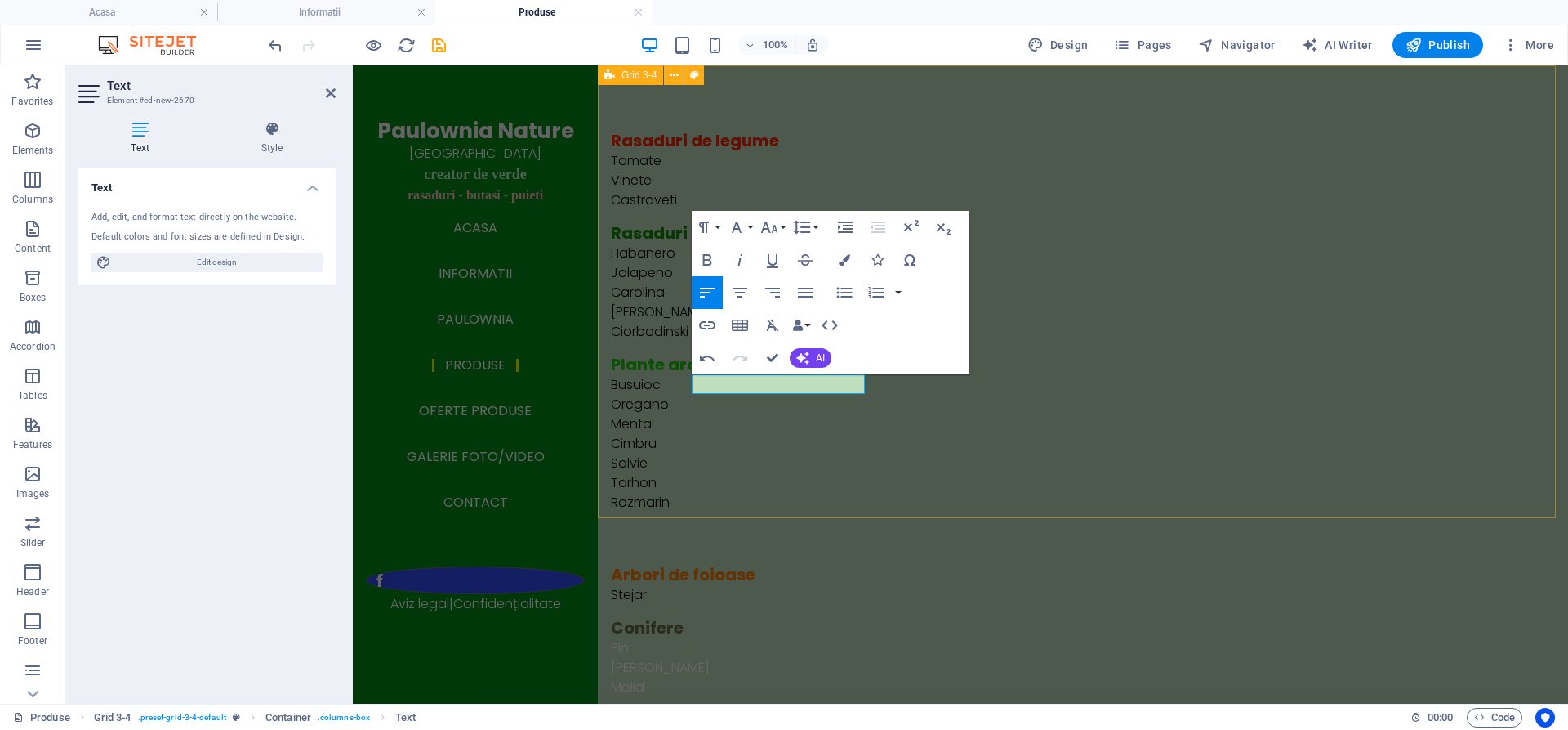
click at [1030, 505] on div "Rasaduri de legume Tomate Vinete Castraveti Rasaduri de ardei iuti Habanero Jal…" at bounding box center [1083, 476] width 970 height 823
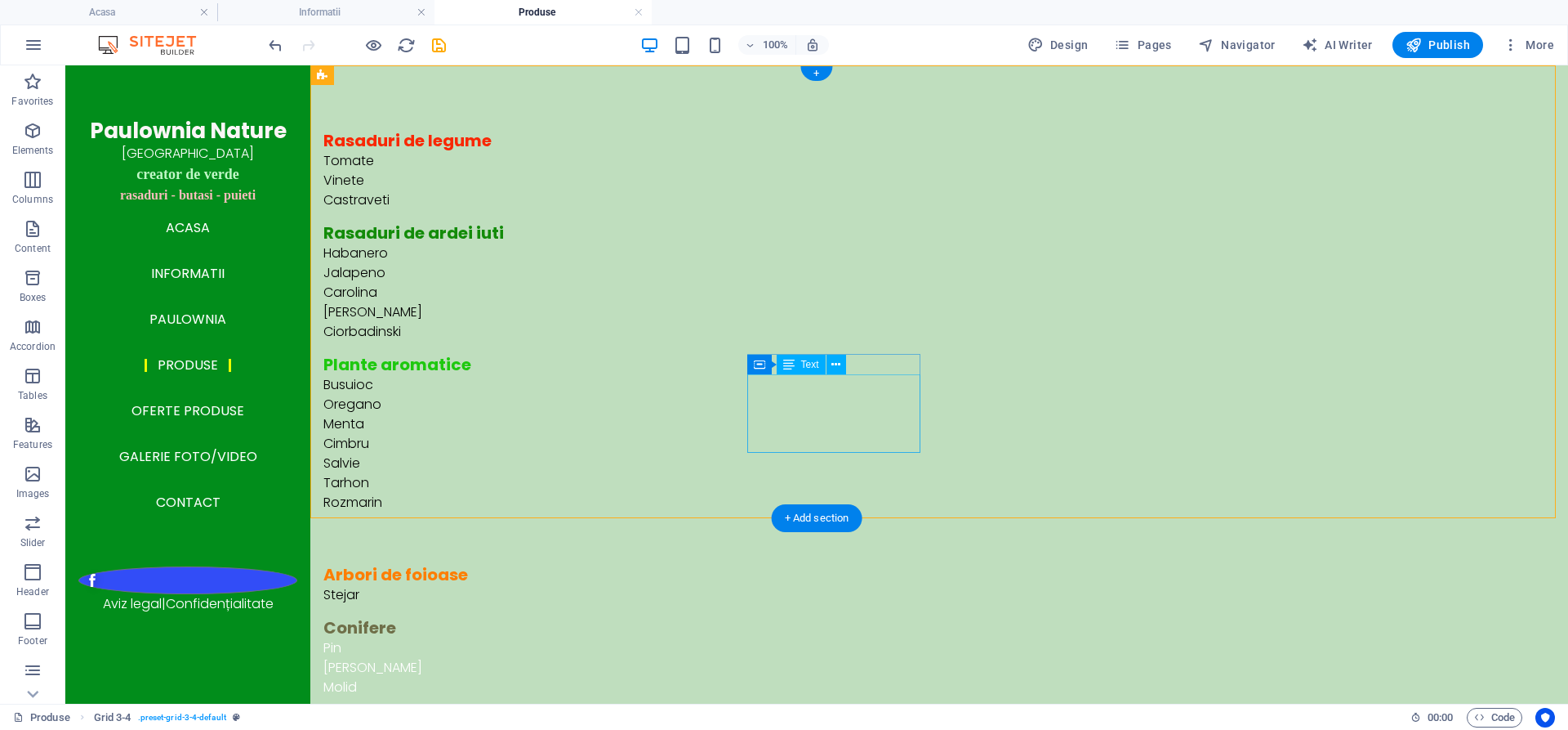
click at [779, 638] on div "Pin [PERSON_NAME]" at bounding box center [709, 677] width 771 height 79
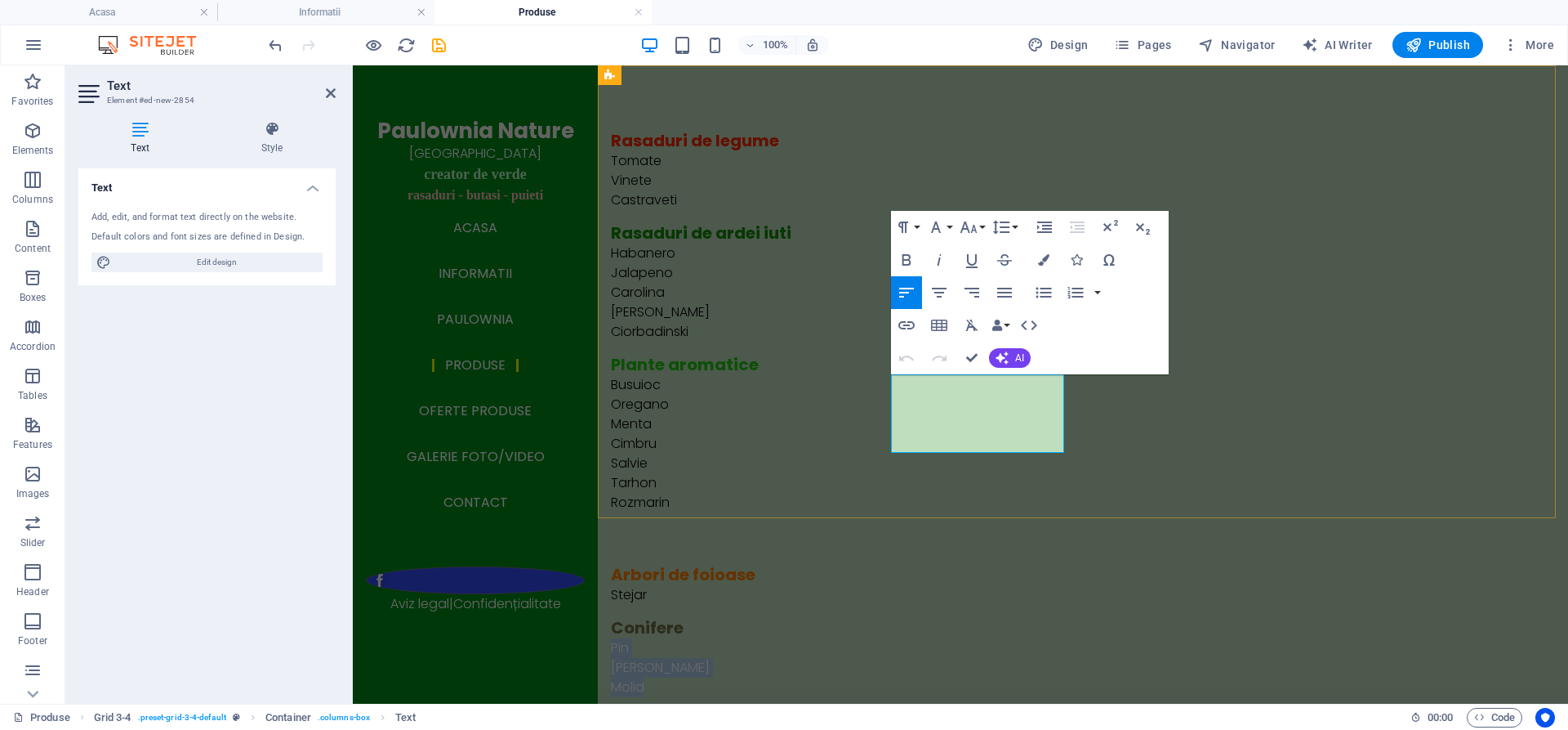
drag, startPoint x: 933, startPoint y: 432, endPoint x: 891, endPoint y: 382, distance: 65.3
click at [891, 638] on div "Pin [PERSON_NAME]" at bounding box center [996, 677] width 771 height 79
click at [1038, 262] on icon "button" at bounding box center [1043, 259] width 11 height 11
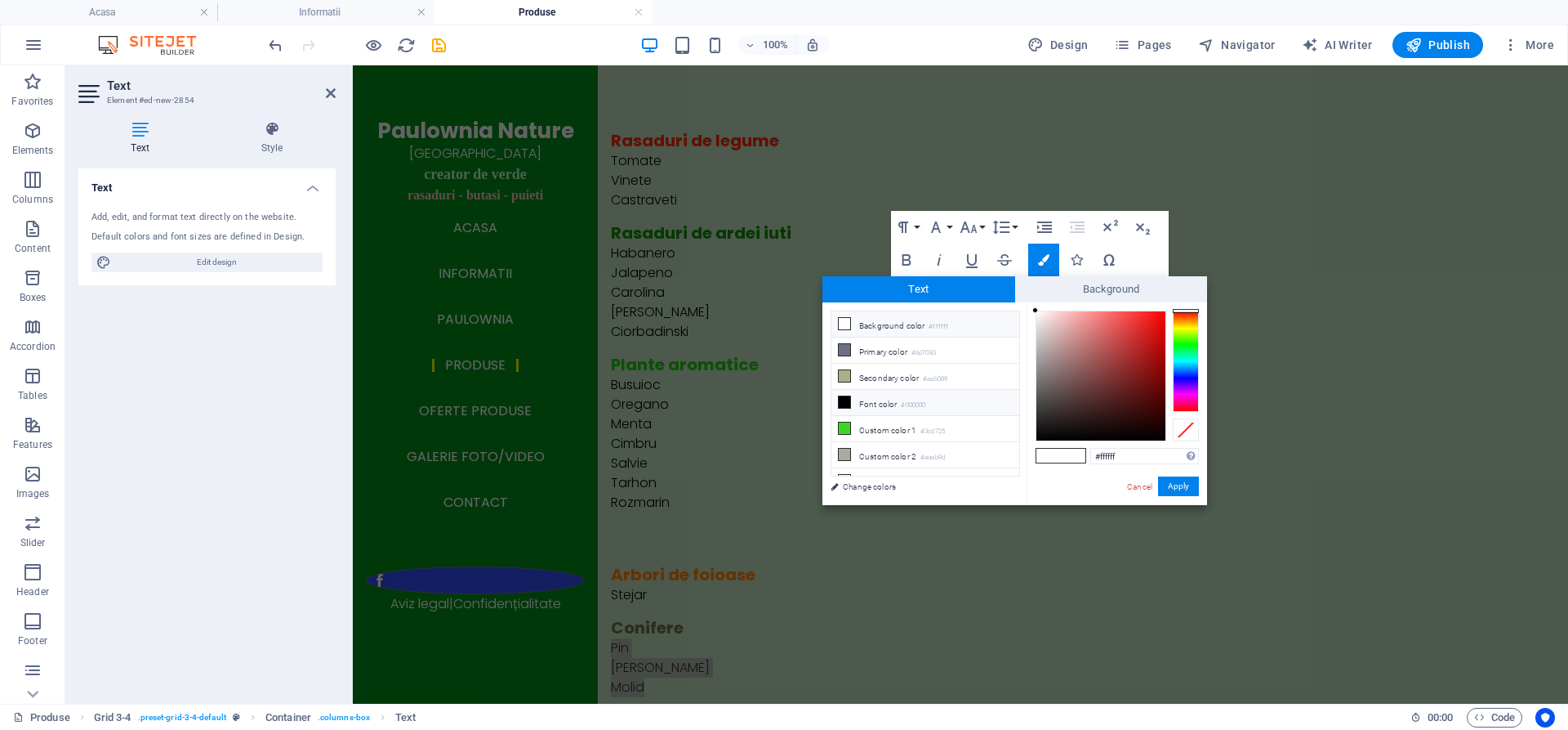
click at [845, 397] on icon at bounding box center [843, 401] width 11 height 11
type input "#000000"
click at [1176, 484] on button "Apply" at bounding box center [1178, 486] width 41 height 20
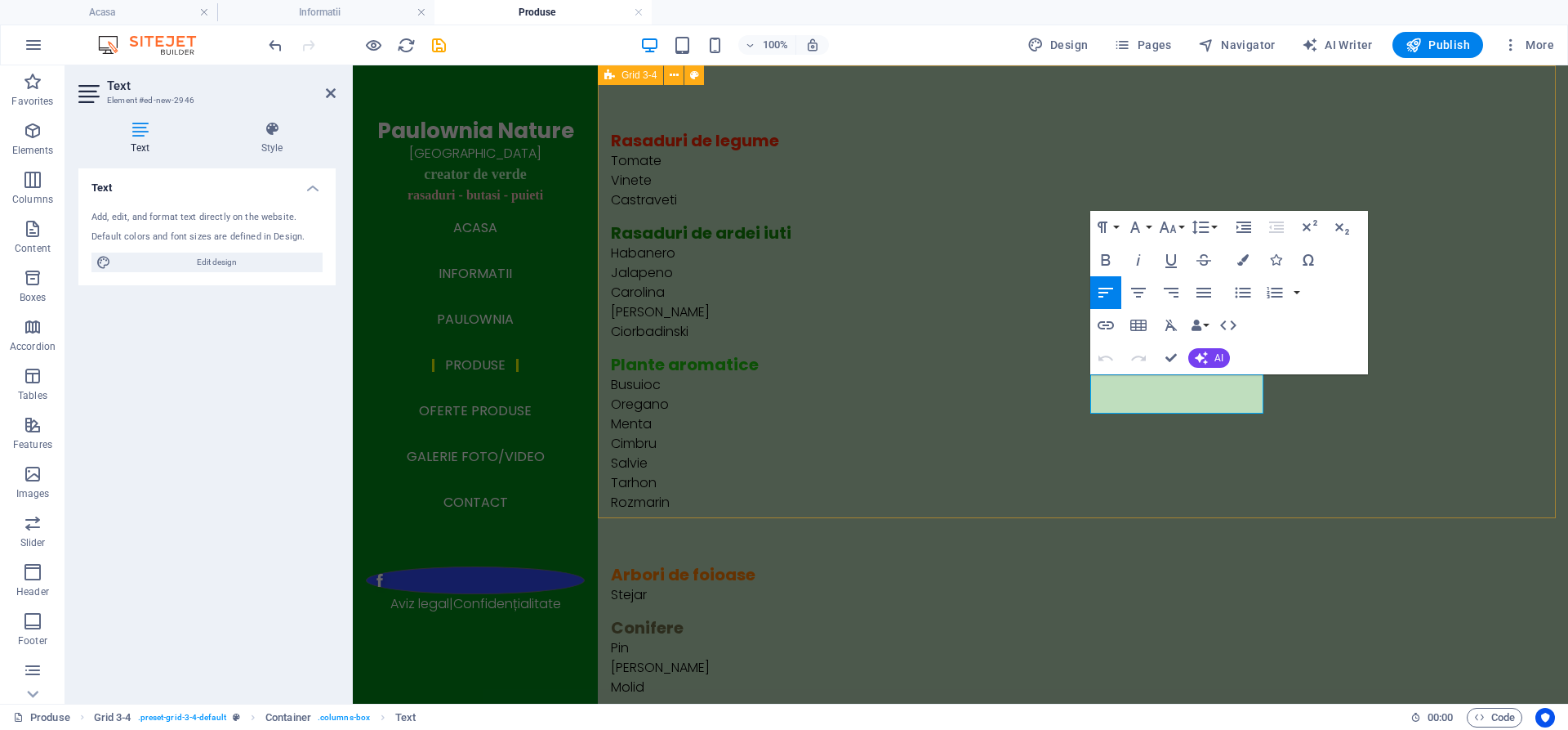
drag, startPoint x: 1200, startPoint y: 403, endPoint x: 1077, endPoint y: 381, distance: 125.0
click at [1077, 381] on div "Rasaduri de legume Tomate Vinete Castraveti Rasaduri de ardei iuti Habanero Jal…" at bounding box center [1083, 476] width 970 height 823
click at [1247, 258] on icon "button" at bounding box center [1242, 259] width 11 height 11
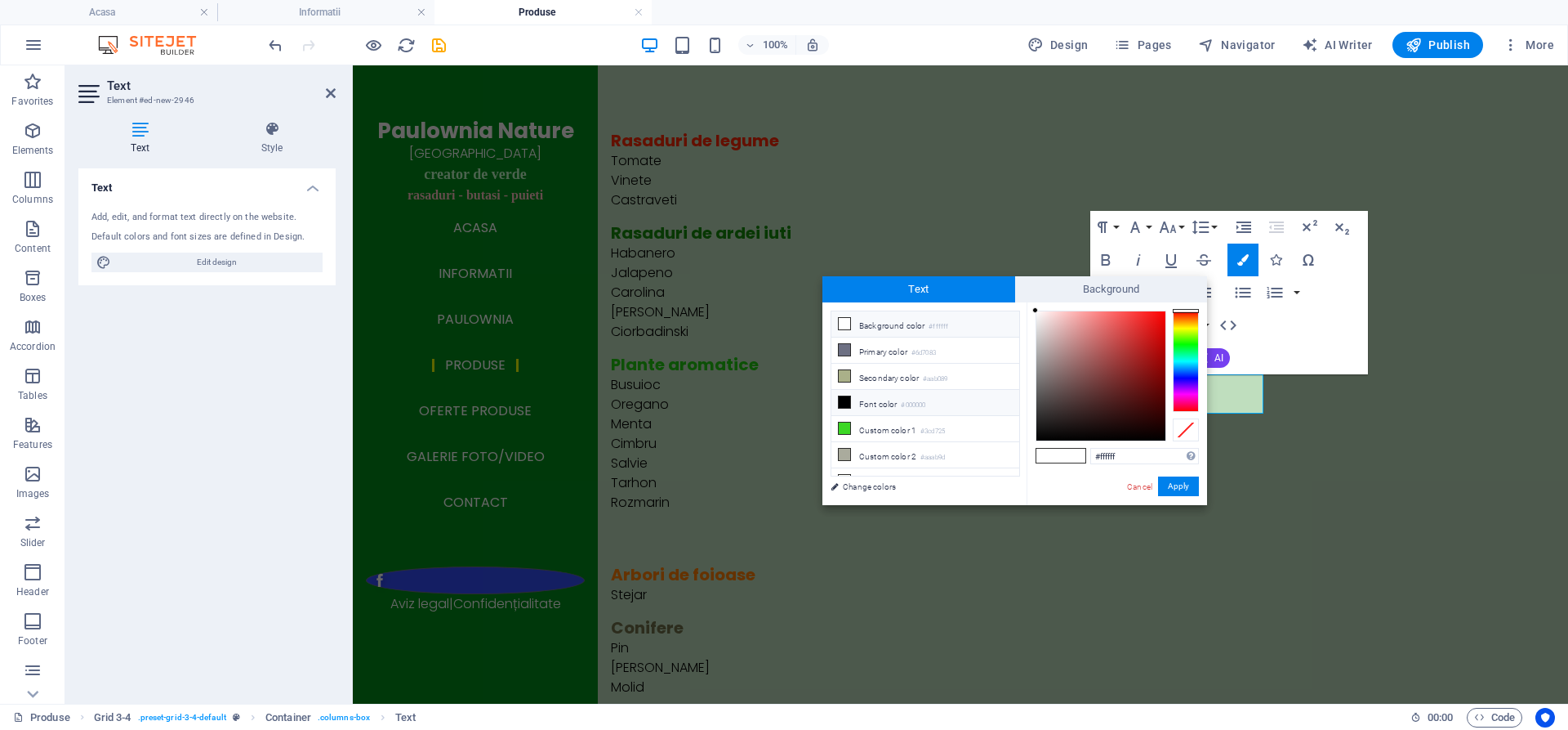
click at [844, 397] on icon at bounding box center [843, 401] width 11 height 11
type input "#000000"
drag, startPoint x: 1173, startPoint y: 483, endPoint x: 820, endPoint y: 418, distance: 358.9
click at [1173, 483] on button "Apply" at bounding box center [1178, 486] width 41 height 20
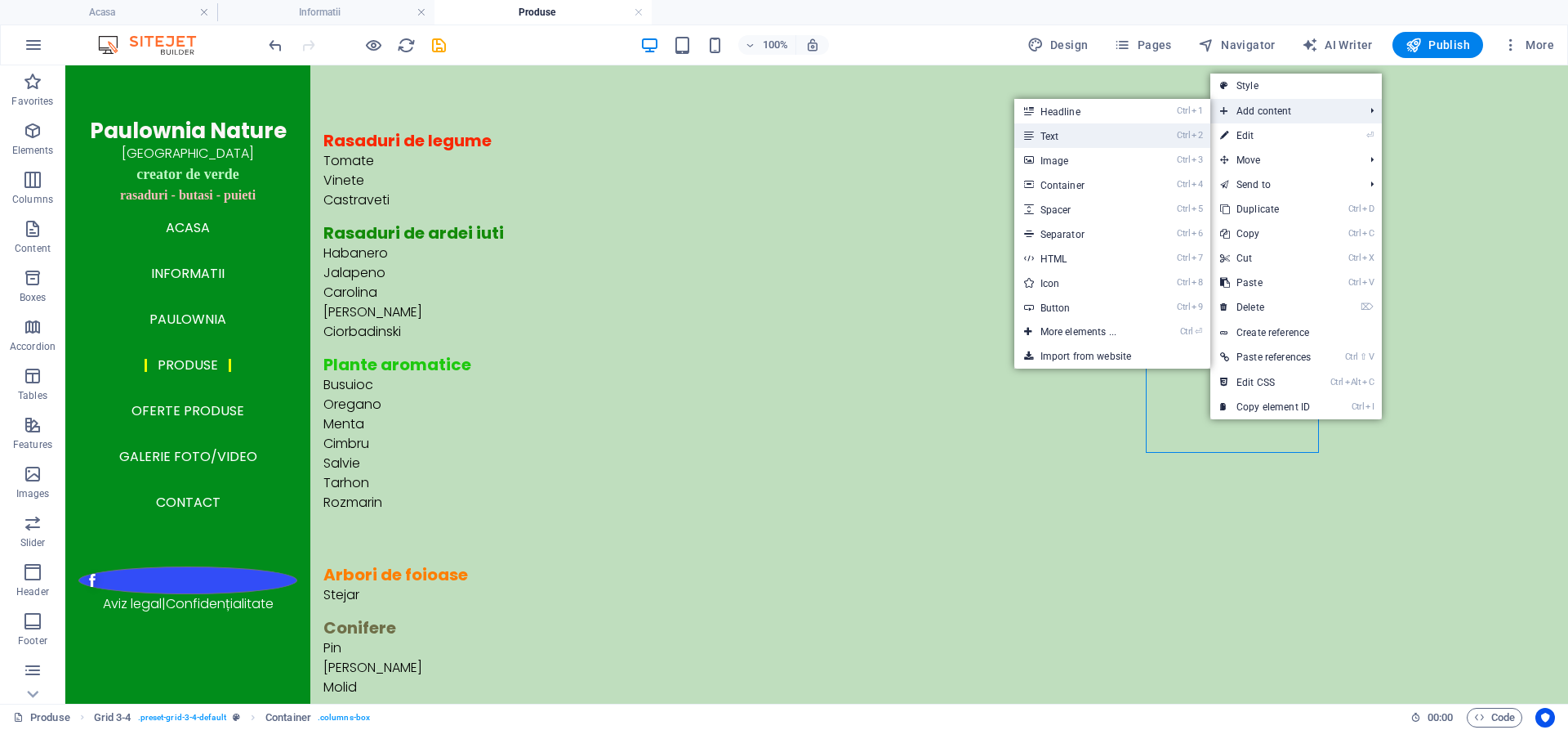
click at [1118, 137] on link "Ctrl 2 Text" at bounding box center [1081, 136] width 135 height 25
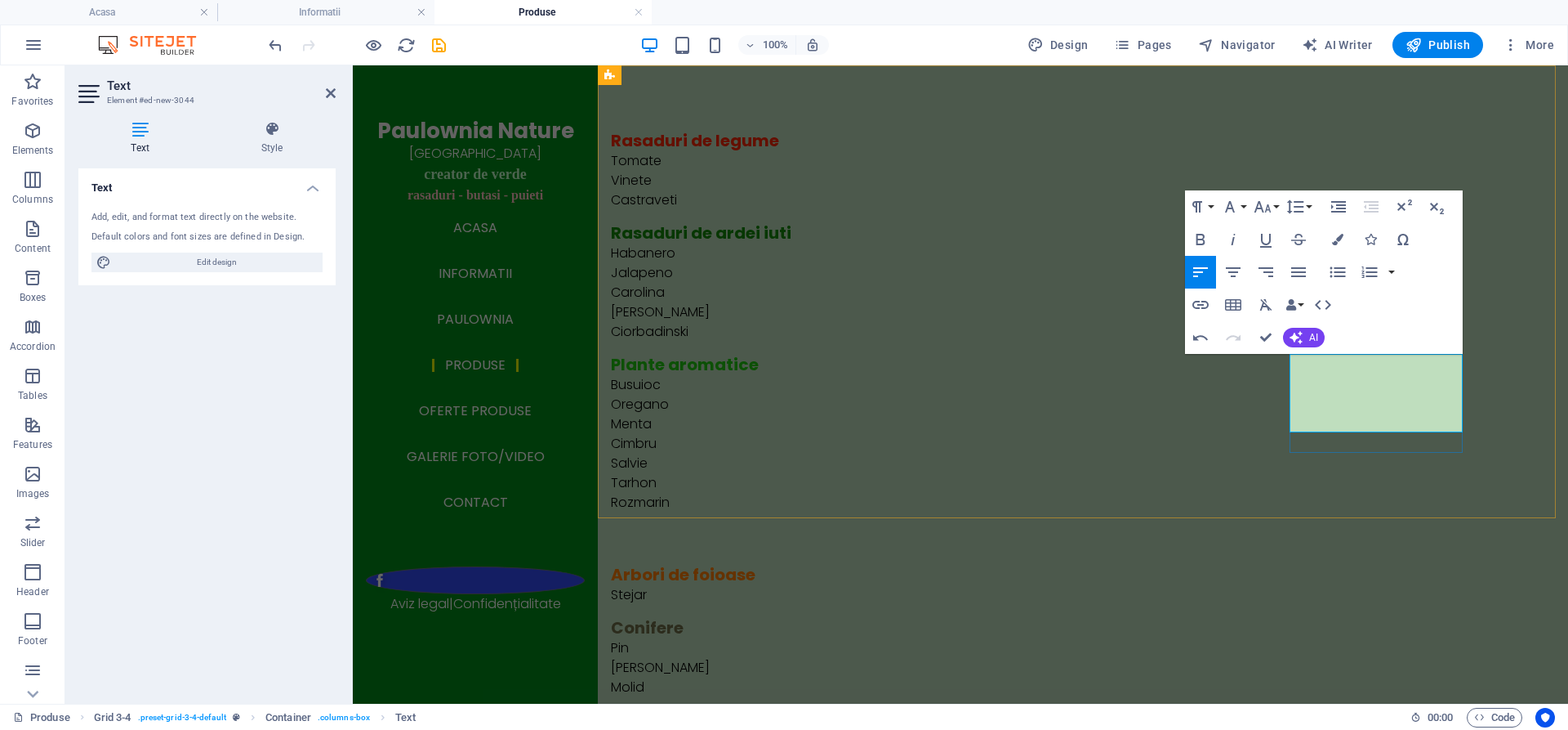
drag, startPoint x: 1413, startPoint y: 420, endPoint x: 1285, endPoint y: 362, distance: 140.5
click at [1285, 362] on div "Rasaduri de legume Tomate Vinete Castraveti Rasaduri de ardei iuti Habanero Jal…" at bounding box center [1083, 515] width 970 height 901
click at [1335, 235] on icon "button" at bounding box center [1336, 239] width 11 height 11
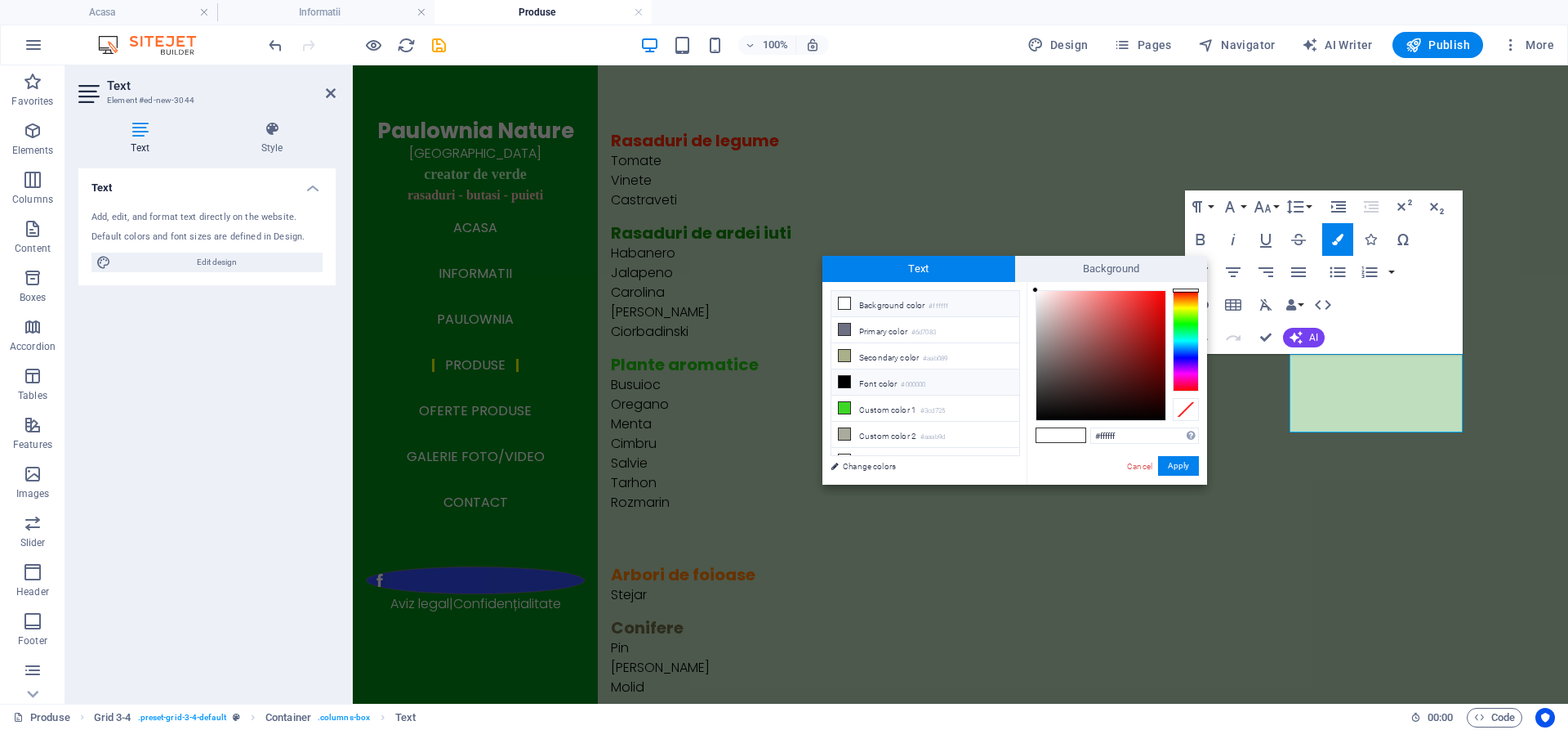
click at [865, 376] on li "Font color #000000" at bounding box center [925, 382] width 188 height 26
type input "#000000"
click at [1171, 464] on button "Apply" at bounding box center [1178, 465] width 41 height 20
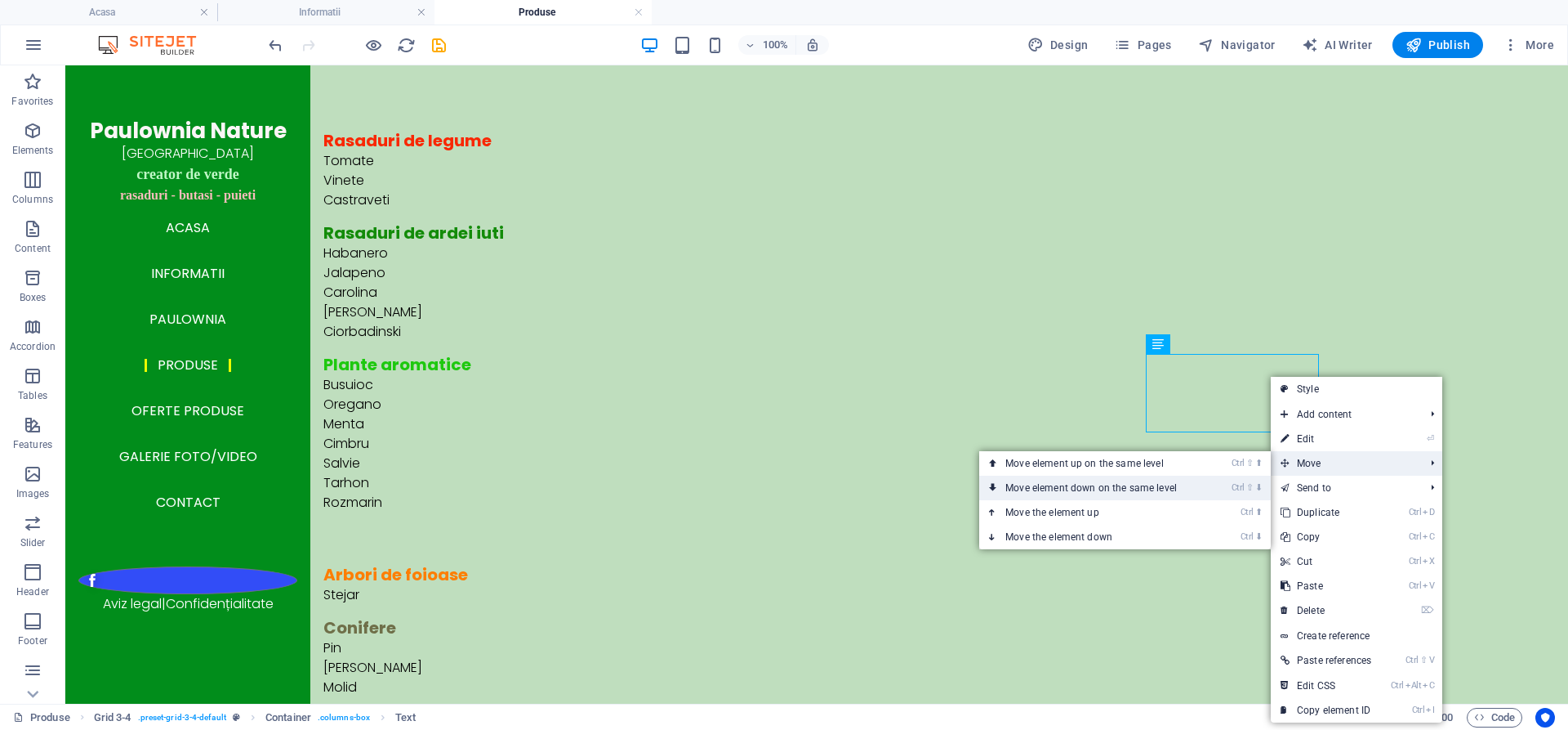
click at [1219, 482] on li "Ctrl ⇧ ⬇ Move element down on the same level" at bounding box center [1125, 487] width 291 height 25
click at [1209, 485] on link "Ctrl ⇧ ⬇ Move element down on the same level" at bounding box center [1094, 487] width 231 height 25
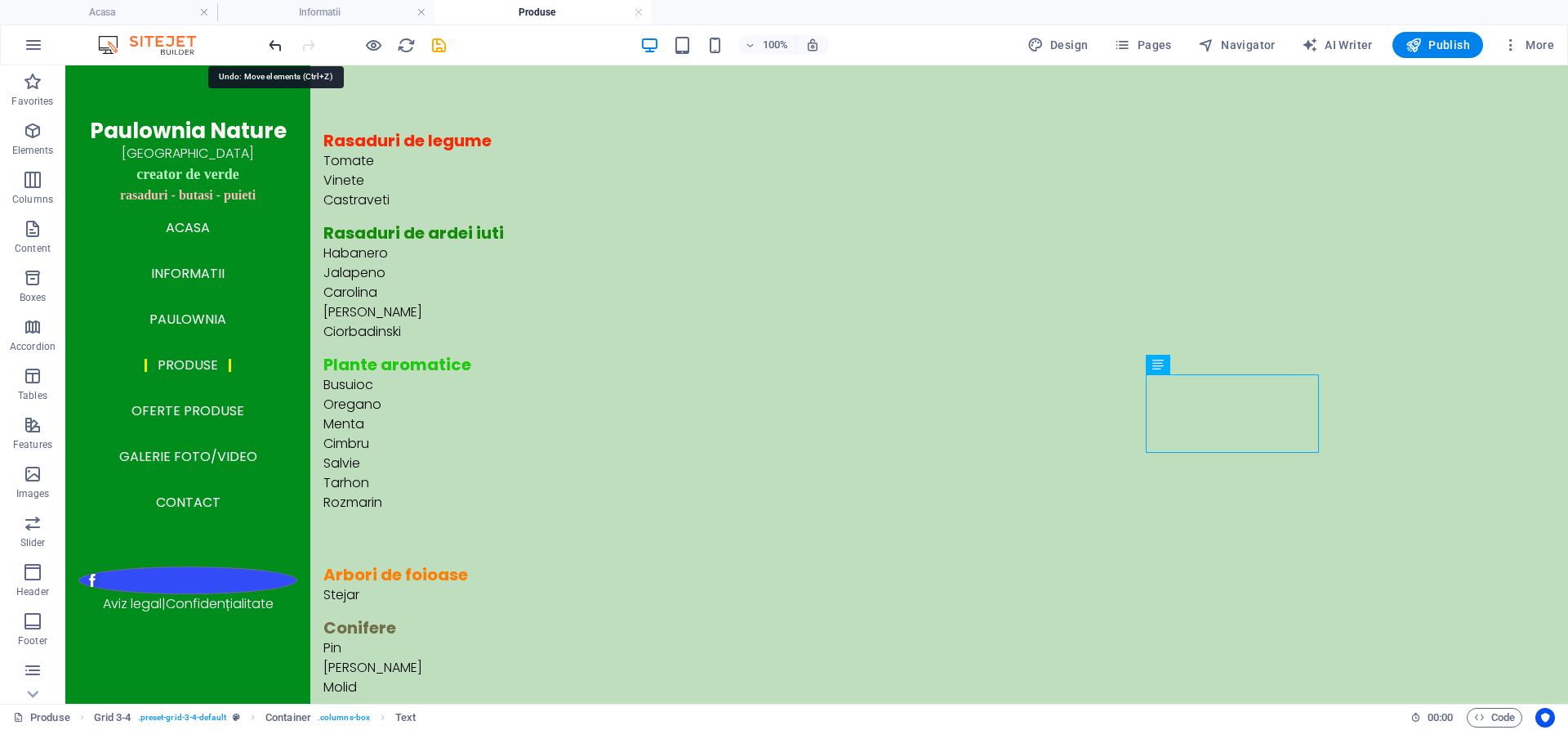
click at [271, 43] on icon "undo" at bounding box center [275, 45] width 19 height 19
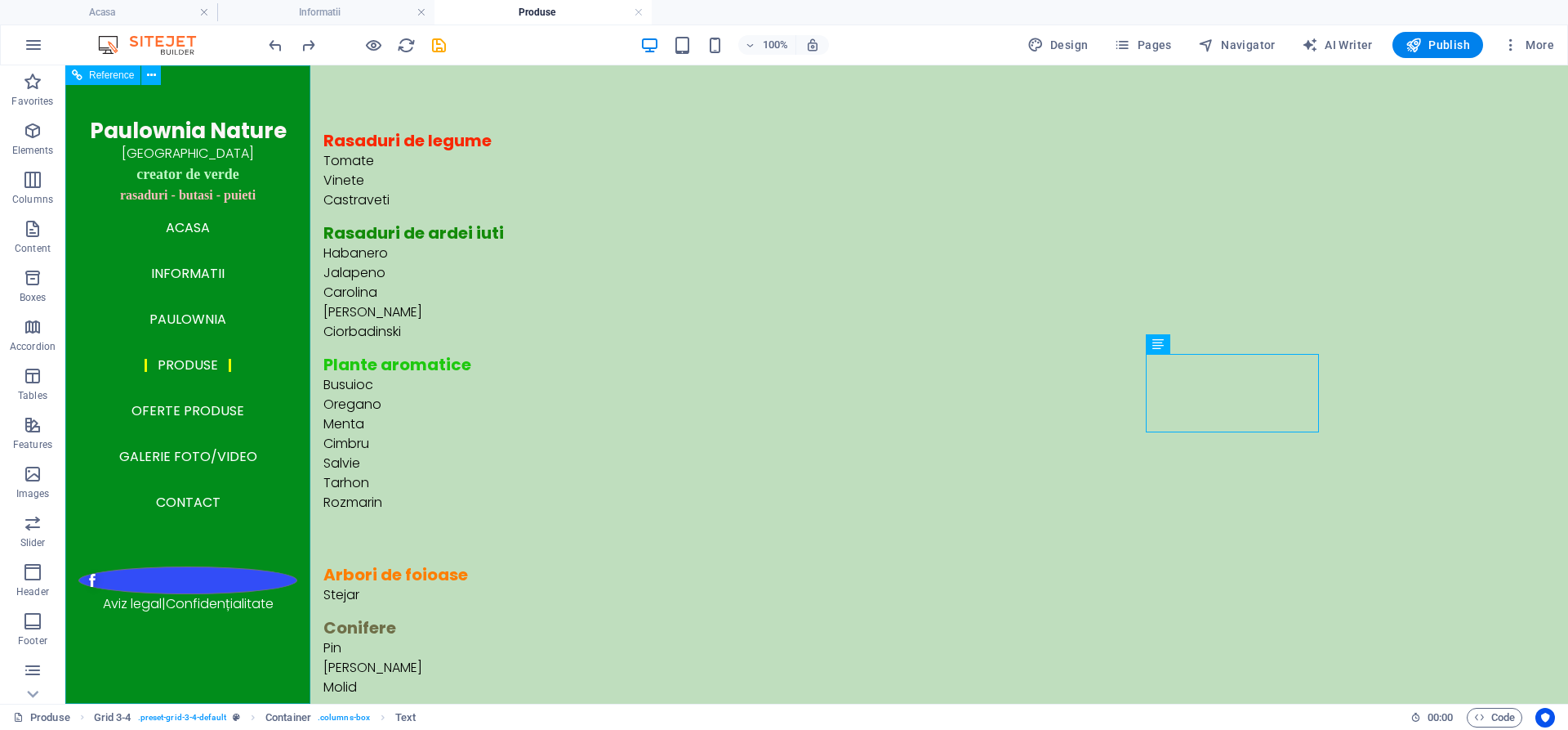
click at [179, 332] on nav "Acasa Informatii Paulownia Produse Oferte produse Galerie Foto/Video Contact" at bounding box center [188, 365] width 219 height 321
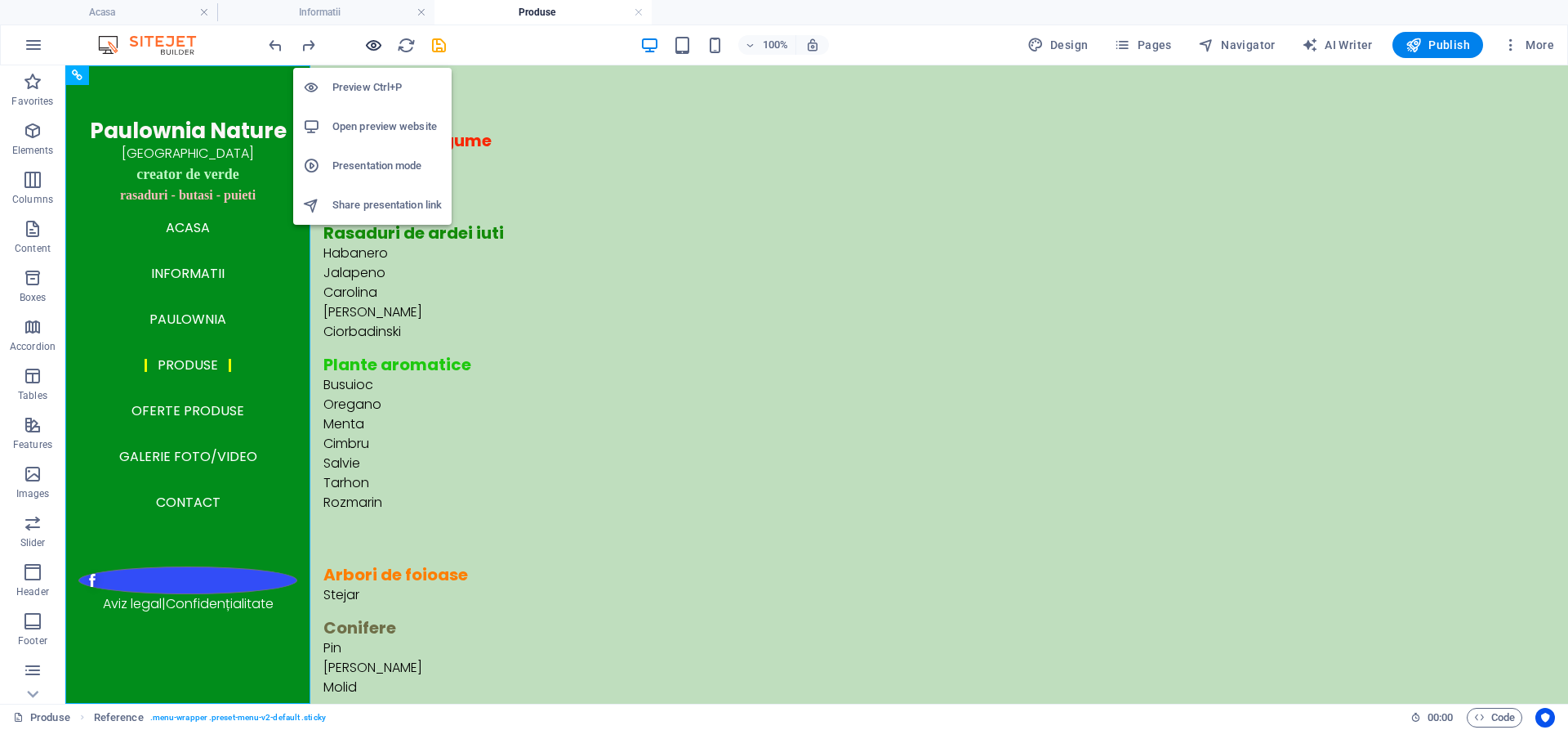
click at [366, 44] on icon "button" at bounding box center [373, 45] width 19 height 19
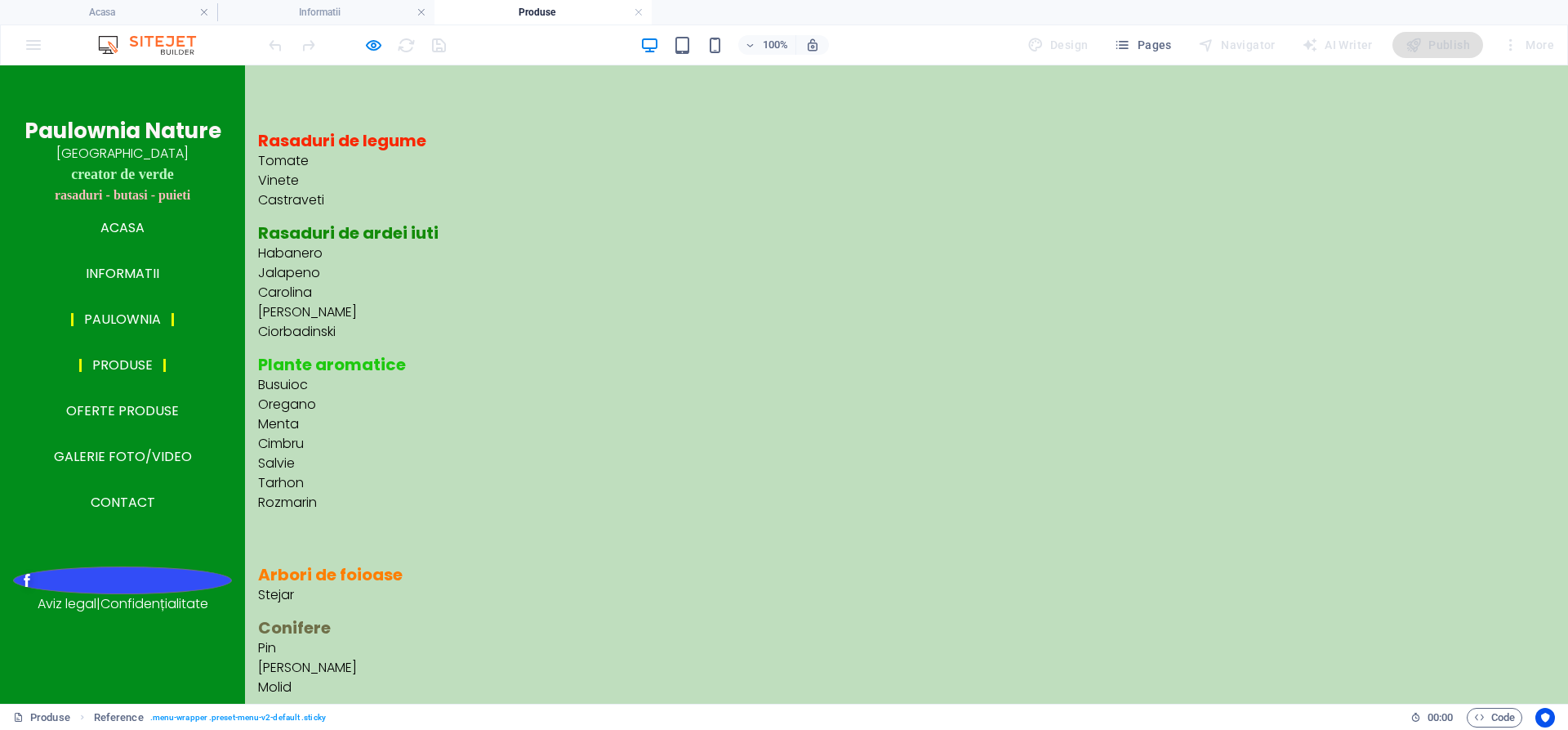
click at [133, 326] on link "Paulownia" at bounding box center [122, 319] width 103 height 13
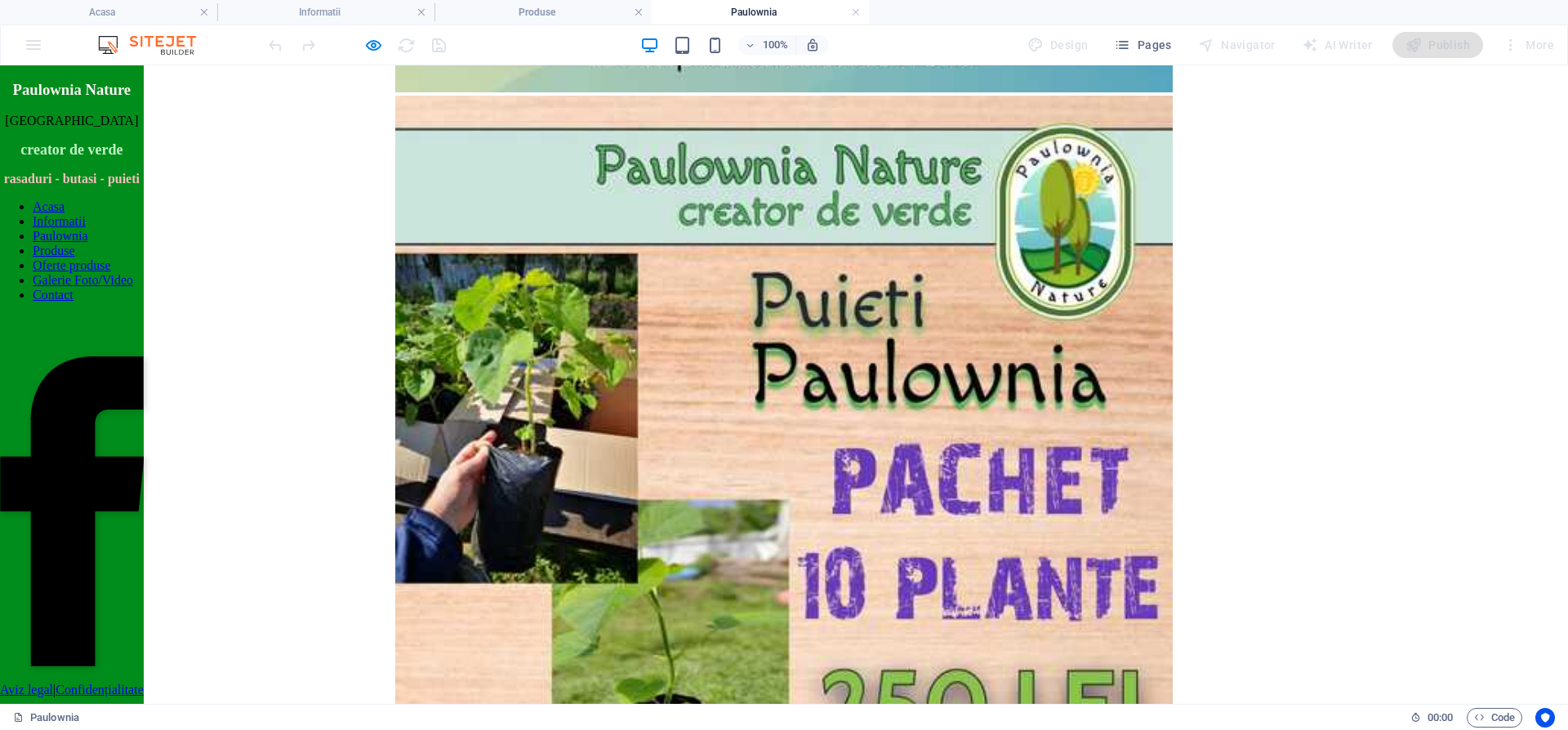
scroll to position [2674, 0]
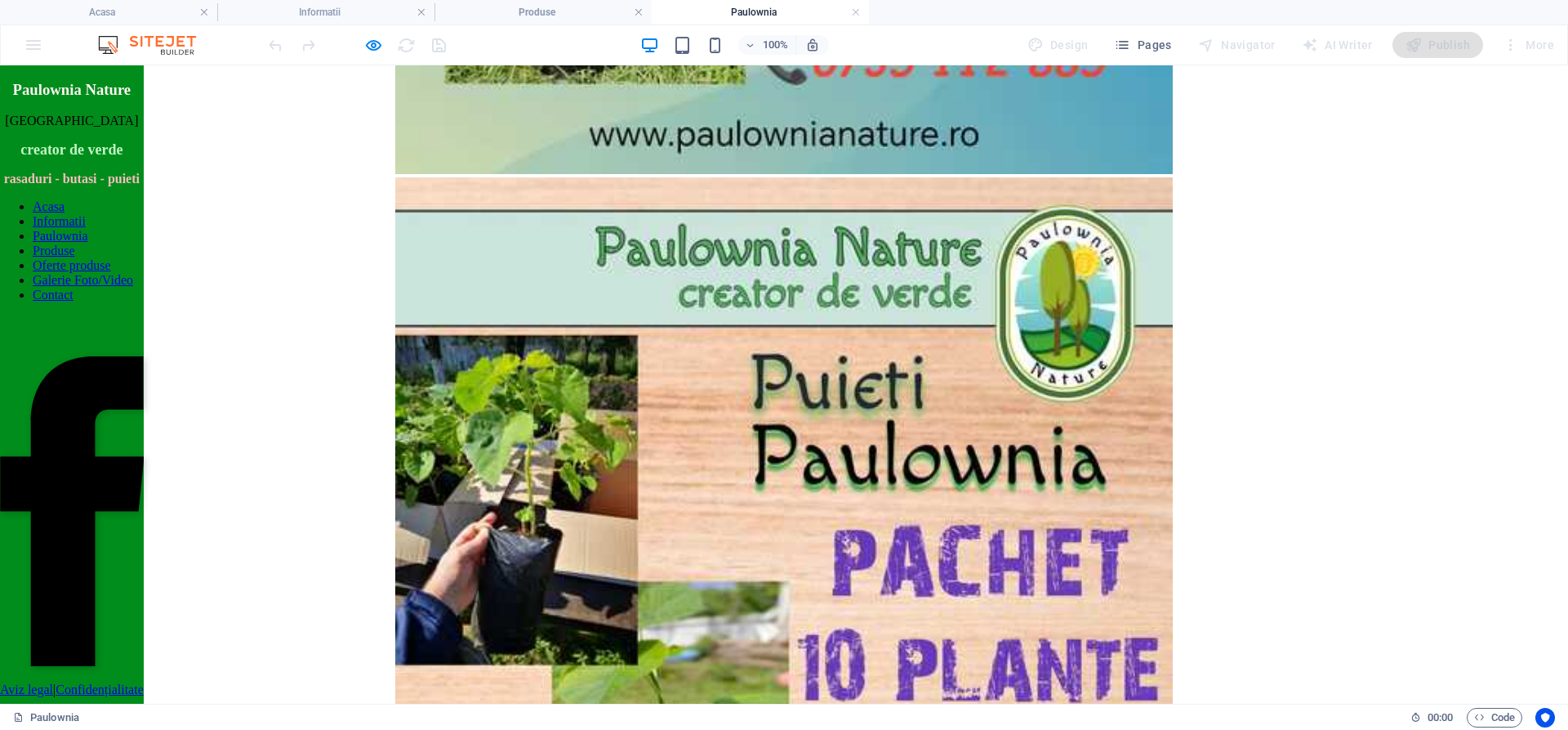
click at [121, 303] on nav "Acasa Informatii Paulownia Produse Oferte produse Galerie Foto/Video Contact" at bounding box center [72, 251] width 144 height 103
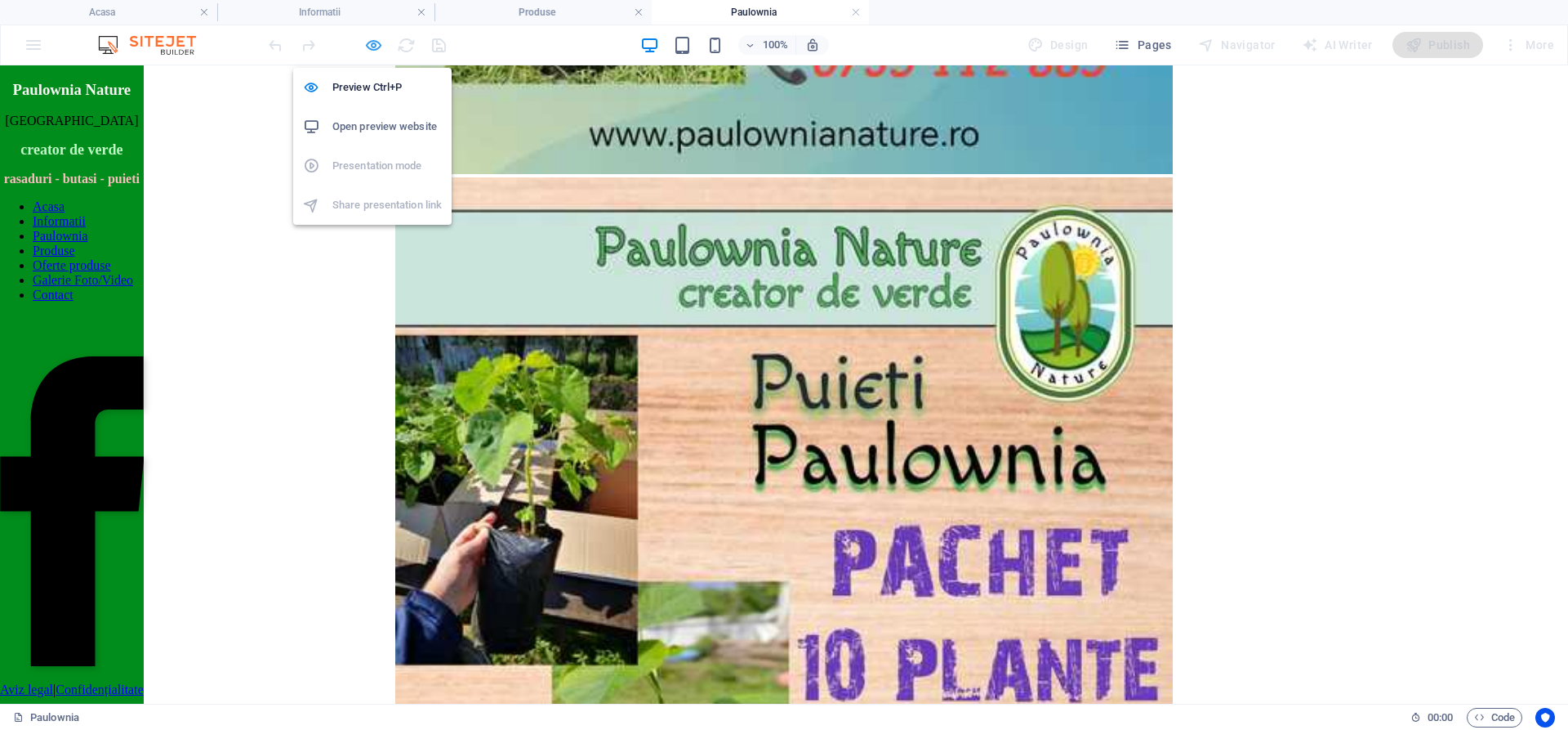
click at [378, 47] on icon "button" at bounding box center [373, 45] width 19 height 19
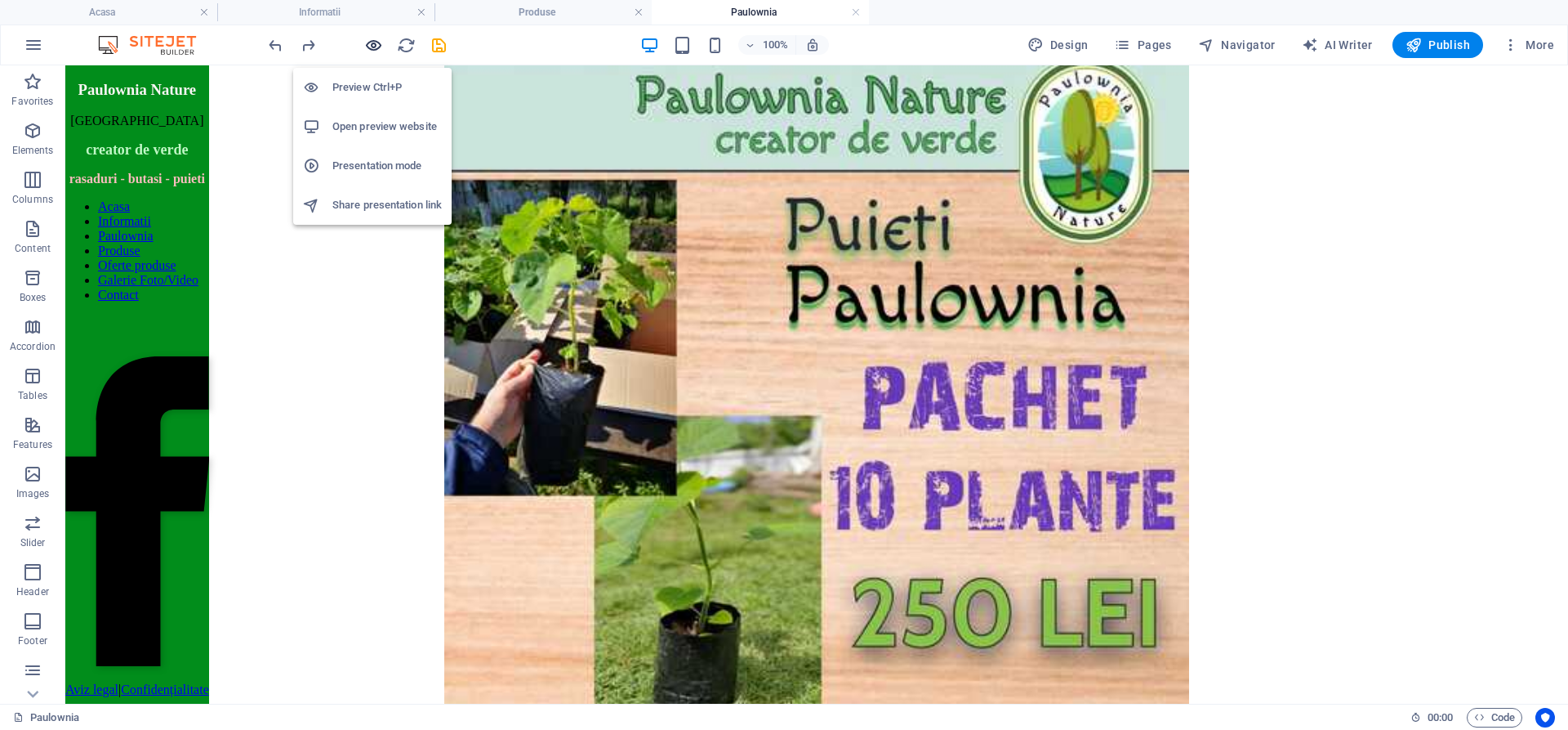
click at [378, 47] on icon "button" at bounding box center [373, 45] width 19 height 19
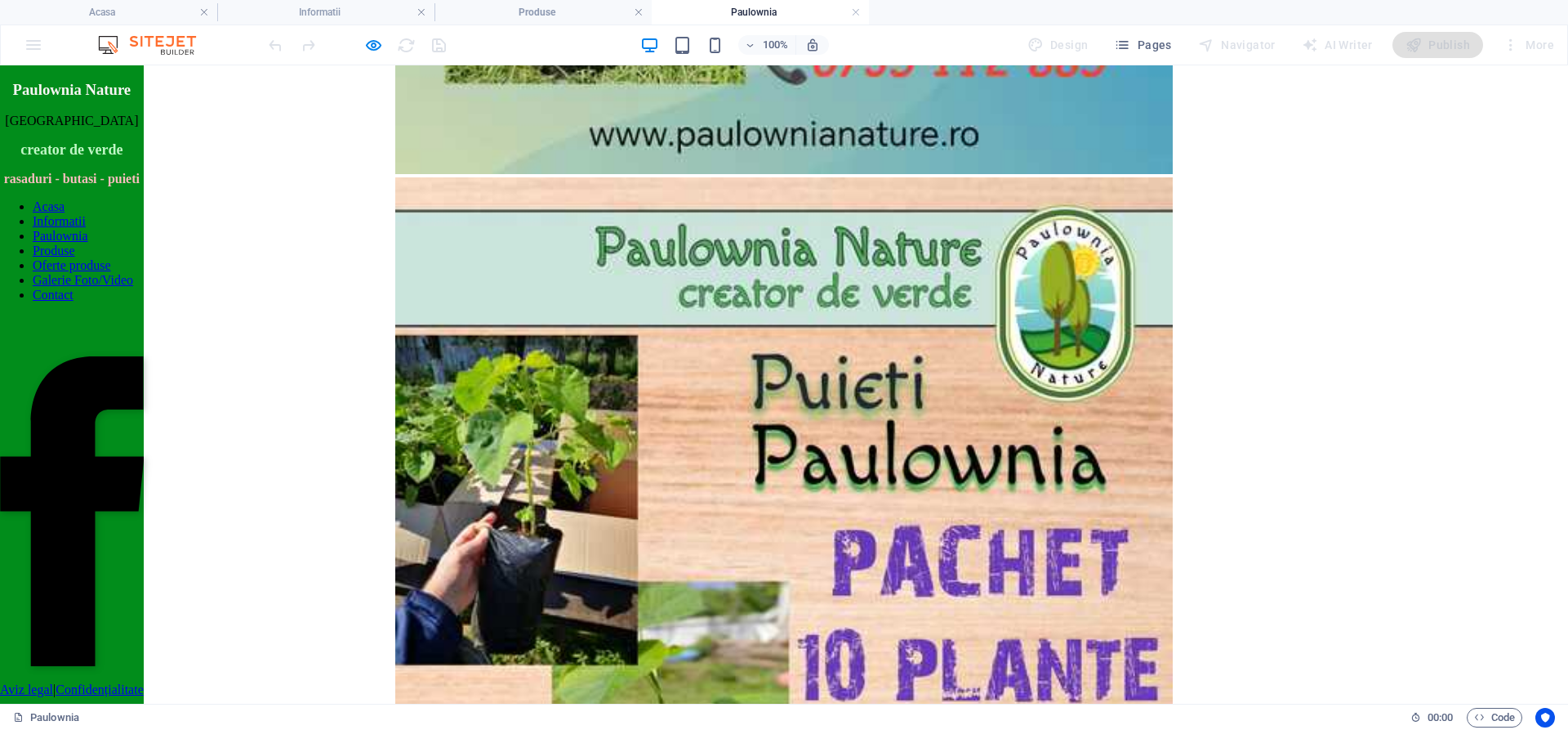
click at [75, 258] on link "Produse" at bounding box center [54, 251] width 43 height 14
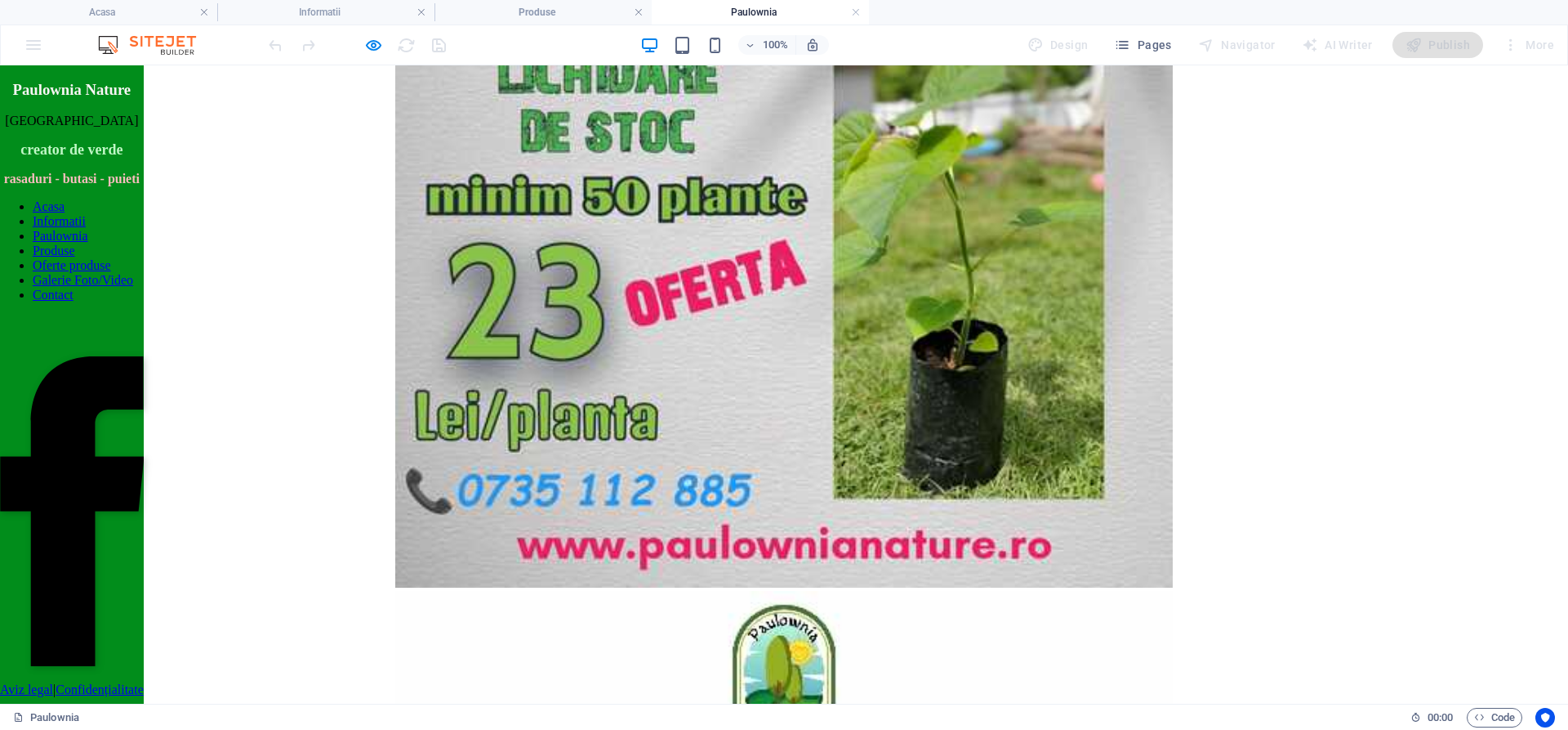
scroll to position [0, 0]
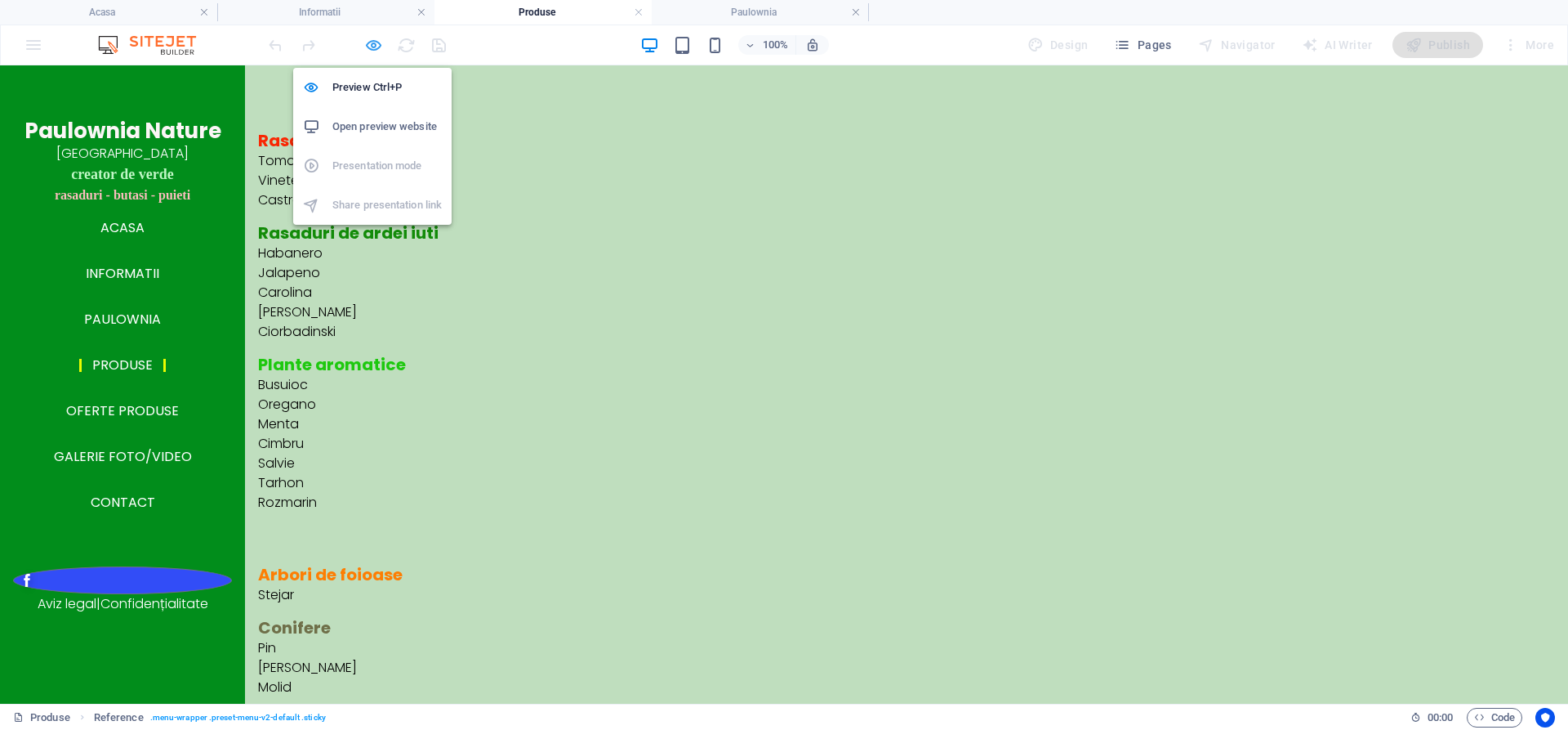
click at [365, 38] on icon "button" at bounding box center [373, 45] width 19 height 19
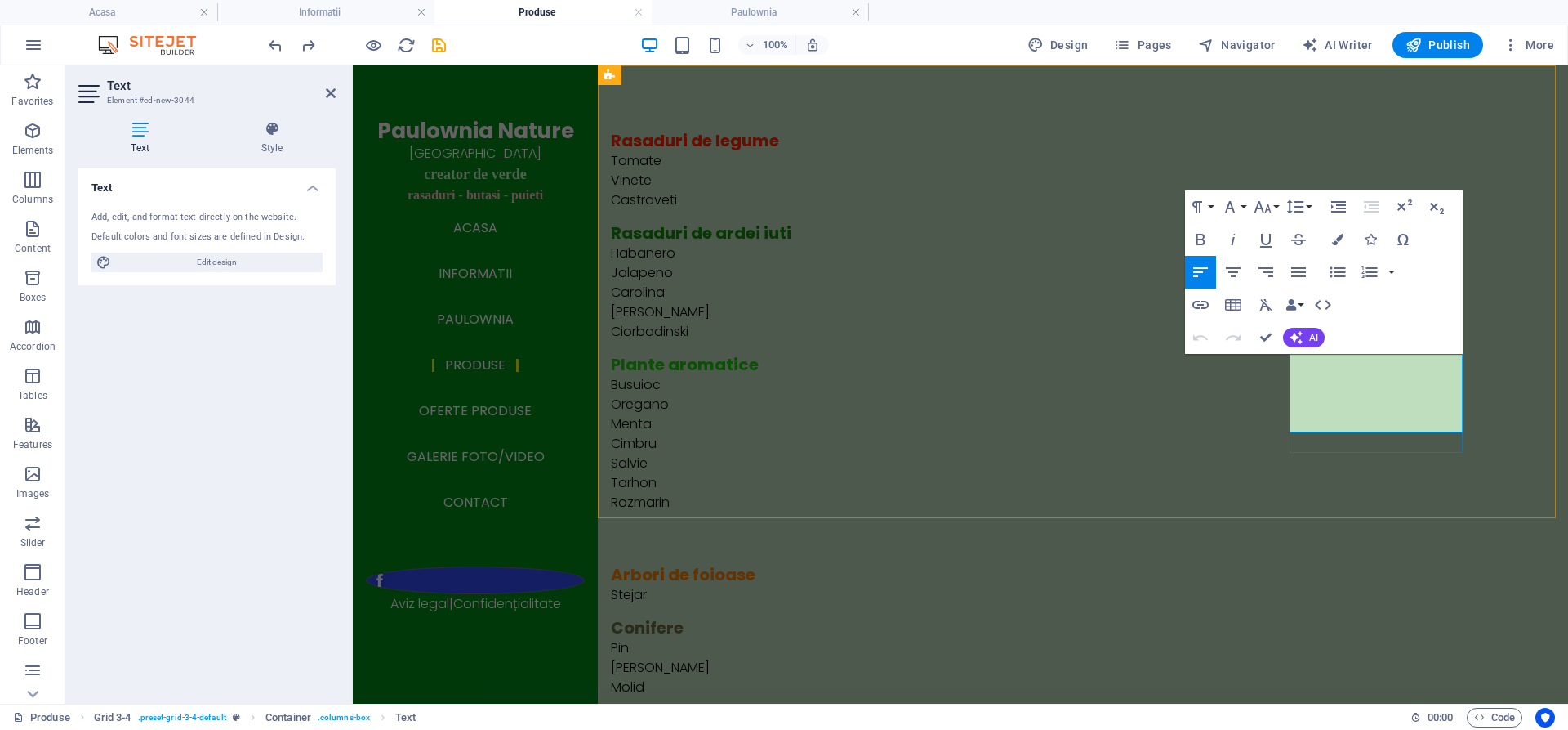
drag, startPoint x: 1397, startPoint y: 379, endPoint x: 1386, endPoint y: 384, distance: 12.1
click at [1179, 455] on div "Rasaduri de legume Tomate Vinete Castraveti Rasaduri de ardei iuti Habanero Jal…" at bounding box center [1083, 515] width 970 height 901
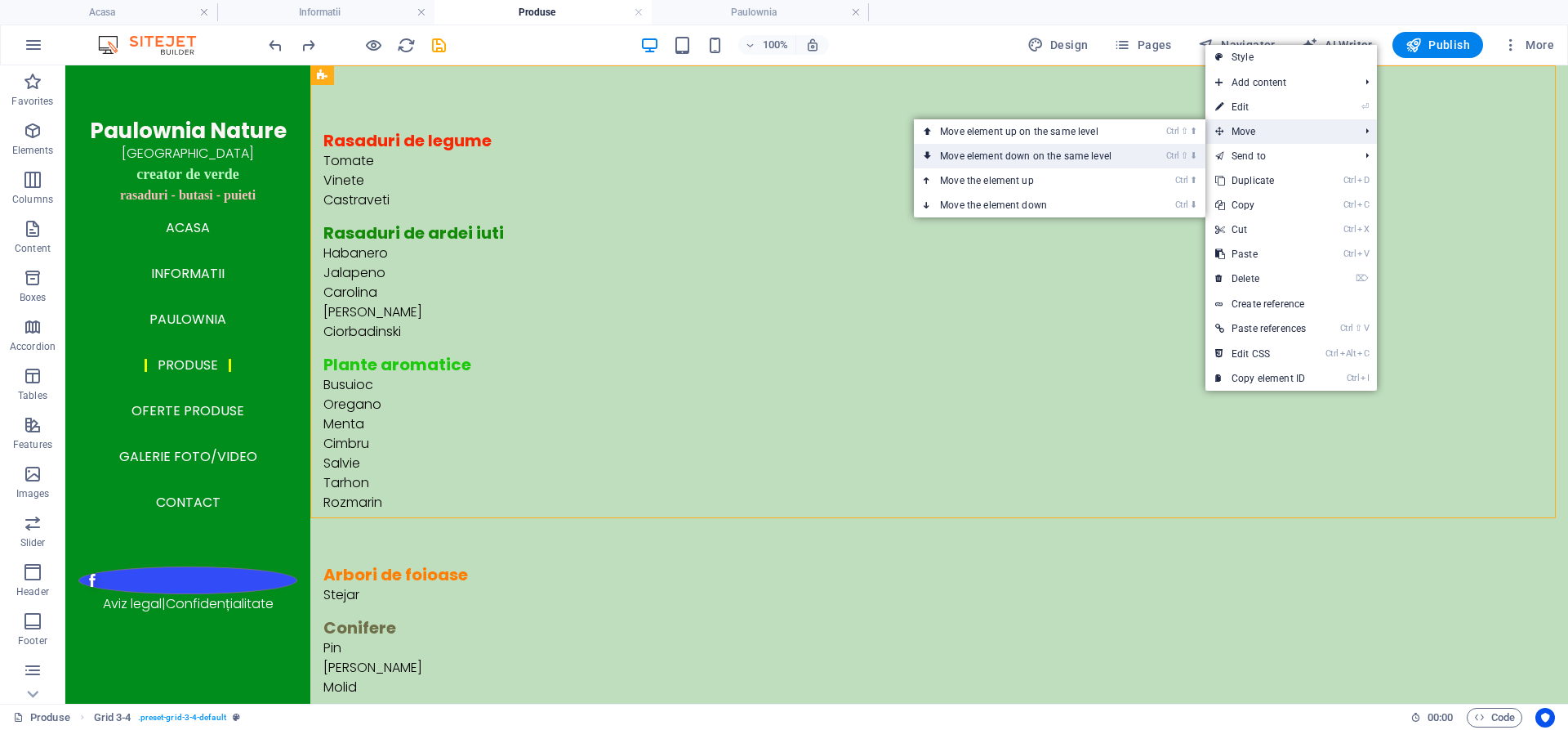
click at [1172, 153] on icon "Ctrl" at bounding box center [1172, 156] width 13 height 11
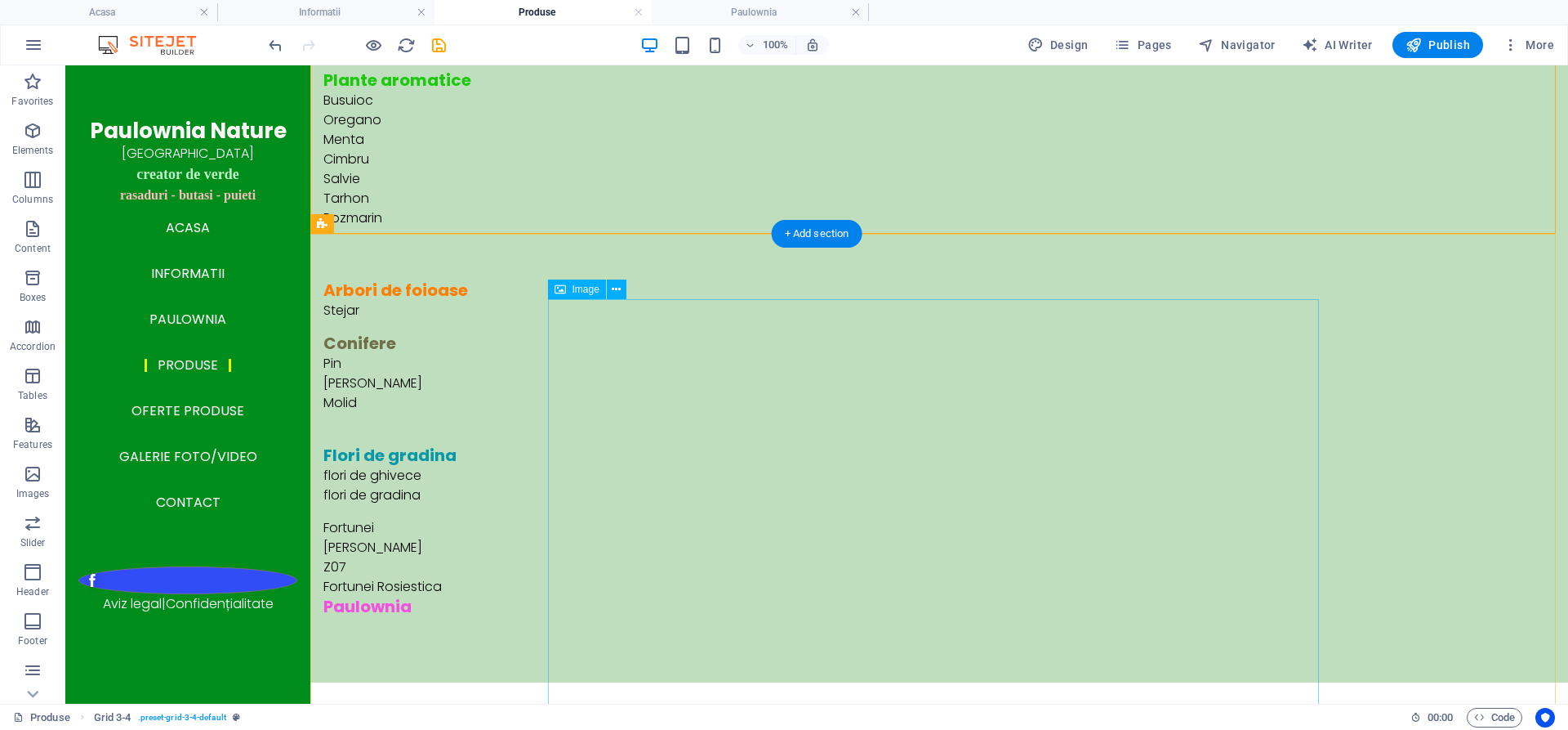
scroll to position [653, 0]
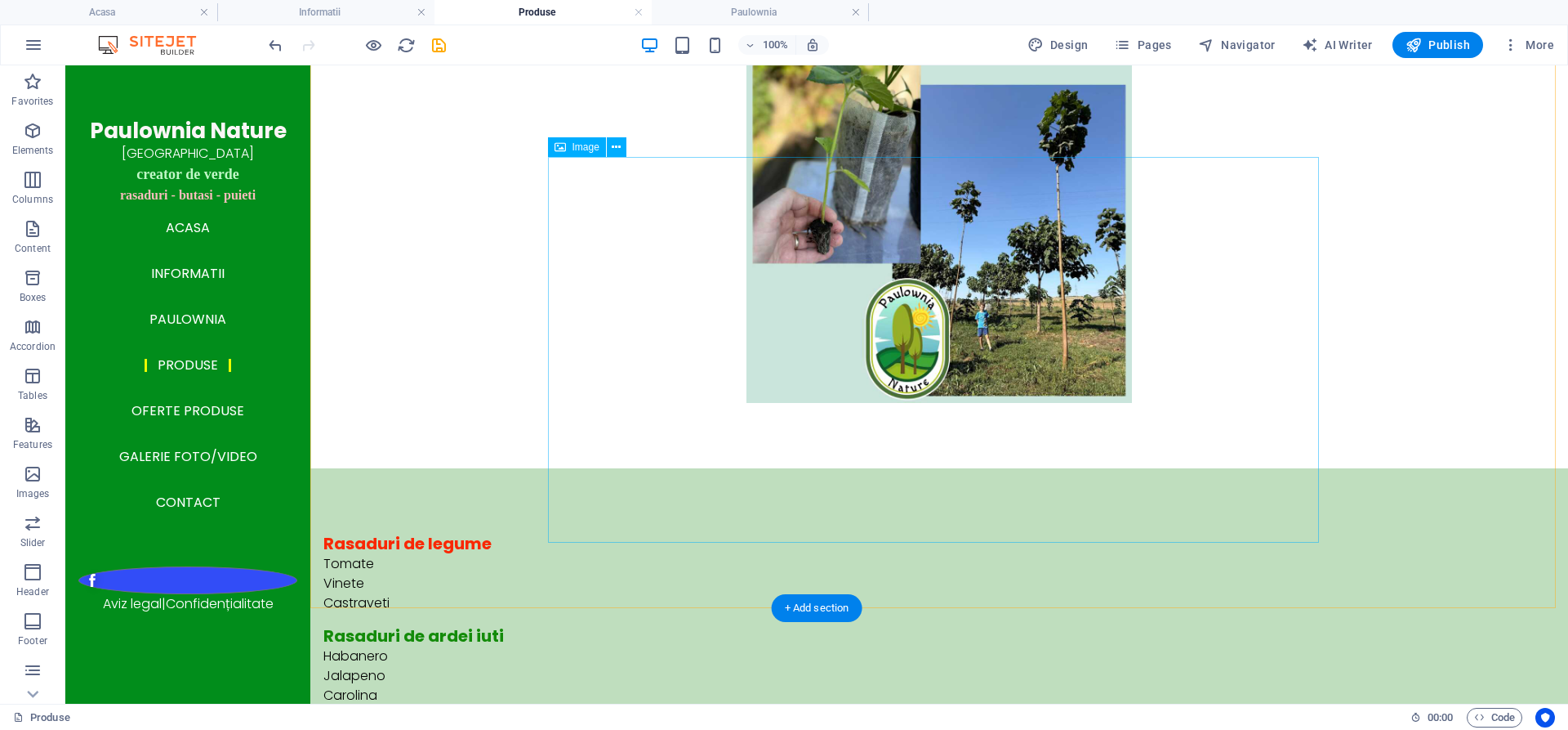
scroll to position [408, 0]
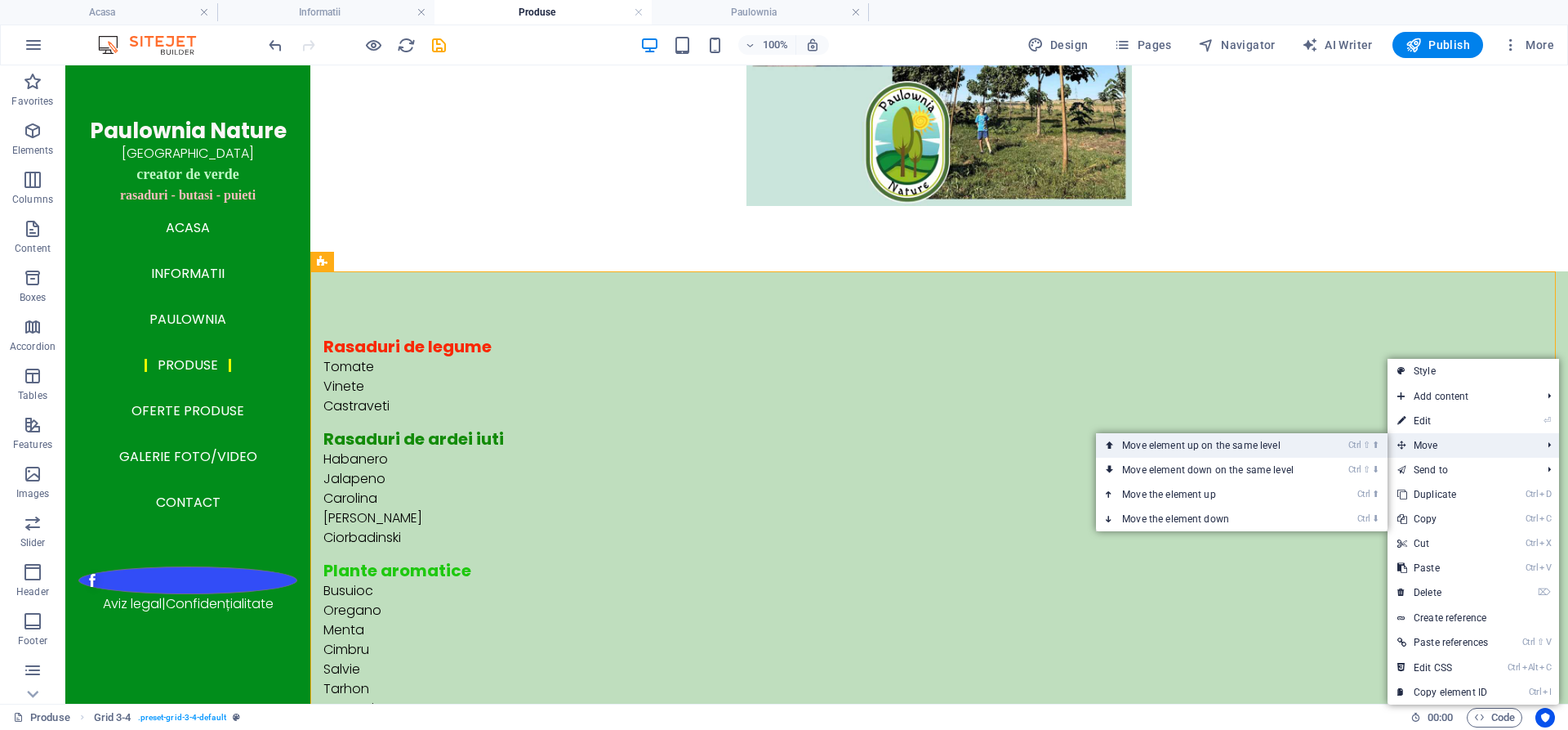
click at [1331, 445] on li "Ctrl ⇧ ⬆ Move element up on the same level" at bounding box center [1242, 445] width 291 height 25
click at [1307, 443] on link "Ctrl ⇧ ⬆ Move element up on the same level" at bounding box center [1211, 445] width 231 height 25
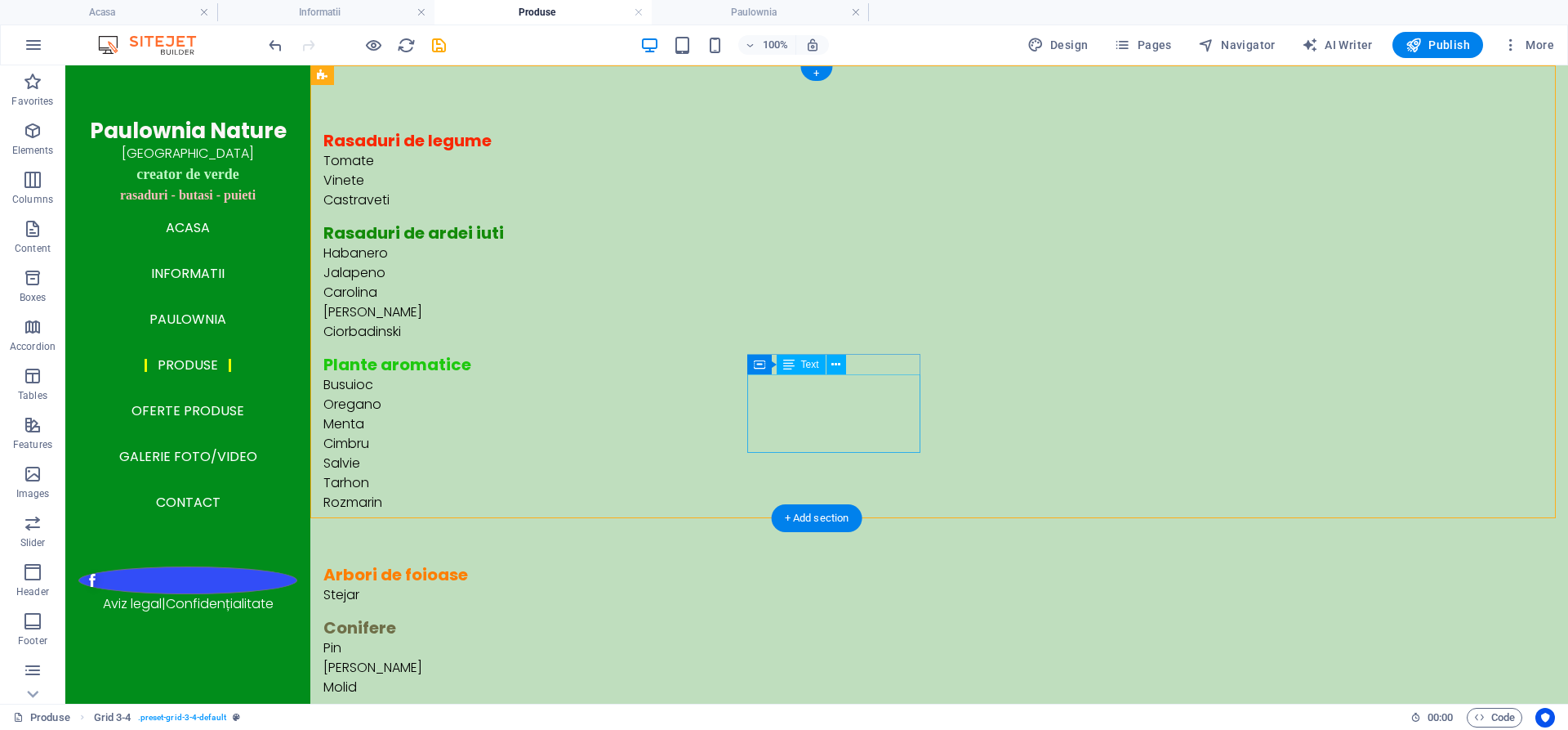
scroll to position [245, 0]
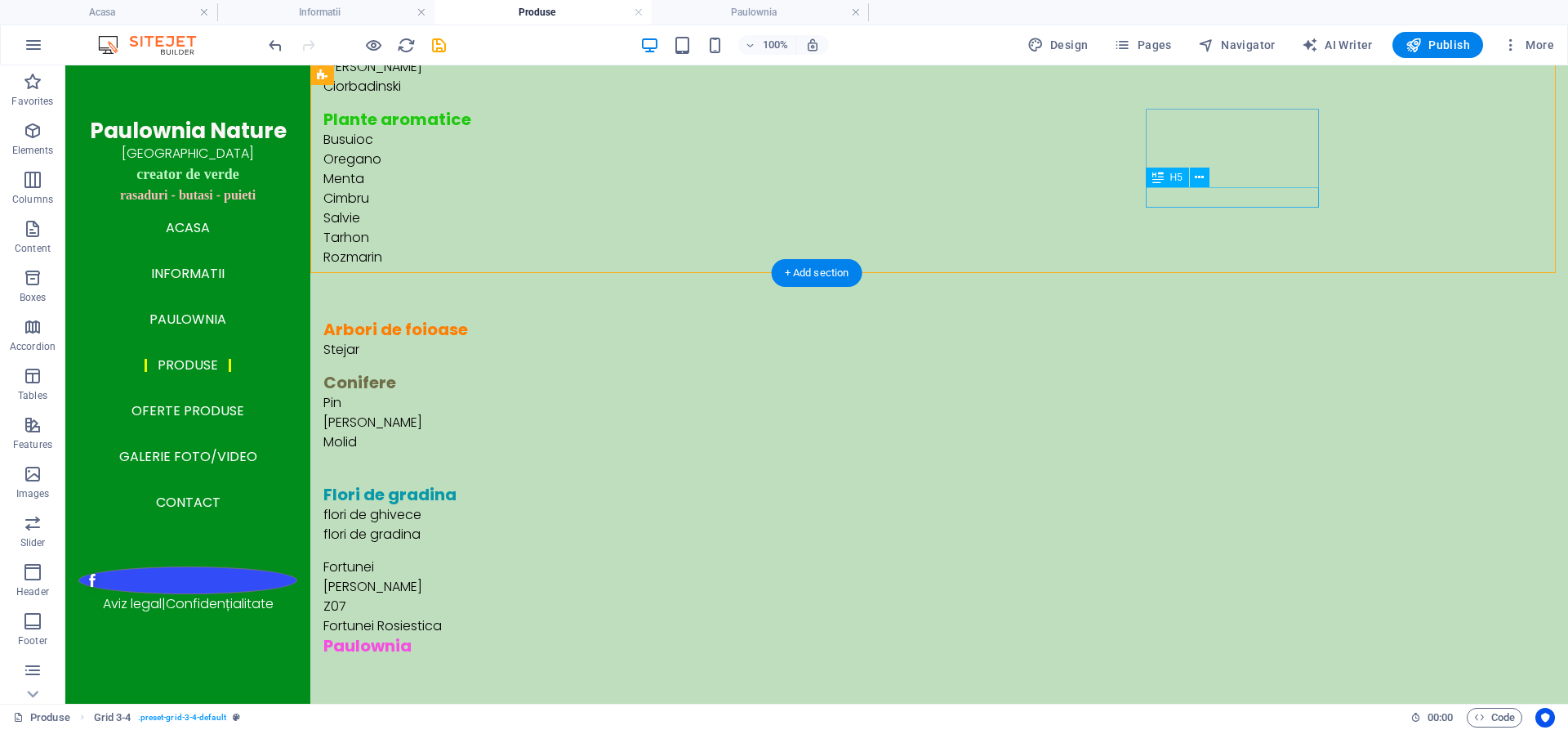
click at [1094, 635] on div "Paulownia" at bounding box center [709, 645] width 771 height 20
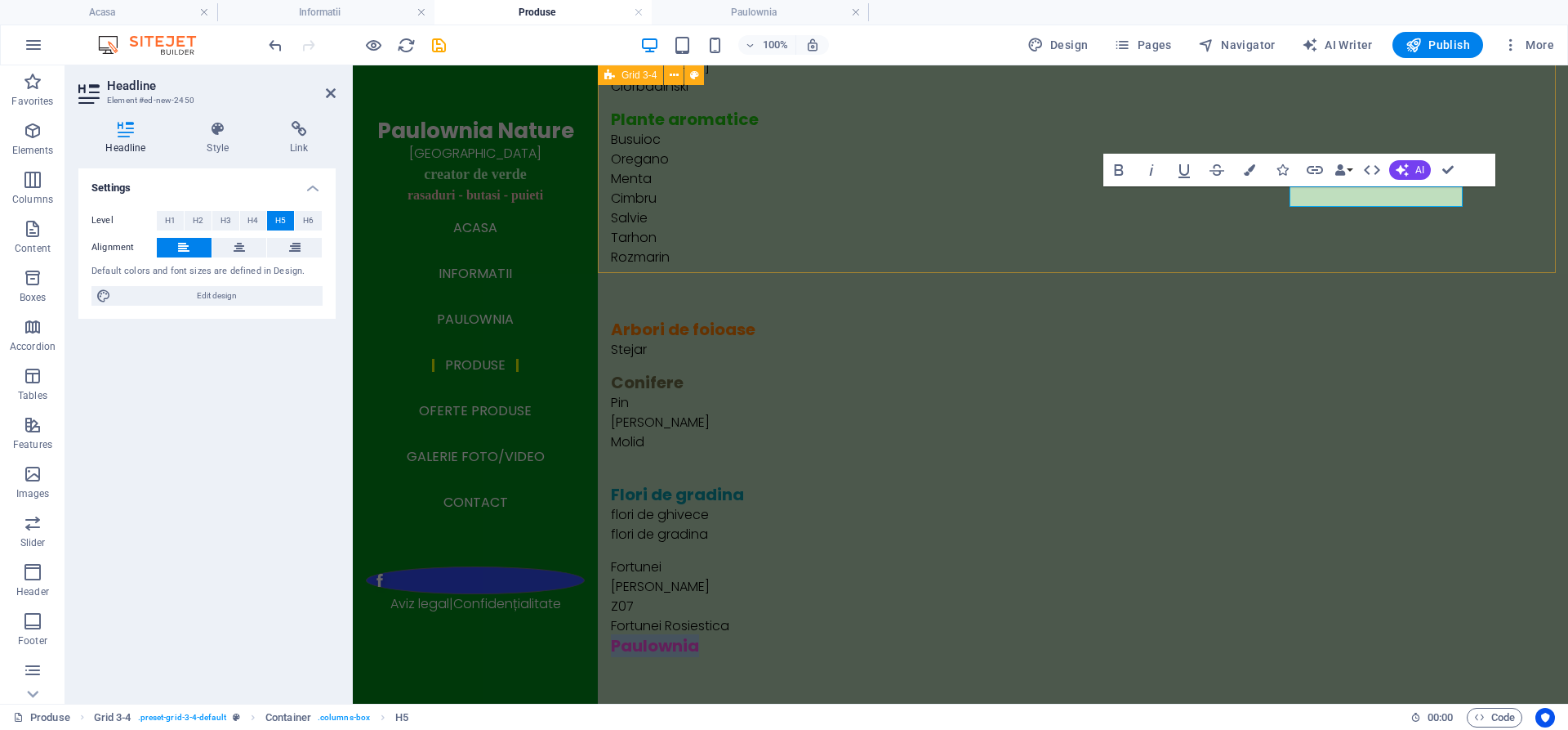
drag, startPoint x: 1417, startPoint y: 200, endPoint x: 1145, endPoint y: 232, distance: 273.9
click at [1146, 232] on div "Rasaduri de legume Tomate Vinete Castraveti Rasaduri de ardei iuti Habanero Jal…" at bounding box center [1083, 271] width 970 height 901
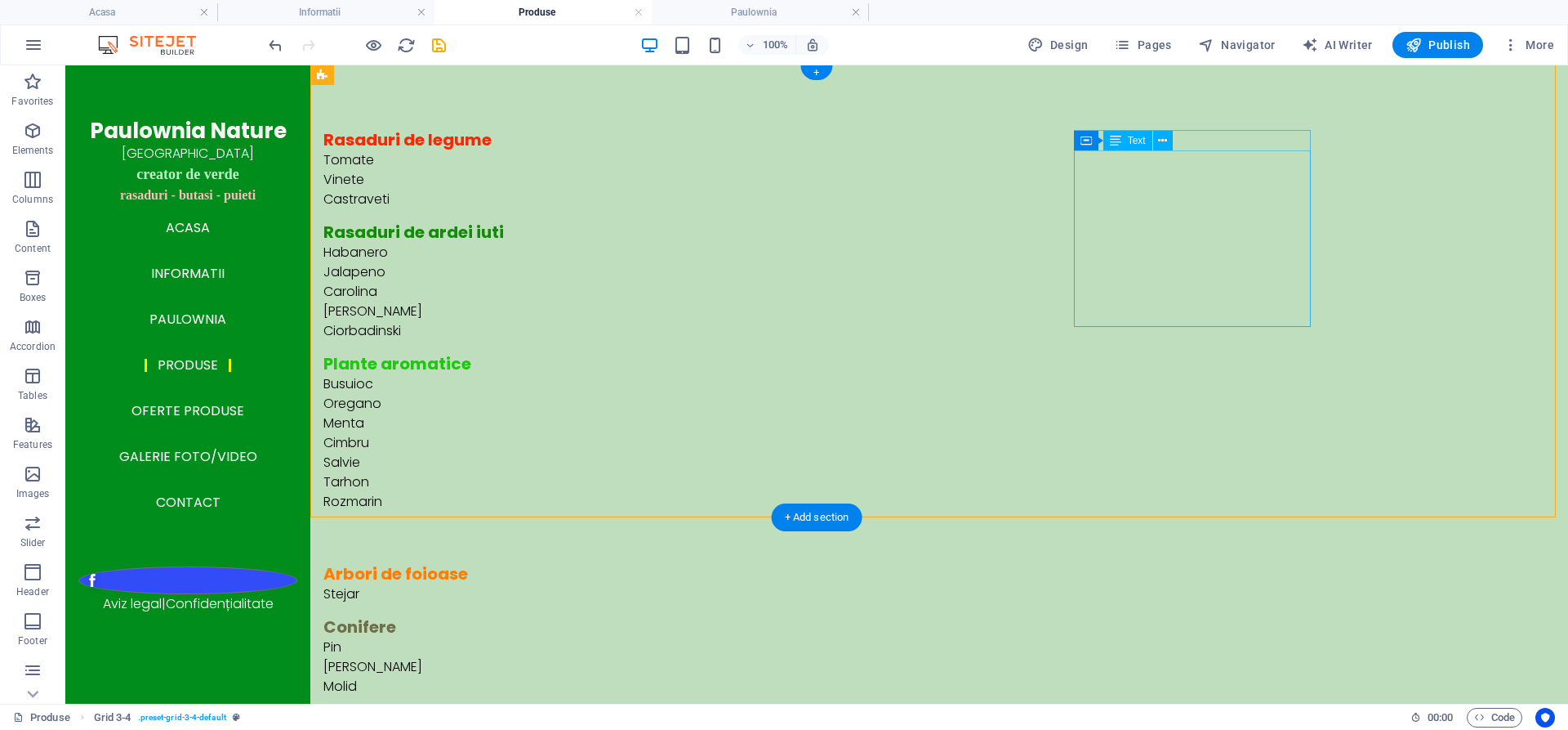
scroll to position [0, 0]
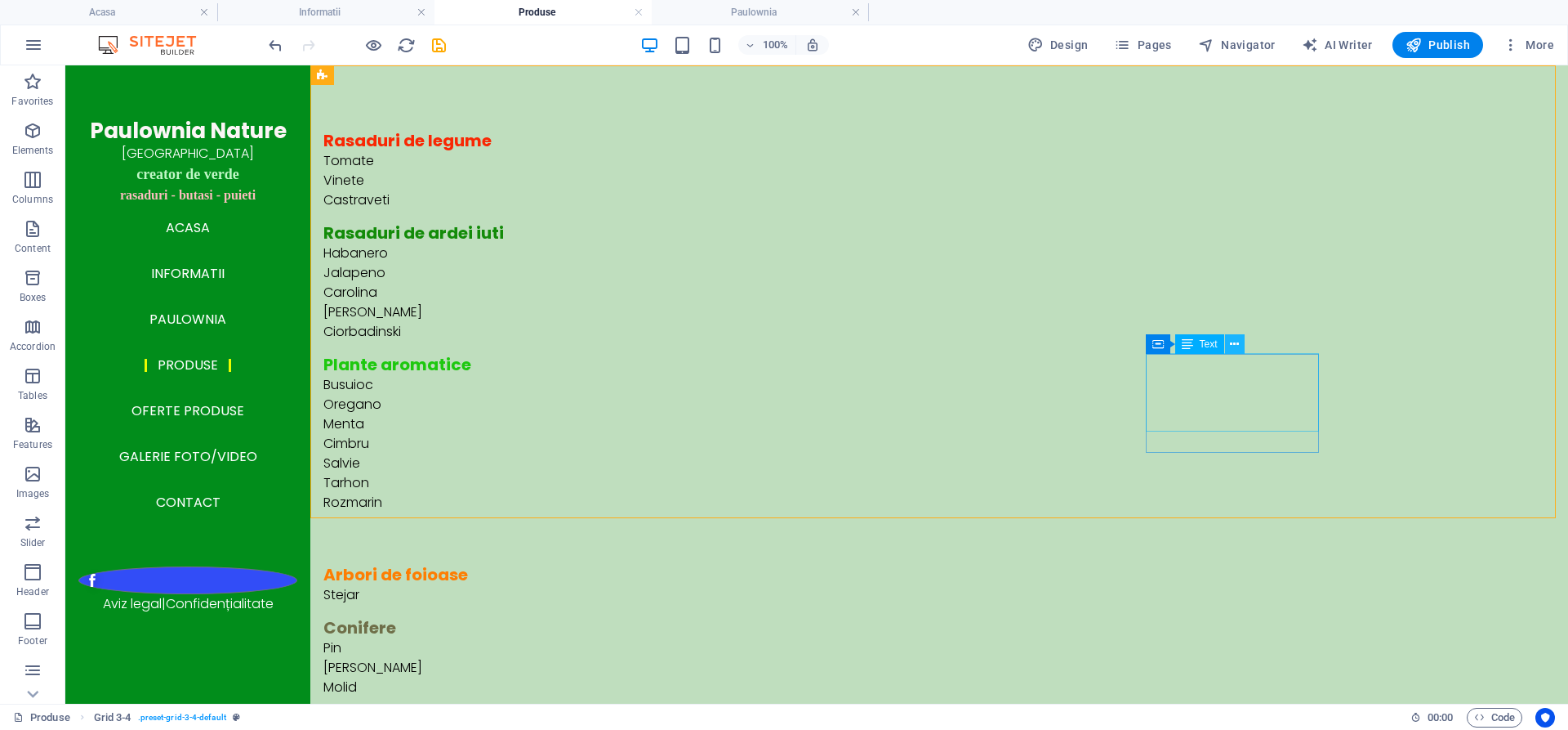
click at [1236, 346] on icon at bounding box center [1234, 344] width 9 height 17
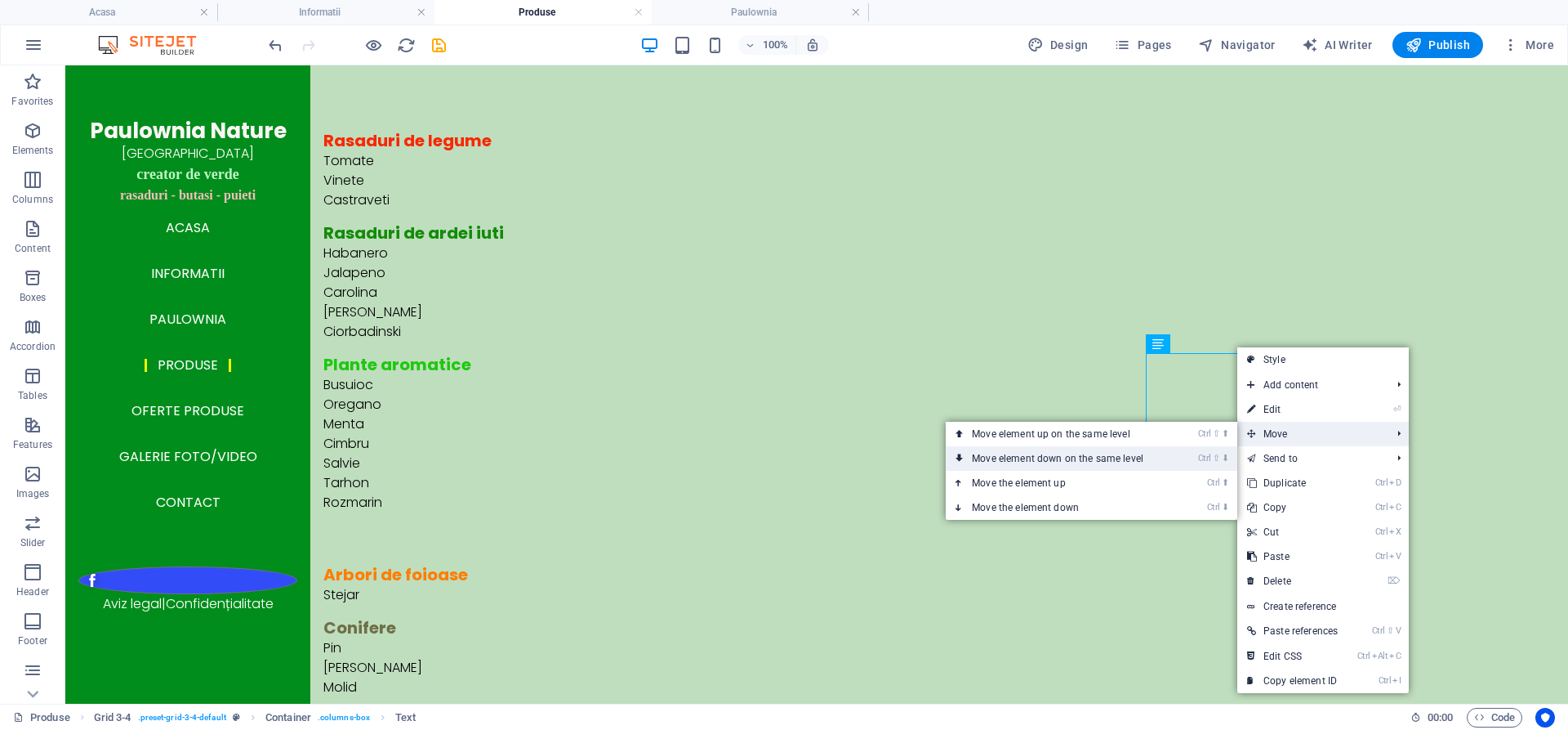
click at [1155, 459] on link "Ctrl ⇧ ⬇ Move element down on the same level" at bounding box center [1060, 458] width 231 height 25
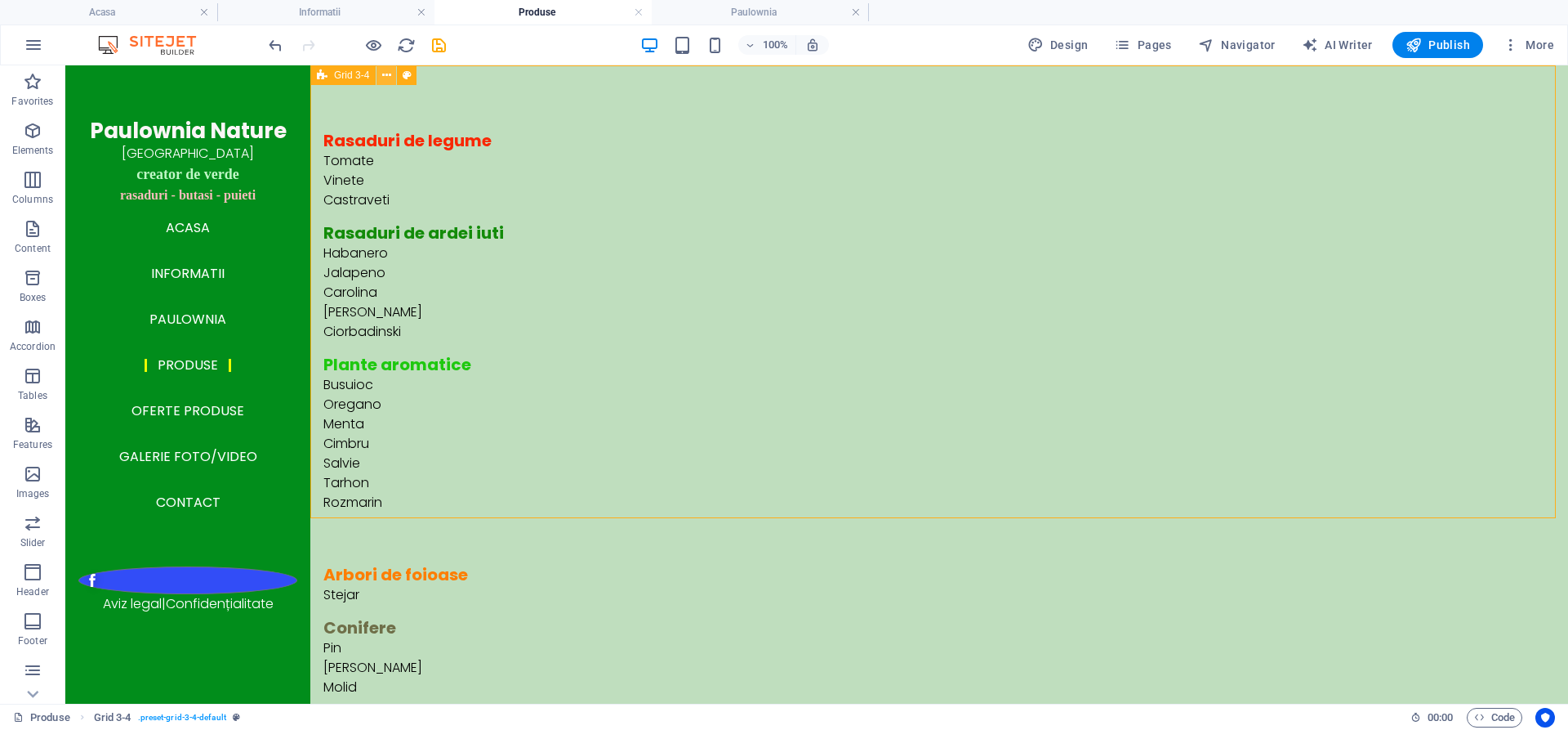
click at [383, 70] on icon at bounding box center [386, 75] width 9 height 17
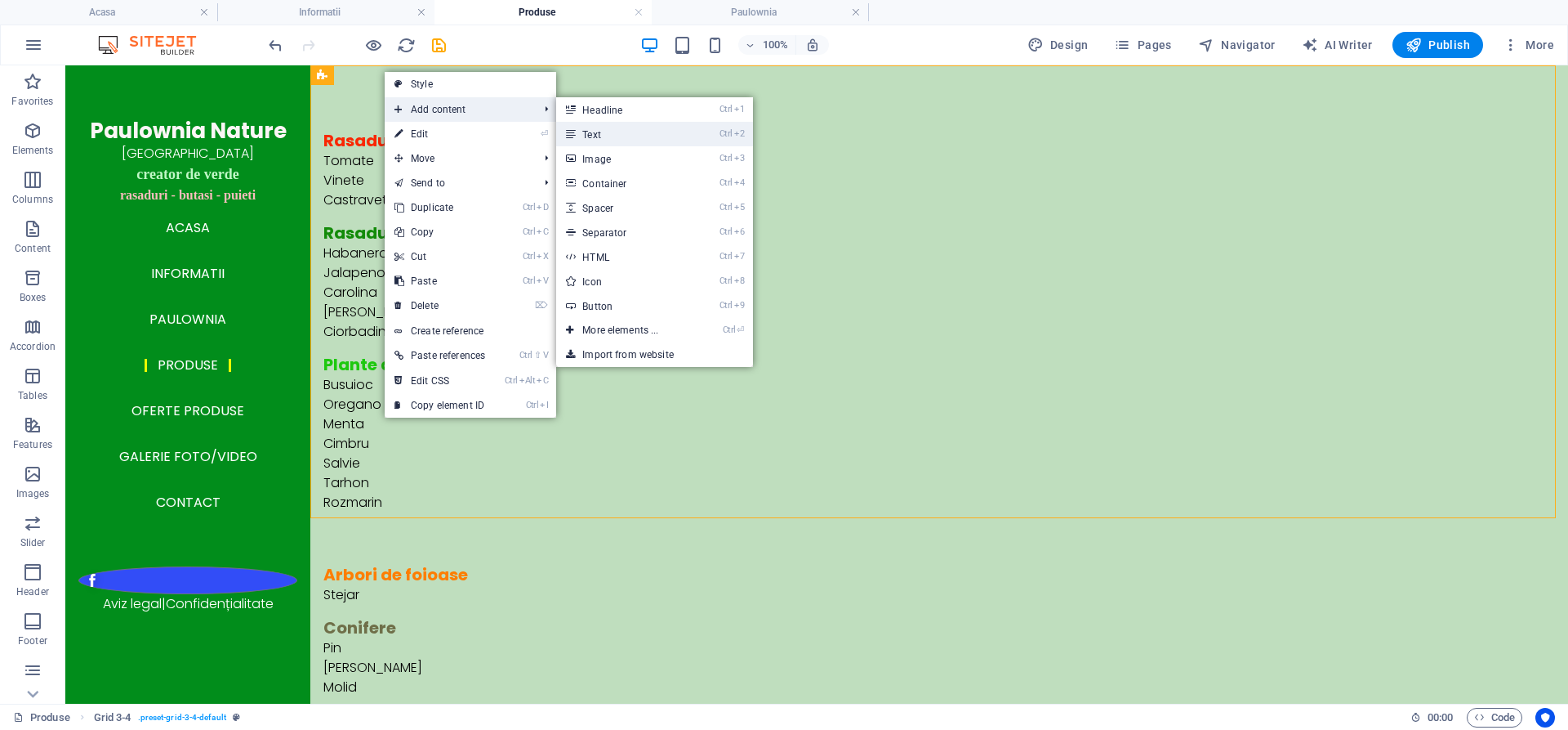
click at [611, 133] on link "Ctrl 2 Text" at bounding box center [623, 134] width 135 height 25
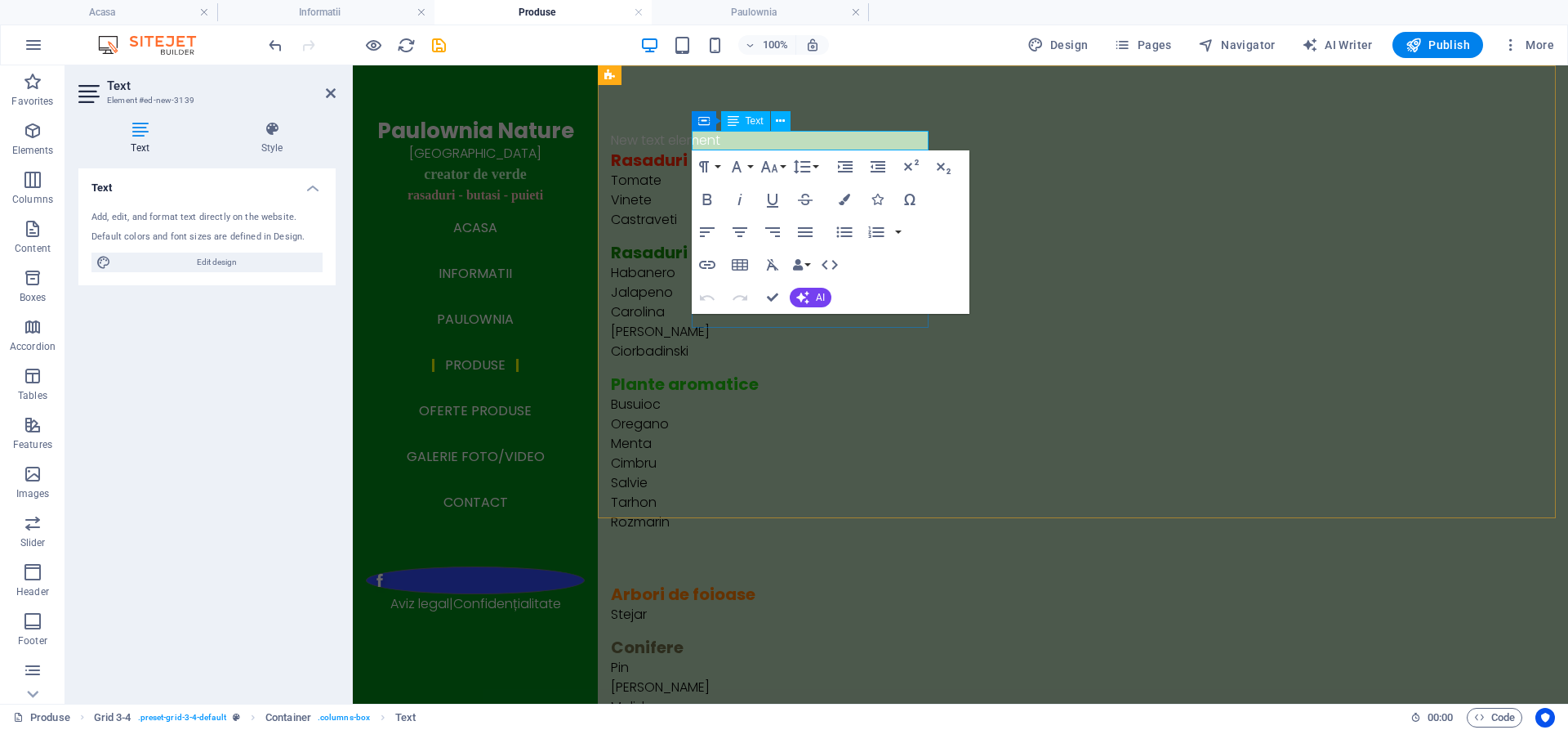
click at [807, 142] on p "New text element" at bounding box center [996, 141] width 771 height 20
drag, startPoint x: 810, startPoint y: 139, endPoint x: 693, endPoint y: 133, distance: 117.2
click at [693, 133] on p "New text element" at bounding box center [996, 141] width 771 height 20
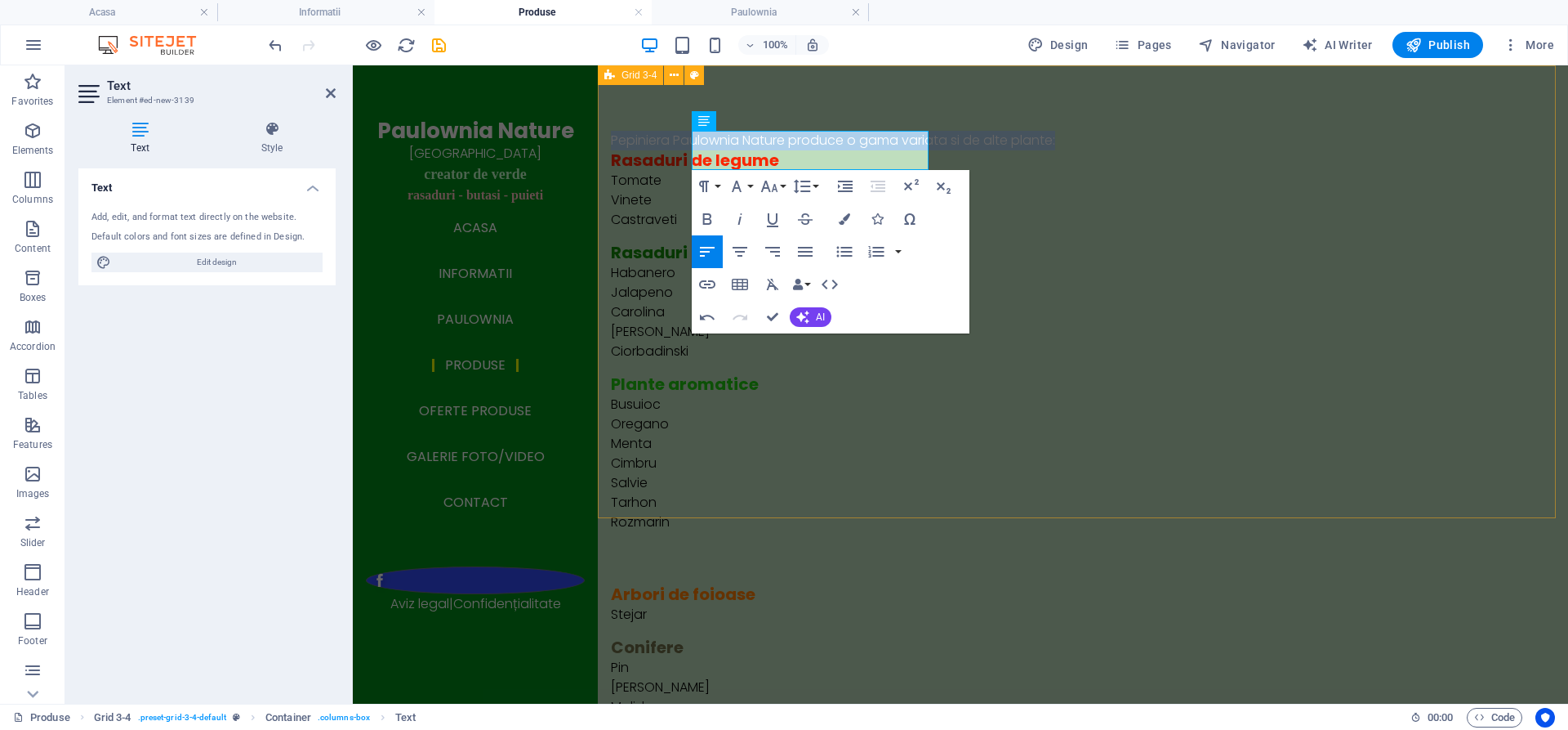
drag, startPoint x: 913, startPoint y: 158, endPoint x: 671, endPoint y: 123, distance: 244.5
click at [671, 123] on div "Pepiniera Paulownia Nature produce o gama variata si de alte plante: Rasaduri d…" at bounding box center [1083, 525] width 970 height 921
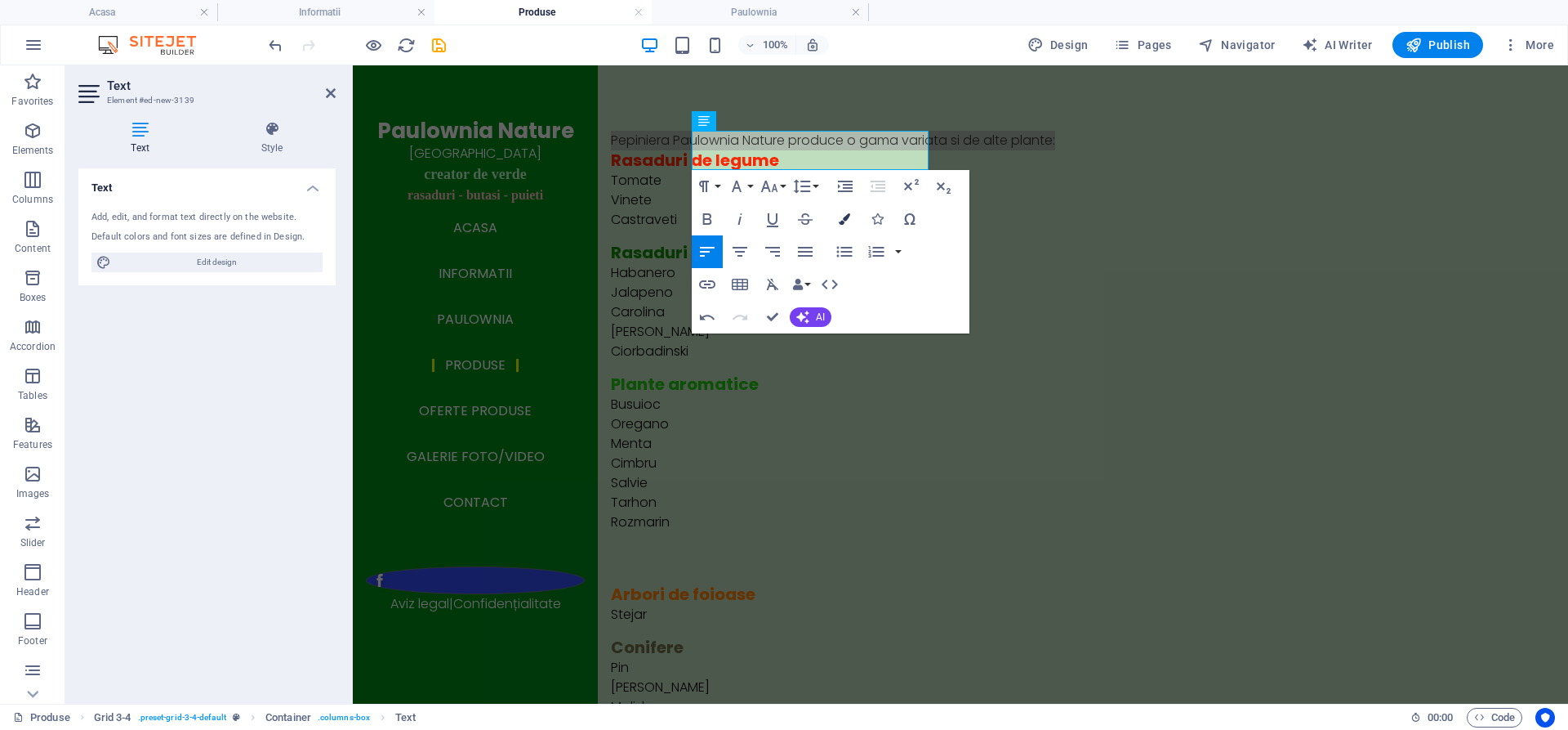
click at [843, 215] on icon "button" at bounding box center [843, 219] width 11 height 11
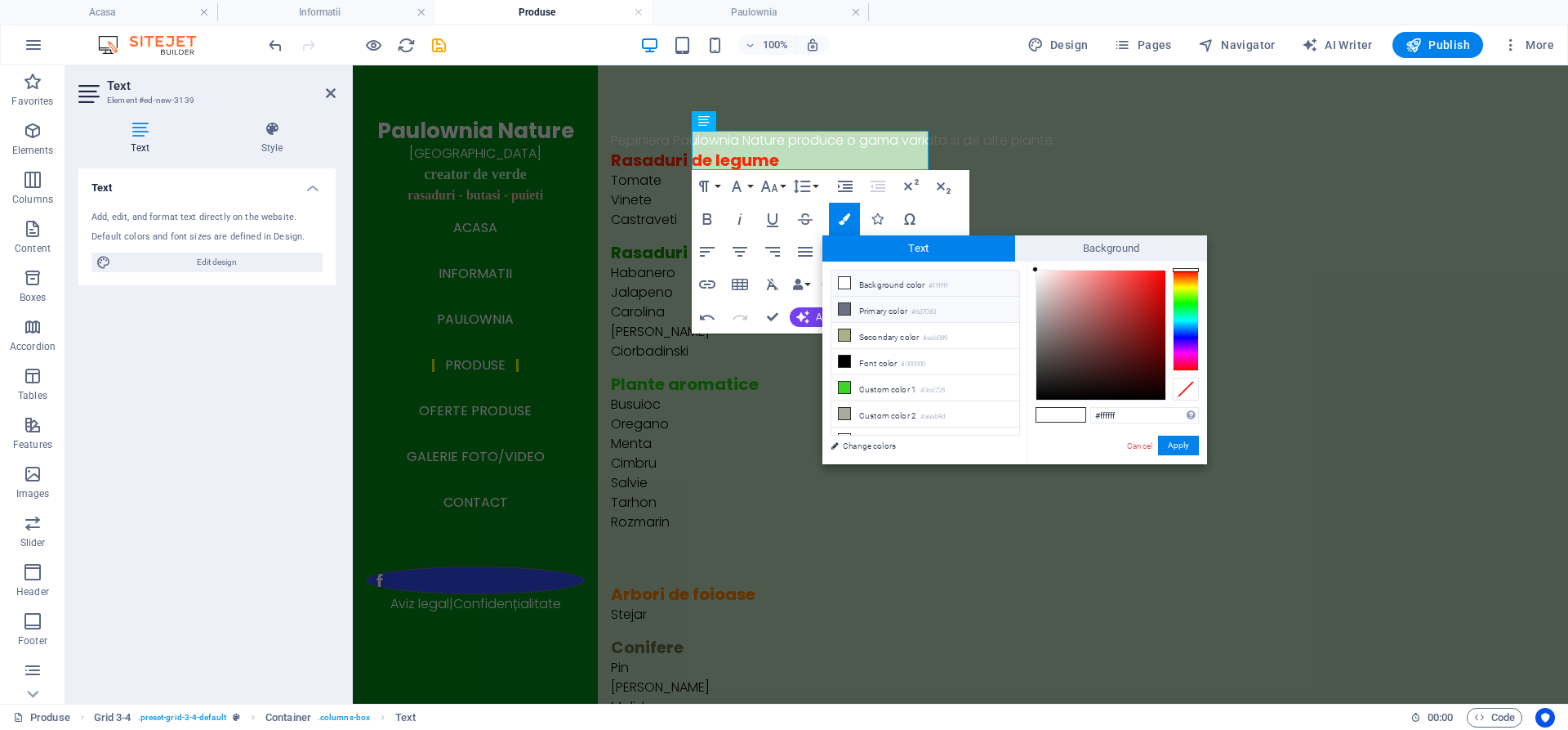
click at [844, 308] on icon at bounding box center [843, 309] width 11 height 11
type input "#6d7083"
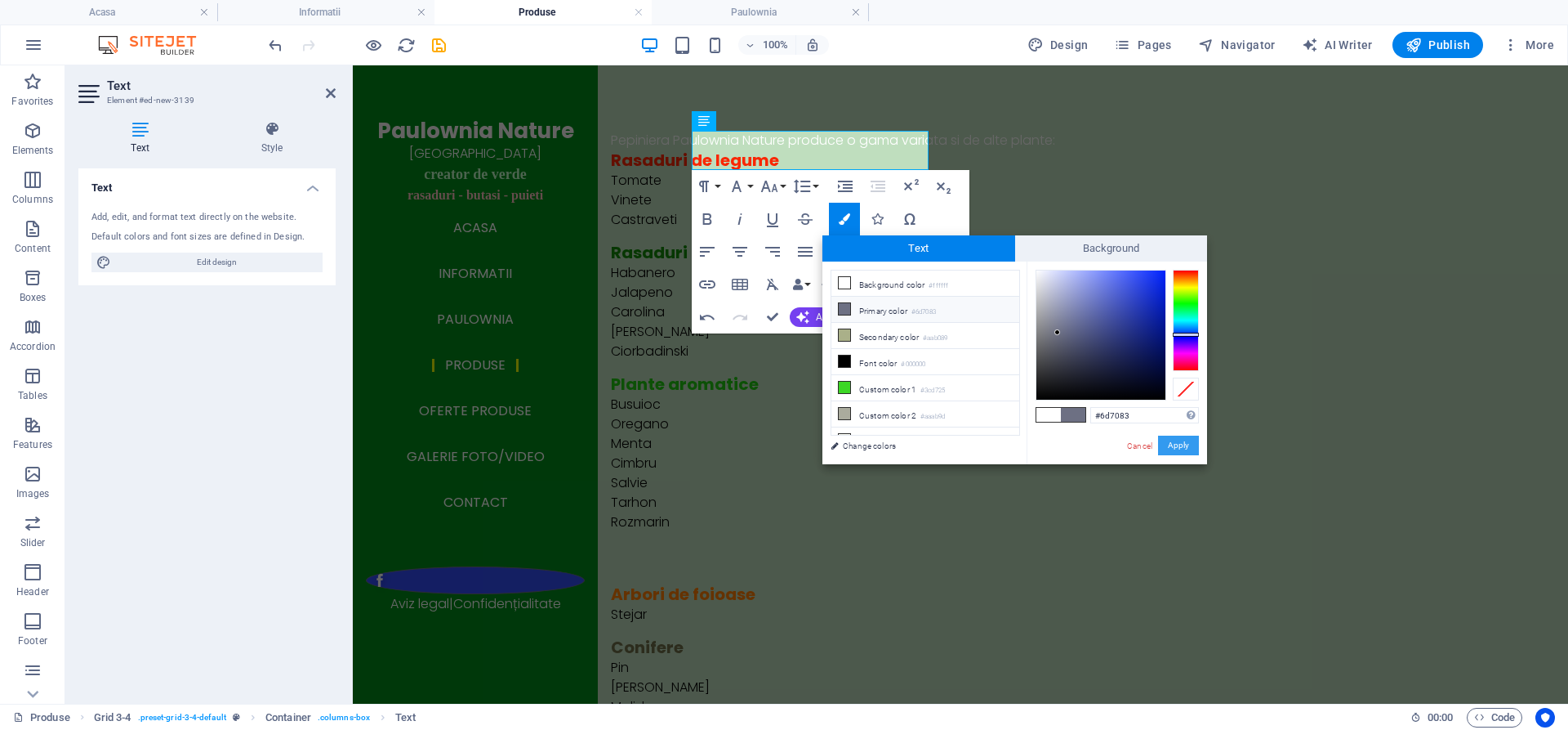
click at [1171, 445] on button "Apply" at bounding box center [1178, 445] width 41 height 20
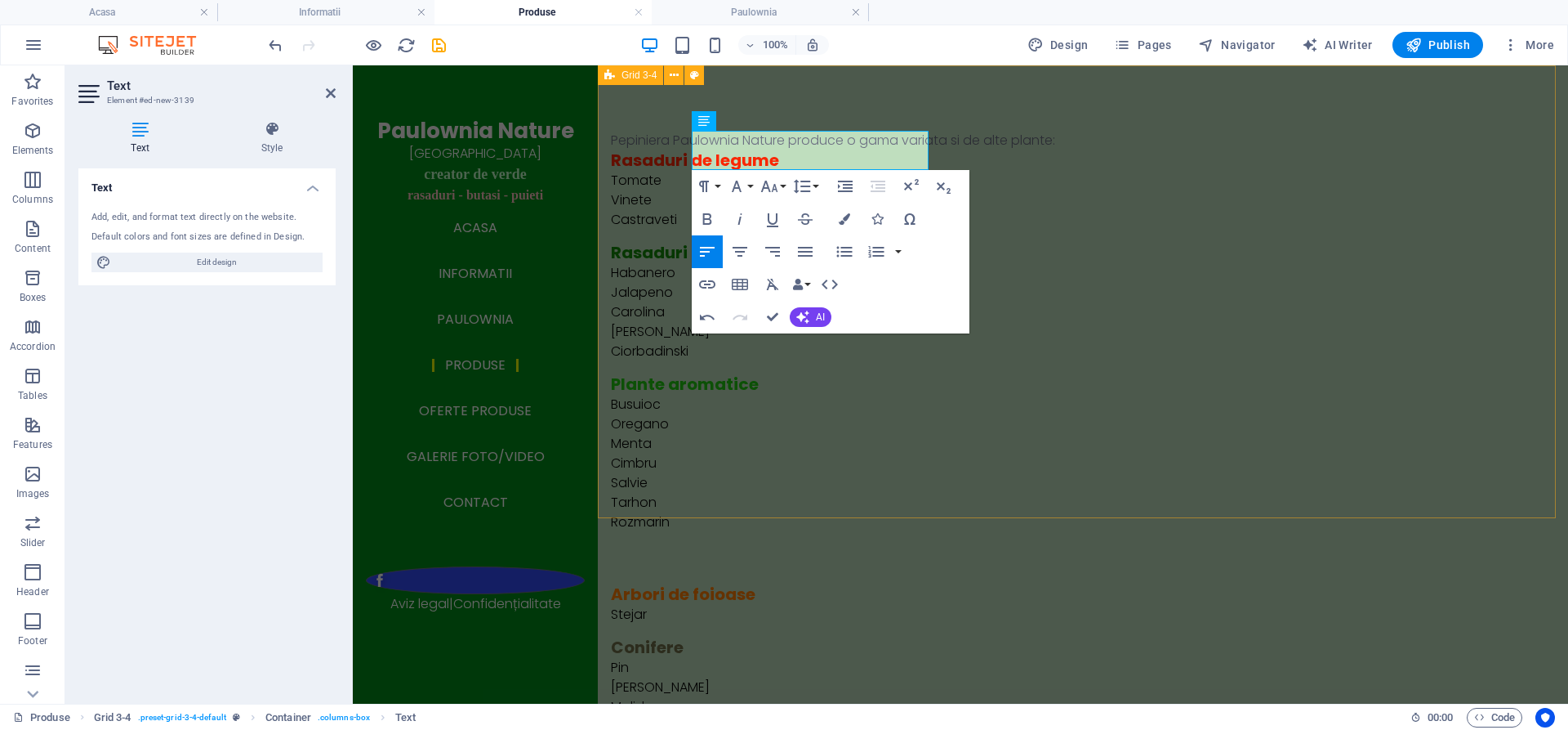
click at [640, 241] on div "Pepiniera Paulownia Nature produce o gama variata si de alte plante: Rasaduri d…" at bounding box center [1083, 525] width 970 height 921
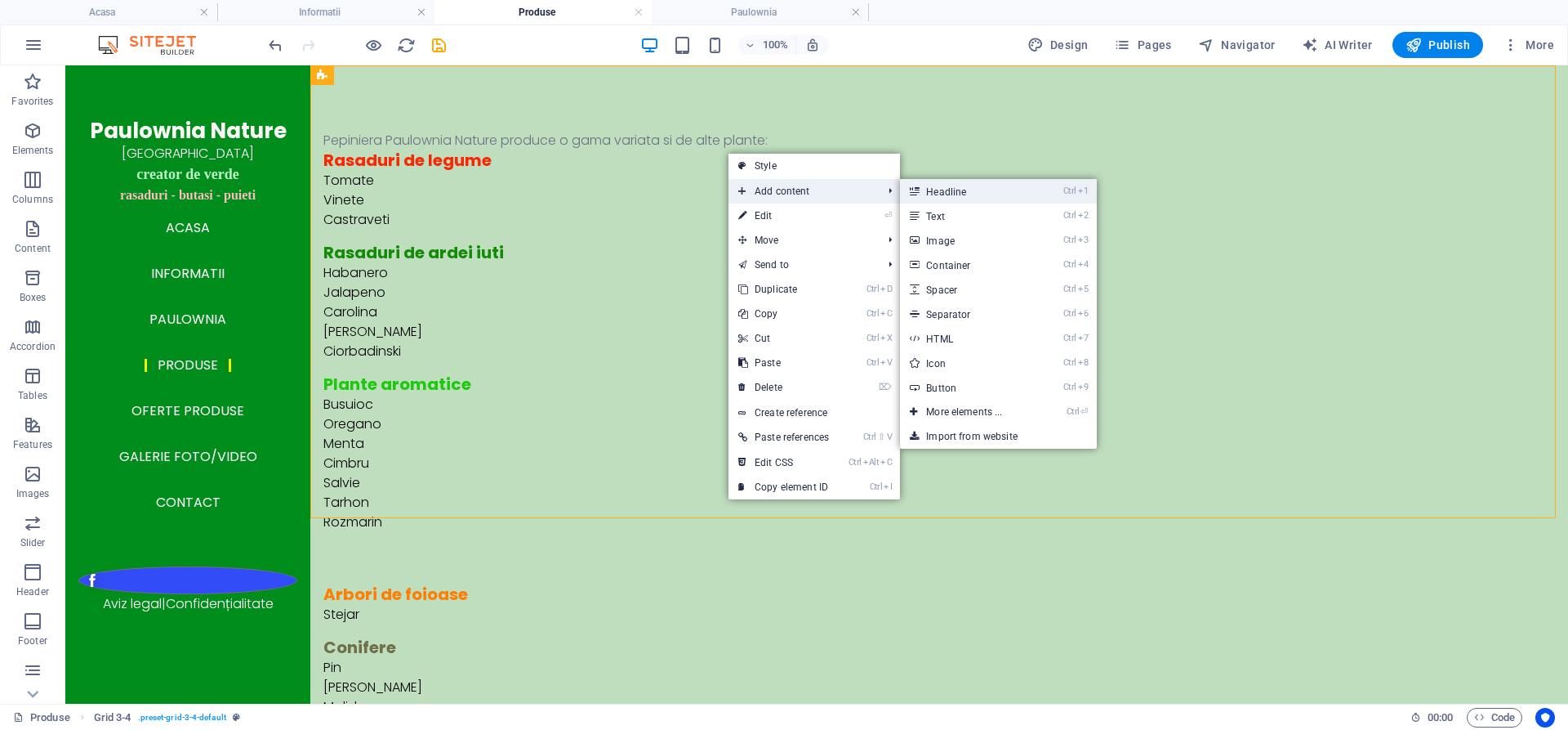
click at [958, 188] on link "Ctrl 1 Headline" at bounding box center [967, 191] width 135 height 25
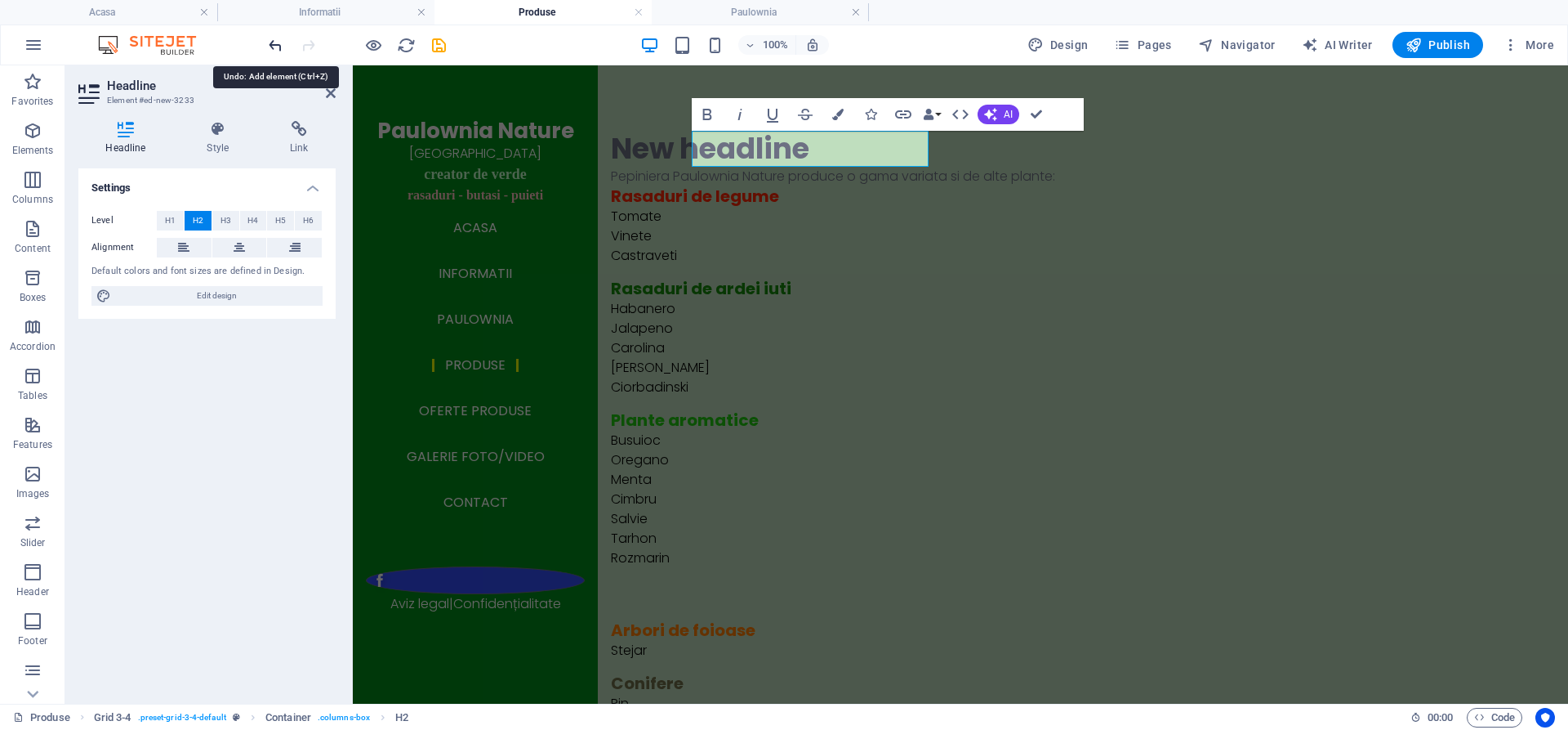
click at [273, 47] on icon "undo" at bounding box center [275, 45] width 19 height 19
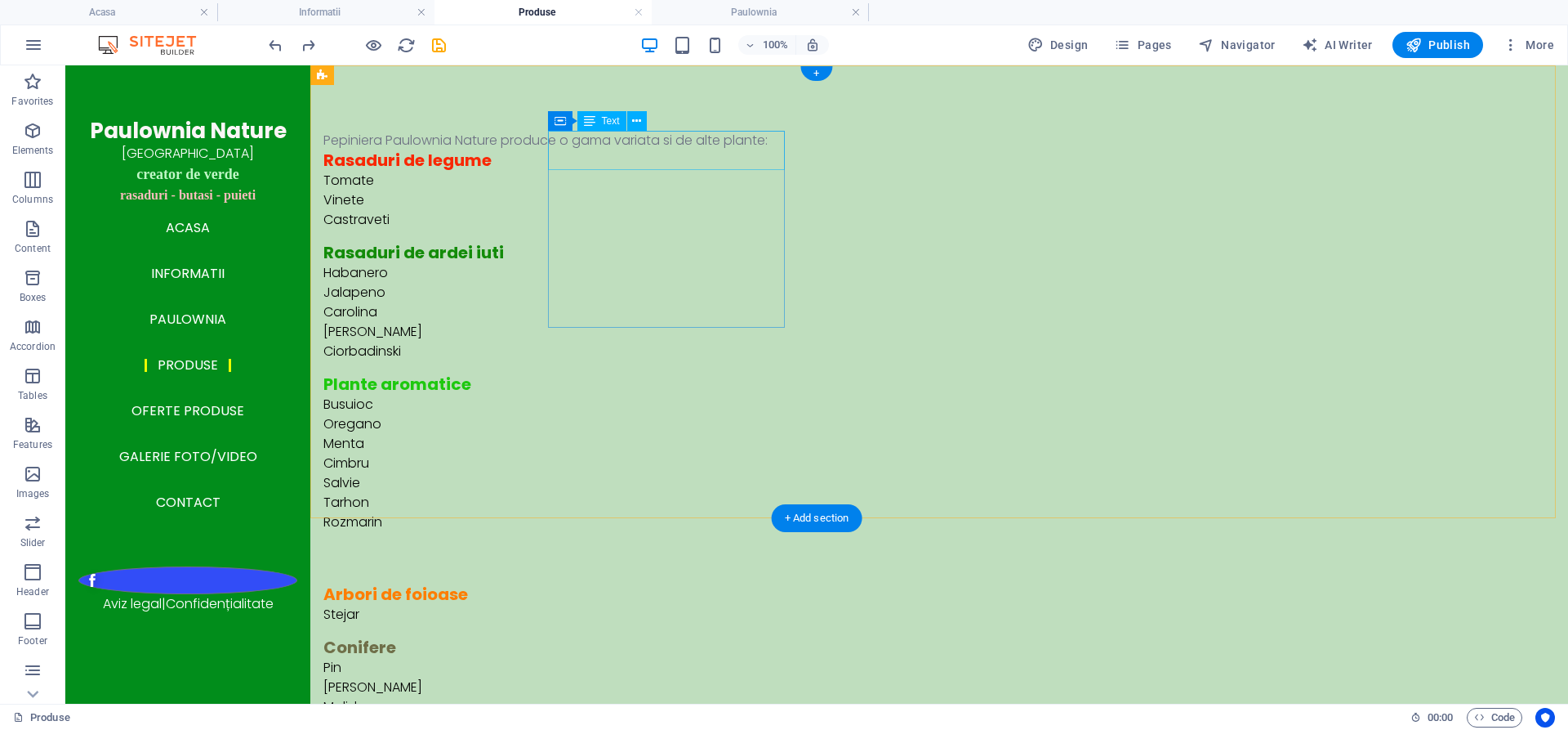
click at [698, 147] on div "Pepiniera Paulownia Nature produce o gama variata si de alte plante:" at bounding box center [709, 141] width 771 height 20
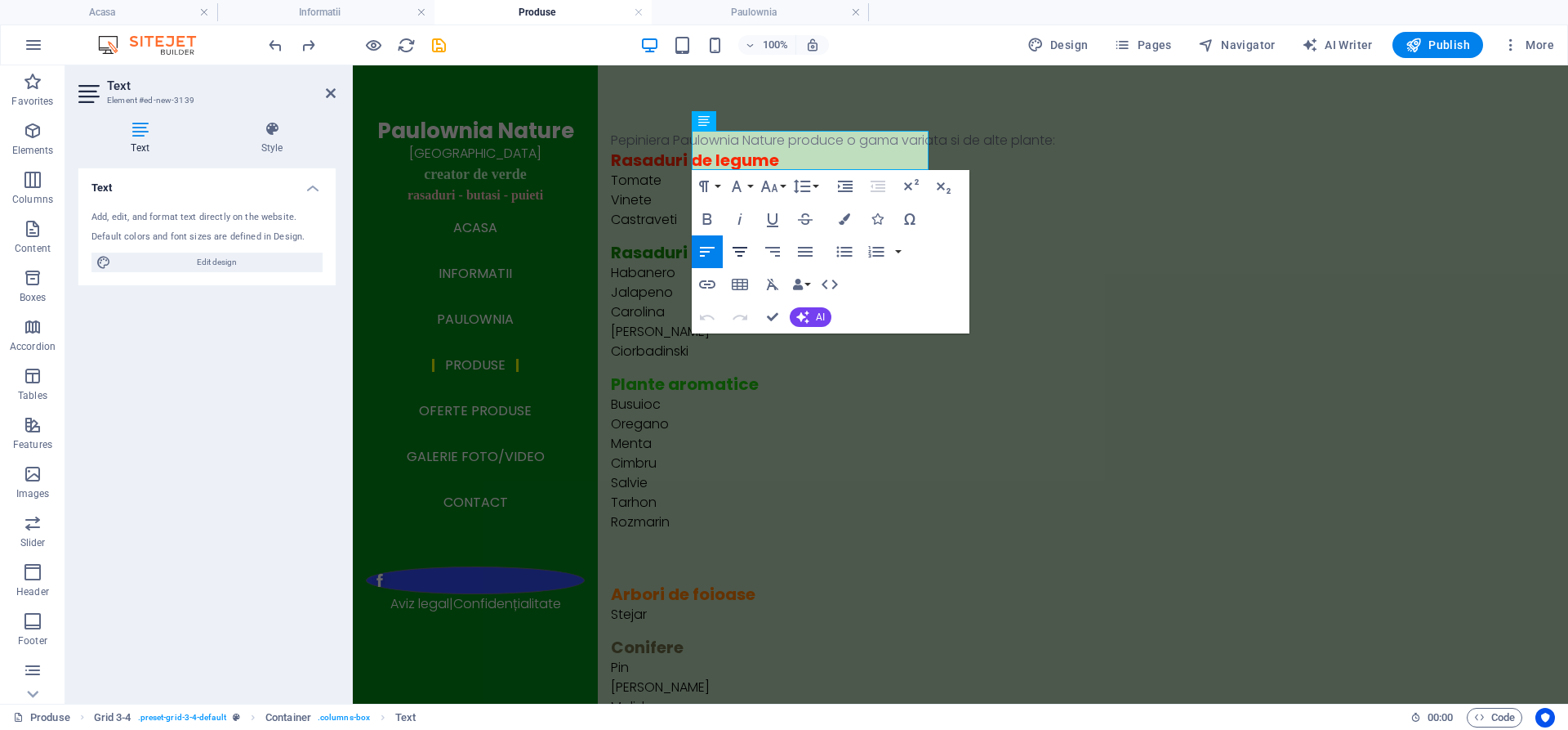
click at [741, 250] on icon "button" at bounding box center [740, 252] width 20 height 20
click at [703, 251] on icon "button" at bounding box center [707, 252] width 15 height 10
click at [814, 150] on span "Pepiniera Paulownia Nature produce o gama variata si de alte plante:" at bounding box center [832, 140] width 444 height 19
drag, startPoint x: 814, startPoint y: 152, endPoint x: 1129, endPoint y: 183, distance: 316.5
click at [784, 120] on icon at bounding box center [780, 121] width 9 height 17
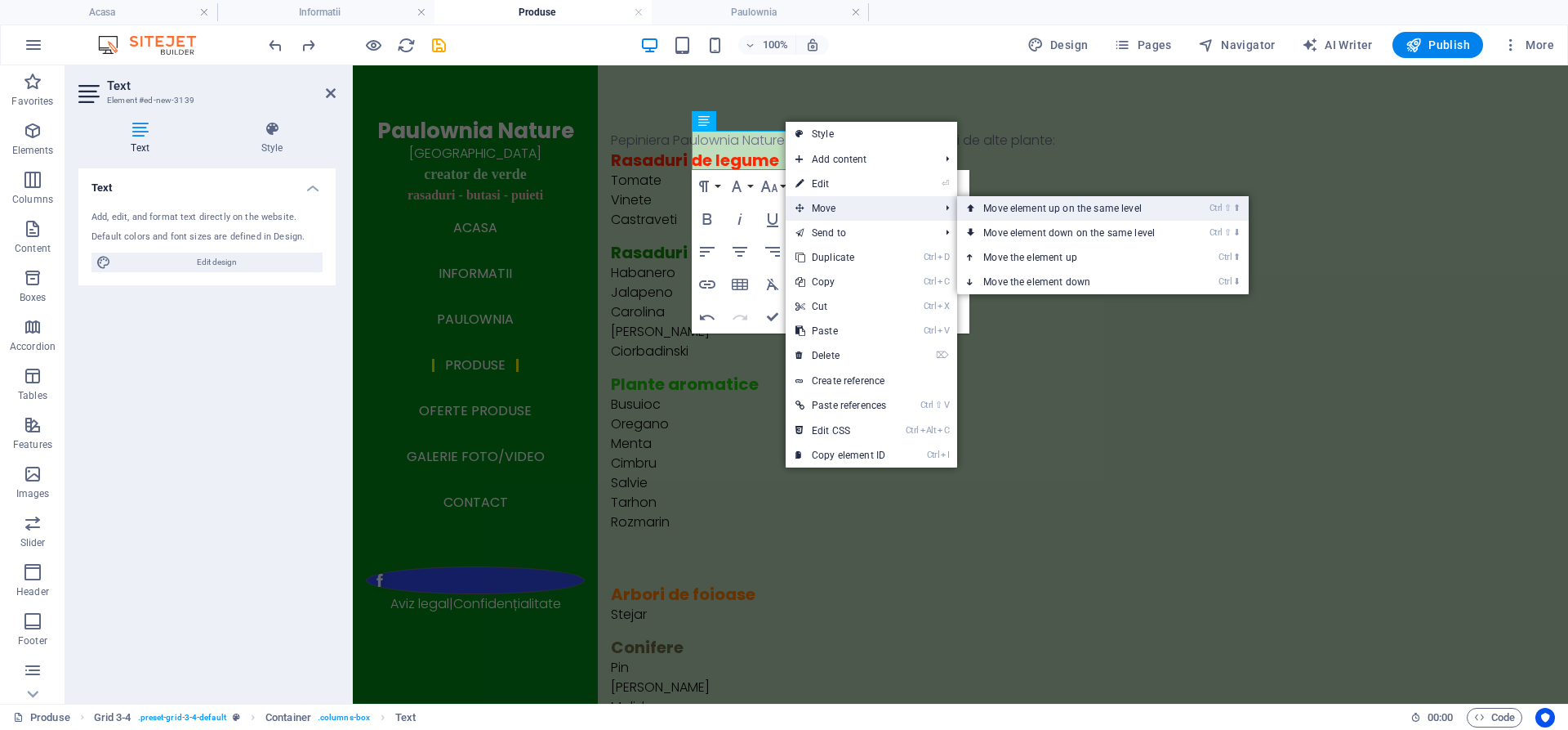
click at [990, 207] on link "Ctrl ⇧ ⬆ Move element up on the same level" at bounding box center [1072, 208] width 231 height 25
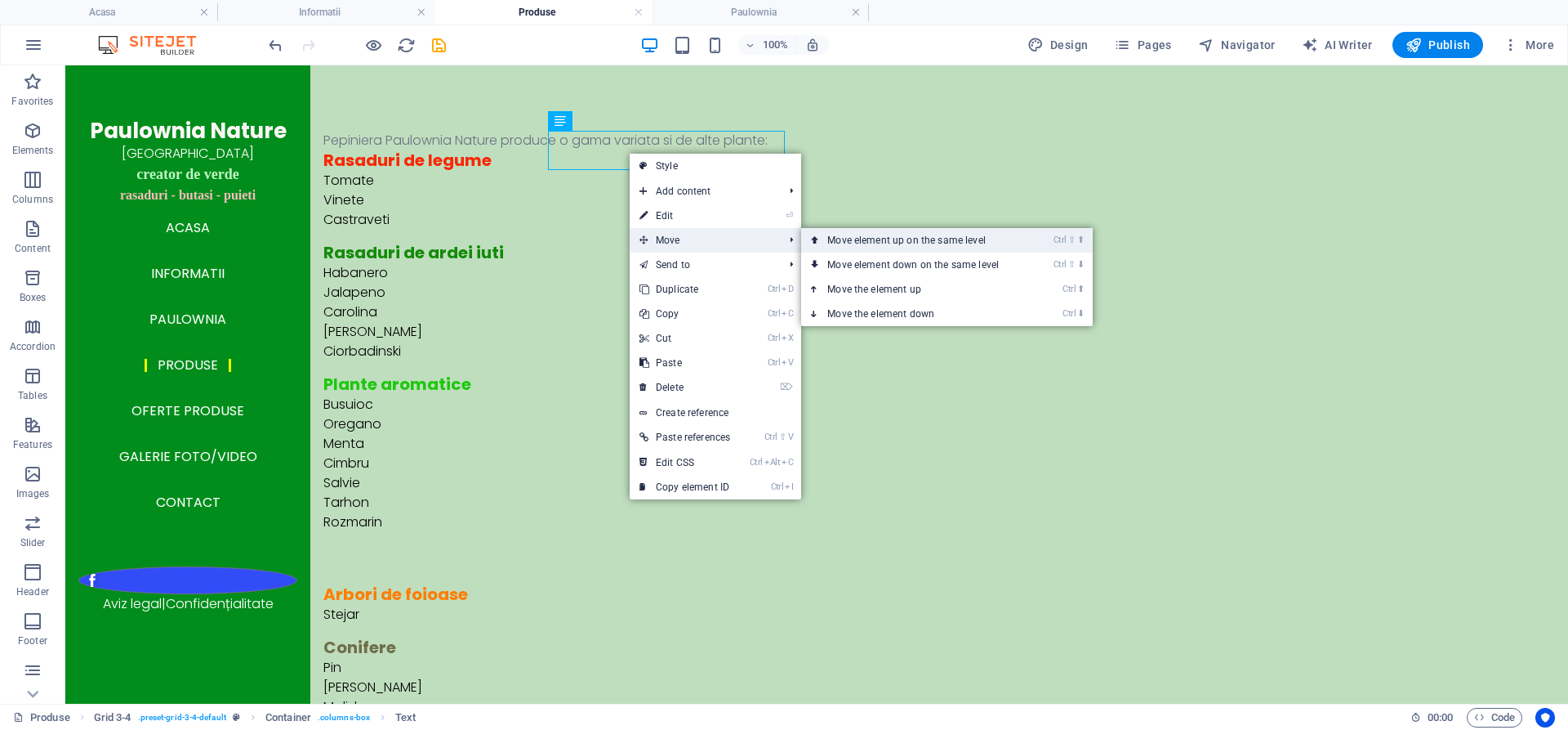
click at [857, 241] on link "Ctrl ⇧ ⬆ Move element up on the same level" at bounding box center [916, 240] width 231 height 25
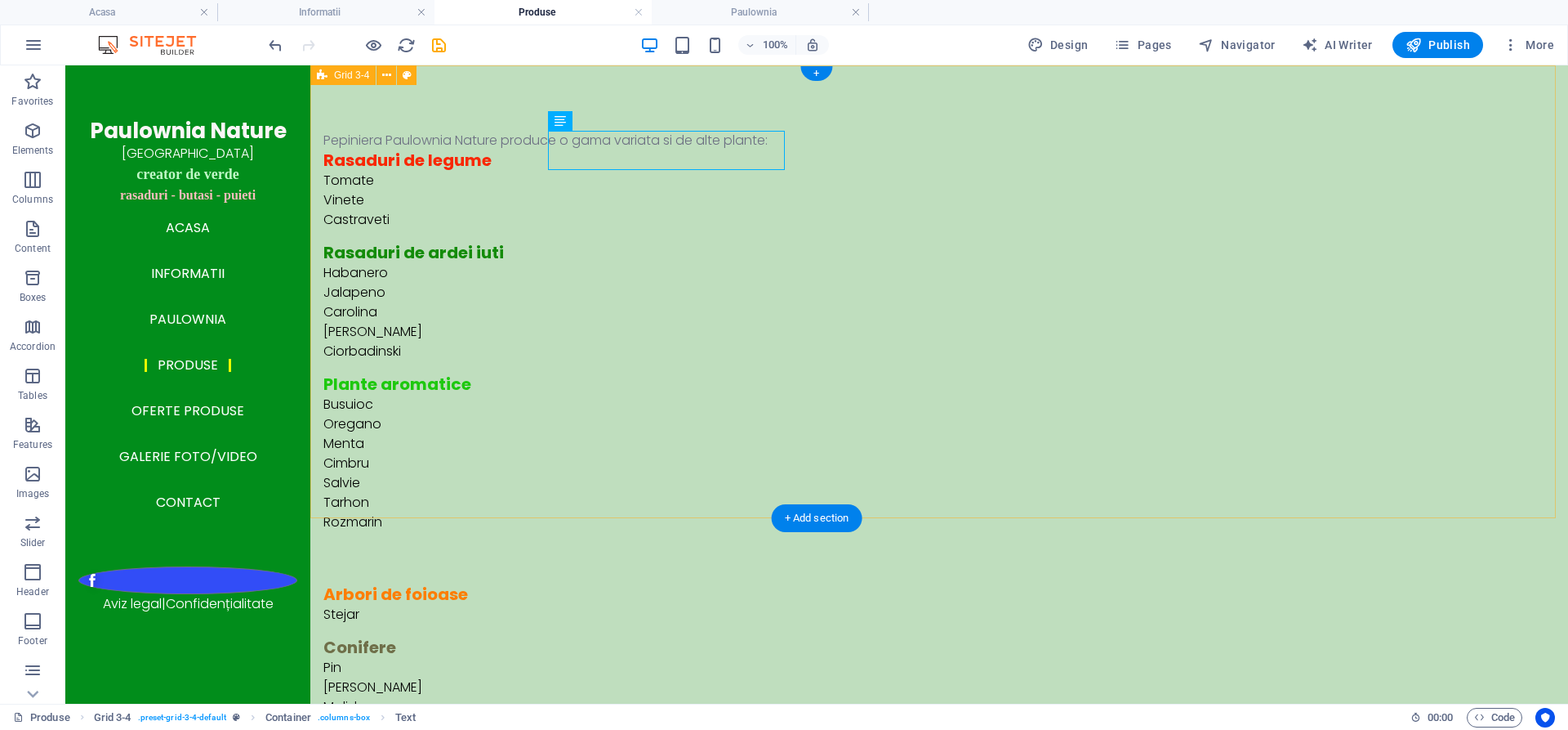
drag, startPoint x: 703, startPoint y: 187, endPoint x: 643, endPoint y: 102, distance: 104.0
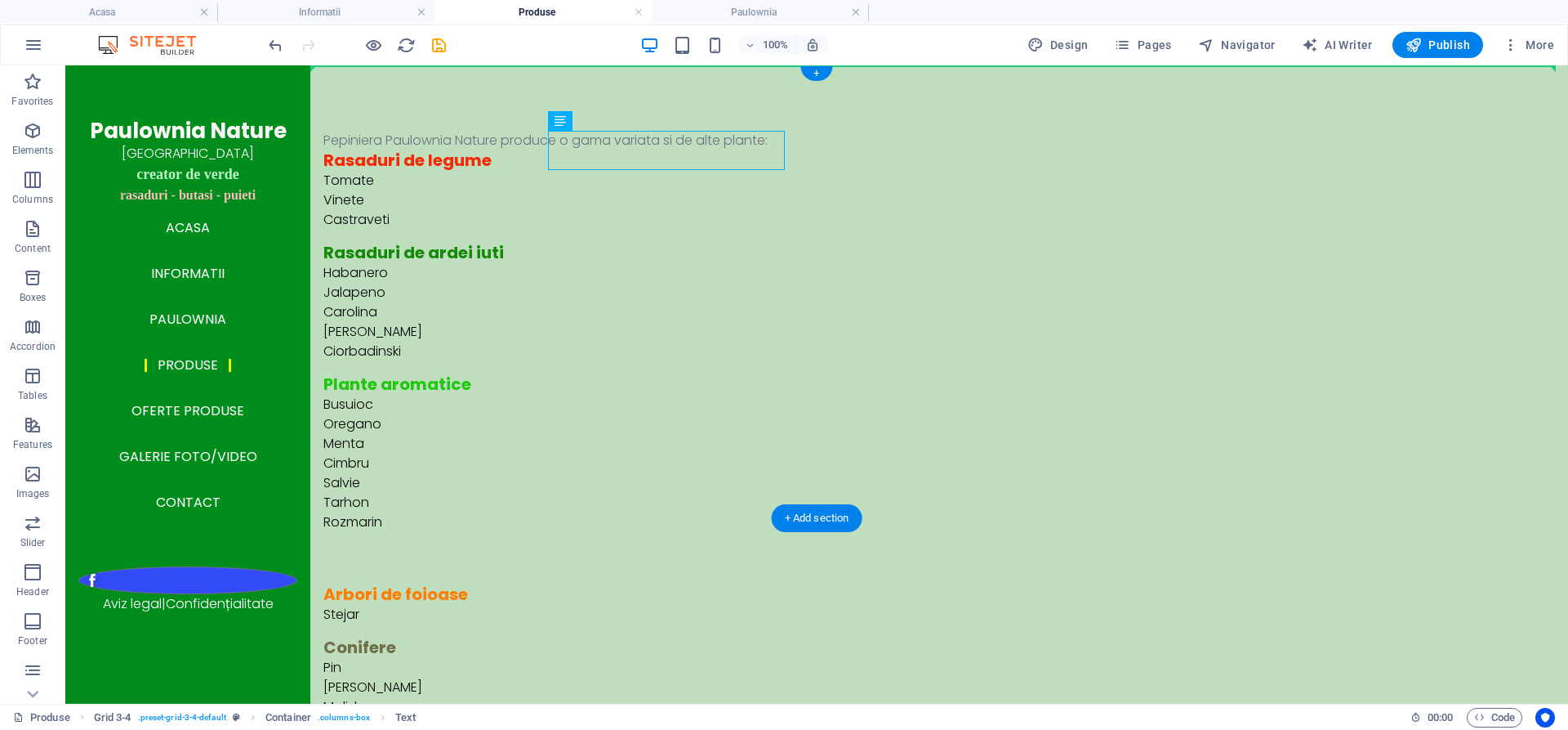
drag, startPoint x: 644, startPoint y: 157, endPoint x: 652, endPoint y: 104, distance: 53.6
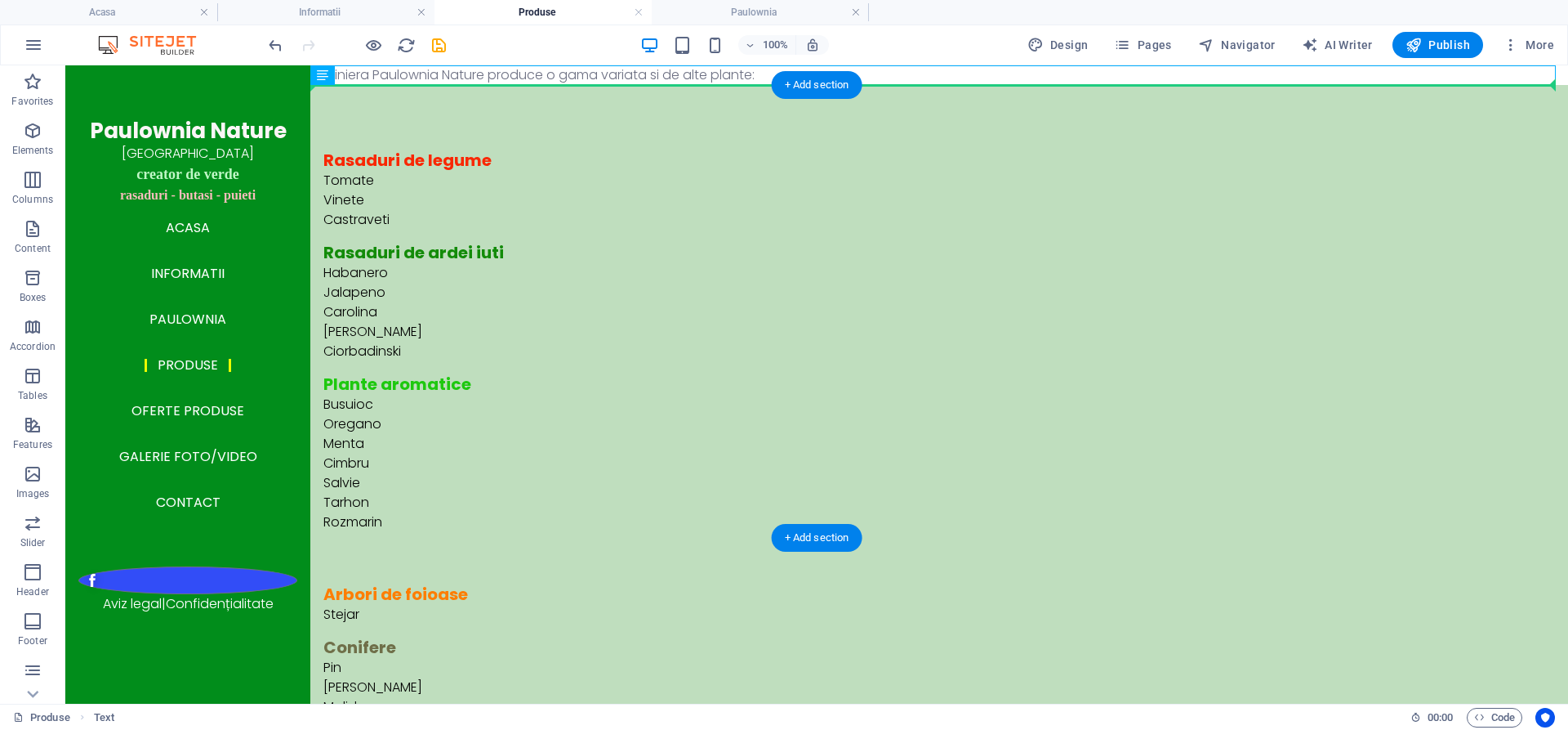
drag, startPoint x: 542, startPoint y: 74, endPoint x: 543, endPoint y: 109, distance: 35.0
drag, startPoint x: 586, startPoint y: 77, endPoint x: 593, endPoint y: 122, distance: 45.5
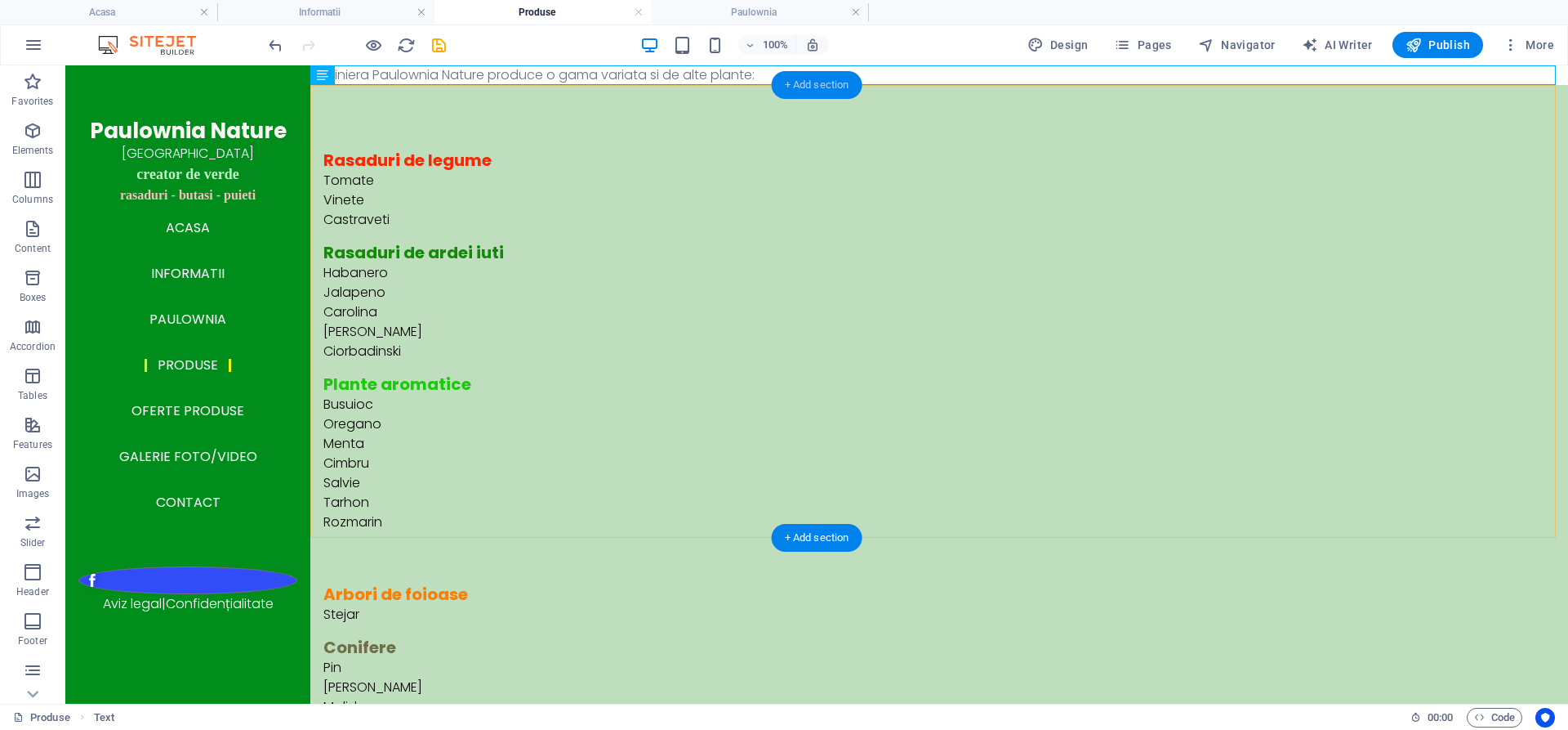
click at [799, 81] on div "+ Add section" at bounding box center [816, 85] width 91 height 28
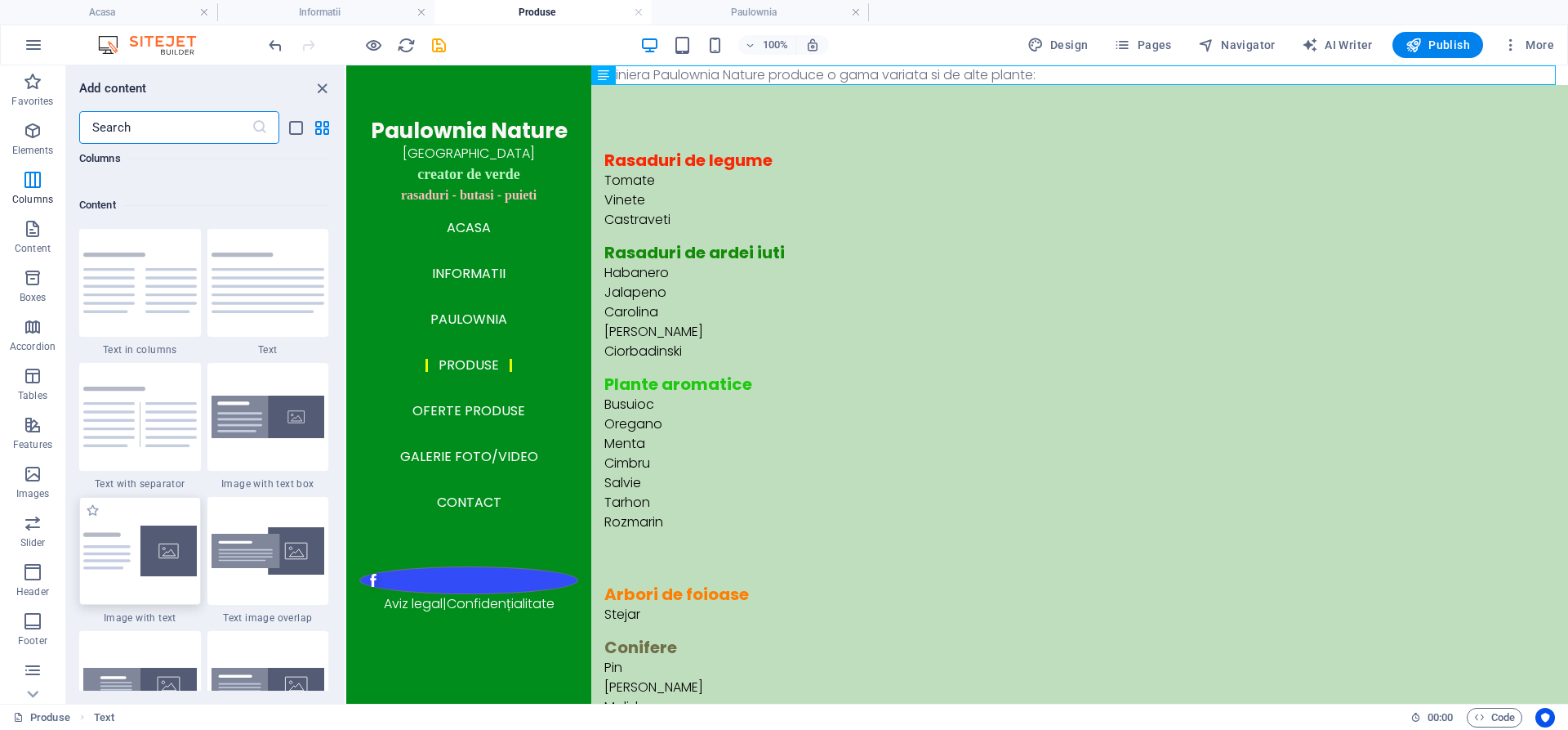
scroll to position [2859, 0]
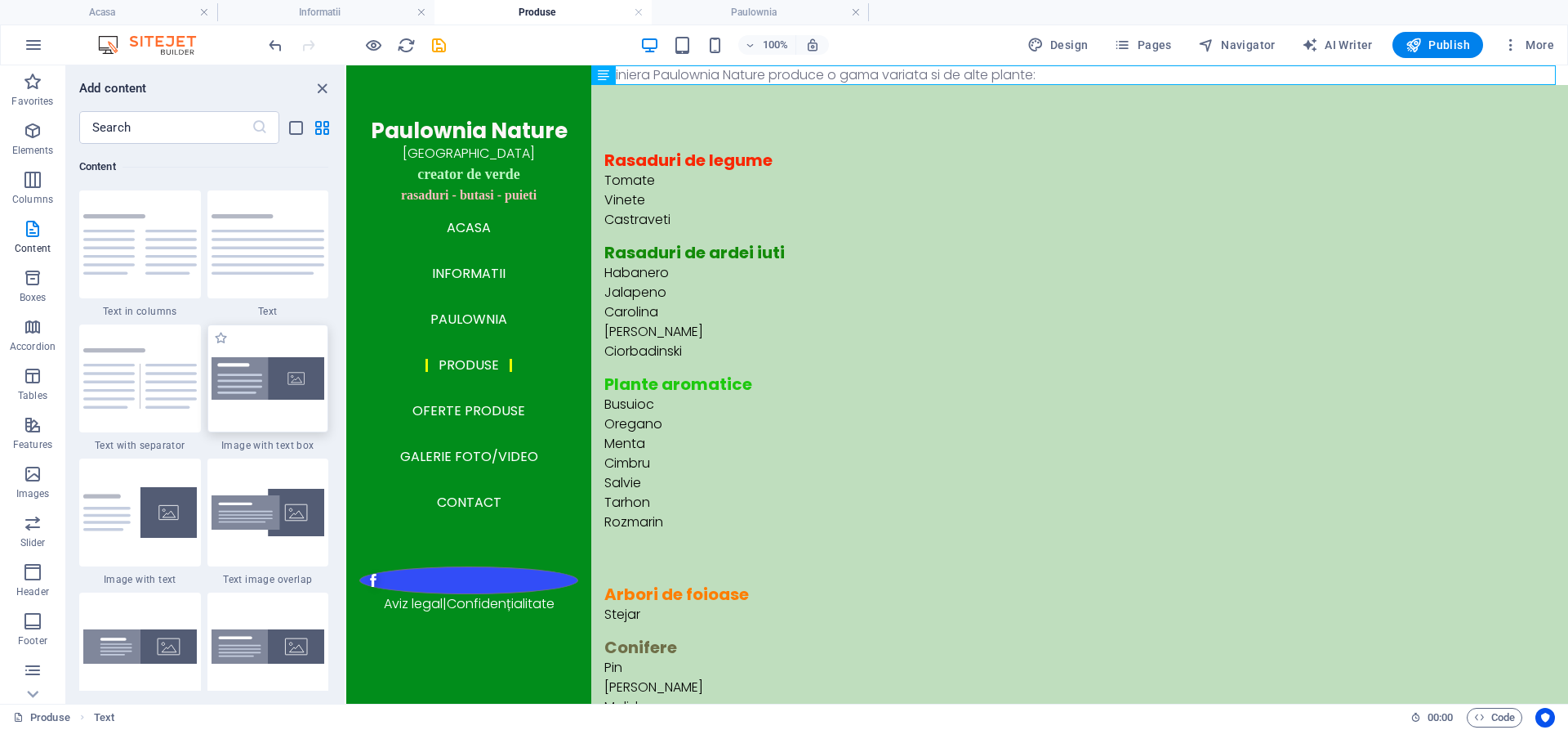
click at [283, 374] on img at bounding box center [268, 378] width 114 height 43
click at [346, 374] on div "Table Text Image Reference Grid 3-4 Container Placeholder Container Container P…" at bounding box center [957, 383] width 1222 height 638
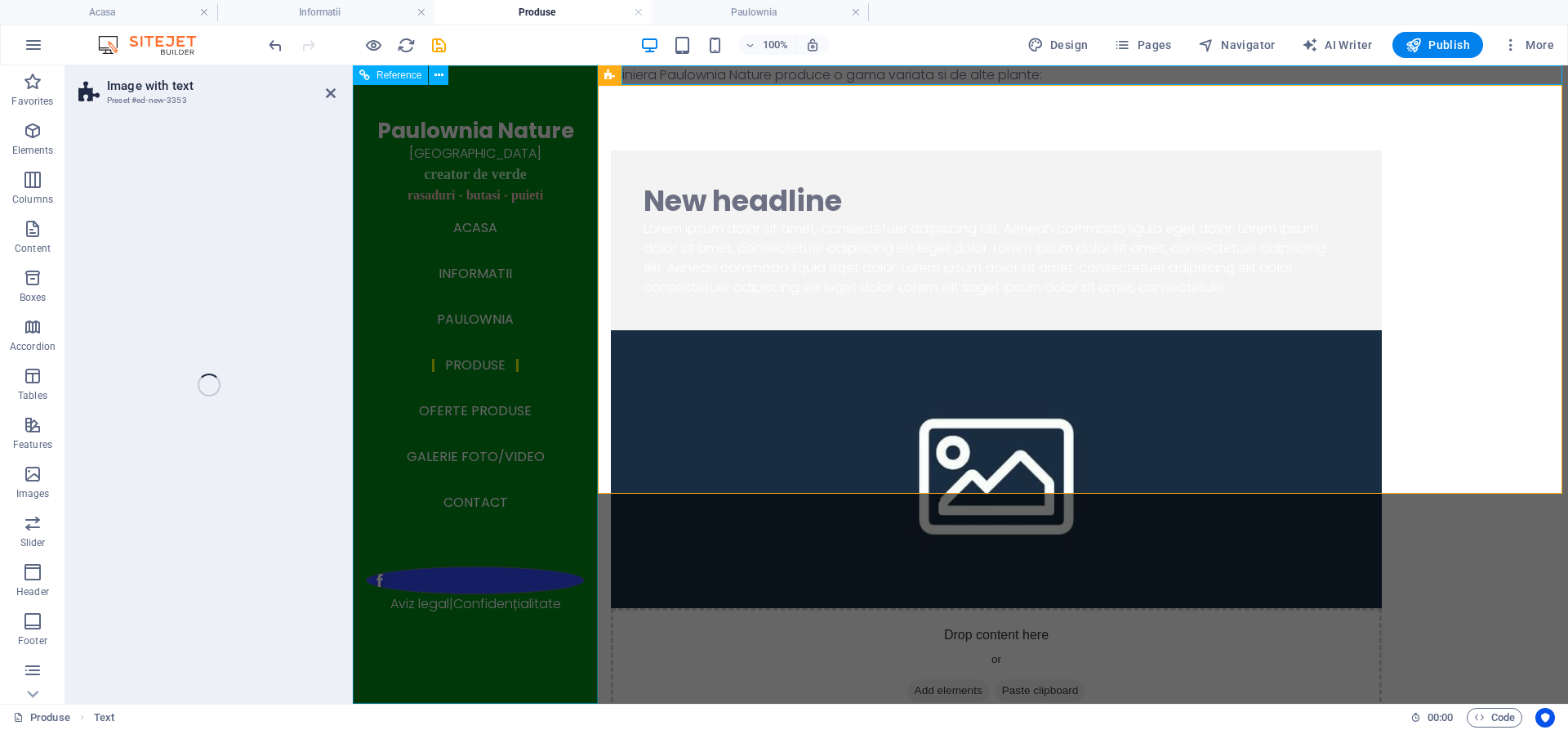
select select "rem"
select select "px"
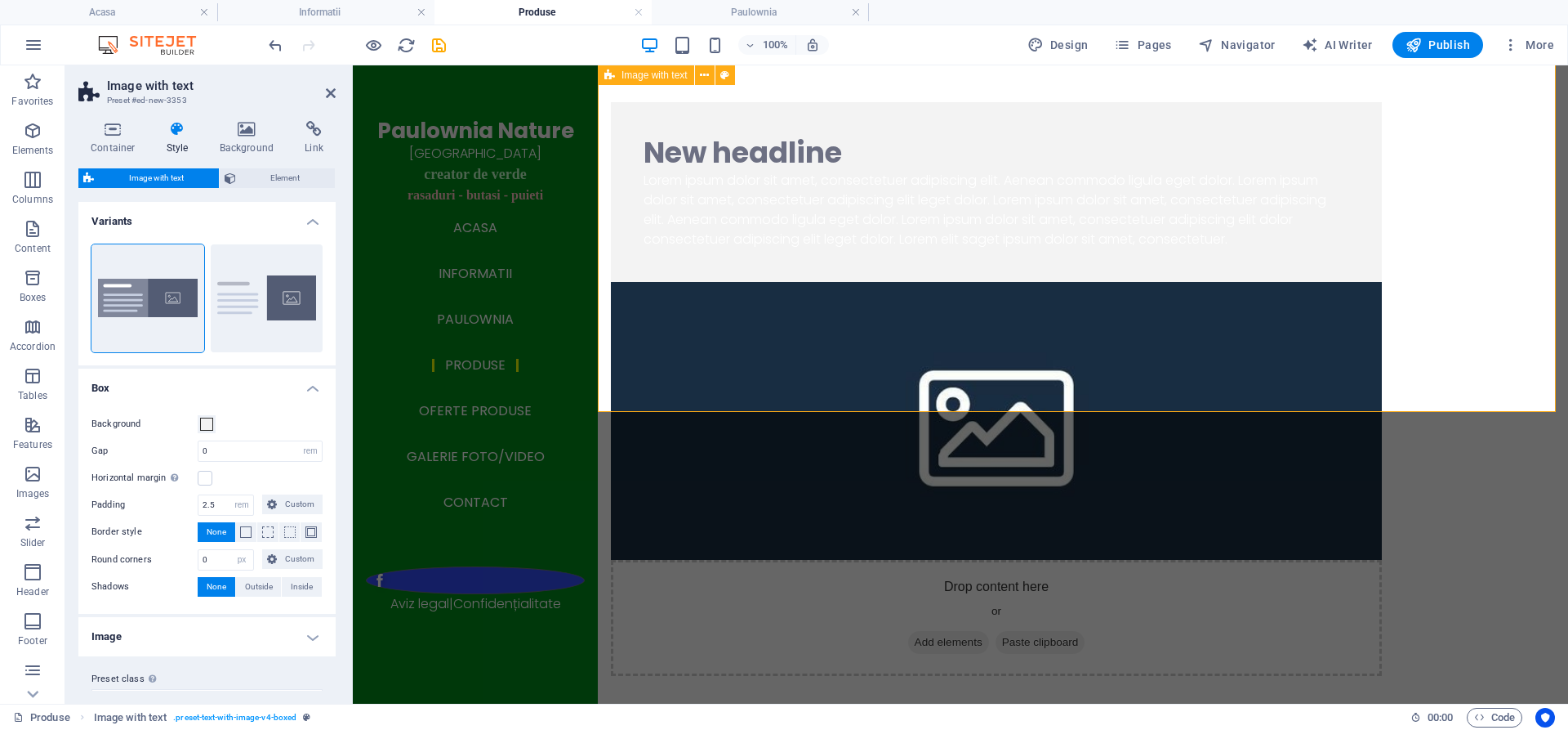
scroll to position [0, 0]
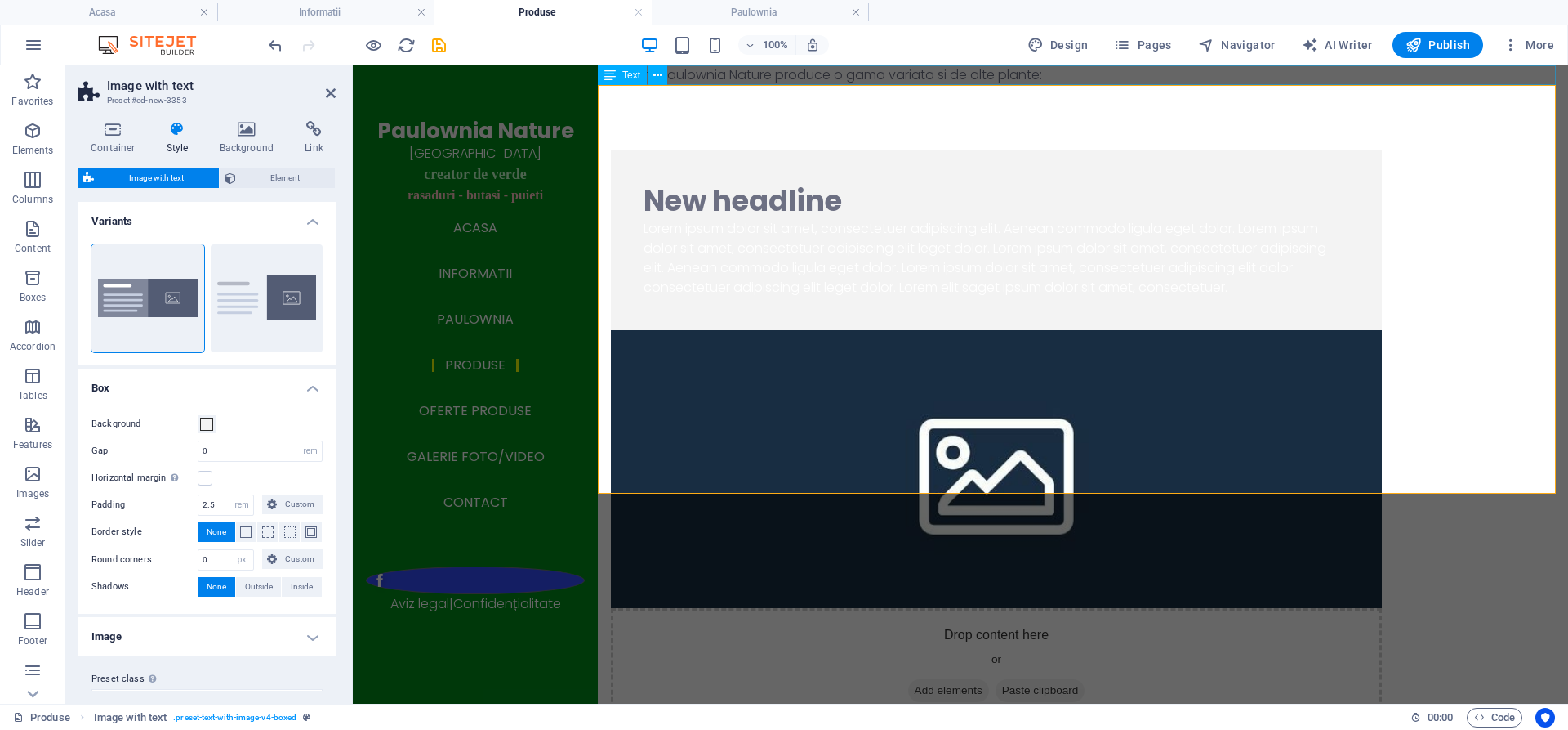
click at [826, 70] on div "Pepiniera Paulownia Nature produce o gama variata si de alte plante:" at bounding box center [1083, 75] width 970 height 20
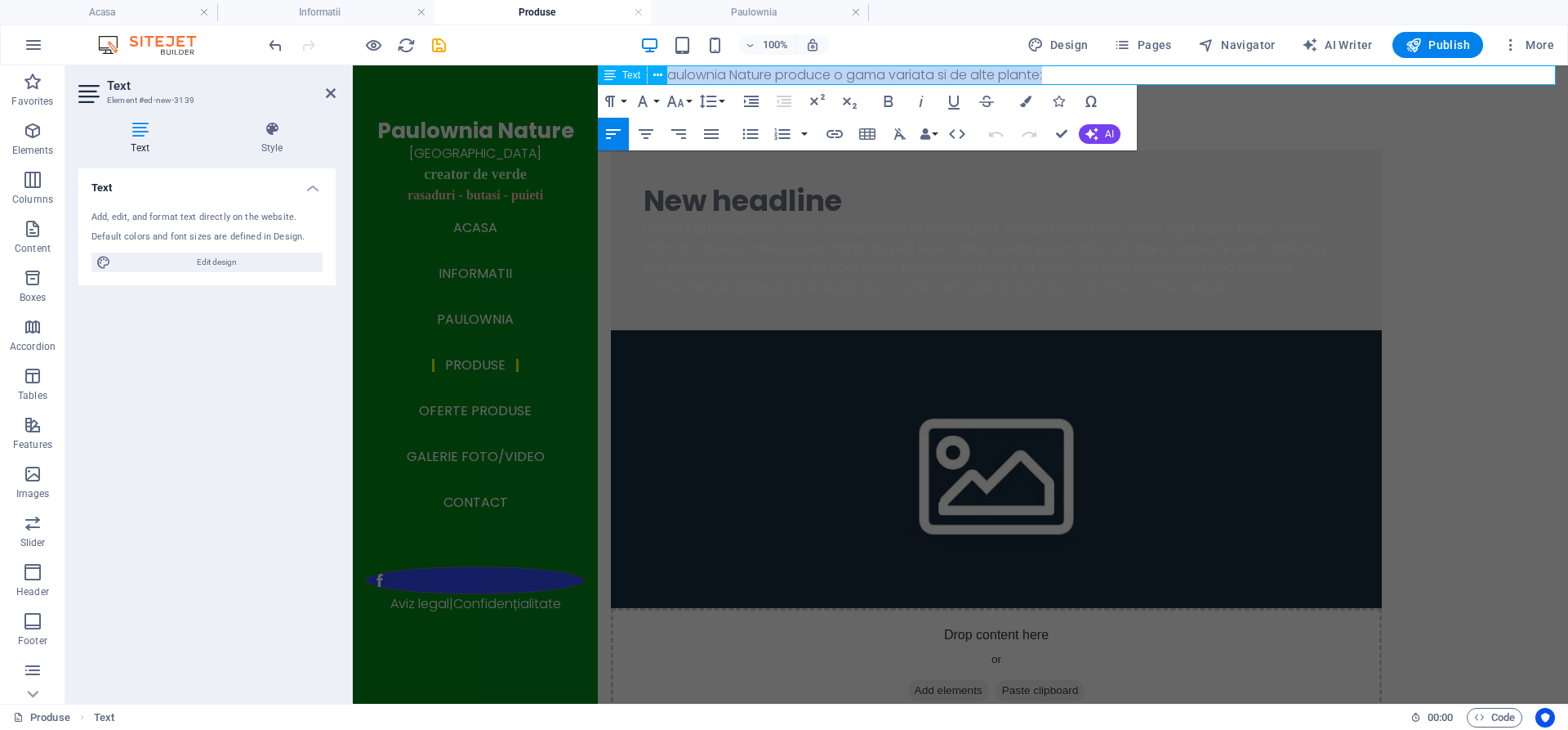
drag, startPoint x: 1067, startPoint y: 74, endPoint x: 621, endPoint y: 74, distance: 446.0
click at [621, 74] on p "Pepiniera Paulownia Nature produce o gama variata si de alte plante:" at bounding box center [1083, 75] width 970 height 20
click at [1031, 238] on div "Lorem ipsum dolor sit amet, consectetuer adipiscing elit. Aenean commodo ligula…" at bounding box center [996, 258] width 706 height 79
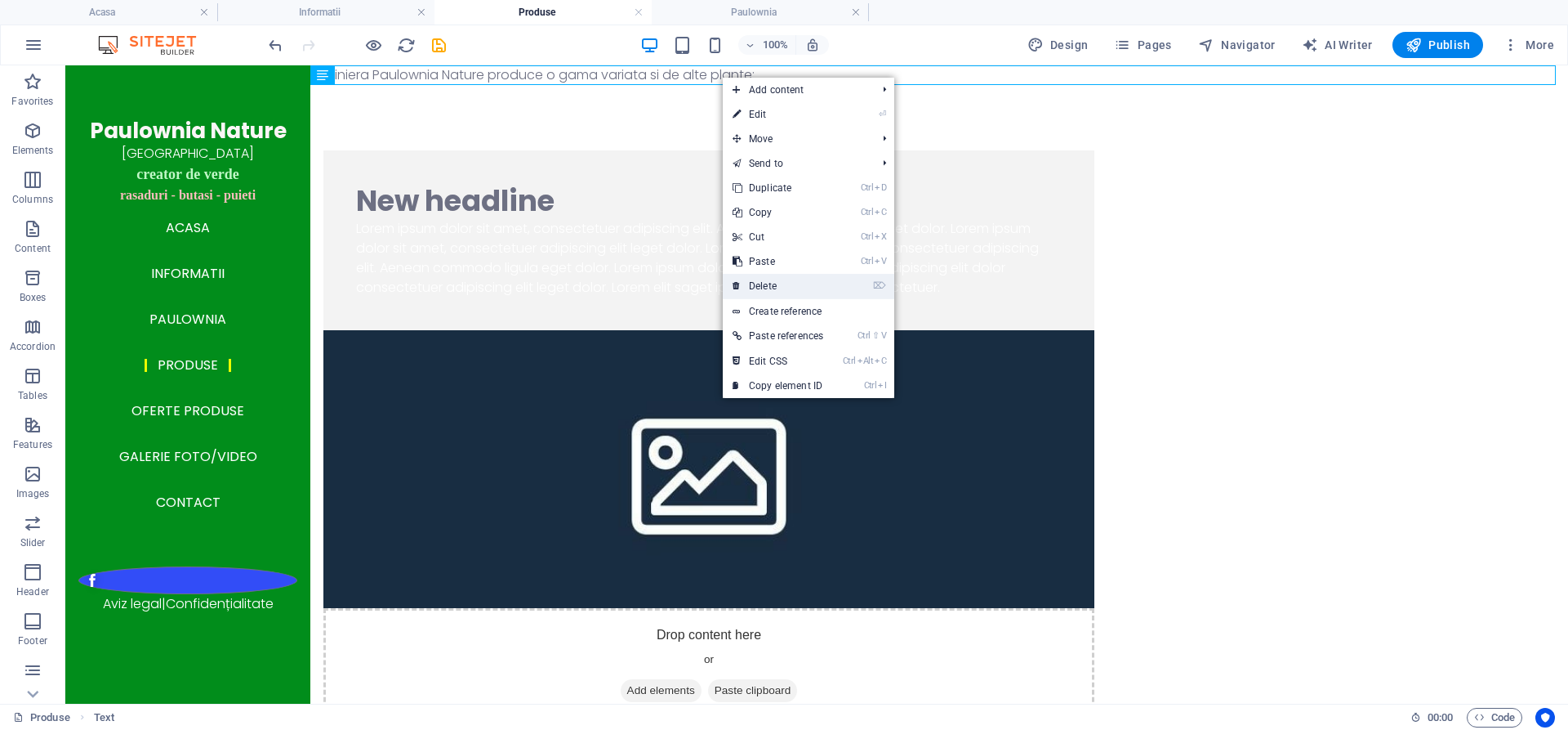
click at [779, 286] on link "⌦ Delete" at bounding box center [778, 286] width 110 height 25
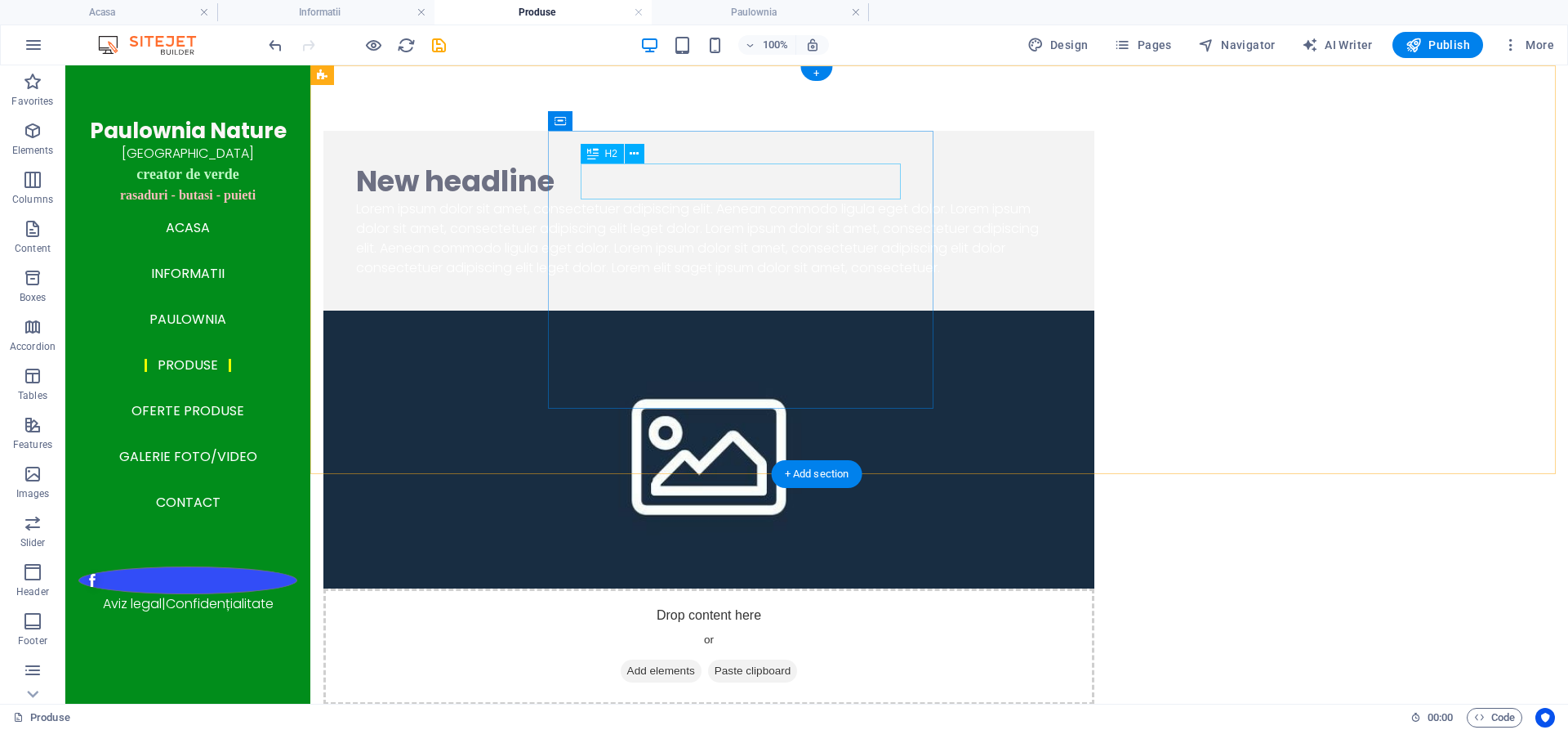
click at [699, 180] on div "New headline" at bounding box center [709, 182] width 706 height 36
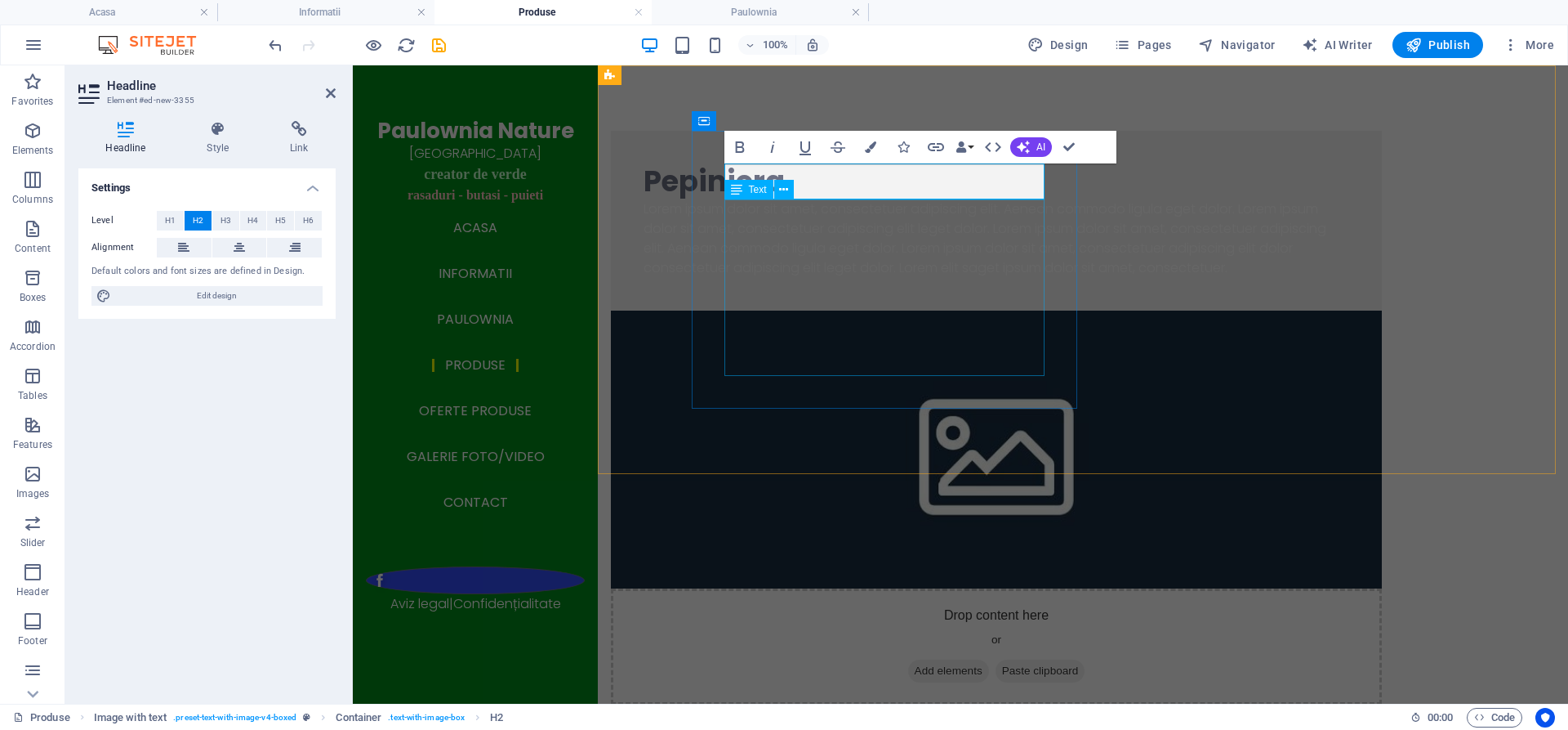
click at [855, 238] on div "Lorem ipsum dolor sit amet, consectetuer adipiscing elit. Aenean commodo ligula…" at bounding box center [996, 239] width 706 height 79
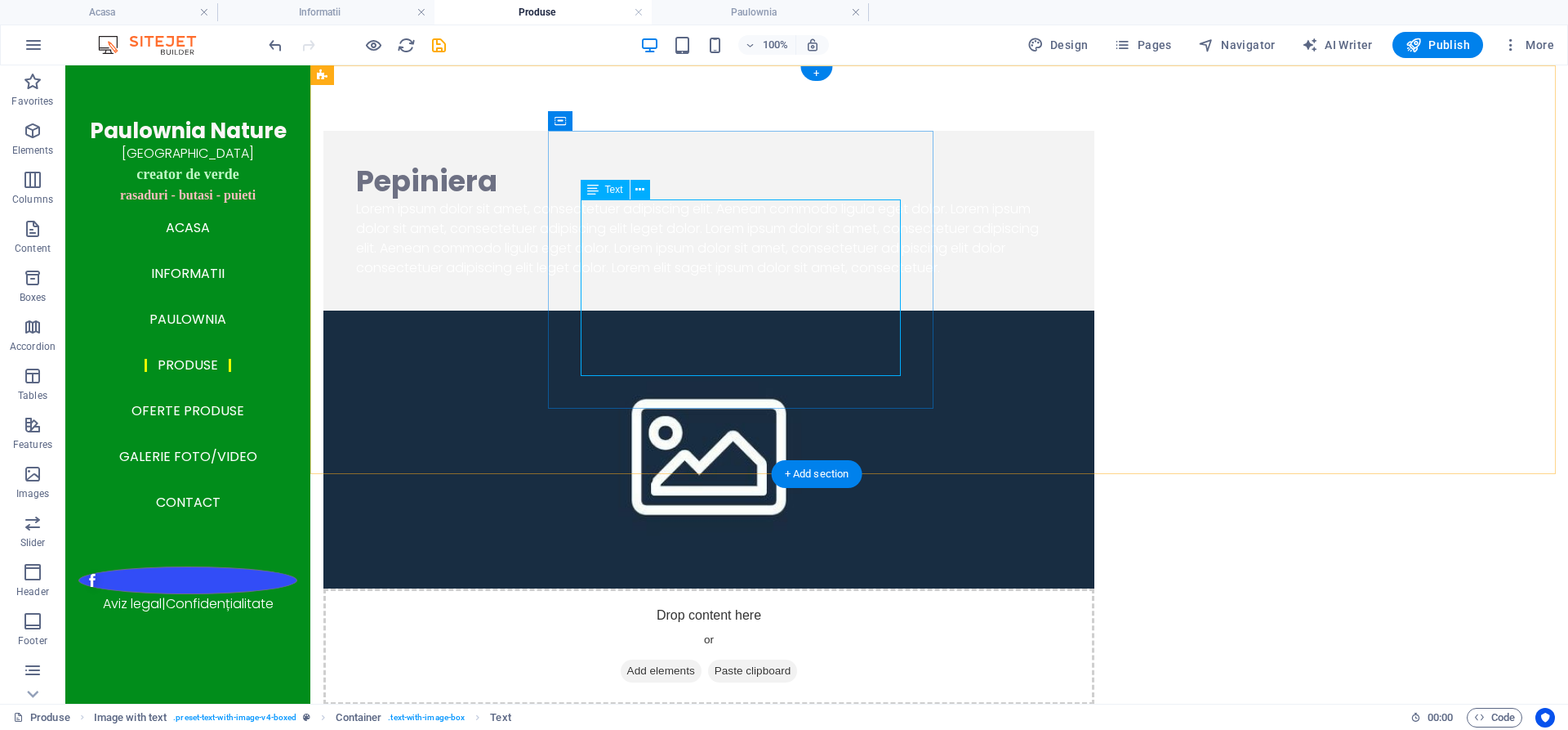
click at [686, 238] on div "Lorem ipsum dolor sit amet, consectetuer adipiscing elit. Aenean commodo ligula…" at bounding box center [709, 239] width 706 height 79
click at [668, 276] on div "Lorem ipsum dolor sit amet, consectetuer adipiscing elit. Aenean commodo ligula…" at bounding box center [709, 239] width 706 height 79
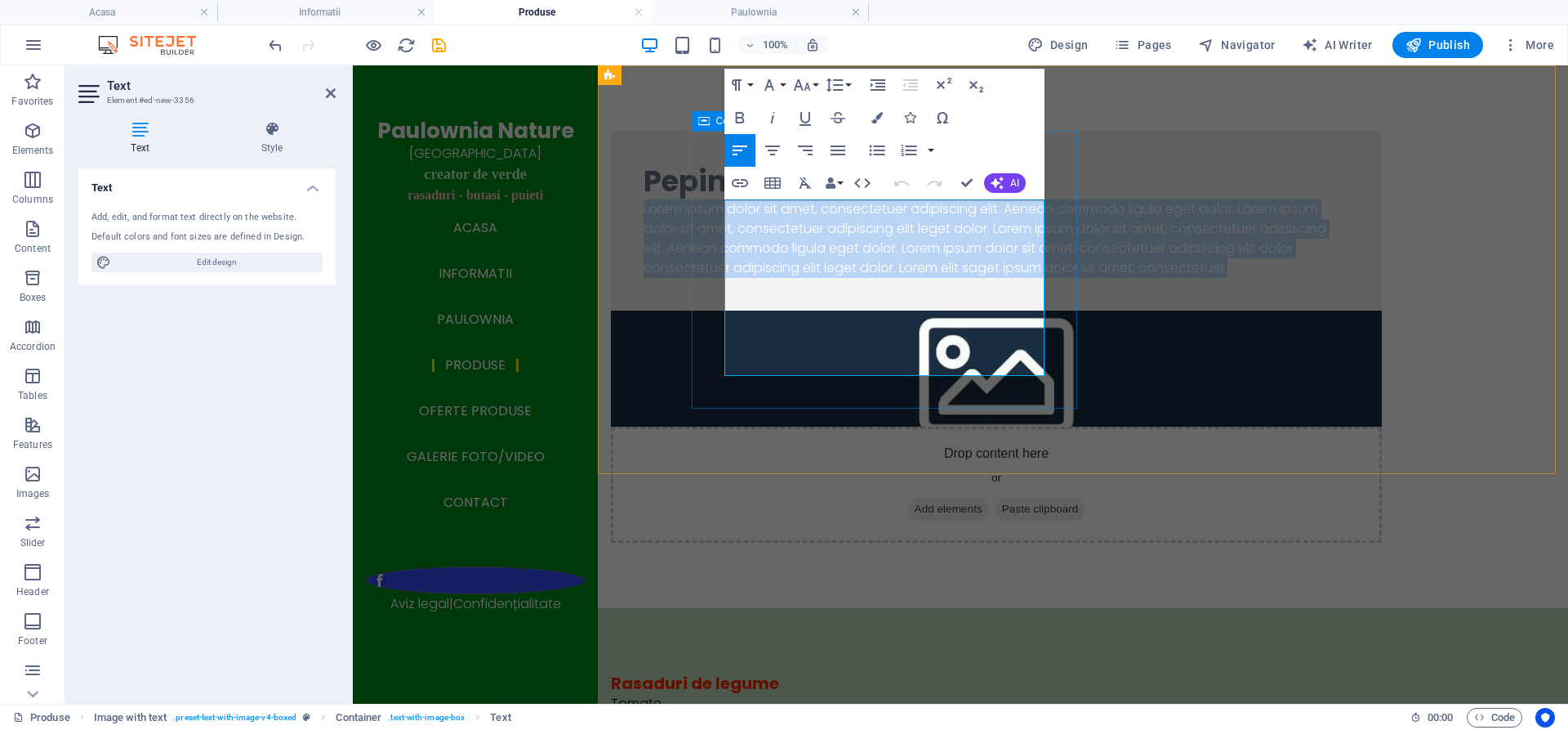
drag, startPoint x: 1033, startPoint y: 366, endPoint x: 703, endPoint y: 205, distance: 367.2
click at [703, 205] on div "Pepiniera Lorem ipsum dolor sit amet, consectetuer adipiscing elit. Aenean comm…" at bounding box center [996, 221] width 771 height 180
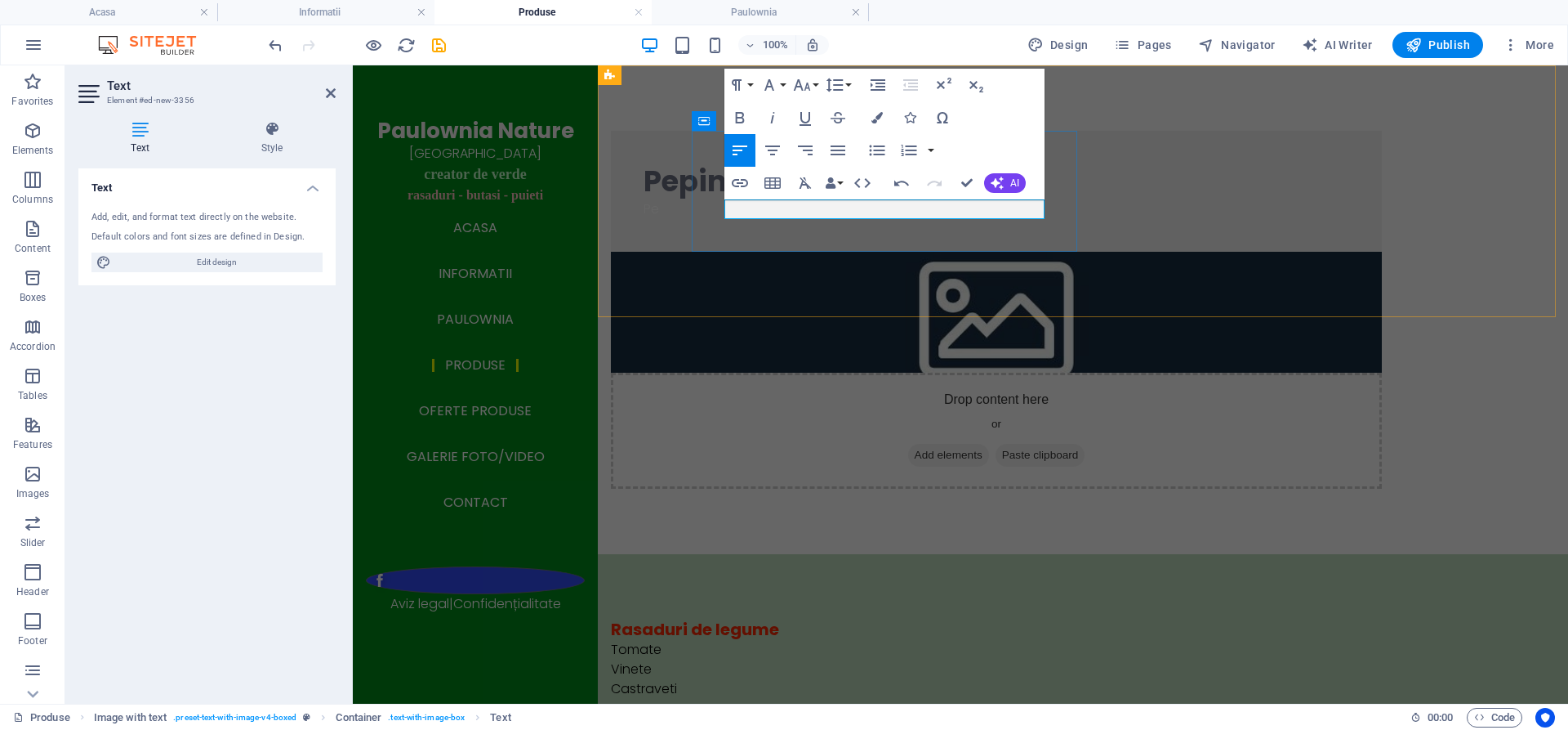
click at [787, 211] on p "Pe" at bounding box center [996, 210] width 706 height 20
click at [875, 116] on icon "button" at bounding box center [876, 117] width 11 height 11
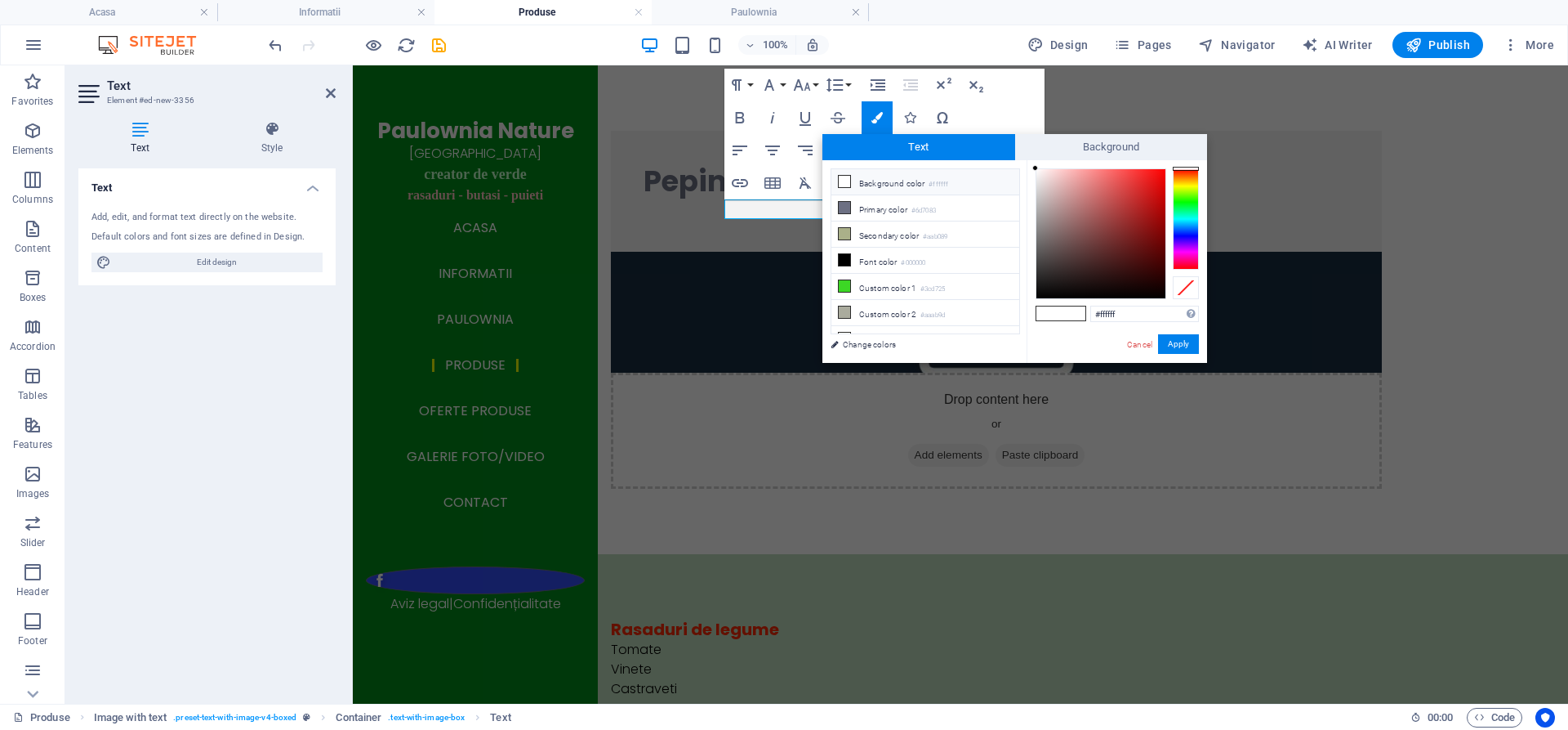
click at [1188, 235] on div at bounding box center [1186, 219] width 26 height 101
click at [1160, 243] on div at bounding box center [1100, 233] width 129 height 129
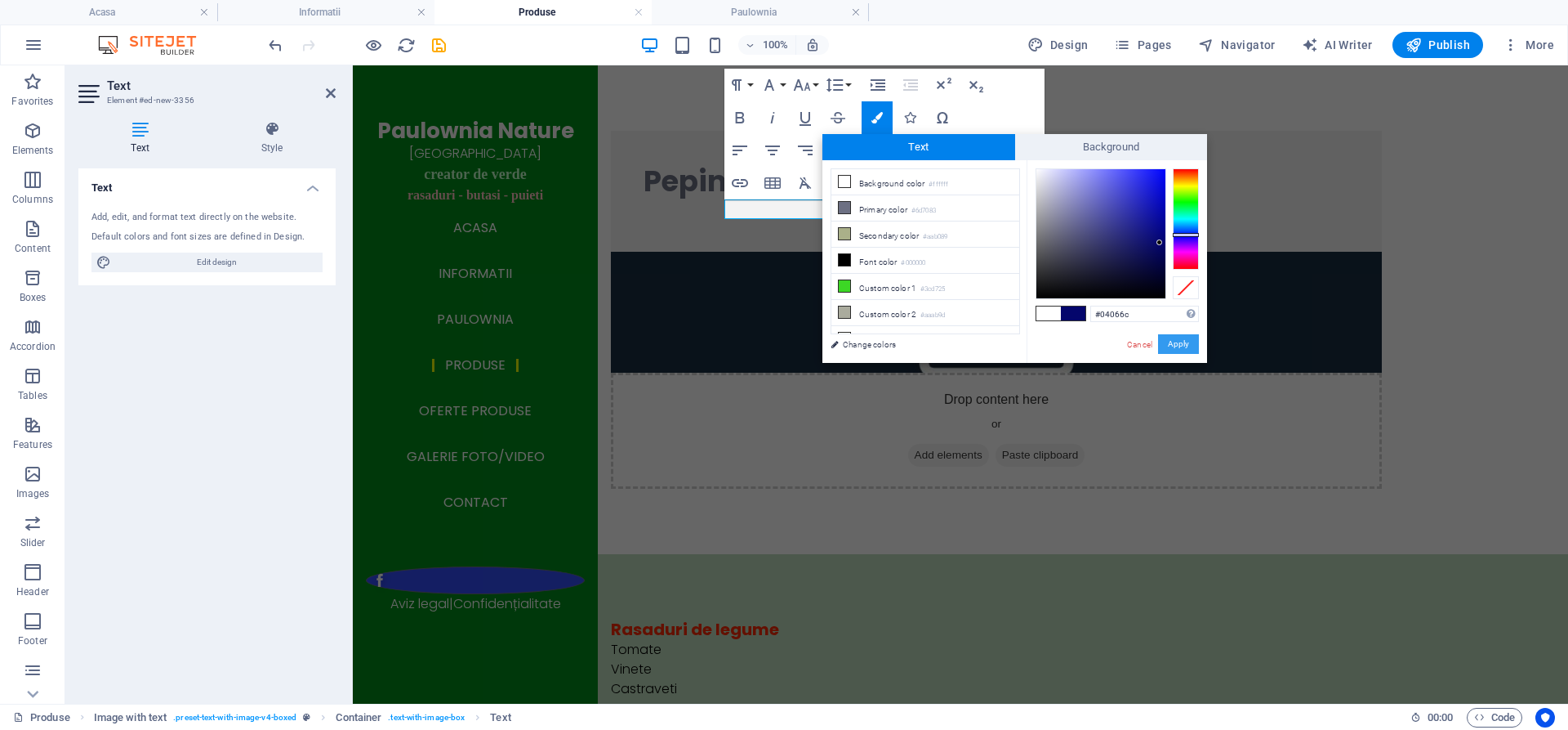
click at [1181, 346] on button "Apply" at bounding box center [1178, 345] width 41 height 20
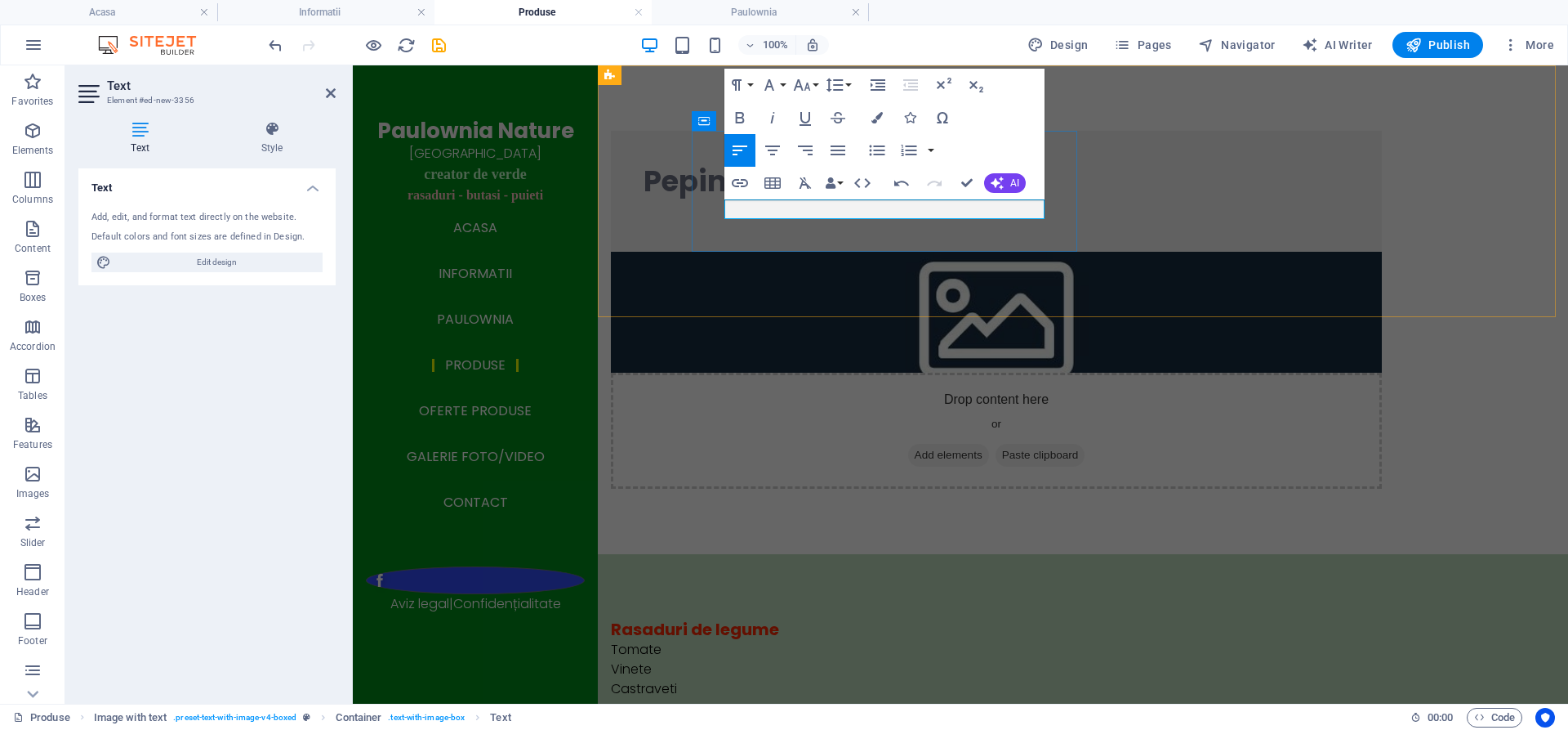
click at [778, 211] on p "​​ ​" at bounding box center [996, 210] width 706 height 20
drag, startPoint x: 778, startPoint y: 211, endPoint x: 714, endPoint y: 211, distance: 64.0
click at [714, 211] on div "Pepiniera ​​P ​" at bounding box center [996, 191] width 771 height 121
click at [739, 118] on icon "button" at bounding box center [739, 117] width 9 height 11
click at [748, 209] on p "​​P ​" at bounding box center [996, 210] width 706 height 20
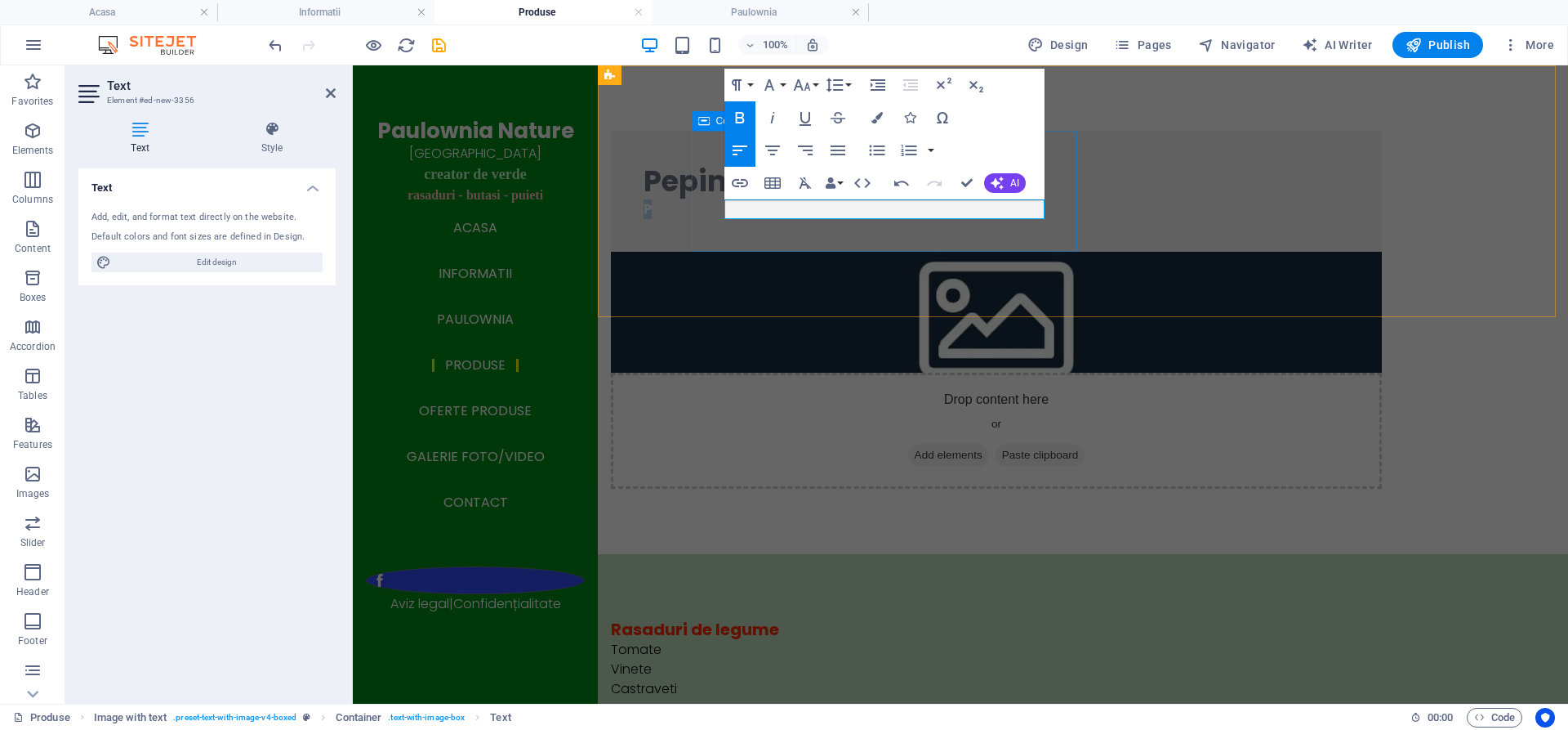
drag, startPoint x: 768, startPoint y: 206, endPoint x: 721, endPoint y: 206, distance: 47.0
click at [721, 206] on div "Pepiniera ​​P ​" at bounding box center [996, 191] width 771 height 121
click at [760, 214] on p "PE" at bounding box center [996, 210] width 706 height 20
click at [761, 214] on p "PE" at bounding box center [996, 210] width 706 height 20
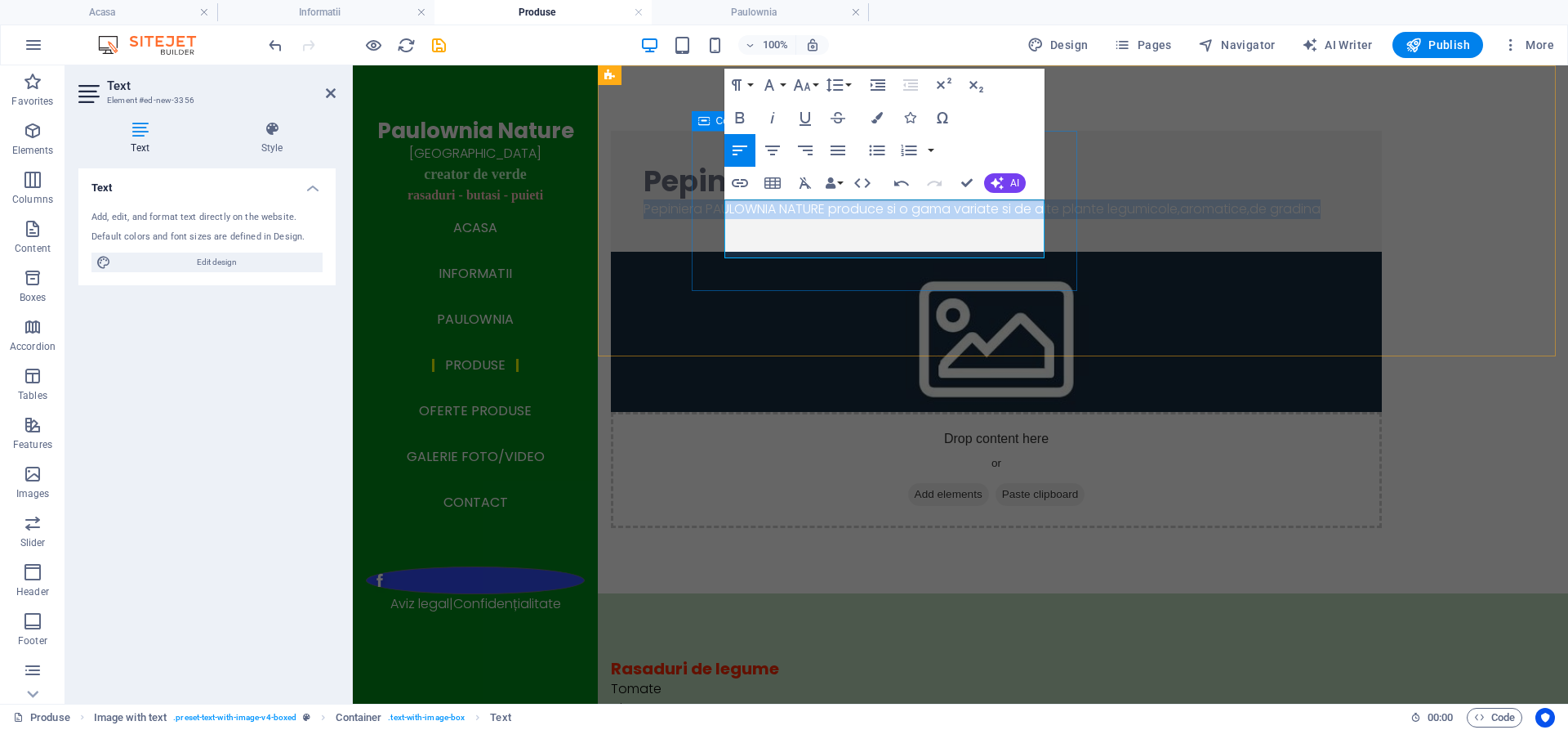
drag, startPoint x: 782, startPoint y: 254, endPoint x: 723, endPoint y: 209, distance: 74.2
click at [723, 209] on div "Pepiniera Pepiniera PAULOWNIA NATURE produce si o gama variate si de alte plant…" at bounding box center [996, 191] width 771 height 121
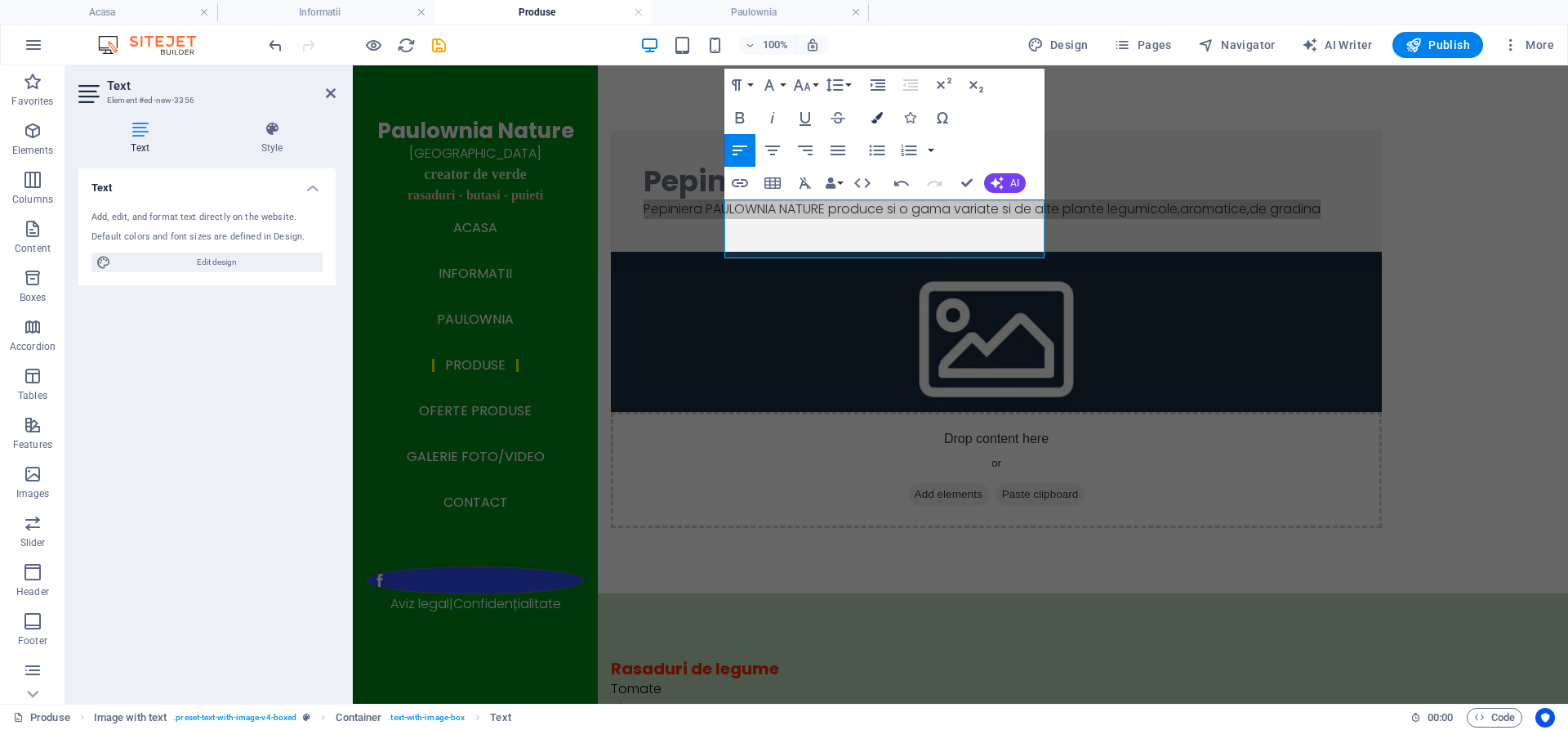
click at [874, 116] on icon "button" at bounding box center [876, 117] width 11 height 11
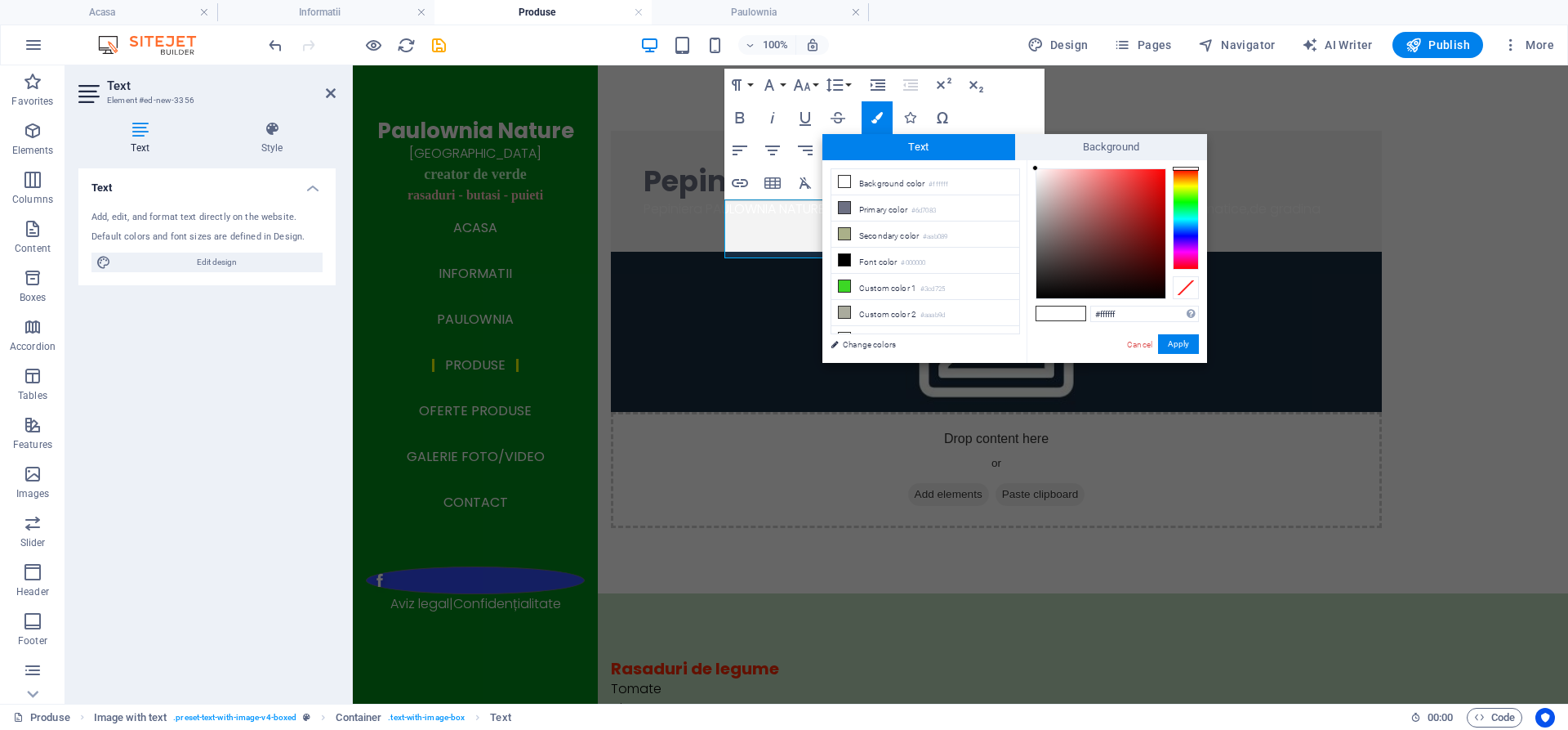
click at [1189, 202] on div at bounding box center [1186, 219] width 26 height 101
type input "#076408"
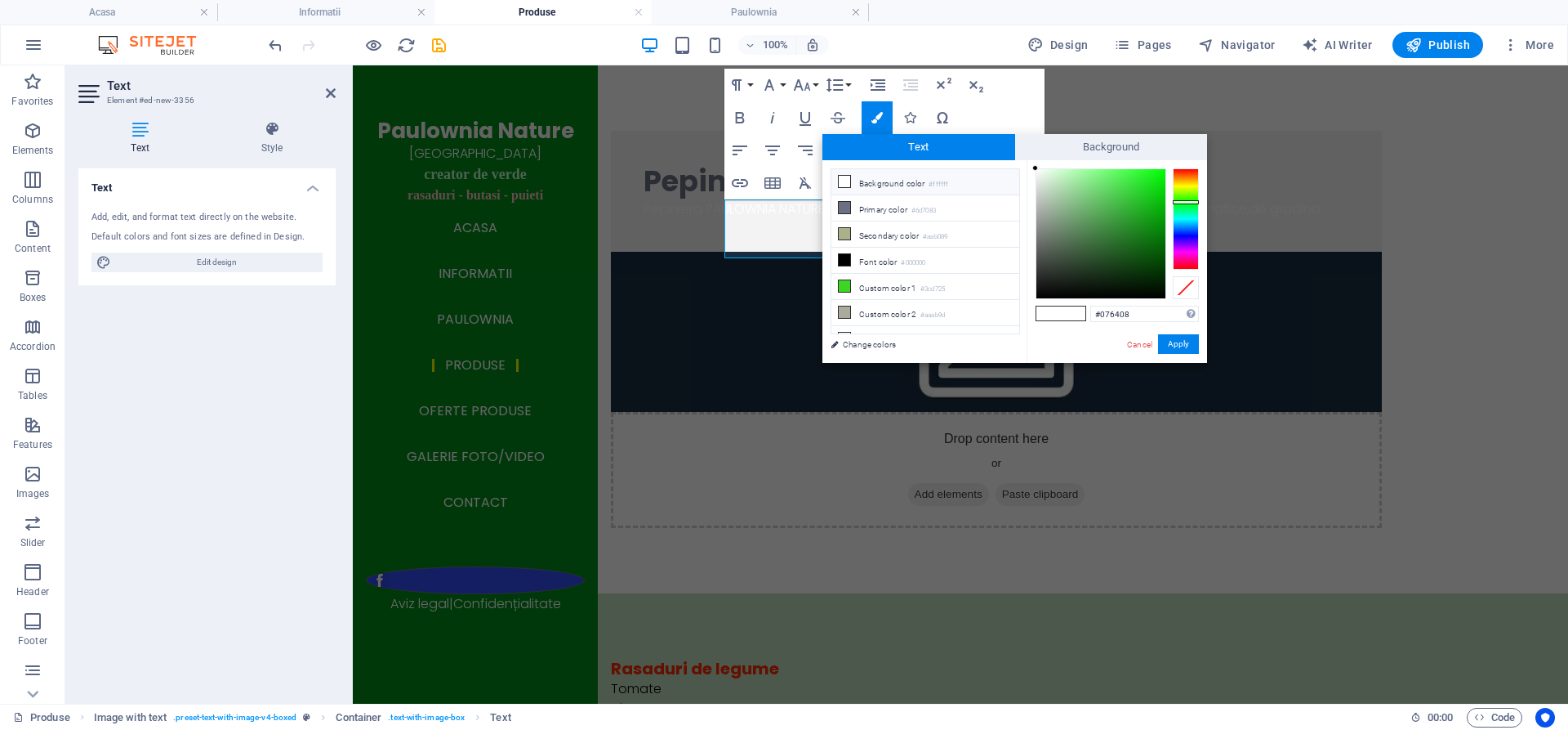
click at [1156, 247] on div at bounding box center [1100, 233] width 129 height 129
click at [1181, 347] on button "Apply" at bounding box center [1178, 345] width 41 height 20
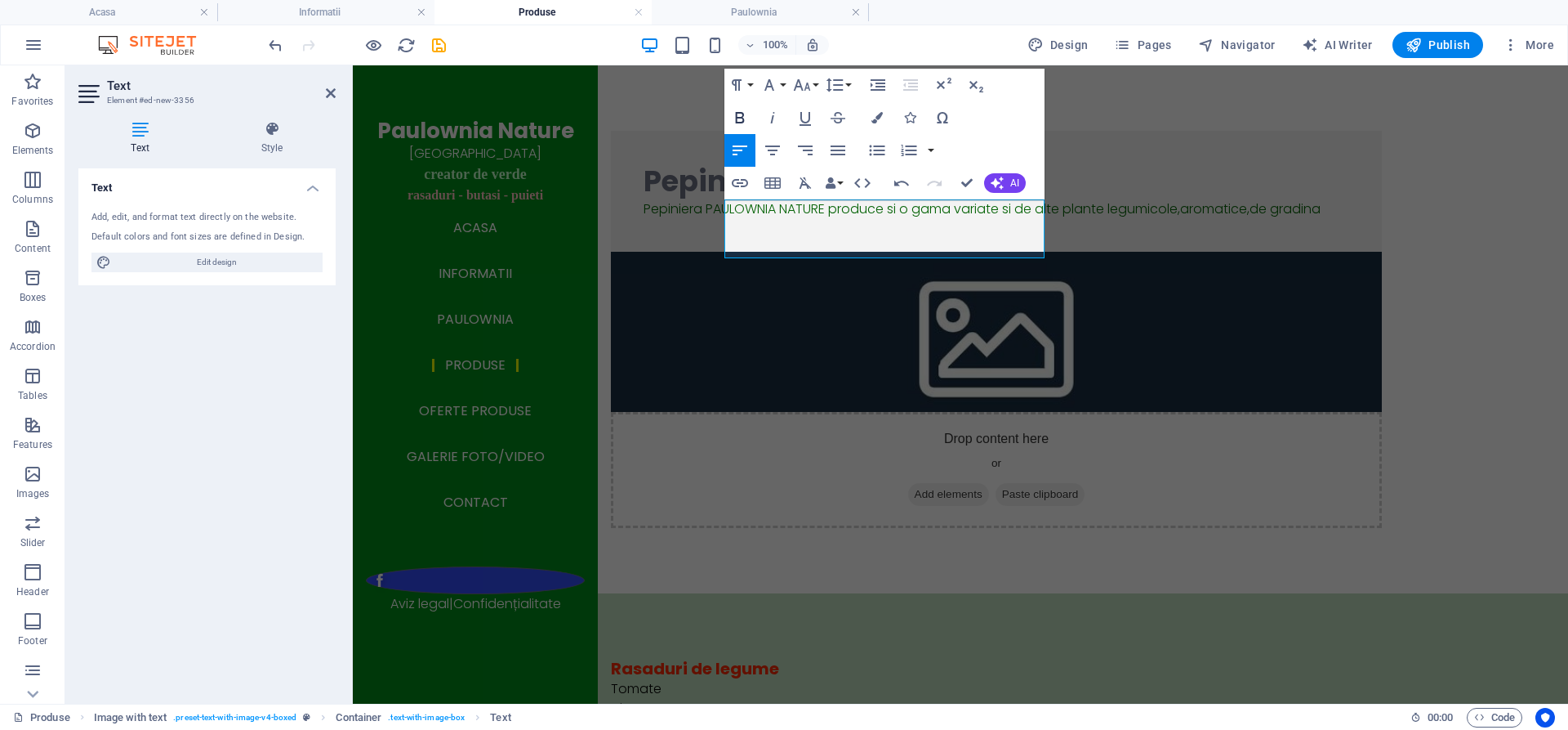
click at [740, 116] on icon "button" at bounding box center [740, 118] width 20 height 20
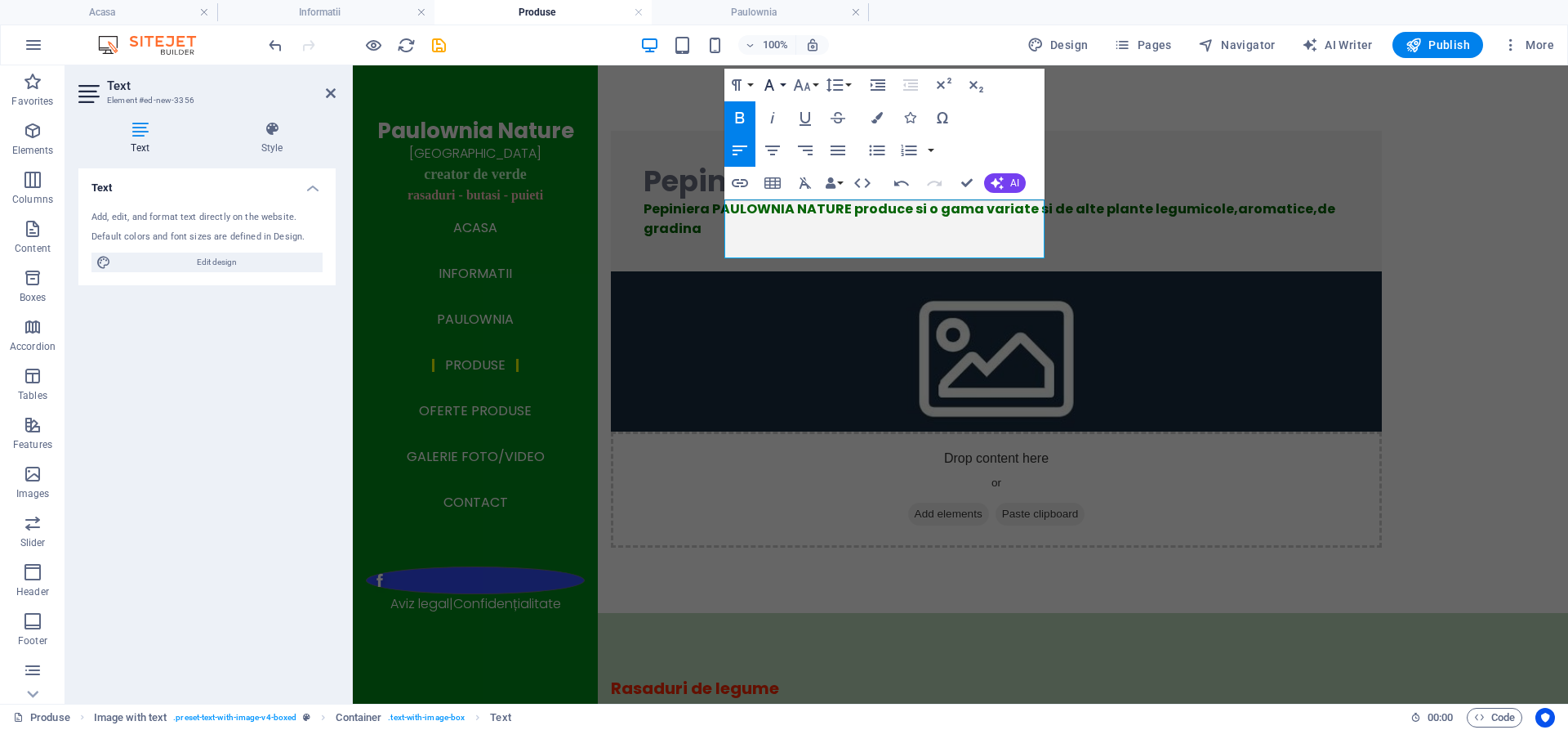
click at [773, 83] on icon "button" at bounding box center [770, 85] width 20 height 20
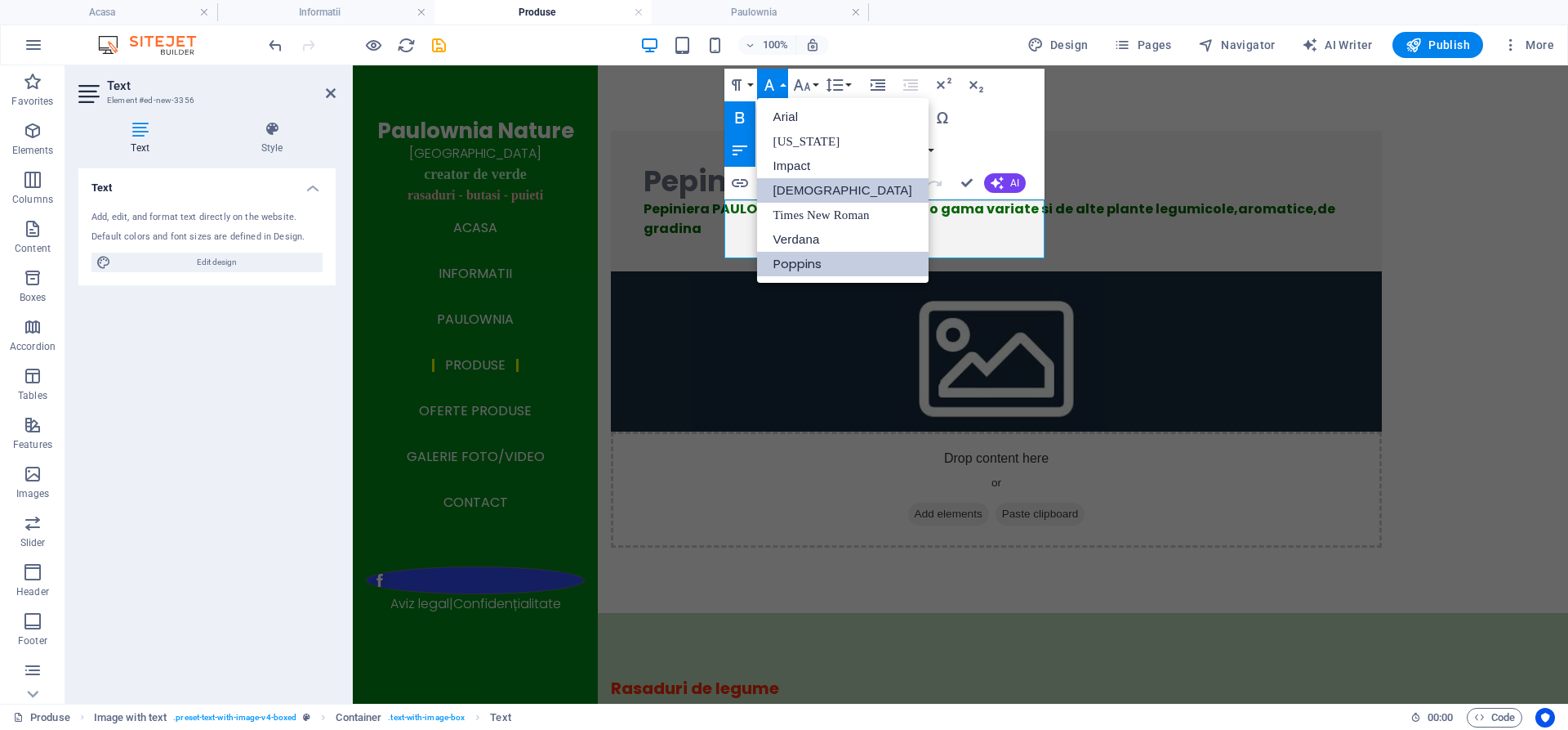
click at [809, 190] on link "[DEMOGRAPHIC_DATA]" at bounding box center [842, 190] width 172 height 25
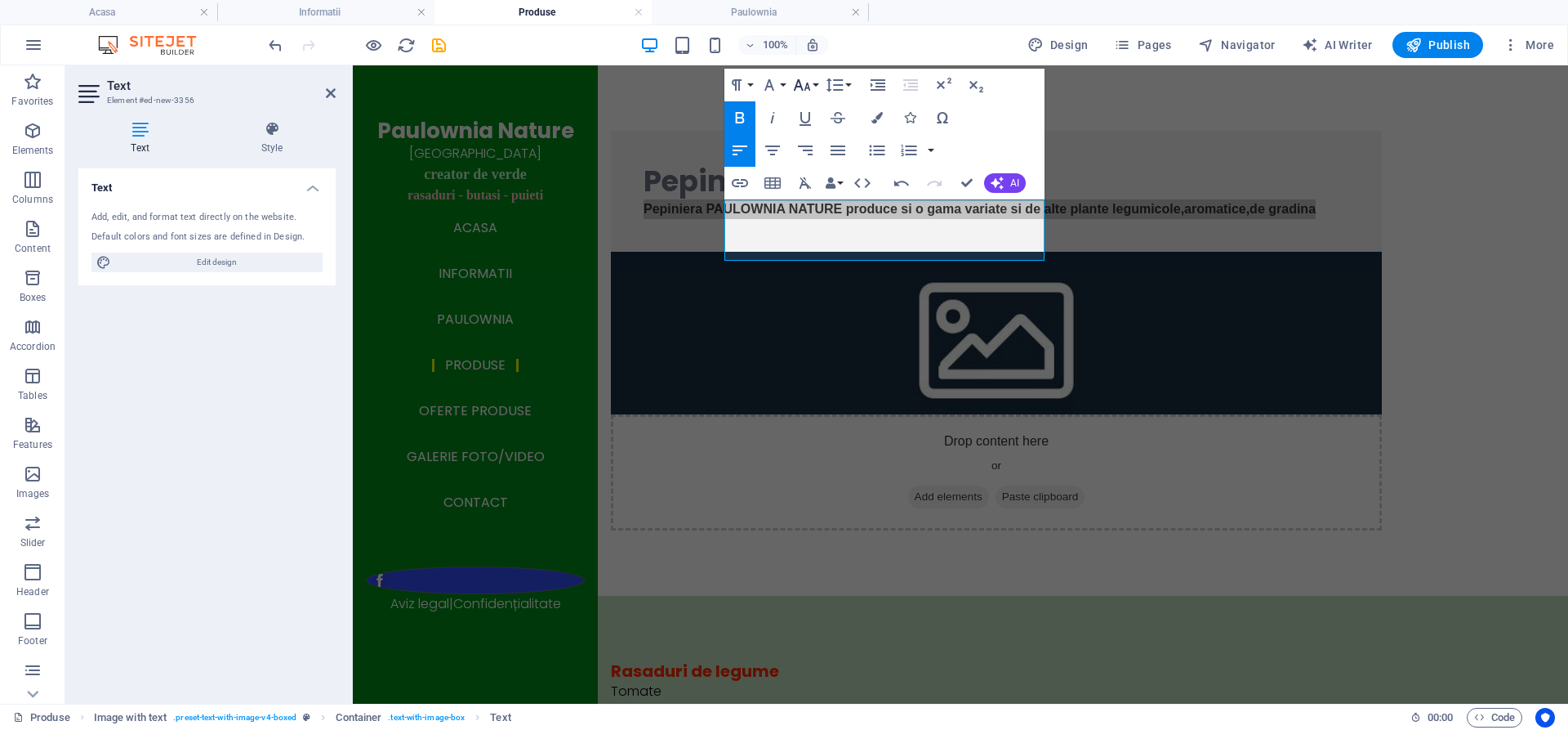
click at [802, 83] on icon "button" at bounding box center [802, 85] width 20 height 20
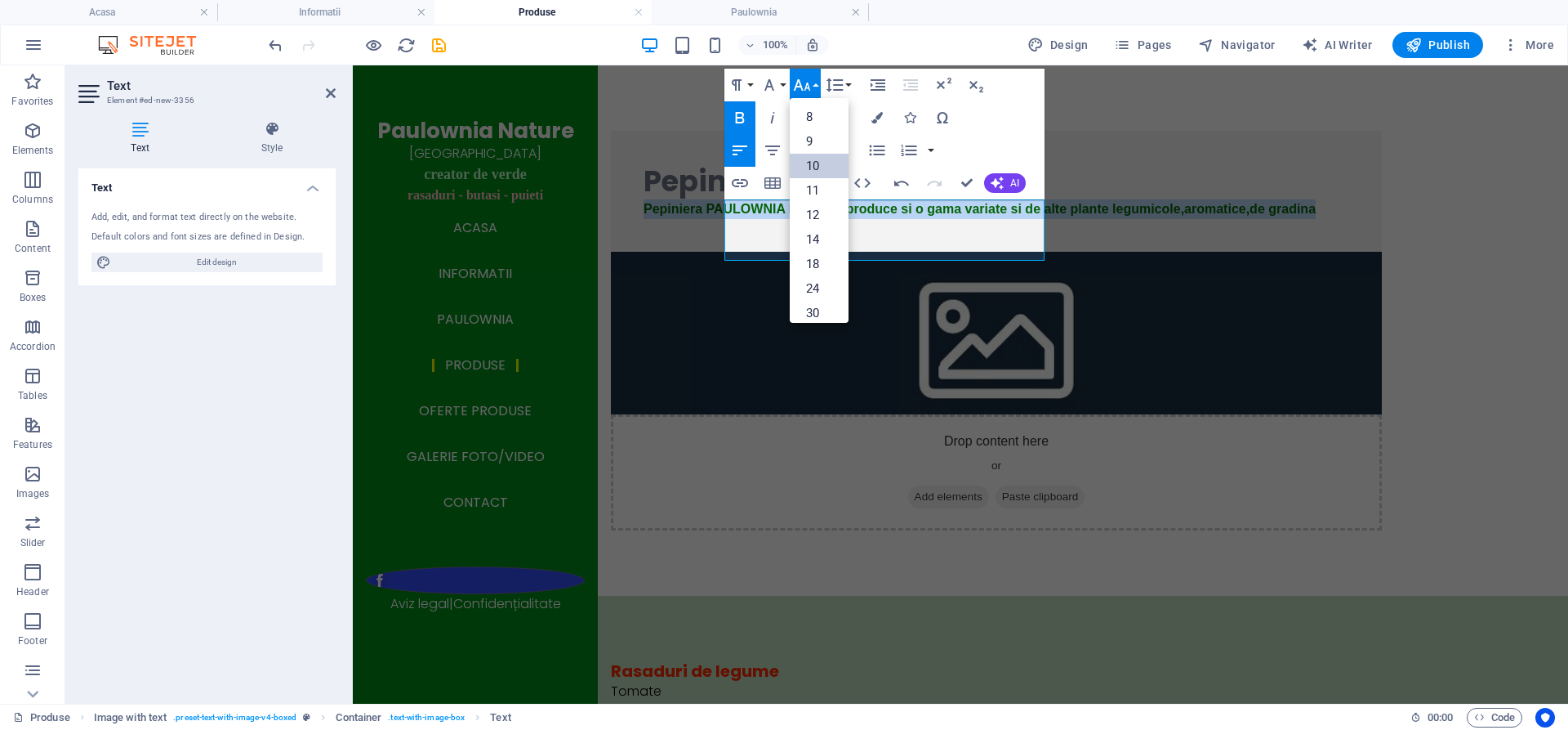
click at [818, 164] on link "10" at bounding box center [818, 166] width 59 height 25
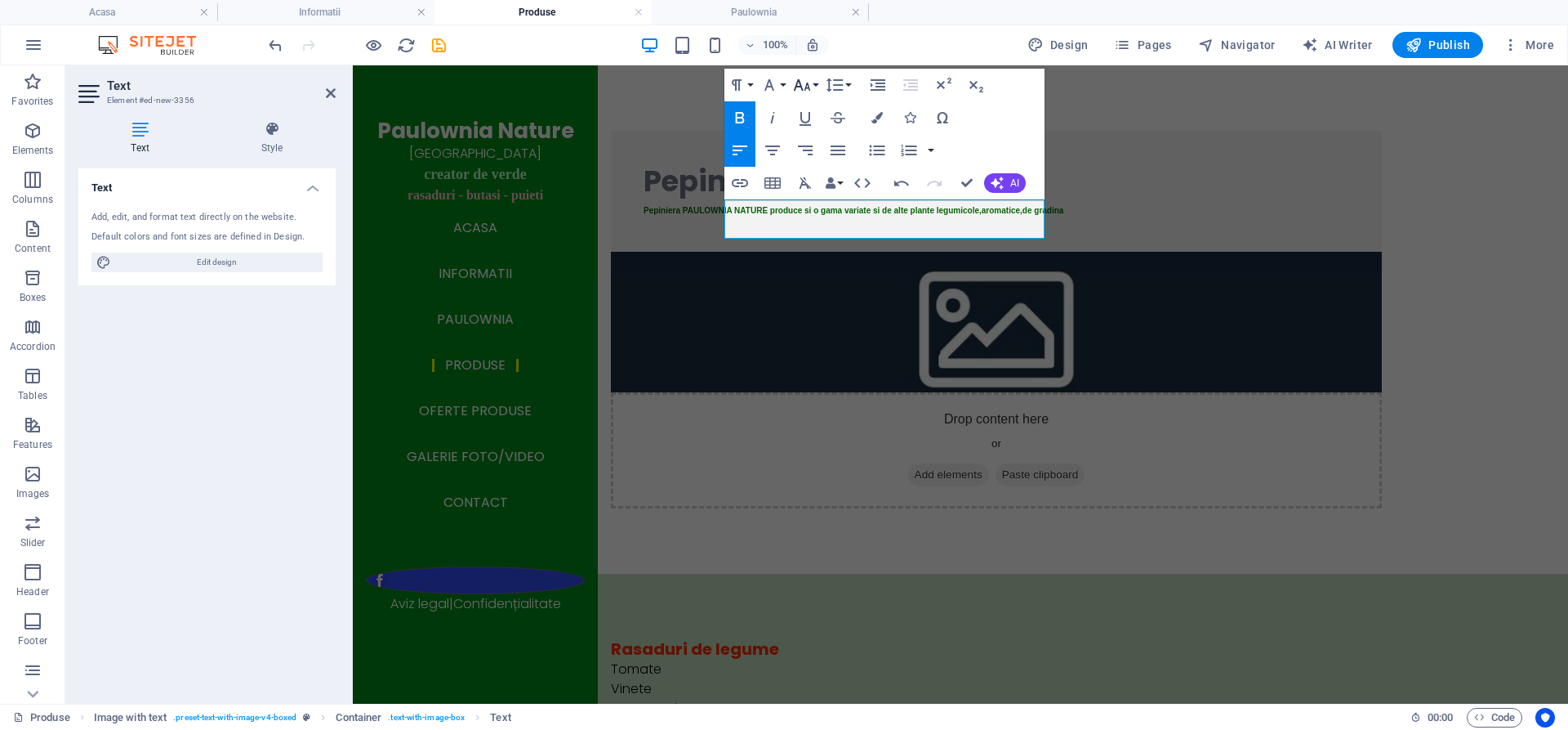
click at [796, 89] on icon "button" at bounding box center [802, 85] width 20 height 20
click at [814, 231] on link "14" at bounding box center [818, 239] width 59 height 25
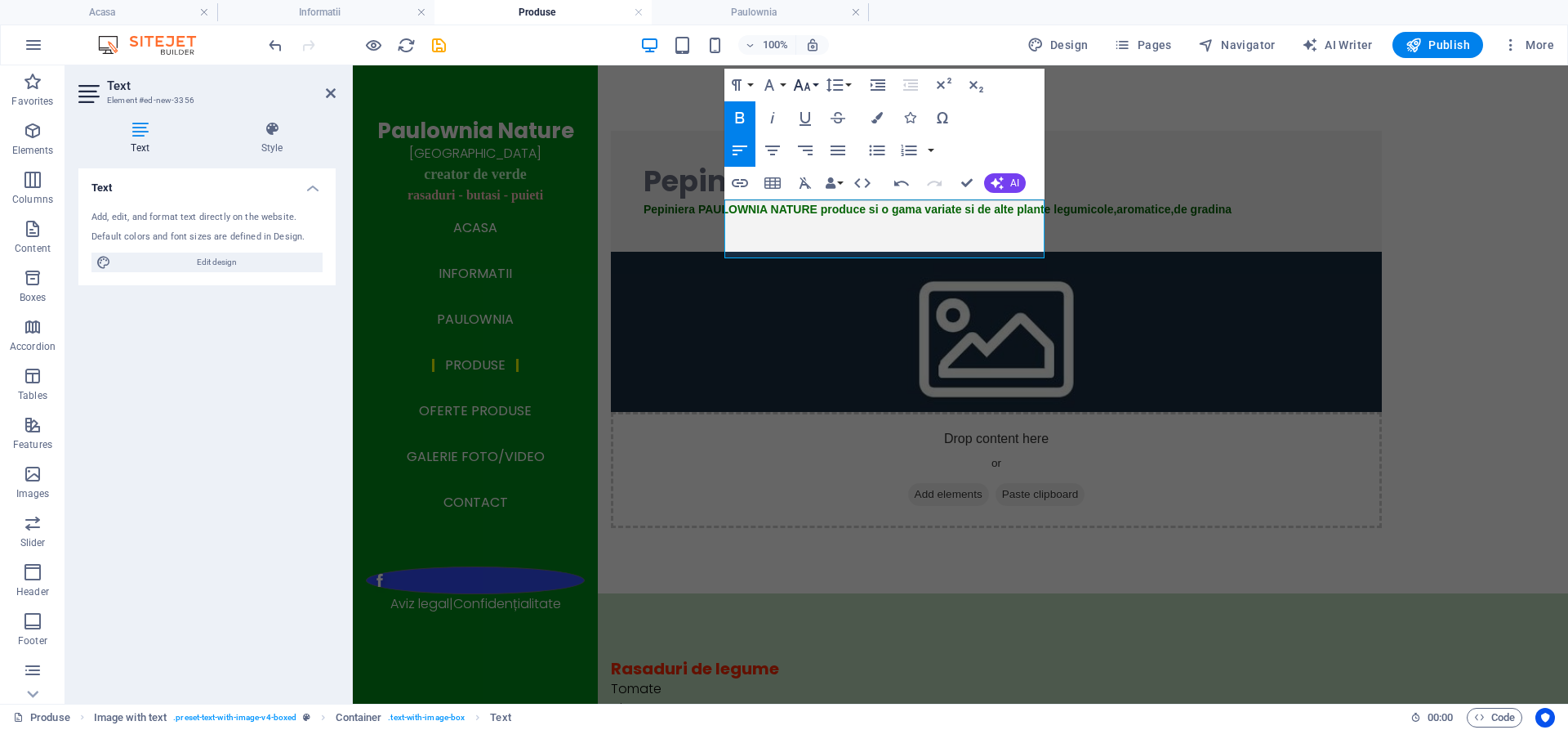
click at [798, 88] on icon "button" at bounding box center [802, 85] width 20 height 20
click at [821, 240] on link "14" at bounding box center [818, 239] width 59 height 25
click at [803, 83] on icon "button" at bounding box center [802, 85] width 20 height 20
click at [830, 263] on link "18" at bounding box center [818, 264] width 59 height 25
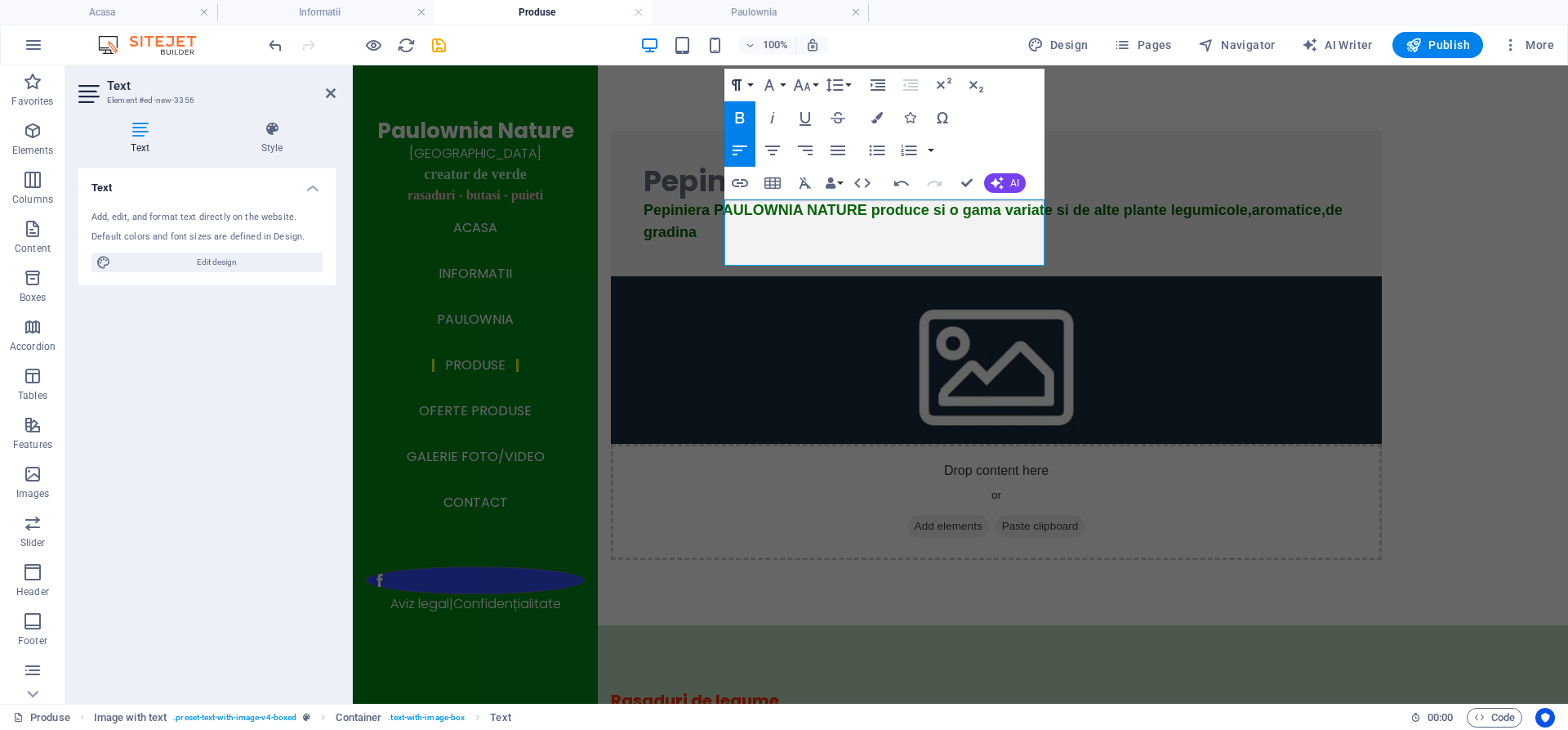
click at [734, 80] on icon "button" at bounding box center [736, 84] width 10 height 11
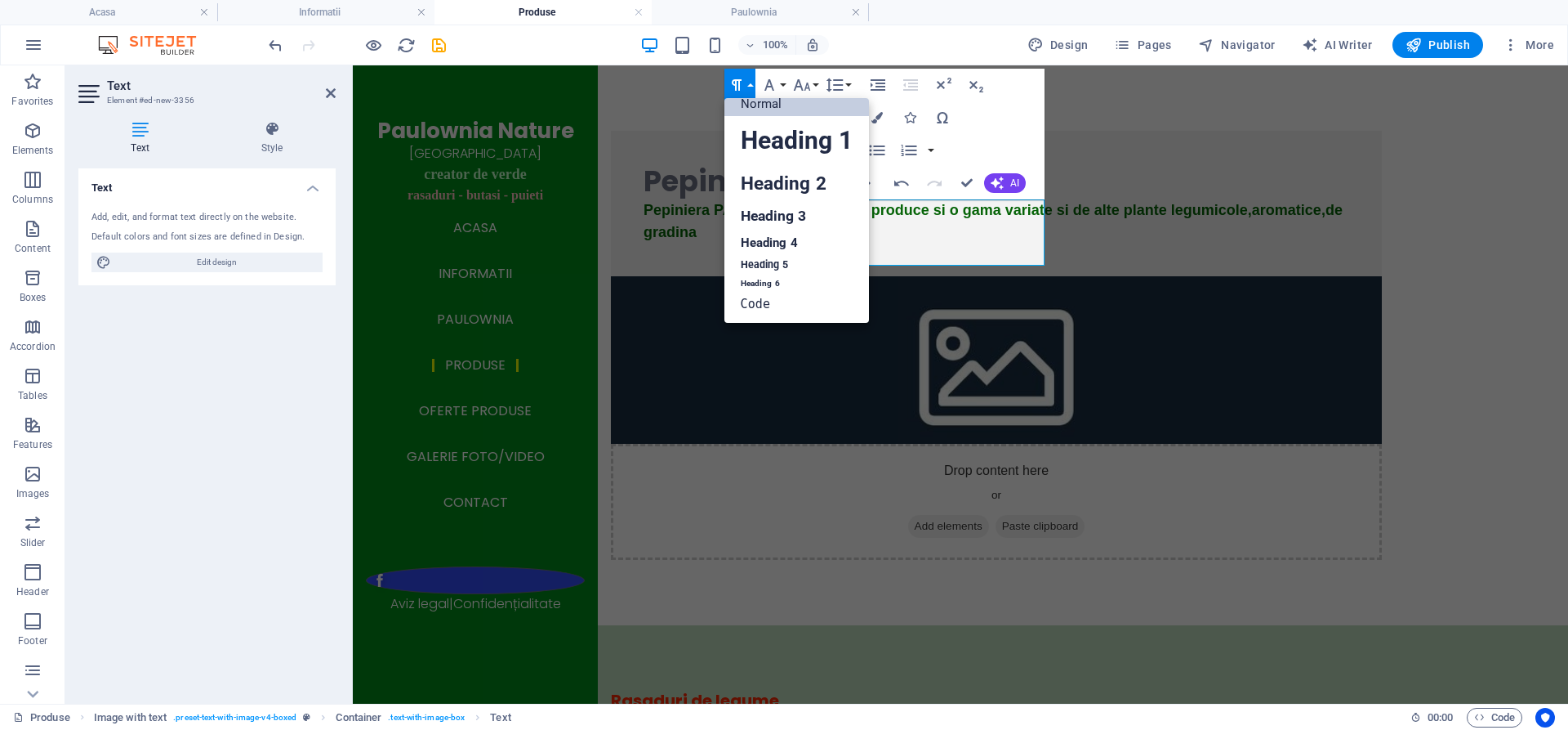
scroll to position [13, 0]
click at [760, 108] on link "Normal" at bounding box center [796, 104] width 145 height 25
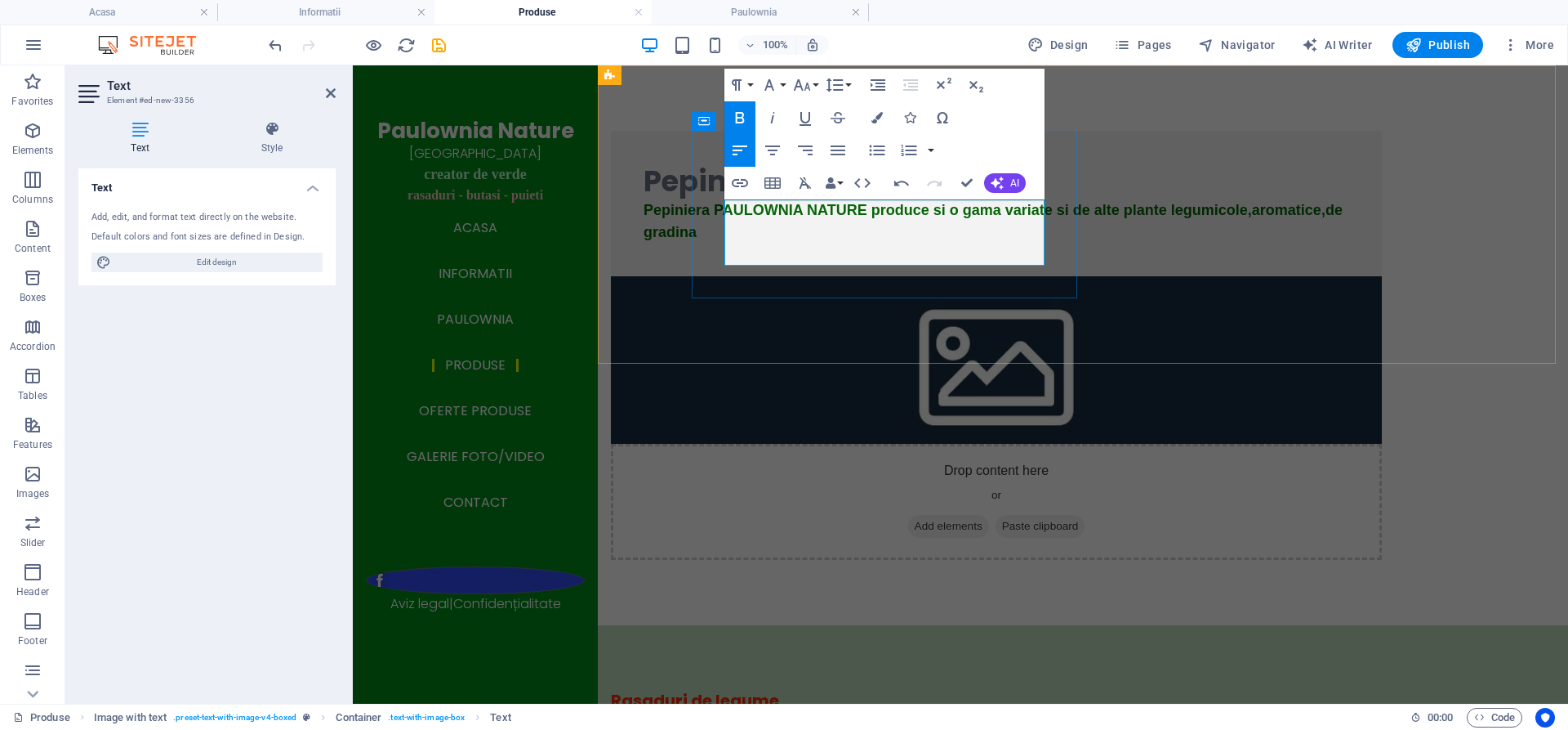
click at [890, 241] on span "Pepiniera PAULOWNIA NATURE produce si o gama variate si de alte plante legumico…" at bounding box center [993, 221] width 699 height 38
click at [834, 231] on span "Pepiniera PAULOWNIA NATURE produce si o gama variate si de alte plante legumico…" at bounding box center [993, 221] width 699 height 38
click at [961, 241] on span "Pepiniera PAULOWNIA NATURE produce si o gama variata si de alte plante legumico…" at bounding box center [993, 221] width 699 height 38
click at [967, 244] on p "Pepiniera PAULOWNIA NATURE produce si o gama variata si de alte plante legumico…" at bounding box center [996, 222] width 706 height 44
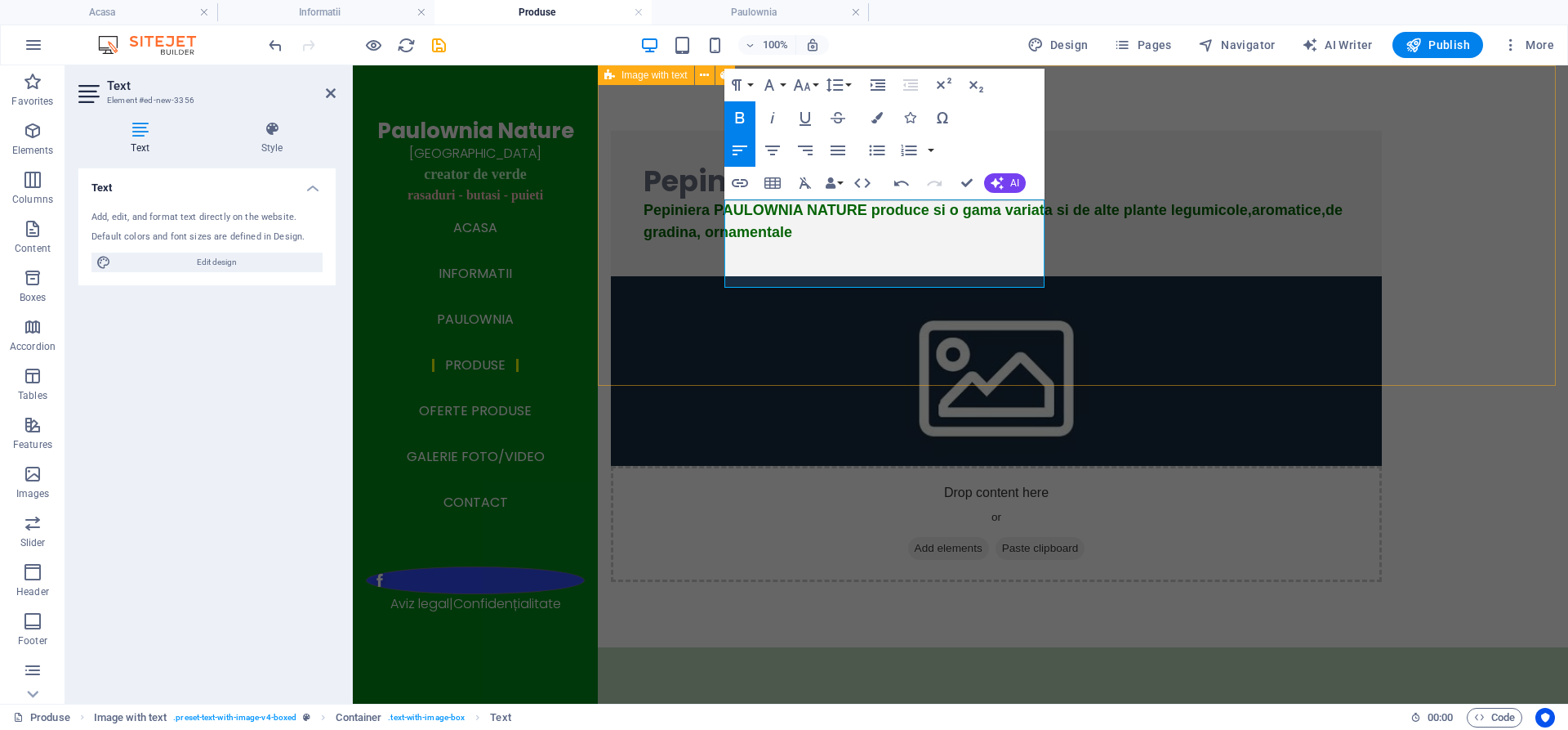
click at [871, 321] on div "Pepiniera Pepiniera PAULOWNIA NATURE produce si o gama variata si de alte plant…" at bounding box center [1083, 356] width 970 height 581
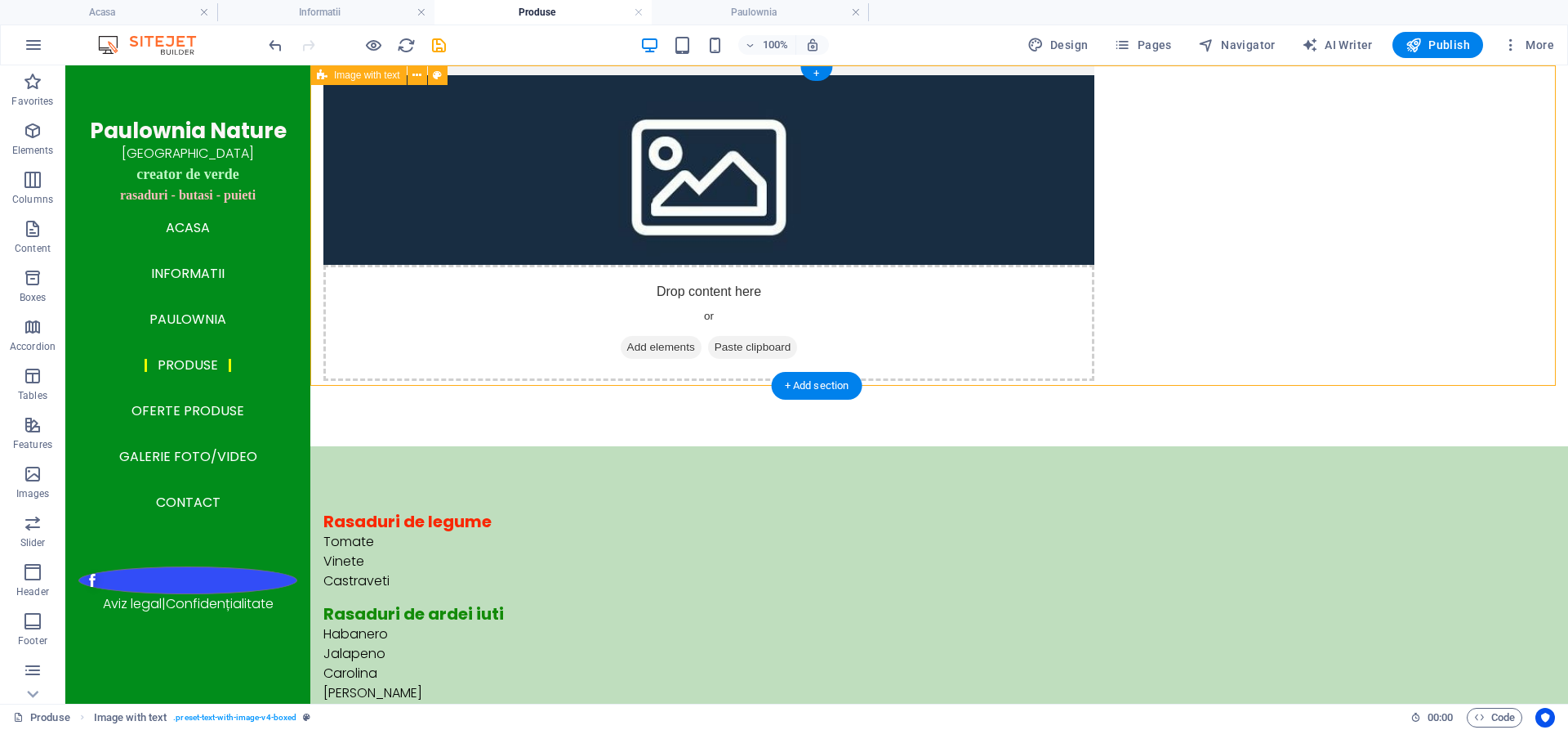
scroll to position [245, 0]
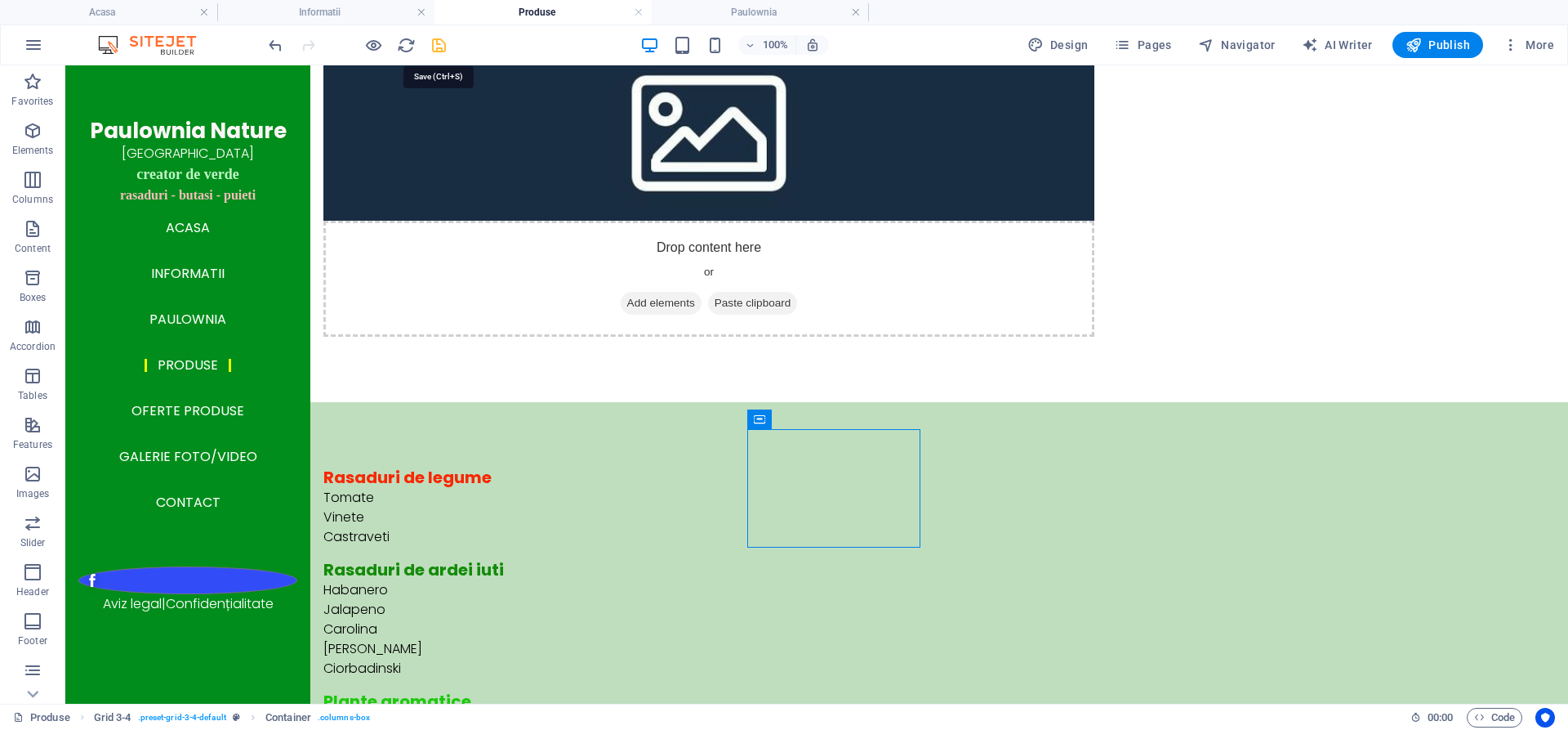
click at [437, 45] on icon "save" at bounding box center [438, 45] width 19 height 19
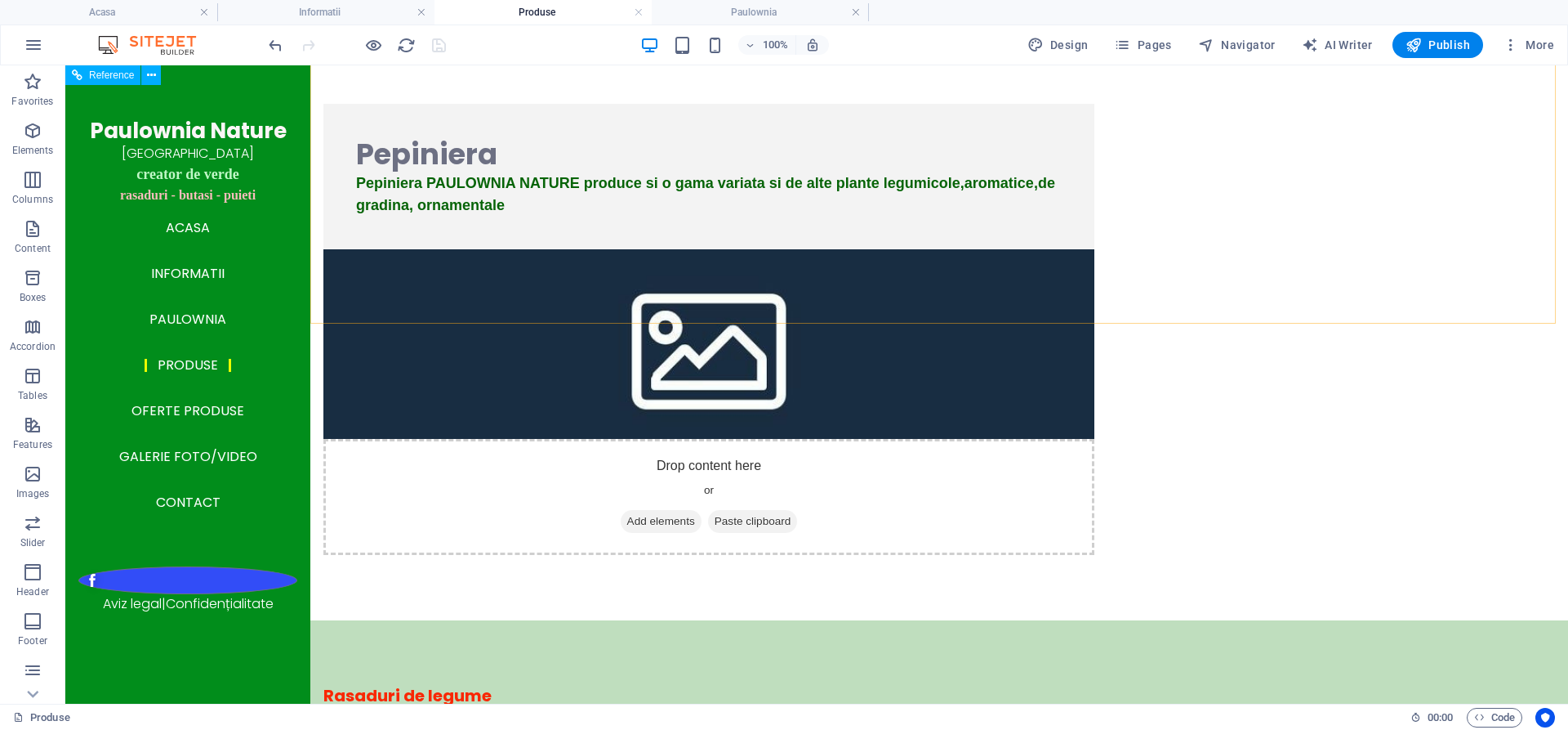
scroll to position [0, 0]
